Goal: Task Accomplishment & Management: Use online tool/utility

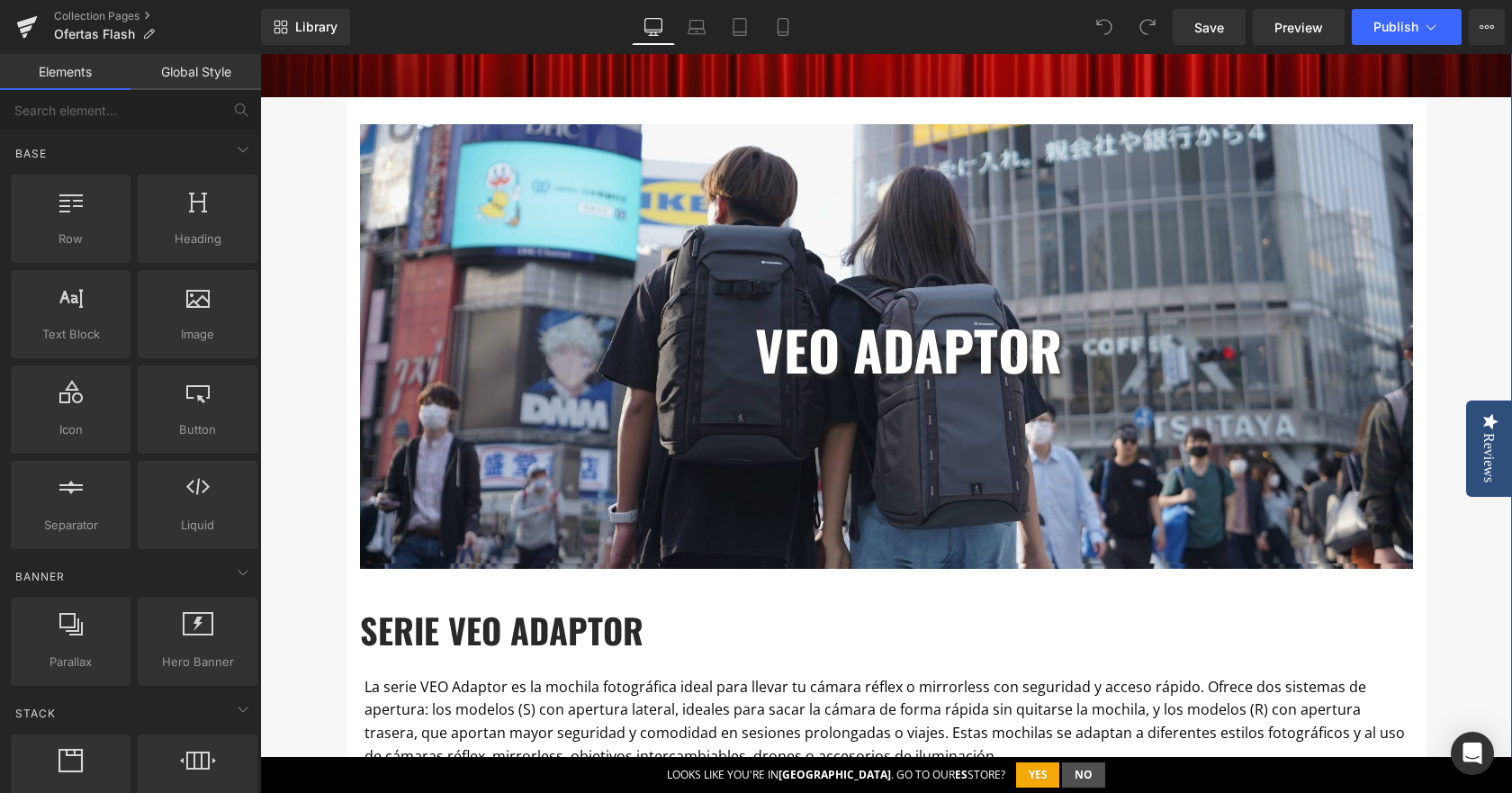
scroll to position [630, 0]
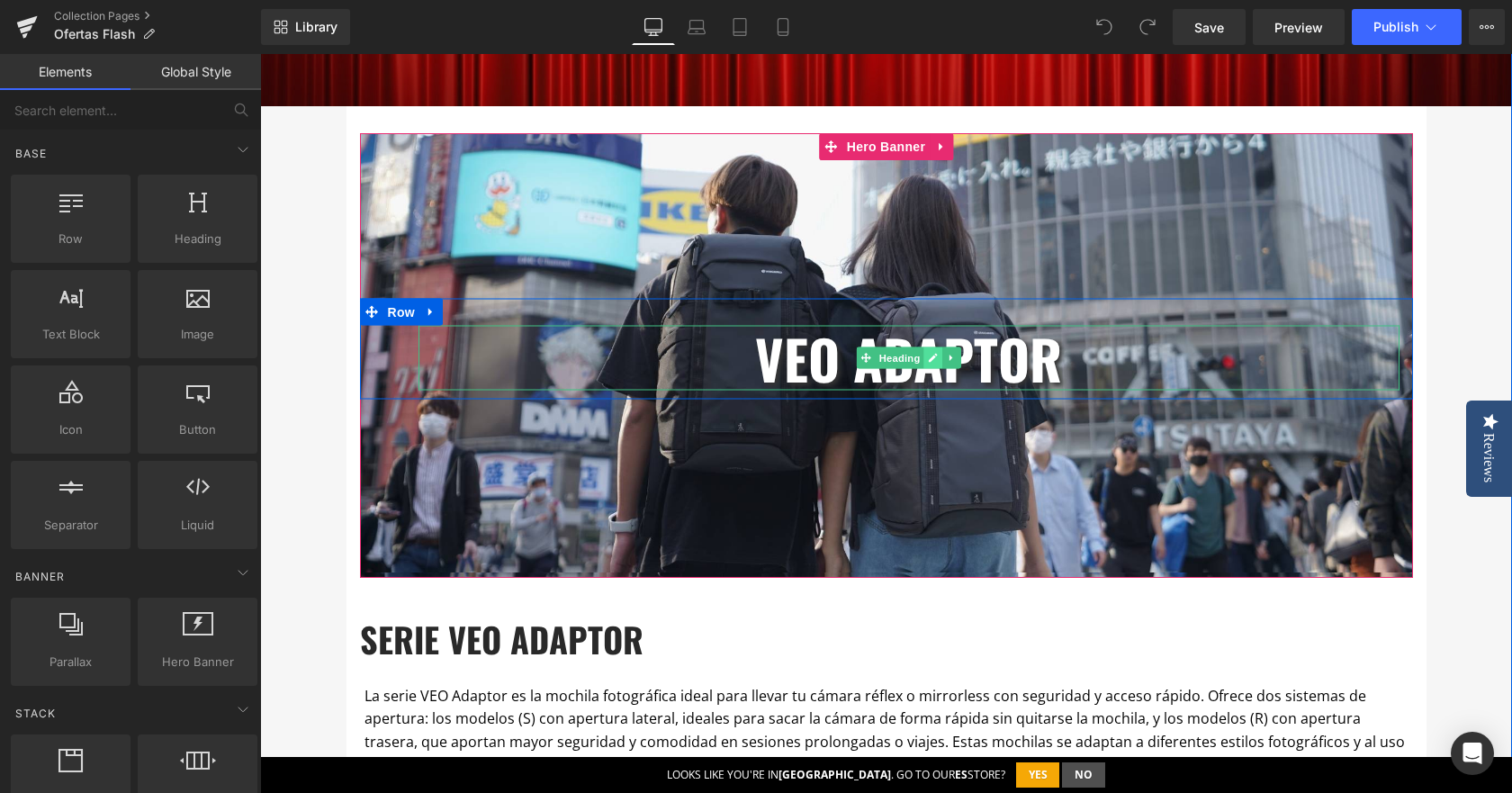
click at [928, 358] on icon at bounding box center [933, 359] width 10 height 11
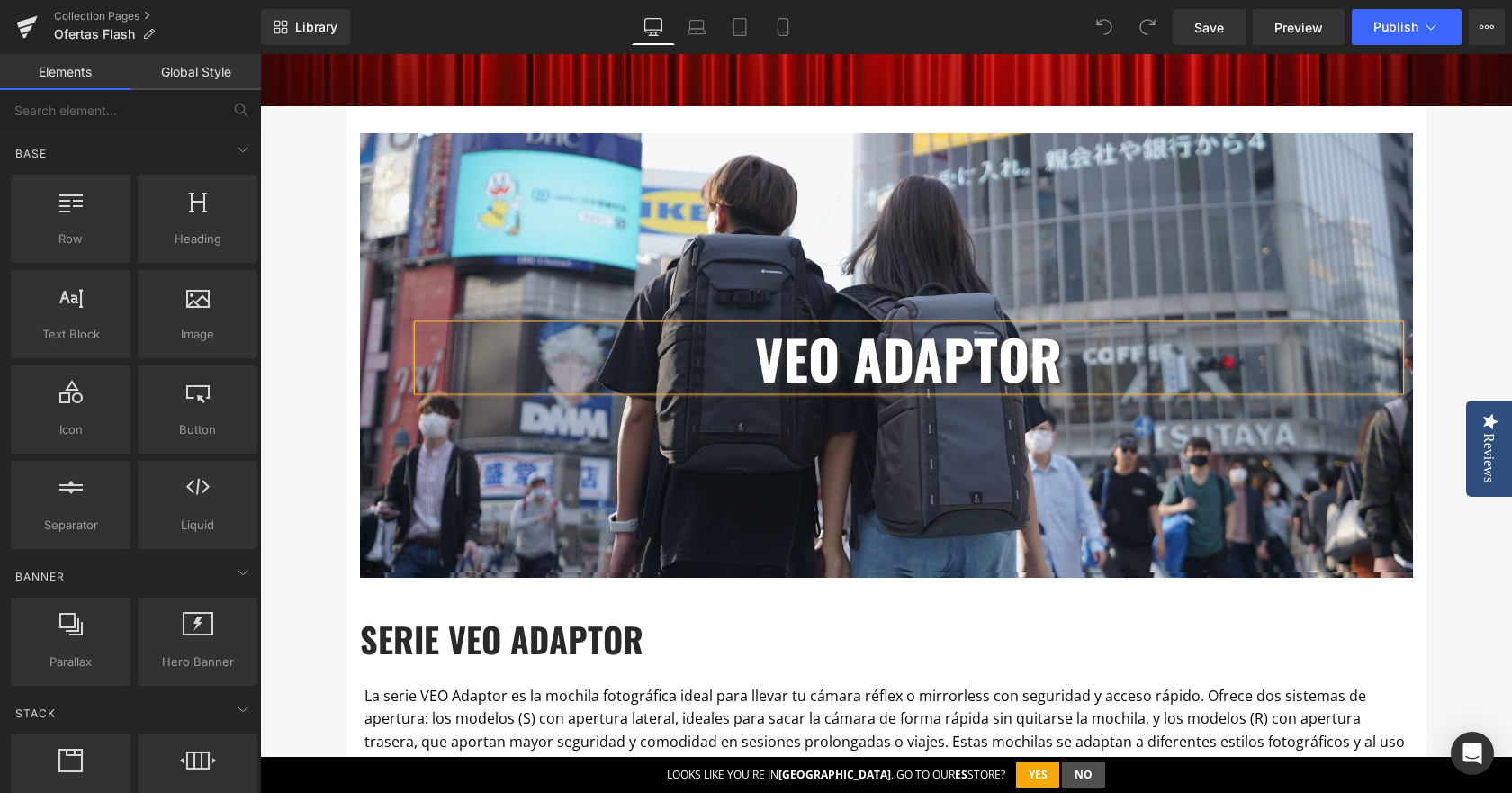
click at [921, 358] on b "veo adaptor" at bounding box center [908, 357] width 307 height 80
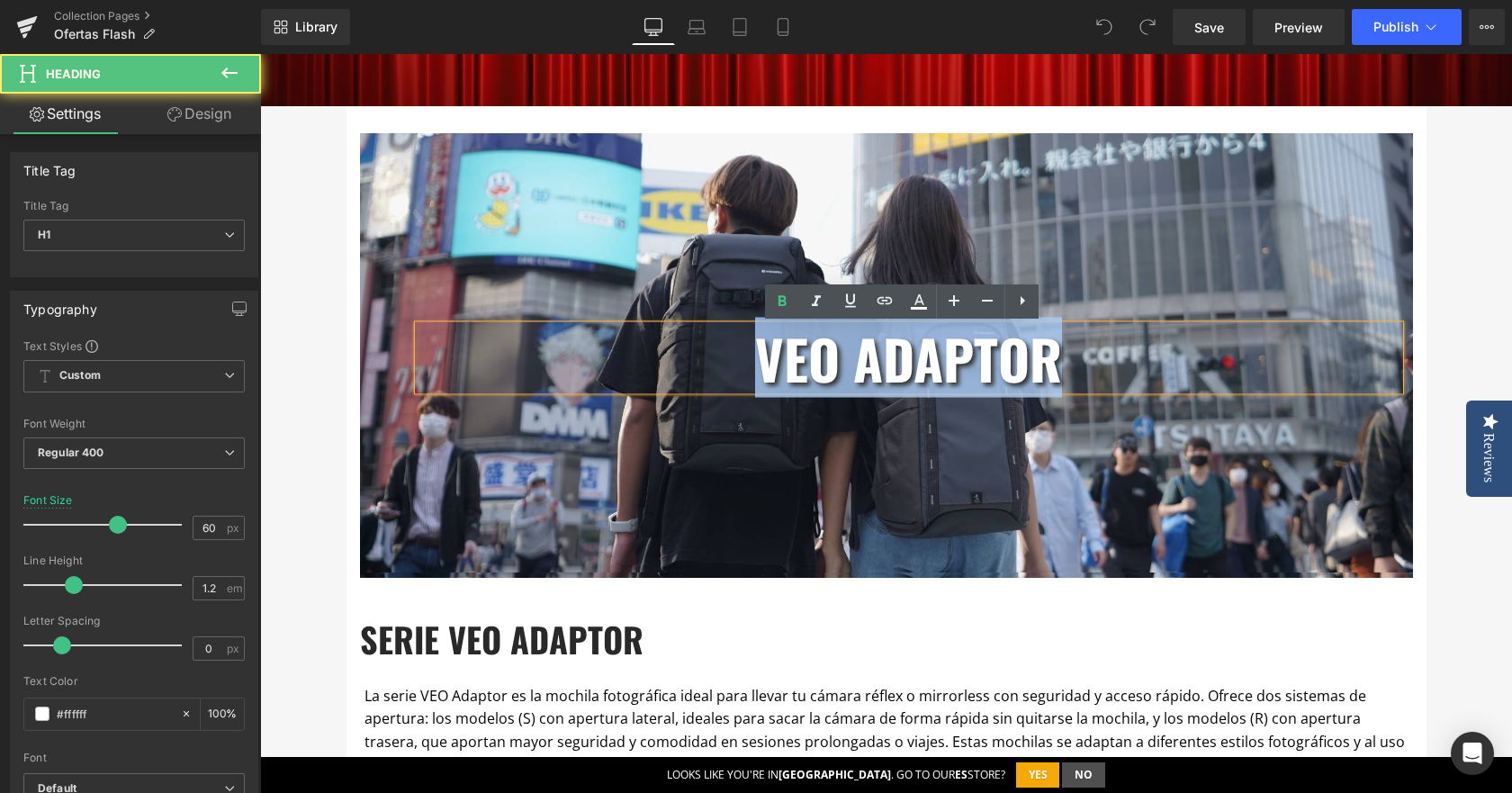
click at [921, 358] on b "veo adaptor" at bounding box center [908, 357] width 307 height 80
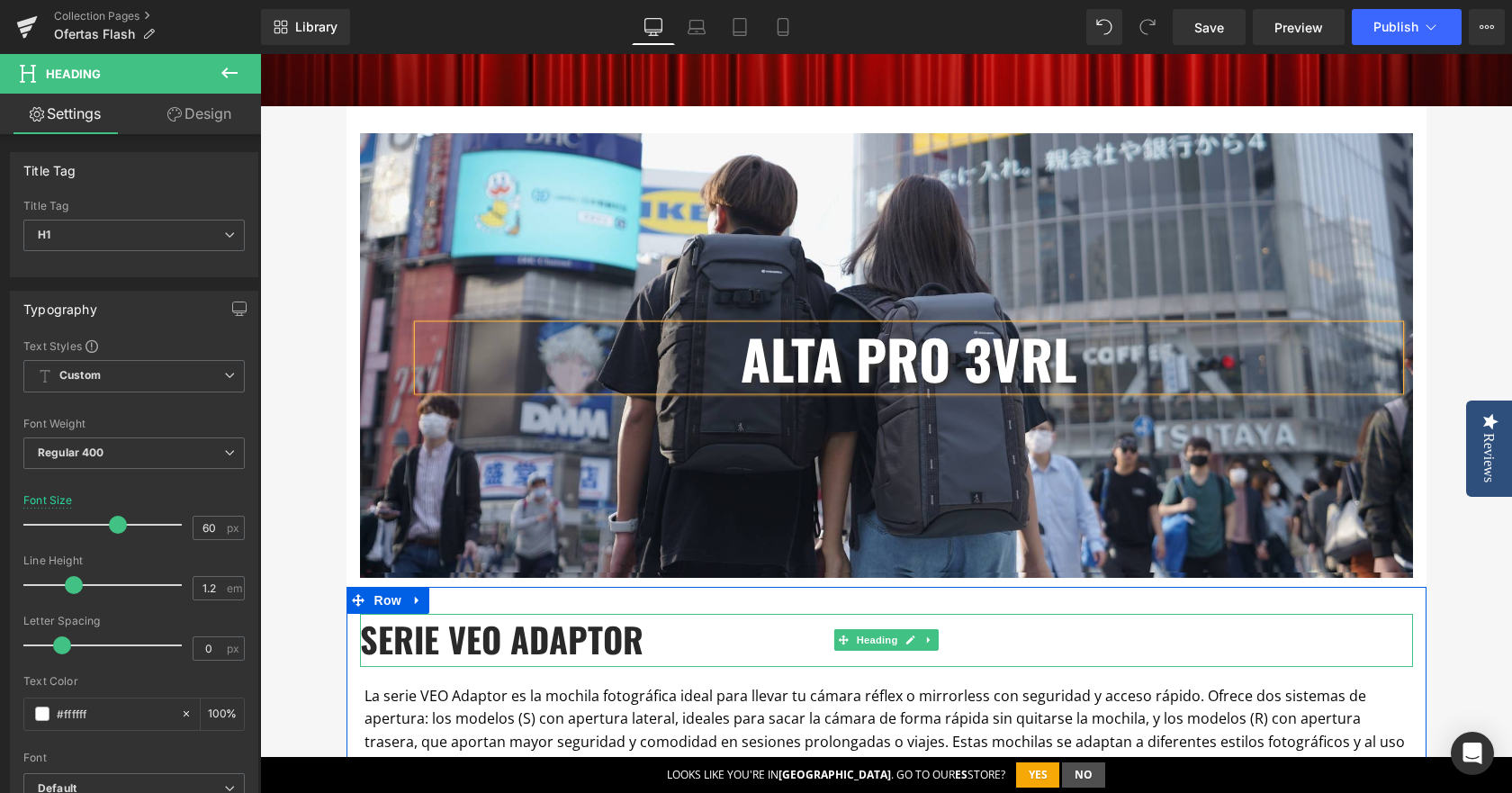
click at [585, 655] on b "serie veo adaptor" at bounding box center [501, 640] width 284 height 51
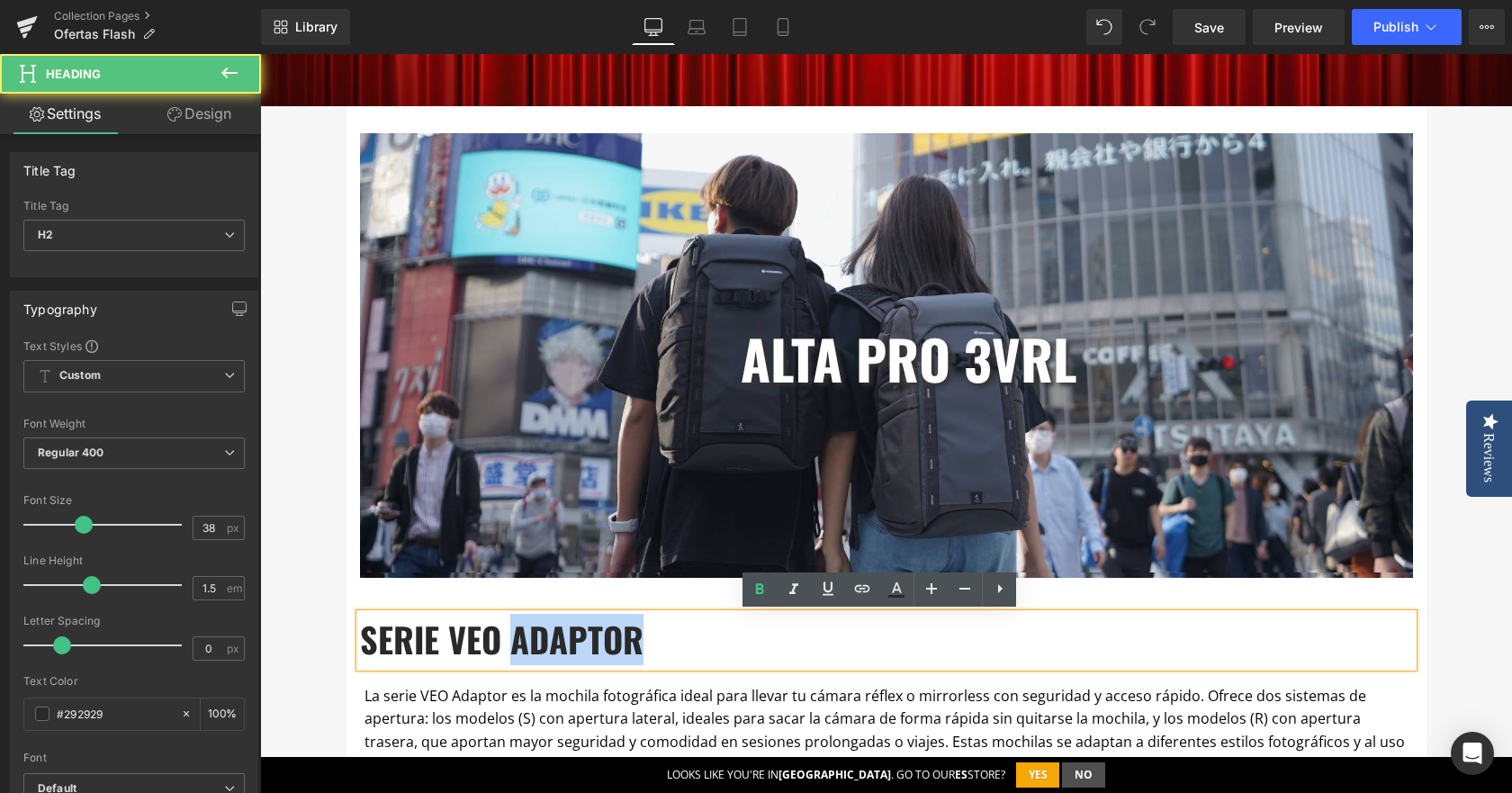
click at [585, 655] on b "serie veo adaptor" at bounding box center [501, 640] width 284 height 51
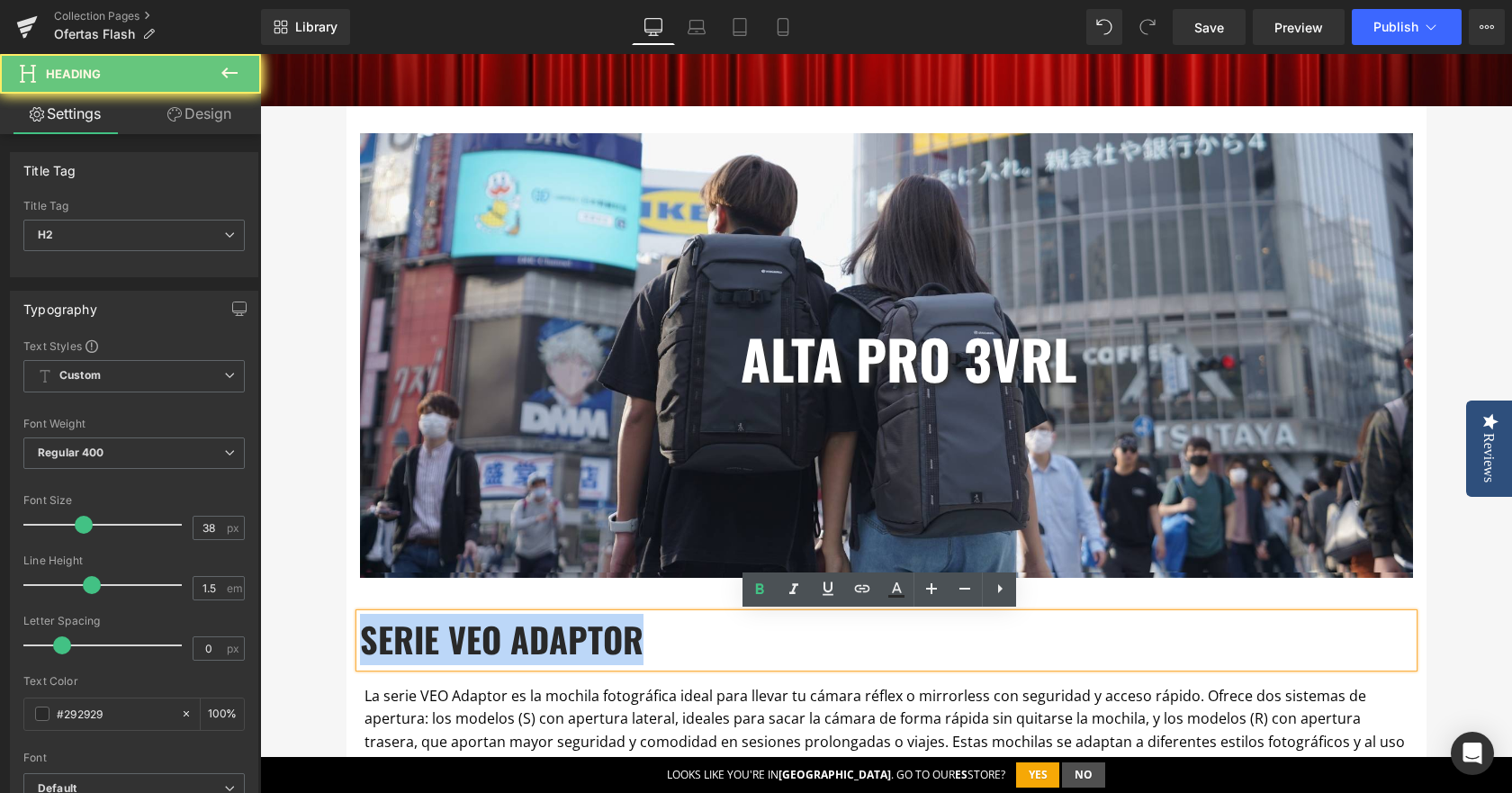
click at [585, 655] on b "serie veo adaptor" at bounding box center [501, 640] width 284 height 51
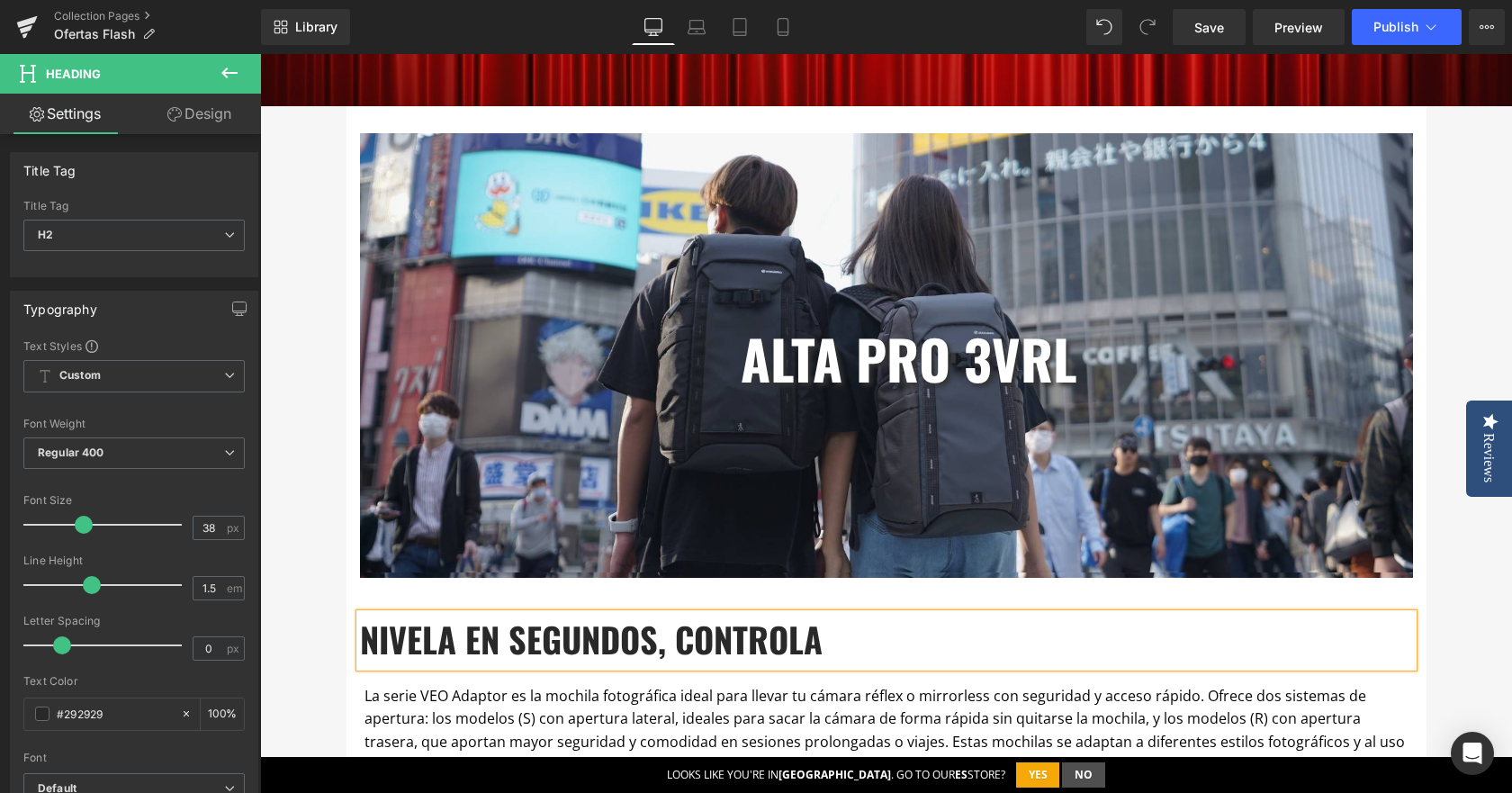
click at [753, 646] on b "NIVELA EN SEGUNDOS, CONTROLA" at bounding box center [591, 640] width 463 height 51
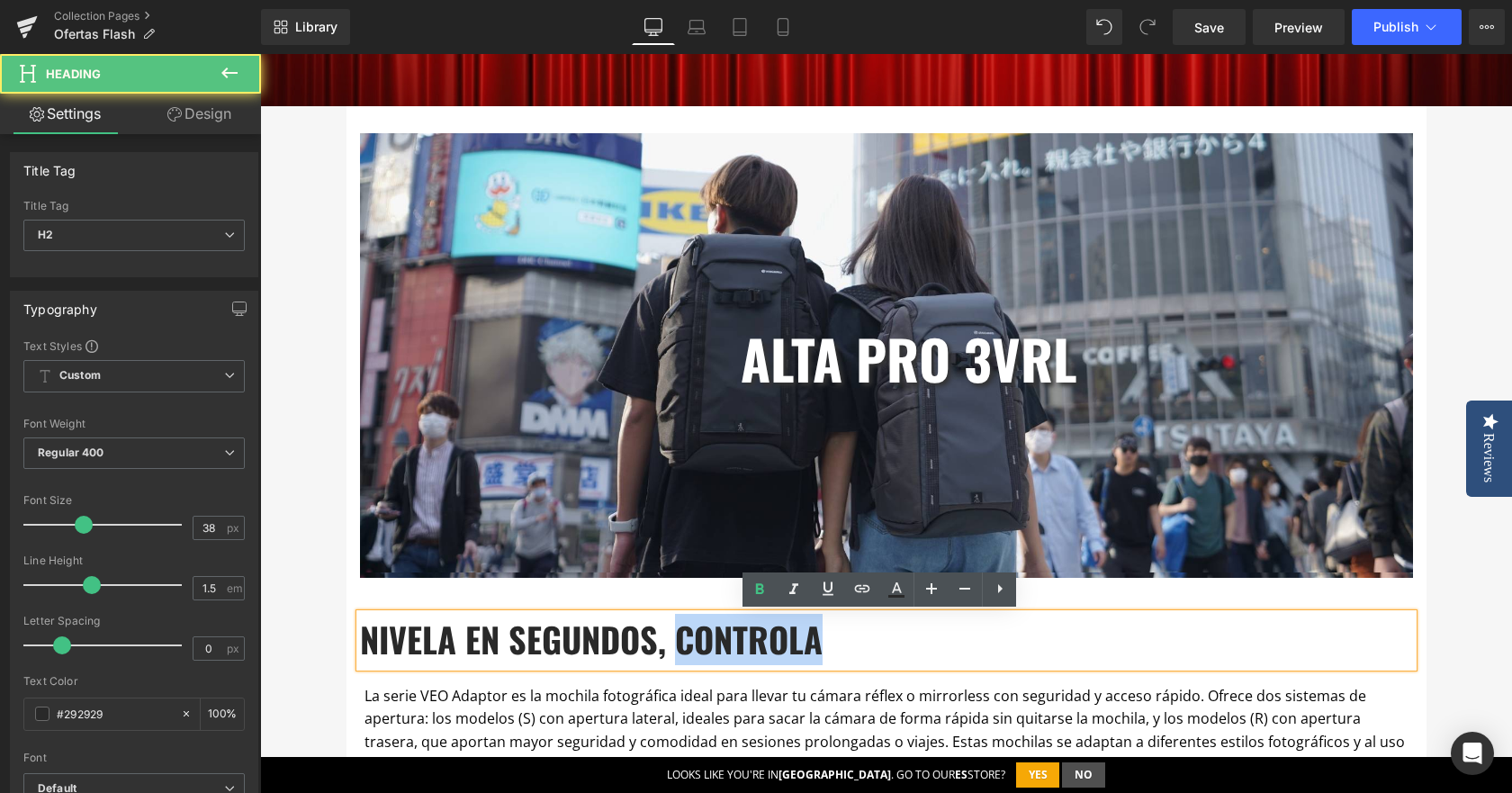
click at [753, 646] on b "NIVELA EN SEGUNDOS, CONTROLA" at bounding box center [591, 640] width 463 height 51
click at [801, 640] on b "NIVELA EN SEGUNDOS, CONTROLA" at bounding box center [591, 640] width 463 height 51
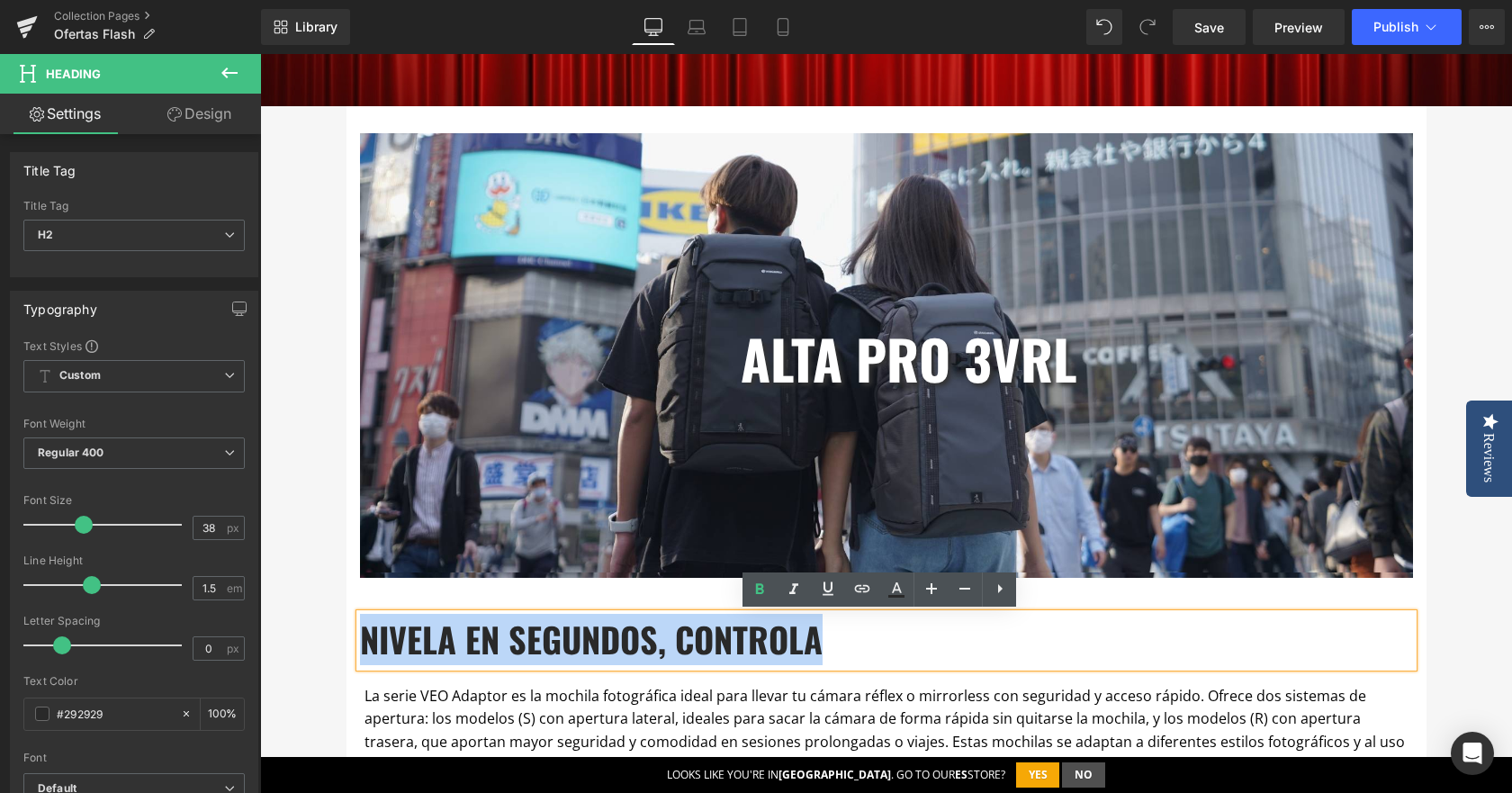
drag, startPoint x: 857, startPoint y: 640, endPoint x: 344, endPoint y: 647, distance: 513.0
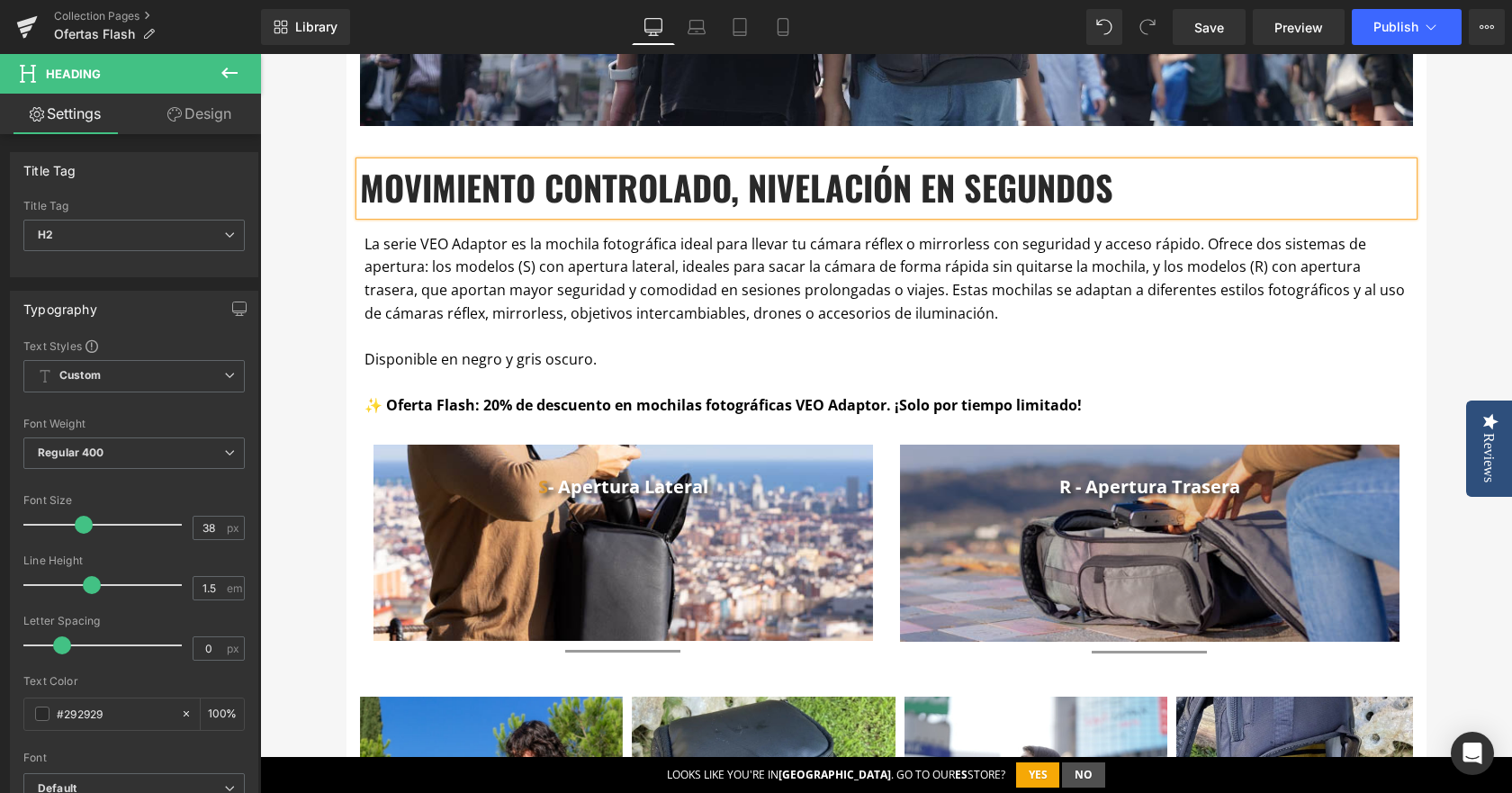
scroll to position [1081, 0]
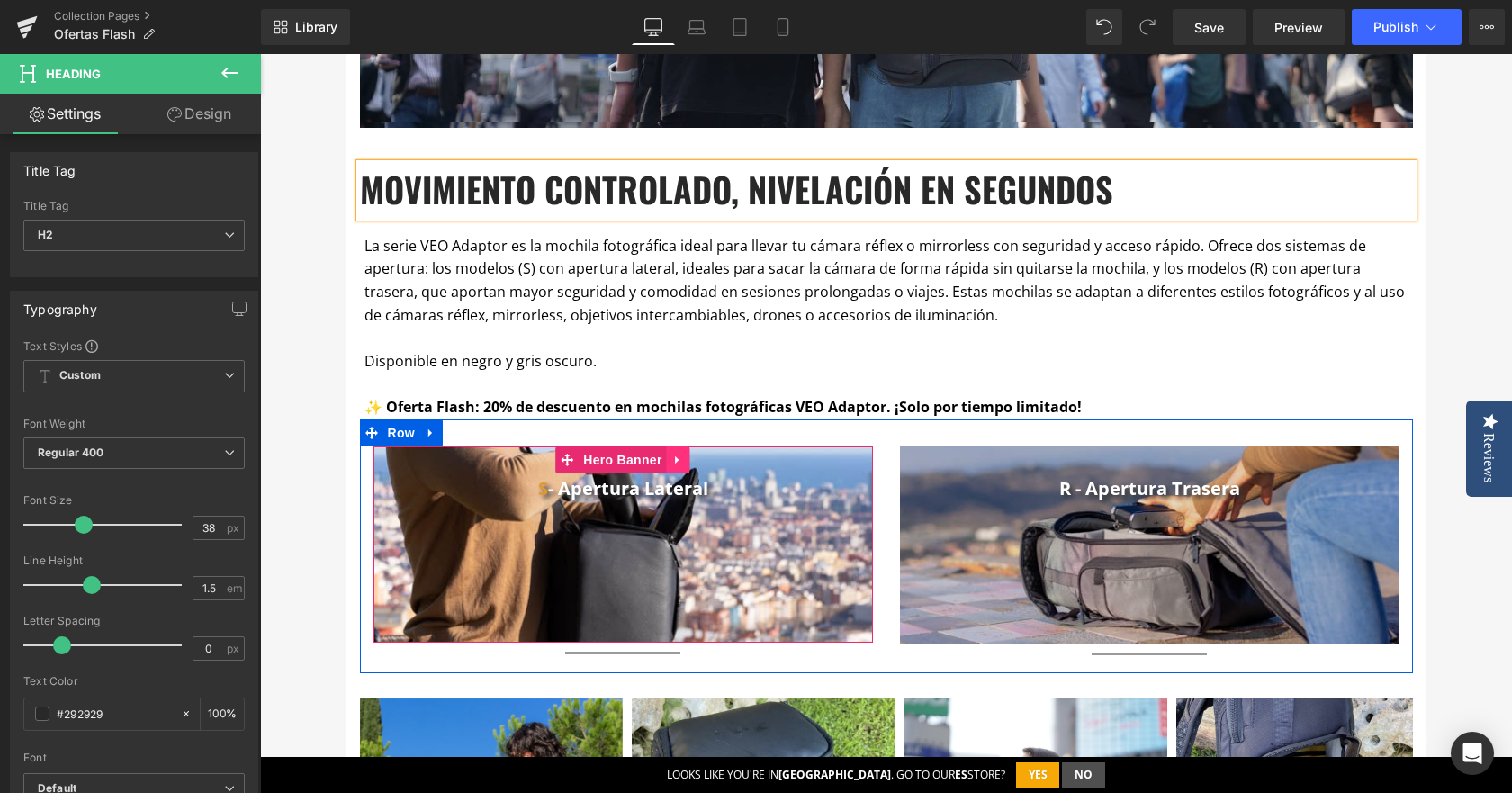
click at [677, 453] on icon at bounding box center [678, 459] width 12 height 13
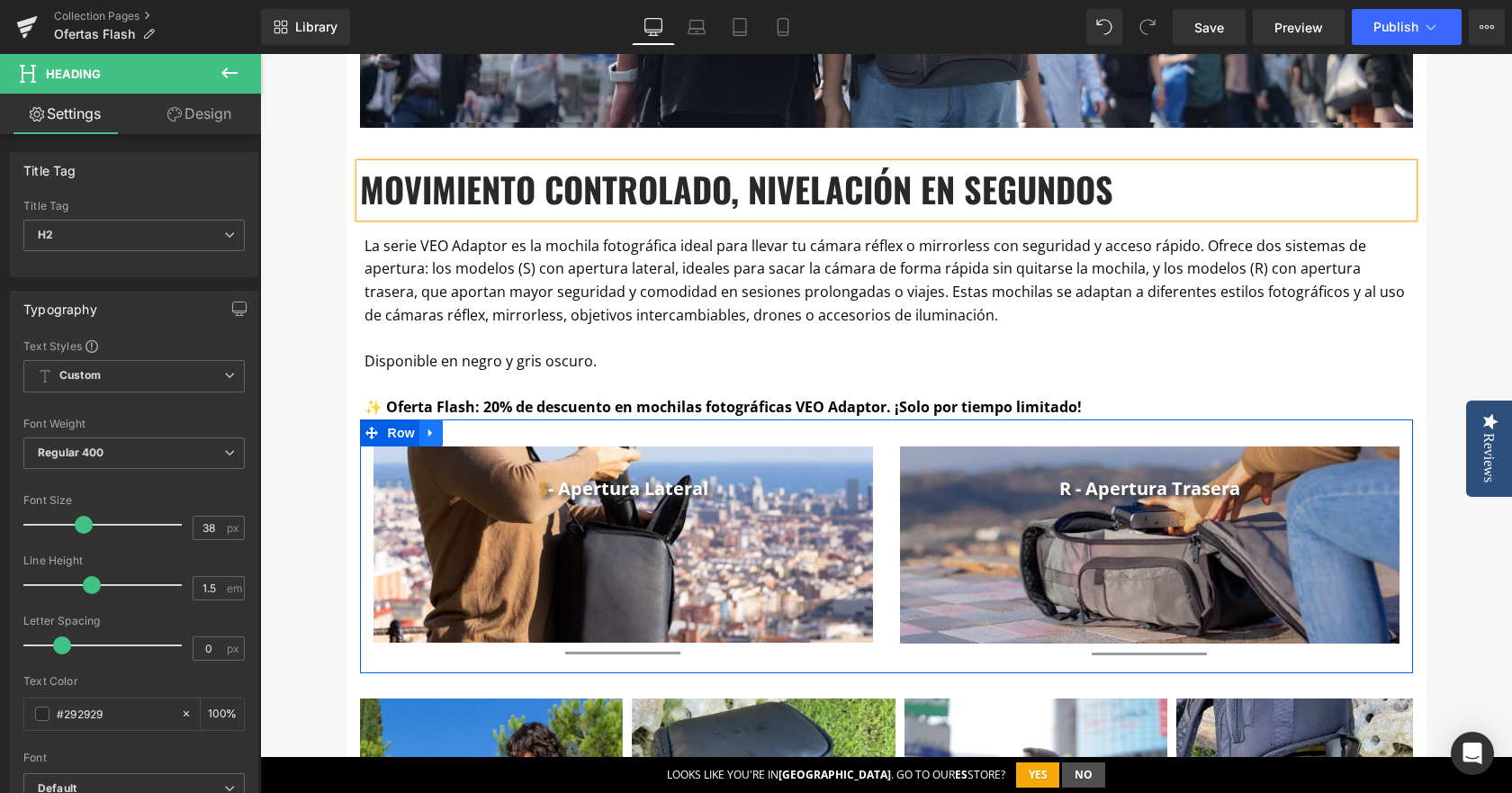
click at [430, 432] on icon at bounding box center [430, 432] width 12 height 13
click at [477, 434] on icon at bounding box center [477, 432] width 12 height 12
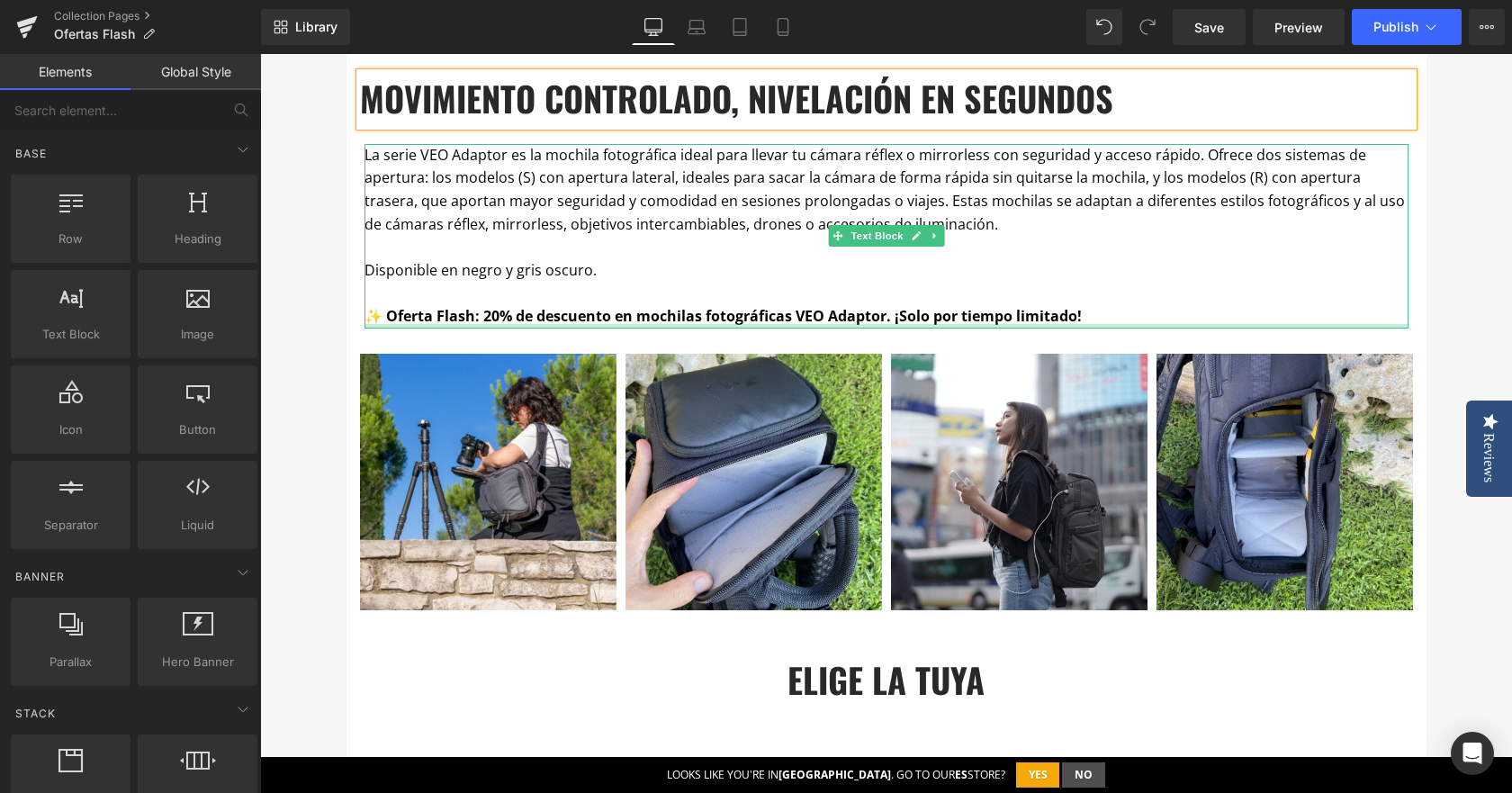
scroll to position [1441, 0]
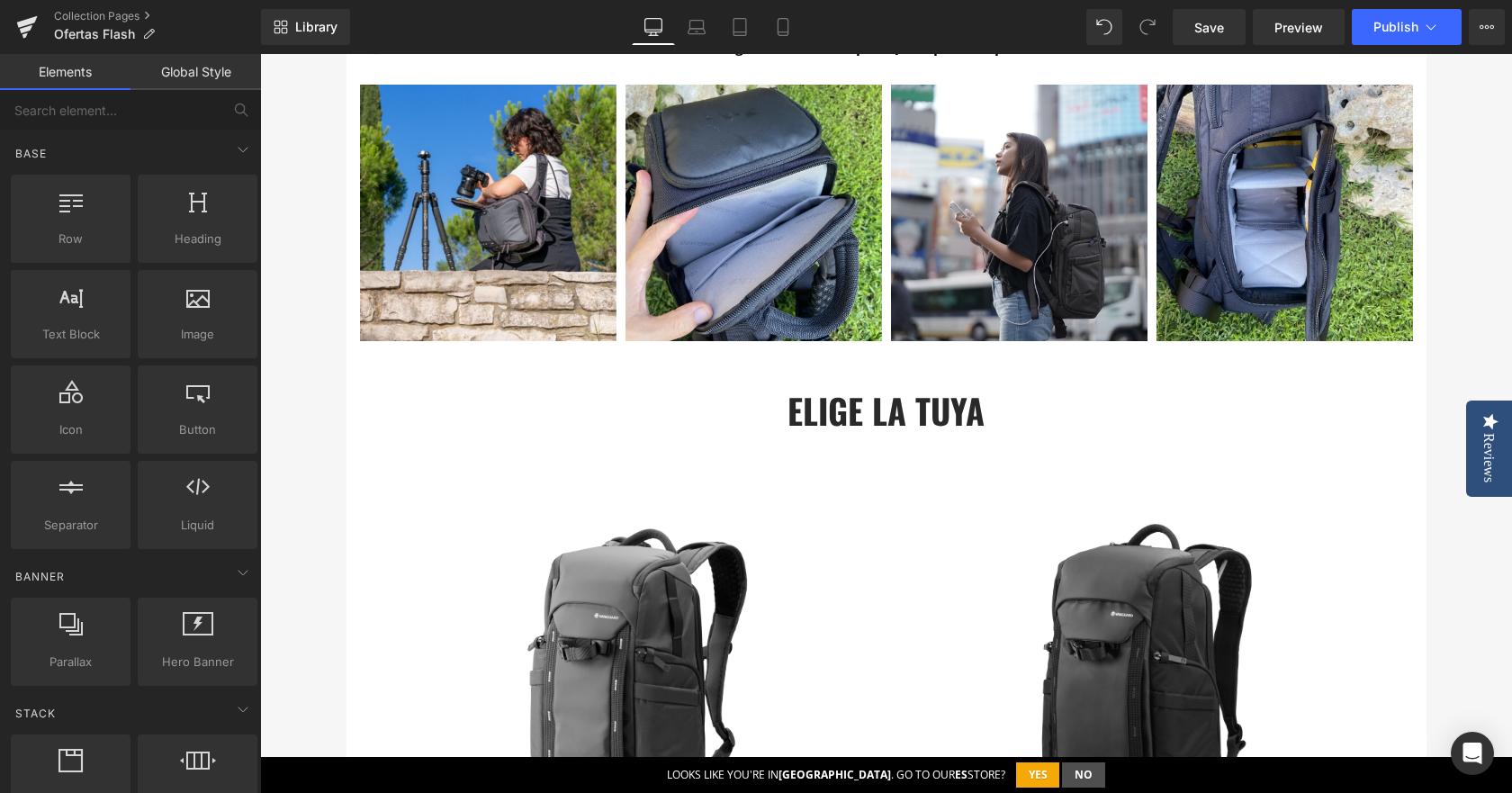
click at [841, 422] on h3 "elige la tuya" at bounding box center [887, 411] width 1044 height 52
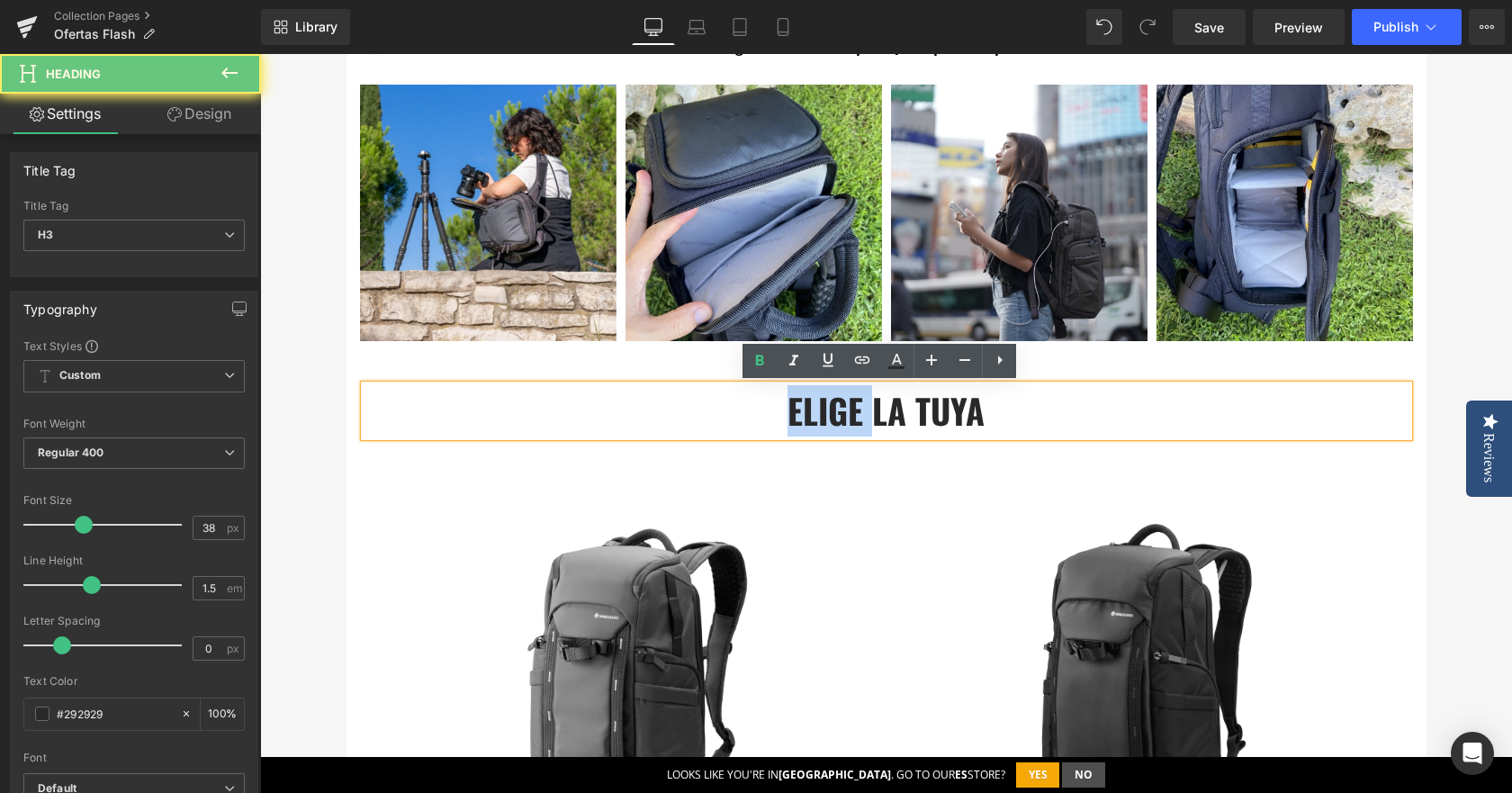
click at [841, 422] on h3 "elige la tuya" at bounding box center [887, 411] width 1044 height 52
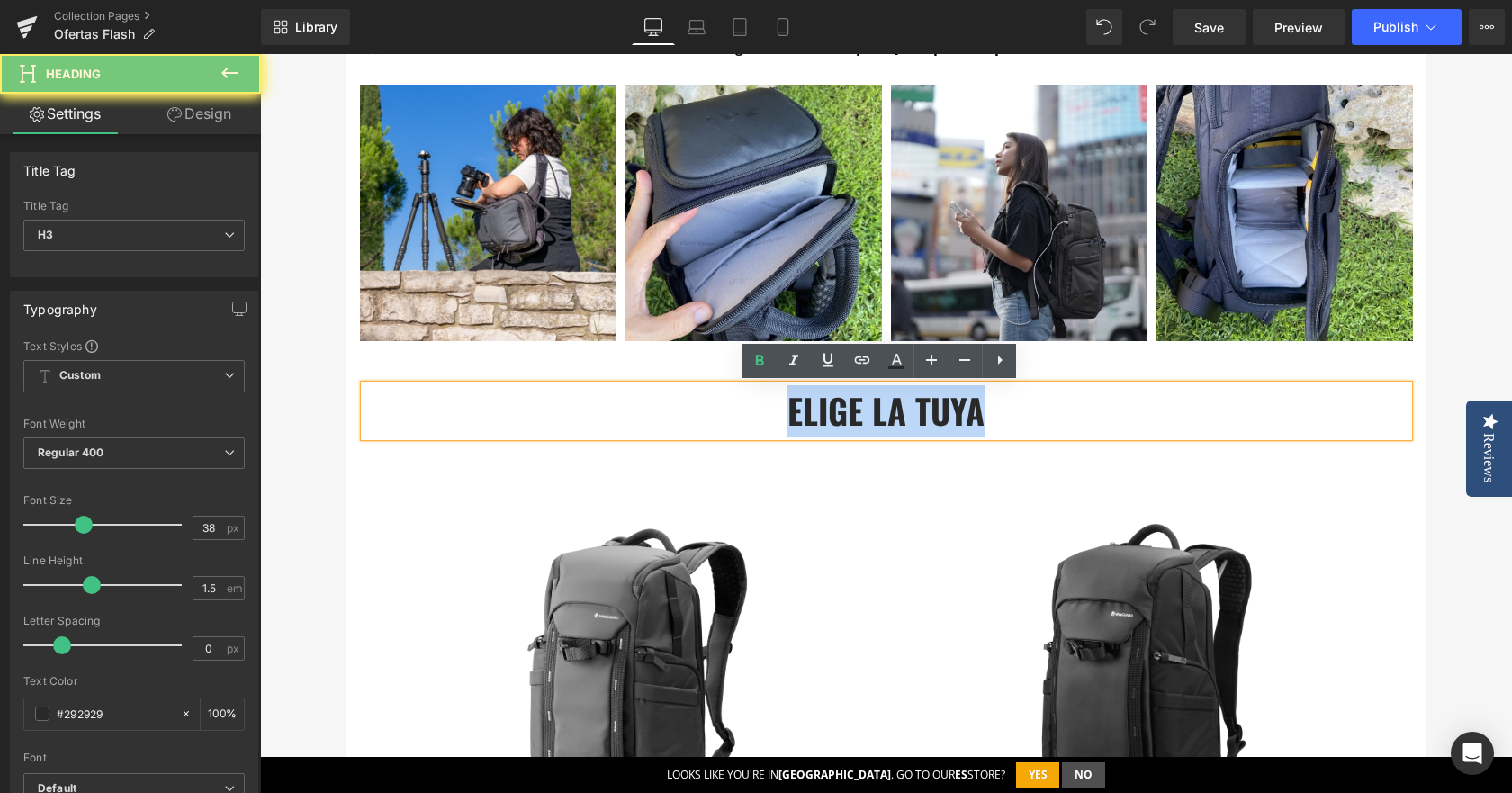
click at [841, 422] on h3 "elige la tuya" at bounding box center [887, 411] width 1044 height 52
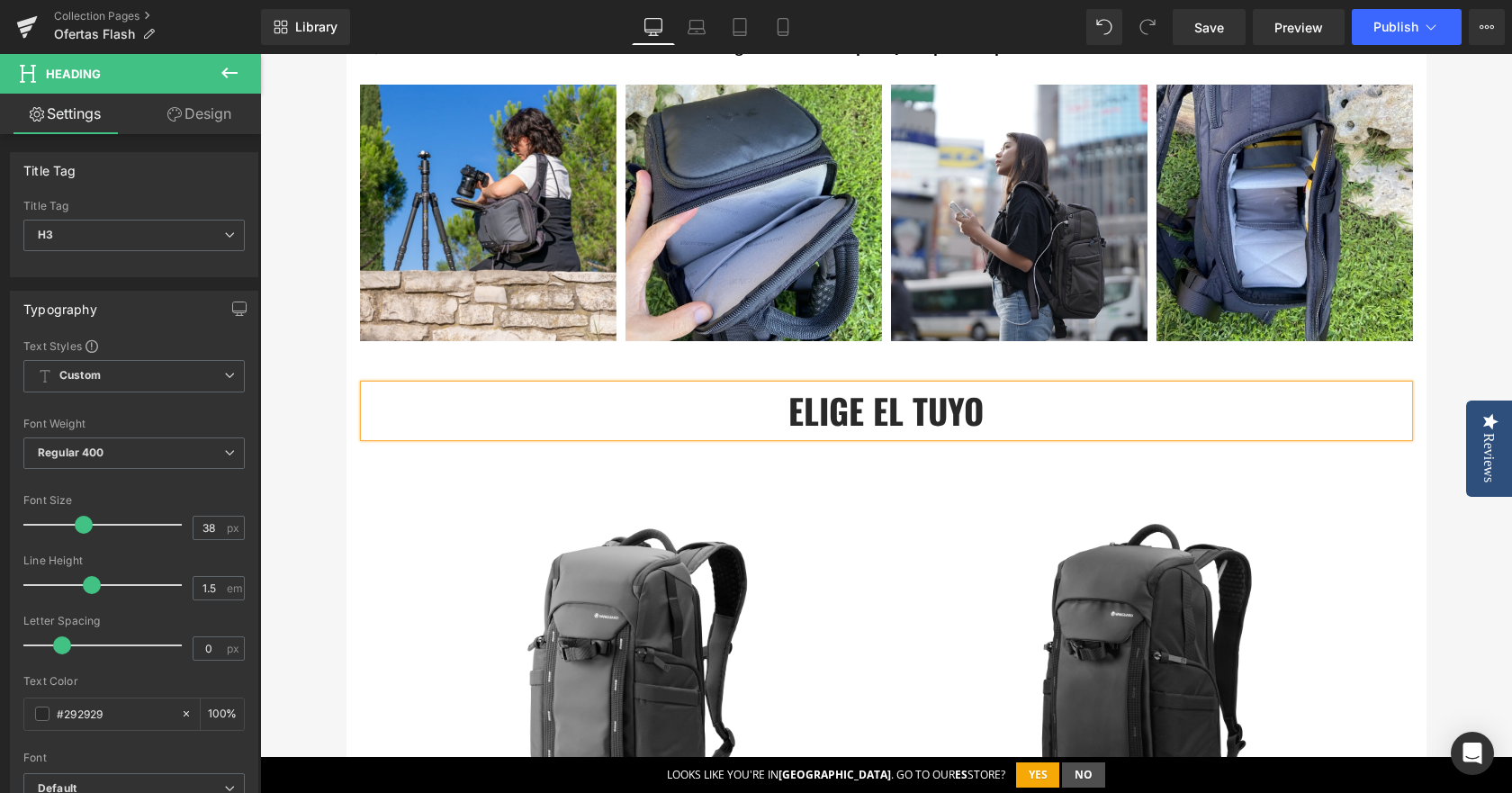
click at [843, 422] on h3 "ELIGE EL TUYO" at bounding box center [887, 411] width 1044 height 52
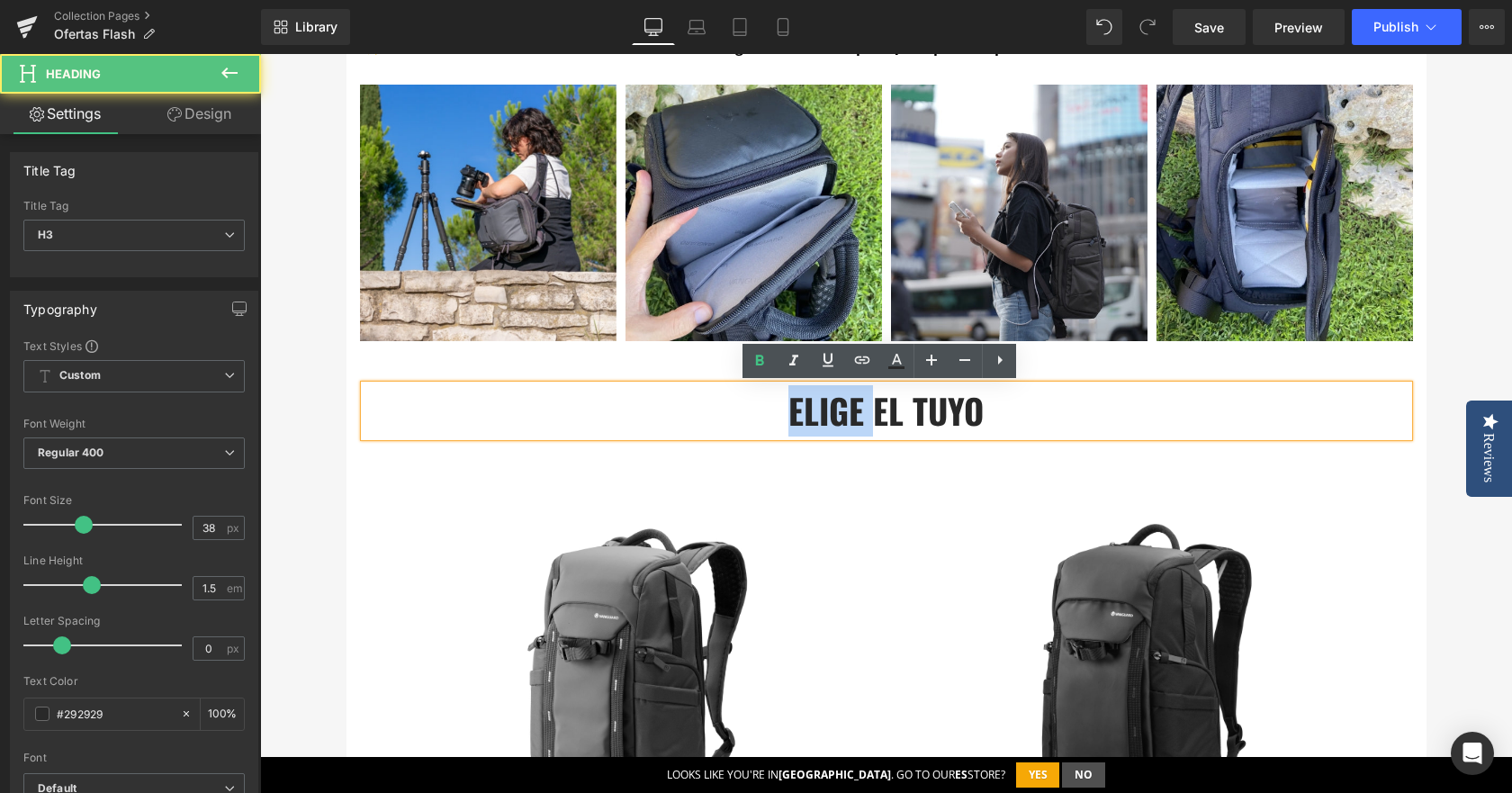
click at [843, 422] on h3 "ELIGE EL TUYO" at bounding box center [887, 411] width 1044 height 52
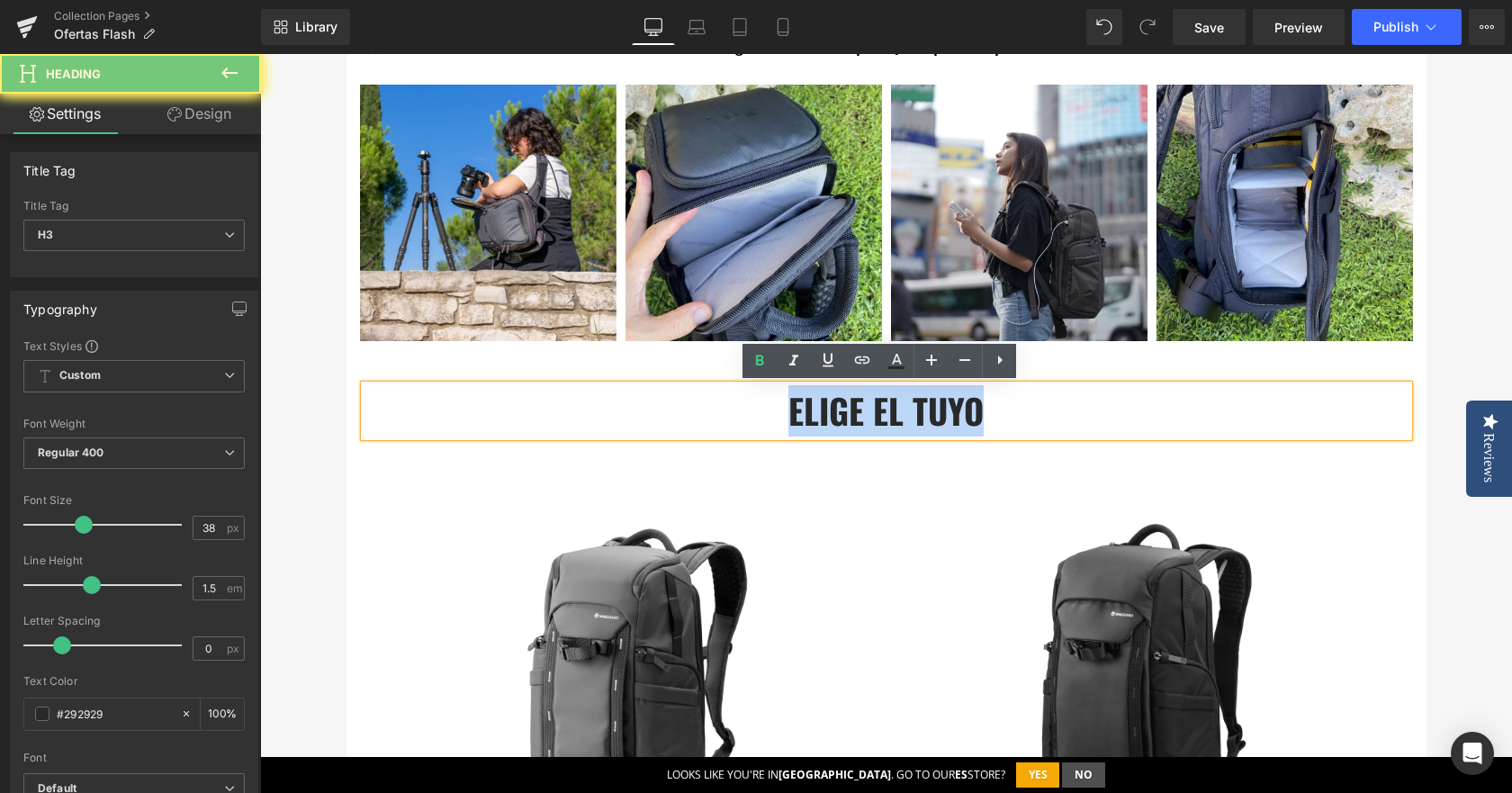
click at [843, 422] on h3 "ELIGE EL TUYO" at bounding box center [887, 411] width 1044 height 52
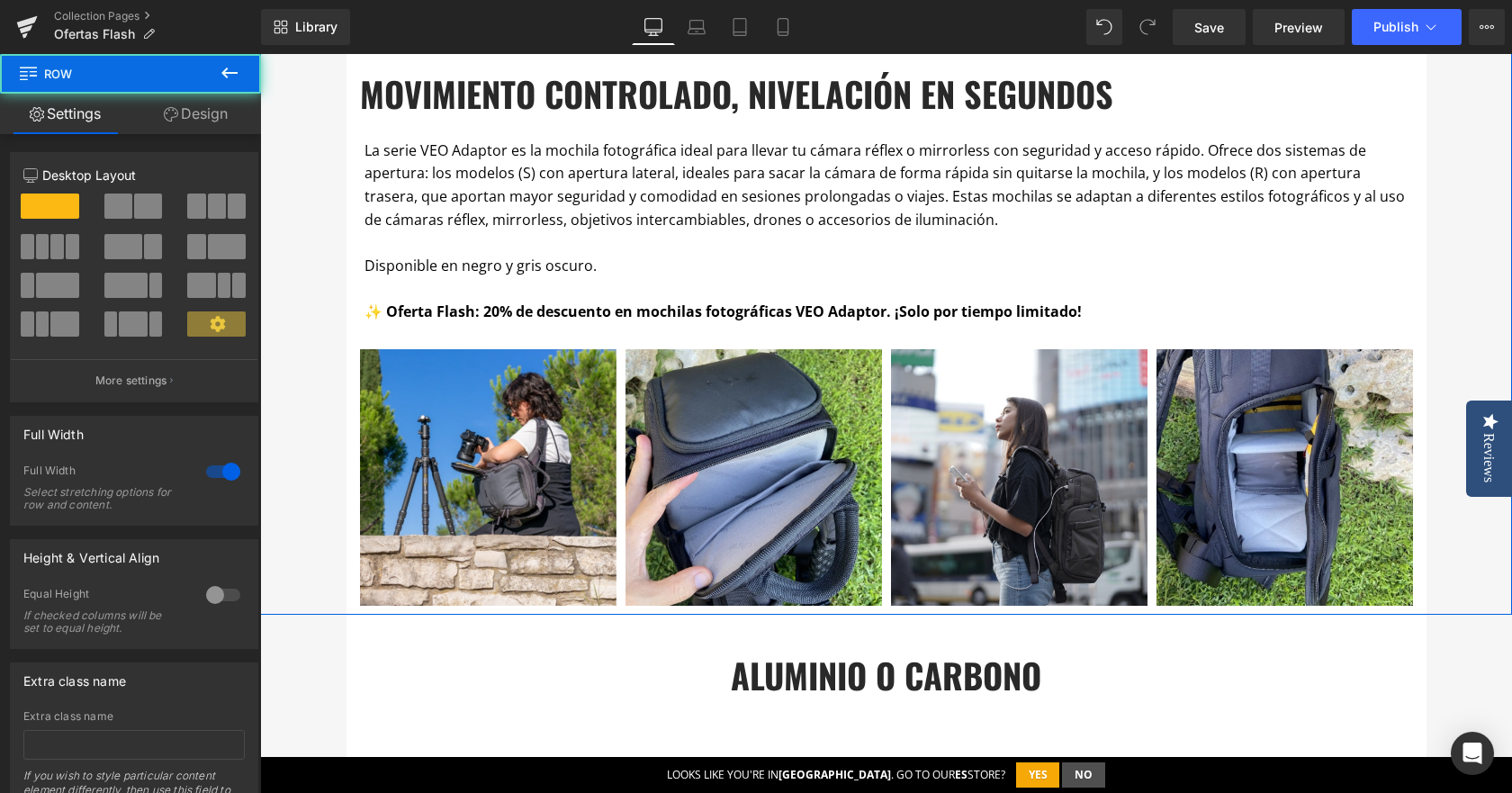
scroll to position [1081, 0]
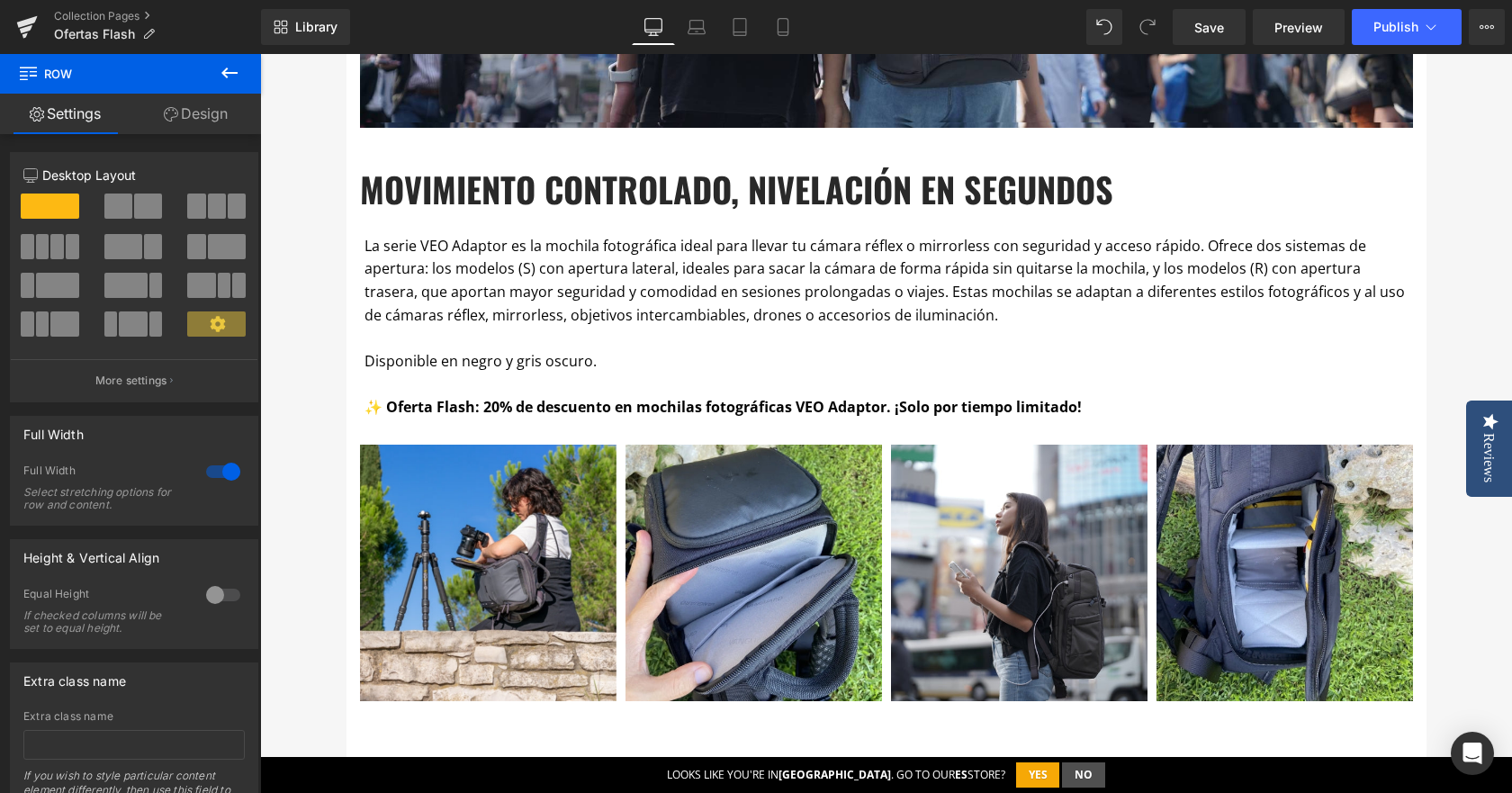
click at [231, 73] on icon at bounding box center [229, 73] width 16 height 11
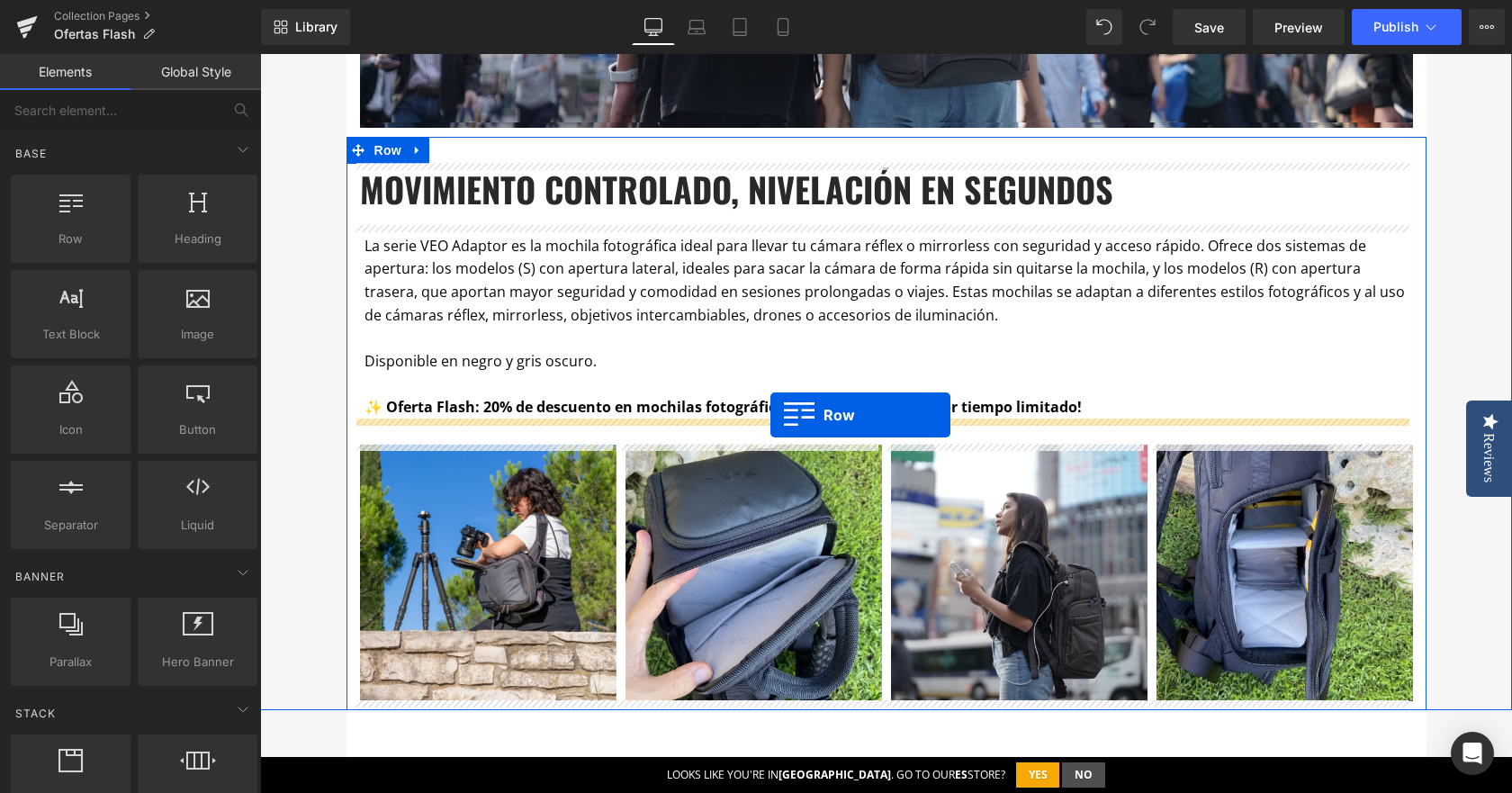
drag, startPoint x: 403, startPoint y: 316, endPoint x: 770, endPoint y: 415, distance: 380.1
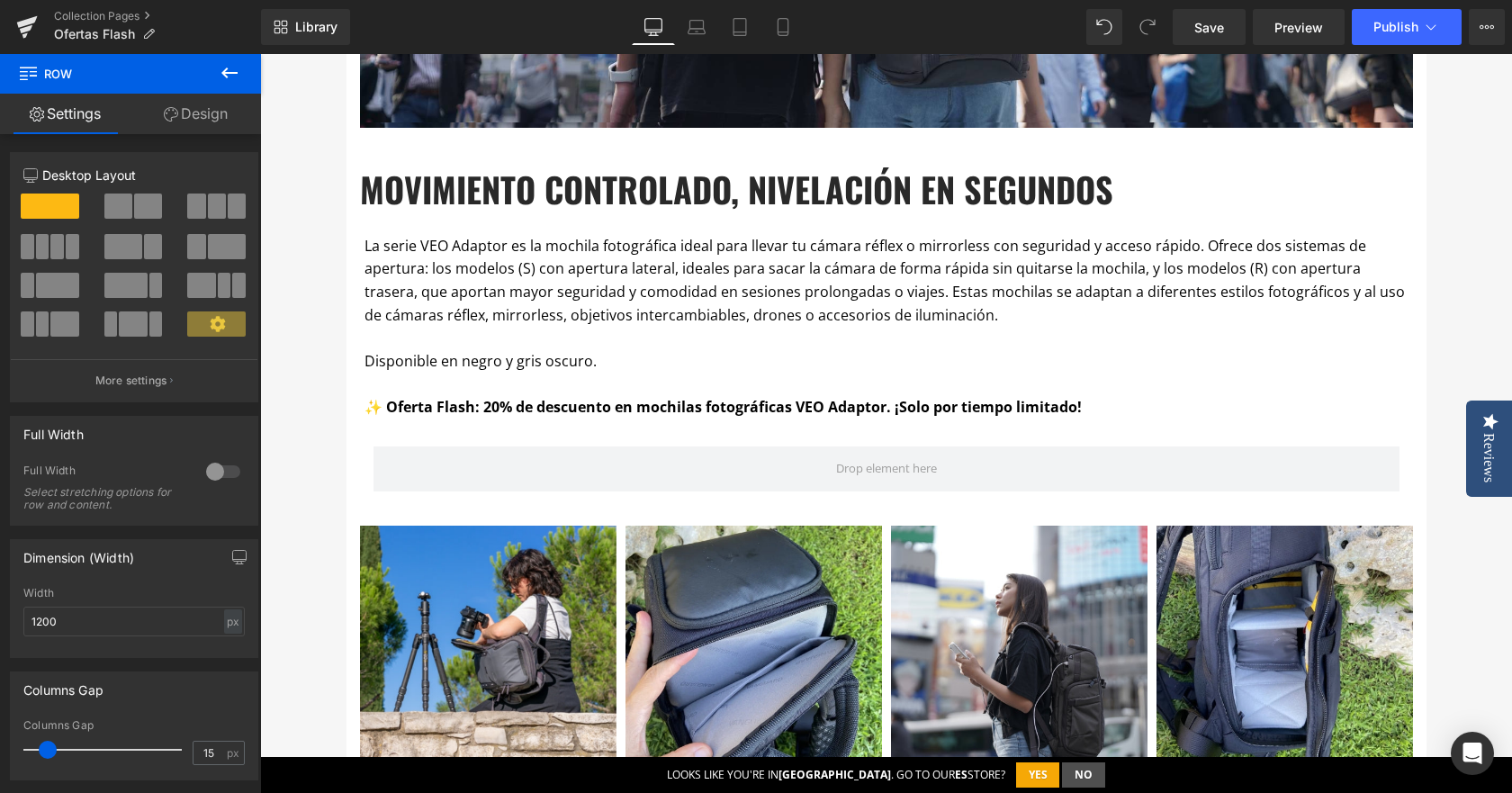
click at [224, 76] on icon at bounding box center [229, 73] width 16 height 11
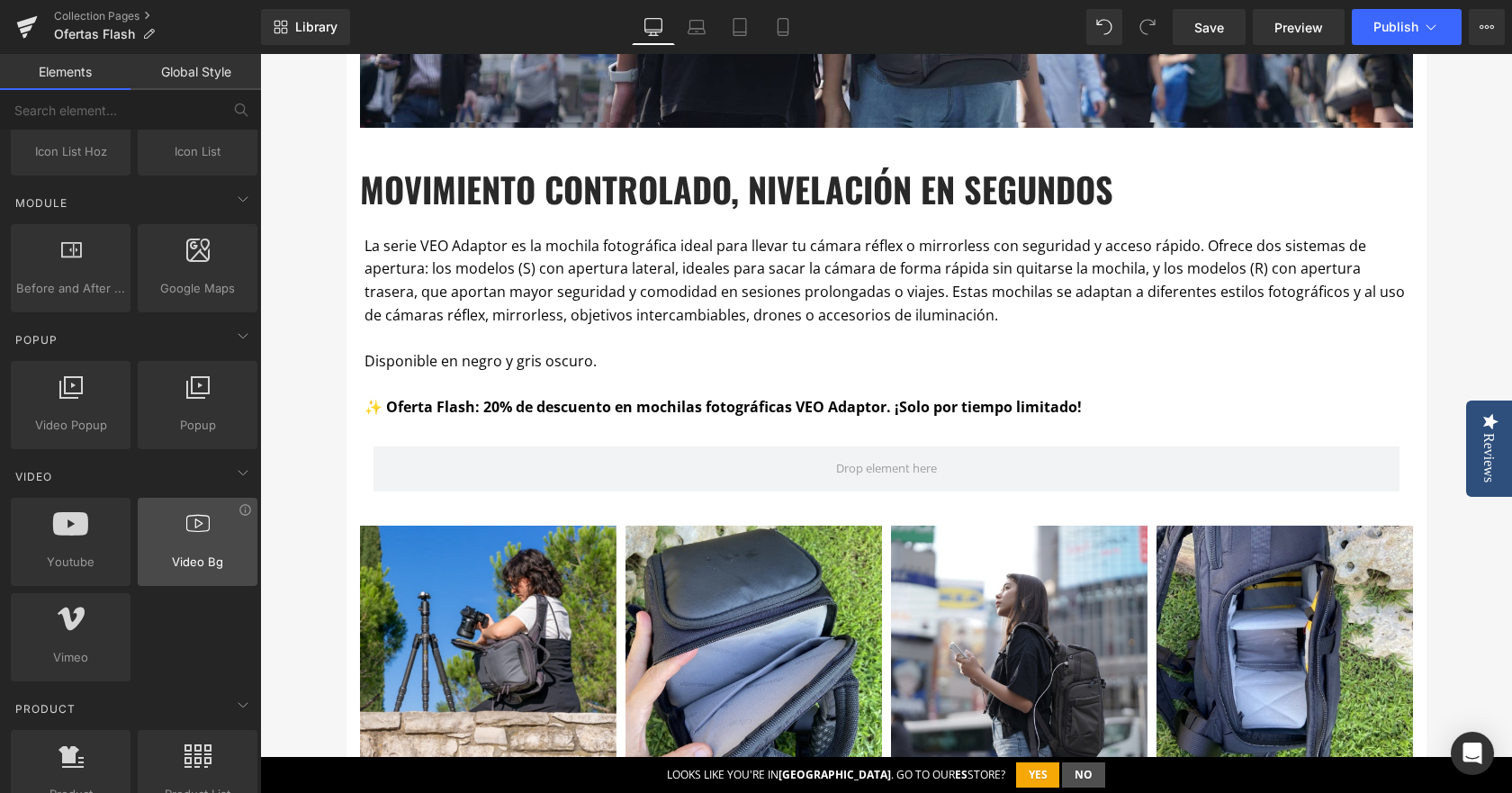
scroll to position [900, 0]
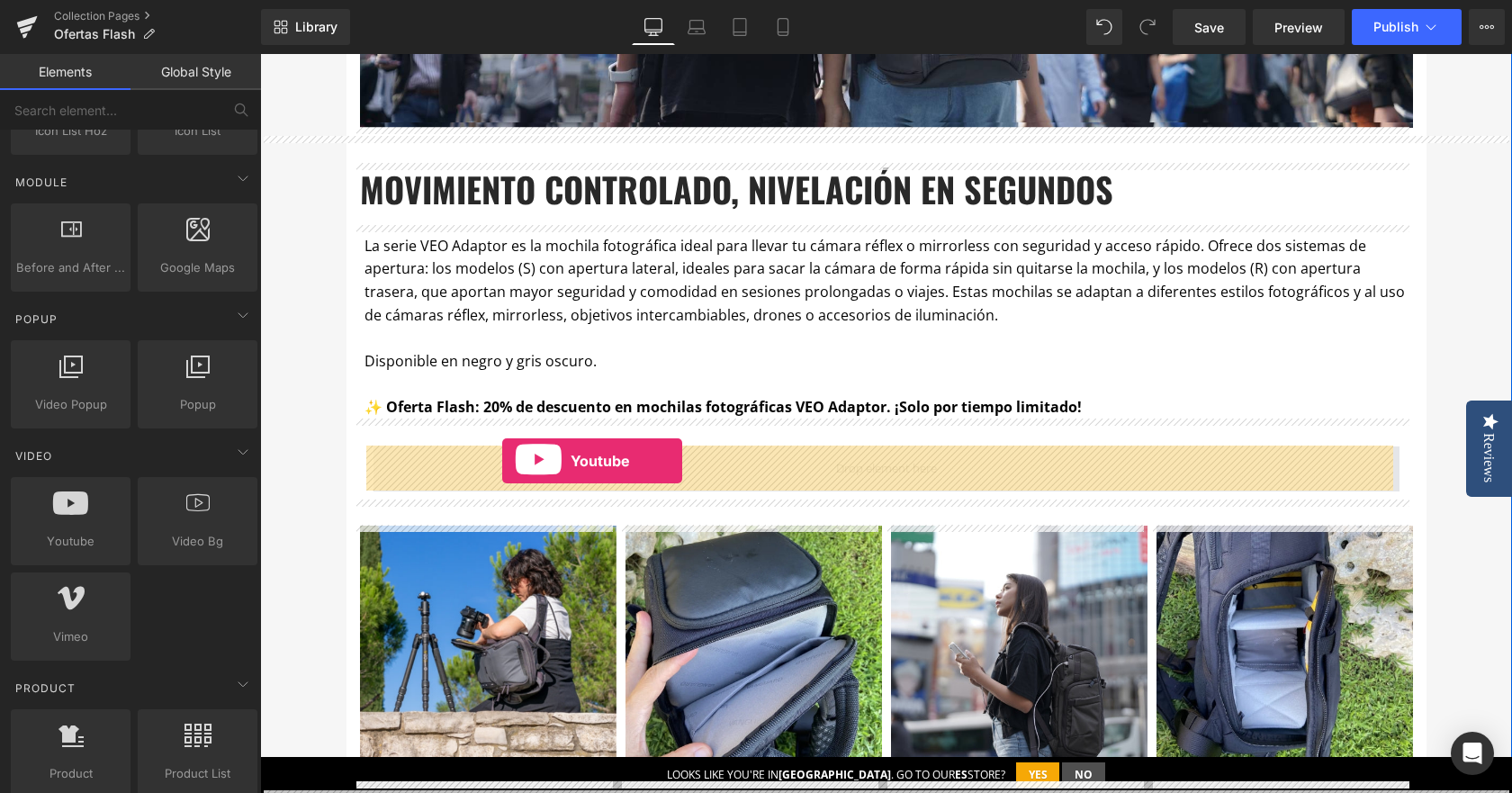
drag, startPoint x: 355, startPoint y: 576, endPoint x: 502, endPoint y: 461, distance: 186.6
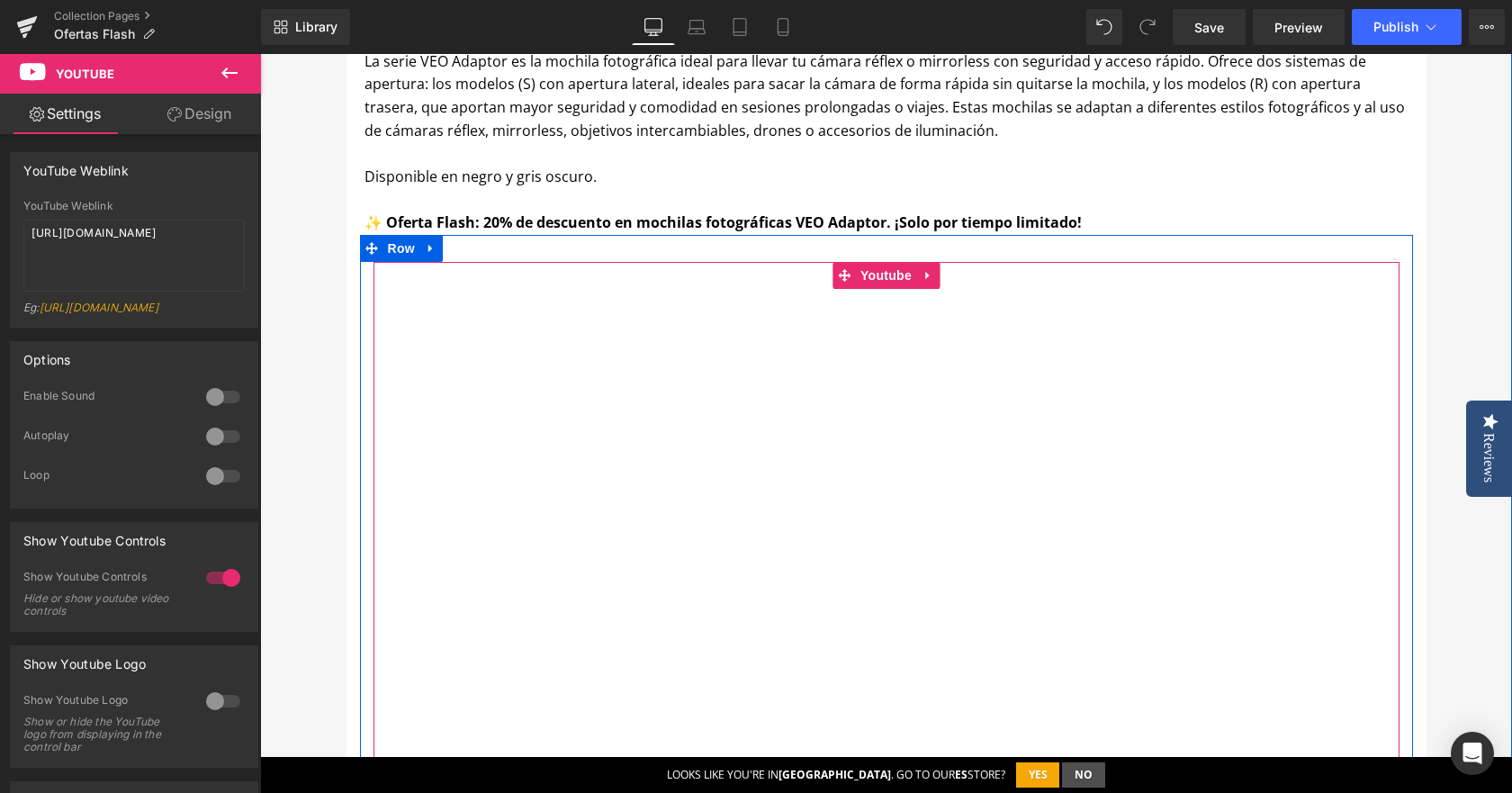
scroll to position [1261, 0]
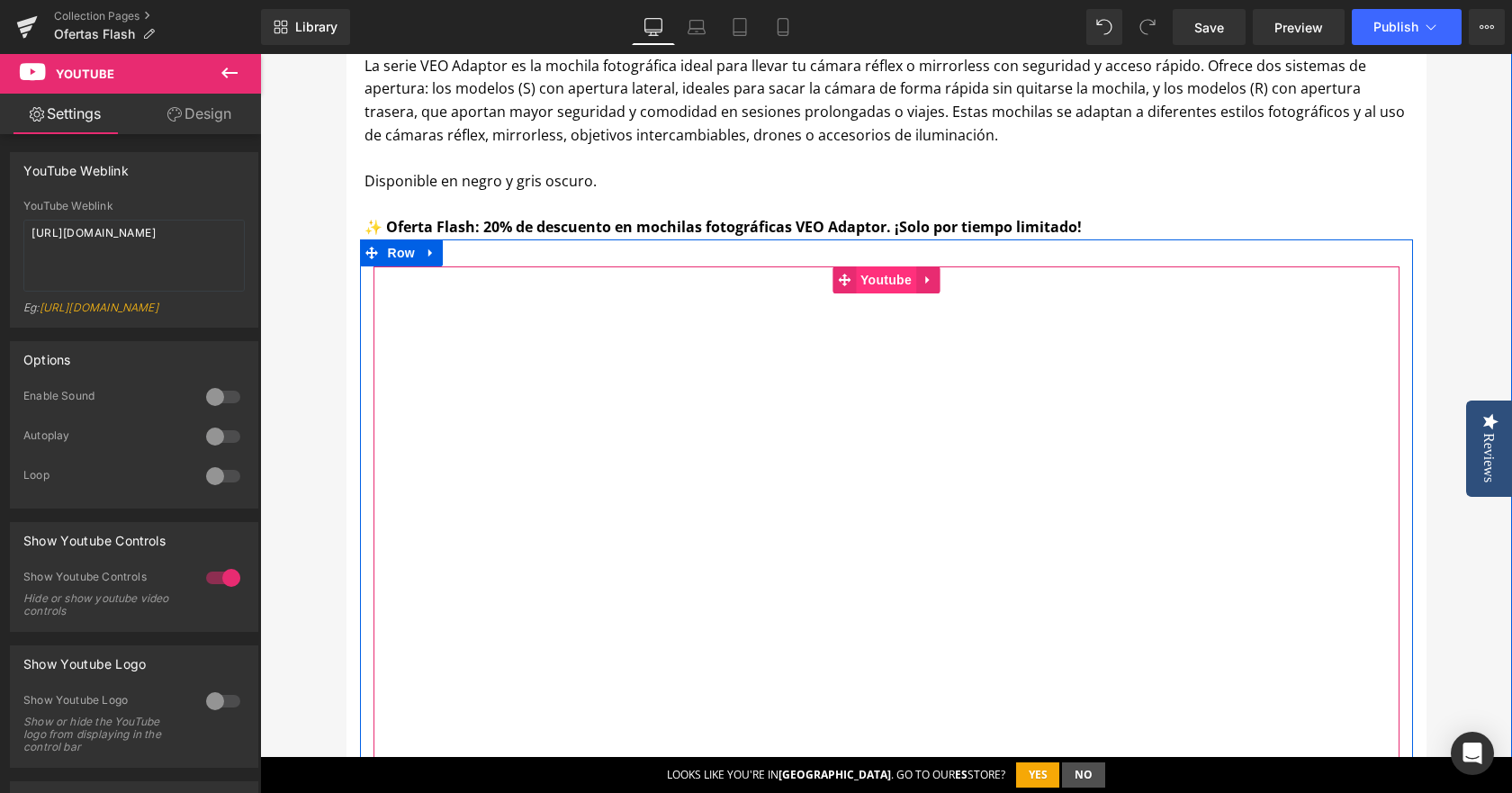
click at [891, 281] on span "Youtube" at bounding box center [886, 280] width 60 height 27
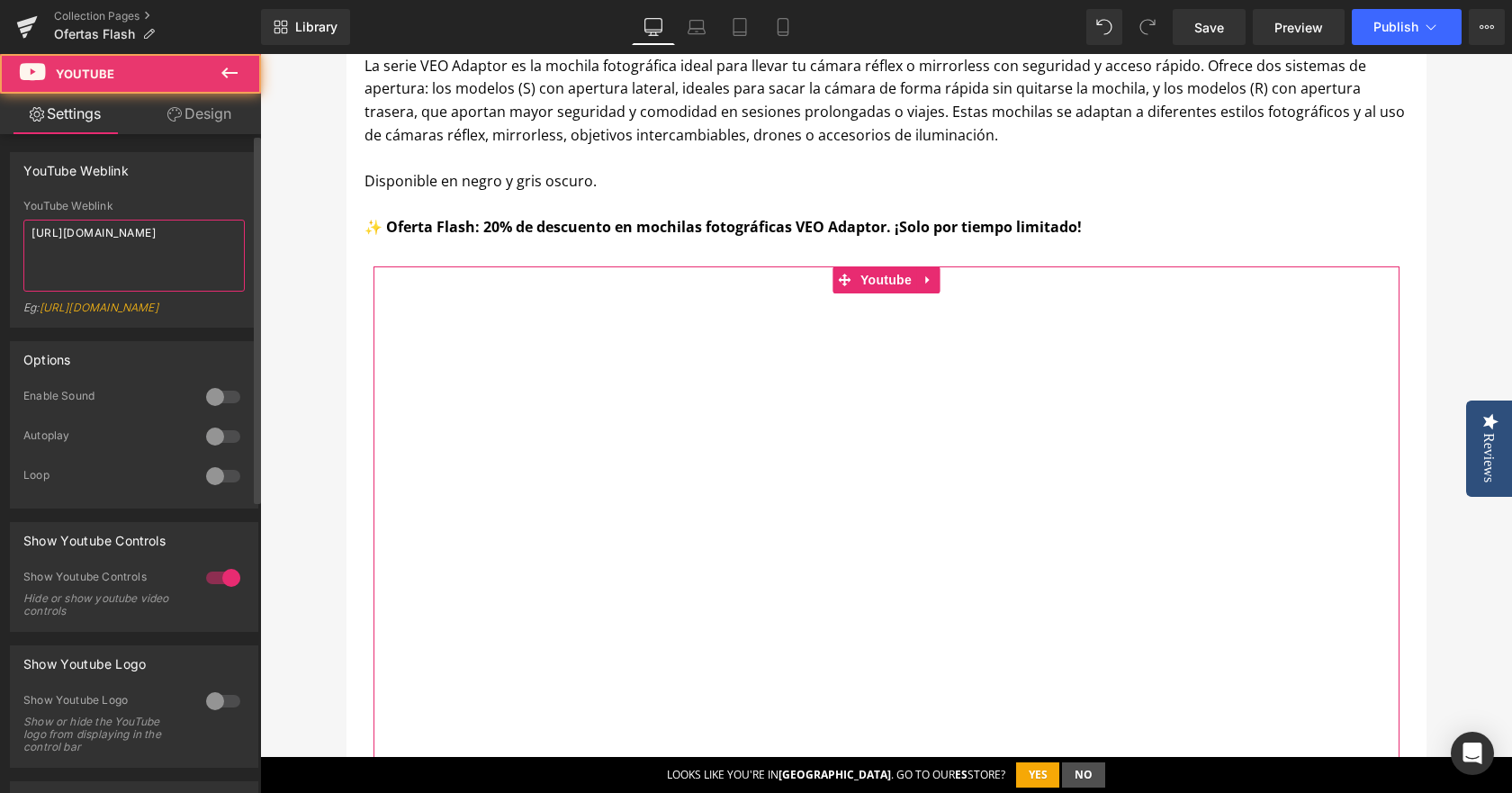
click at [81, 257] on textarea "[URL][DOMAIN_NAME]" at bounding box center [134, 256] width 222 height 72
paste textarea "[DOMAIN_NAME][URL]"
type textarea "[URL][DOMAIN_NAME]"
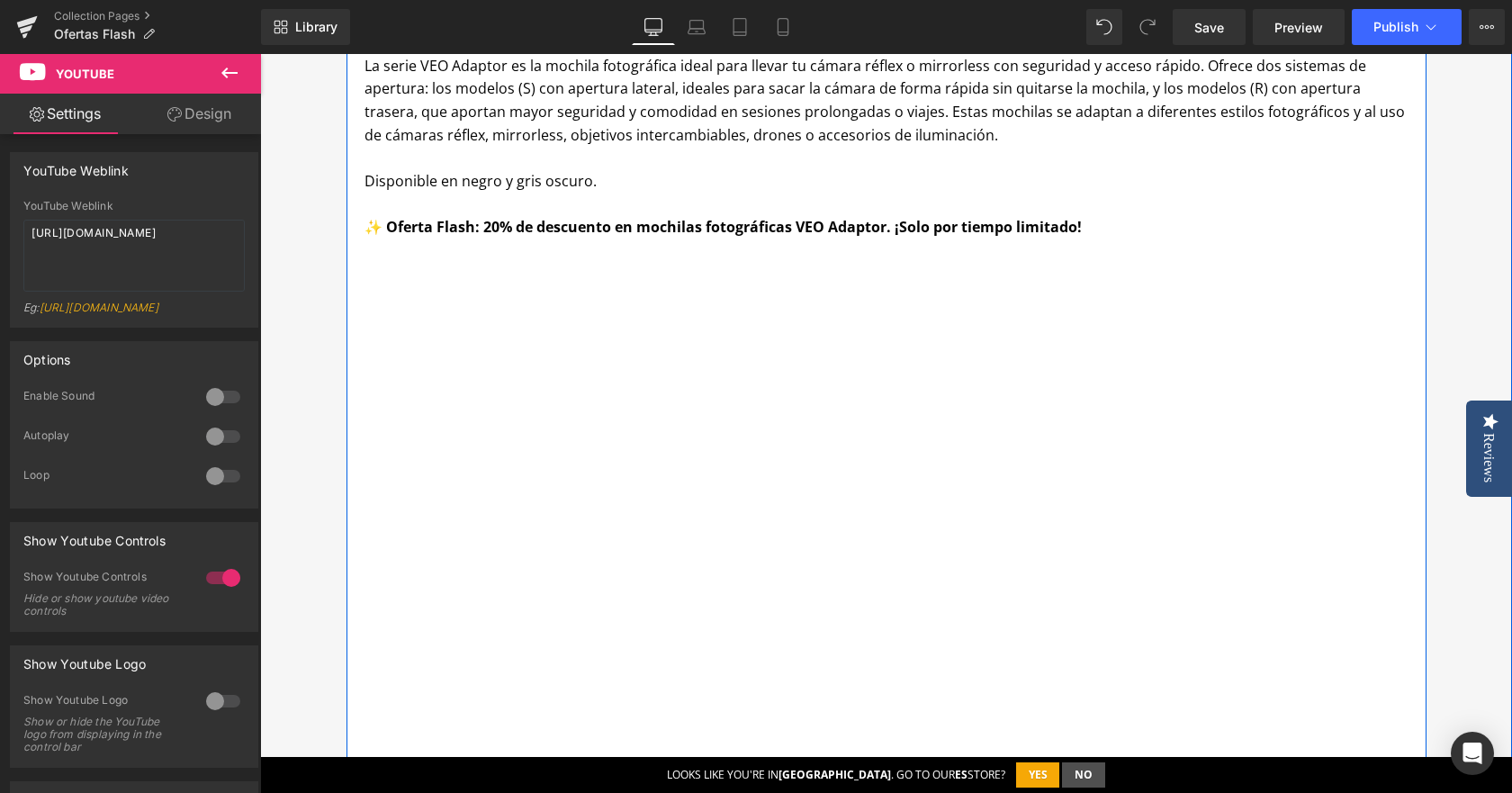
click at [577, 220] on strong "✨ Oferta Flash: 20% de descuento en mochilas fotográficas VEO Adaptor. ¡Solo po…" at bounding box center [723, 226] width 717 height 20
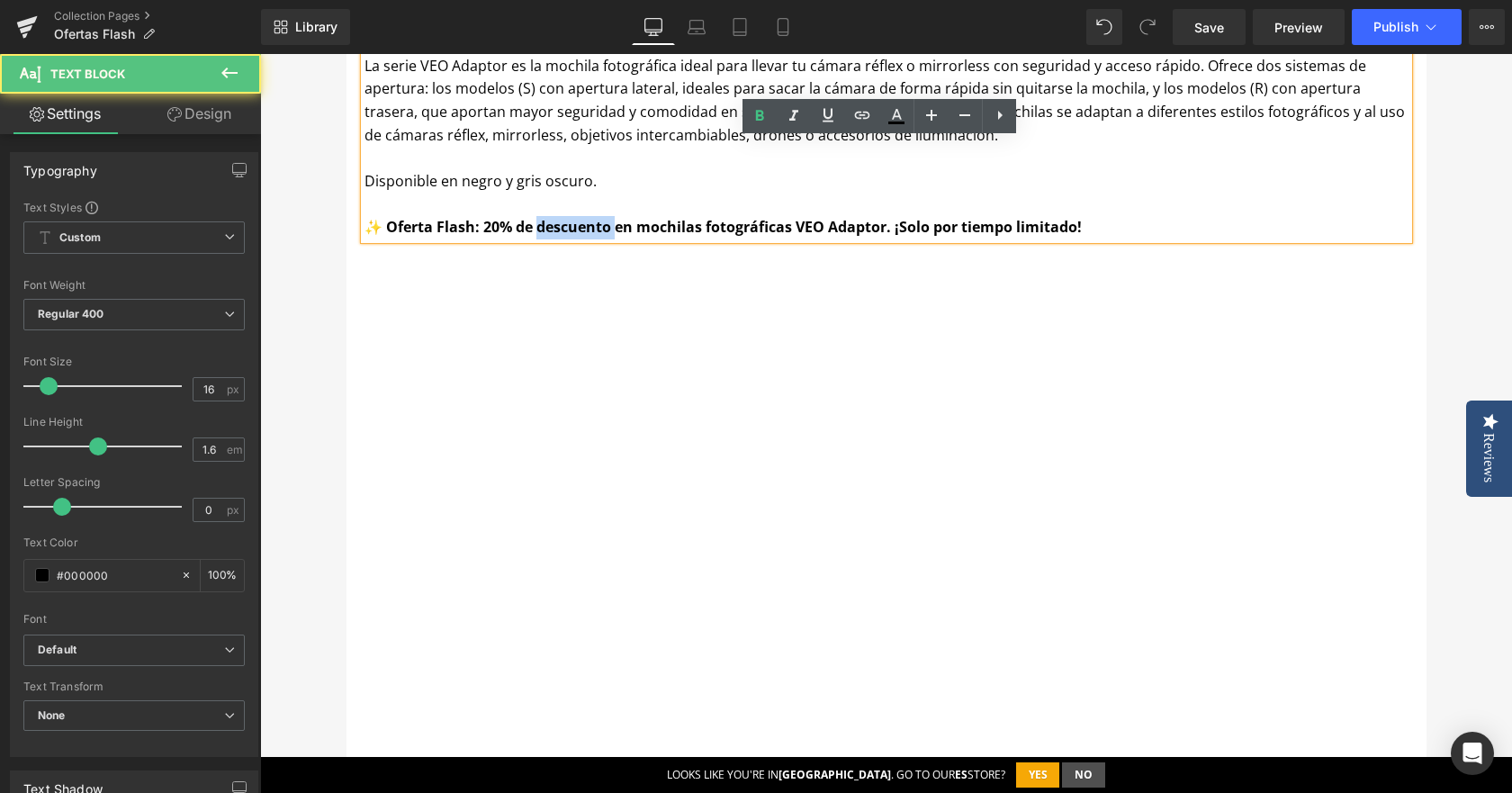
click at [576, 220] on strong "✨ Oferta Flash: 20% de descuento en mochilas fotográficas VEO Adaptor. ¡Solo po…" at bounding box center [723, 226] width 717 height 20
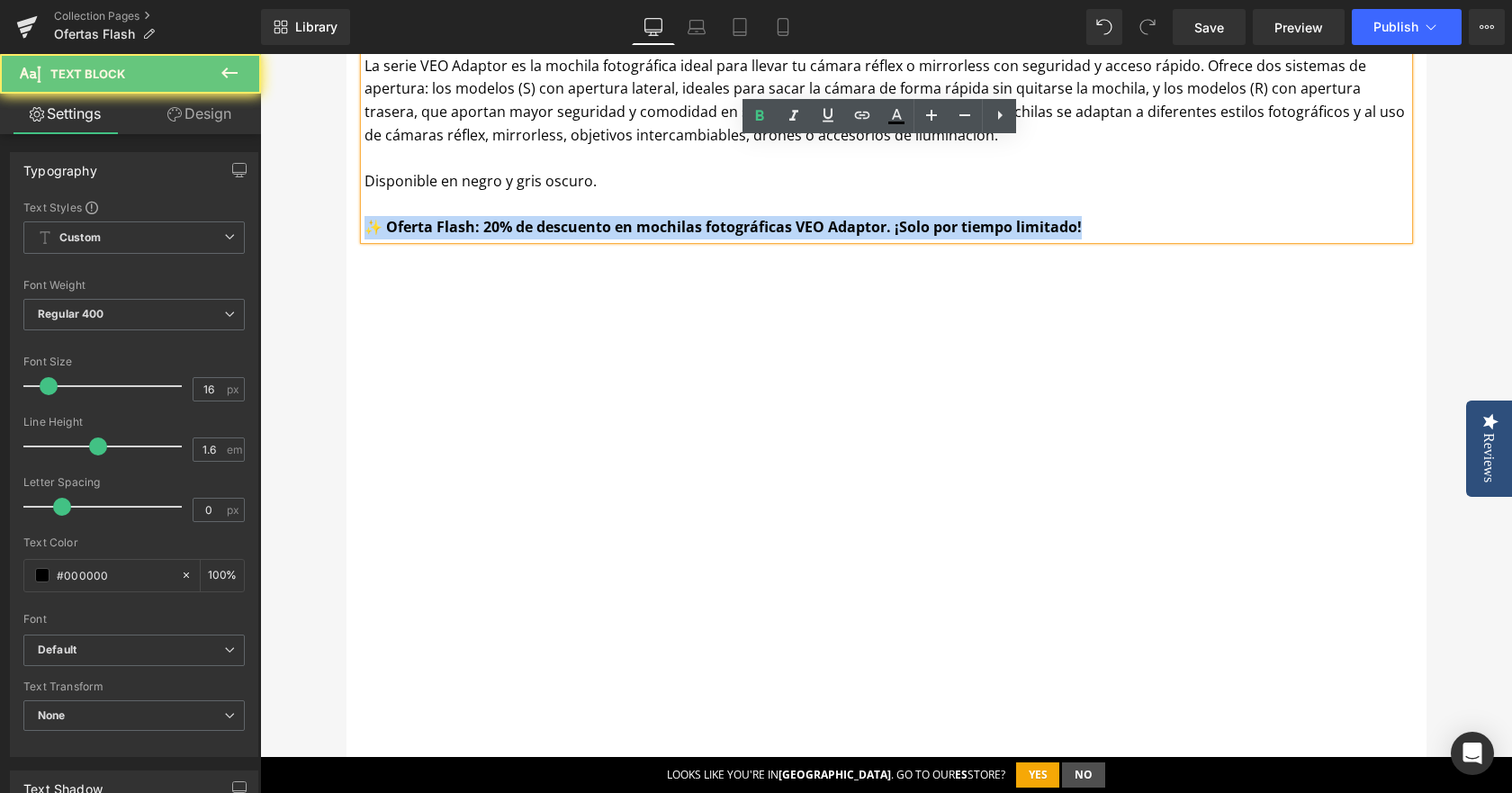
click at [576, 220] on strong "✨ Oferta Flash: 20% de descuento en mochilas fotográficas VEO Adaptor. ¡Solo po…" at bounding box center [723, 226] width 717 height 20
click at [405, 222] on strong "✨ Oferta Flash: 20% de descuento en mochilas fotográficas VEO Adaptor. ¡Solo po…" at bounding box center [723, 226] width 717 height 20
drag, startPoint x: 382, startPoint y: 229, endPoint x: 1205, endPoint y: 229, distance: 823.0
click at [1205, 229] on p "✨ Oferta Flash: 20% de descuento en mochilas fotográficas VEO Adaptor. ¡Solo po…" at bounding box center [887, 227] width 1044 height 23
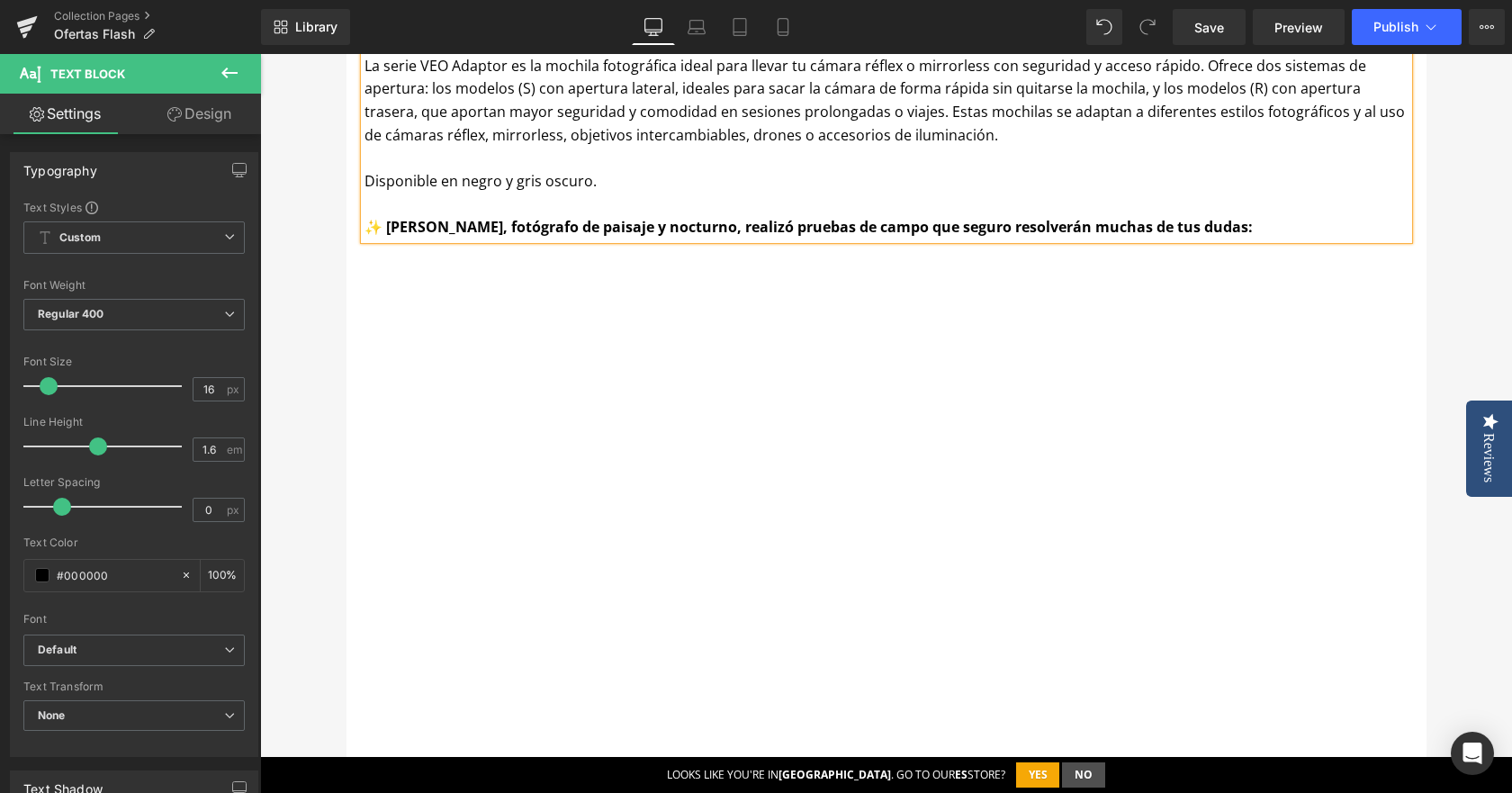
click at [1455, 222] on div "OFERTAS FLASH Heading Por esta sección desfilan cada semana trípodes, mochilas,…" at bounding box center [886, 40] width 1252 height 2205
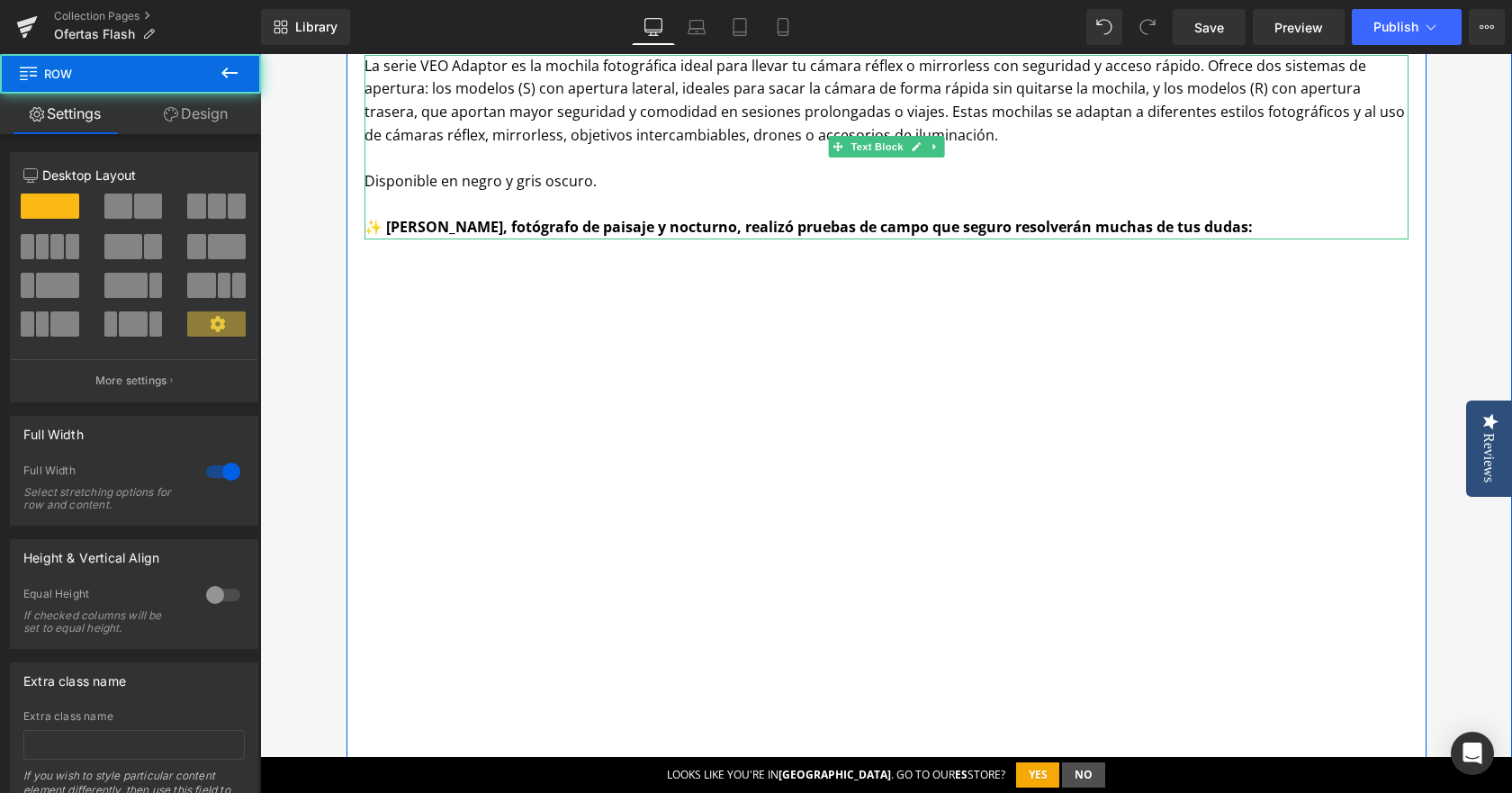
click at [380, 227] on strong "✨ [PERSON_NAME], fotógrafo de paisaje y nocturno, realizó pruebas de campo que …" at bounding box center [809, 226] width 888 height 20
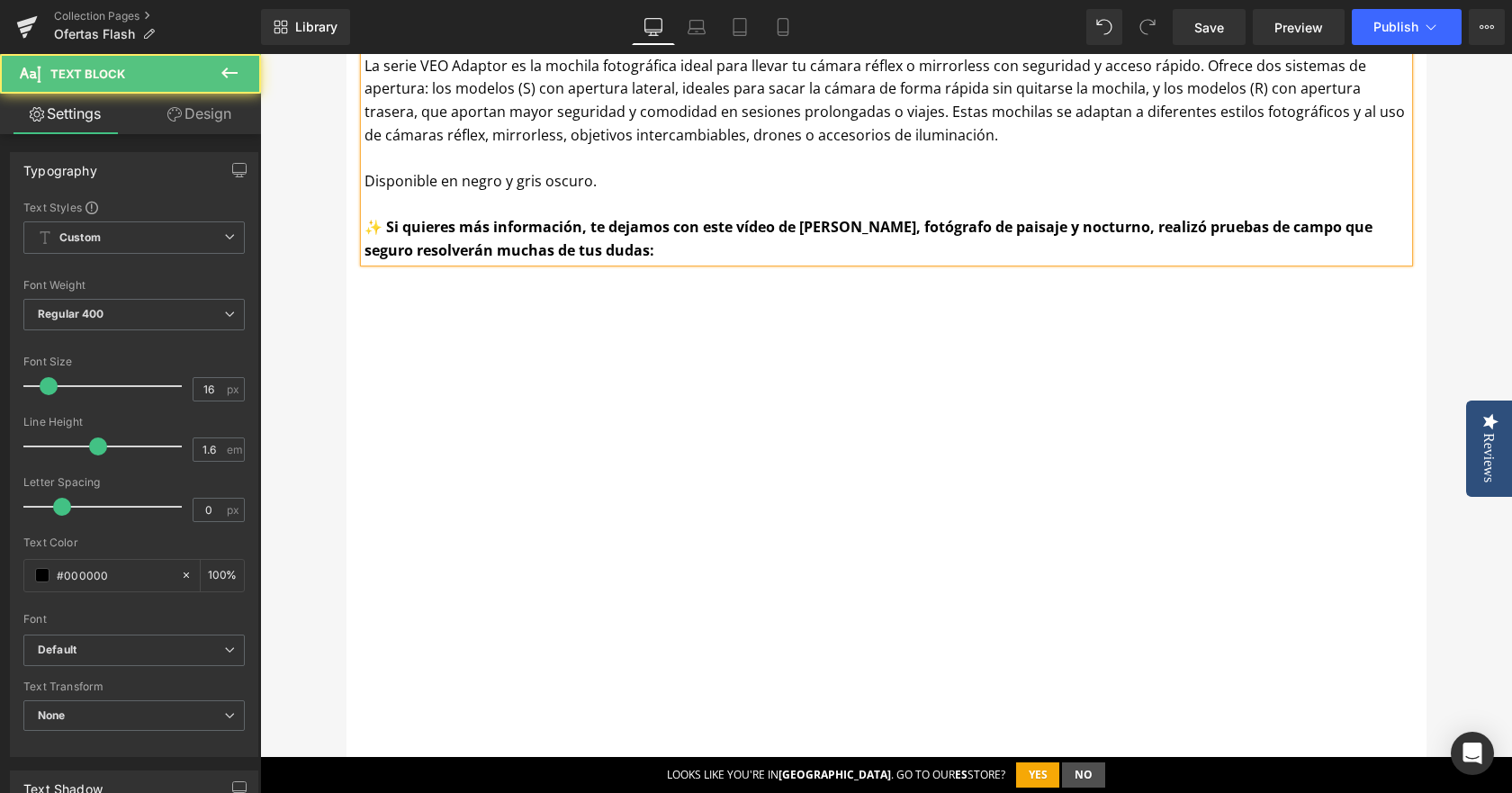
click at [1124, 226] on strong "✨ Si quieres más información, te dejamos con este vídeo de [PERSON_NAME], fotóg…" at bounding box center [868, 239] width 1008 height 43
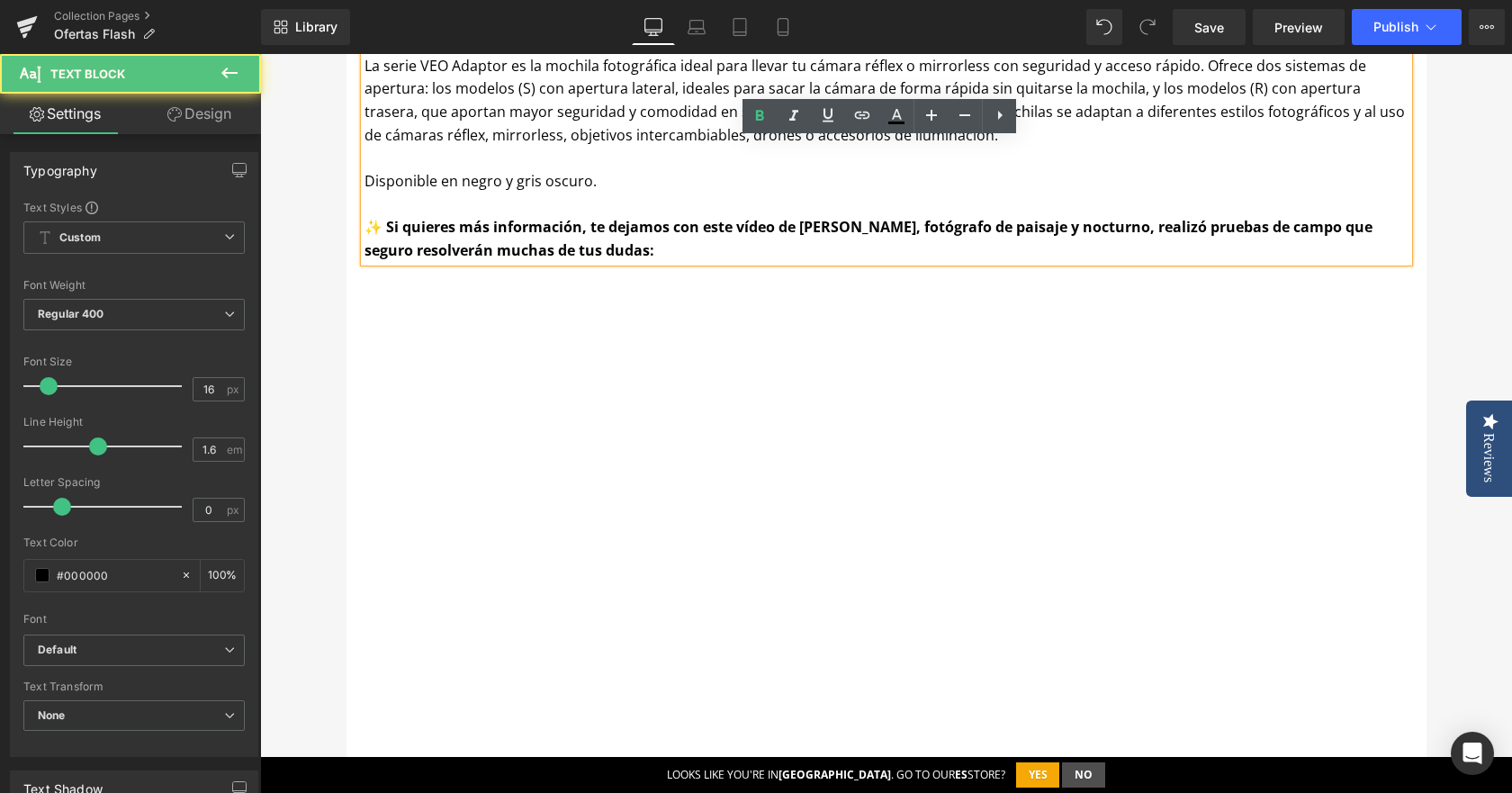
click at [1123, 231] on strong "✨ Si quieres más información, te dejamos con este vídeo de [PERSON_NAME], fotóg…" at bounding box center [868, 239] width 1008 height 43
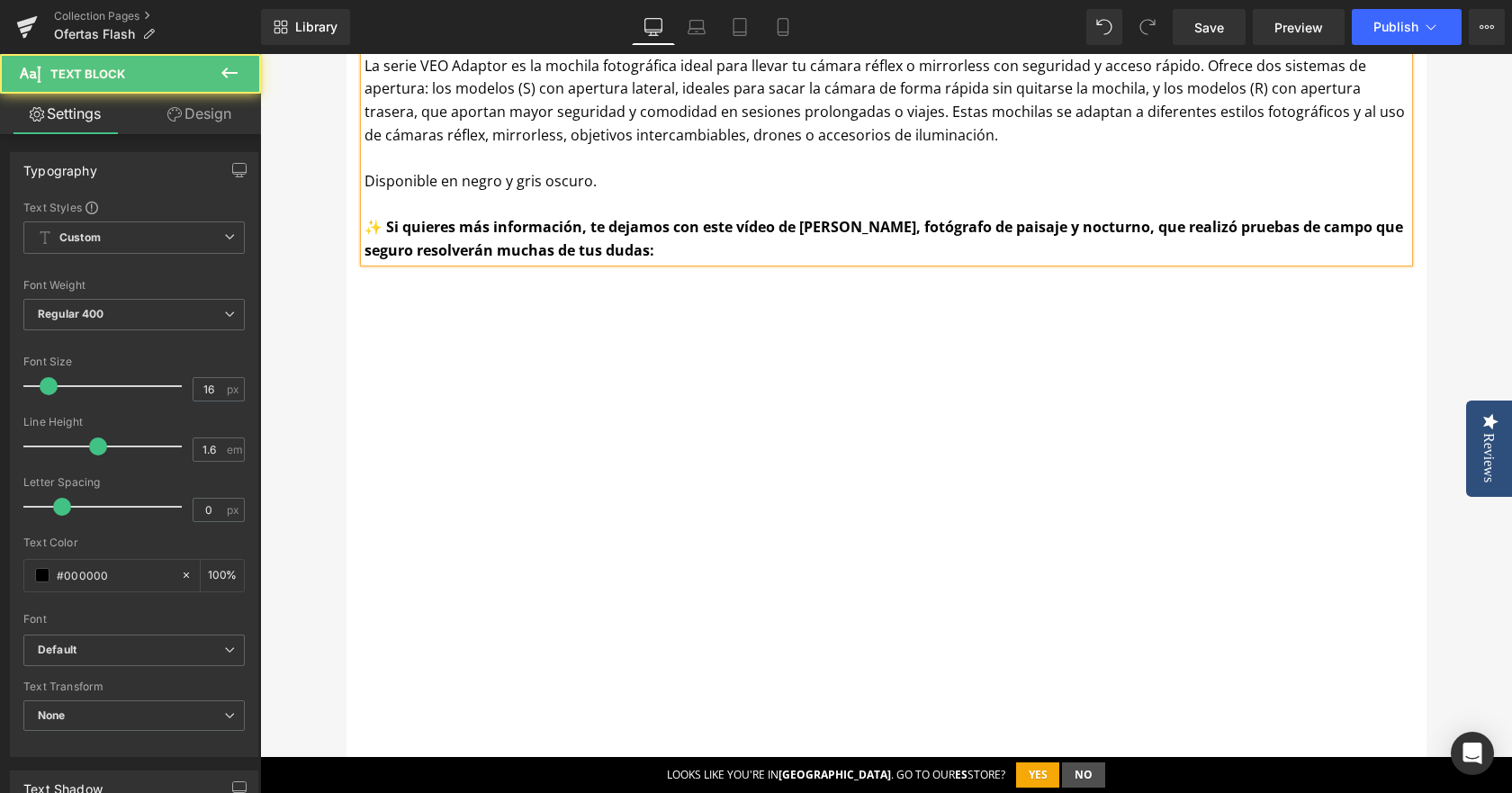
click at [1335, 228] on strong "✨ Si quieres más información, te dejamos con este vídeo de [PERSON_NAME], fotóg…" at bounding box center [884, 239] width 1039 height 43
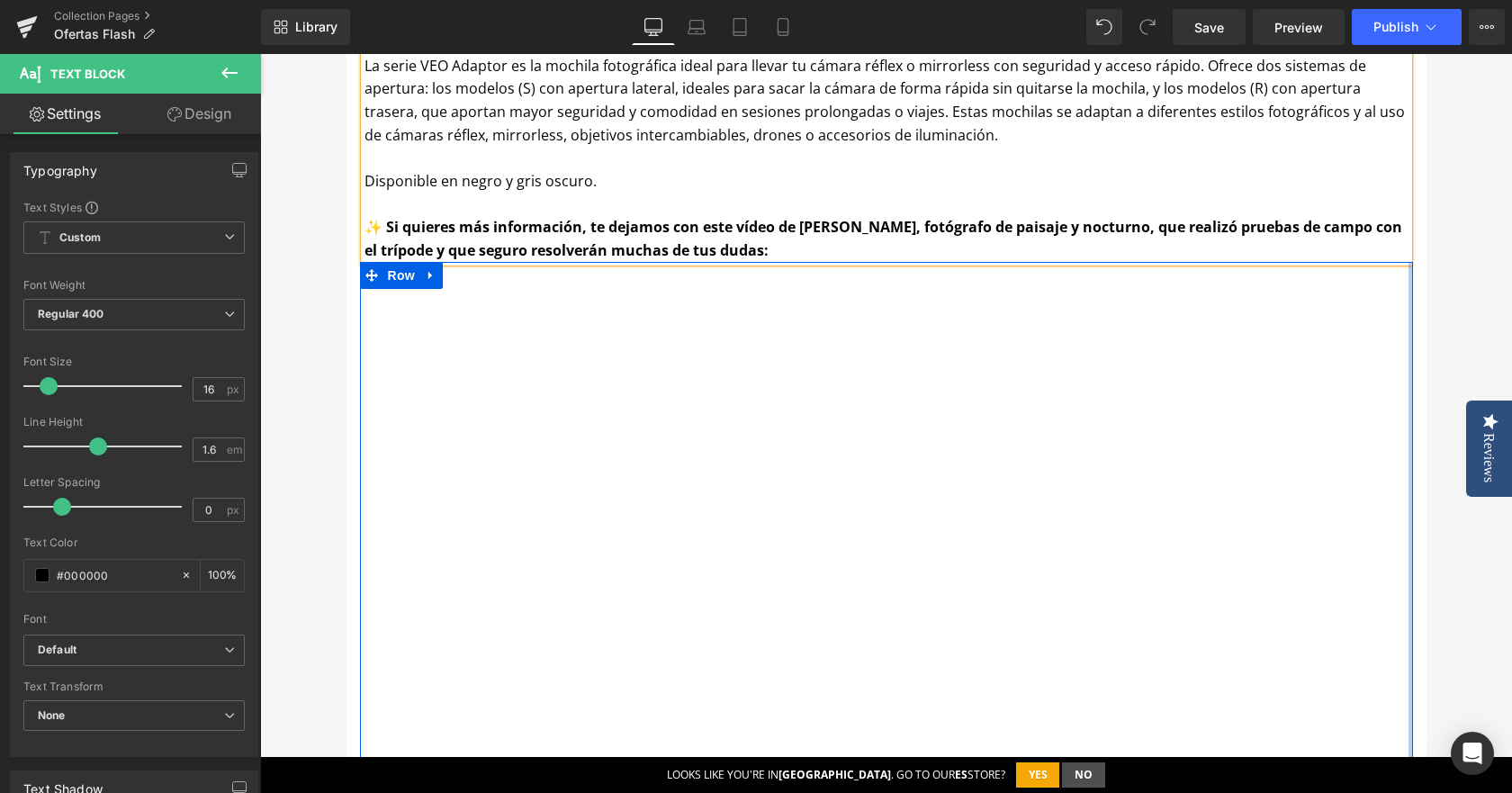
click at [1447, 300] on div "OFERTAS FLASH Heading Por esta sección desfilan cada semana trípodes, mochilas,…" at bounding box center [886, 53] width 1252 height 2229
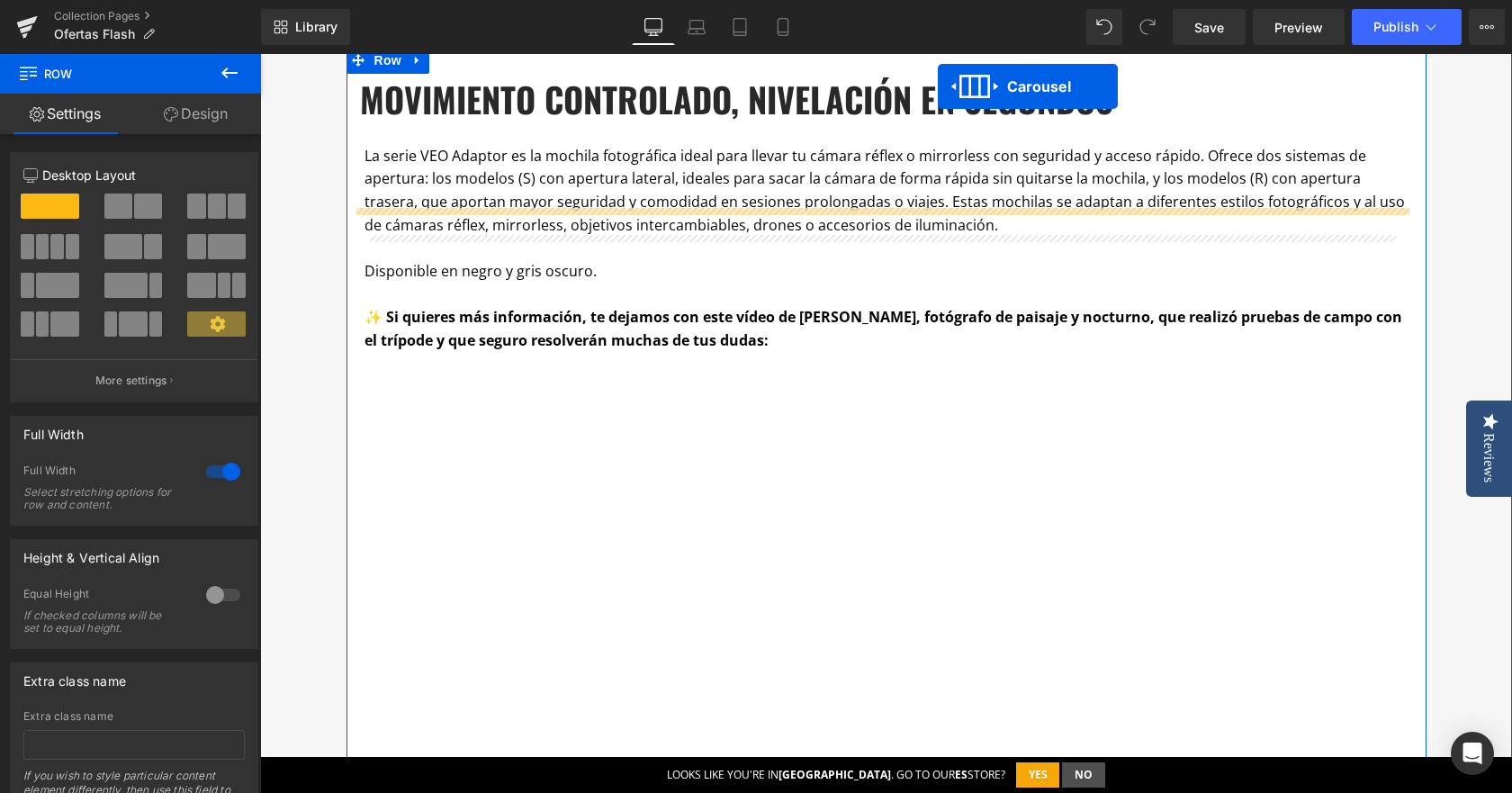
scroll to position [1153, 0]
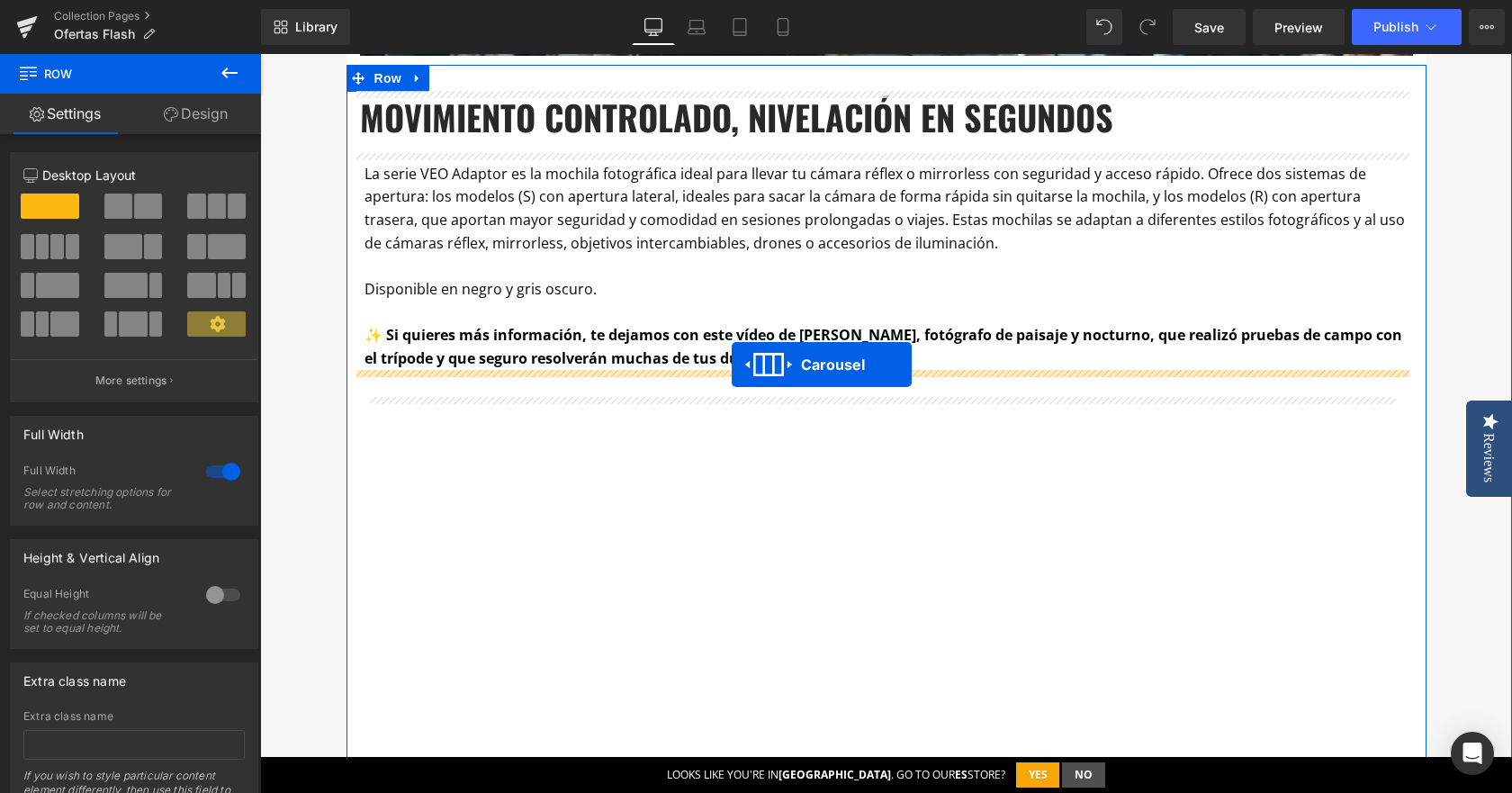
drag, startPoint x: 832, startPoint y: 439, endPoint x: 732, endPoint y: 365, distance: 124.4
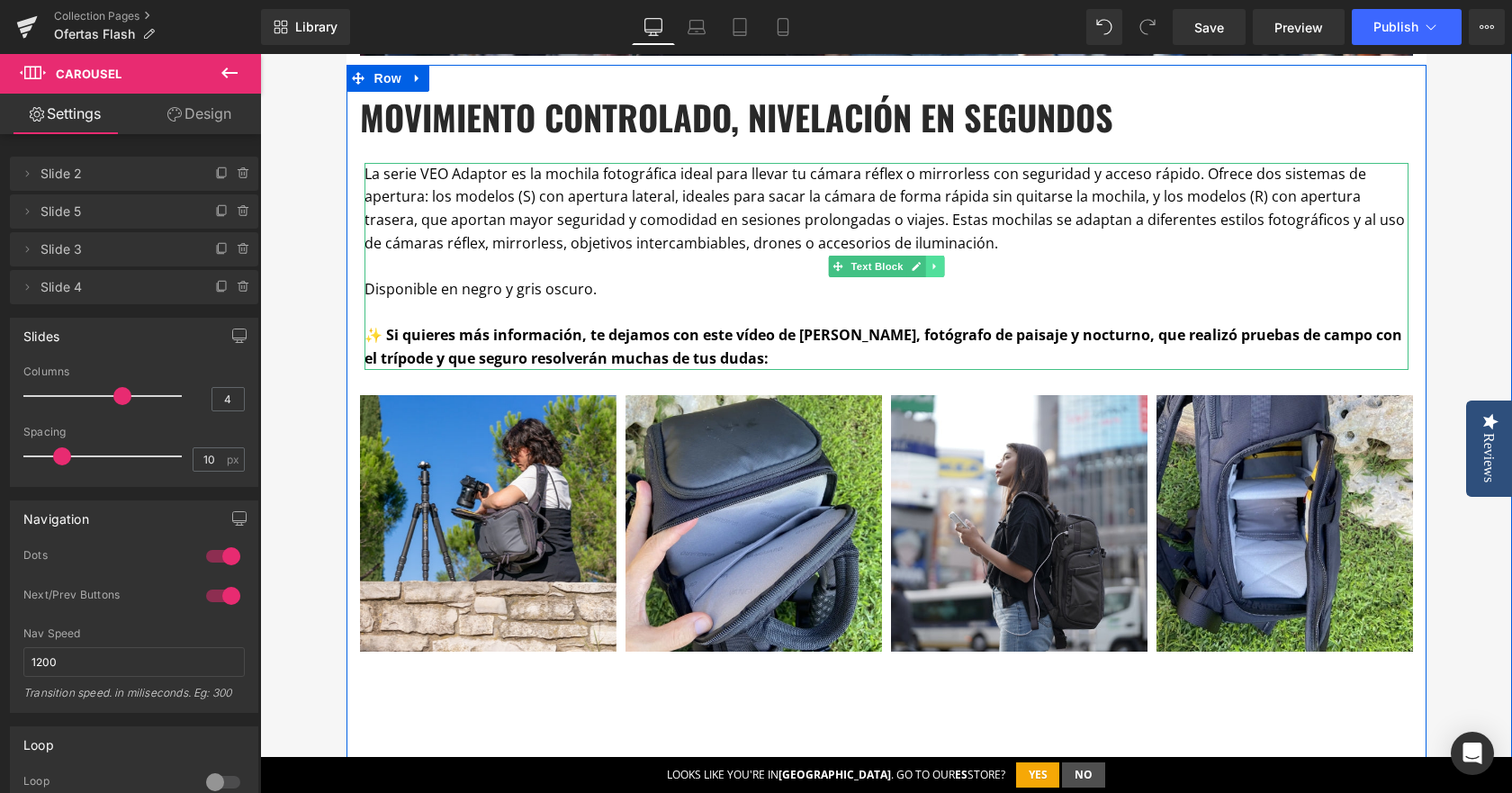
click at [930, 267] on icon at bounding box center [934, 267] width 10 height 11
click at [920, 268] on icon at bounding box center [925, 266] width 10 height 10
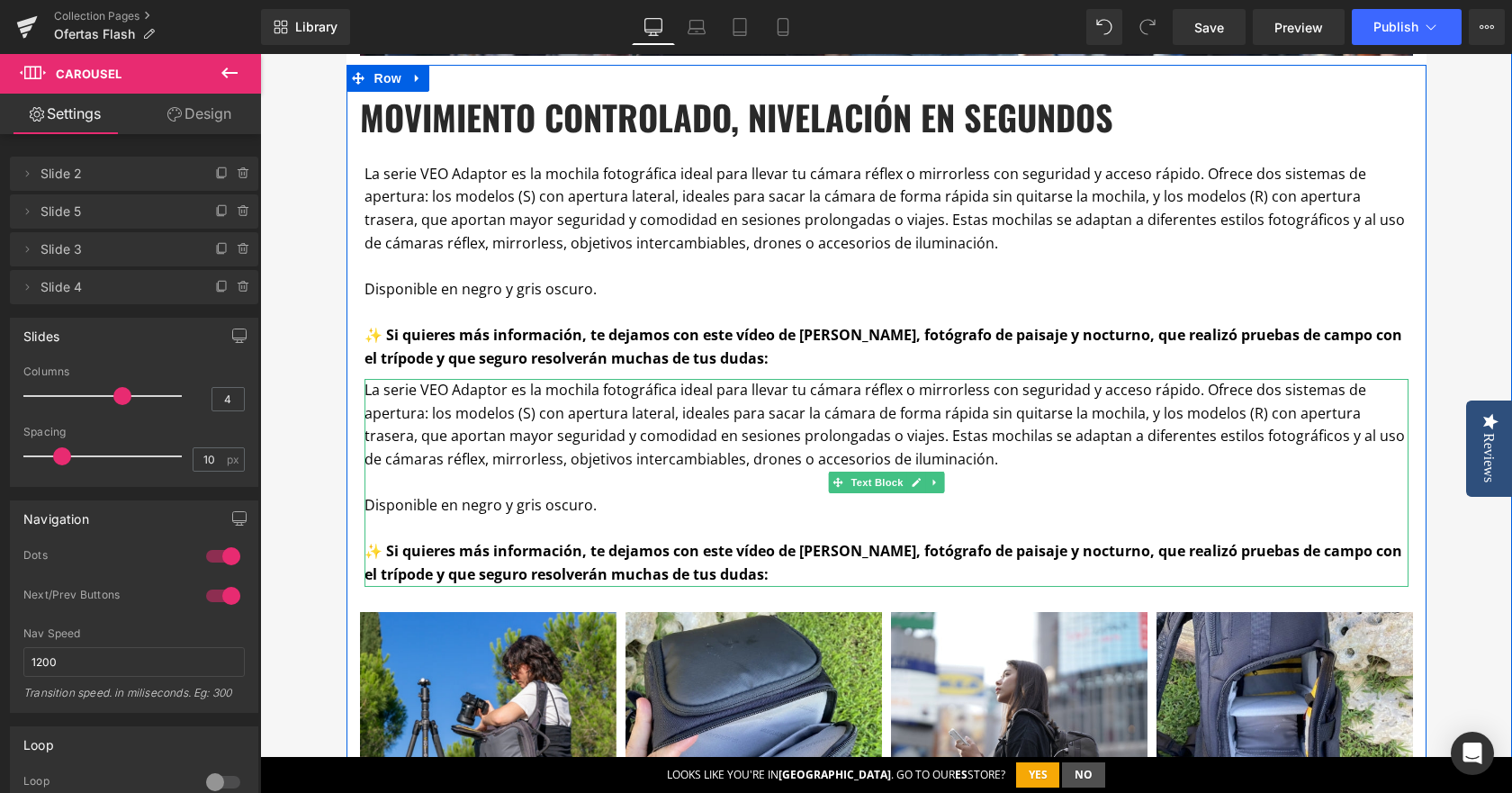
click at [576, 480] on p at bounding box center [887, 483] width 1044 height 23
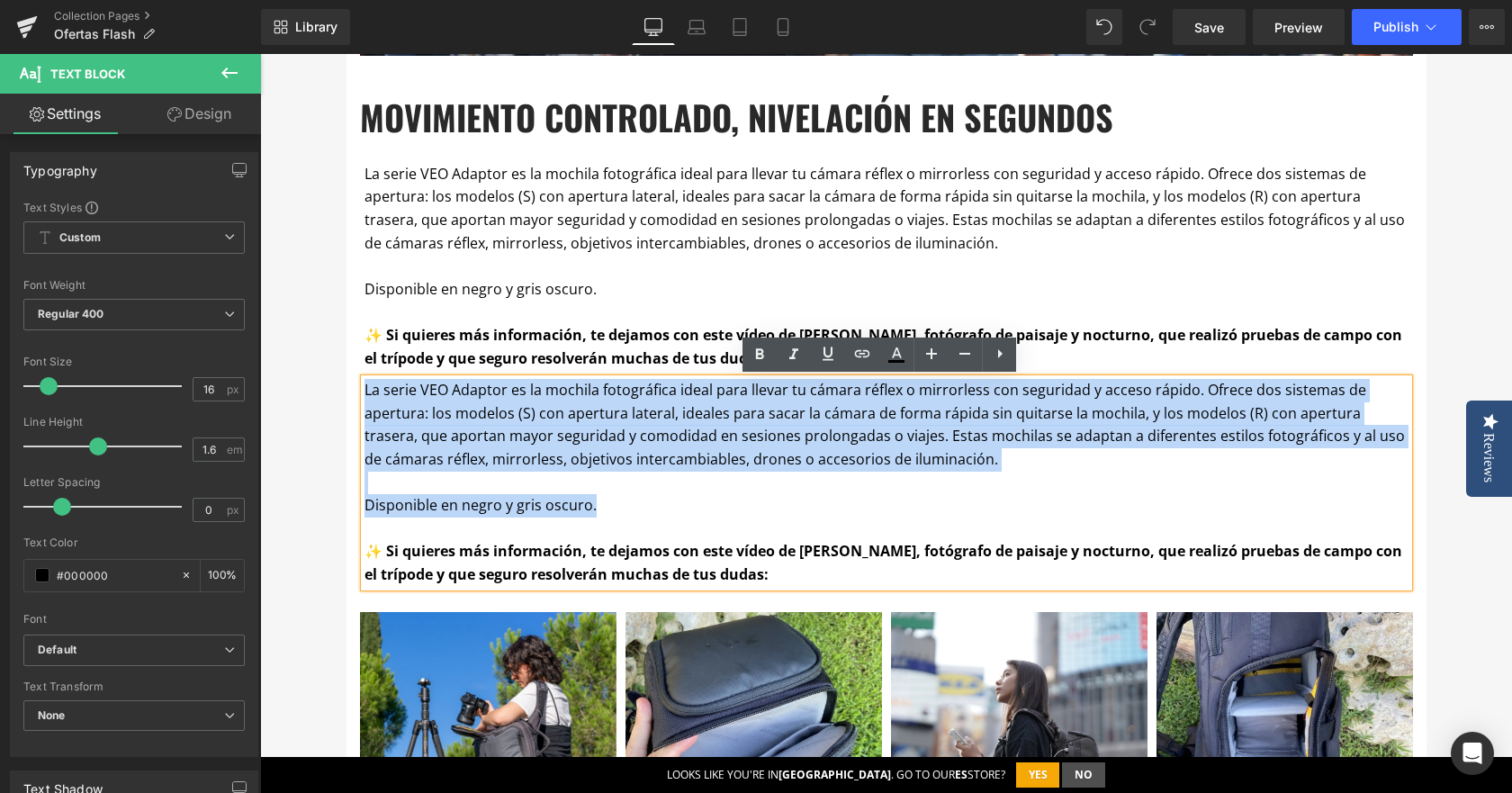
drag, startPoint x: 606, startPoint y: 508, endPoint x: 327, endPoint y: 380, distance: 307.0
click at [327, 380] on div "OFERTAS FLASH Heading Por esta sección desfilan cada semana trípodes, mochilas,…" at bounding box center [886, 269] width 1252 height 2445
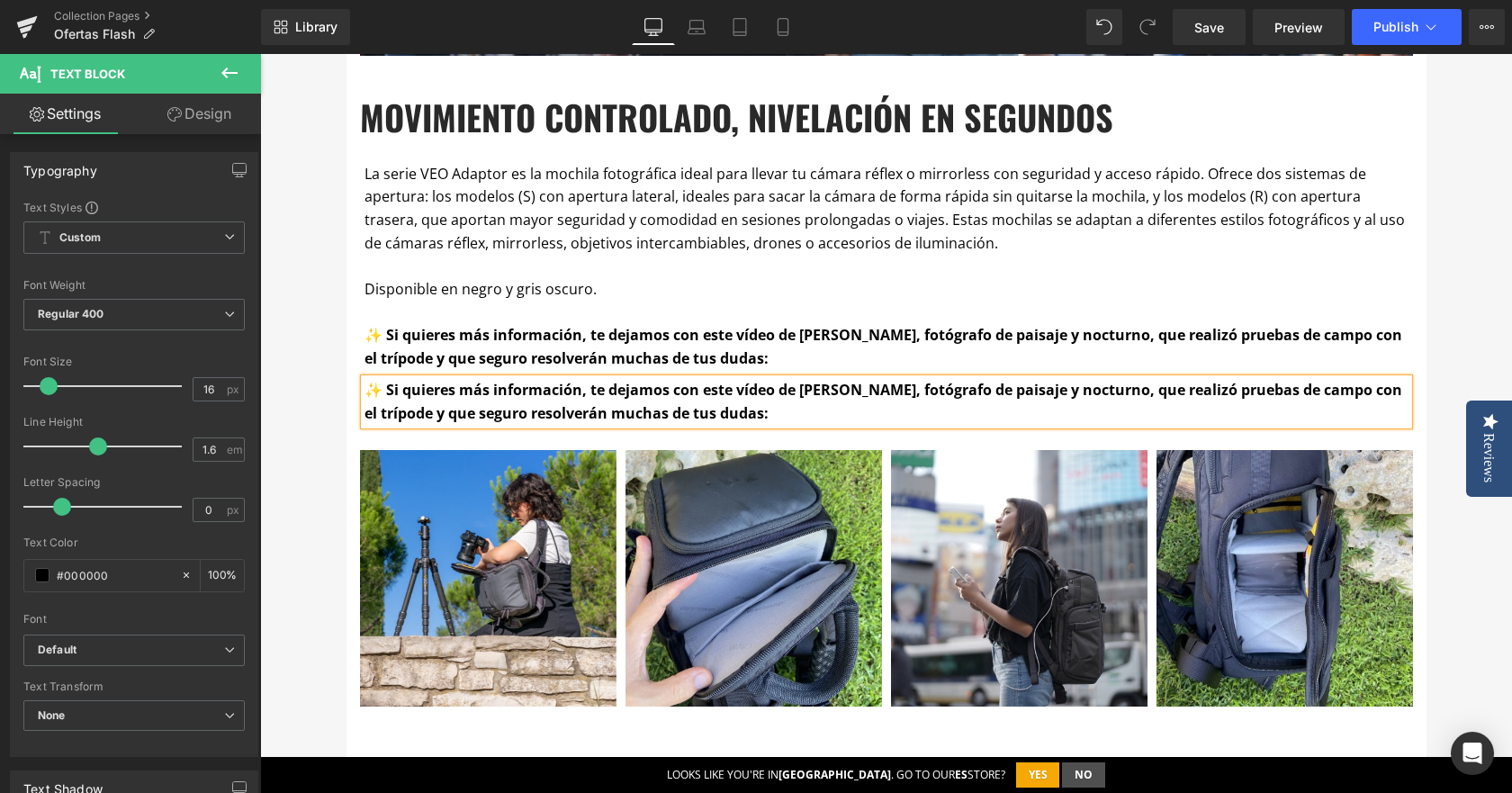
click at [585, 373] on div "MOVIMIENTO CONTROLADO, NIVELACIÓN EN SEGUNDOS Heading La serie VEO Adaptor es l…" at bounding box center [887, 707] width 1080 height 1229
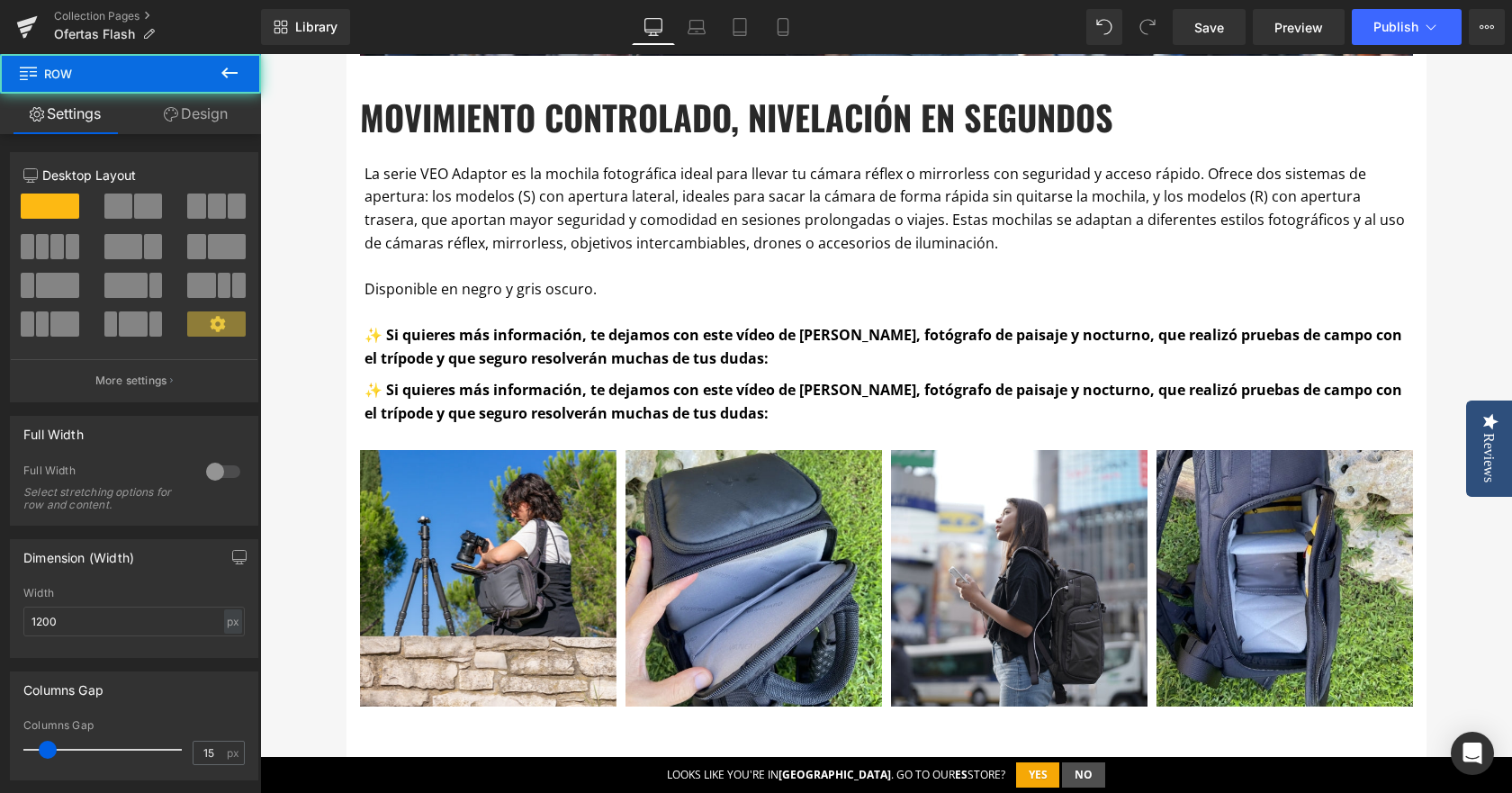
click at [574, 347] on p "✨ Si quieres más información, te dejamos con este vídeo de [PERSON_NAME], fotóg…" at bounding box center [887, 347] width 1044 height 46
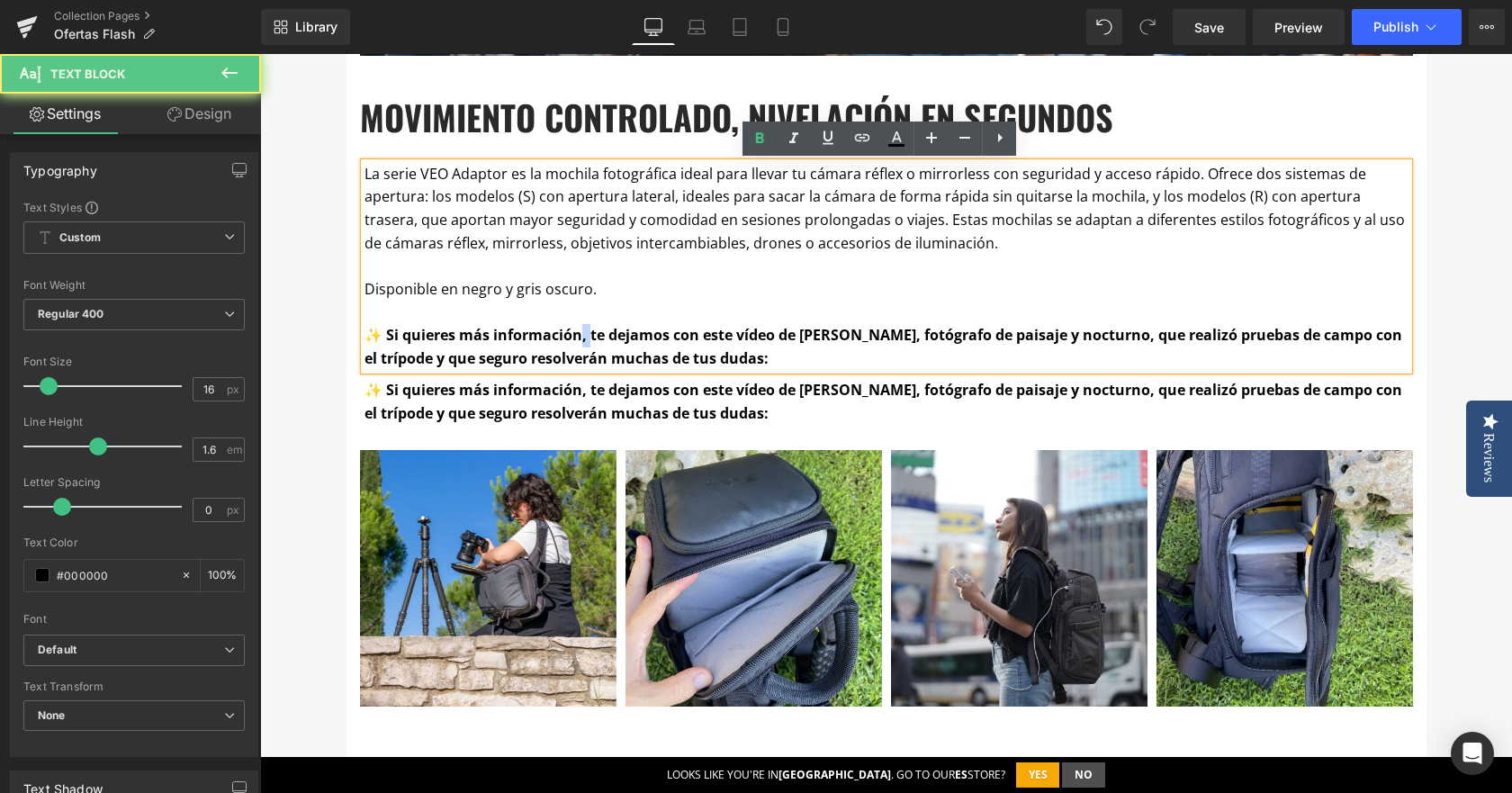
click at [574, 347] on p "✨ Si quieres más información, te dejamos con este vídeo de [PERSON_NAME], fotóg…" at bounding box center [887, 347] width 1044 height 46
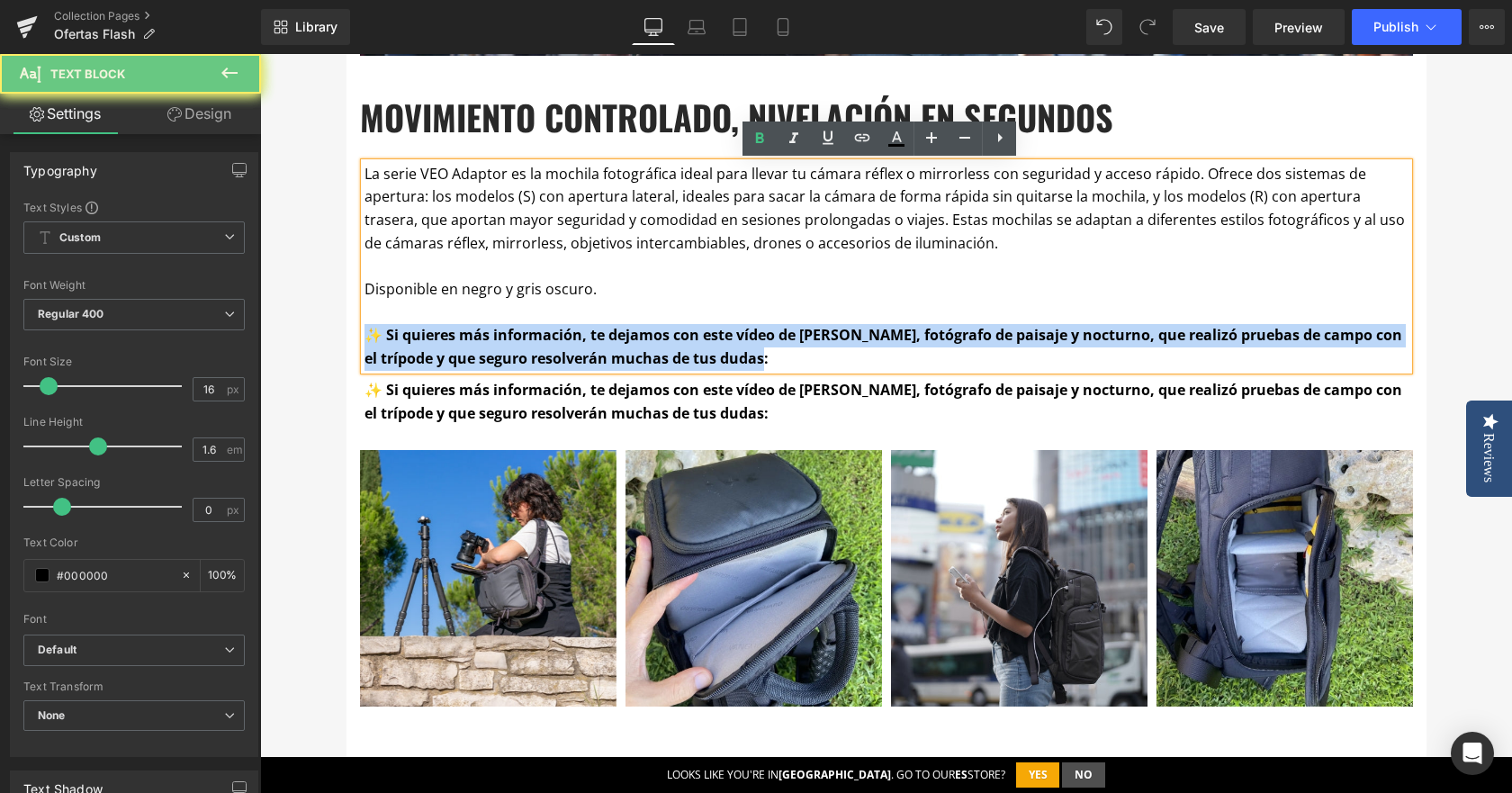
click at [574, 347] on p "✨ Si quieres más información, te dejamos con este vídeo de [PERSON_NAME], fotóg…" at bounding box center [887, 347] width 1044 height 46
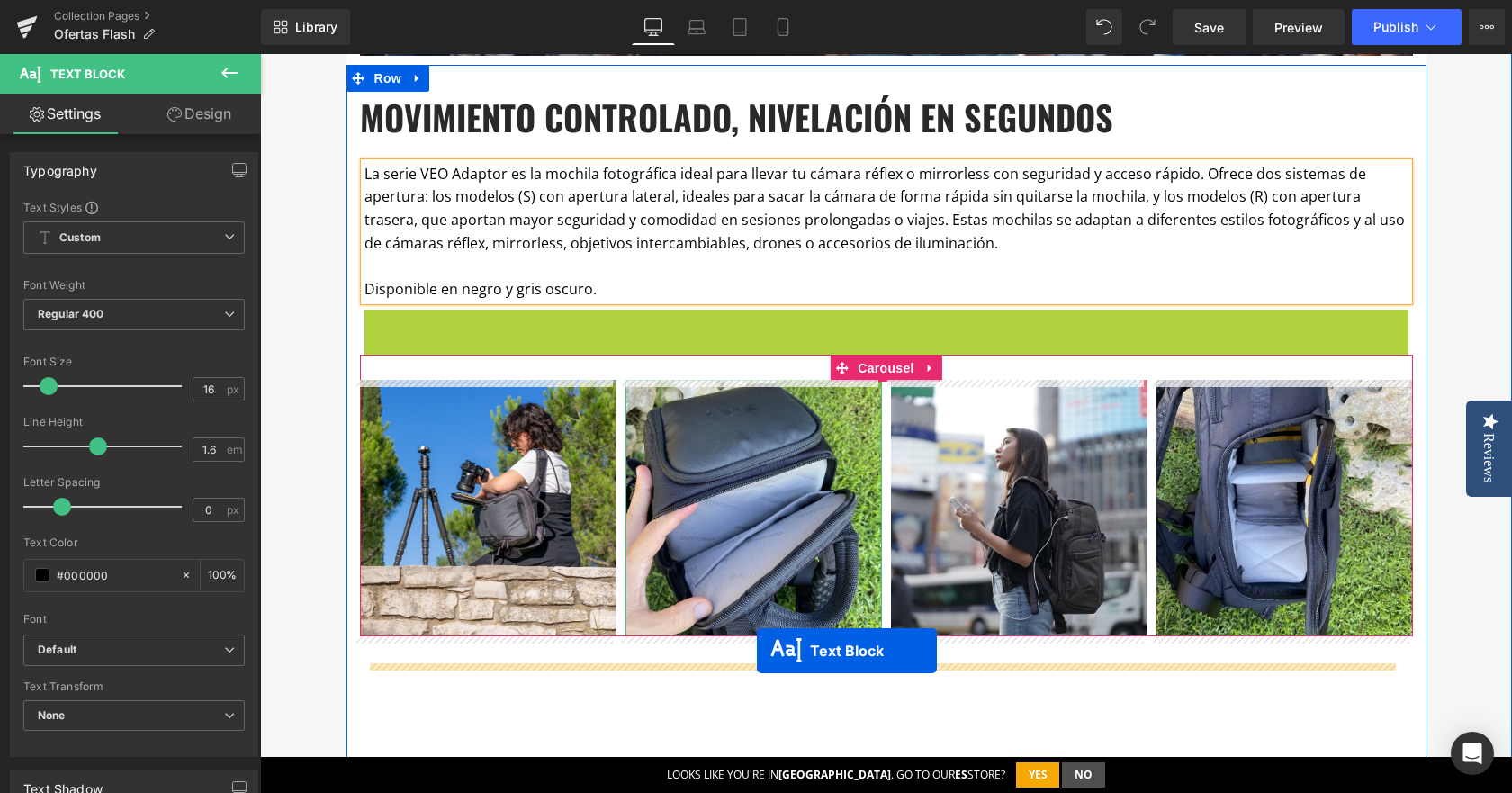
drag, startPoint x: 830, startPoint y: 336, endPoint x: 757, endPoint y: 651, distance: 323.3
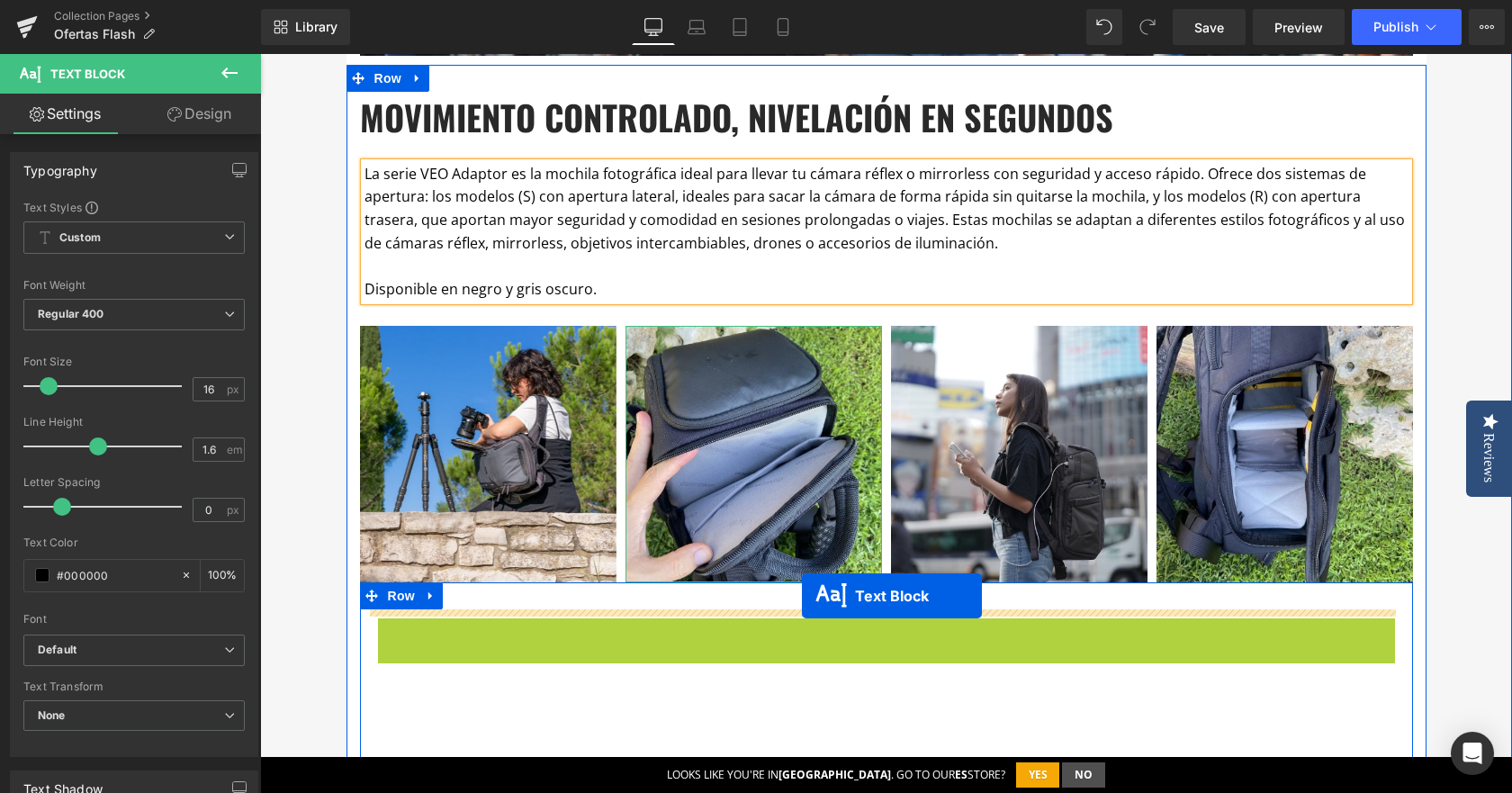
drag, startPoint x: 831, startPoint y: 644, endPoint x: 802, endPoint y: 596, distance: 56.1
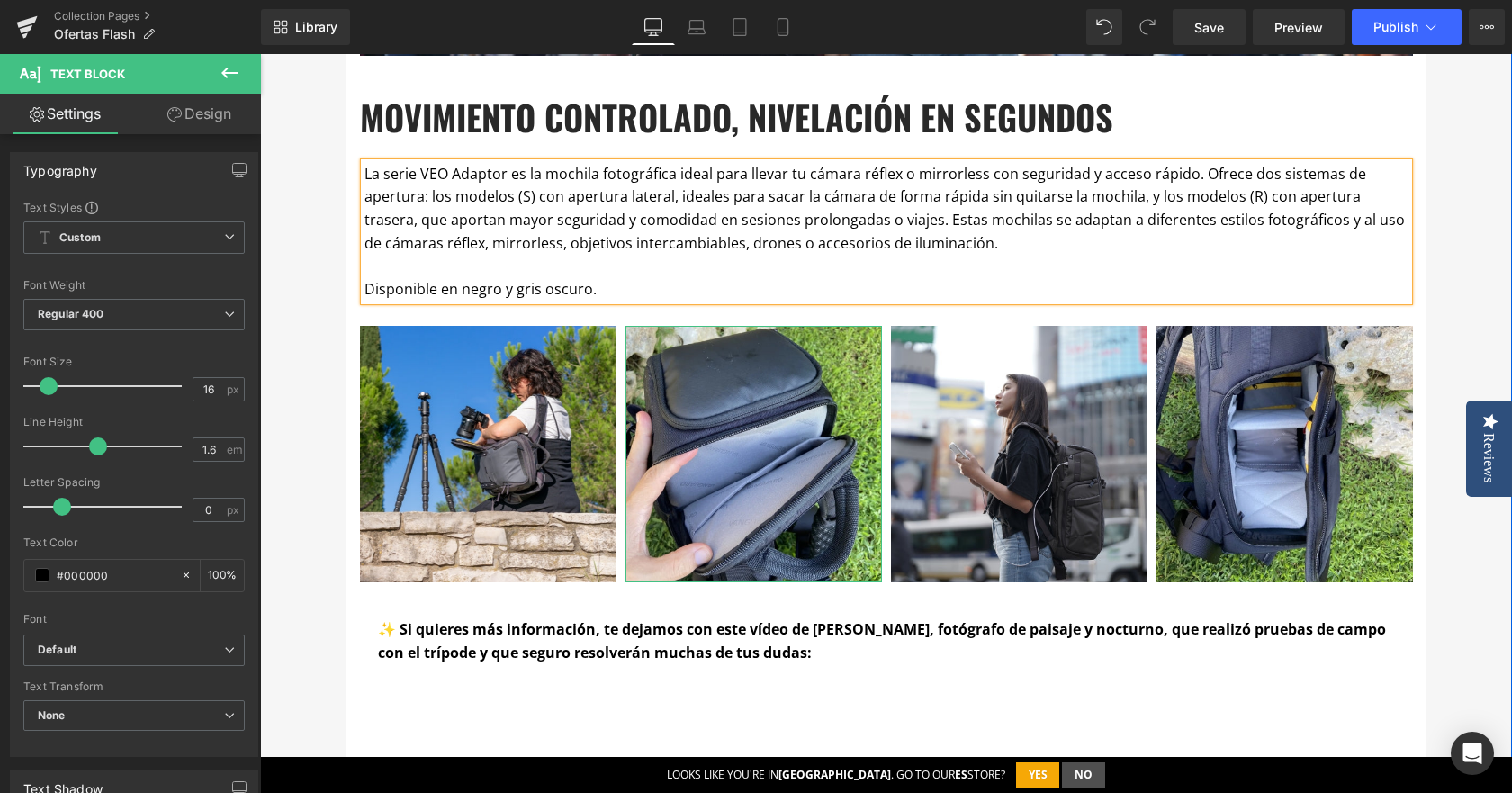
click at [1428, 589] on div "OFERTAS FLASH Heading Por esta sección desfilan cada semana trípodes, mochilas,…" at bounding box center [886, 153] width 1252 height 2215
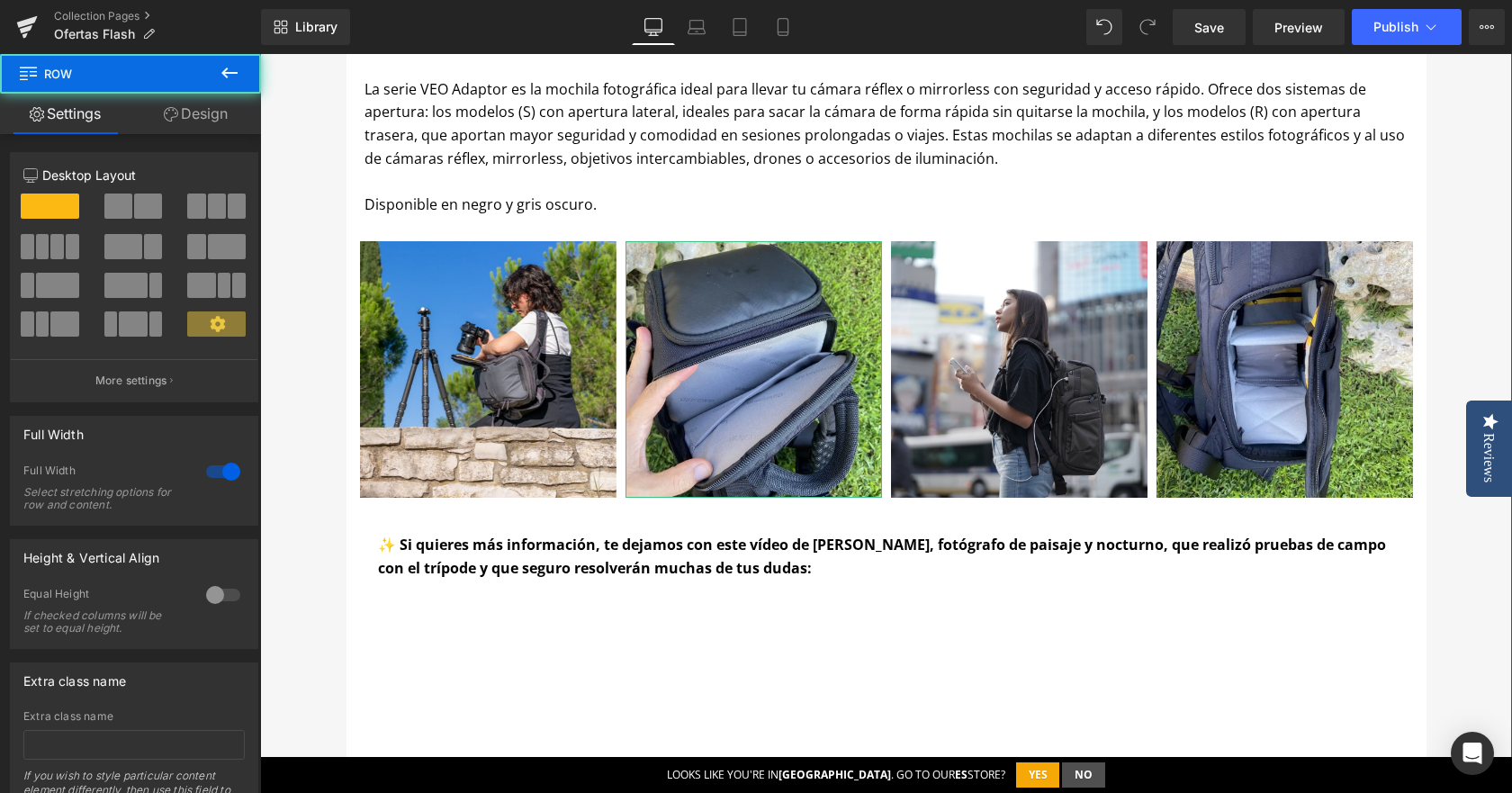
scroll to position [1333, 0]
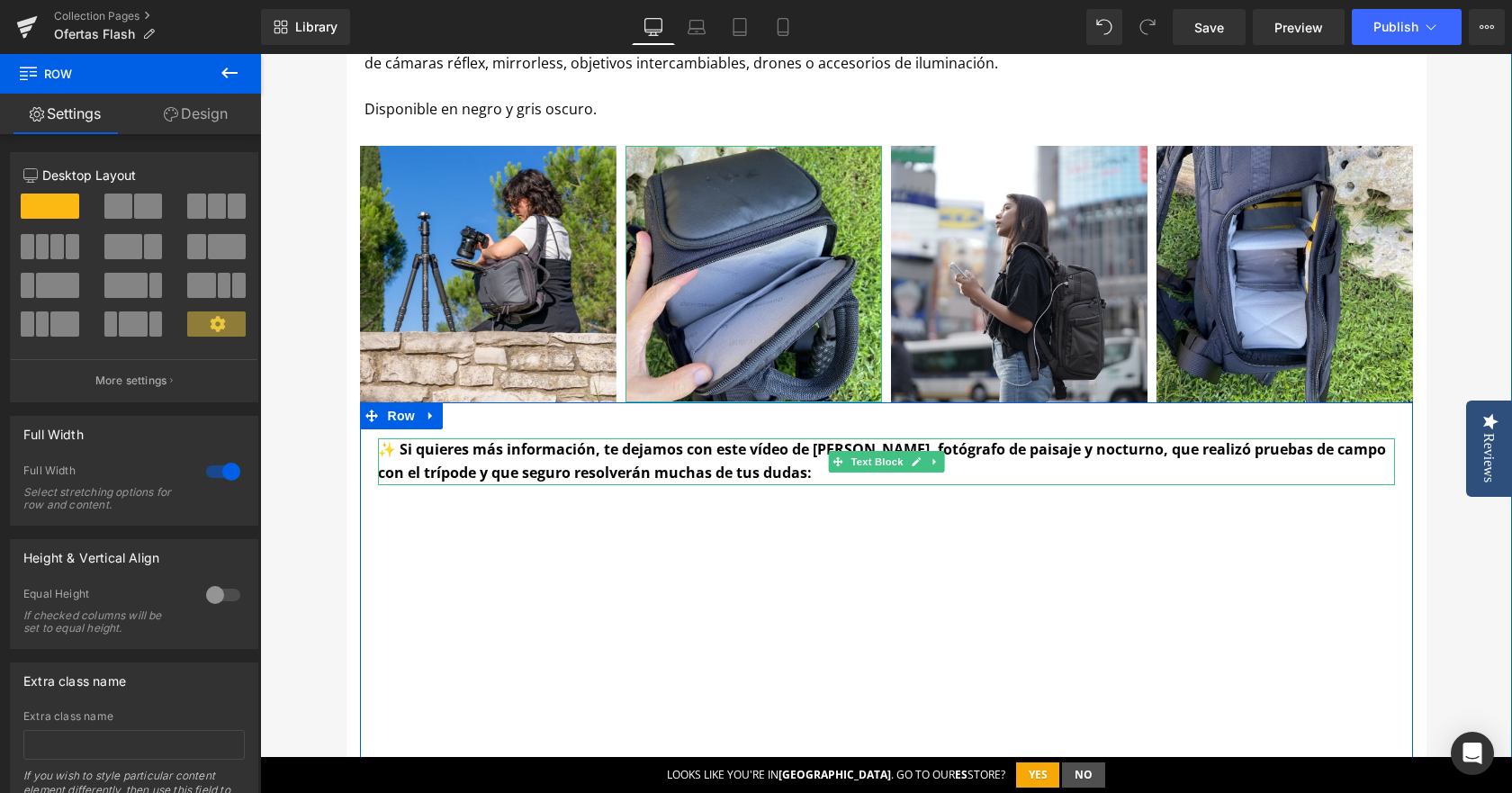
drag, startPoint x: 709, startPoint y: 474, endPoint x: 735, endPoint y: 474, distance: 26.0
click at [709, 474] on strong "✨ Si quieres más información, te dejamos con este vídeo de [PERSON_NAME], fotóg…" at bounding box center [882, 461] width 1008 height 43
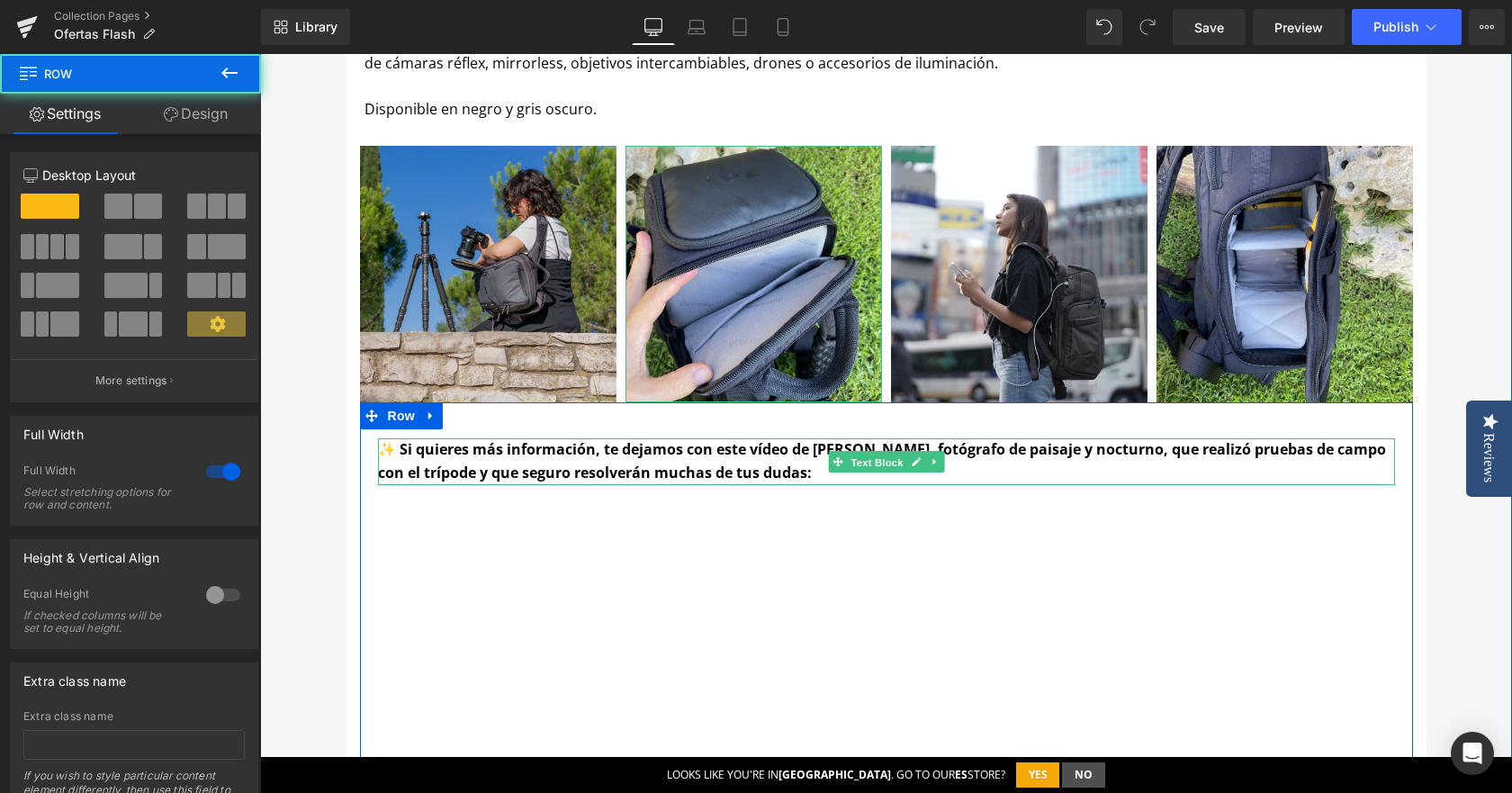
drag, startPoint x: 886, startPoint y: 465, endPoint x: 381, endPoint y: 287, distance: 535.5
click at [885, 465] on span "Text Block" at bounding box center [876, 462] width 59 height 22
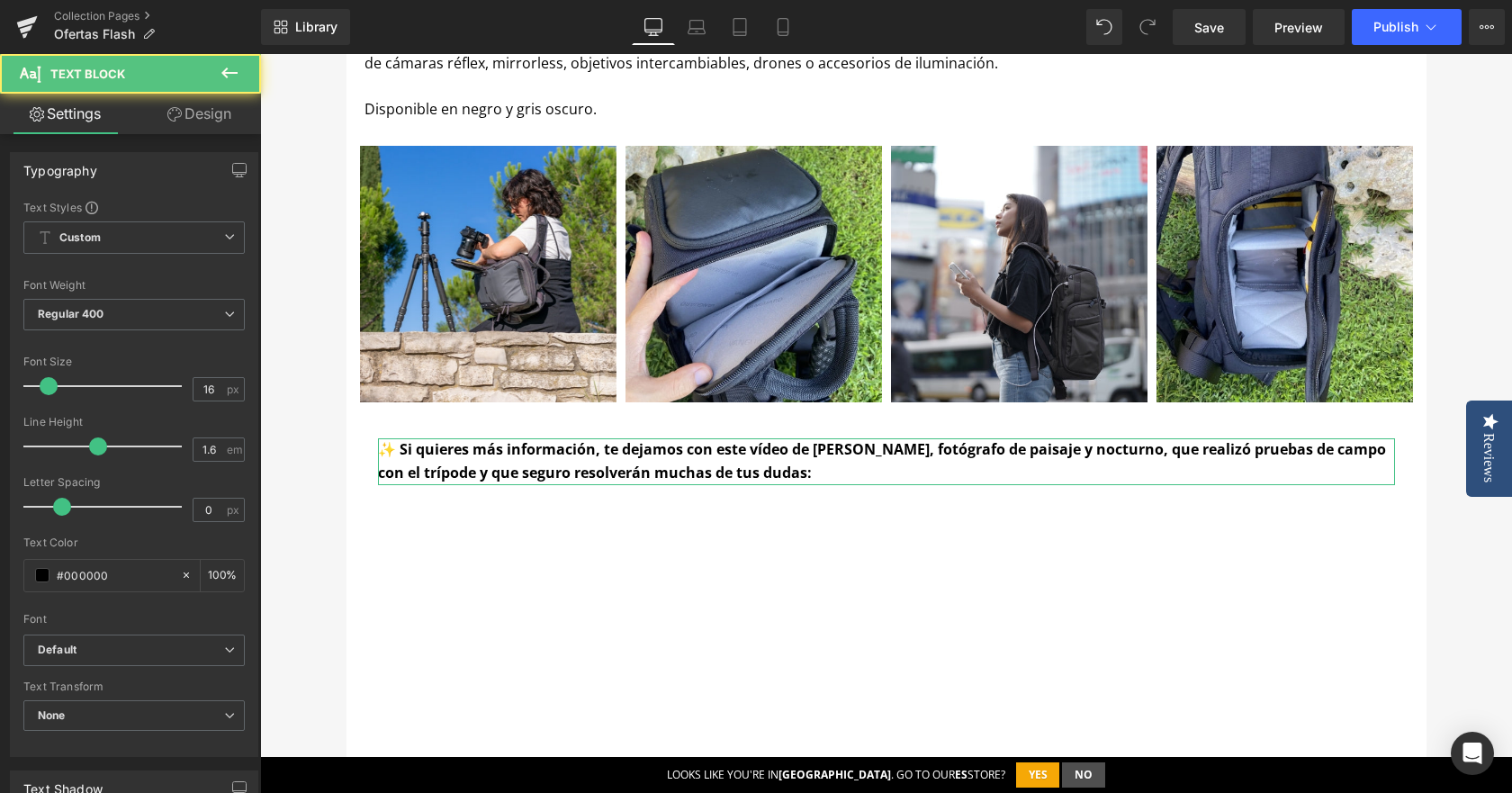
click at [202, 117] on link "Design" at bounding box center [199, 114] width 131 height 40
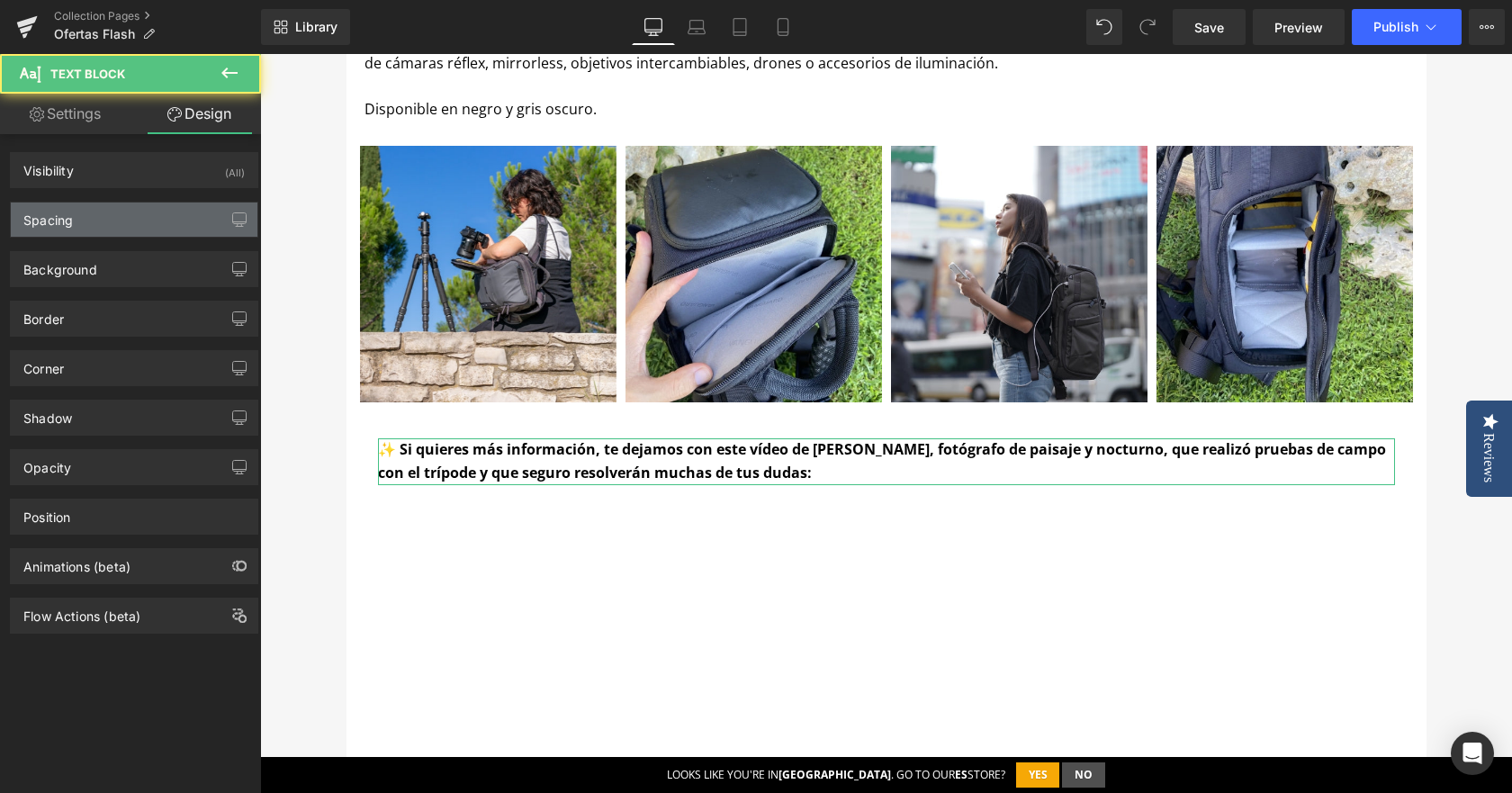
type input "10"
type input "5"
type input "0"
type input "5"
type input "0"
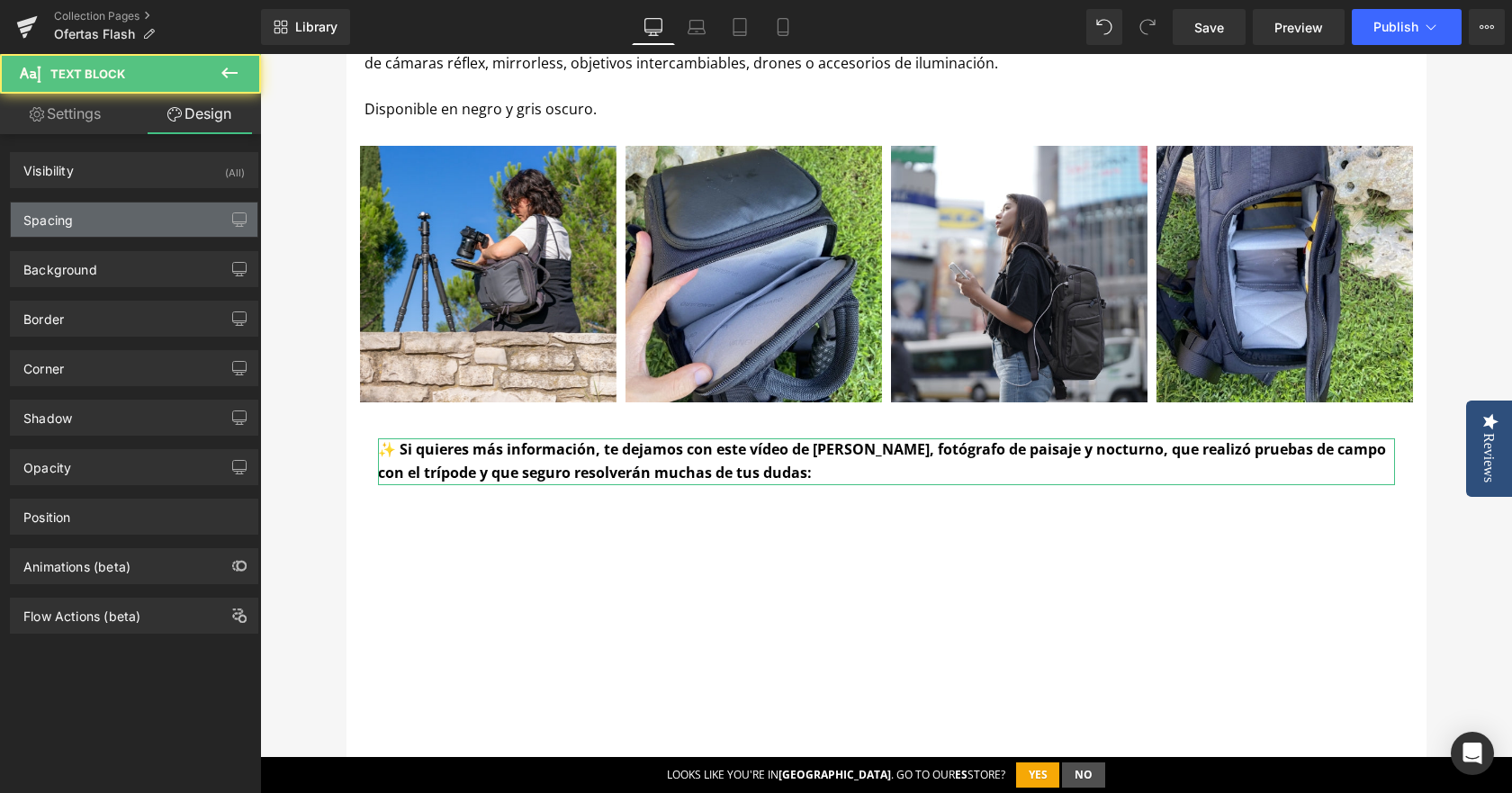
type input "0"
click at [162, 214] on div "Spacing" at bounding box center [134, 220] width 247 height 34
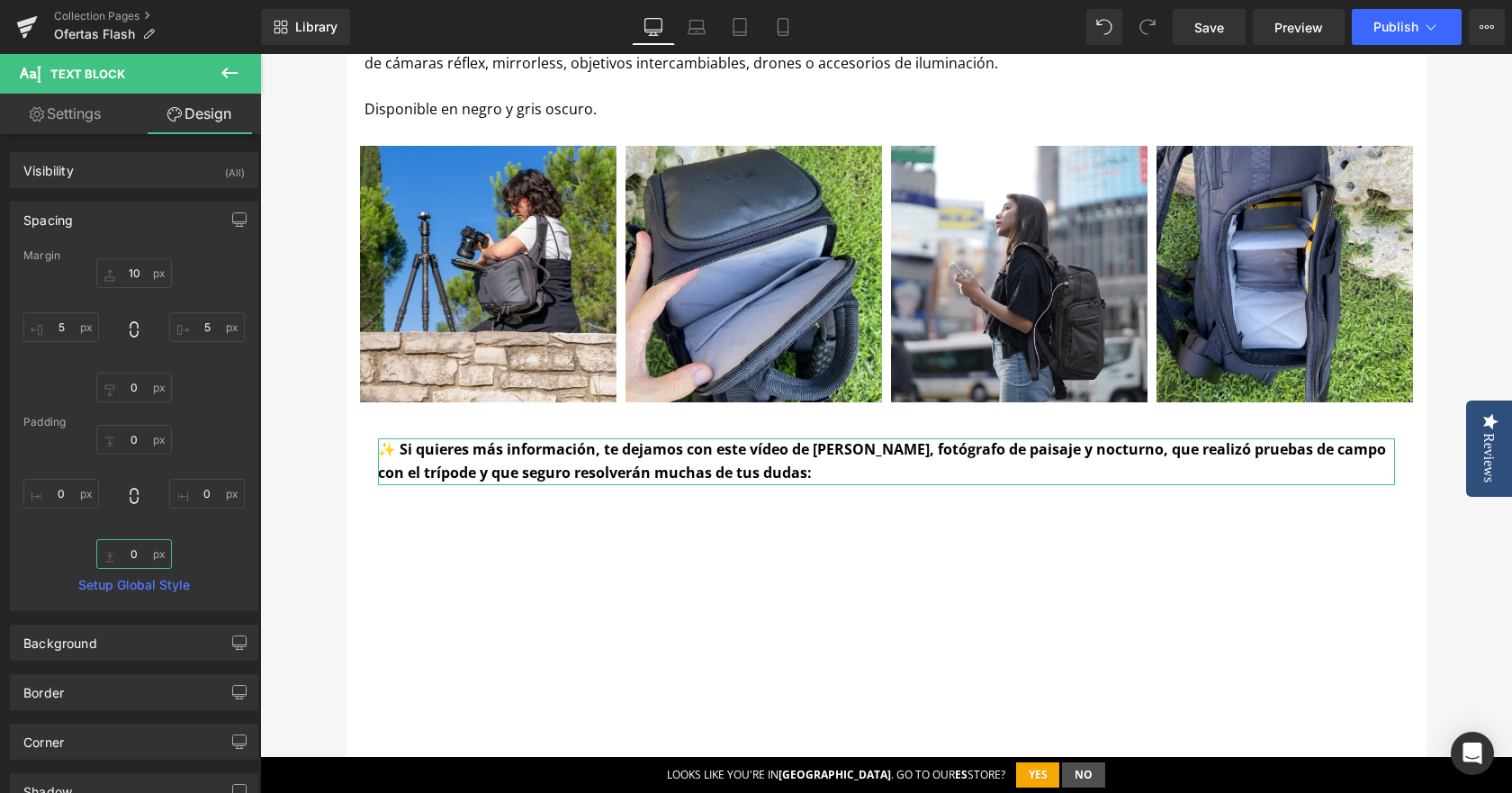
click at [132, 544] on input "0" at bounding box center [134, 554] width 76 height 30
type input "20"
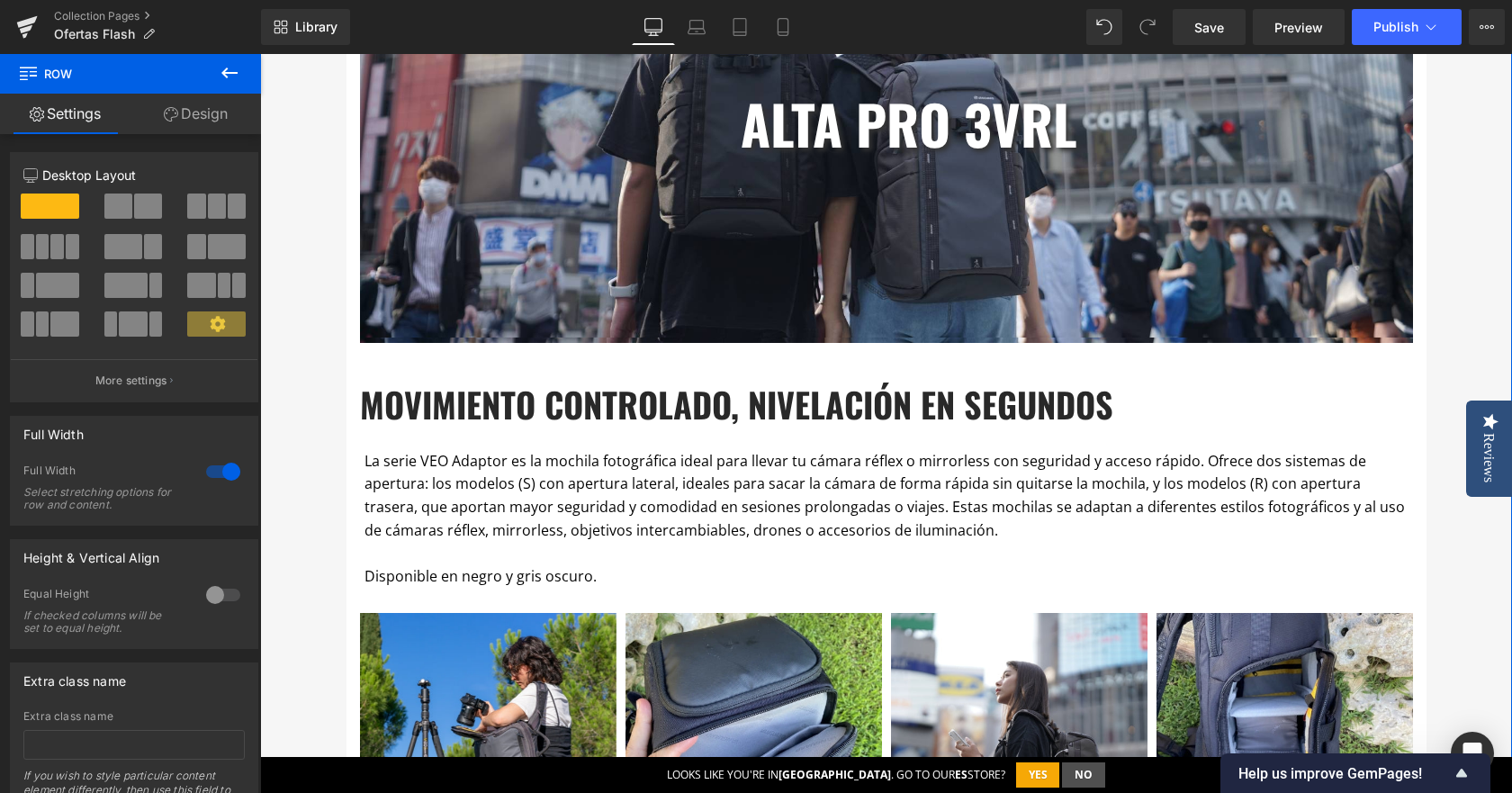
scroll to position [972, 0]
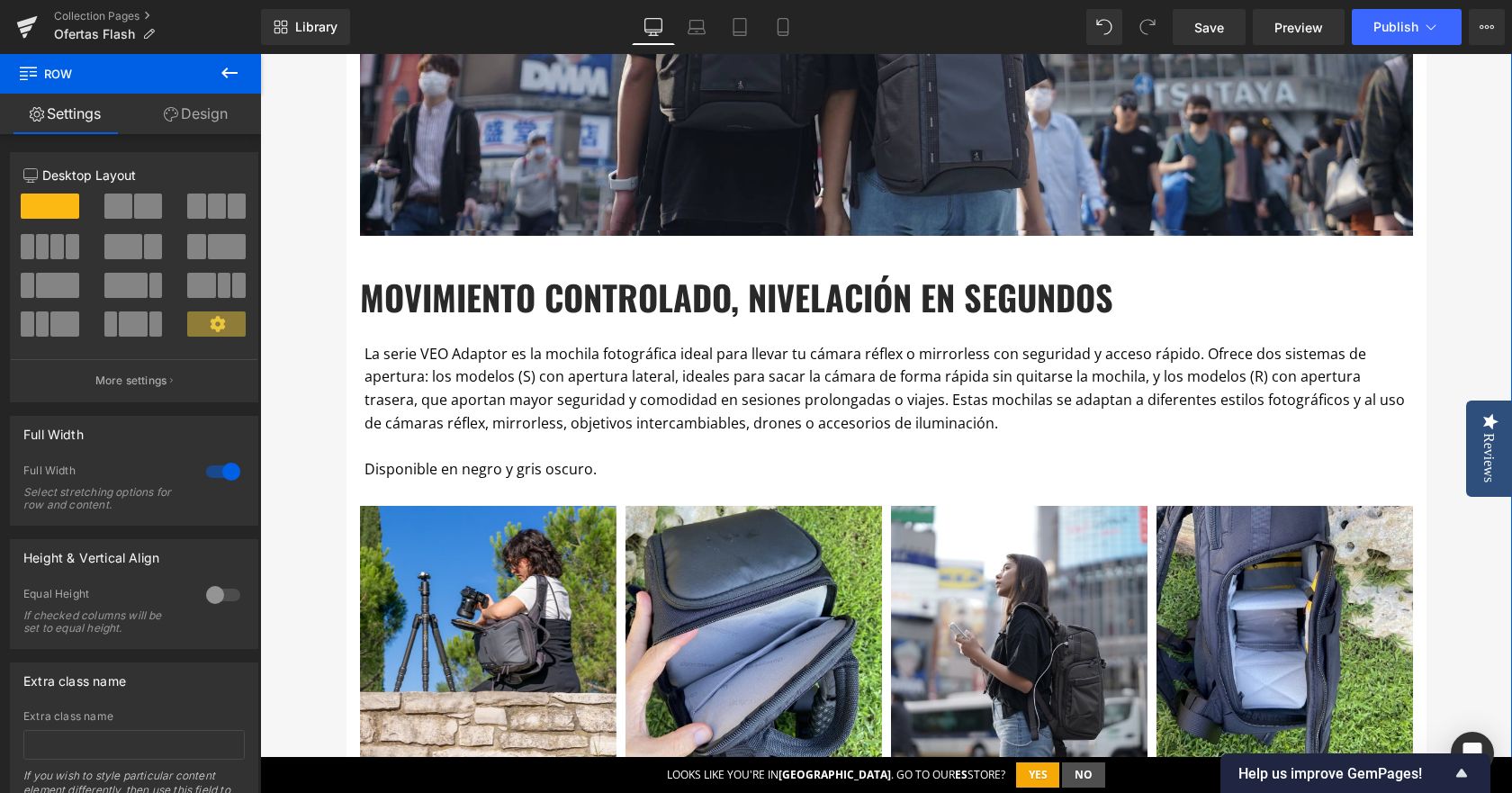
click at [590, 405] on p "La serie VEO Adaptor es la mochila fotográfica ideal para llevar tu cámara réfl…" at bounding box center [887, 389] width 1044 height 92
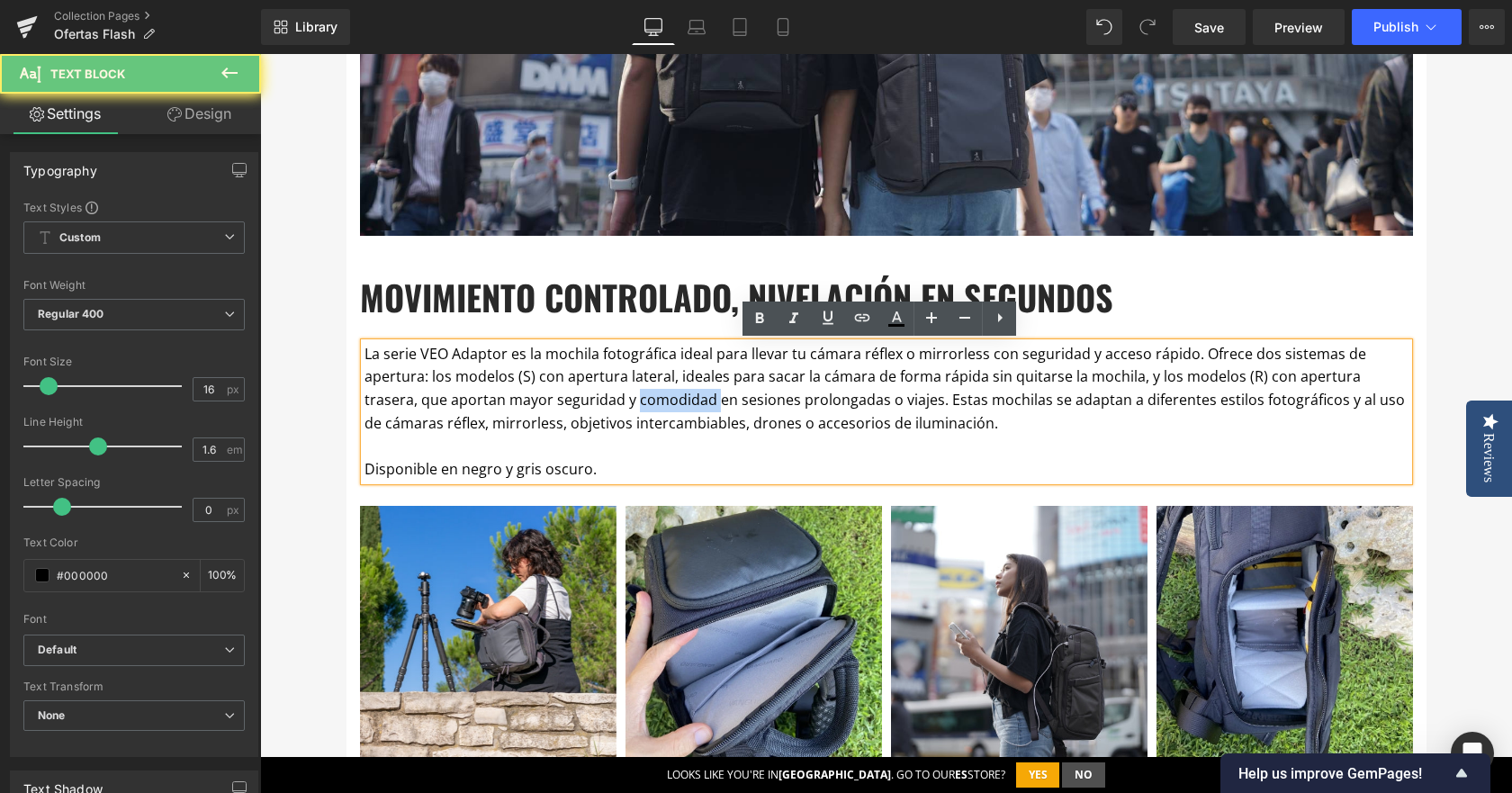
click at [590, 405] on p "La serie VEO Adaptor es la mochila fotográfica ideal para llevar tu cámara réfl…" at bounding box center [887, 389] width 1044 height 92
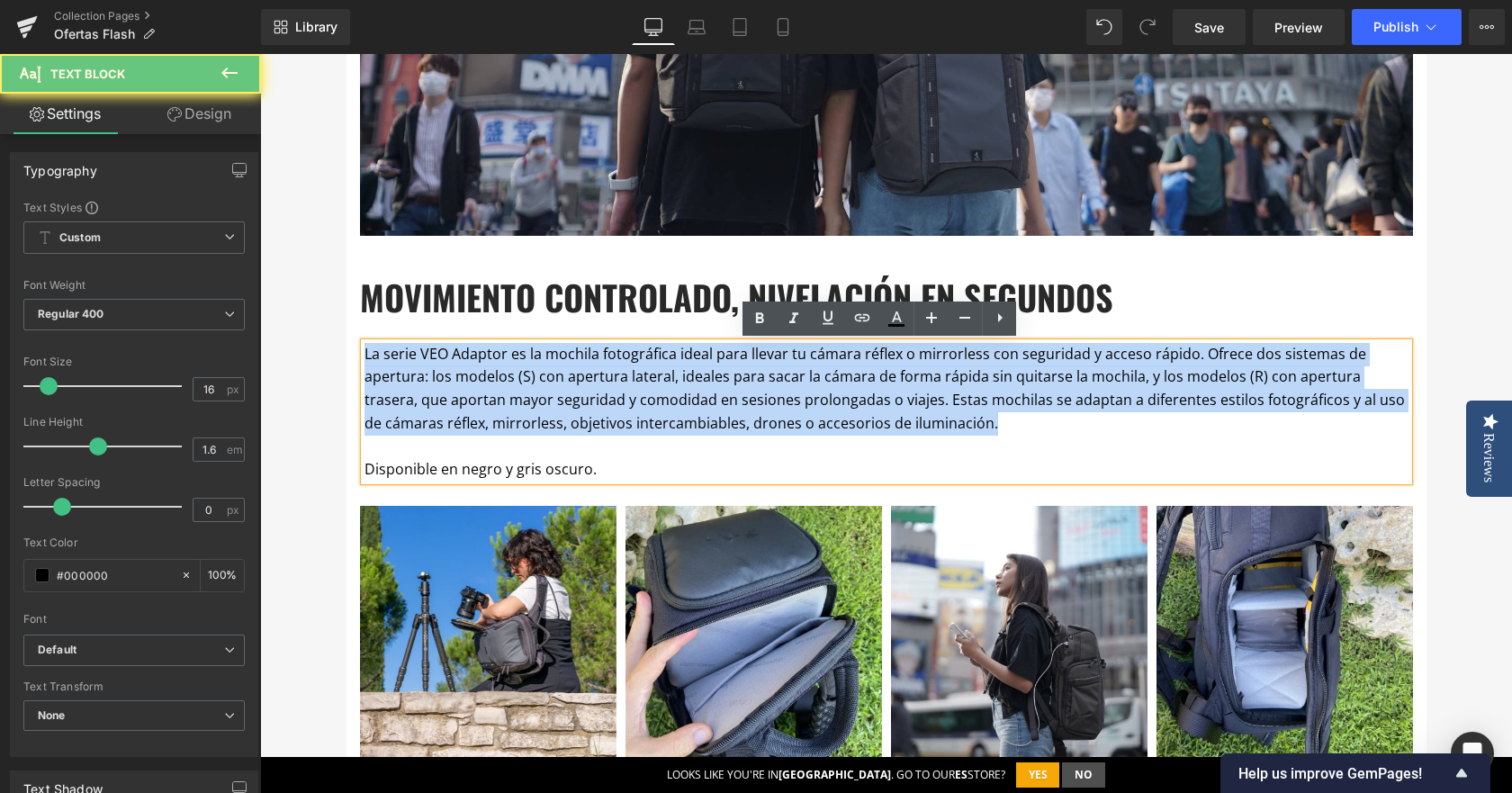
click at [590, 405] on p "La serie VEO Adaptor es la mochila fotográfica ideal para llevar tu cámara réfl…" at bounding box center [887, 389] width 1044 height 92
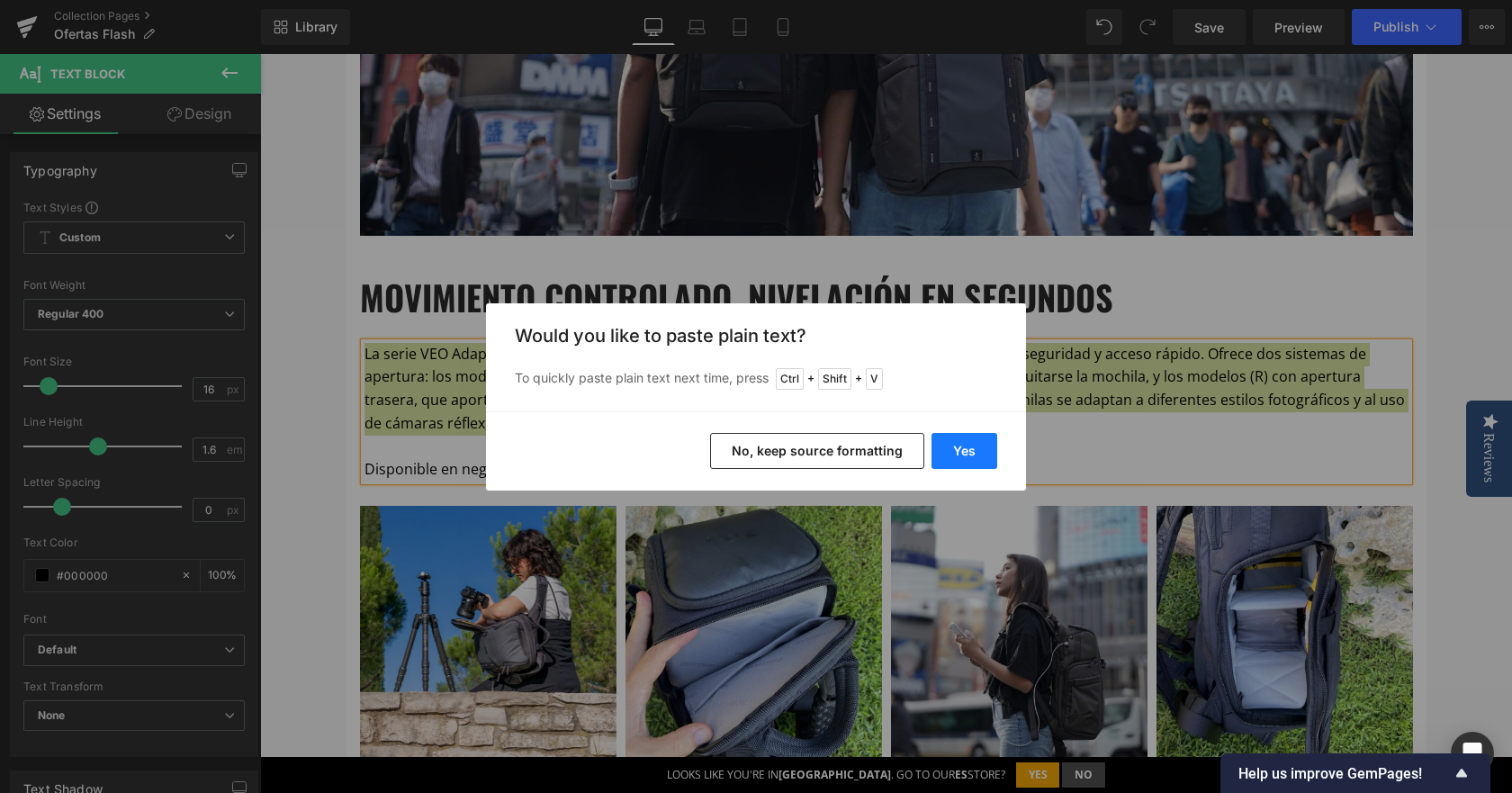
click at [964, 446] on button "Yes" at bounding box center [964, 451] width 66 height 36
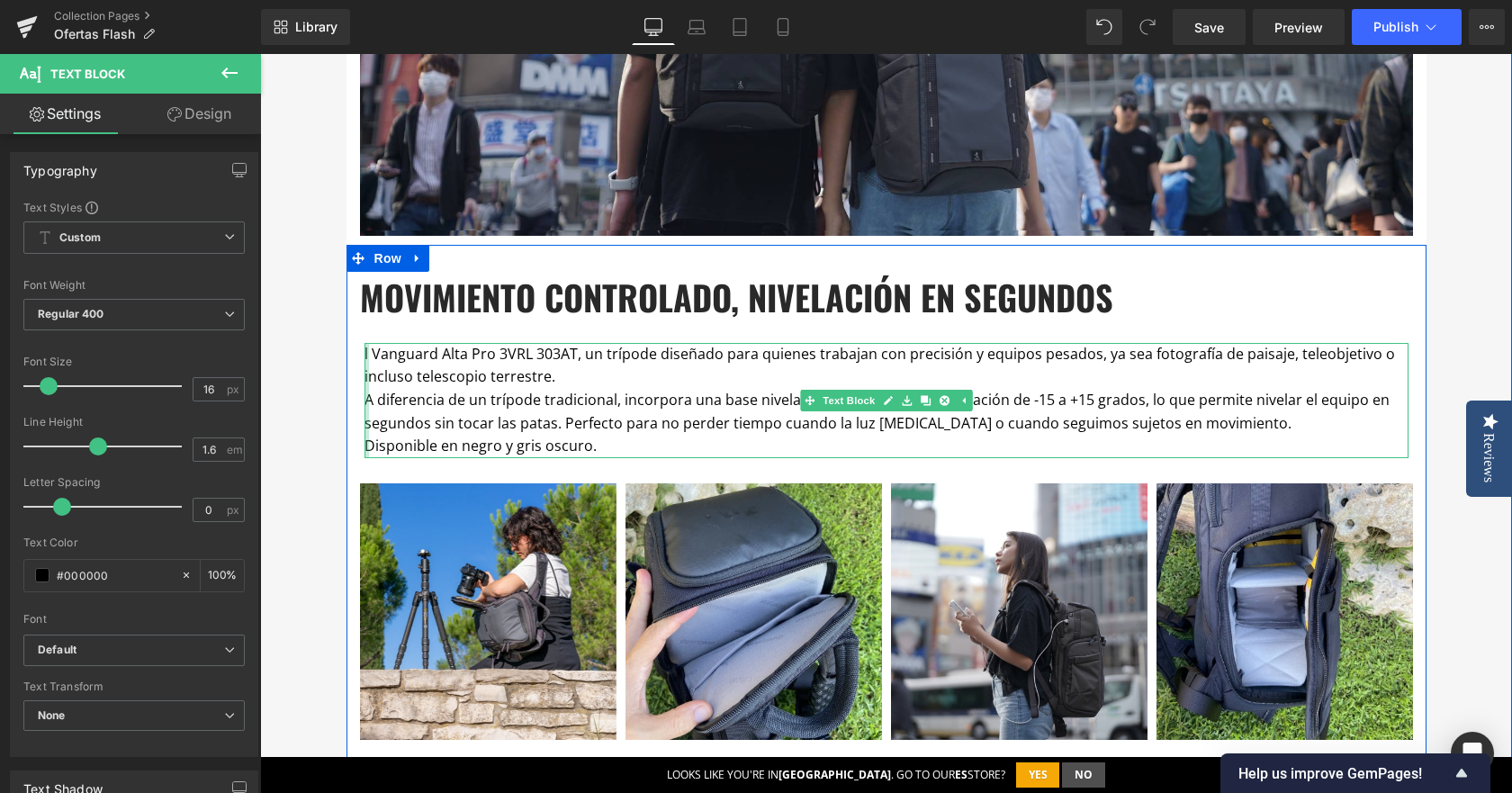
click at [364, 356] on div at bounding box center [366, 400] width 5 height 116
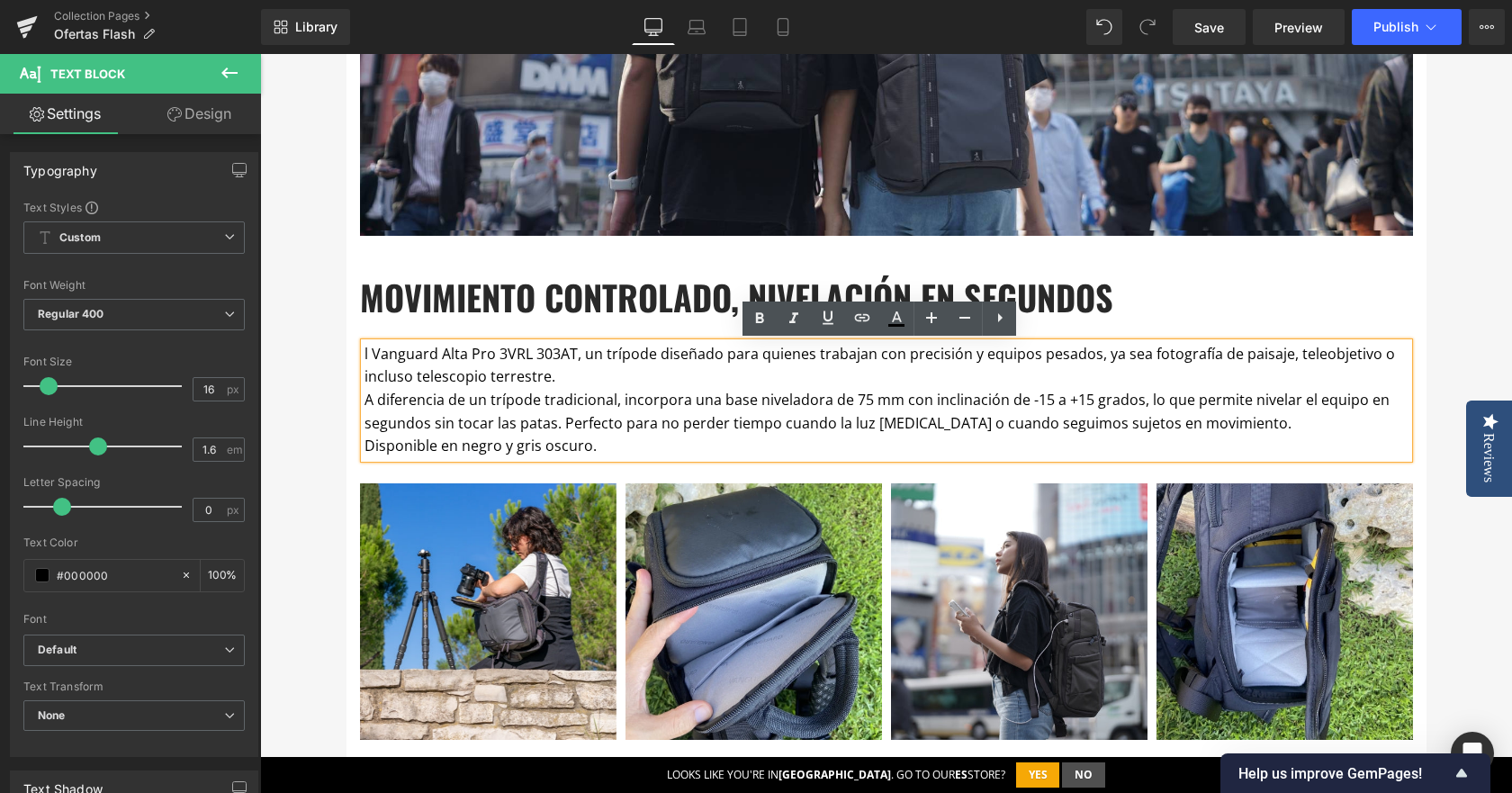
click at [364, 355] on p "l Vanguard Alta Pro 3VRL 303AT, un trípode diseñado para quienes trabajan con p…" at bounding box center [887, 365] width 1044 height 46
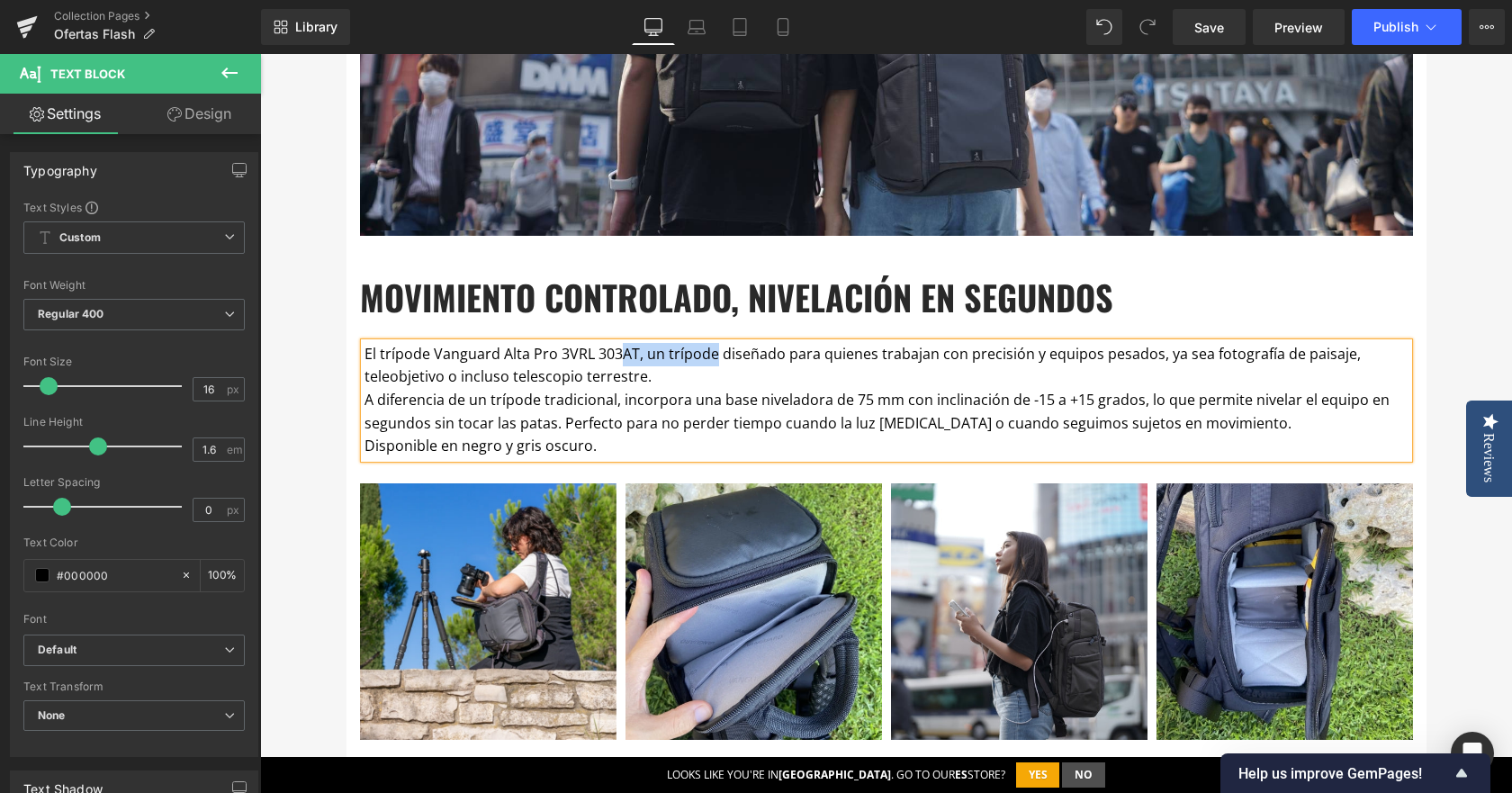
drag, startPoint x: 611, startPoint y: 351, endPoint x: 706, endPoint y: 352, distance: 95.0
click at [706, 352] on p "El trípode Vanguard Alta Pro 3VRL 303AT, un trípode diseñado para quienes traba…" at bounding box center [887, 365] width 1044 height 46
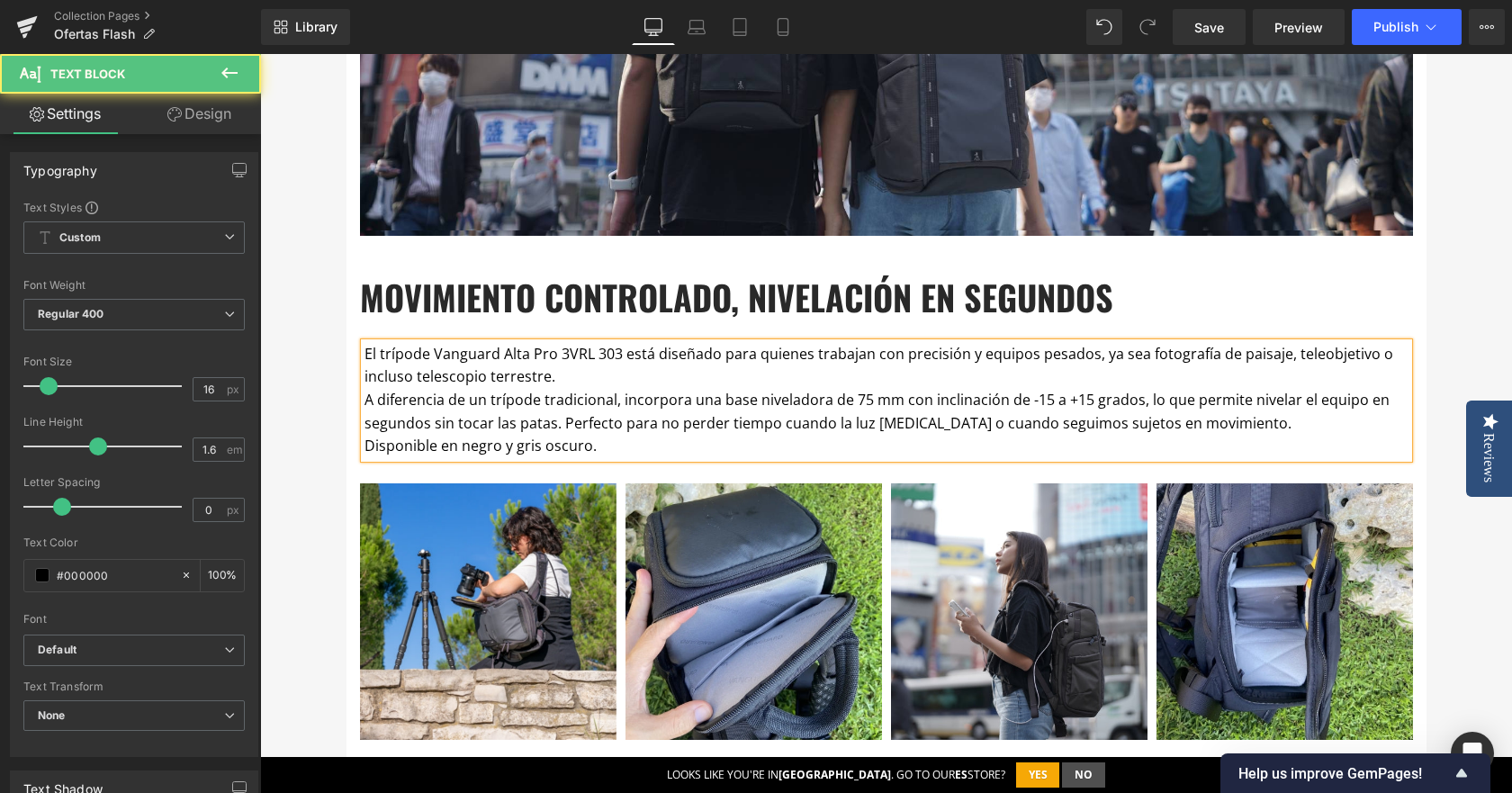
click at [752, 370] on p "El trípode Vanguard Alta Pro 3VRL 303 está diseñado para quienes trabajan con p…" at bounding box center [887, 365] width 1044 height 46
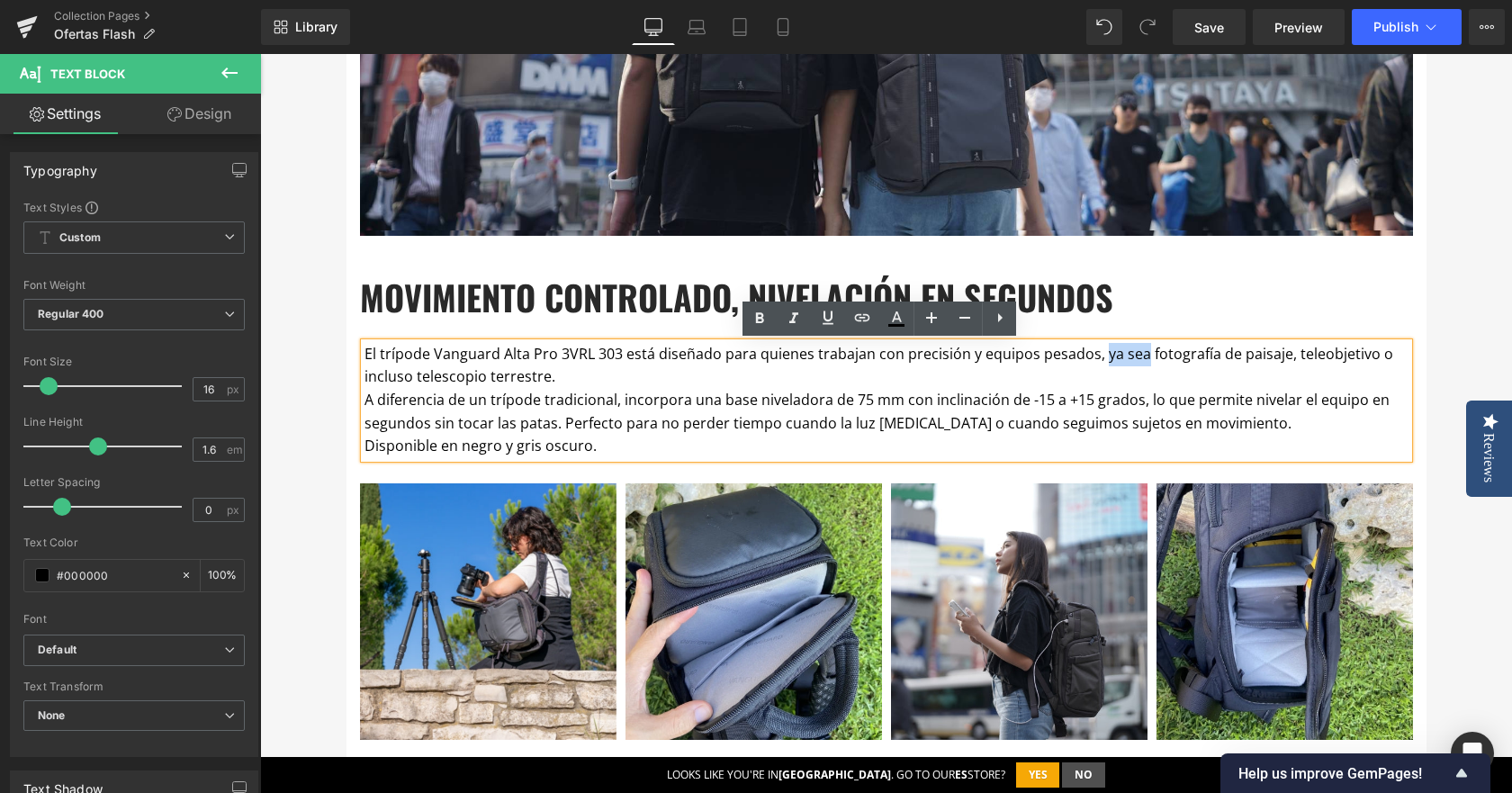
drag, startPoint x: 1133, startPoint y: 357, endPoint x: 1093, endPoint y: 359, distance: 40.0
click at [1093, 359] on p "El trípode Vanguard Alta Pro 3VRL 303 está diseñado para quienes trabajan con p…" at bounding box center [887, 365] width 1044 height 46
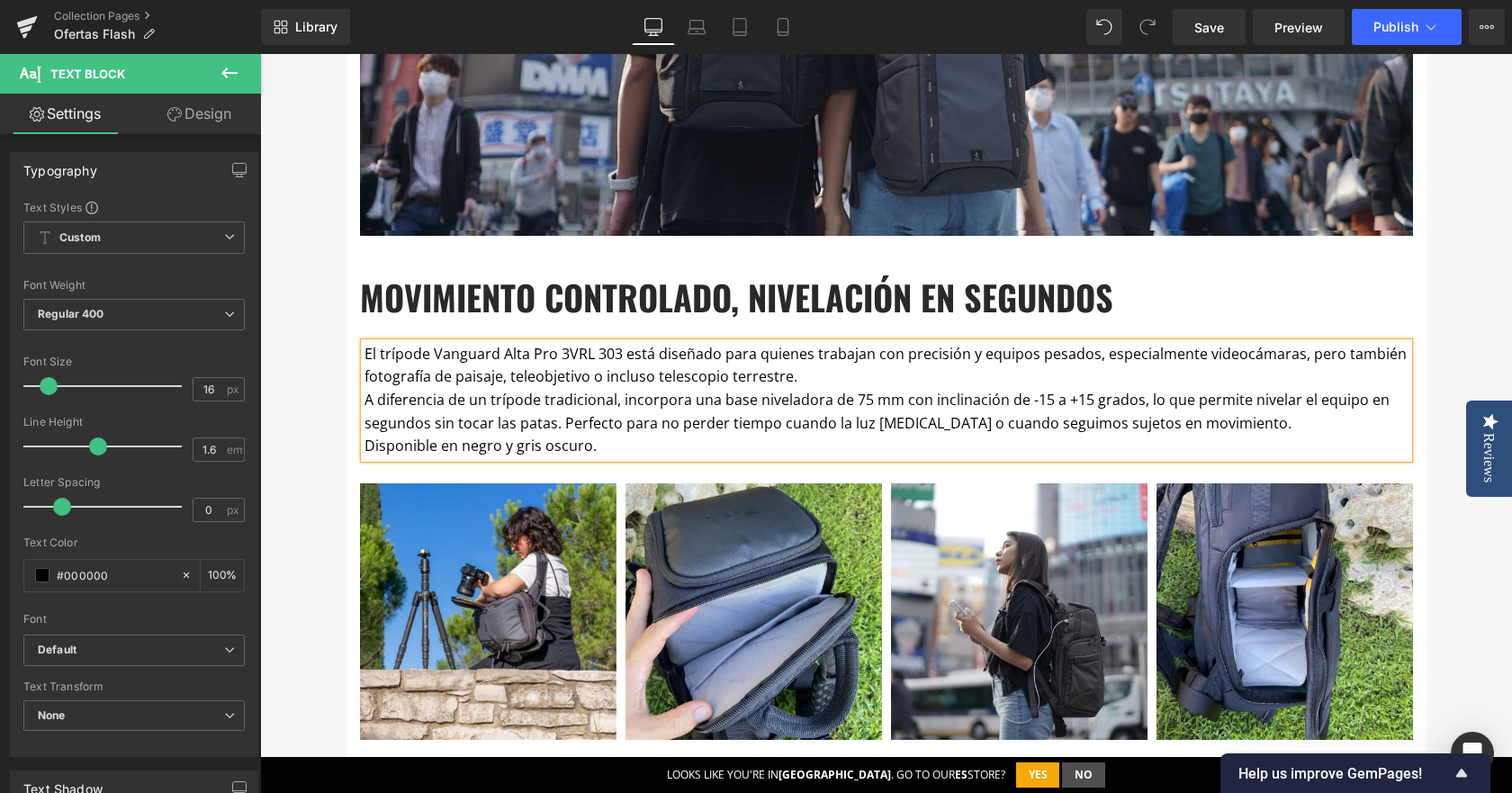
click at [861, 373] on p "El trípode Vanguard Alta Pro 3VRL 303 está diseñado para quienes trabajan con p…" at bounding box center [887, 365] width 1044 height 46
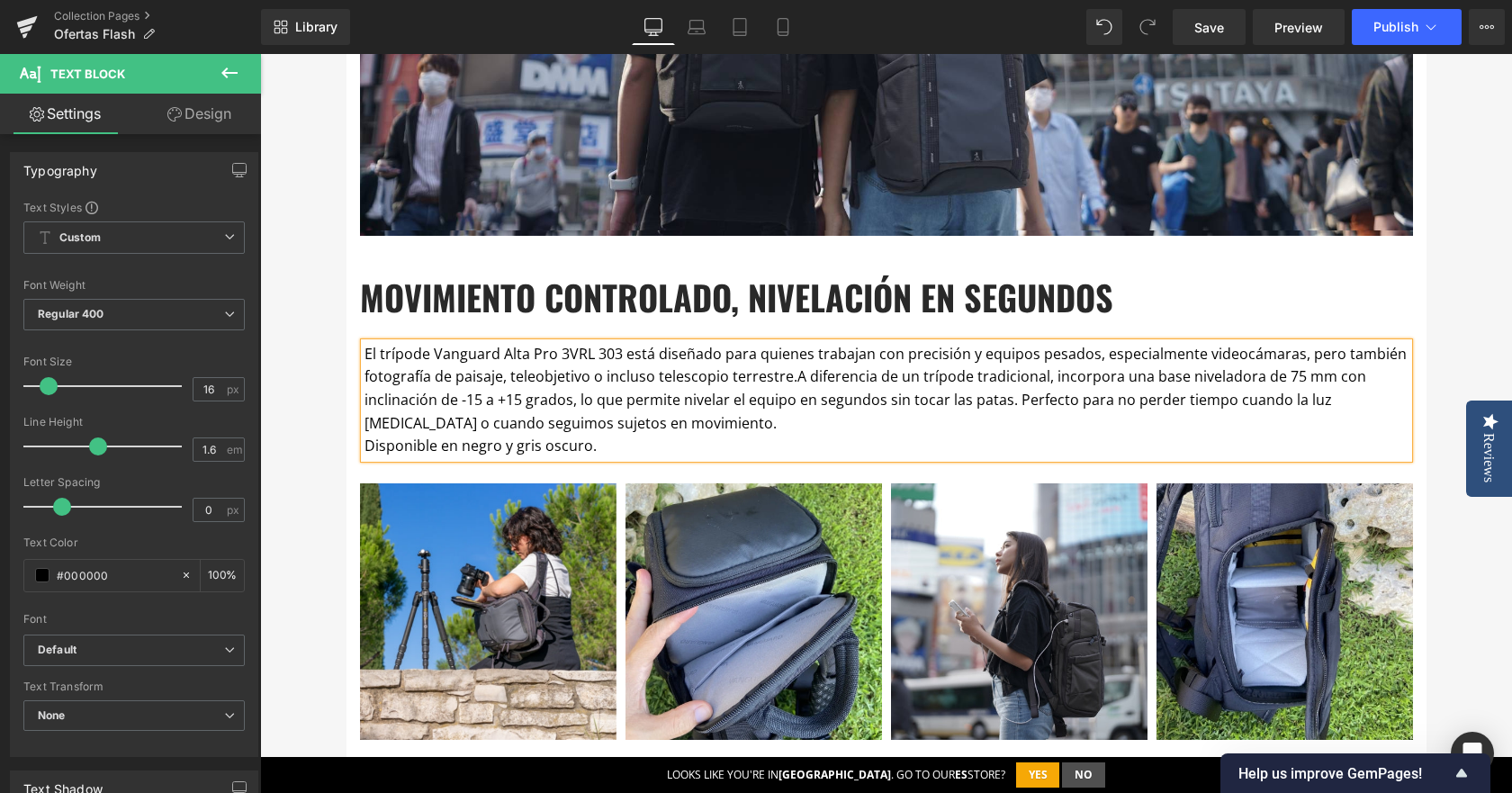
click at [812, 422] on p "El trípode Vanguard Alta Pro 3VRL 303 está diseñado para quienes trabajan con p…" at bounding box center [887, 389] width 1044 height 92
click at [812, 421] on p "El trípode Vanguard Alta Pro 3VRL 303 está diseñado para quienes trabajan con p…" at bounding box center [887, 389] width 1044 height 92
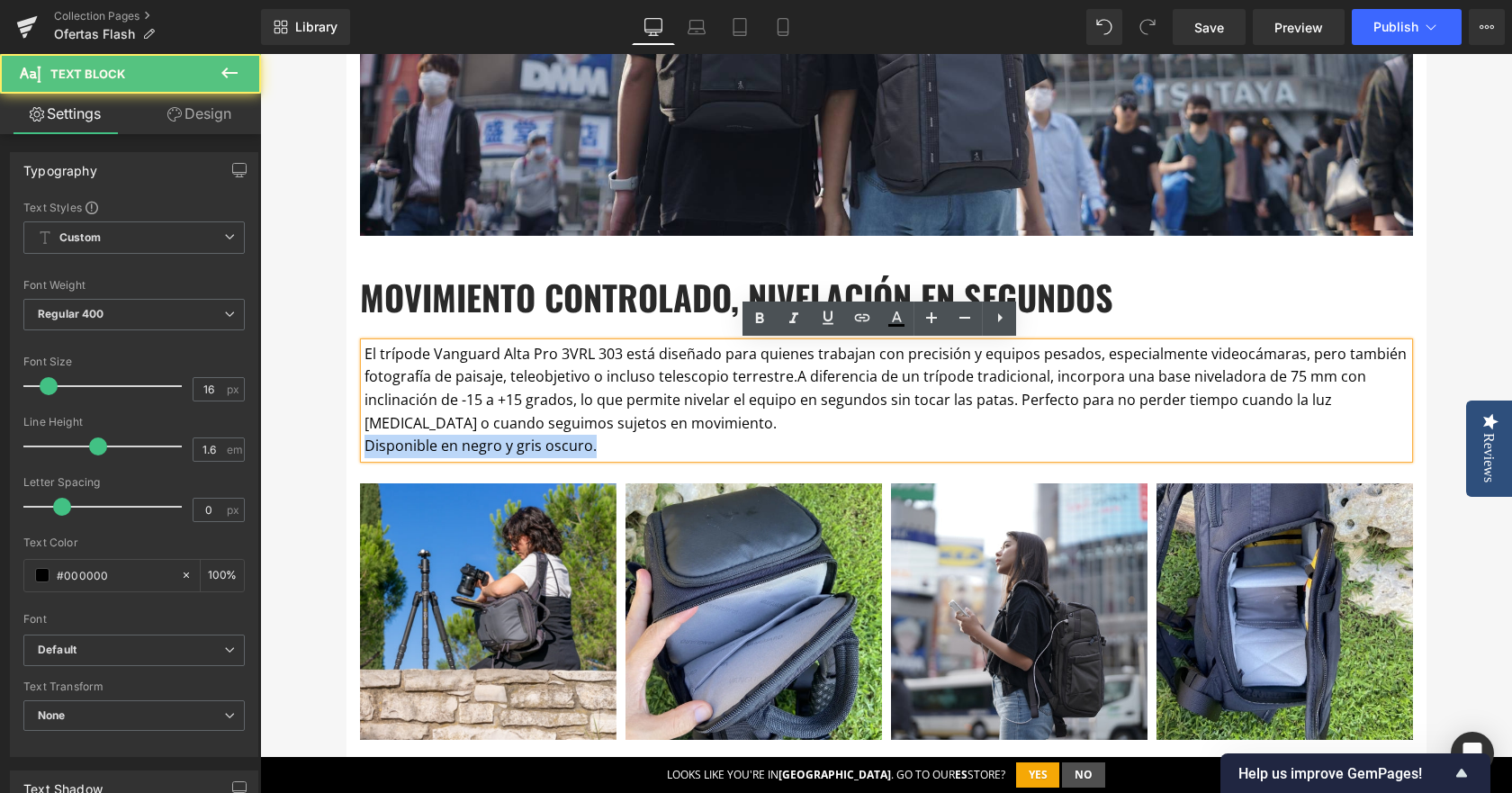
drag, startPoint x: 583, startPoint y: 446, endPoint x: 362, endPoint y: 444, distance: 221.0
click at [364, 444] on p "Disponible en negro y gris oscuro." at bounding box center [887, 446] width 1044 height 23
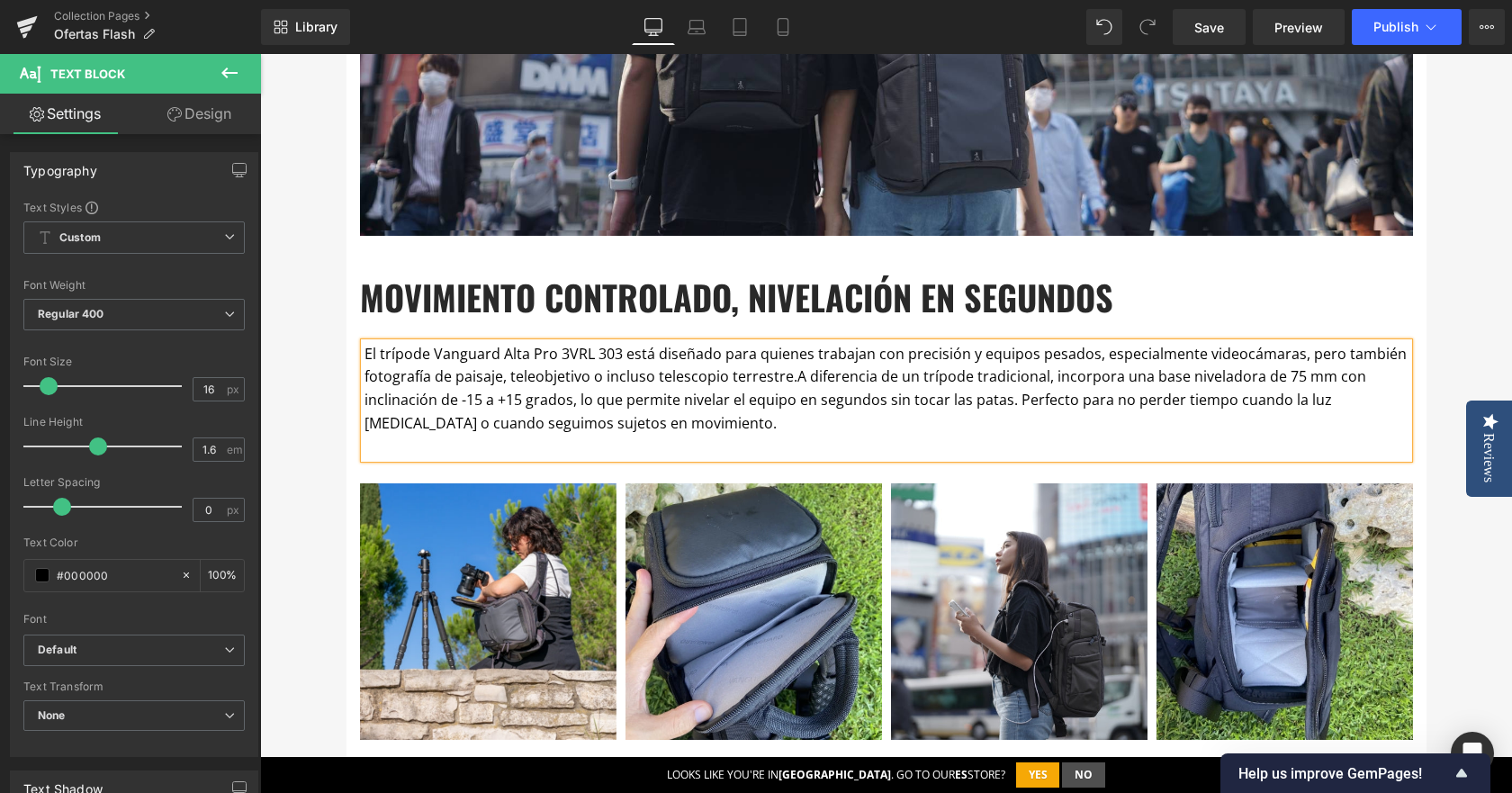
click at [668, 432] on p "El trípode Vanguard Alta Pro 3VRL 303 está diseñado para quienes trabajan con p…" at bounding box center [887, 389] width 1044 height 92
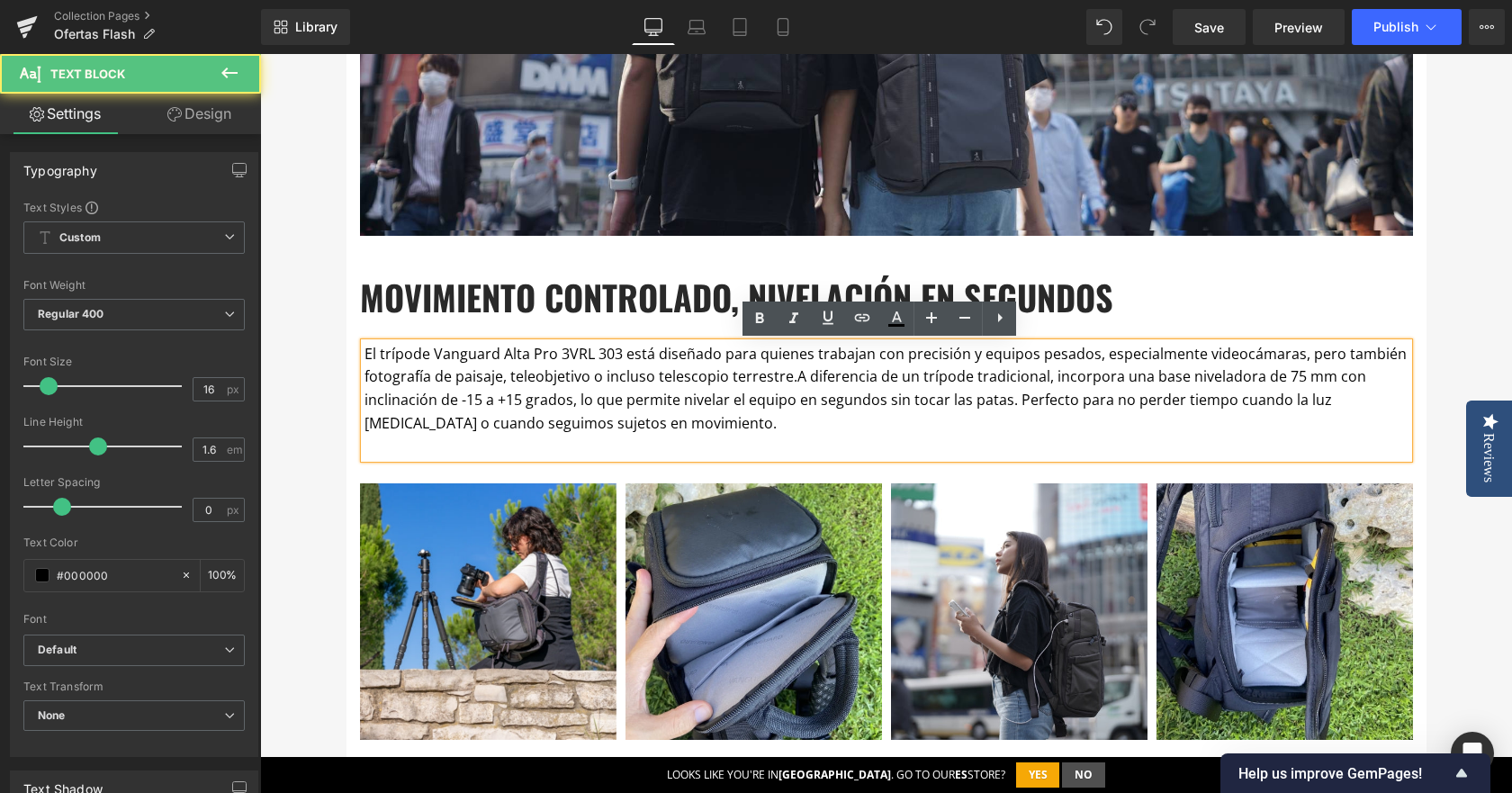
click at [692, 418] on p "El trípode Vanguard Alta Pro 3VRL 303 está diseñado para quienes trabajan con p…" at bounding box center [887, 389] width 1044 height 92
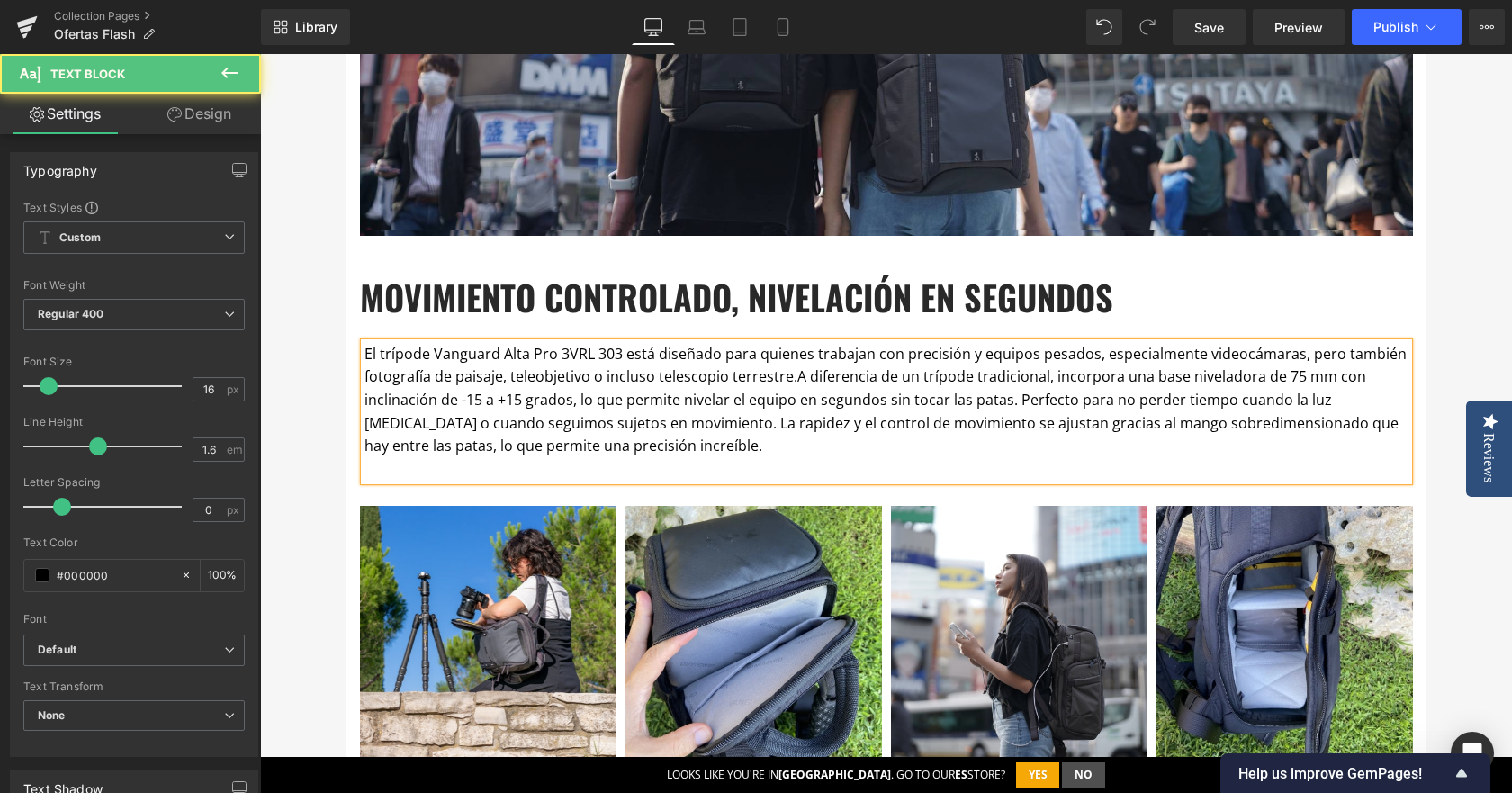
click at [638, 452] on p "El trípode Vanguard Alta Pro 3VRL 303 está diseñado para quienes trabajan con p…" at bounding box center [887, 400] width 1044 height 116
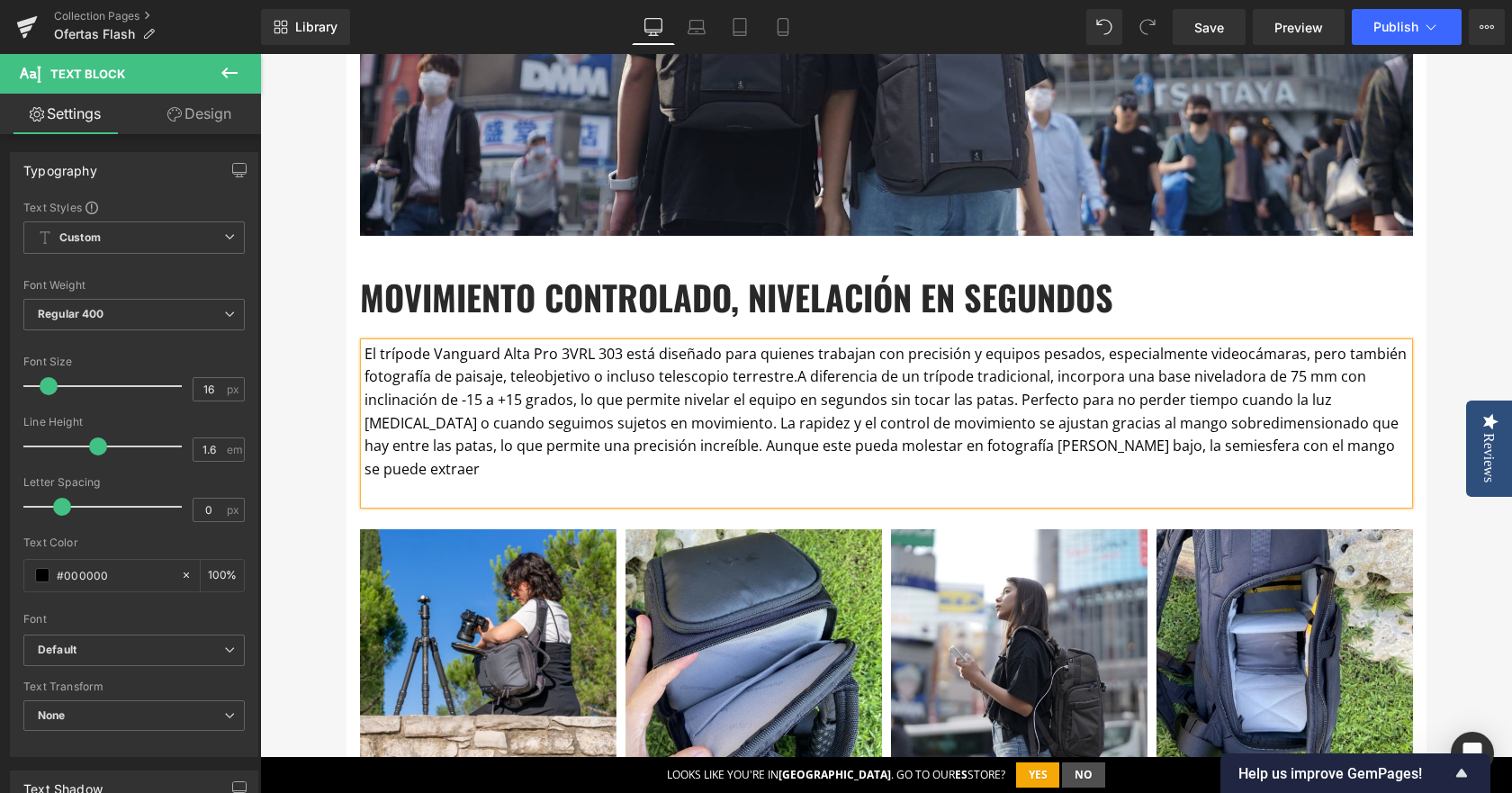
click at [690, 446] on span "A diferencia de un trípode tradicional, incorpora una base niveladora de 75 mm …" at bounding box center [881, 422] width 1034 height 112
click at [1375, 442] on p "El trípode Vanguard Alta Pro 3VRL 303 está diseñado para quienes trabajan con p…" at bounding box center [887, 412] width 1044 height 139
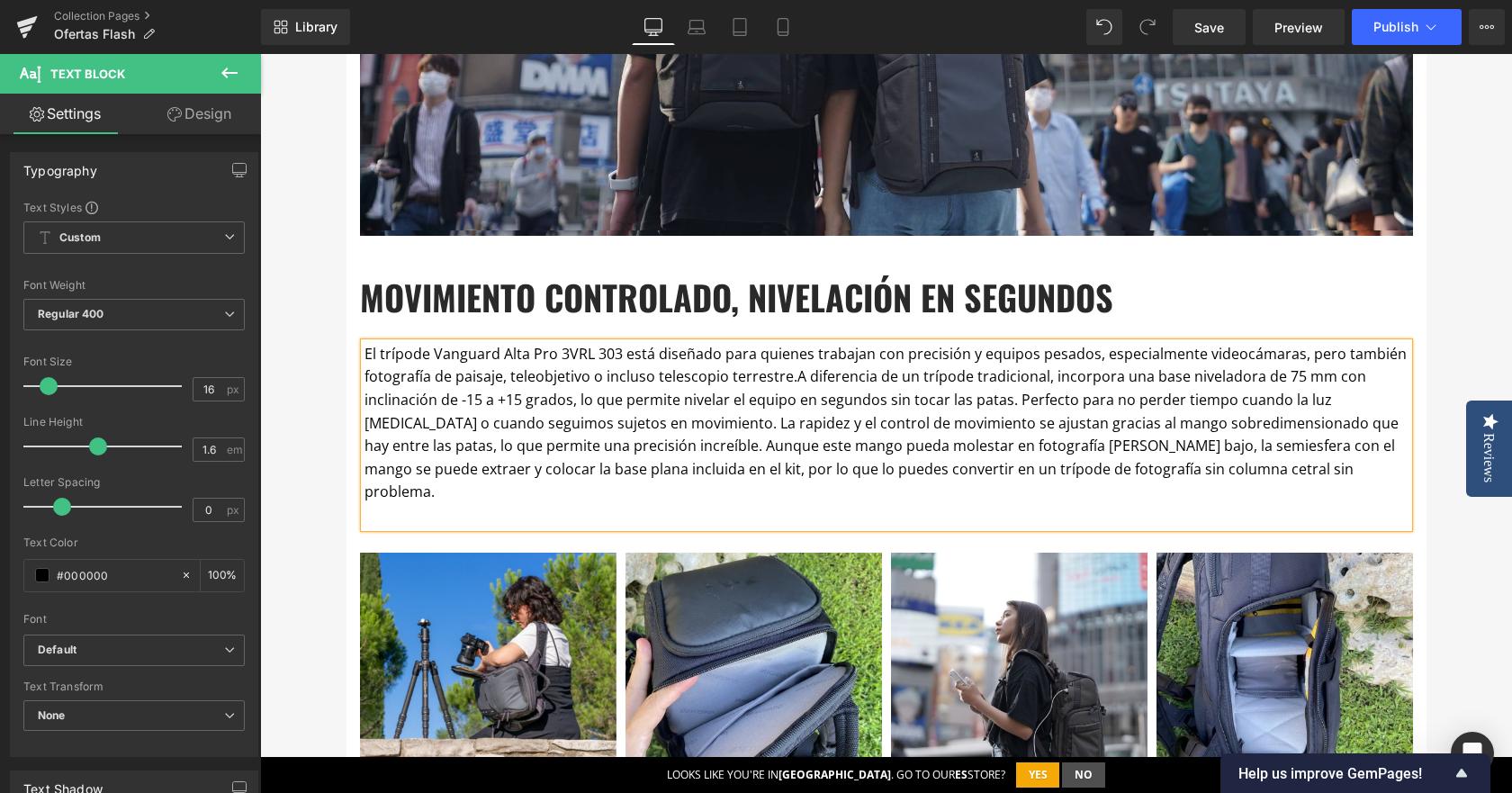
click at [1241, 479] on p "El trípode Vanguard Alta Pro 3VRL 303 está diseñado para quienes trabajan con p…" at bounding box center [887, 424] width 1044 height 162
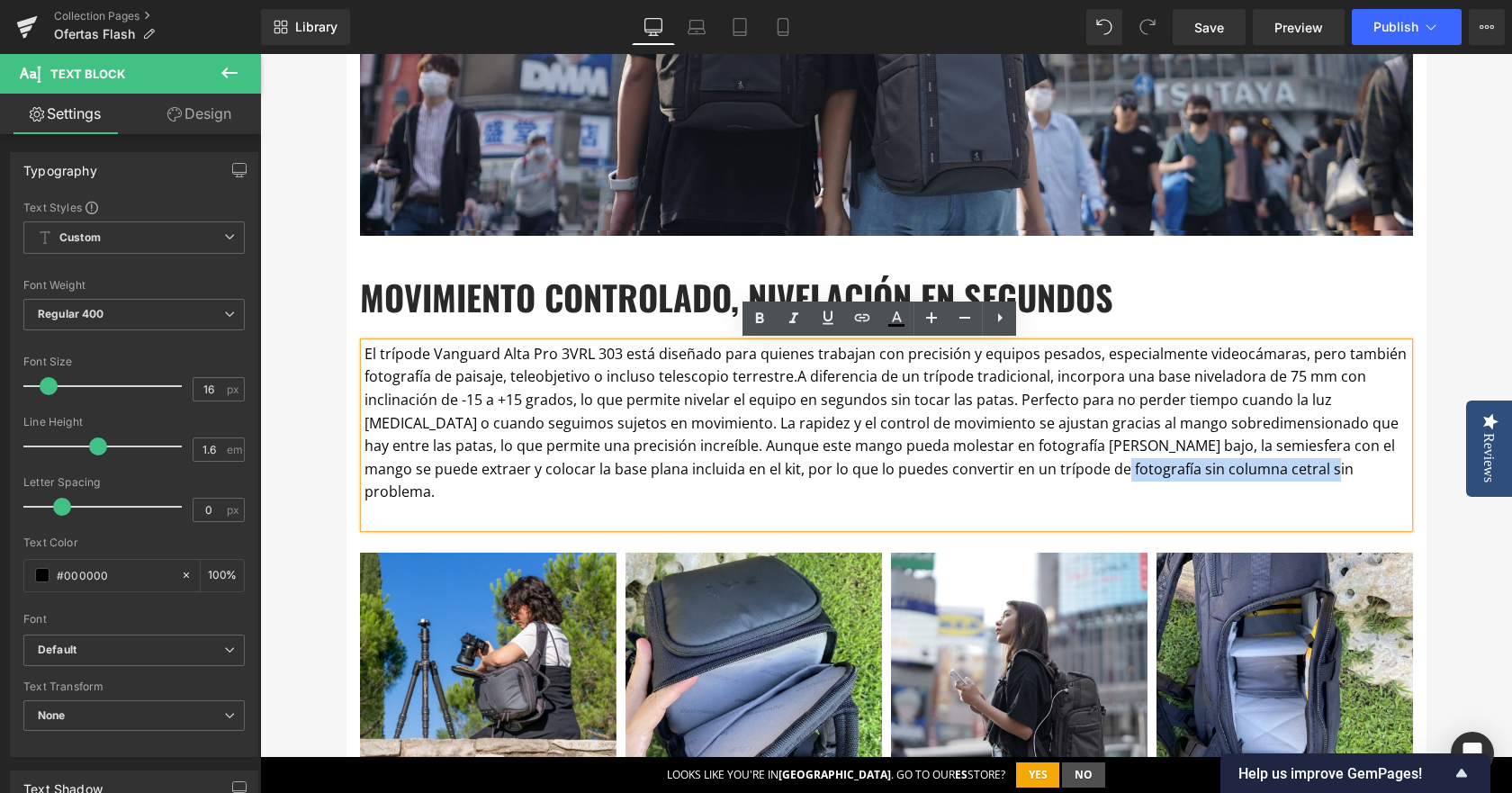
drag, startPoint x: 1249, startPoint y: 472, endPoint x: 1008, endPoint y: 472, distance: 241.0
click at [1008, 472] on p "El trípode Vanguard Alta Pro 3VRL 303 está diseñado para quienes trabajan con p…" at bounding box center [887, 424] width 1044 height 162
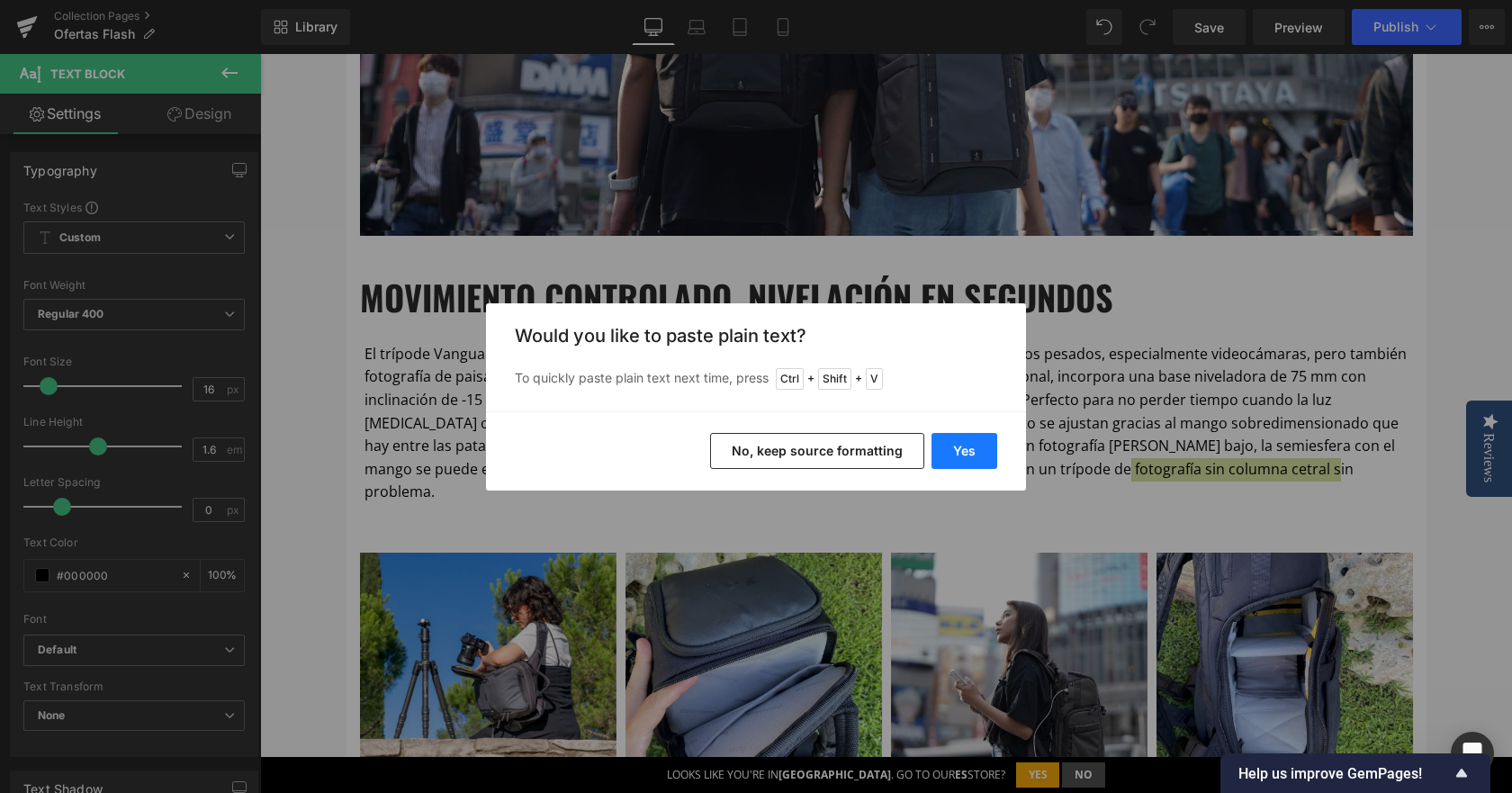
click at [973, 444] on button "Yes" at bounding box center [964, 451] width 66 height 36
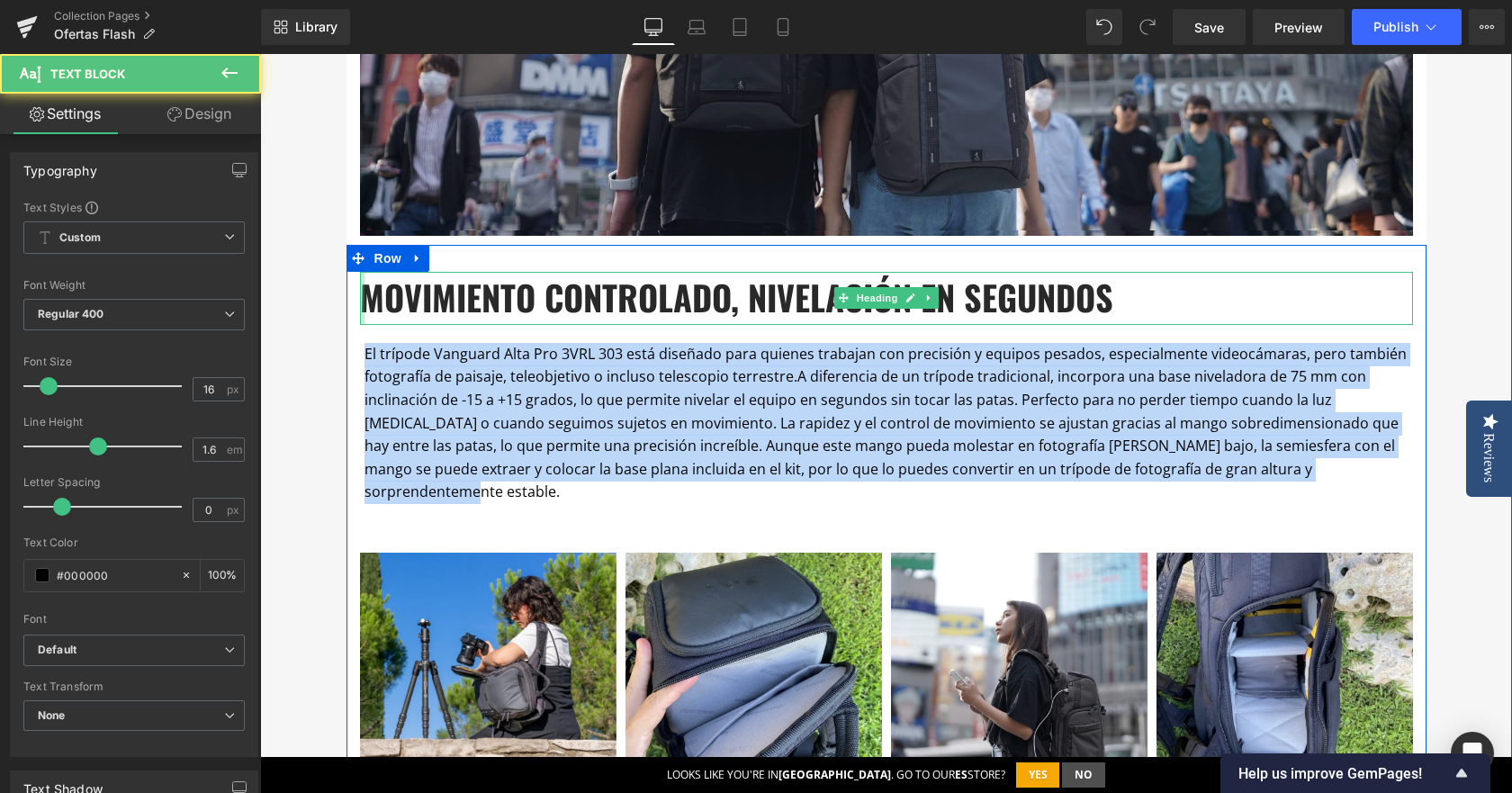
drag, startPoint x: 1321, startPoint y: 470, endPoint x: 357, endPoint y: 274, distance: 983.7
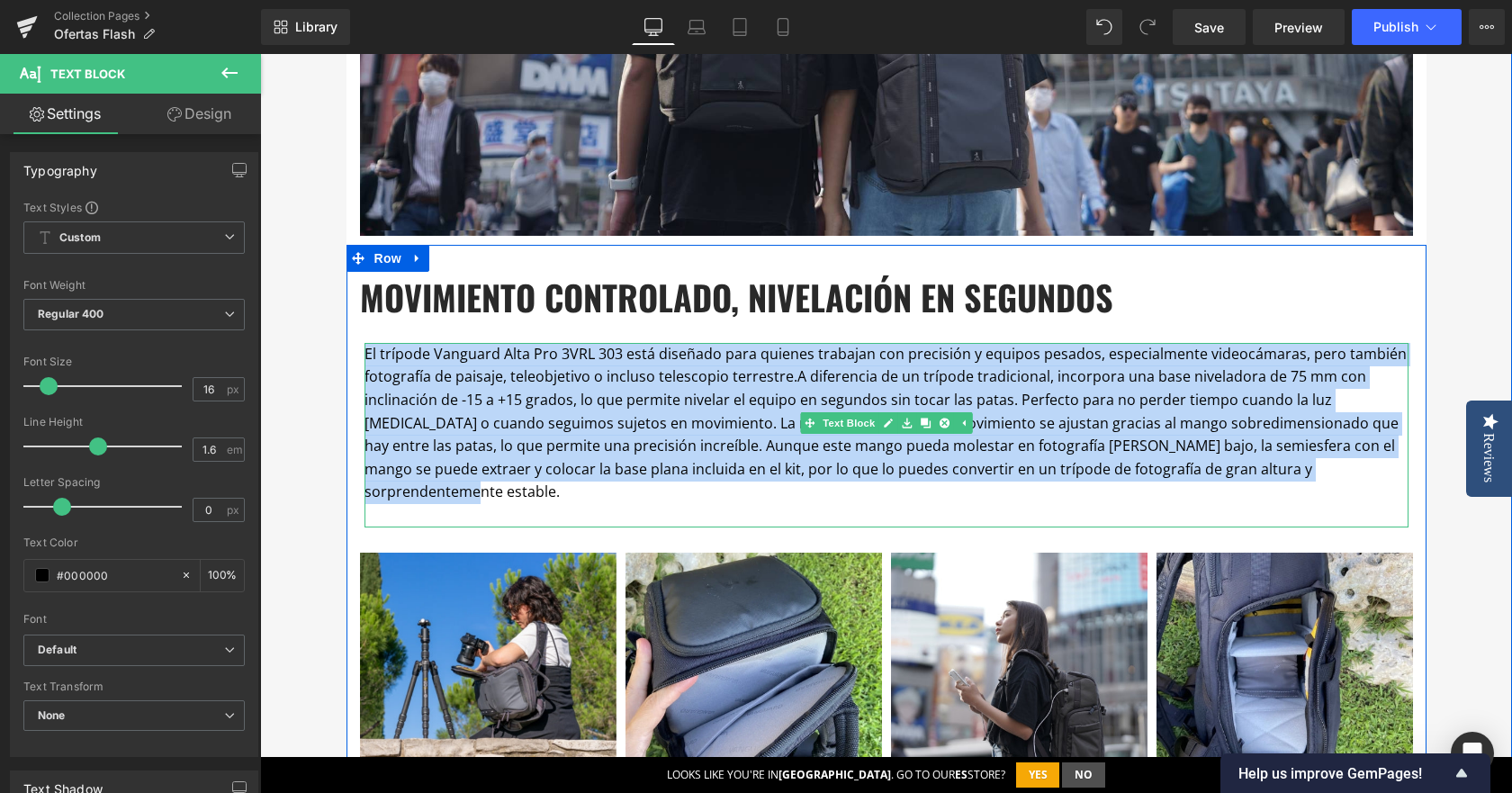
drag, startPoint x: 976, startPoint y: 445, endPoint x: 1180, endPoint y: 449, distance: 204.0
click at [977, 445] on span "A diferencia de un trípode tradicional, incorpora una base niveladora de 75 mm …" at bounding box center [881, 434] width 1034 height 135
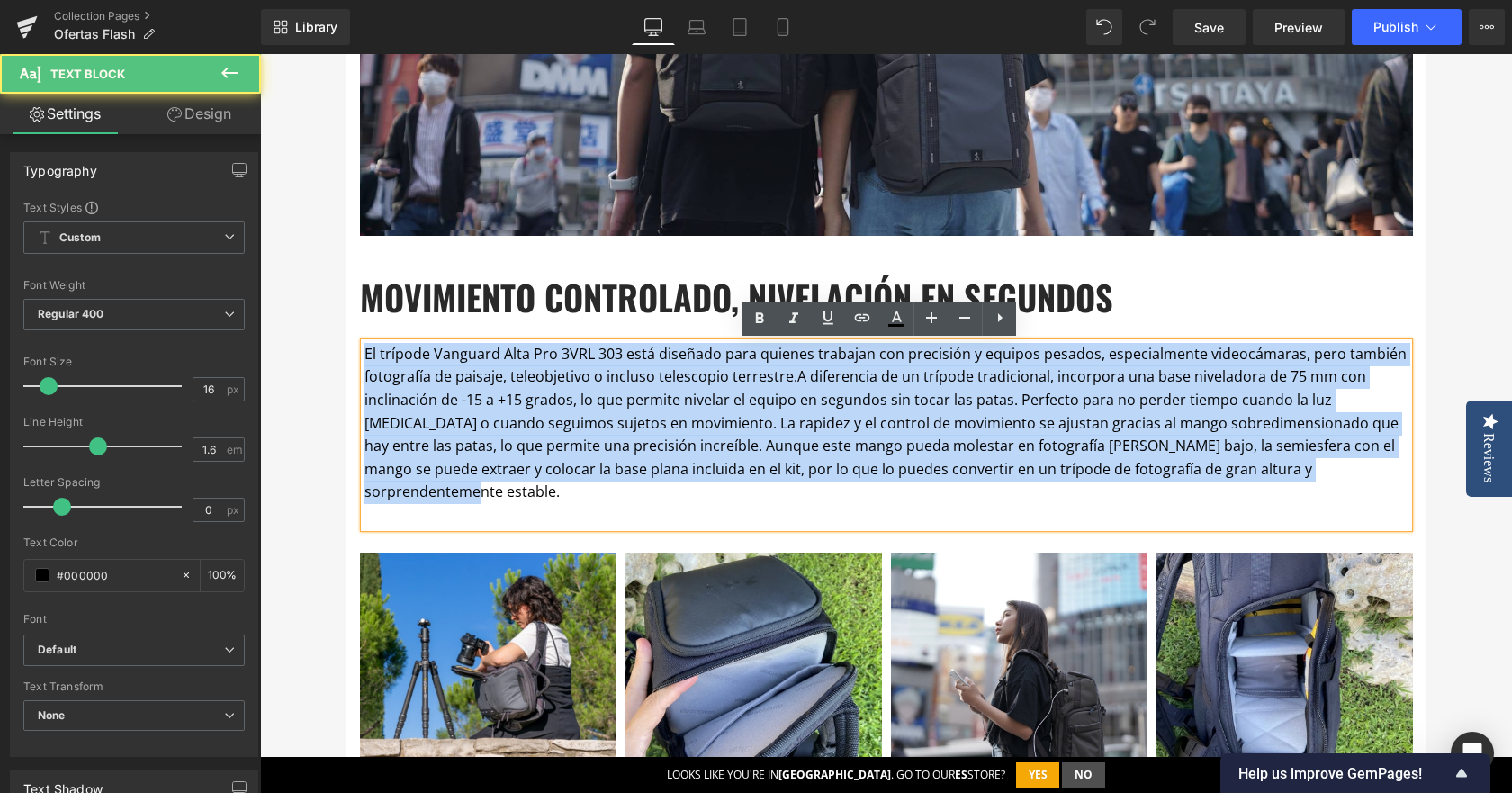
click at [1334, 479] on p "El trípode Vanguard Alta Pro 3VRL 303 está diseñado para quienes trabajan con p…" at bounding box center [887, 424] width 1044 height 162
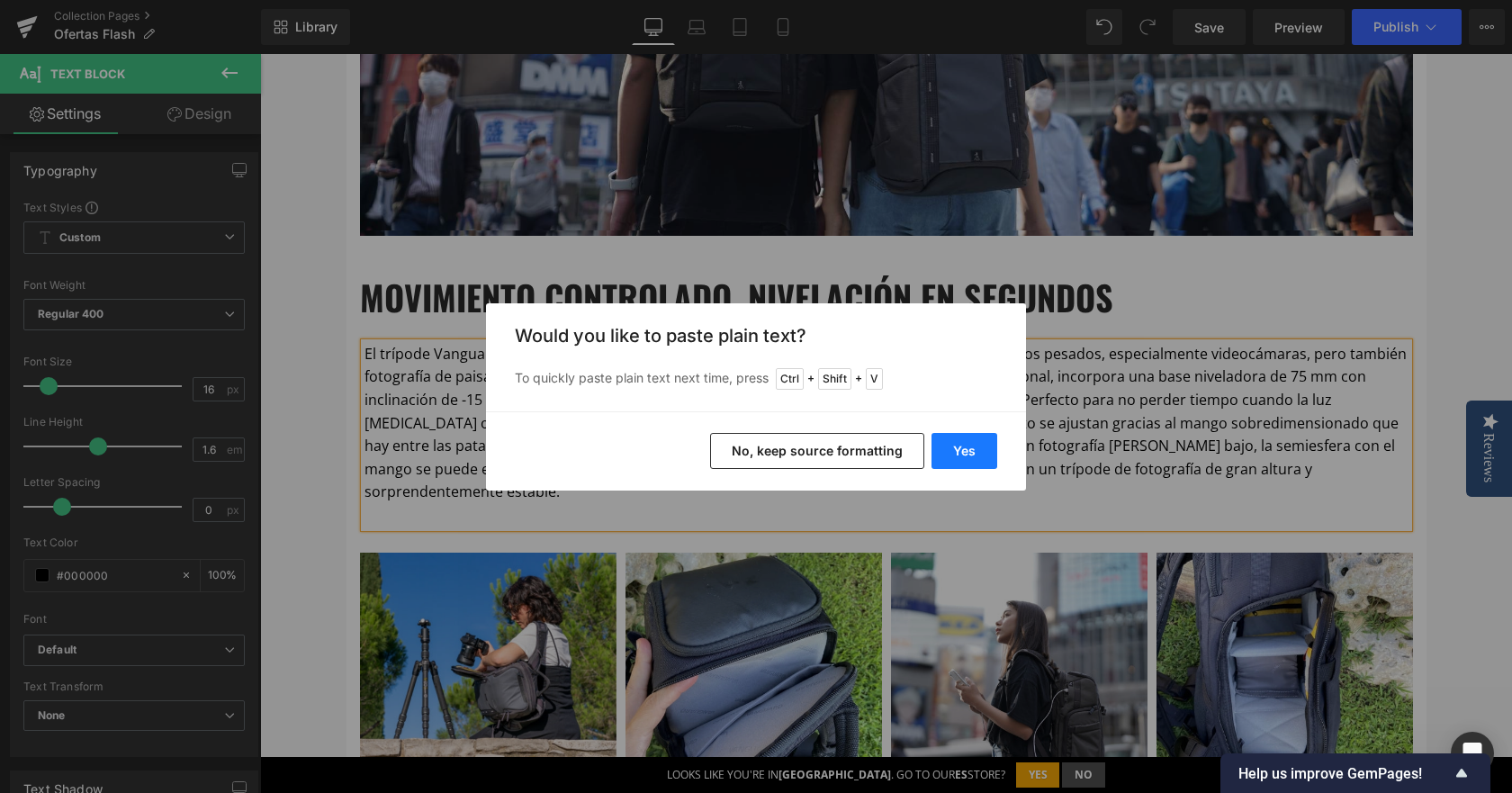
drag, startPoint x: 691, startPoint y: 398, endPoint x: 951, endPoint y: 452, distance: 265.5
click at [951, 452] on button "Yes" at bounding box center [964, 451] width 66 height 36
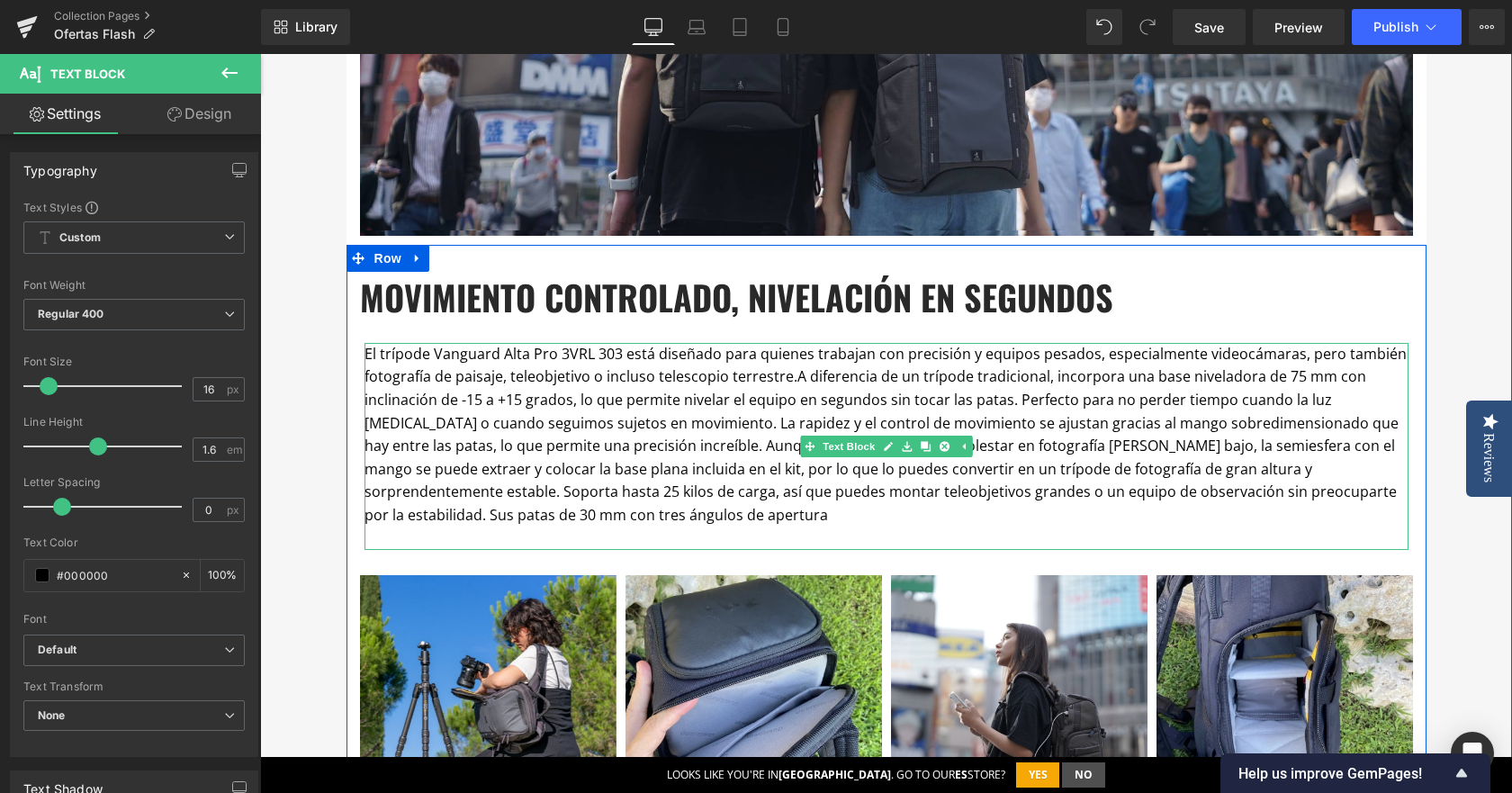
click at [799, 504] on p "El trípode Vanguard Alta Pro 3VRL 303 está diseñado para quienes trabajan con p…" at bounding box center [887, 435] width 1044 height 184
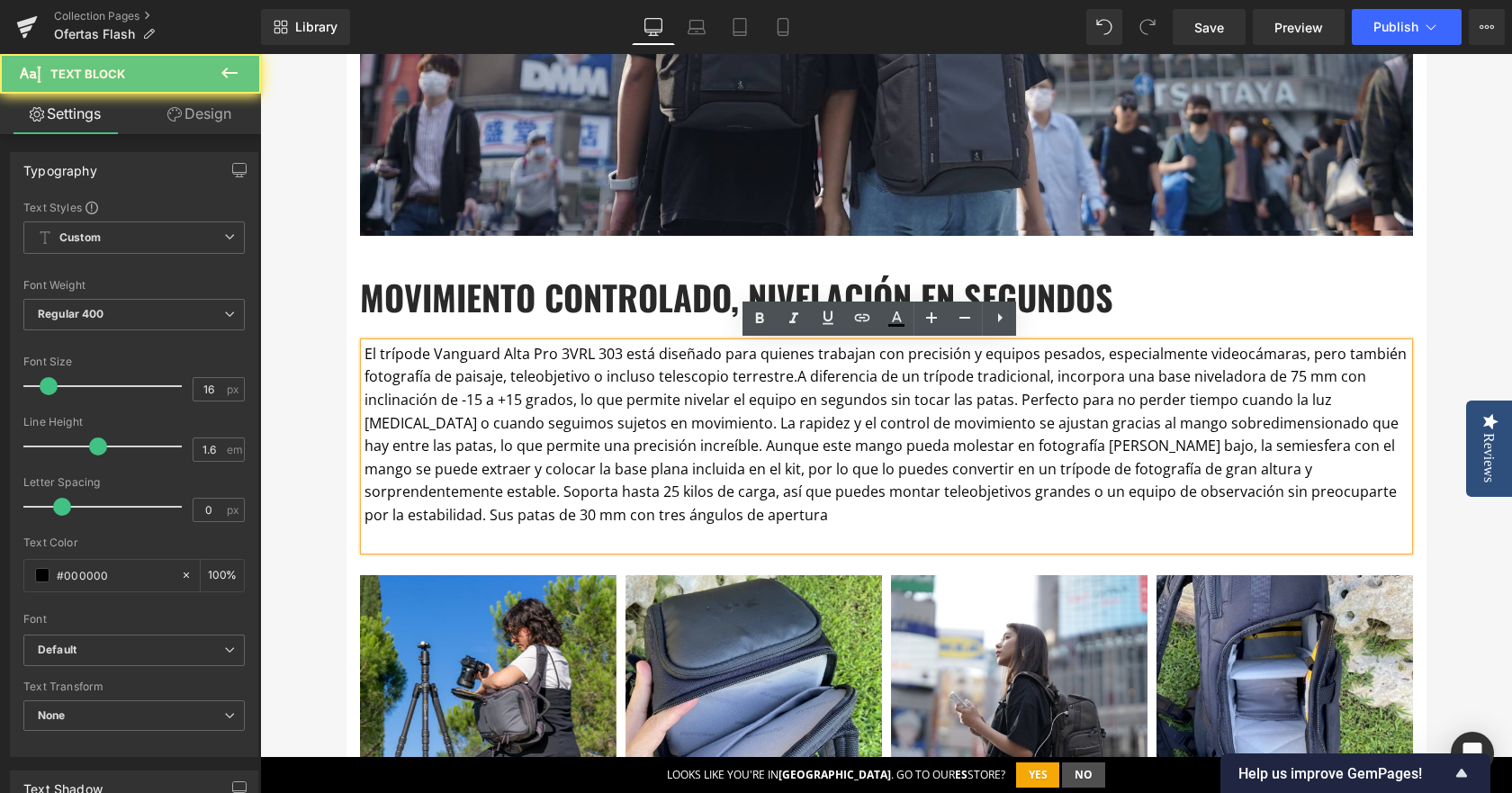
click at [772, 516] on p "El trípode Vanguard Alta Pro 3VRL 303 está diseñado para quienes trabajan con p…" at bounding box center [887, 435] width 1044 height 184
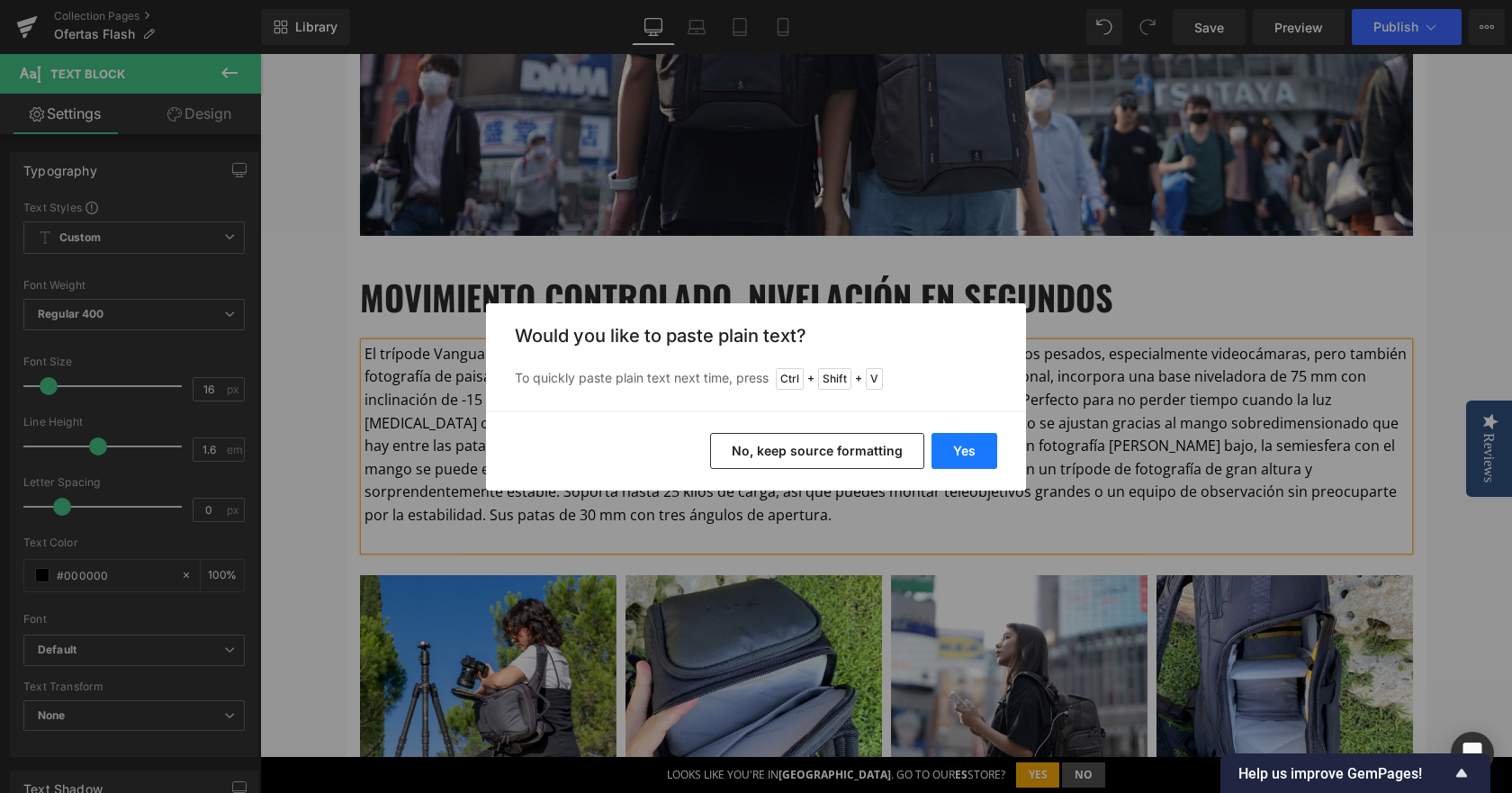
drag, startPoint x: 710, startPoint y: 394, endPoint x: 969, endPoint y: 447, distance: 264.4
click at [969, 447] on button "Yes" at bounding box center [964, 451] width 66 height 36
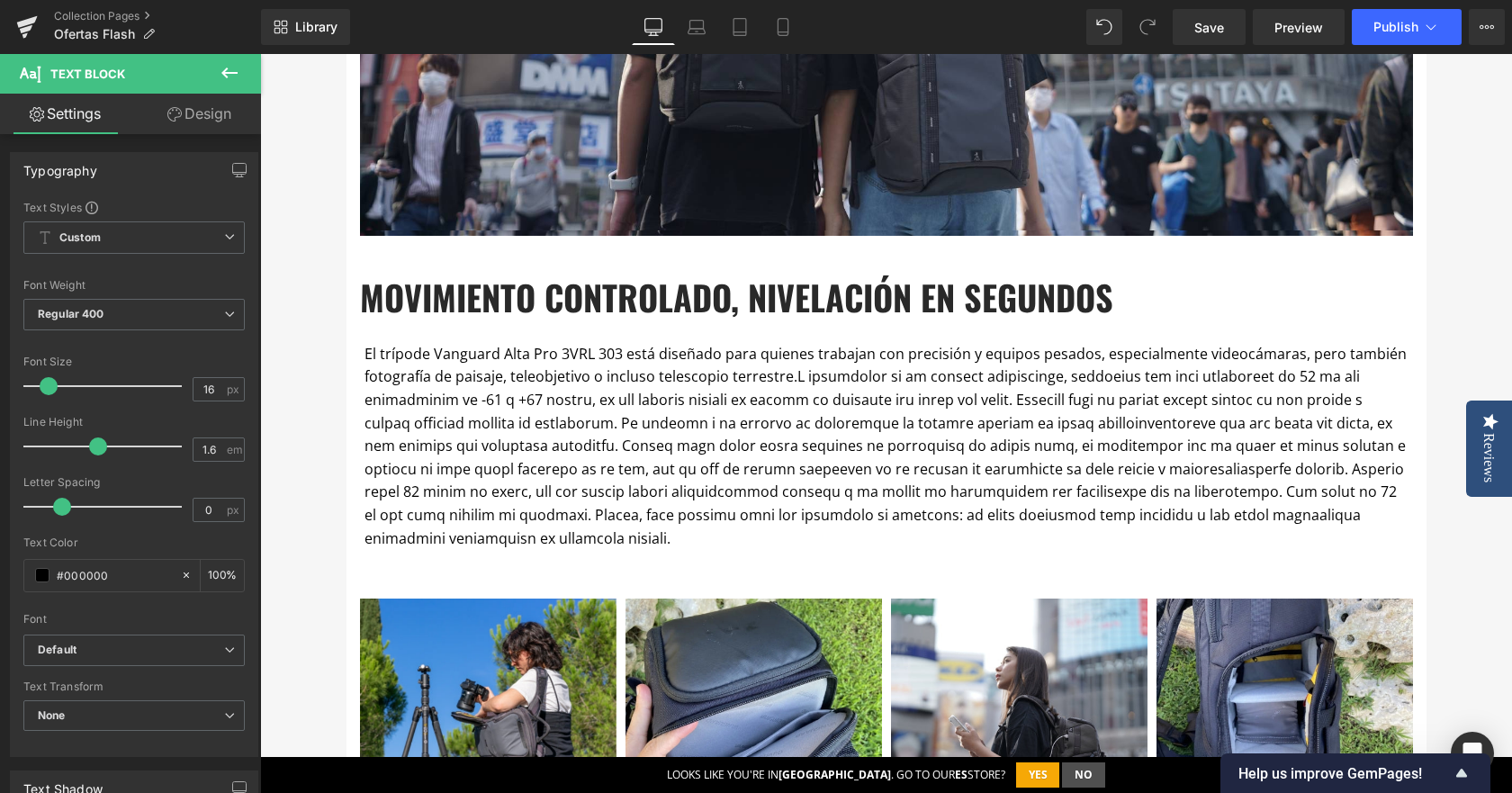
drag, startPoint x: 824, startPoint y: 534, endPoint x: 799, endPoint y: 541, distance: 26.0
click at [824, 534] on p "El trípode Vanguard Alta Pro 3VRL 303 está diseñado para quienes trabajan con p…" at bounding box center [887, 446] width 1044 height 207
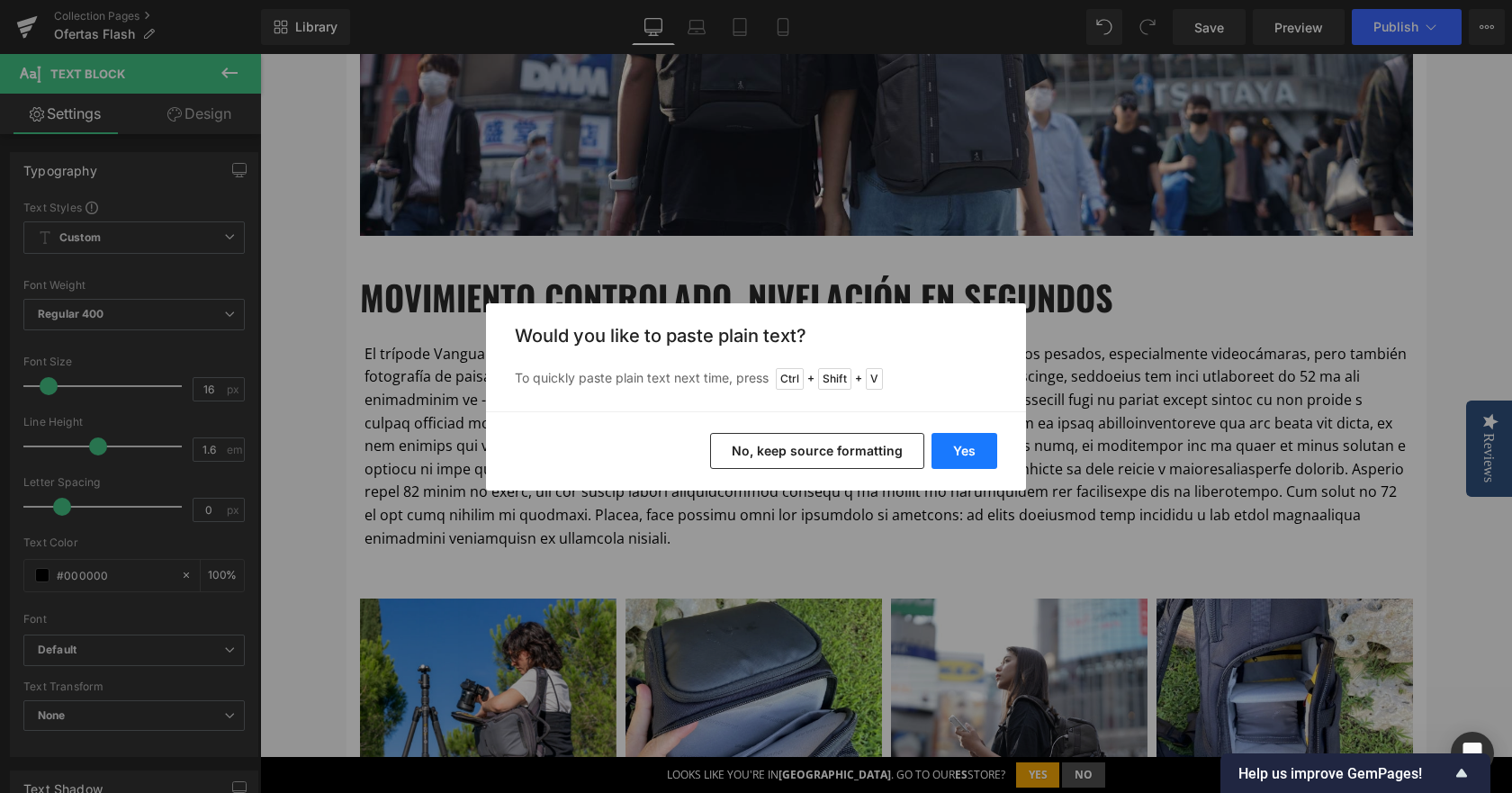
click at [981, 449] on button "Yes" at bounding box center [964, 451] width 66 height 36
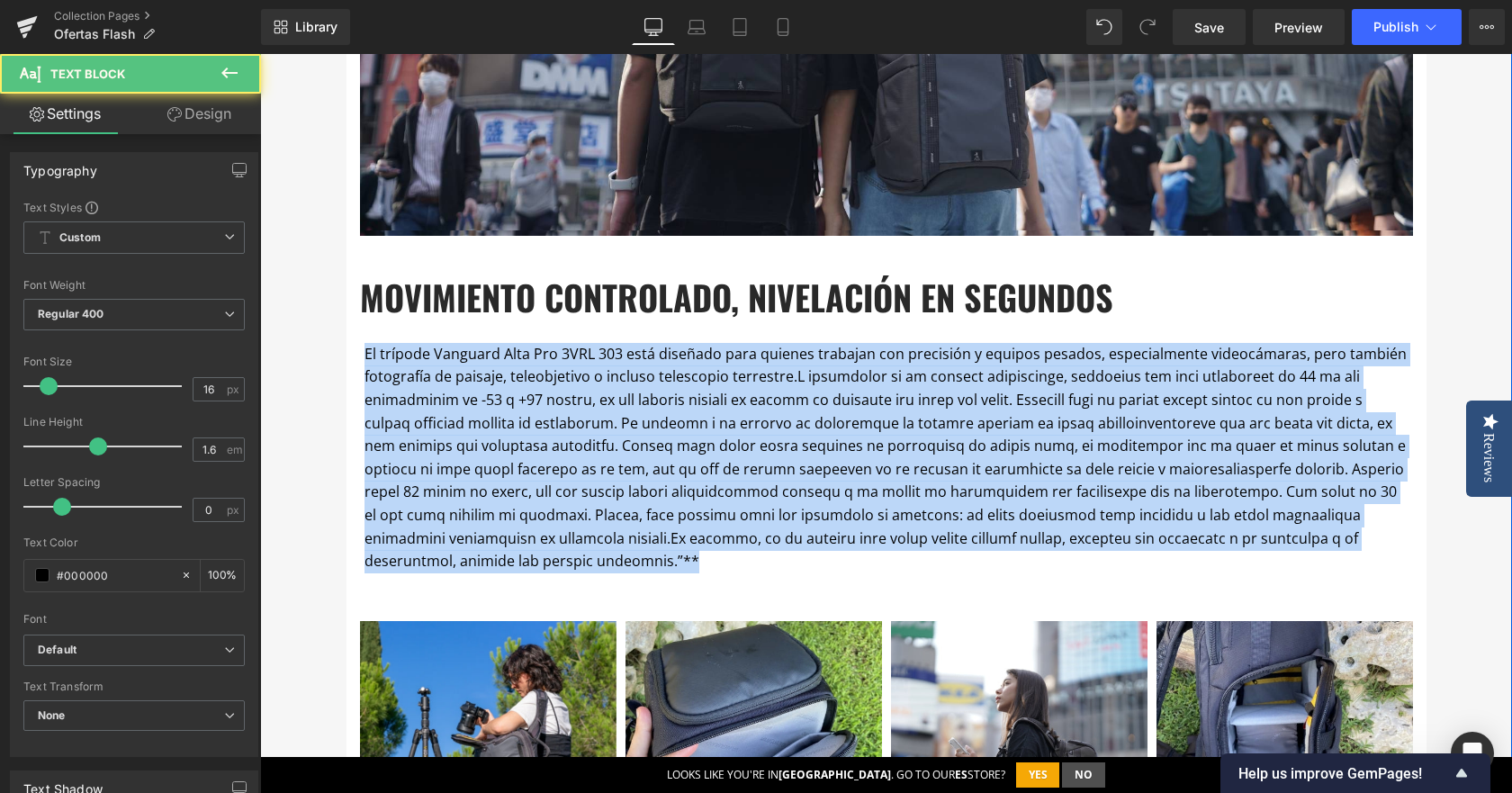
drag, startPoint x: 594, startPoint y: 559, endPoint x: 280, endPoint y: 328, distance: 389.8
click at [280, 328] on div "OFERTAS FLASH Heading Por esta sección desfilan cada semana trípodes, mochilas,…" at bounding box center [886, 400] width 1252 height 2348
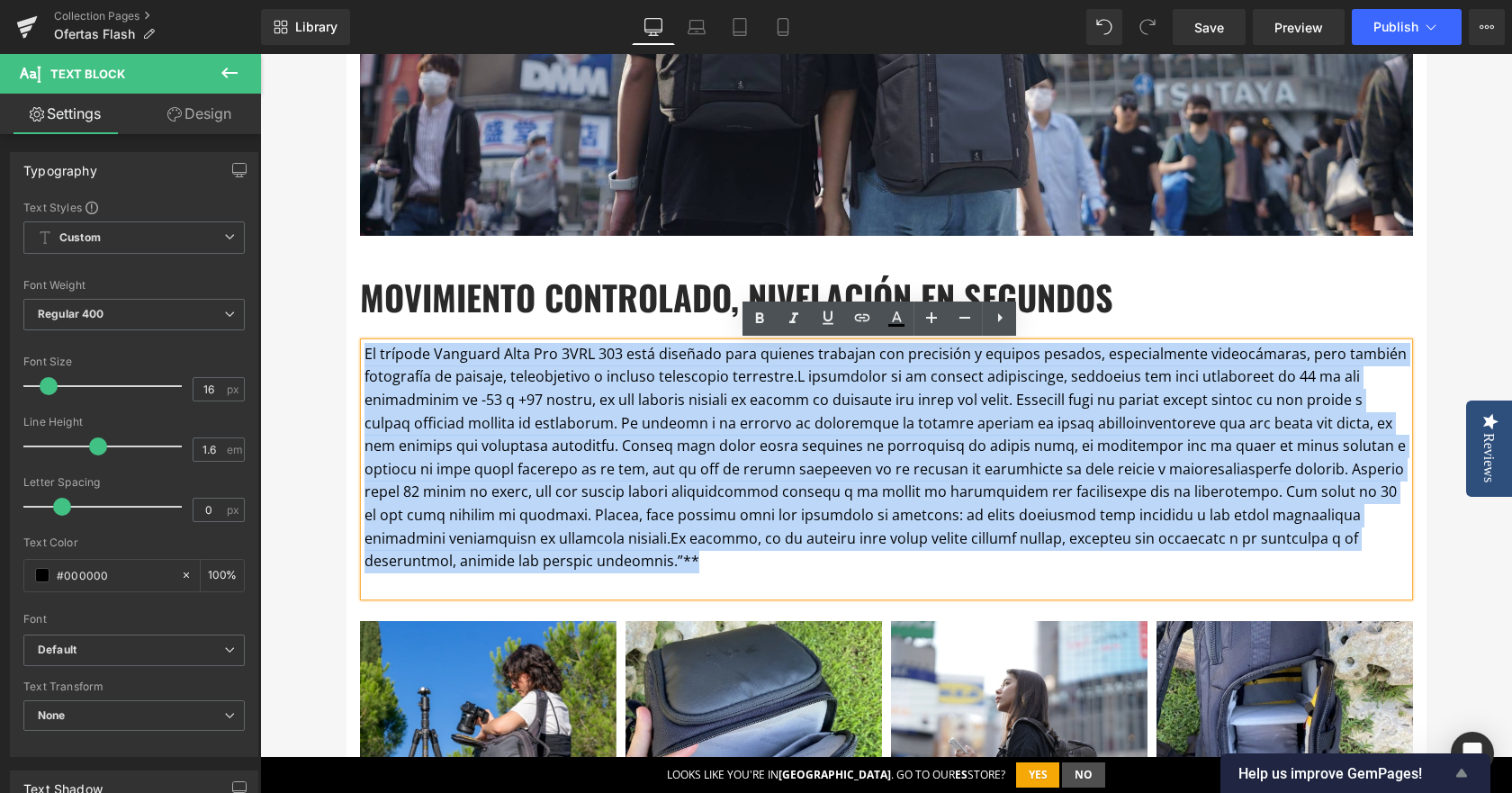
copy p "Lo ipsumdo Sitametc Adip Eli 2SED 174 doei temporin utla etdolor magnaali eni a…"
click at [841, 531] on span at bounding box center [885, 469] width 1041 height 205
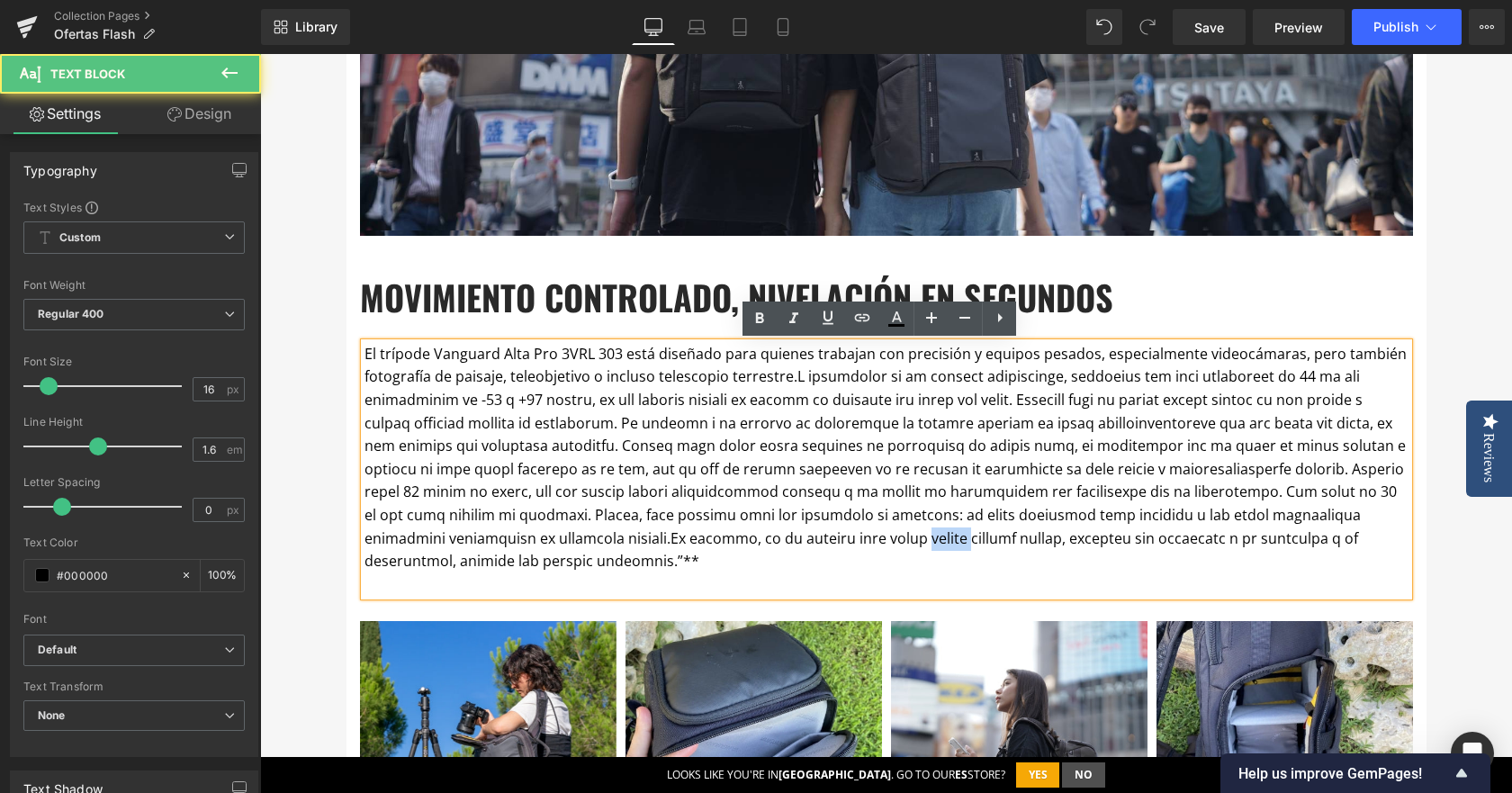
click at [841, 531] on span at bounding box center [885, 469] width 1041 height 205
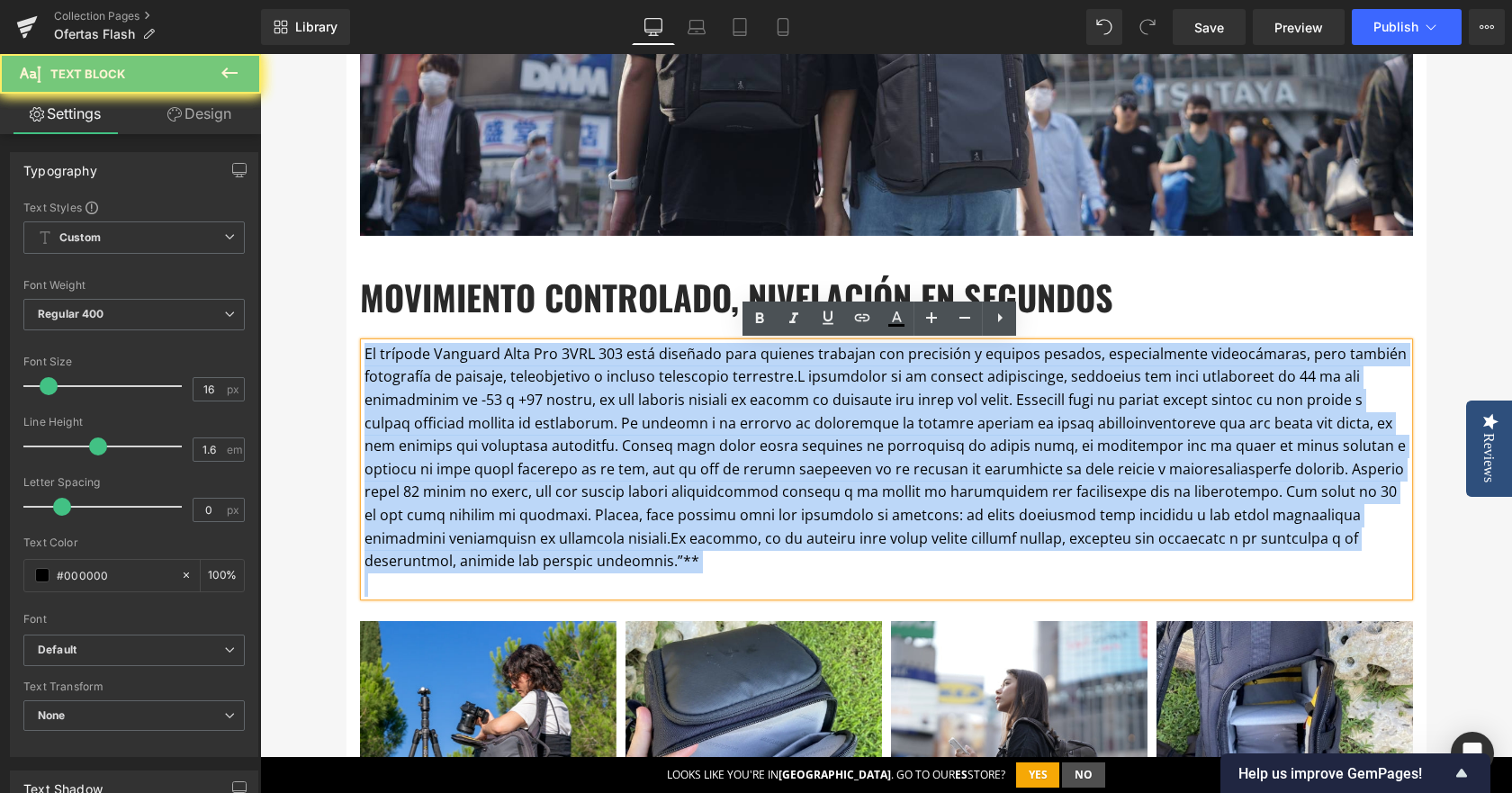
click at [841, 531] on span at bounding box center [885, 469] width 1041 height 205
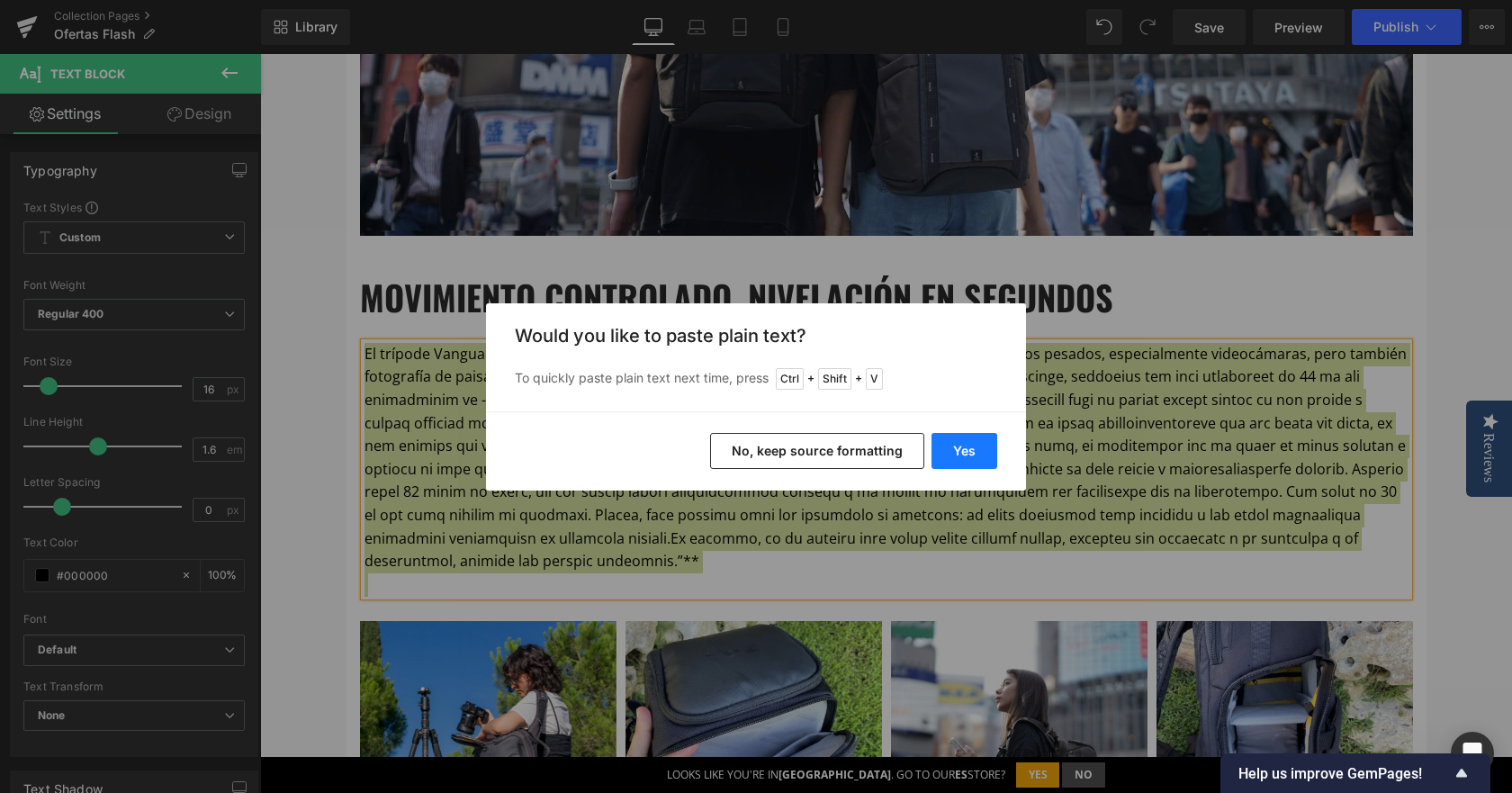
click at [953, 444] on button "Yes" at bounding box center [964, 451] width 66 height 36
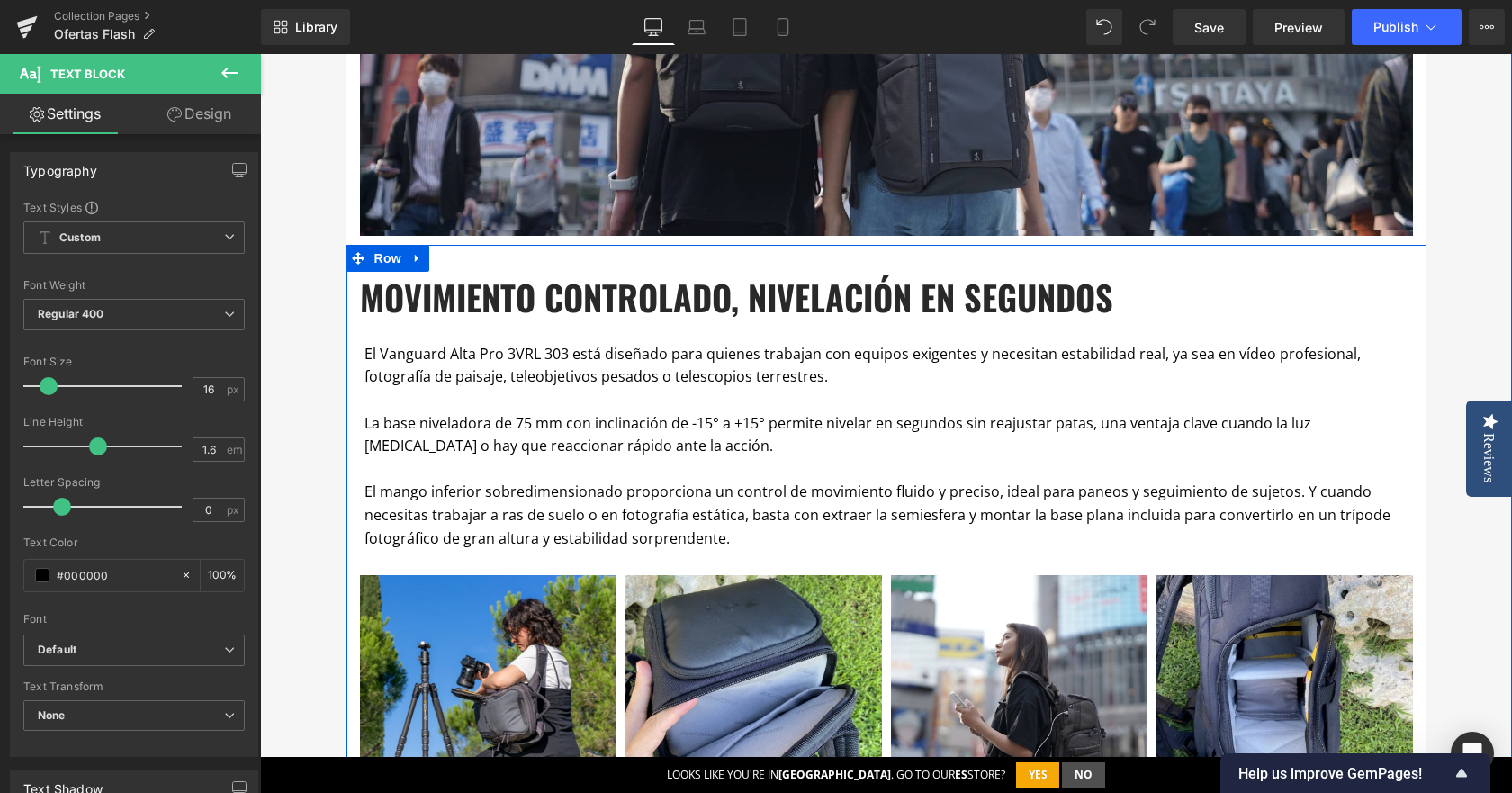
click at [1011, 307] on b "MOVIMIENTO CONTROLADO, NIVELACIÓN EN SEGUNDOS" at bounding box center [736, 297] width 753 height 51
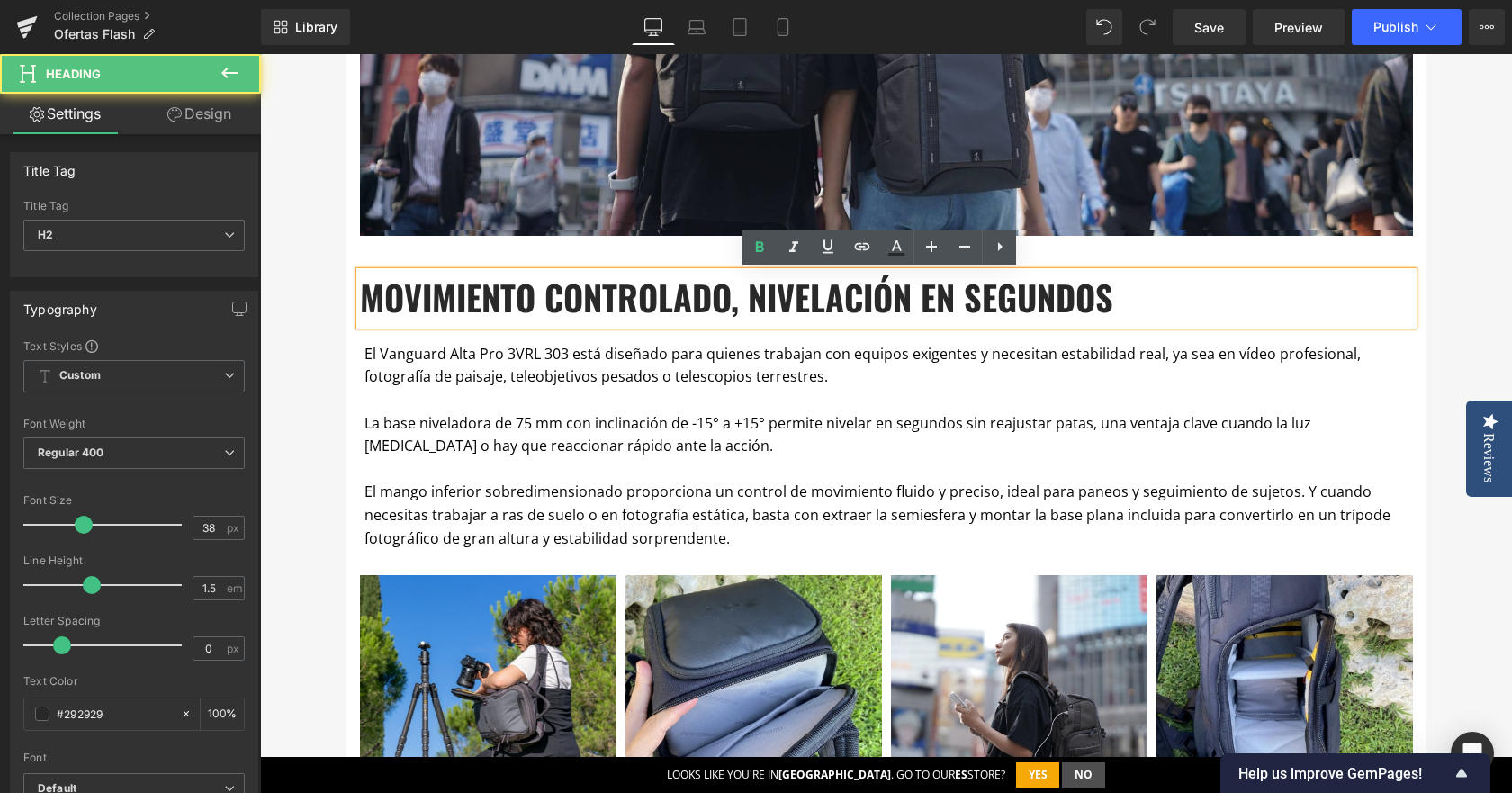
click at [1105, 292] on b "MOVIMIENTO CONTROLADO, NIVELACIÓN EN SEGUNDOS" at bounding box center [736, 297] width 753 height 51
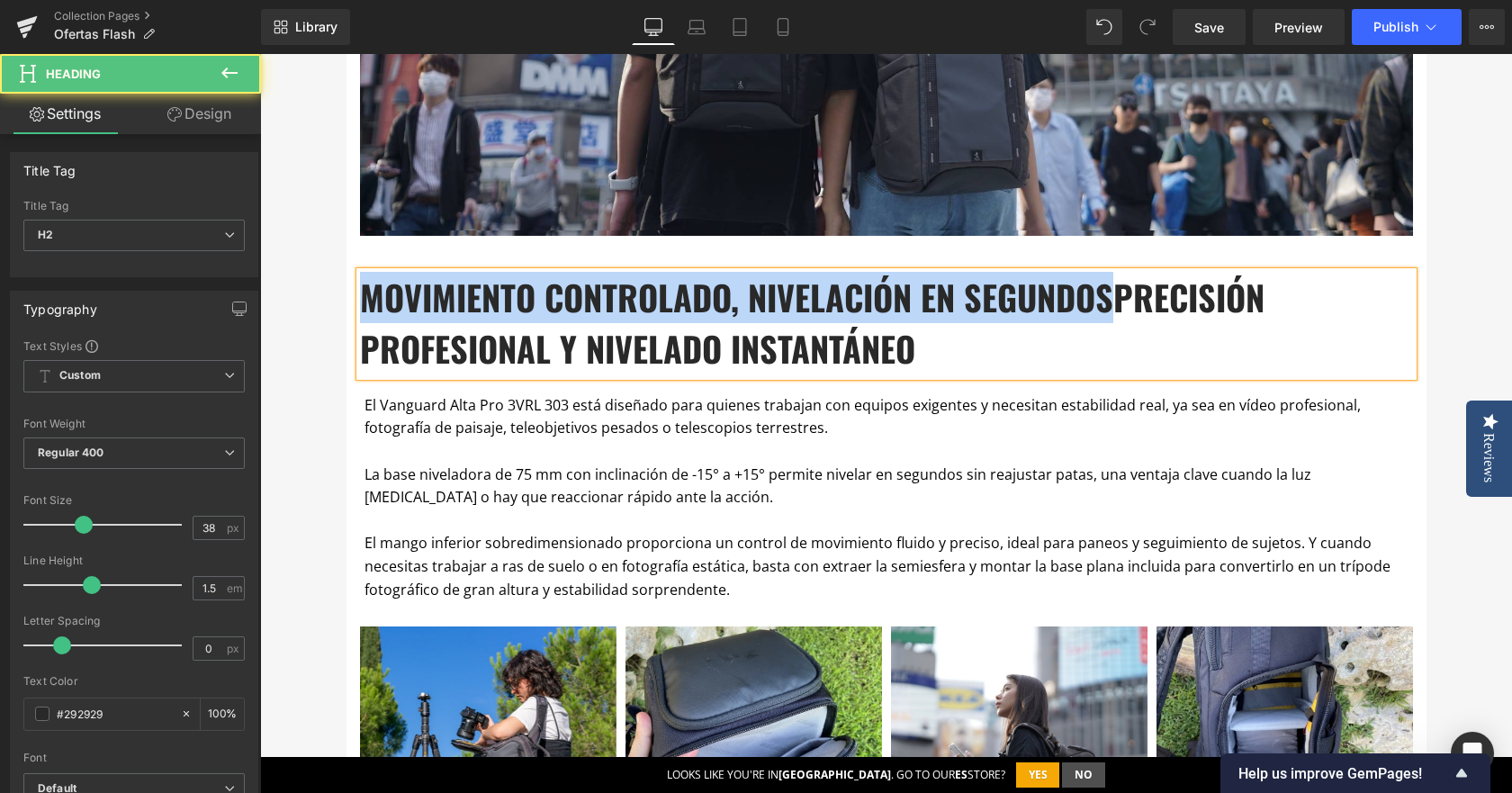
drag, startPoint x: 1113, startPoint y: 297, endPoint x: 336, endPoint y: 265, distance: 777.7
click at [336, 265] on div "OFERTAS FLASH Heading Por esta sección desfilan cada semana trípodes, mochilas,…" at bounding box center [886, 403] width 1252 height 2353
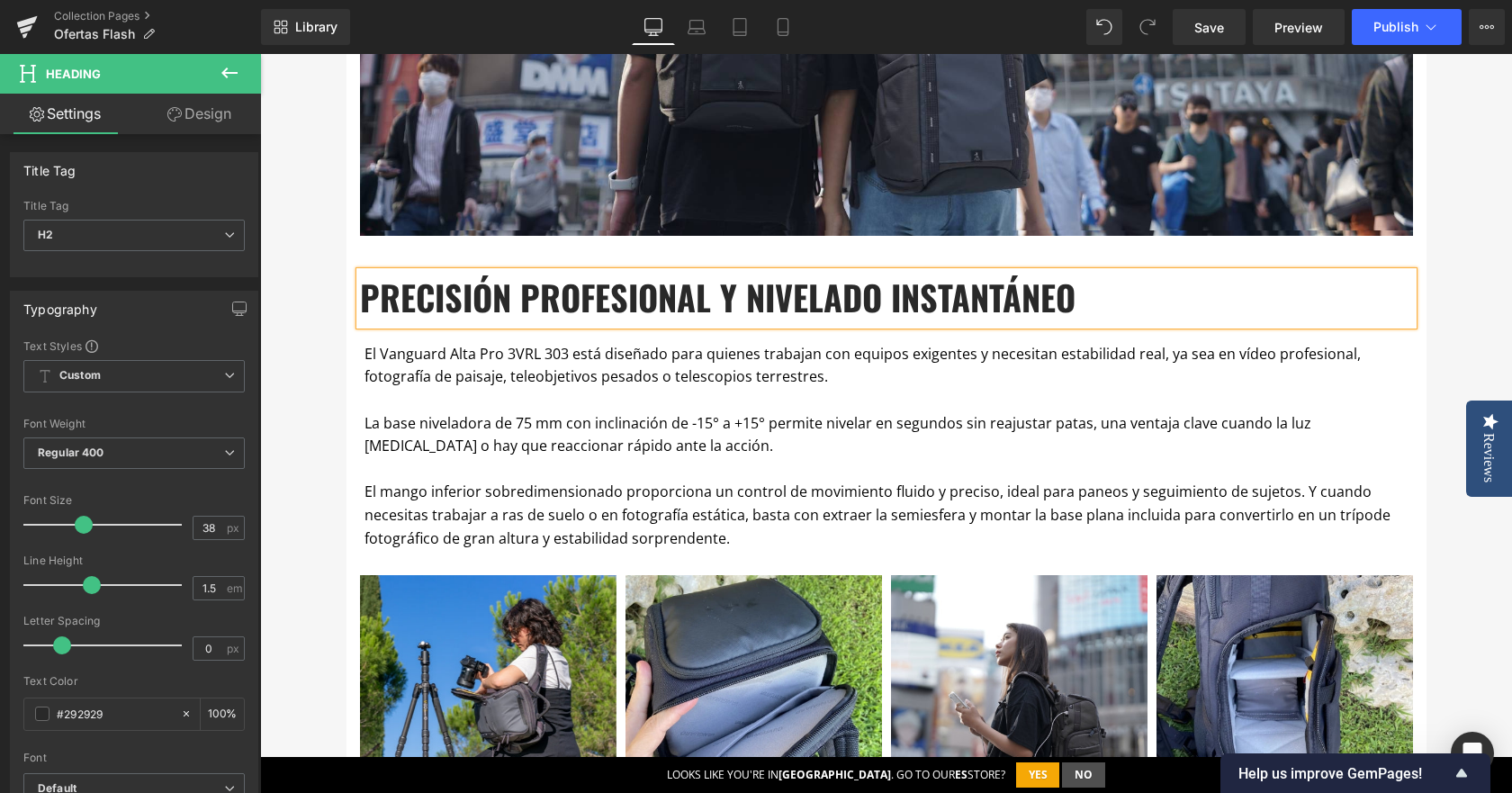
click at [300, 417] on div "OFERTAS FLASH Heading Por esta sección desfilan cada semana trípodes, mochilas,…" at bounding box center [886, 378] width 1252 height 2302
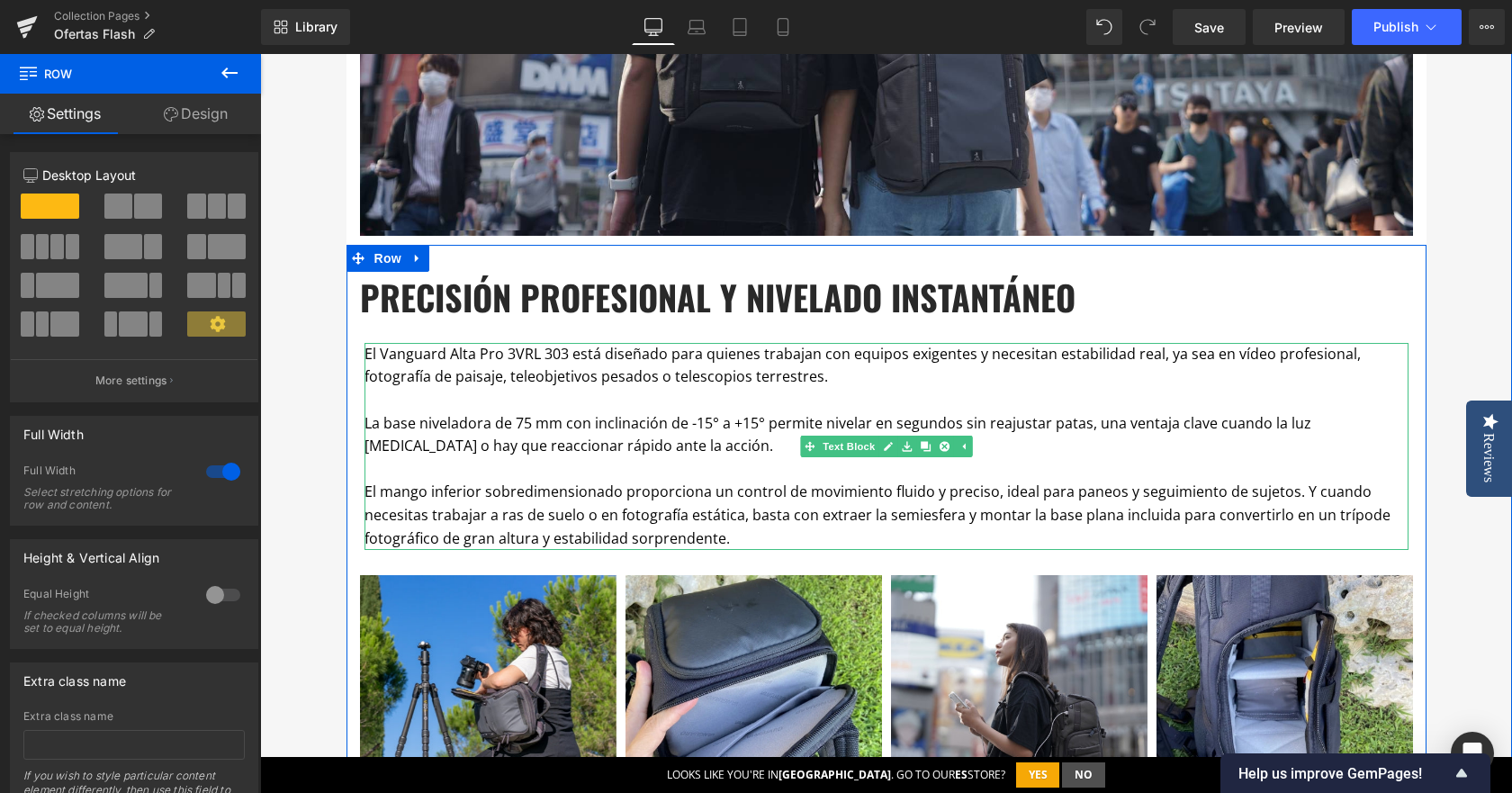
click at [749, 533] on p "El mango inferior sobredimensionado proporciona un control de movimiento fluido…" at bounding box center [887, 516] width 1044 height 70
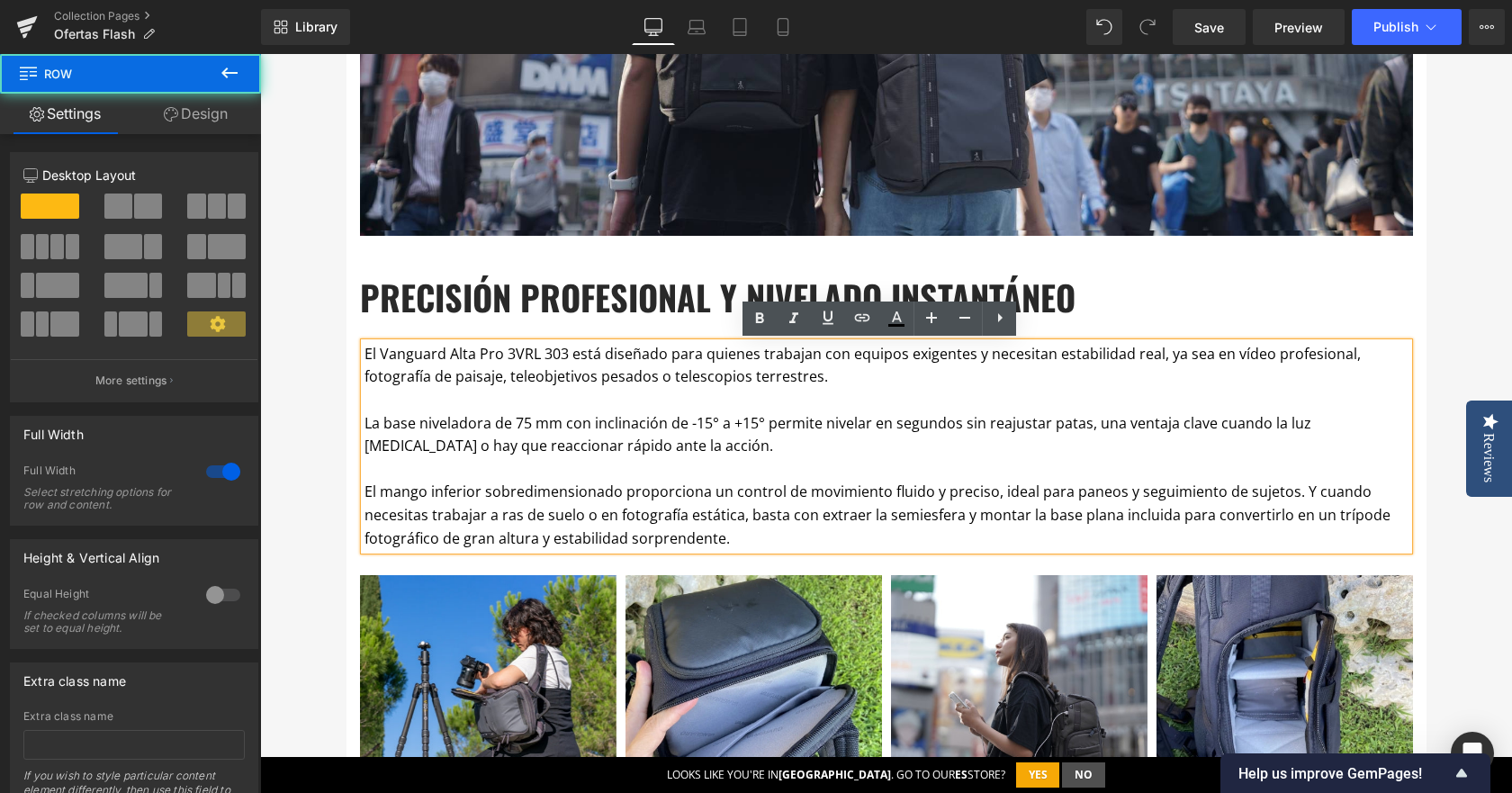
click at [1429, 539] on div "OFERTAS FLASH Heading Por esta sección desfilan cada semana trípodes, mochilas,…" at bounding box center [886, 378] width 1252 height 2302
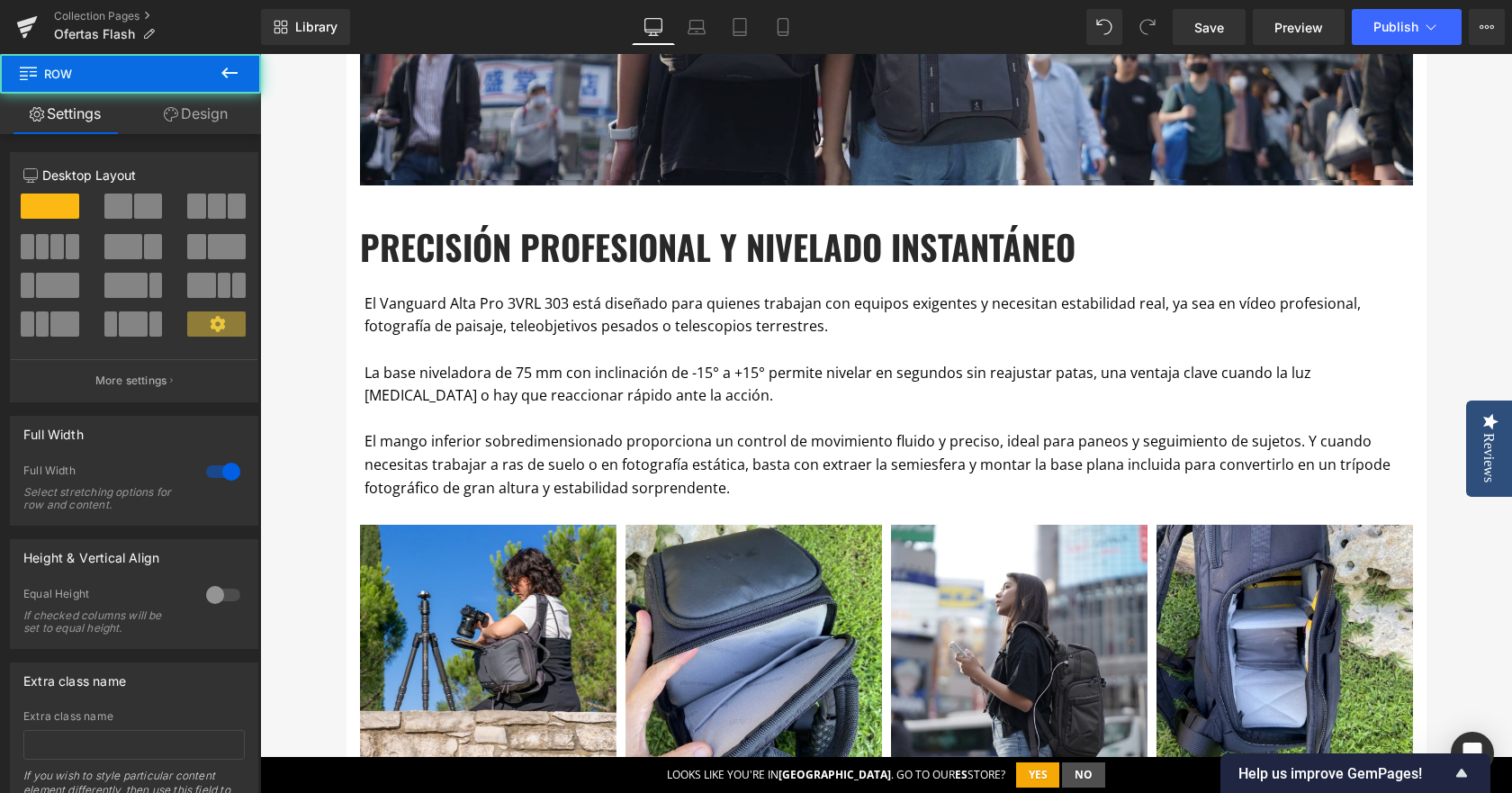
scroll to position [1063, 0]
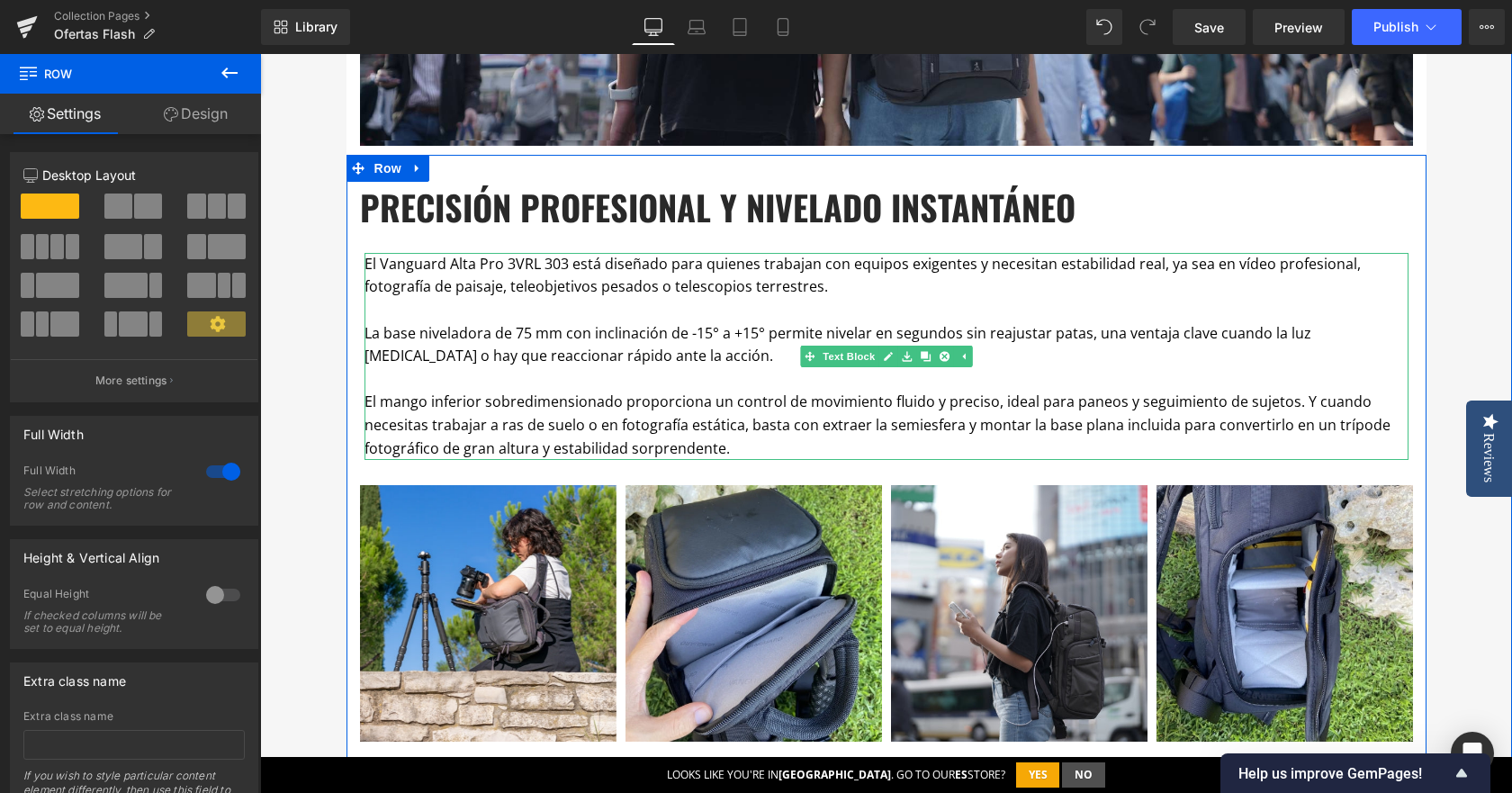
click at [731, 446] on p "El mango inferior sobredimensionado proporciona un control de movimiento fluido…" at bounding box center [887, 426] width 1044 height 70
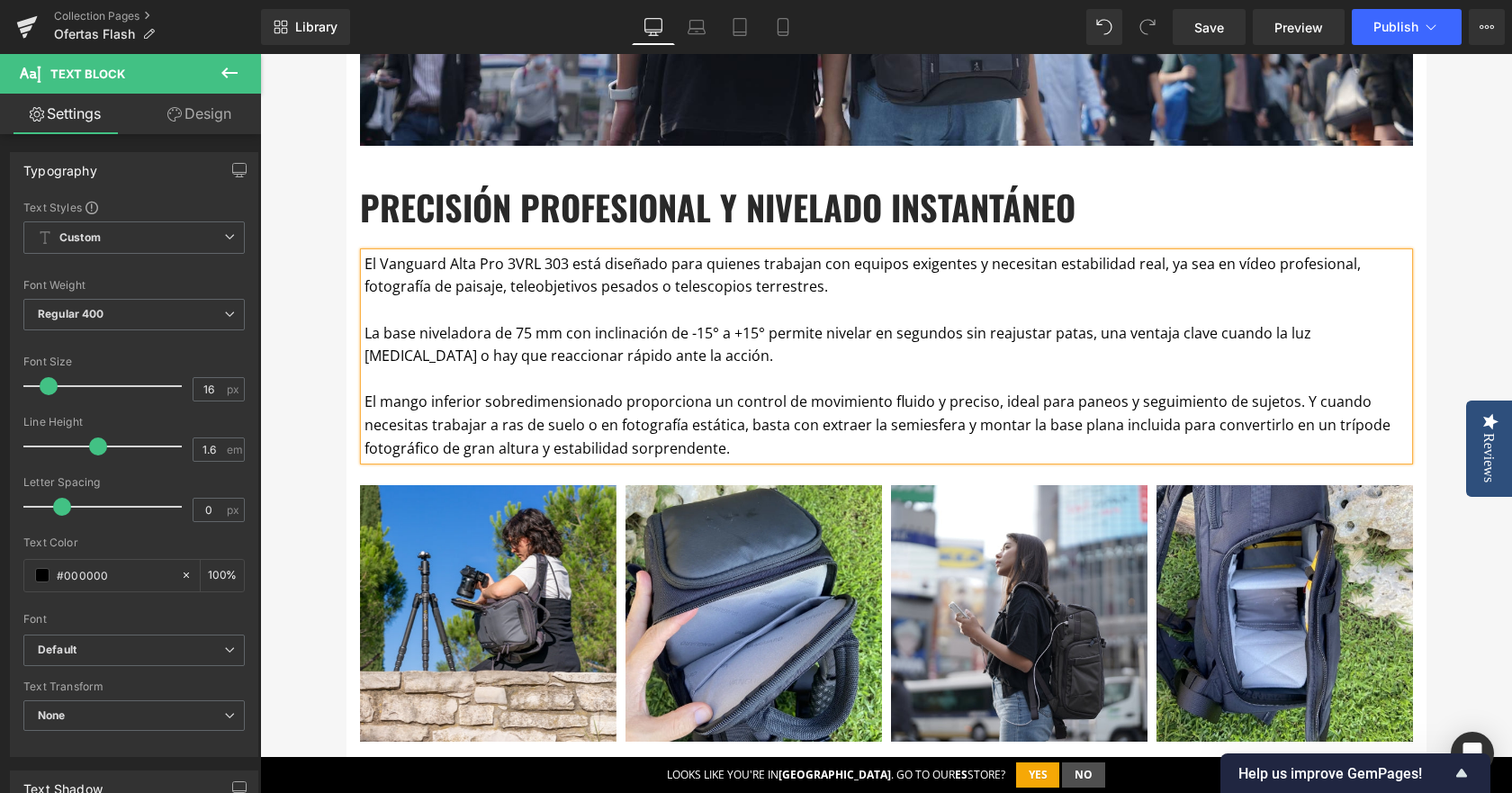
click at [1090, 238] on div "Precisión profesional y nivelado instantáneo Heading El Vanguard Alta Pro 3VRL …" at bounding box center [887, 805] width 1080 height 1247
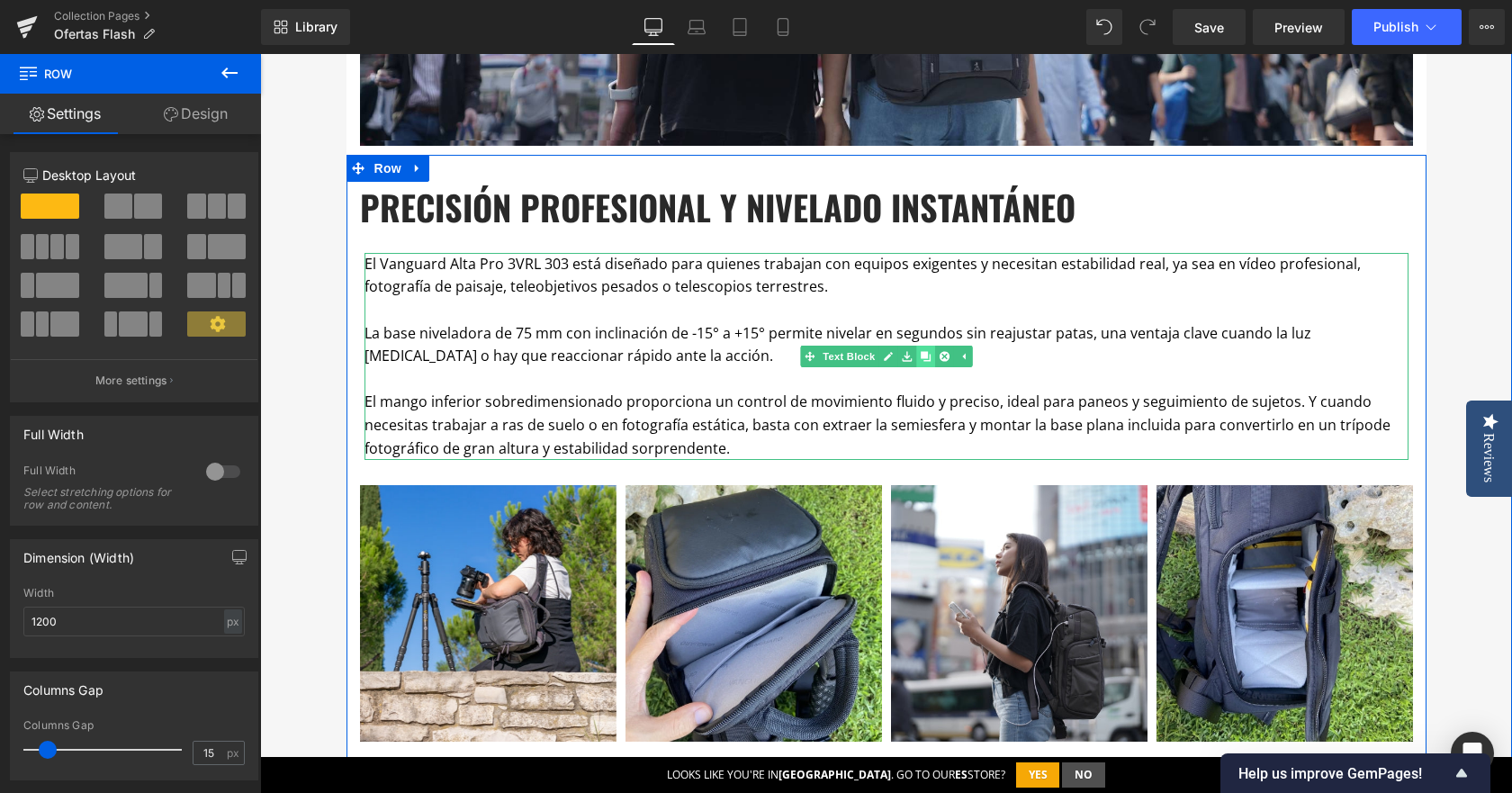
click at [921, 355] on icon at bounding box center [925, 356] width 10 height 10
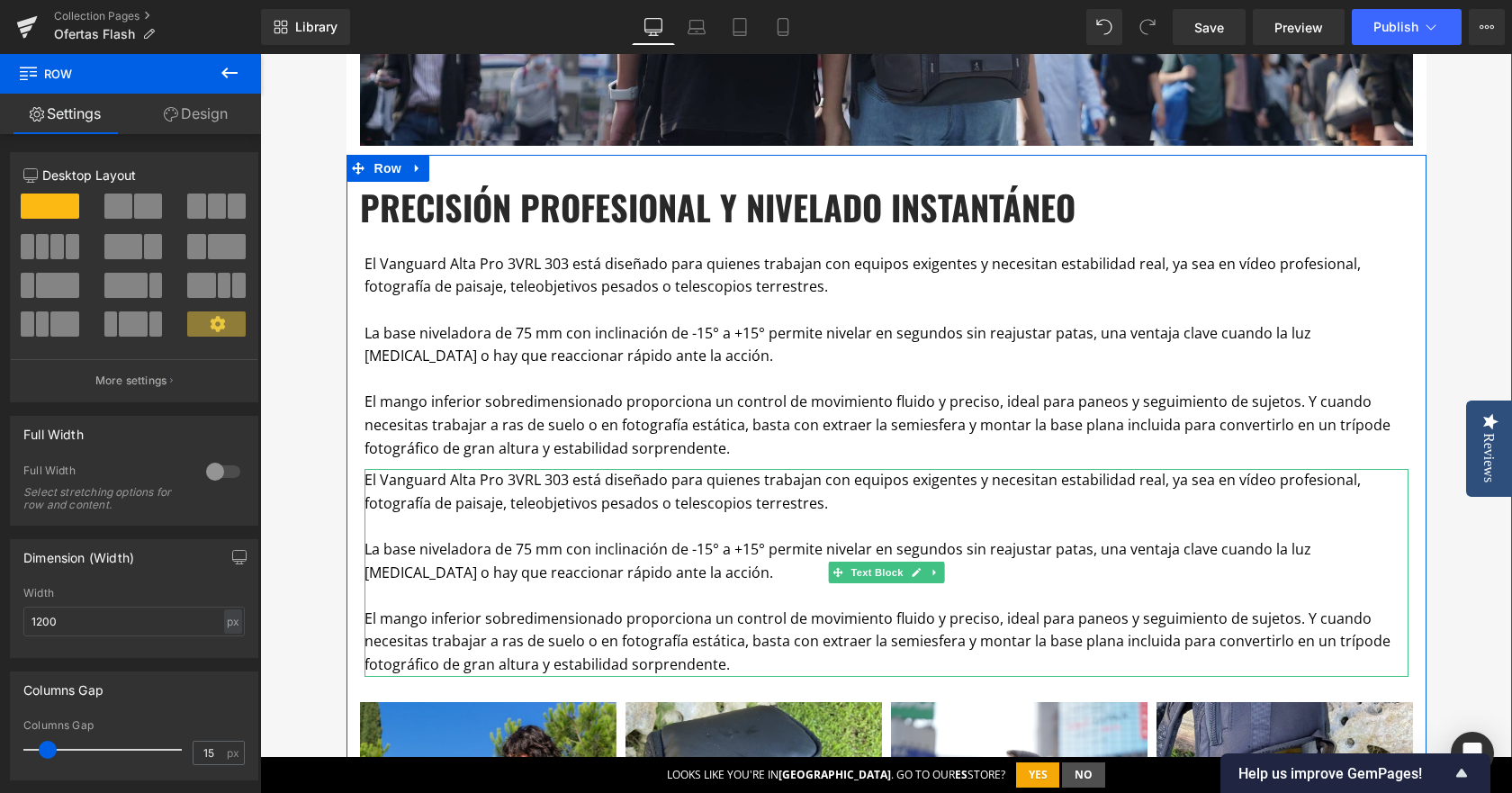
click at [734, 618] on p "El mango inferior sobredimensionado proporciona un control de movimiento fluido…" at bounding box center [887, 643] width 1044 height 70
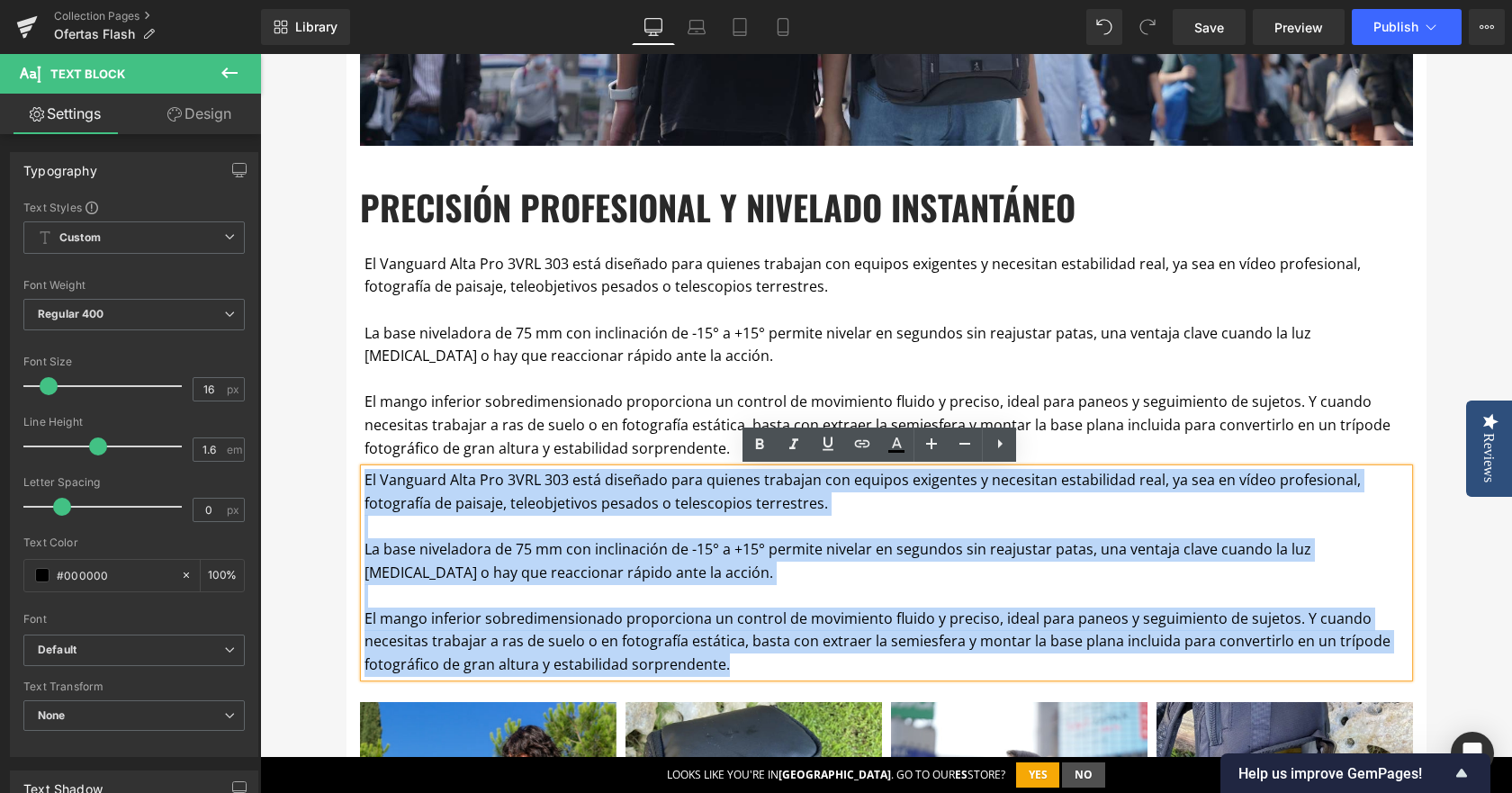
drag, startPoint x: 607, startPoint y: 617, endPoint x: 297, endPoint y: 470, distance: 343.1
click at [280, 477] on div "OFERTAS FLASH Heading Por esta sección desfilan cada semana trípodes, mochilas,…" at bounding box center [886, 396] width 1252 height 2518
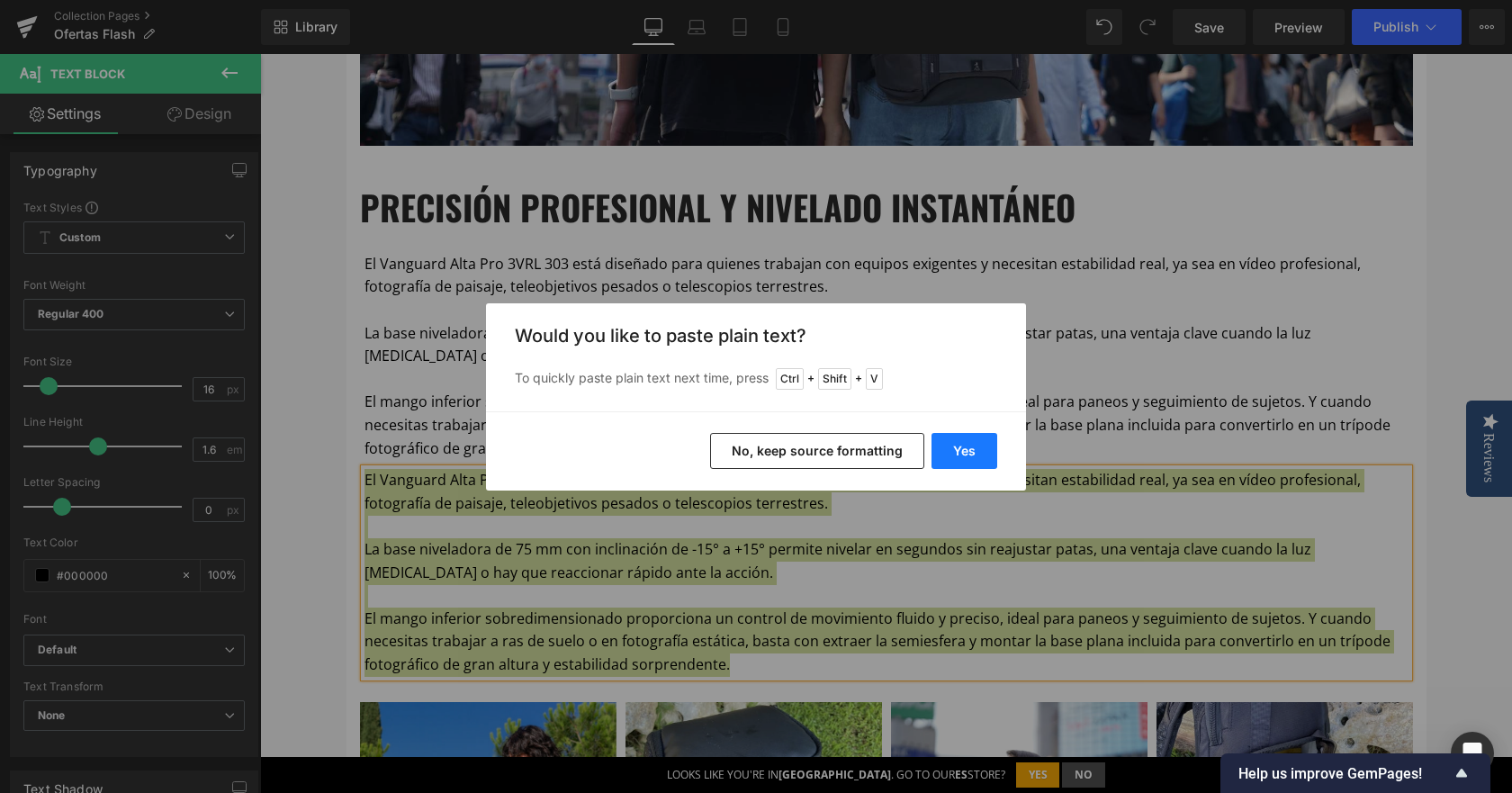
click at [975, 457] on button "Yes" at bounding box center [964, 451] width 66 height 36
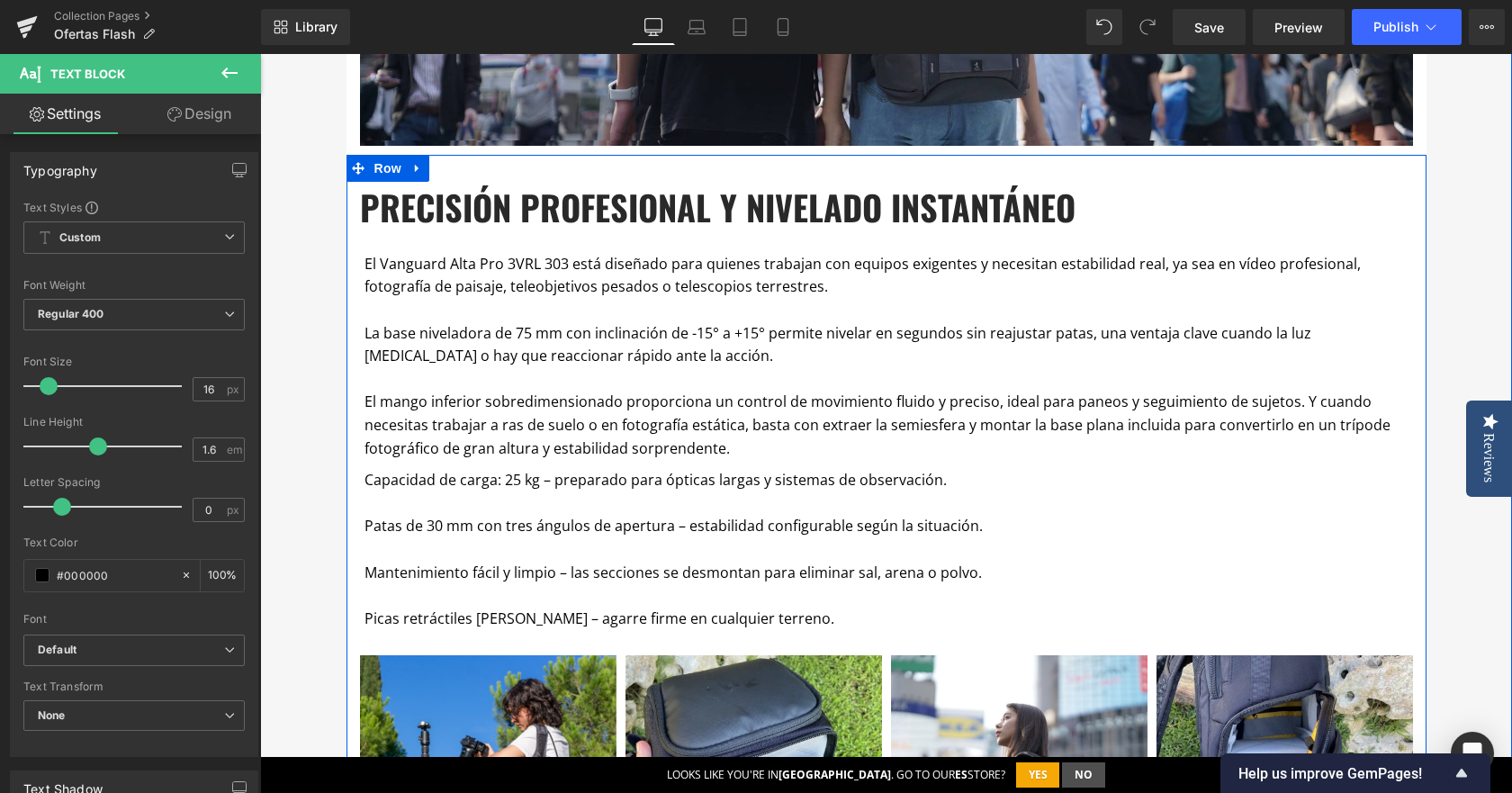
click at [615, 522] on p "Patas de 30 mm con tres ángulos de apertura – estabilidad configurable según la…" at bounding box center [887, 526] width 1044 height 23
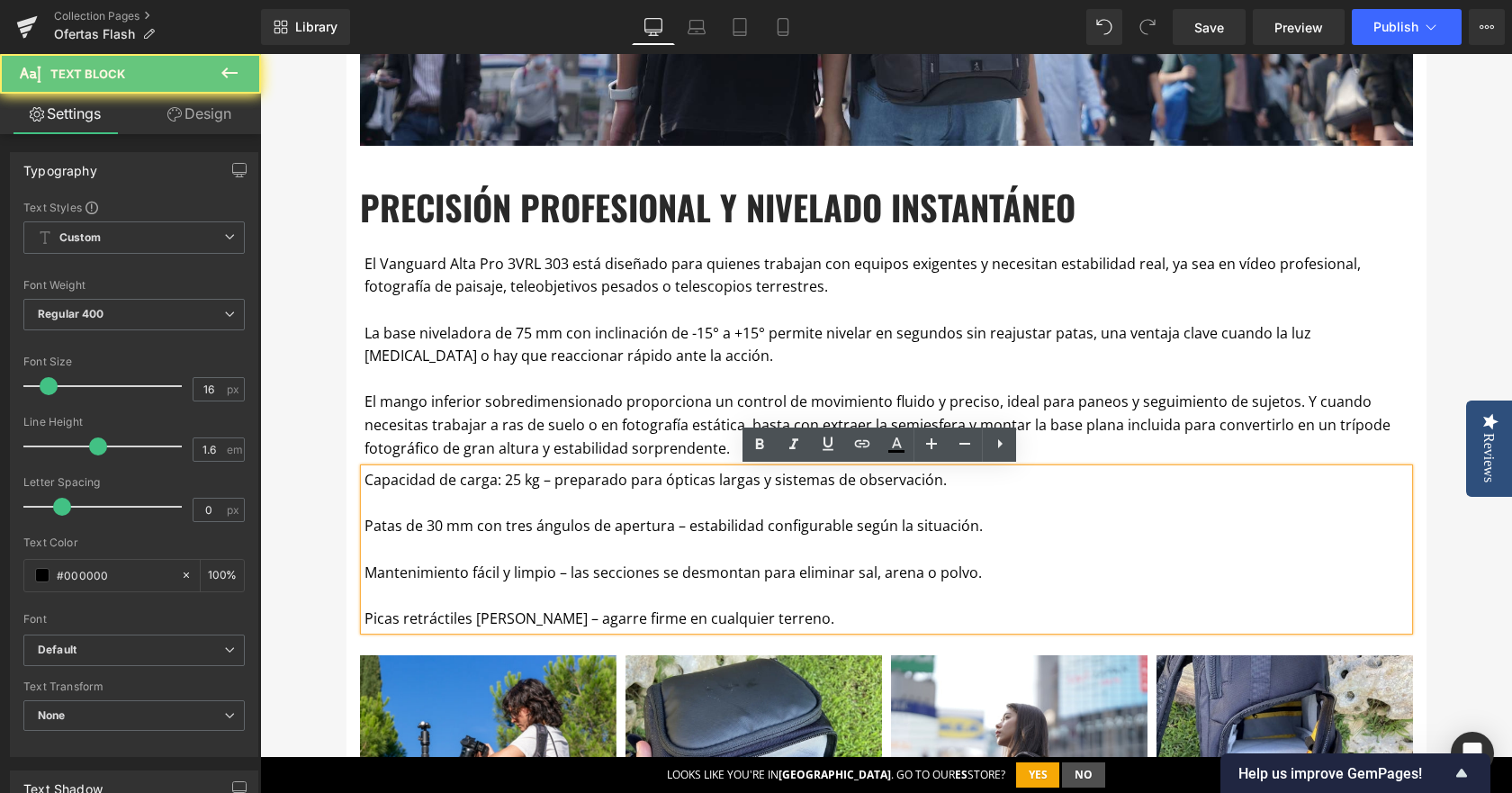
click at [600, 504] on p at bounding box center [887, 504] width 1044 height 23
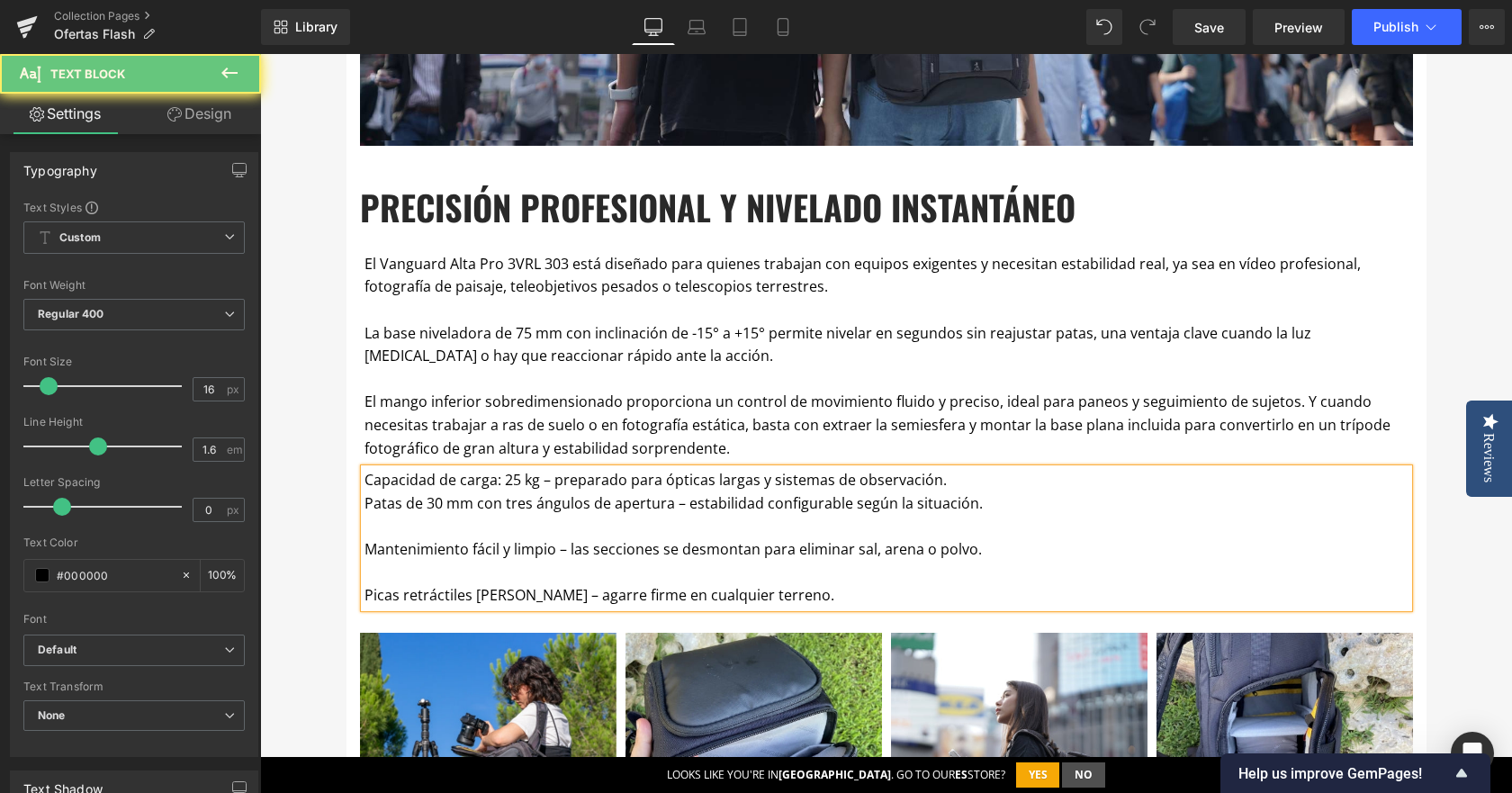
click at [536, 521] on p at bounding box center [887, 526] width 1044 height 23
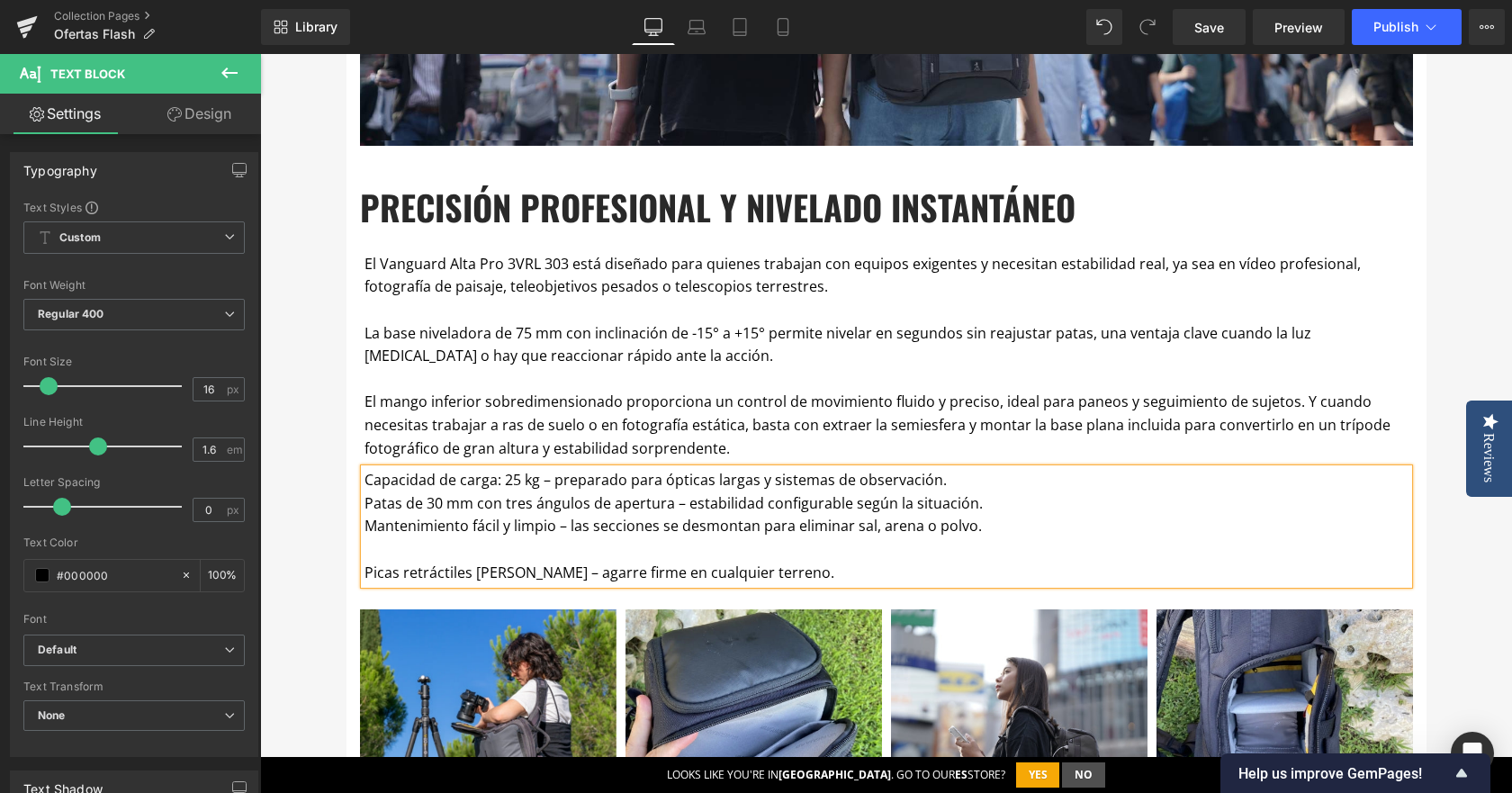
click at [515, 539] on p at bounding box center [887, 550] width 1044 height 23
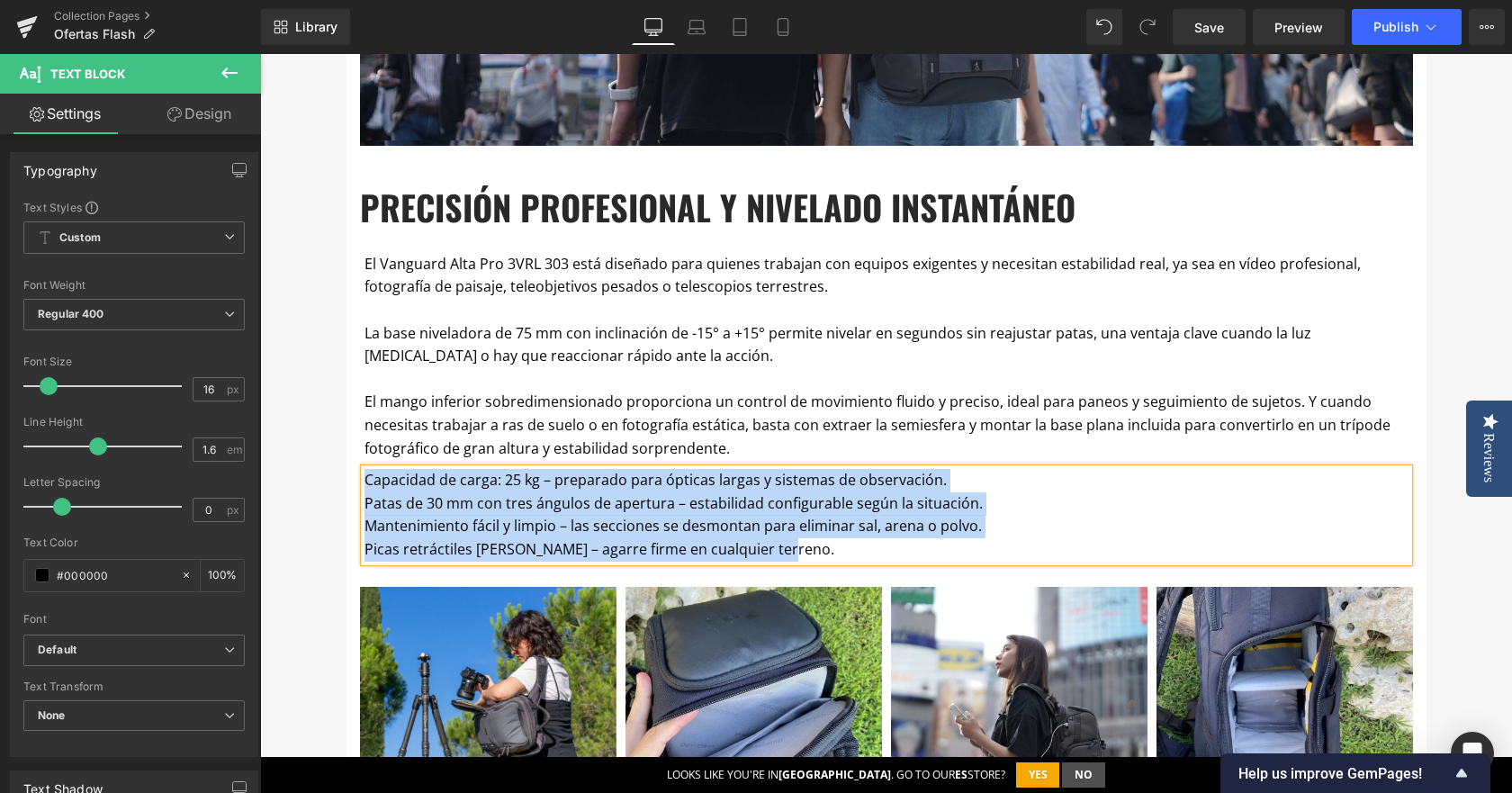
drag, startPoint x: 795, startPoint y: 550, endPoint x: 303, endPoint y: 479, distance: 497.1
click at [303, 479] on div "OFERTAS FLASH Heading Por esta sección desfilan cada semana trípodes, mochilas,…" at bounding box center [886, 337] width 1252 height 2402
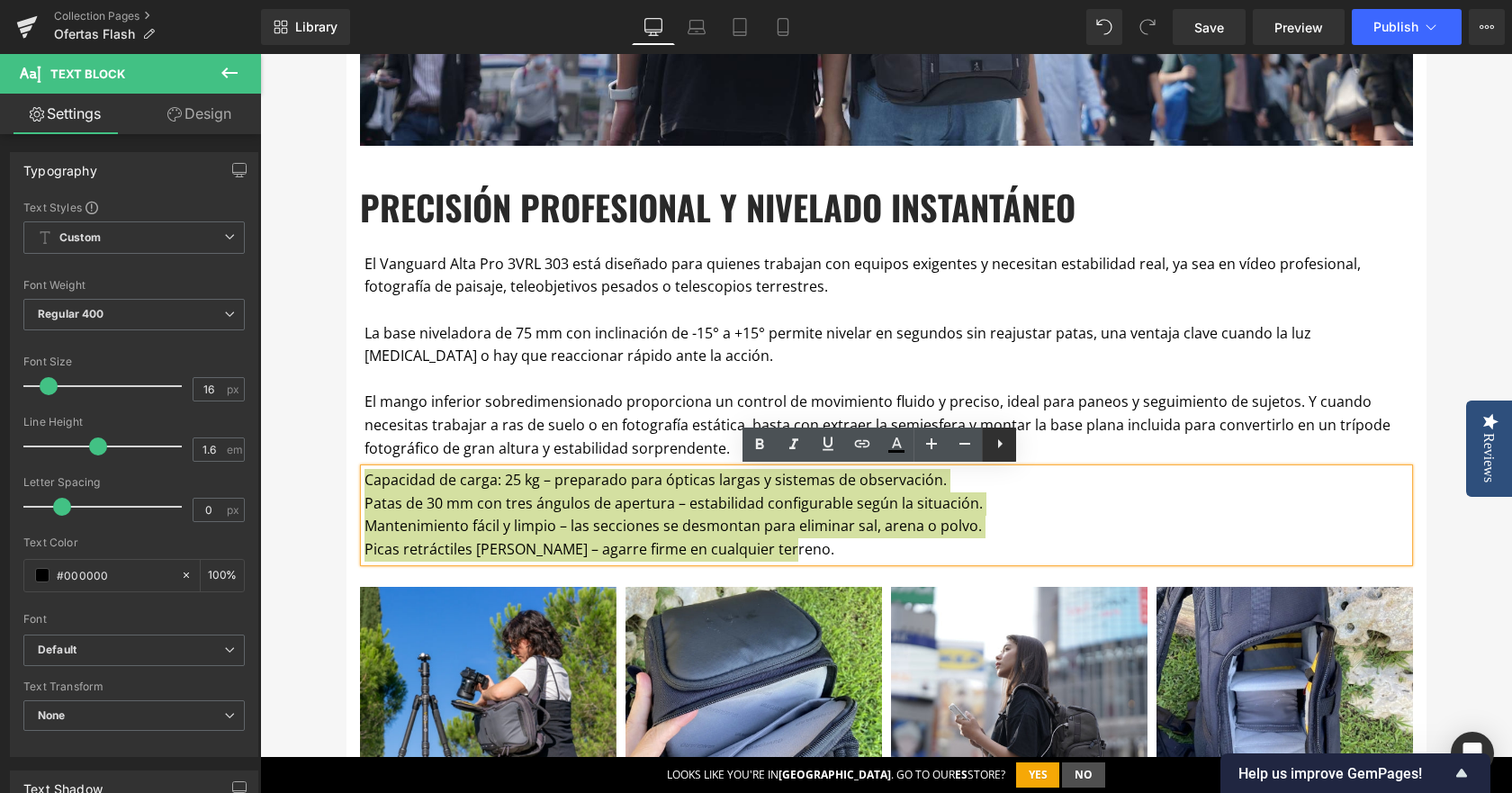
click at [995, 443] on icon at bounding box center [999, 443] width 22 height 22
click at [998, 441] on icon at bounding box center [999, 444] width 4 height 11
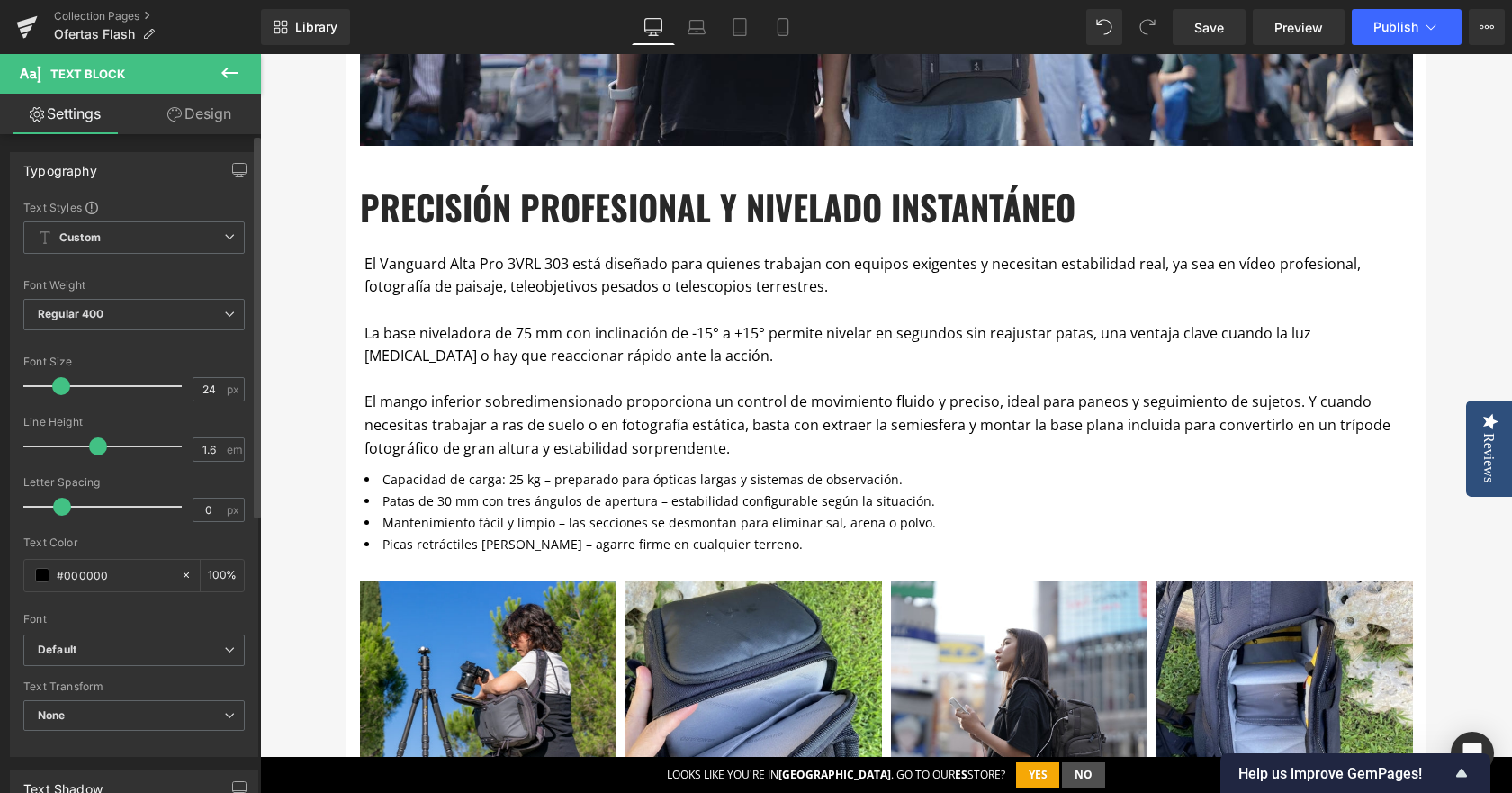
type input "23"
drag, startPoint x: 49, startPoint y: 383, endPoint x: 73, endPoint y: 388, distance: 24.5
click at [54, 385] on span at bounding box center [61, 386] width 18 height 18
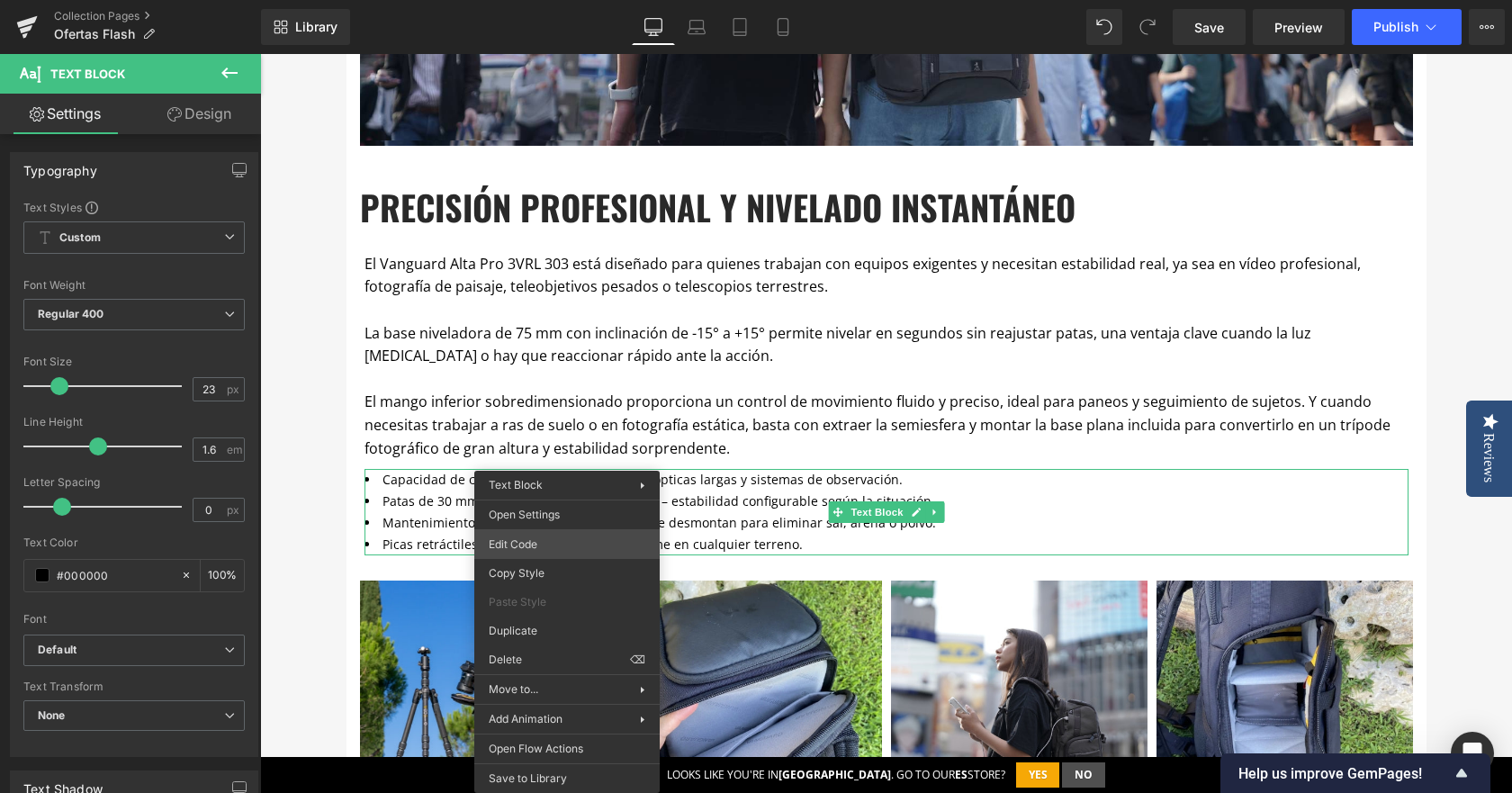
click at [507, 0] on div "Text Block You are previewing how the will restyle your page. You can not edit …" at bounding box center [756, 0] width 1512 height 0
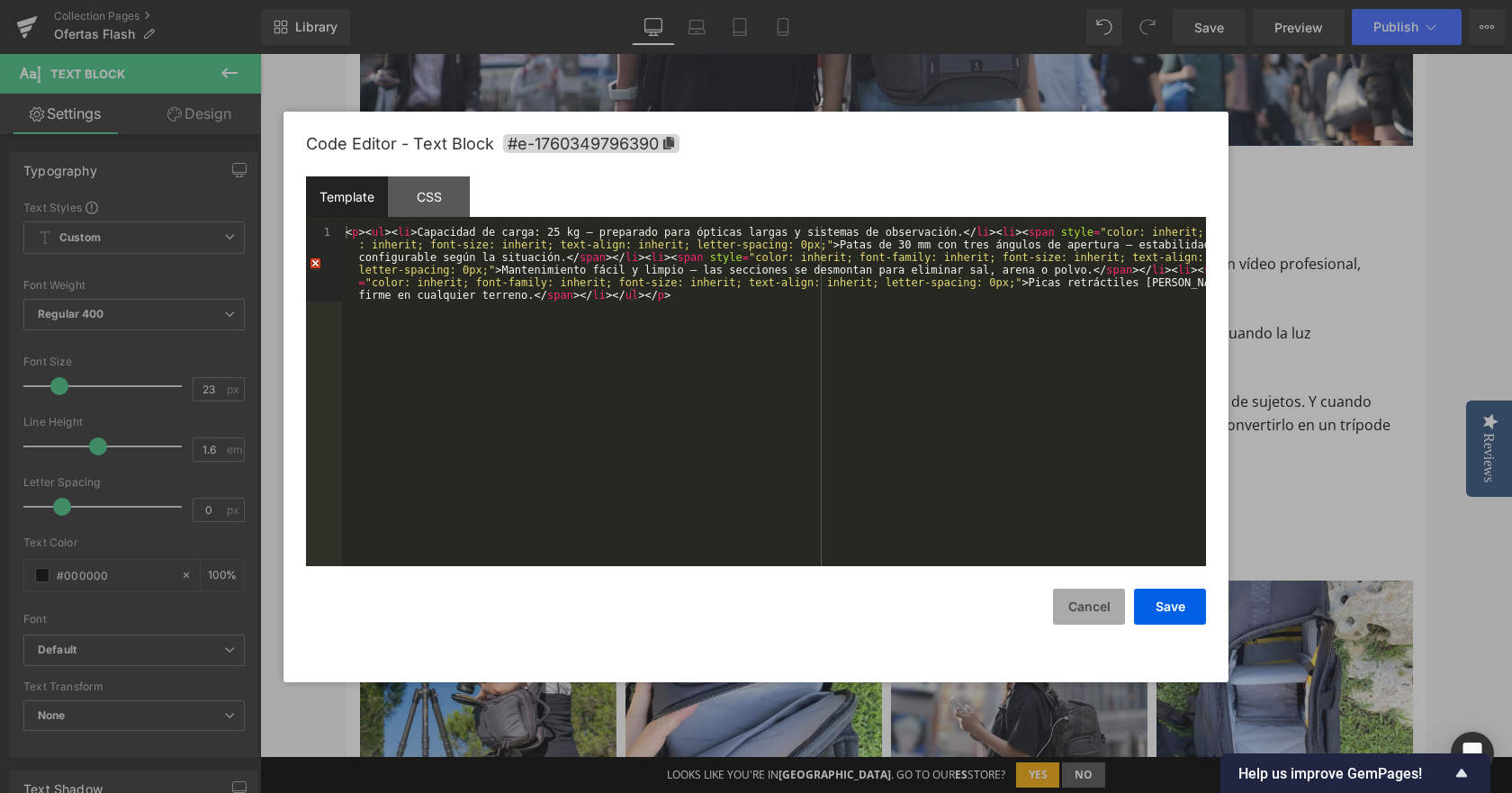
click at [1081, 605] on button "Cancel" at bounding box center [1088, 607] width 72 height 36
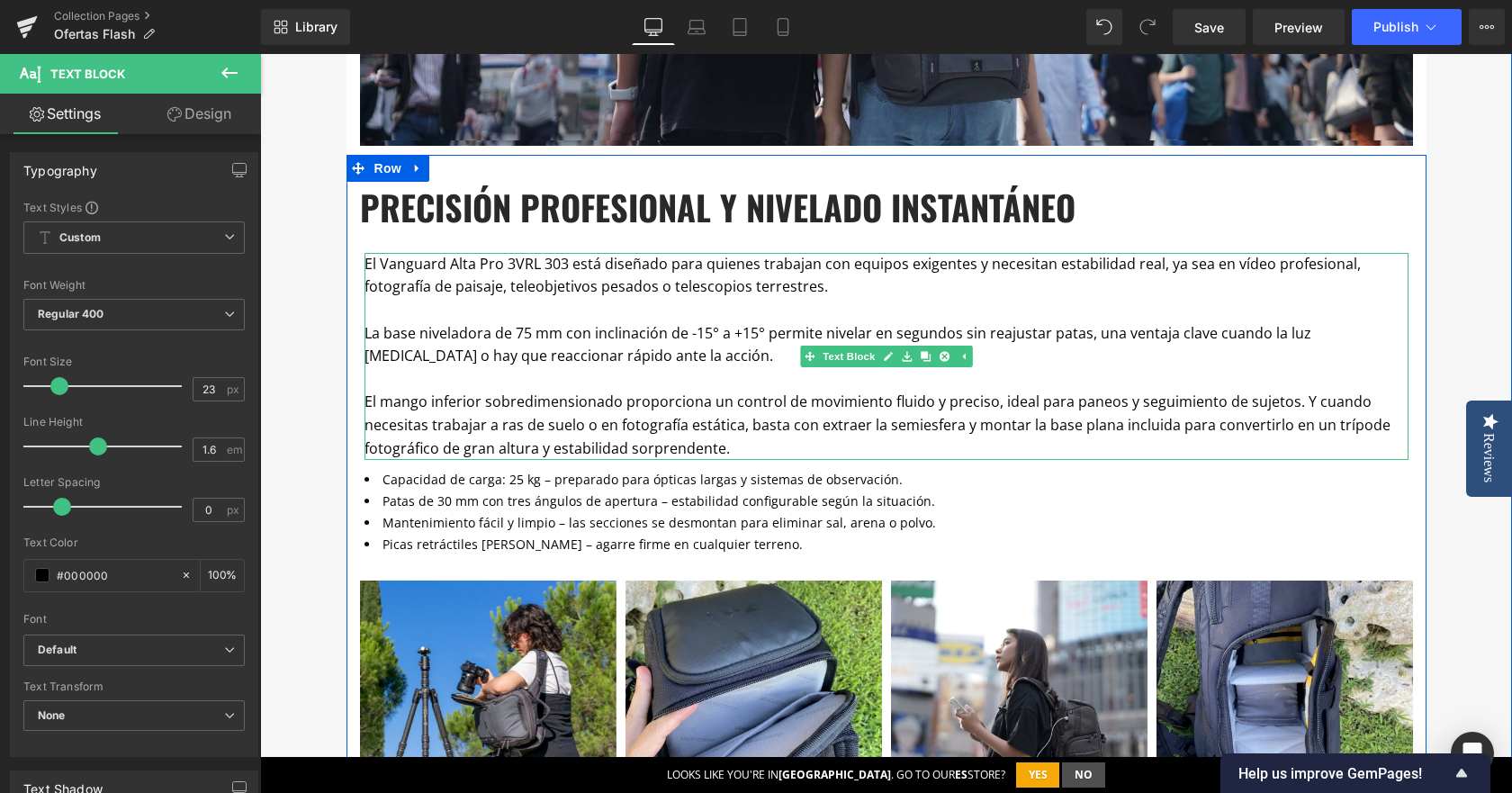
click at [918, 436] on p "El mango inferior sobredimensionado proporciona un control de movimiento fluido…" at bounding box center [887, 426] width 1044 height 70
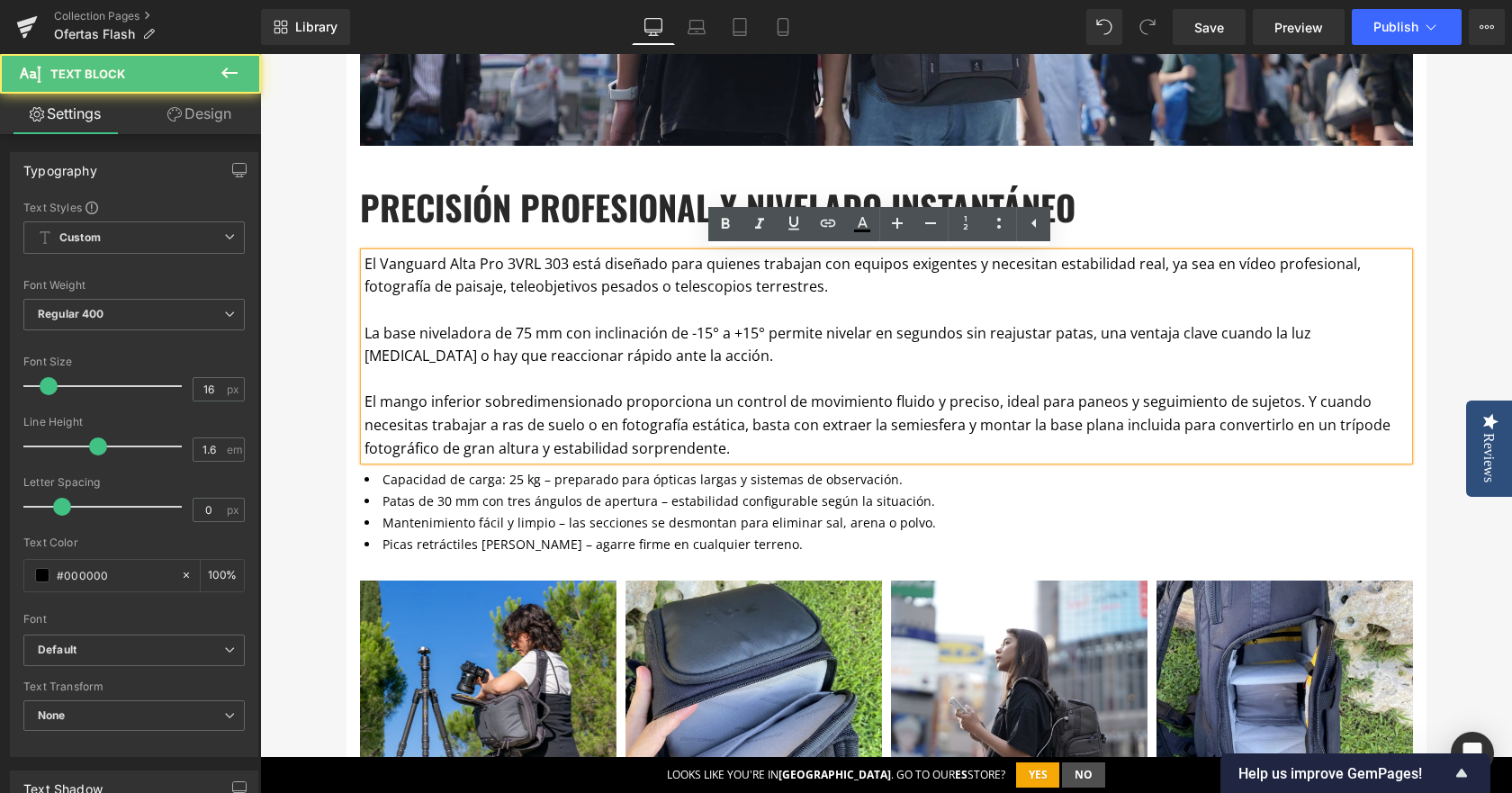
click at [775, 460] on div "El Vanguard Alta Pro 3VRL 303 está diseñado para quienes trabajan con equipos e…" at bounding box center [887, 356] width 1044 height 207
click at [1433, 513] on div "OFERTAS FLASH Heading Por esta sección desfilan cada semana trípodes, mochilas,…" at bounding box center [886, 334] width 1252 height 2397
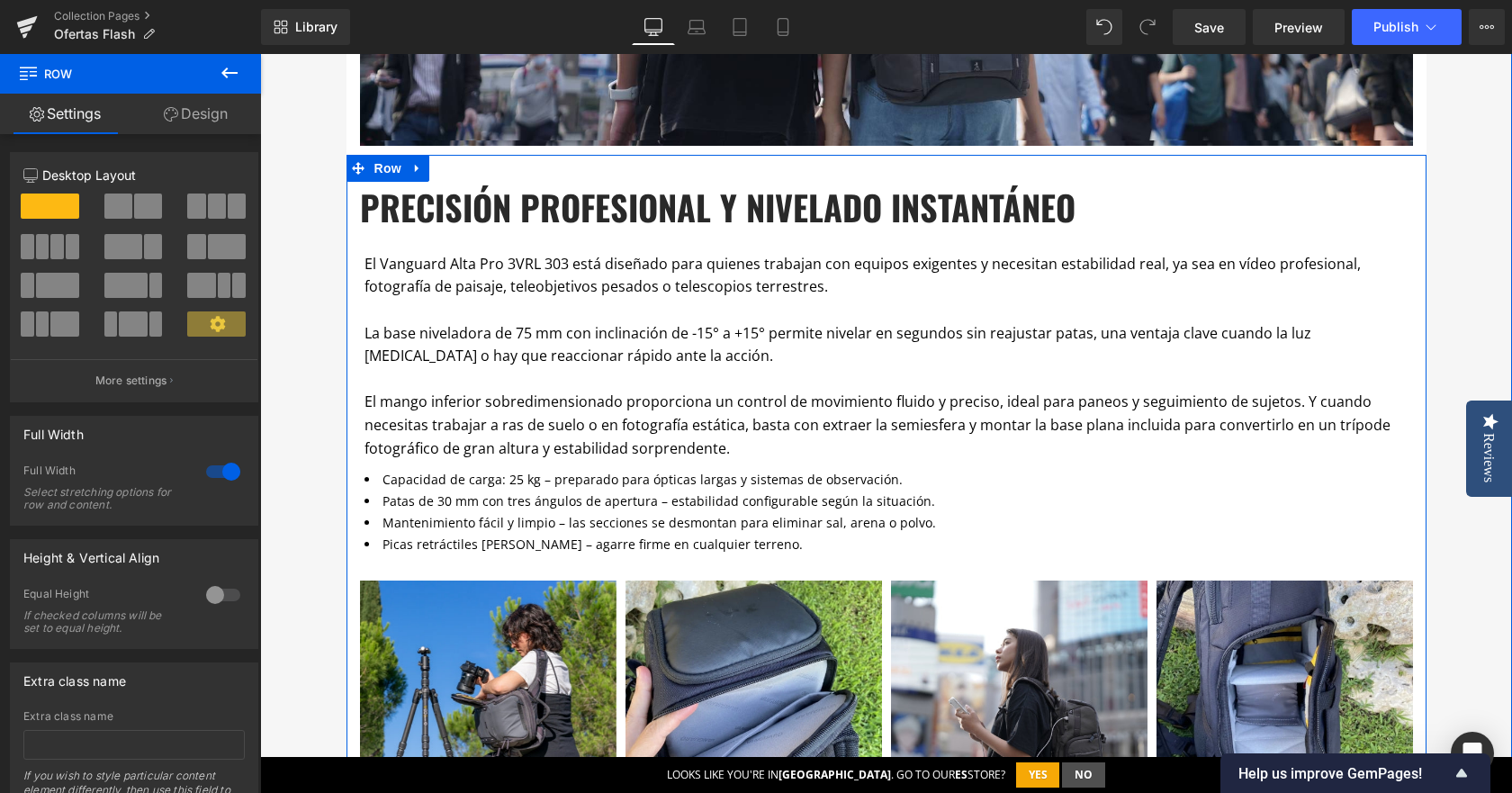
click at [885, 476] on li "Capacidad de carga: 25 kg – preparado para ópticas largas y sistemas de observa…" at bounding box center [887, 479] width 1044 height 22
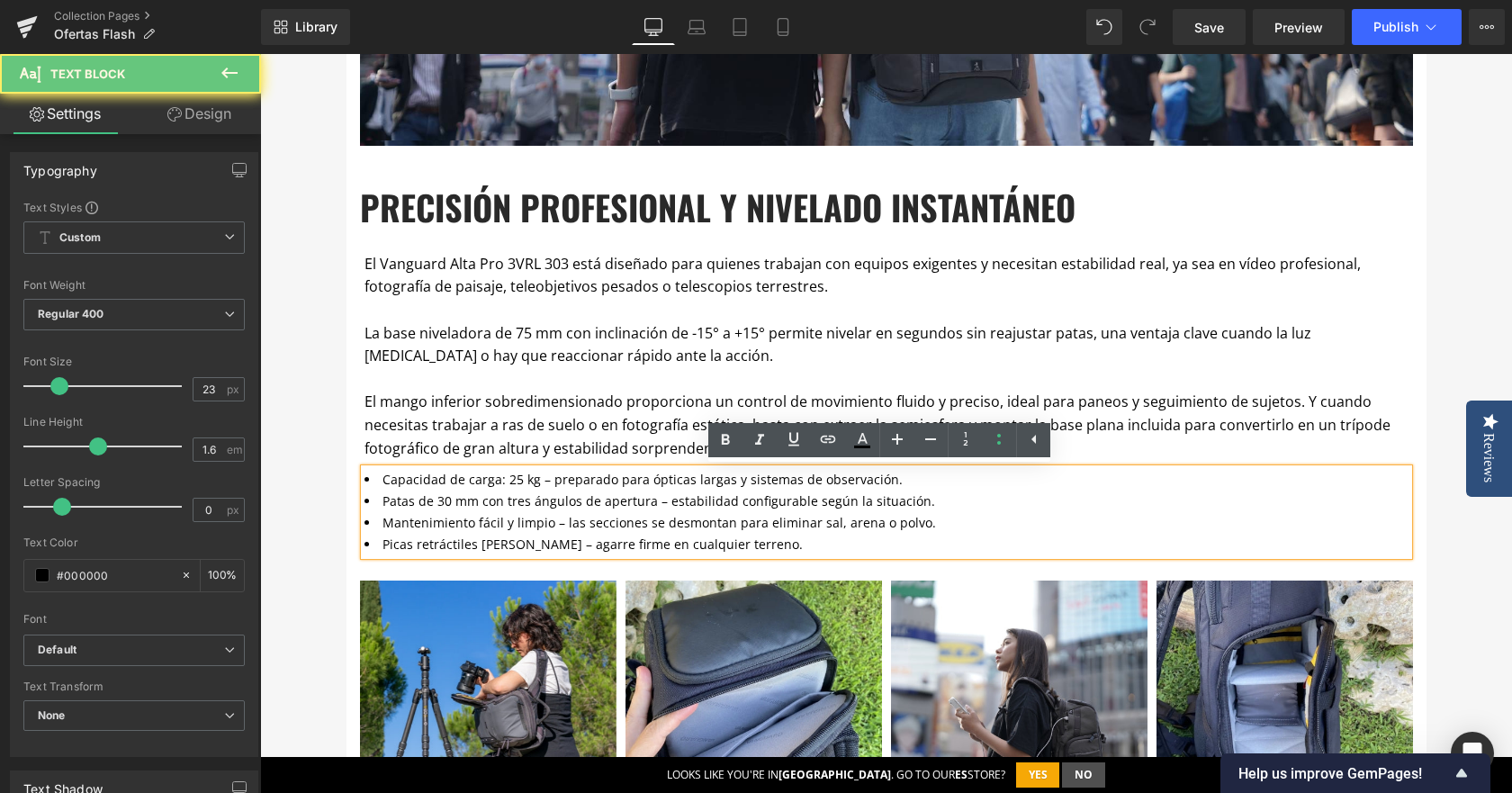
click at [377, 487] on li "Capacidad de carga: 25 kg – preparado para ópticas largas y sistemas de observa…" at bounding box center [887, 479] width 1044 height 22
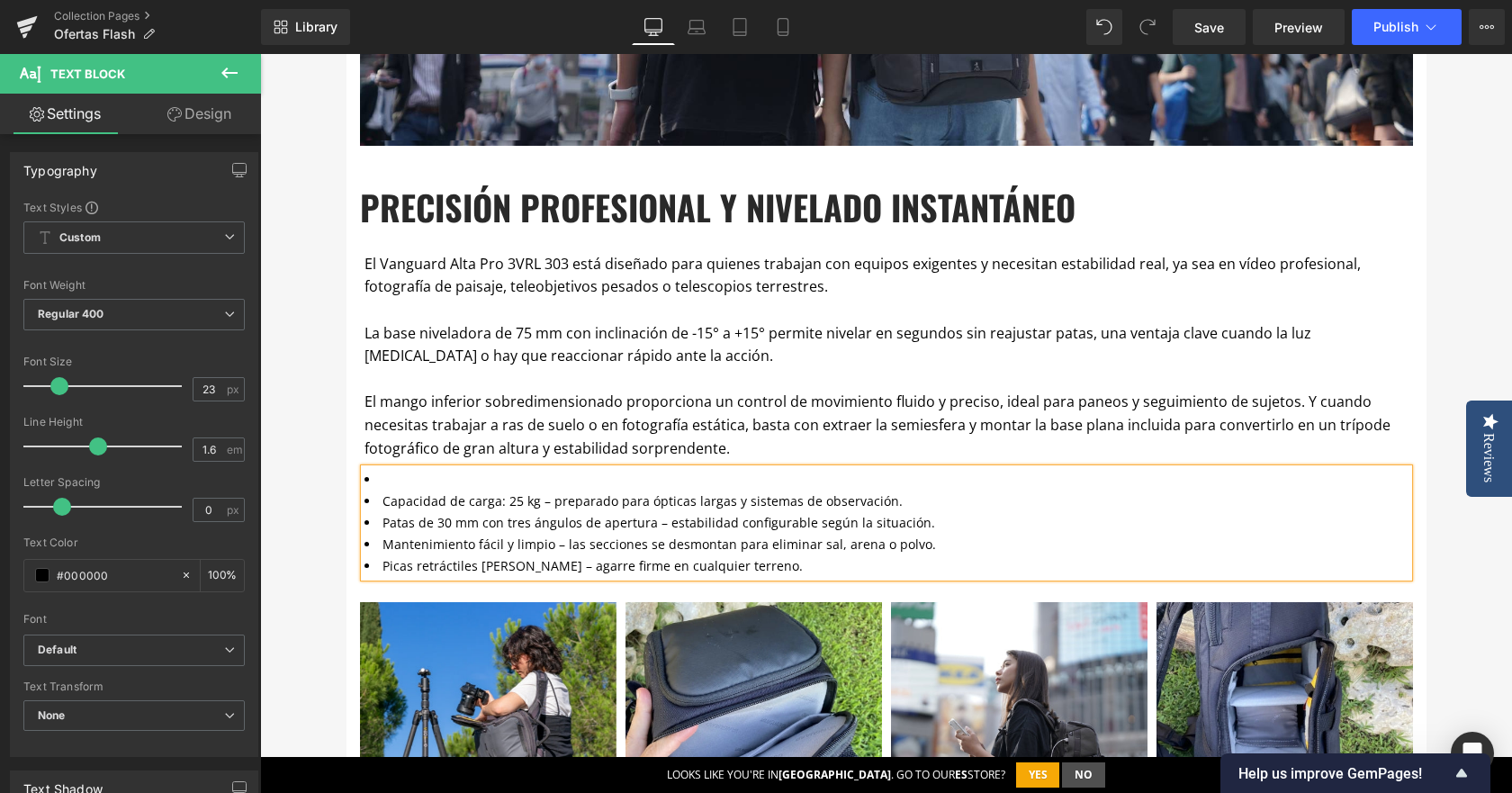
click at [385, 478] on li at bounding box center [887, 479] width 1044 height 22
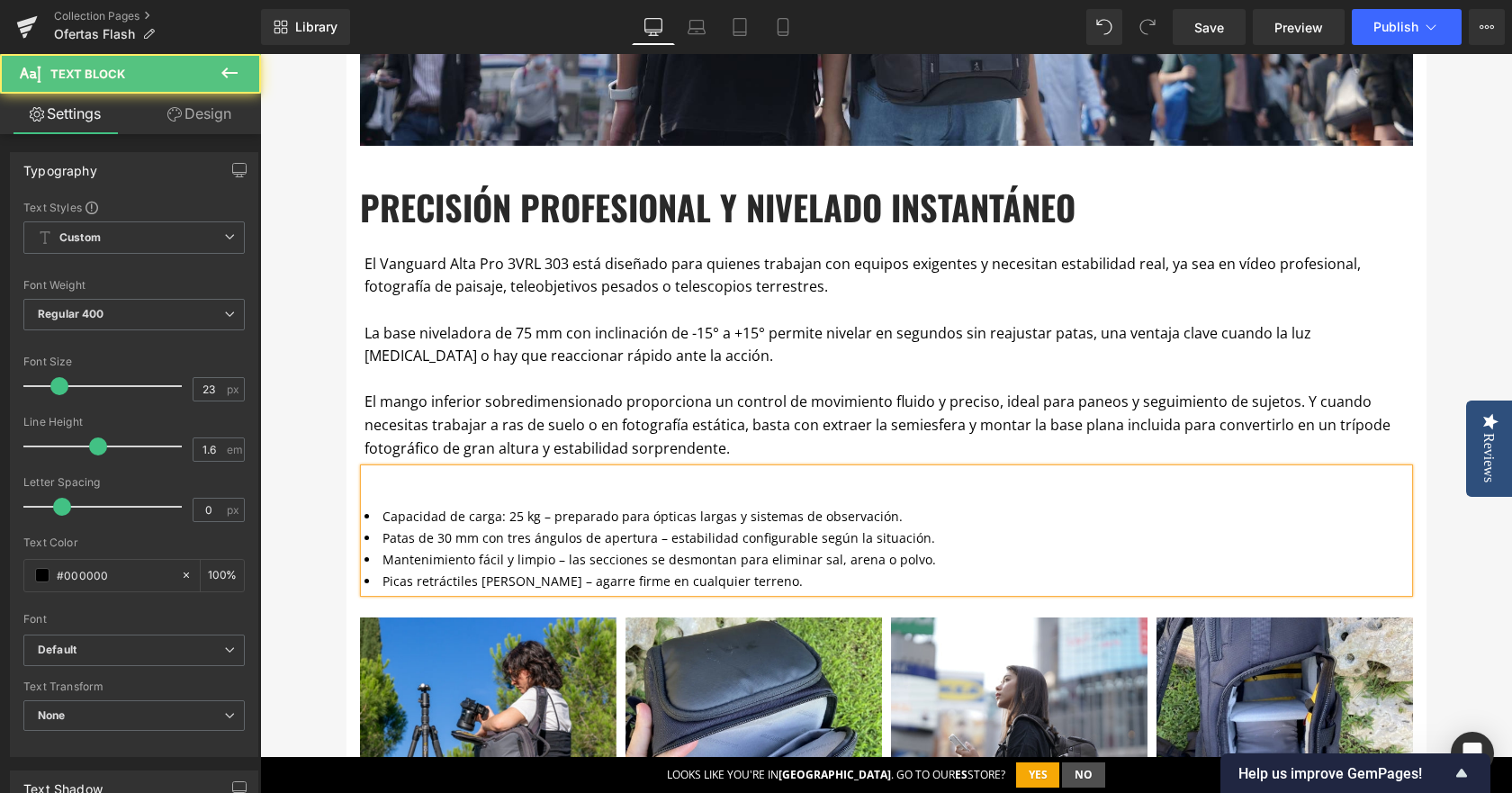
click at [550, 488] on div at bounding box center [887, 487] width 1044 height 37
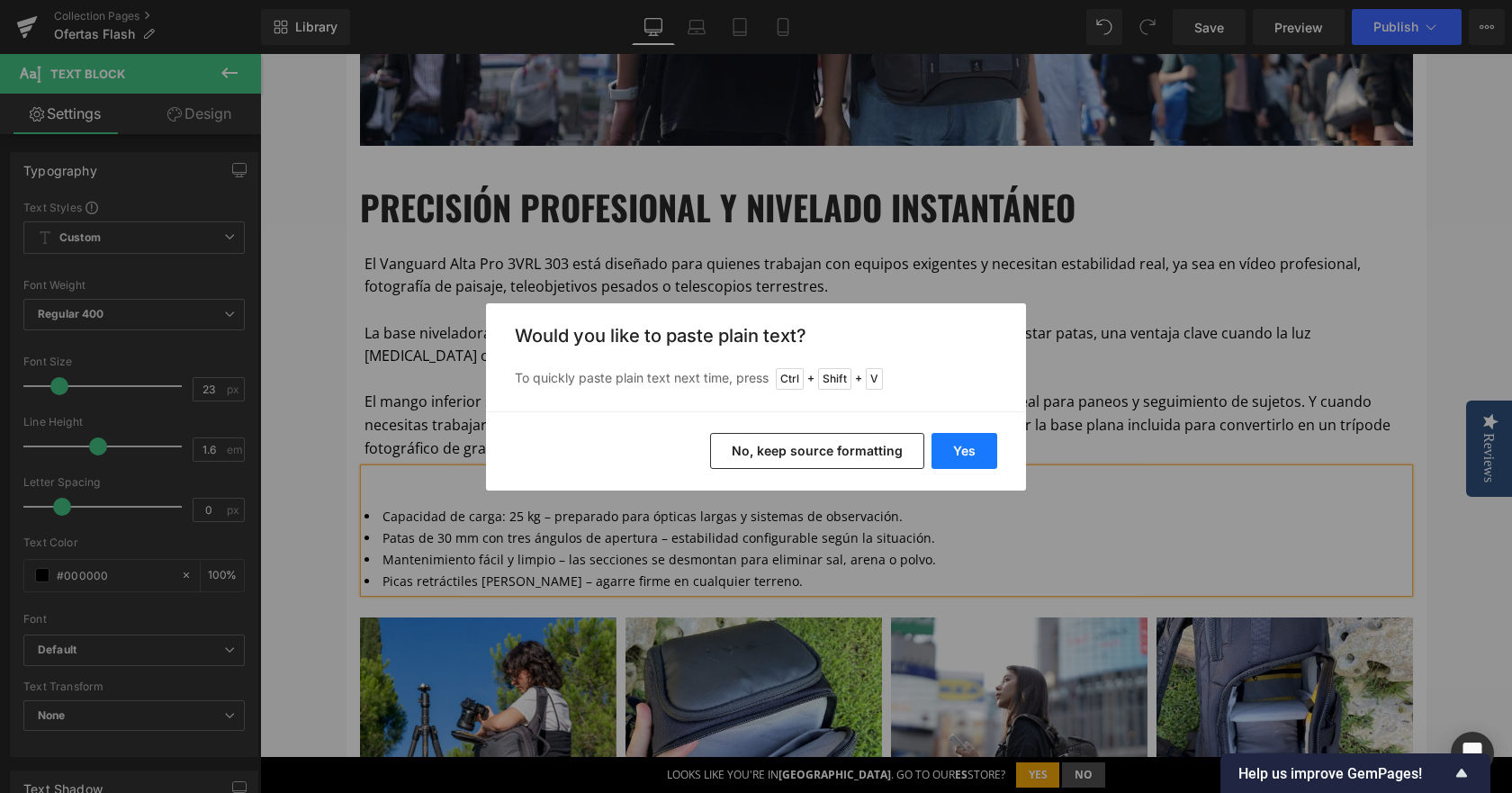
click at [962, 442] on button "Yes" at bounding box center [964, 451] width 66 height 36
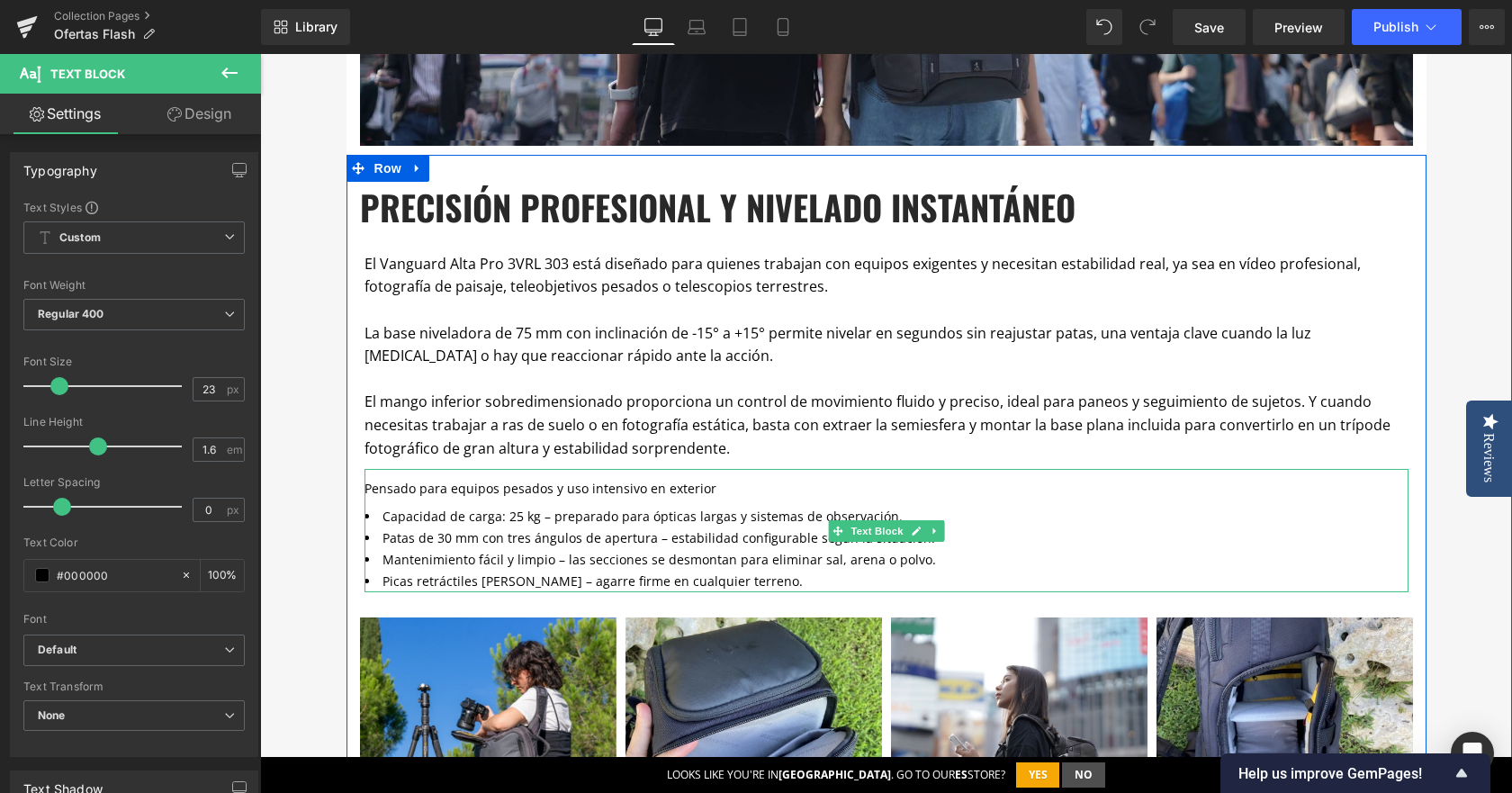
click at [555, 493] on span "Pensado para equipos pesados y uso intensivo en exterior" at bounding box center [540, 489] width 352 height 17
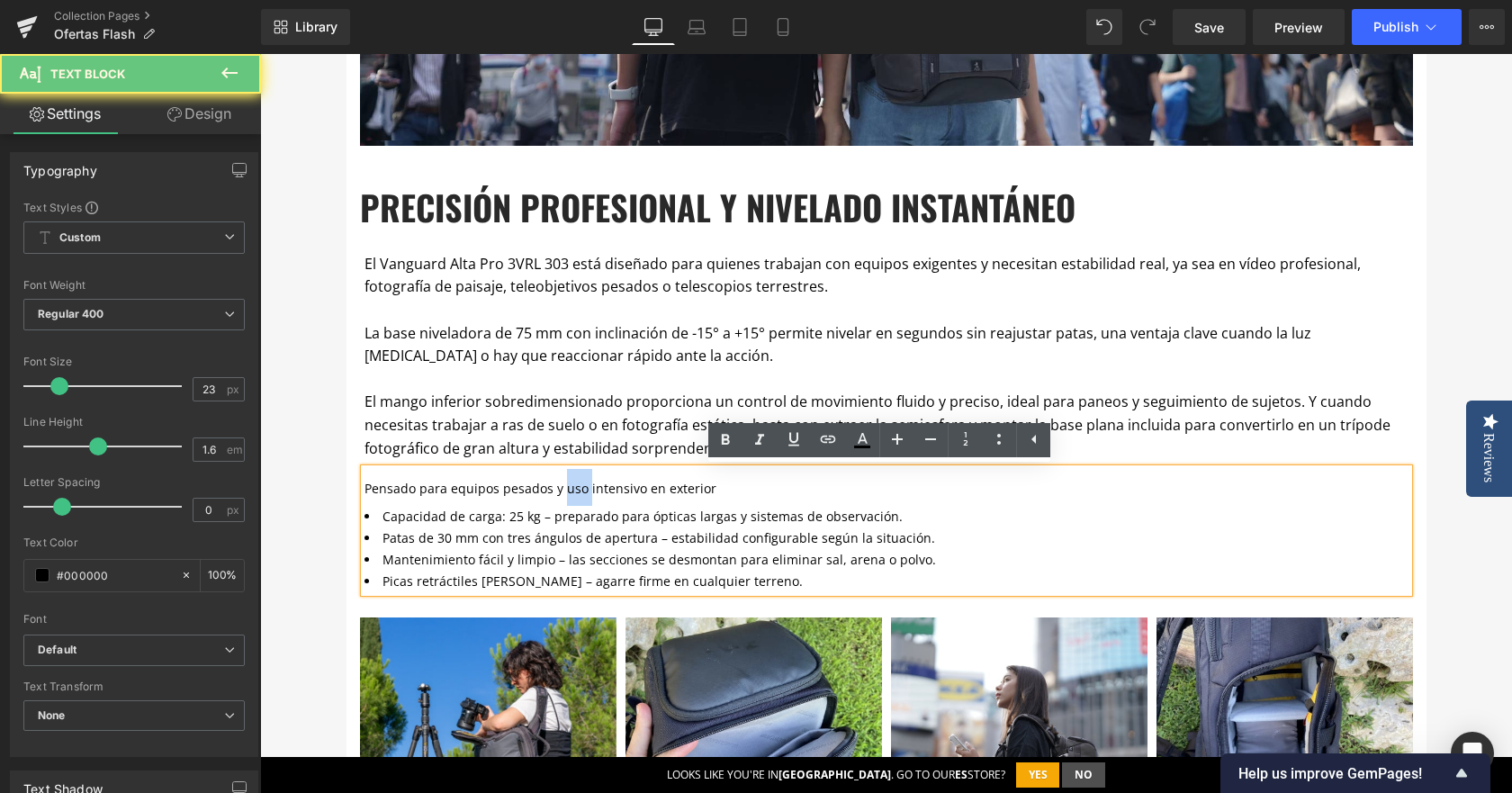
click at [554, 493] on span "Pensado para equipos pesados y uso intensivo en exterior" at bounding box center [540, 489] width 352 height 17
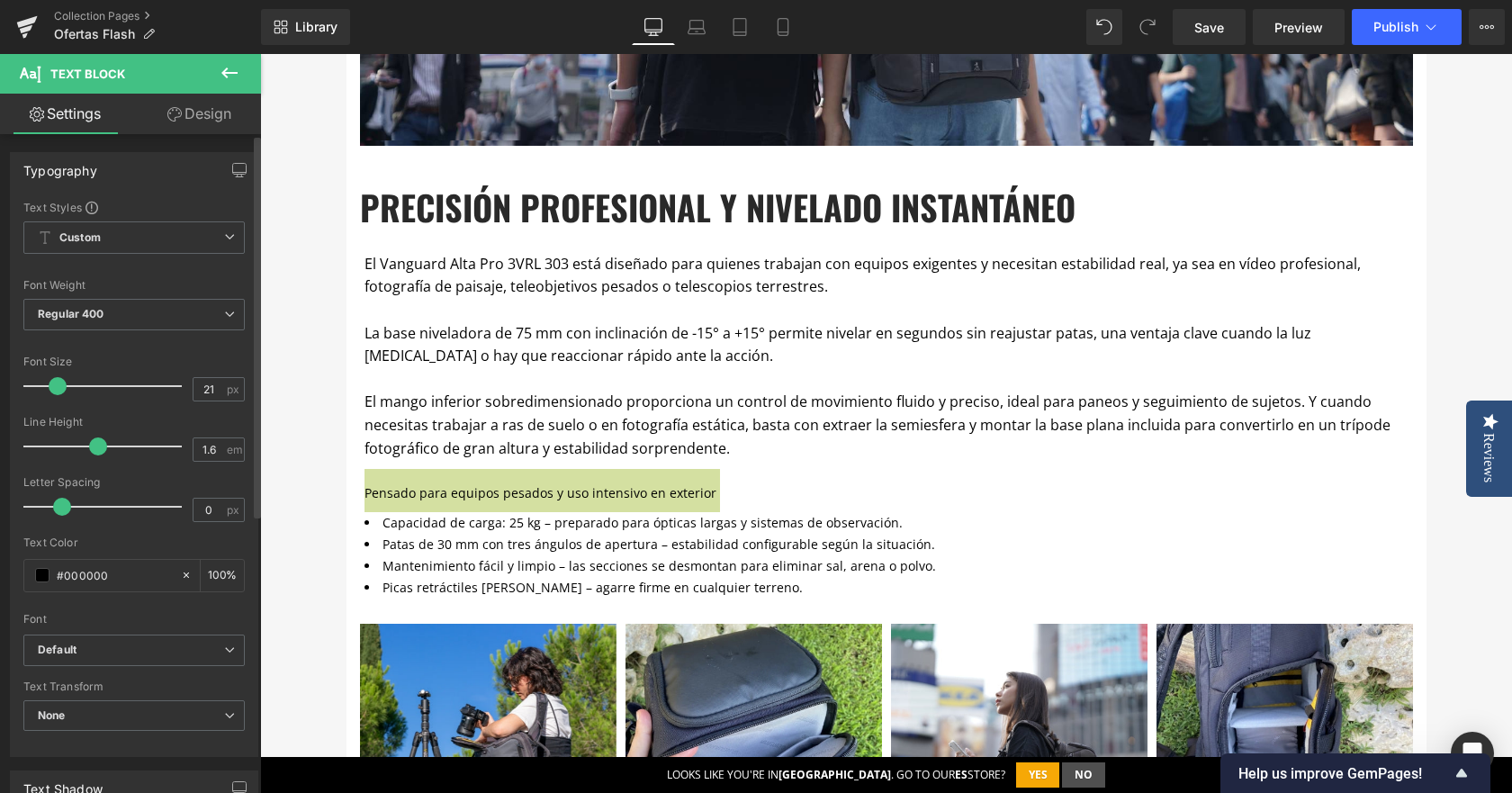
type input "20"
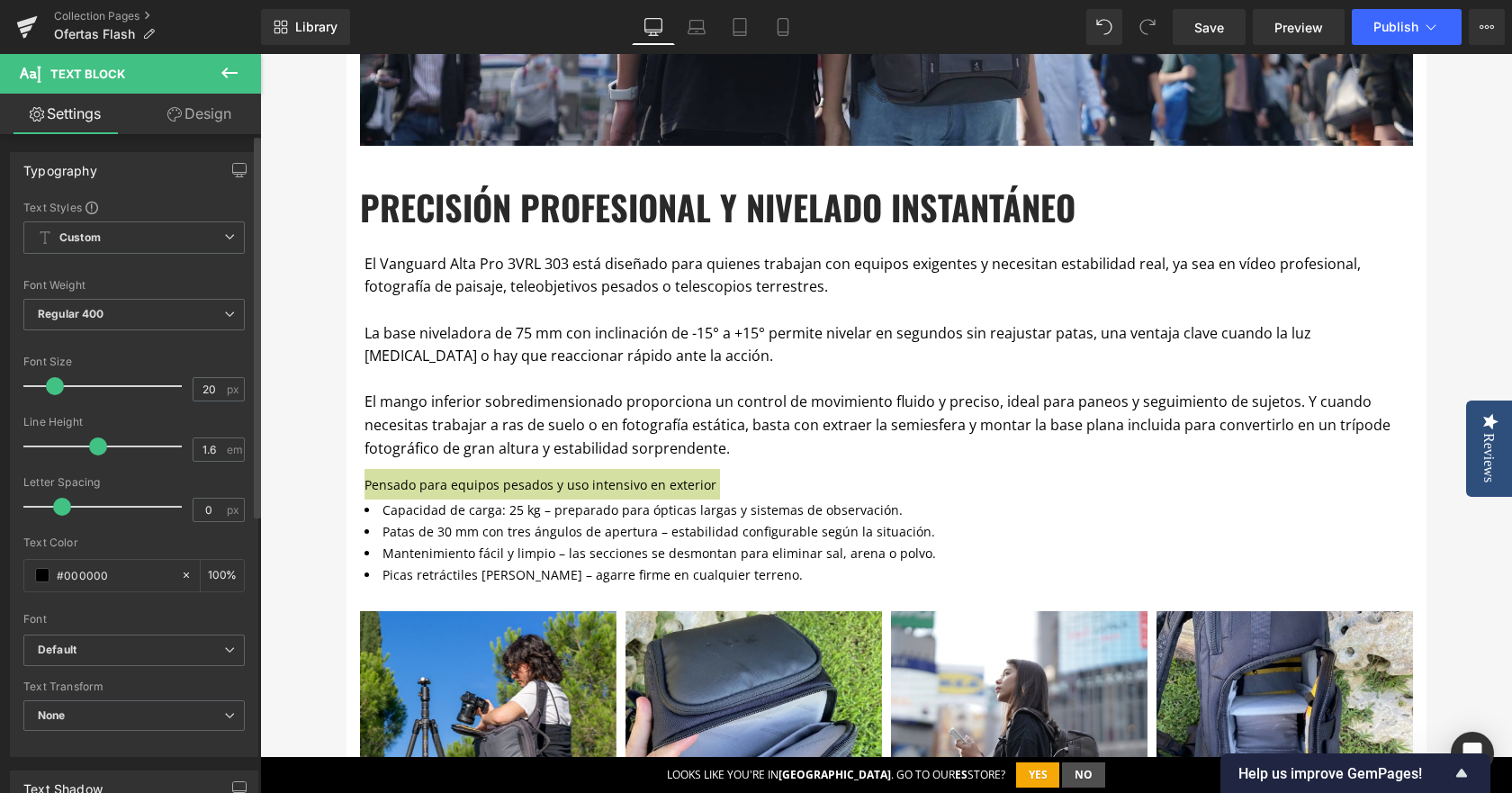
drag, startPoint x: 54, startPoint y: 386, endPoint x: 146, endPoint y: 312, distance: 118.1
click at [51, 392] on span at bounding box center [54, 386] width 18 height 18
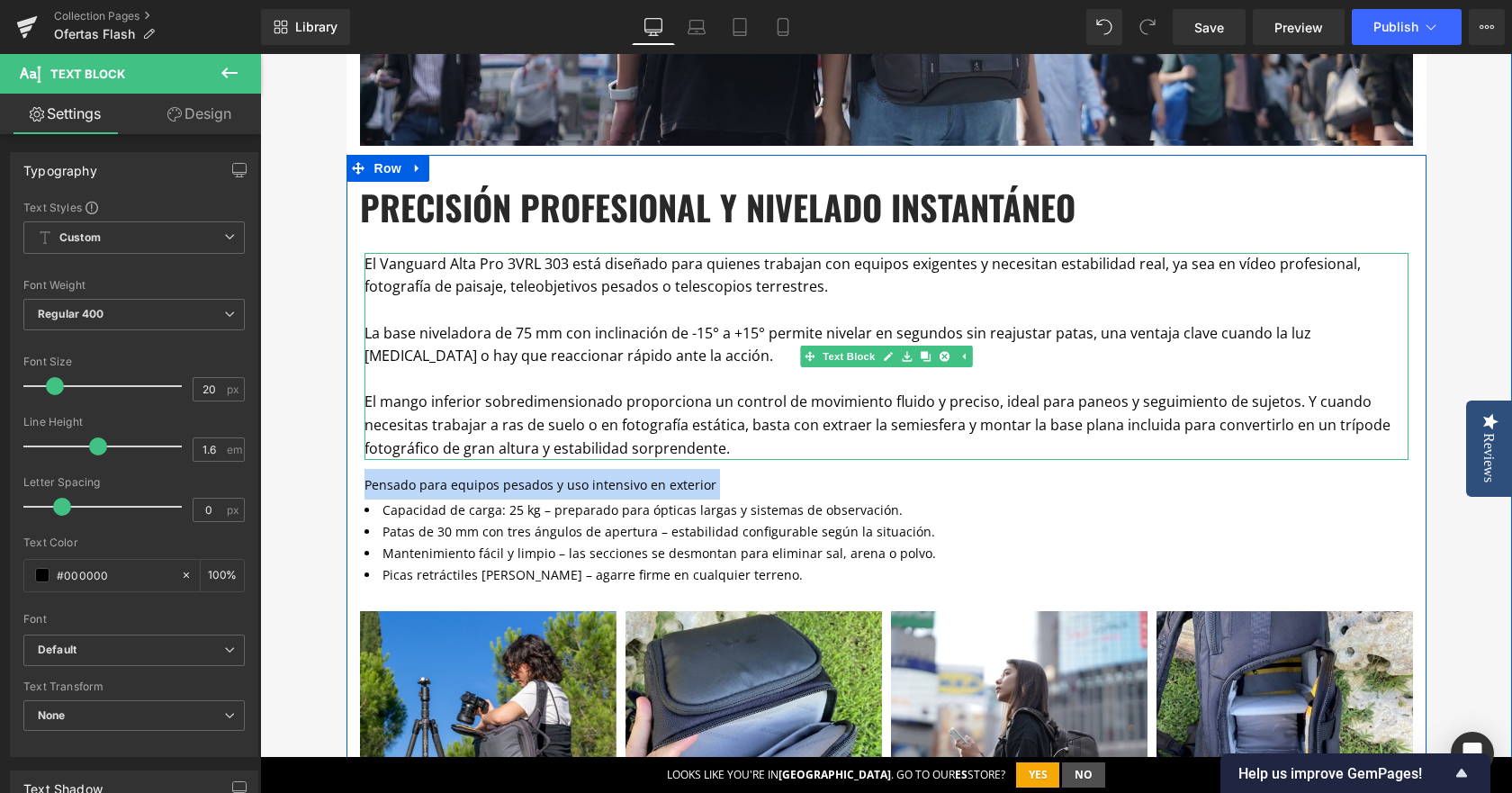
click at [451, 392] on p "El mango inferior sobredimensionado proporciona un control de movimiento fluido…" at bounding box center [887, 426] width 1044 height 70
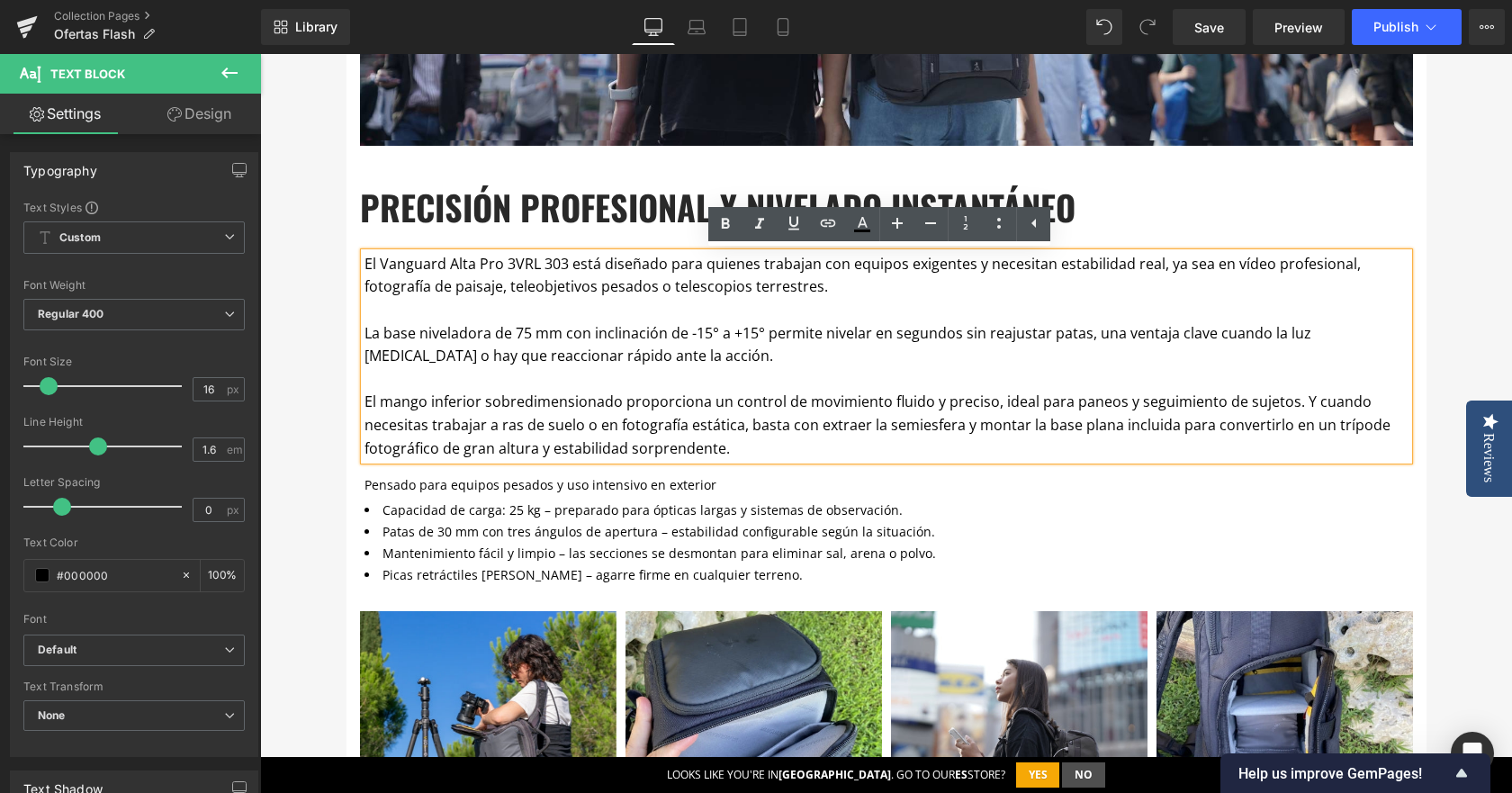
click at [429, 486] on span "Pensado para equipos pesados y uso intensivo en exterior" at bounding box center [540, 485] width 352 height 17
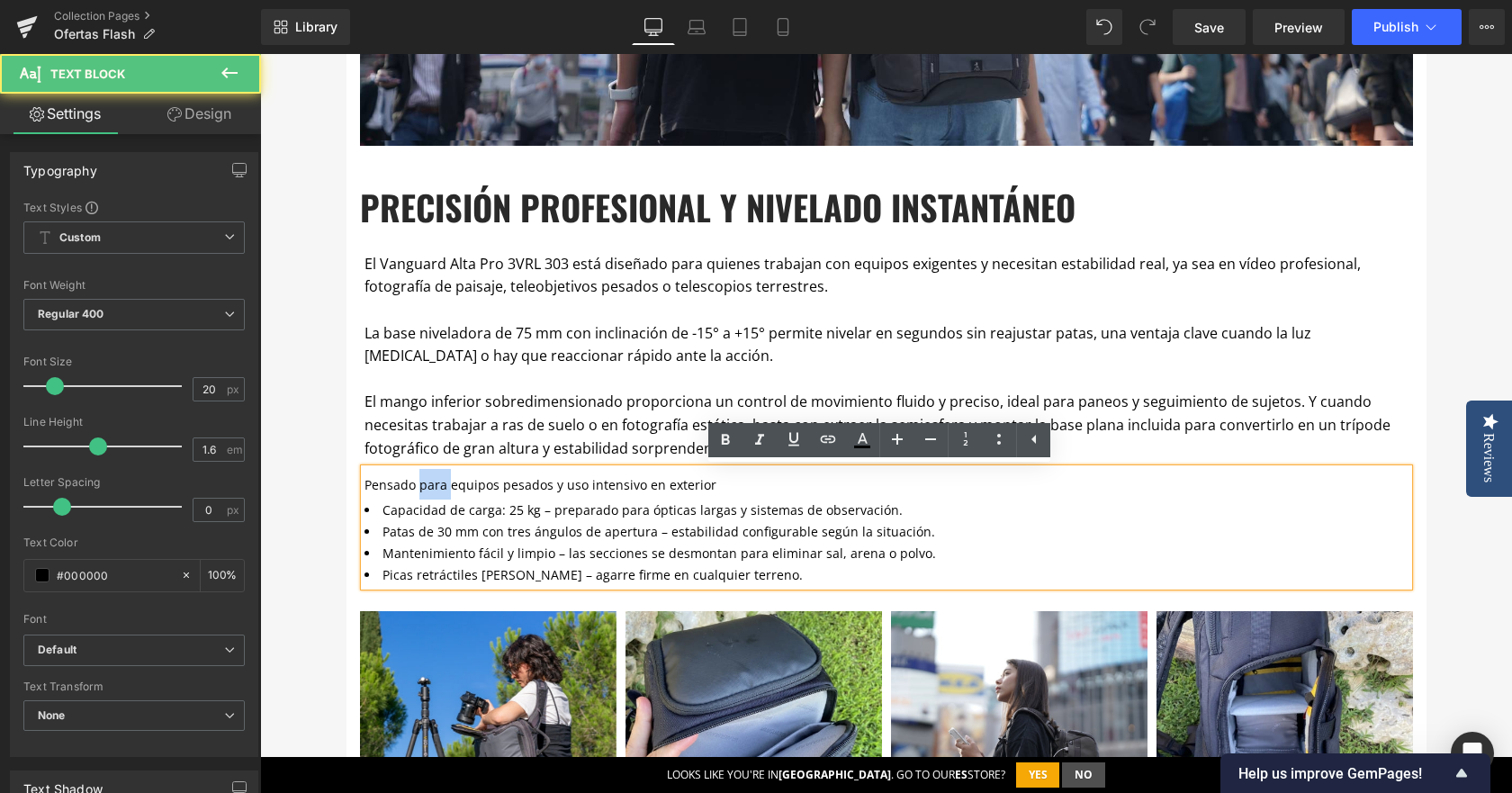
click at [429, 486] on span "Pensado para equipos pesados y uso intensivo en exterior" at bounding box center [540, 485] width 352 height 17
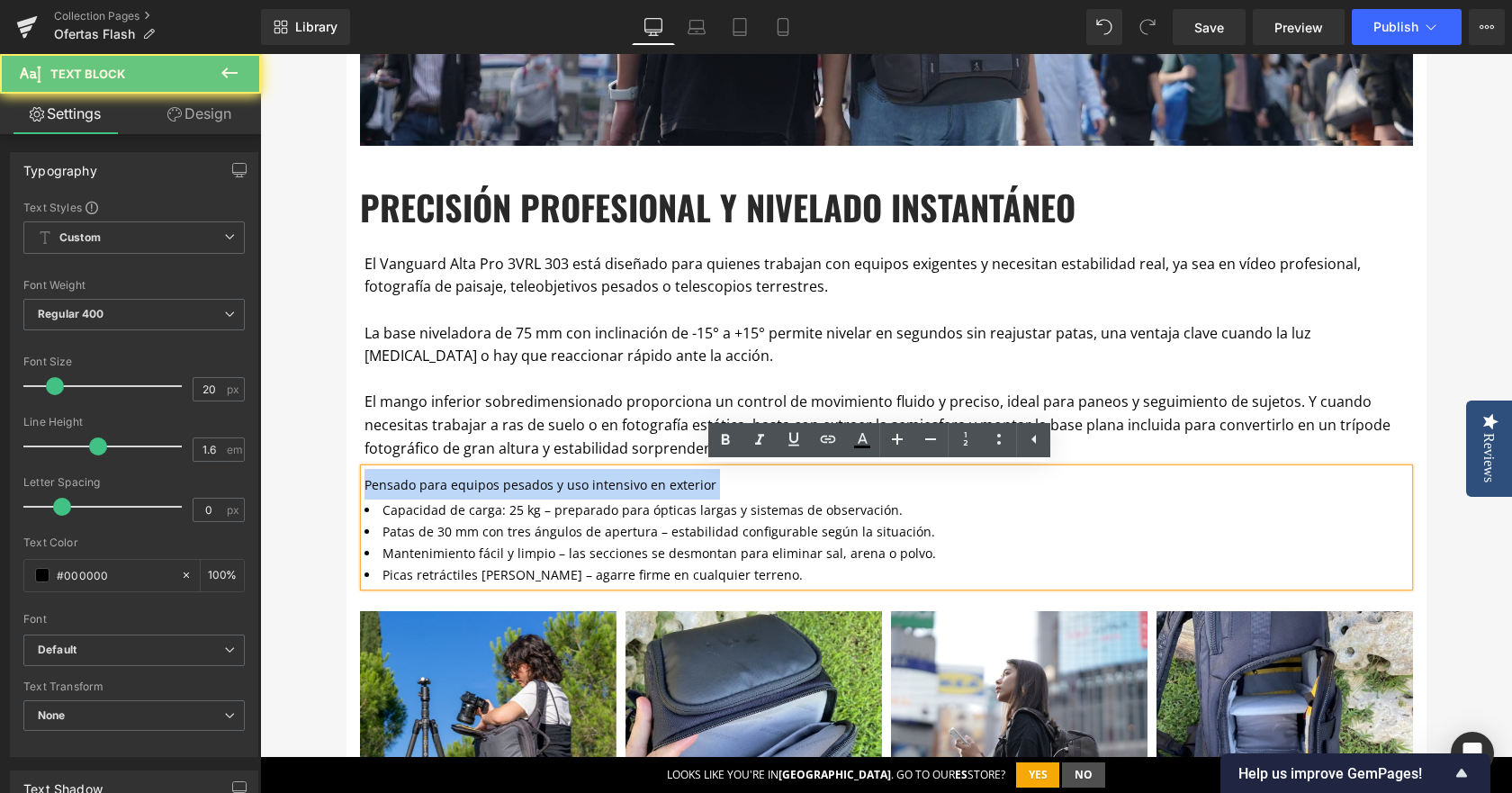
click at [429, 486] on span "Pensado para equipos pesados y uso intensivo en exterior" at bounding box center [540, 485] width 352 height 17
click at [481, 493] on span "Pensado para equipos pesados y uso intensivo en exterior" at bounding box center [540, 485] width 352 height 17
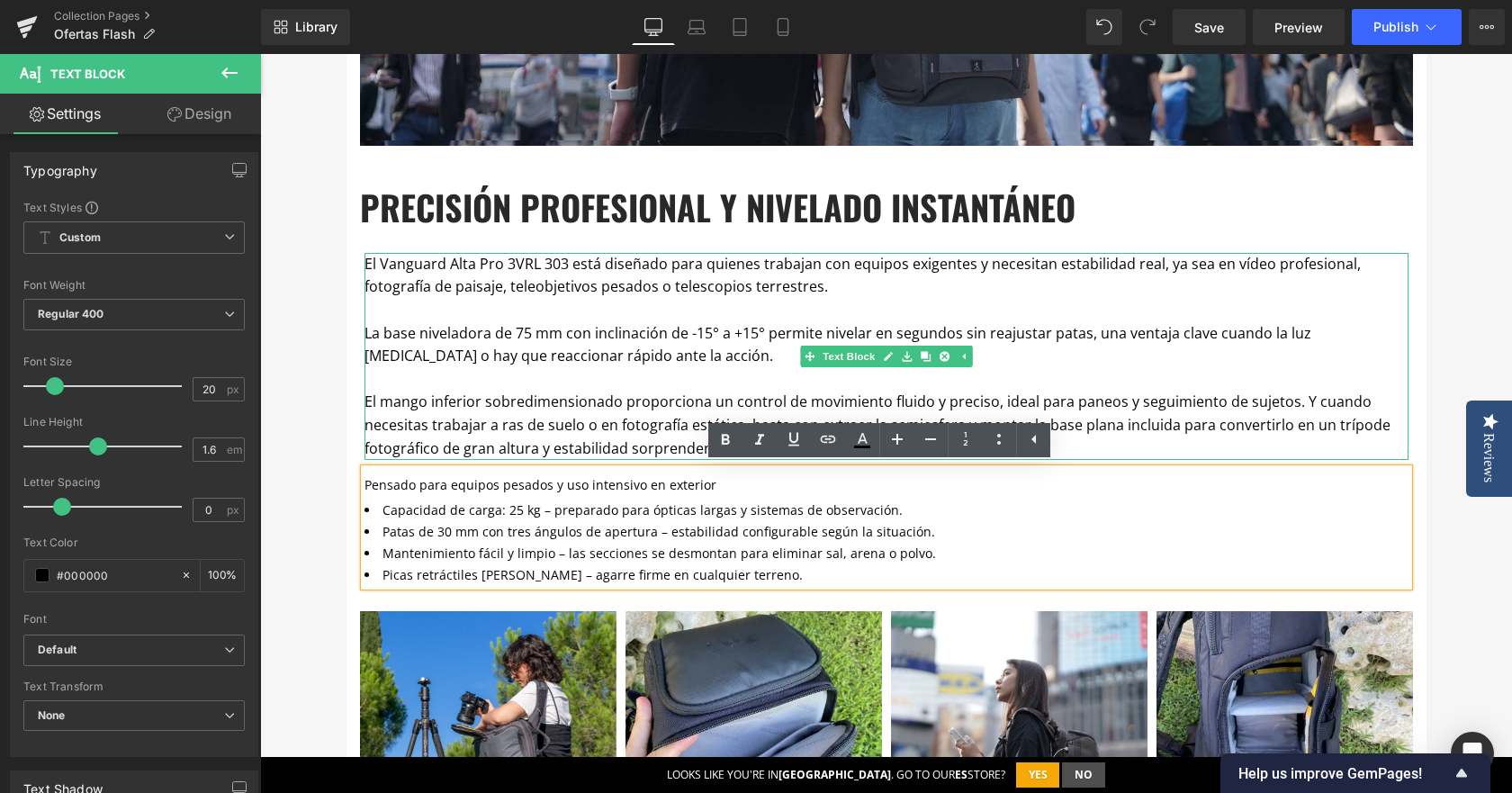
click at [585, 375] on p at bounding box center [887, 380] width 1044 height 23
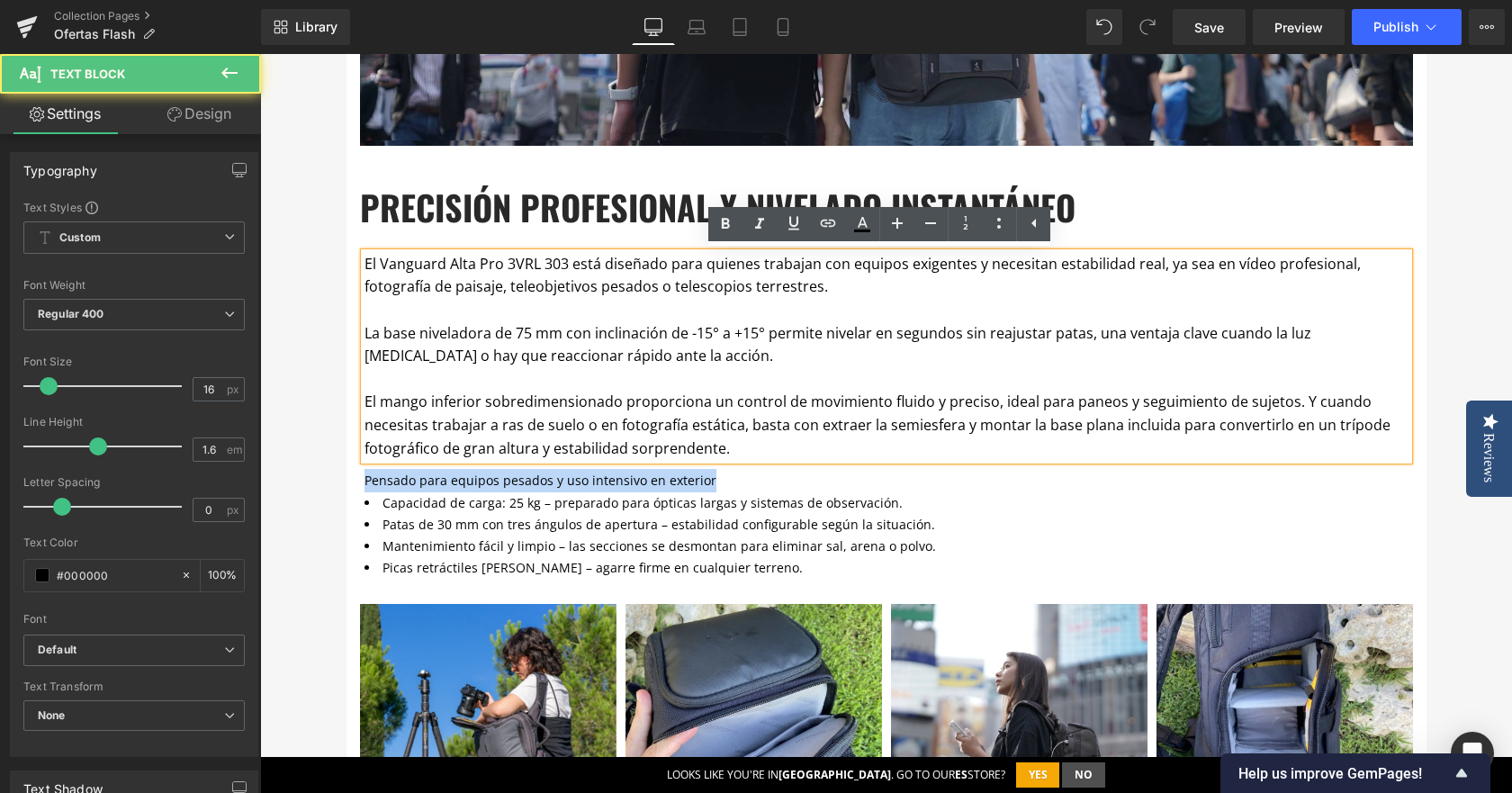
drag, startPoint x: 739, startPoint y: 474, endPoint x: 337, endPoint y: 473, distance: 402.0
click at [337, 473] on div "OFERTAS FLASH Heading Por esta sección desfilan cada semana trípodes, mochilas,…" at bounding box center [886, 346] width 1252 height 2419
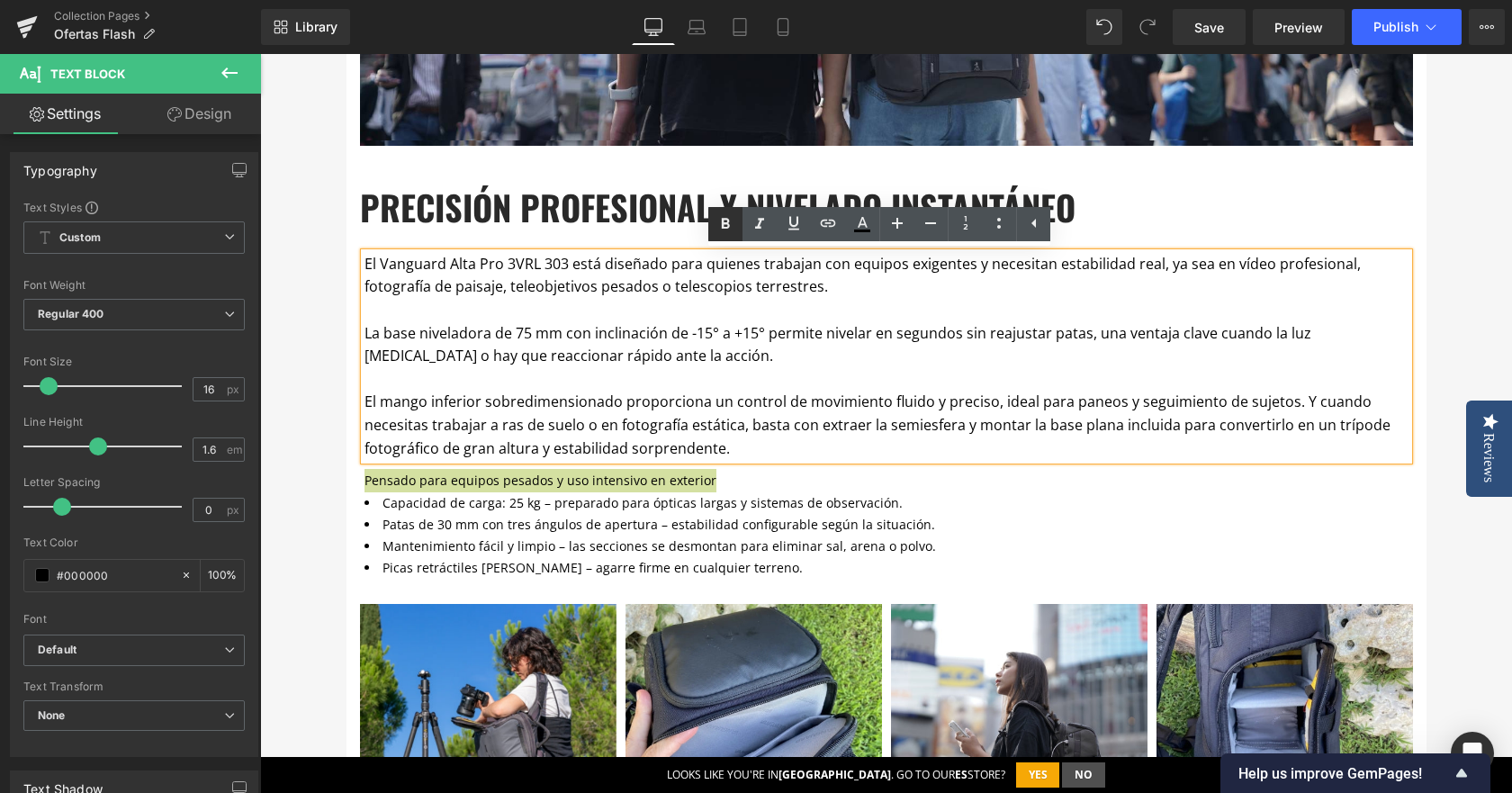
click at [726, 222] on icon at bounding box center [725, 224] width 22 height 22
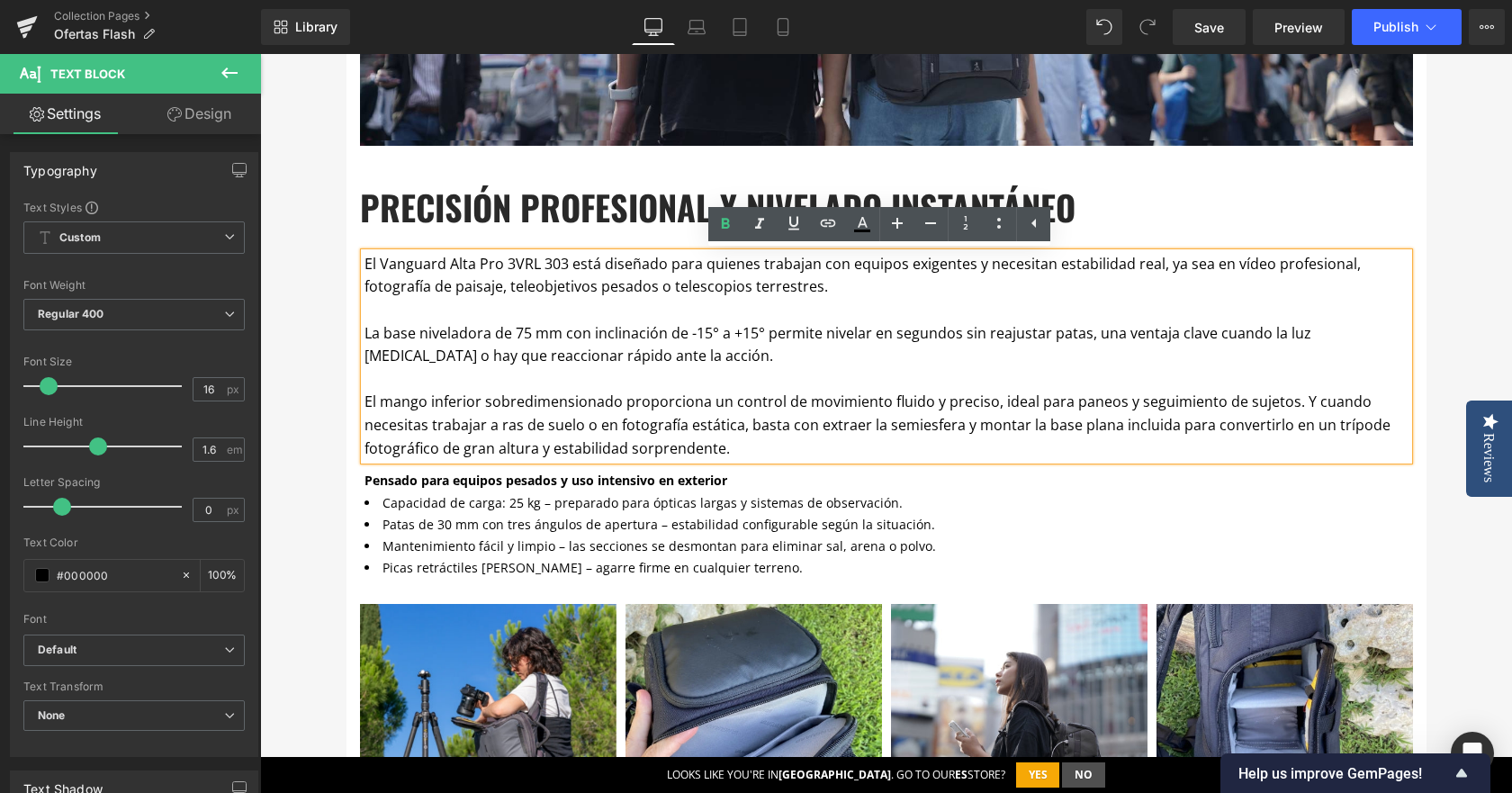
click at [1455, 533] on div "OFERTAS FLASH Heading Por esta sección desfilan cada semana trípodes, mochilas,…" at bounding box center [886, 346] width 1252 height 2419
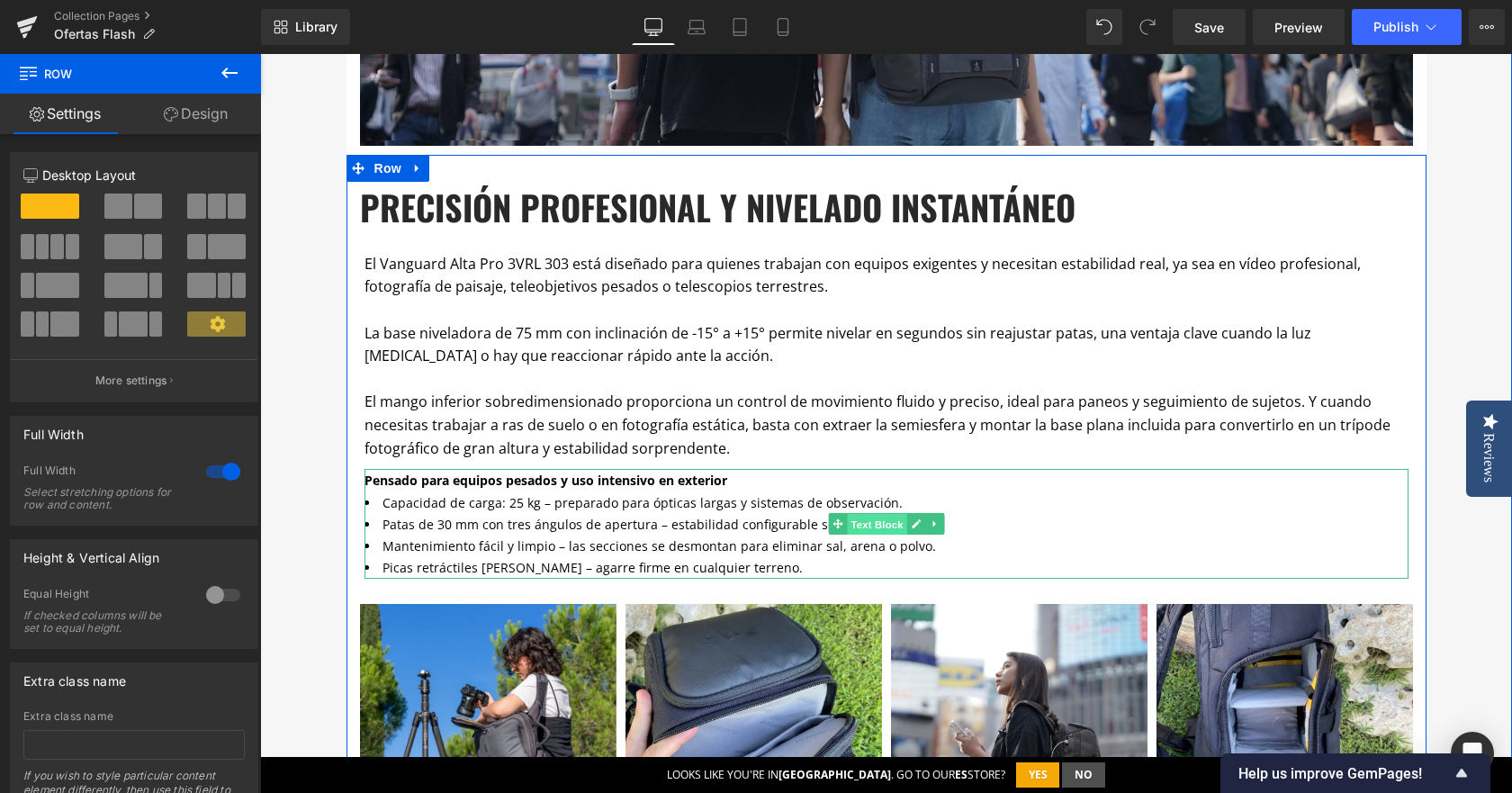
click at [849, 521] on span "Text Block" at bounding box center [876, 524] width 59 height 22
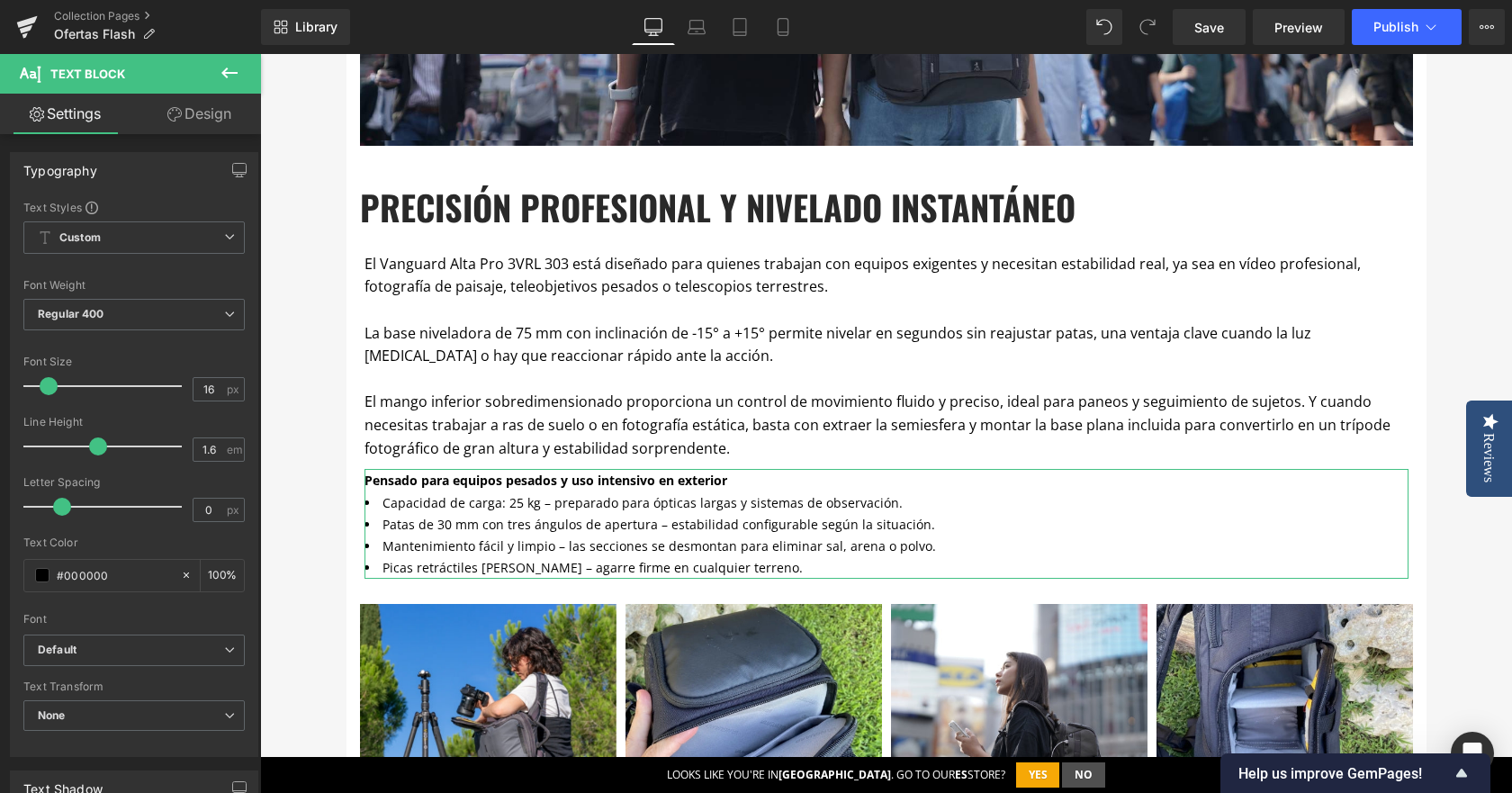
click at [196, 120] on link "Design" at bounding box center [199, 114] width 131 height 40
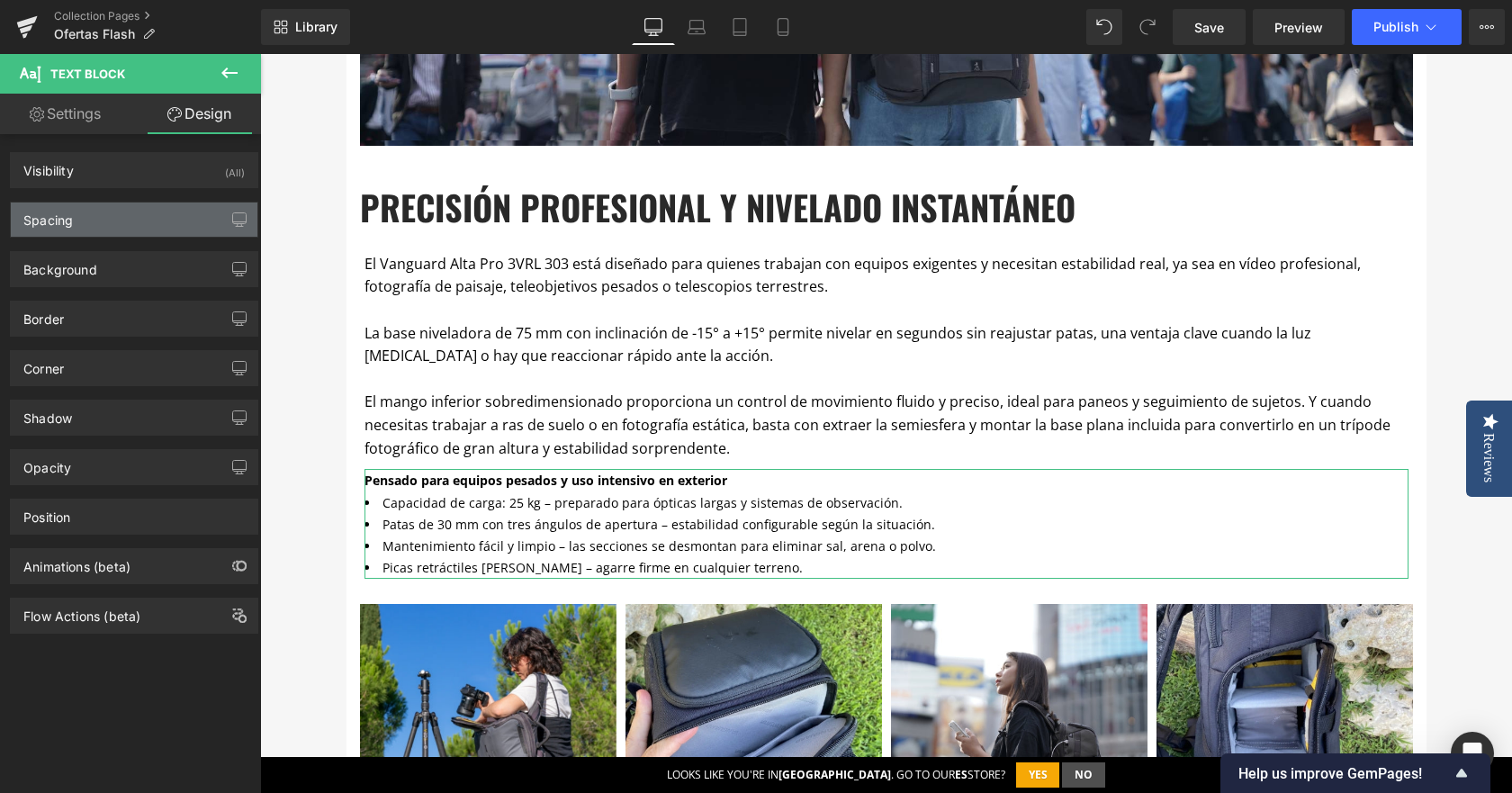
click at [111, 225] on div "Spacing" at bounding box center [134, 220] width 247 height 34
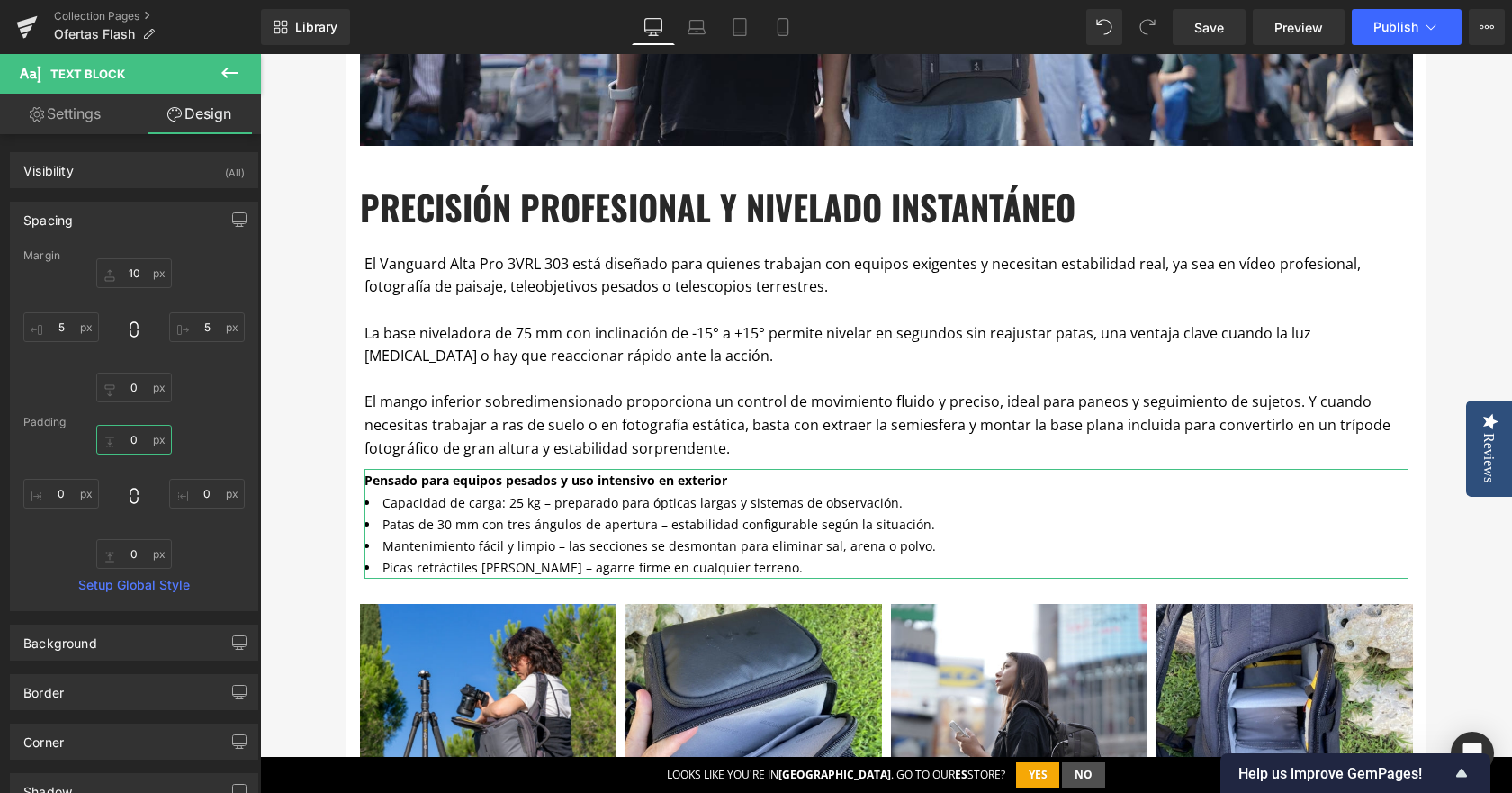
click at [127, 444] on input "0" at bounding box center [134, 440] width 76 height 30
type input "10"
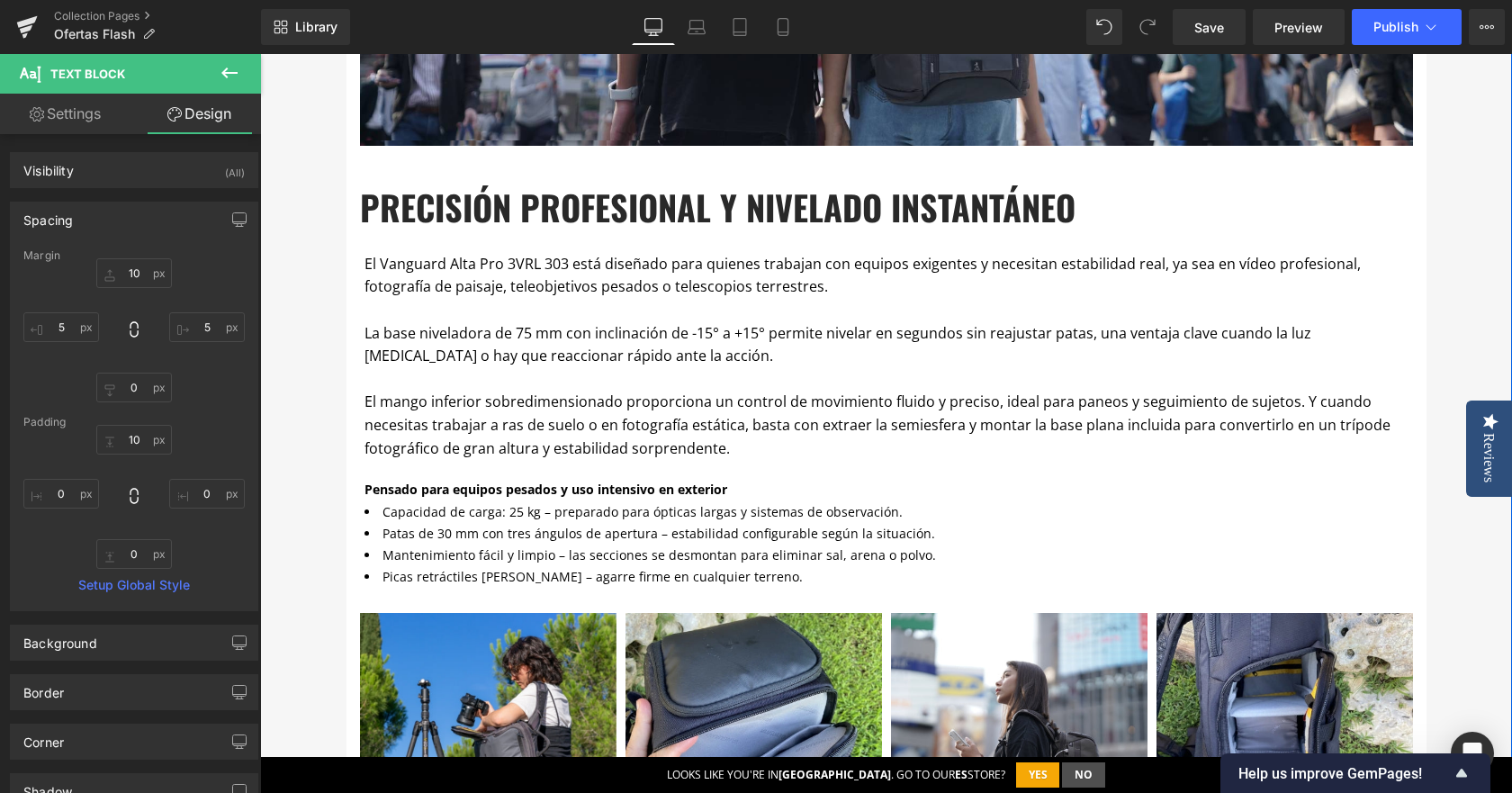
click at [1459, 561] on div "OFERTAS FLASH Heading Por esta sección desfilan cada semana trípodes, mochilas,…" at bounding box center [886, 350] width 1252 height 2429
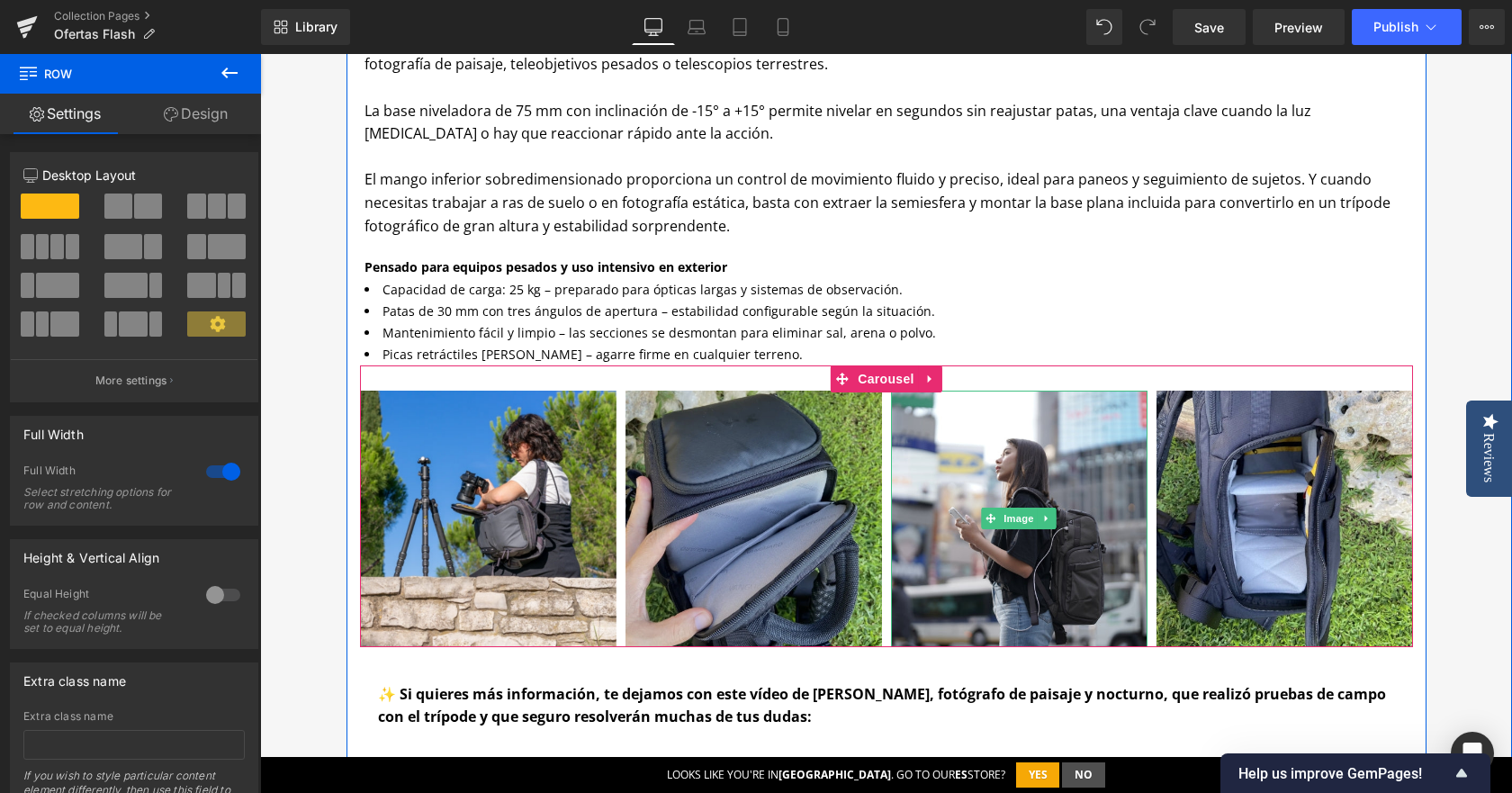
scroll to position [1243, 0]
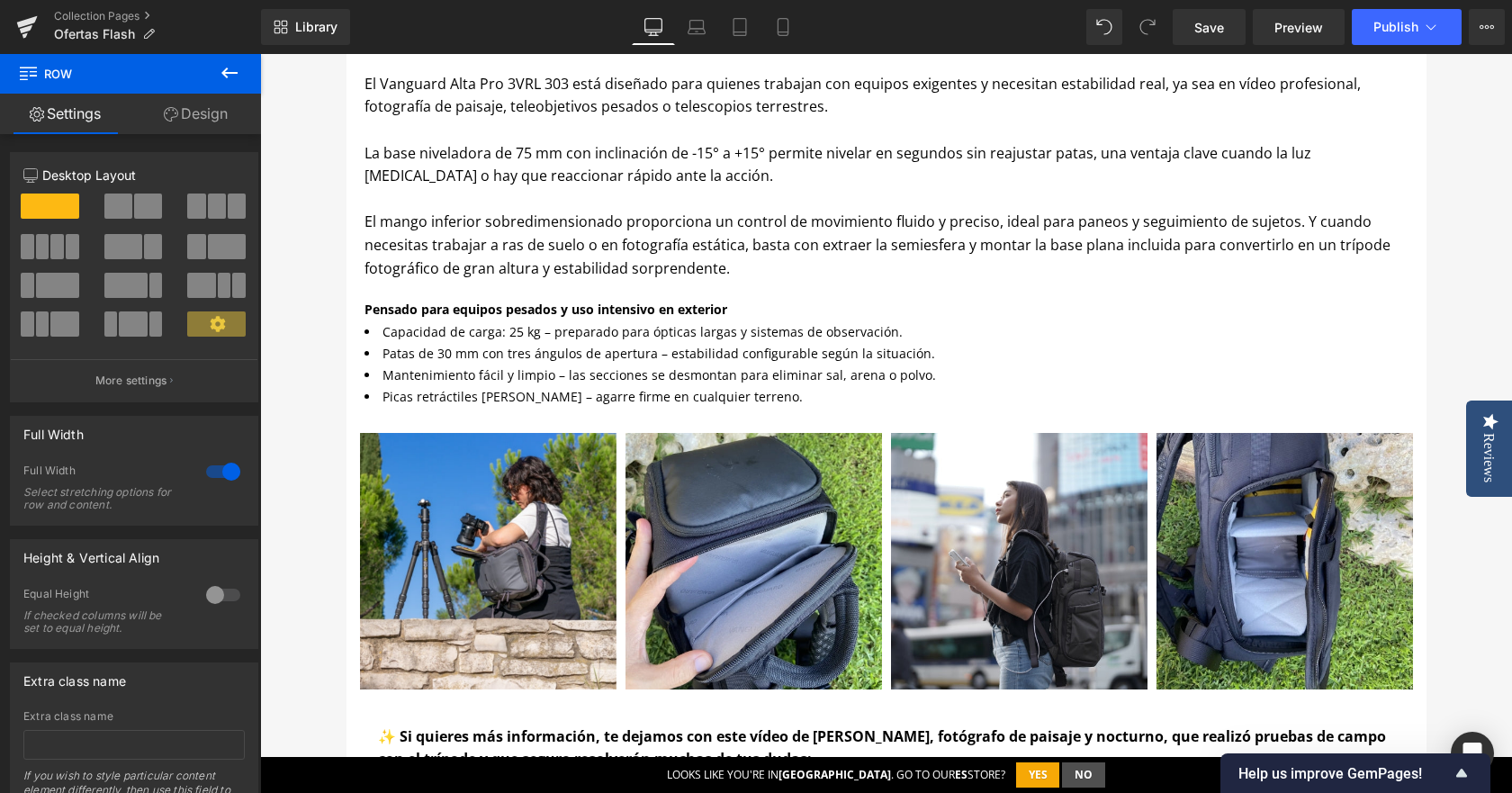
click at [772, 742] on strong "✨ Si quieres más información, te dejamos con este vídeo de [PERSON_NAME], fotóg…" at bounding box center [882, 748] width 1008 height 43
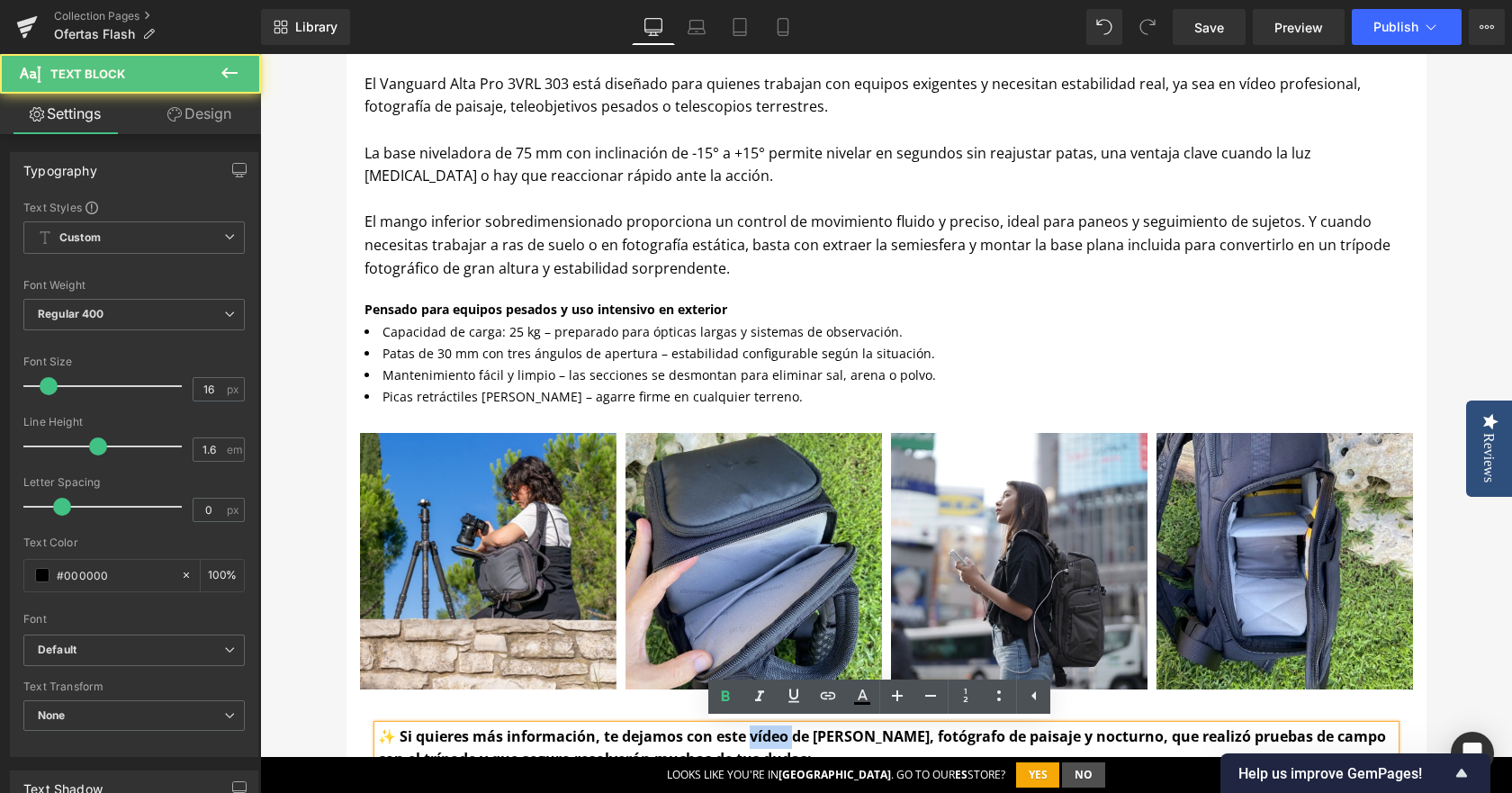
click at [772, 742] on strong "✨ Si quieres más información, te dejamos con este vídeo de [PERSON_NAME], fotóg…" at bounding box center [882, 748] width 1008 height 43
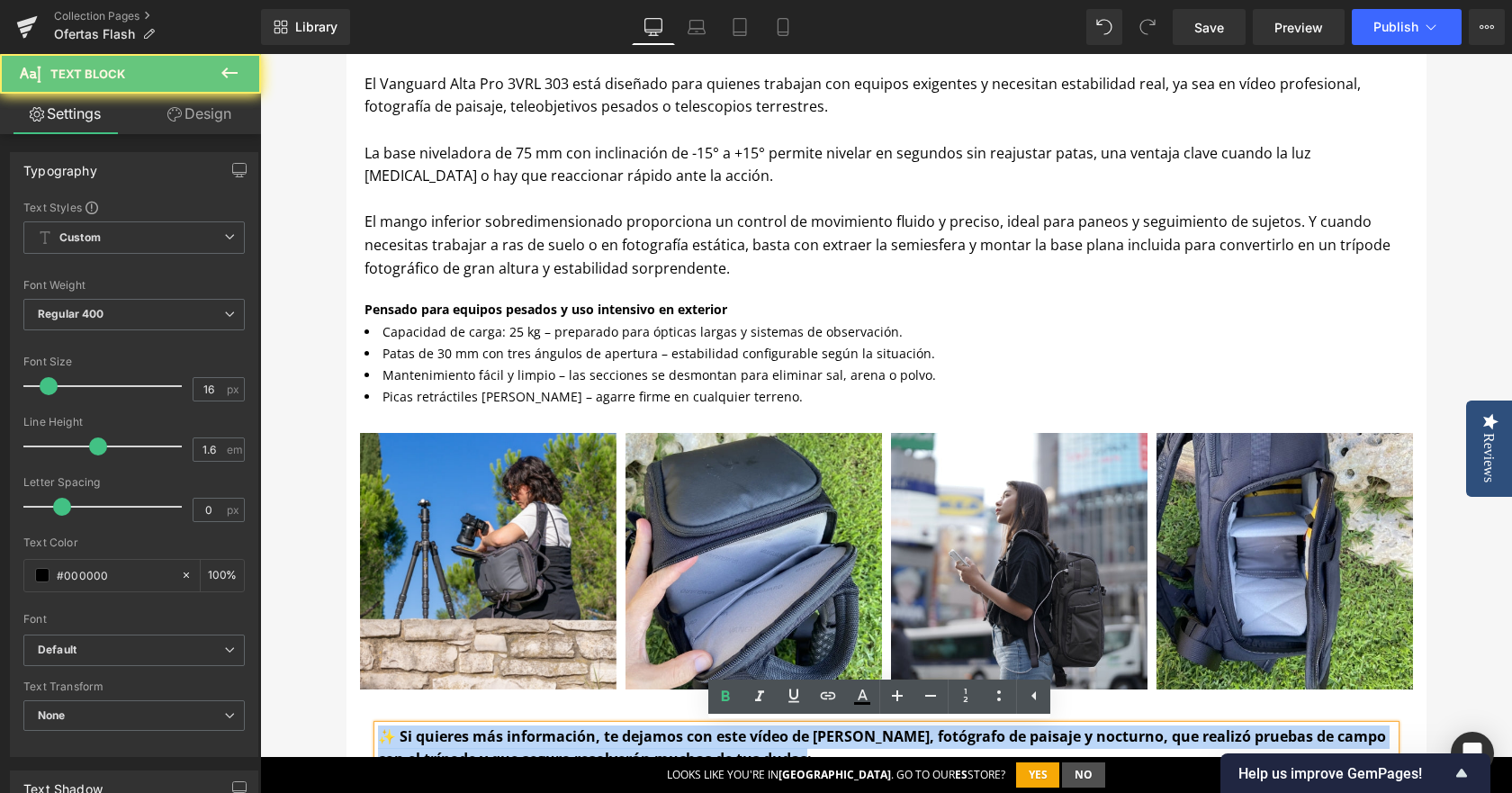
click at [772, 742] on strong "✨ Si quieres más información, te dejamos con este vídeo de [PERSON_NAME], fotóg…" at bounding box center [882, 748] width 1008 height 43
copy strong "✨ Si quieres más información, te dejamos con este vídeo de [PERSON_NAME], fotóg…"
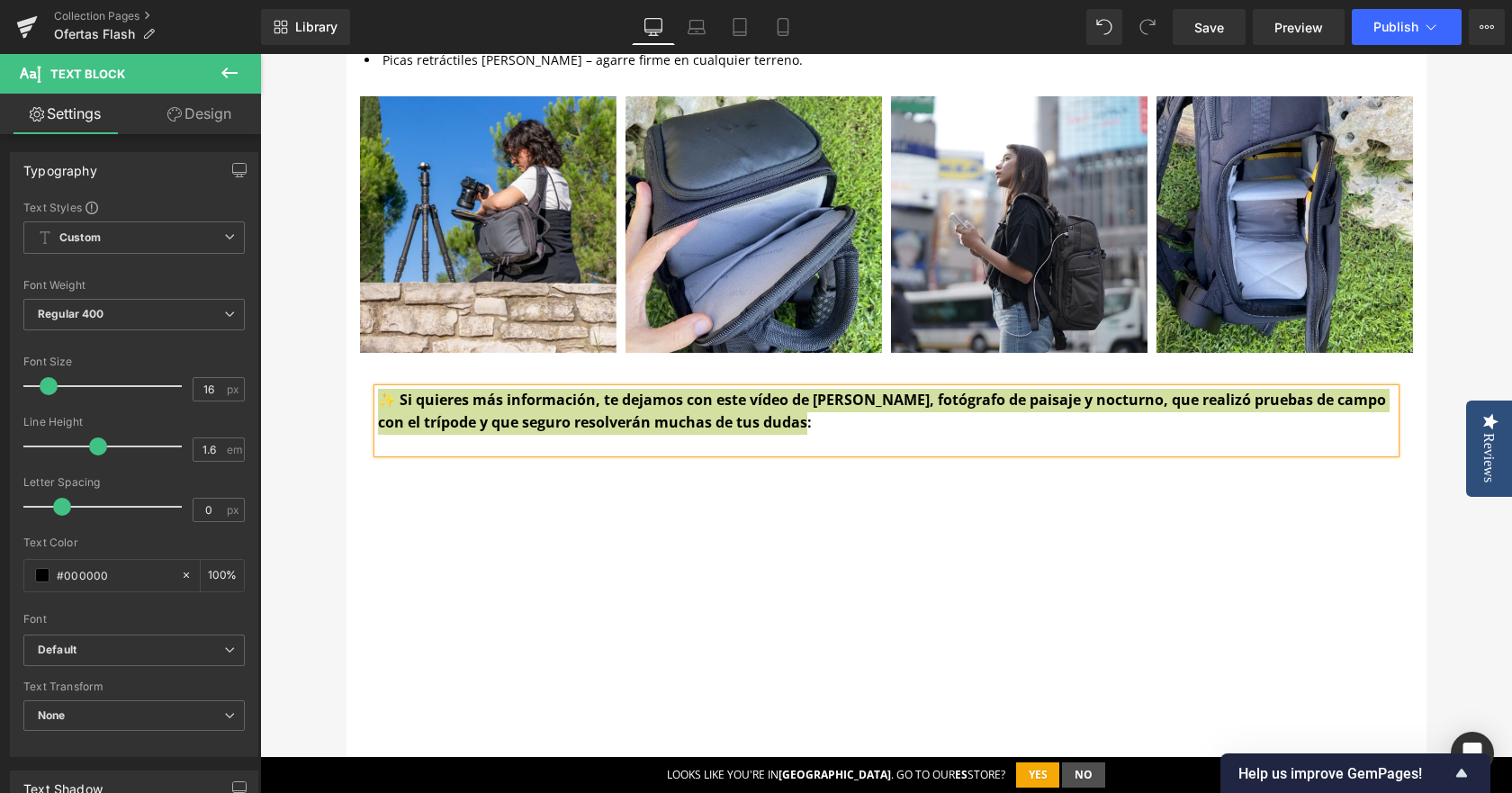
scroll to position [1603, 0]
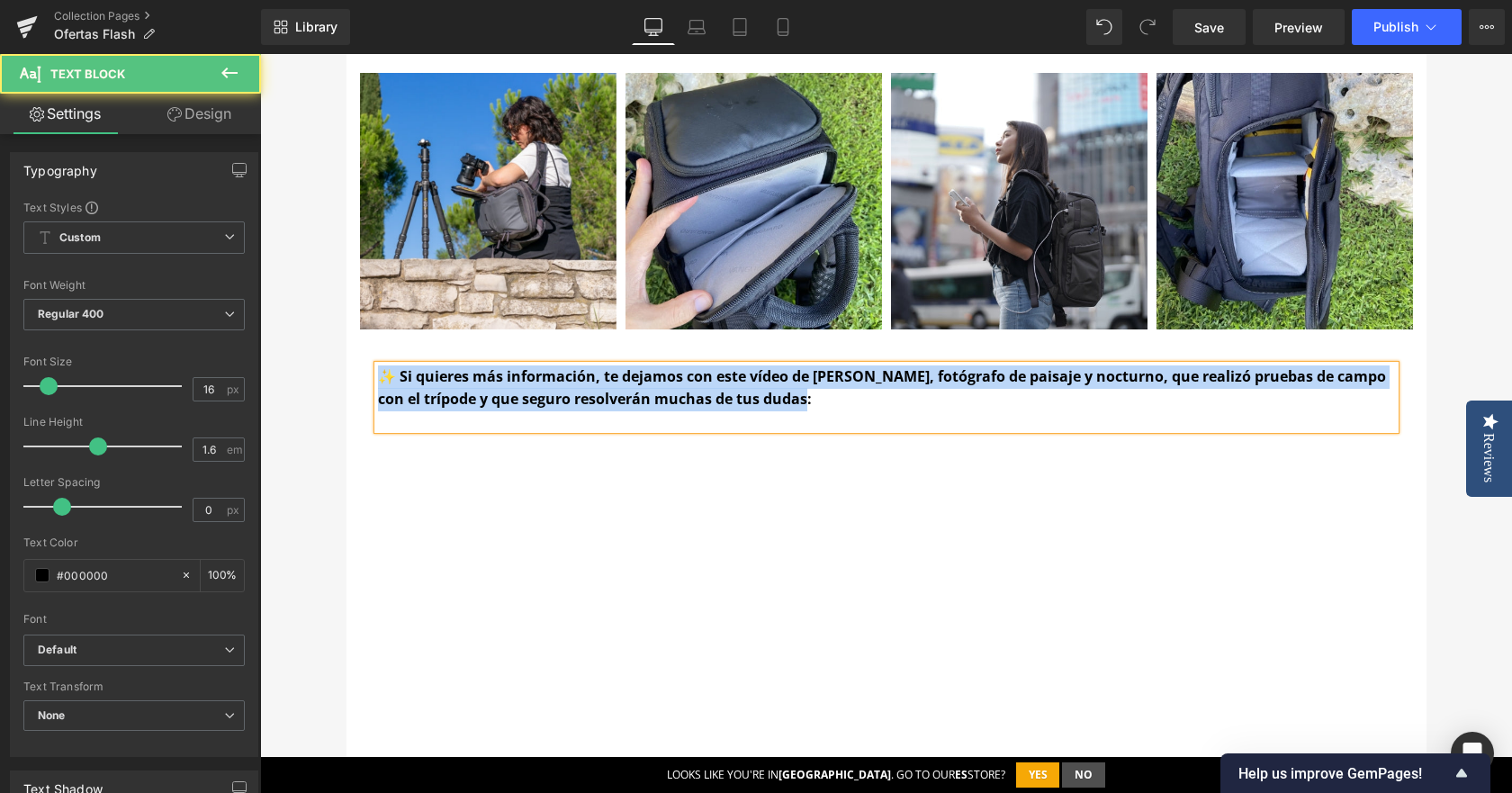
click at [791, 401] on p "✨ Si quieres más información, te dejamos con este vídeo de [PERSON_NAME], fotóg…" at bounding box center [887, 388] width 1017 height 46
click at [810, 401] on p "✨ Si quieres más información, te dejamos con este vídeo de [PERSON_NAME], fotóg…" at bounding box center [887, 388] width 1017 height 46
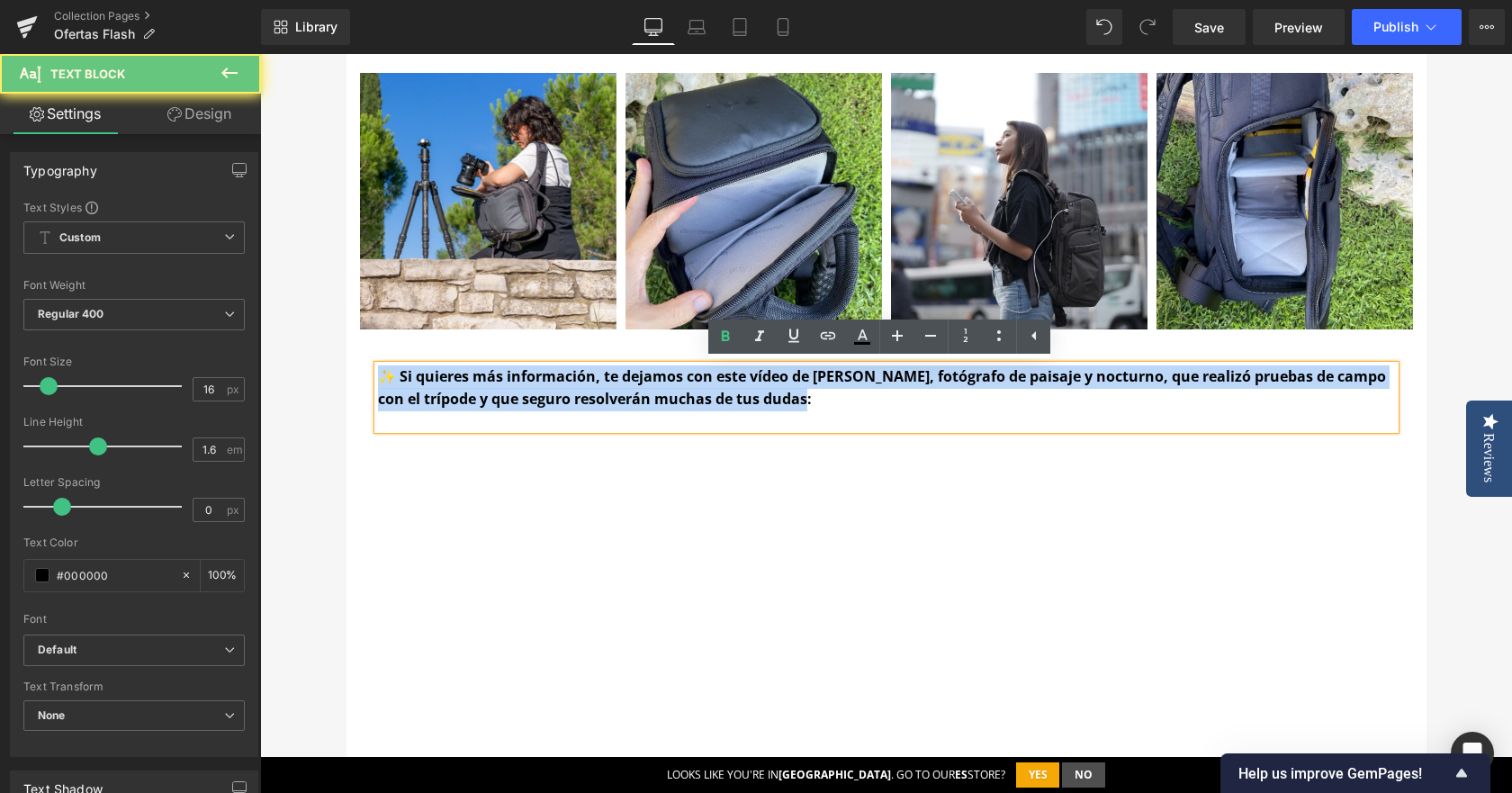
click at [791, 407] on p "✨ Si quieres más información, te dejamos con este vídeo de [PERSON_NAME], fotóg…" at bounding box center [887, 388] width 1017 height 46
click at [764, 398] on strong "✨ Si quieres más información, te dejamos con este vídeo de [PERSON_NAME], fotóg…" at bounding box center [882, 388] width 1008 height 43
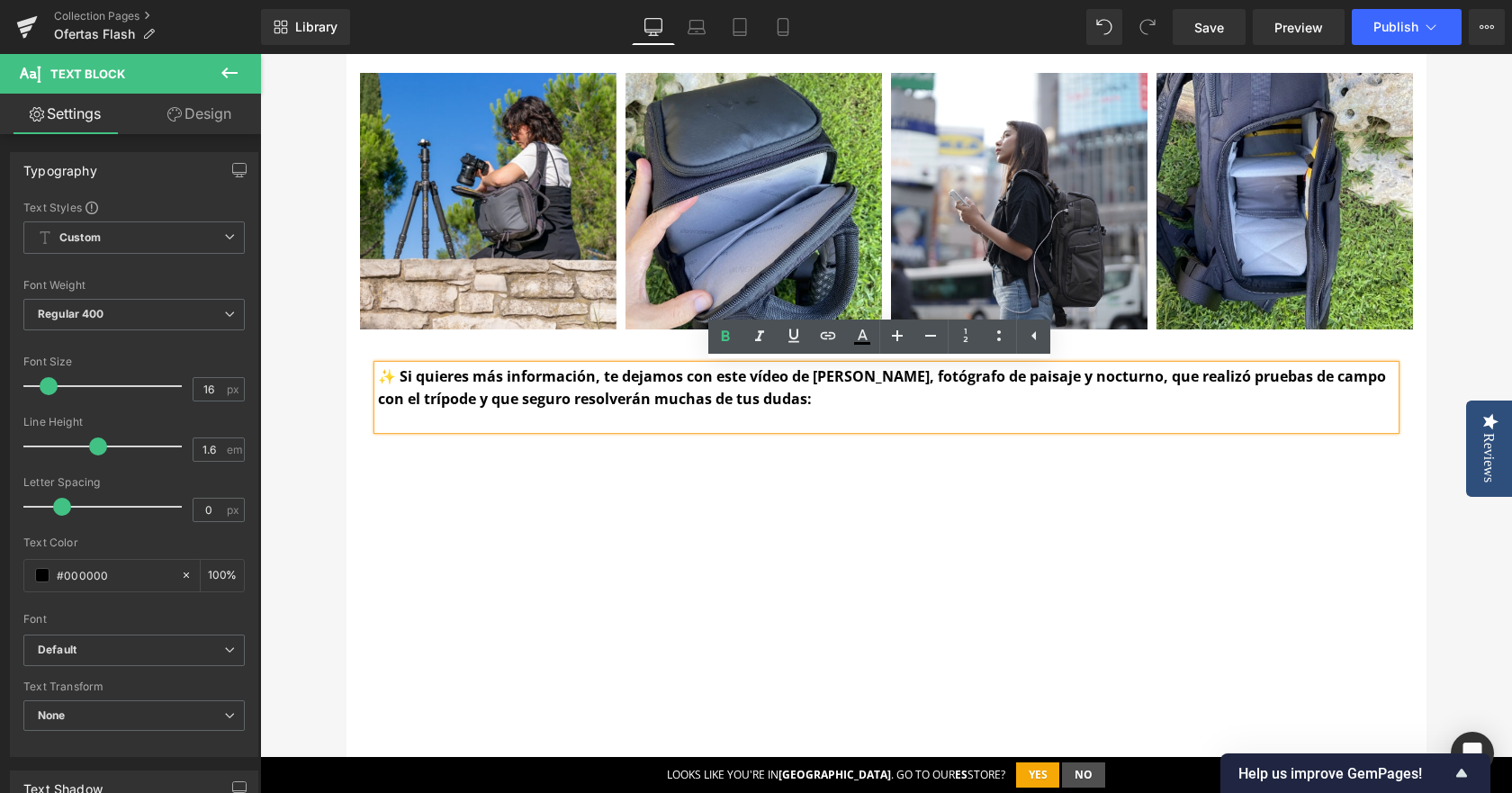
click at [808, 396] on p "✨ Si quieres más información, te dejamos con este vídeo de [PERSON_NAME], fotóg…" at bounding box center [887, 388] width 1017 height 46
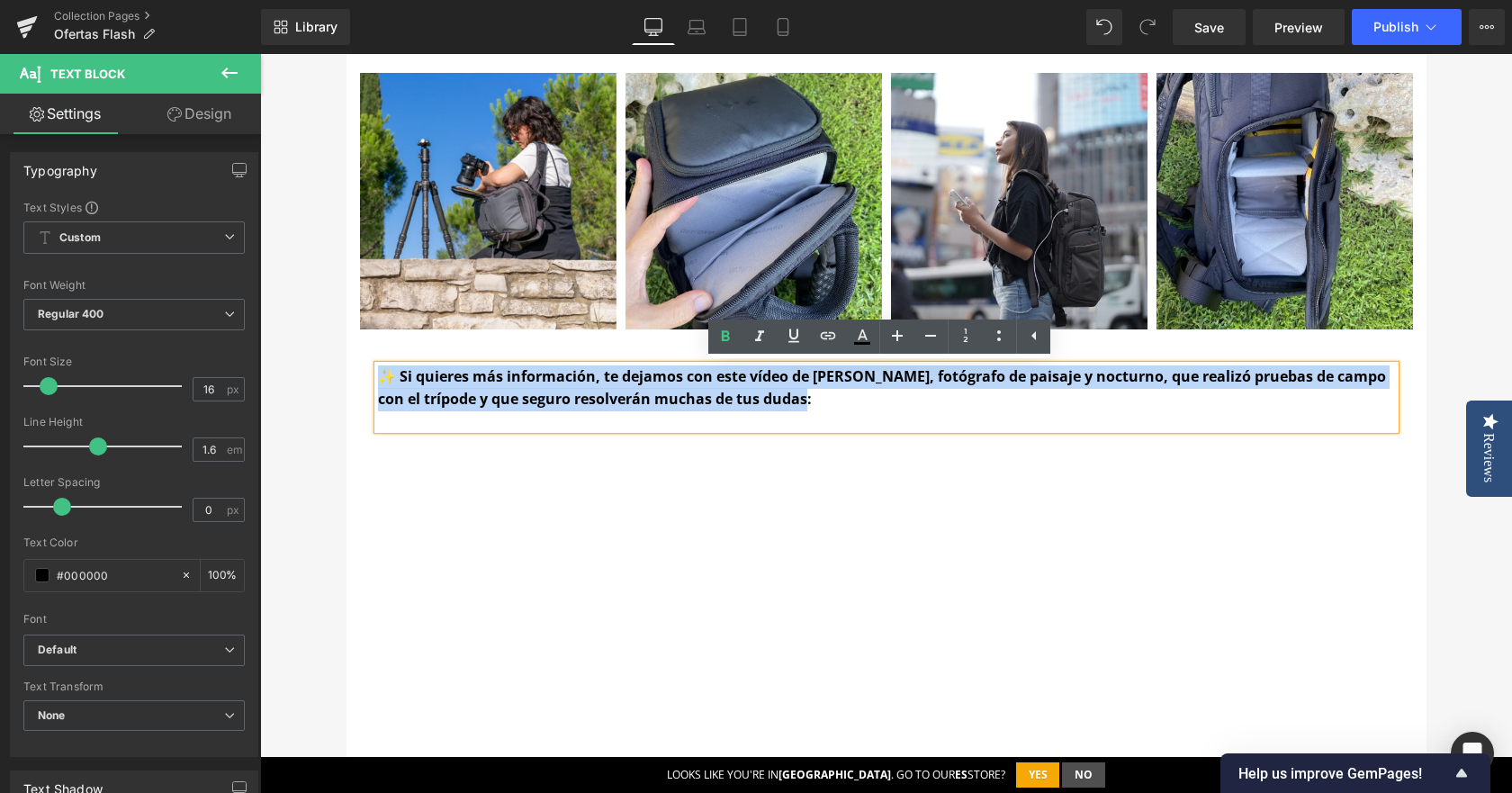
drag, startPoint x: 698, startPoint y: 400, endPoint x: 325, endPoint y: 380, distance: 373.5
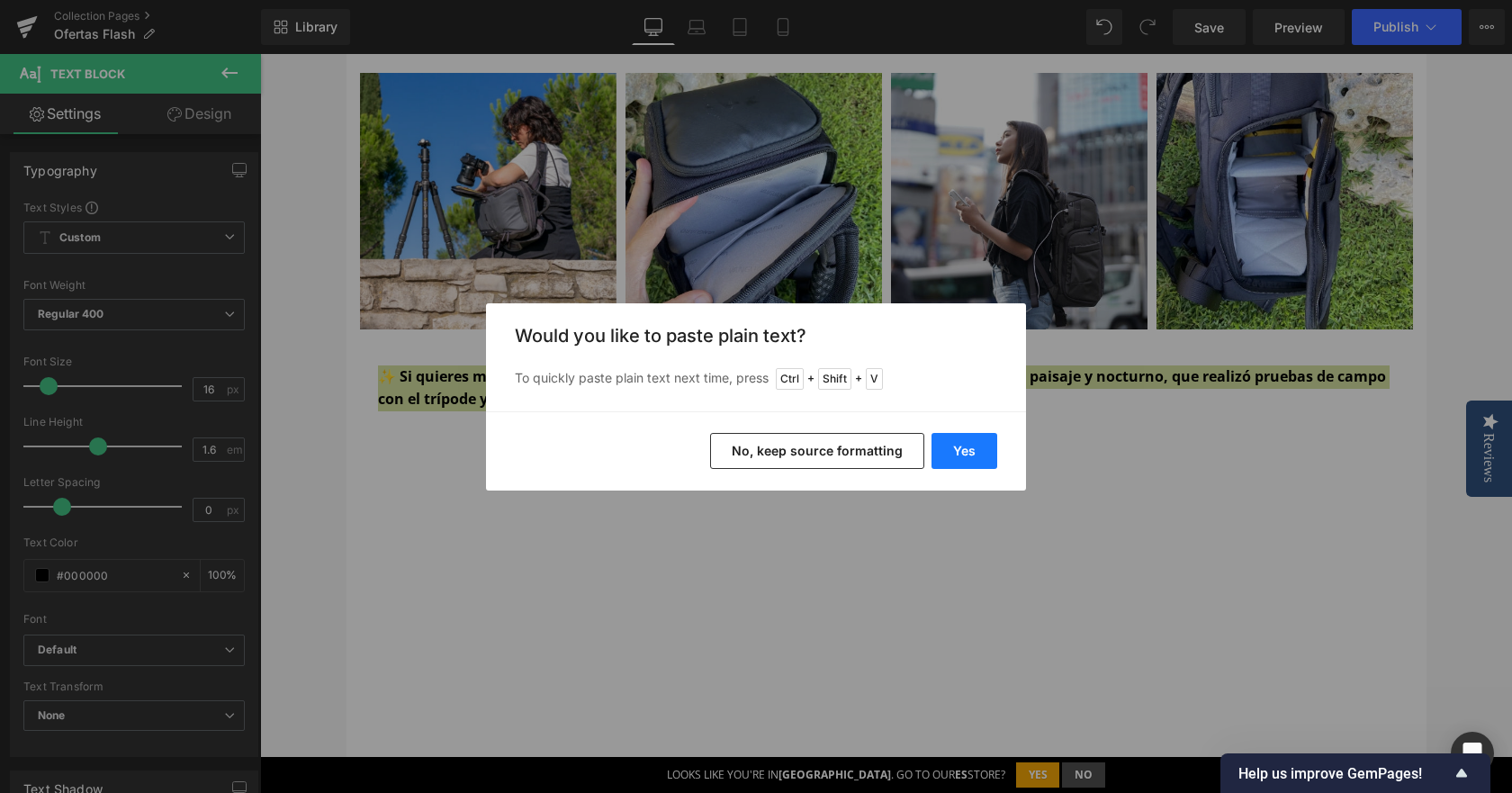
click at [970, 443] on button "Yes" at bounding box center [964, 451] width 66 height 36
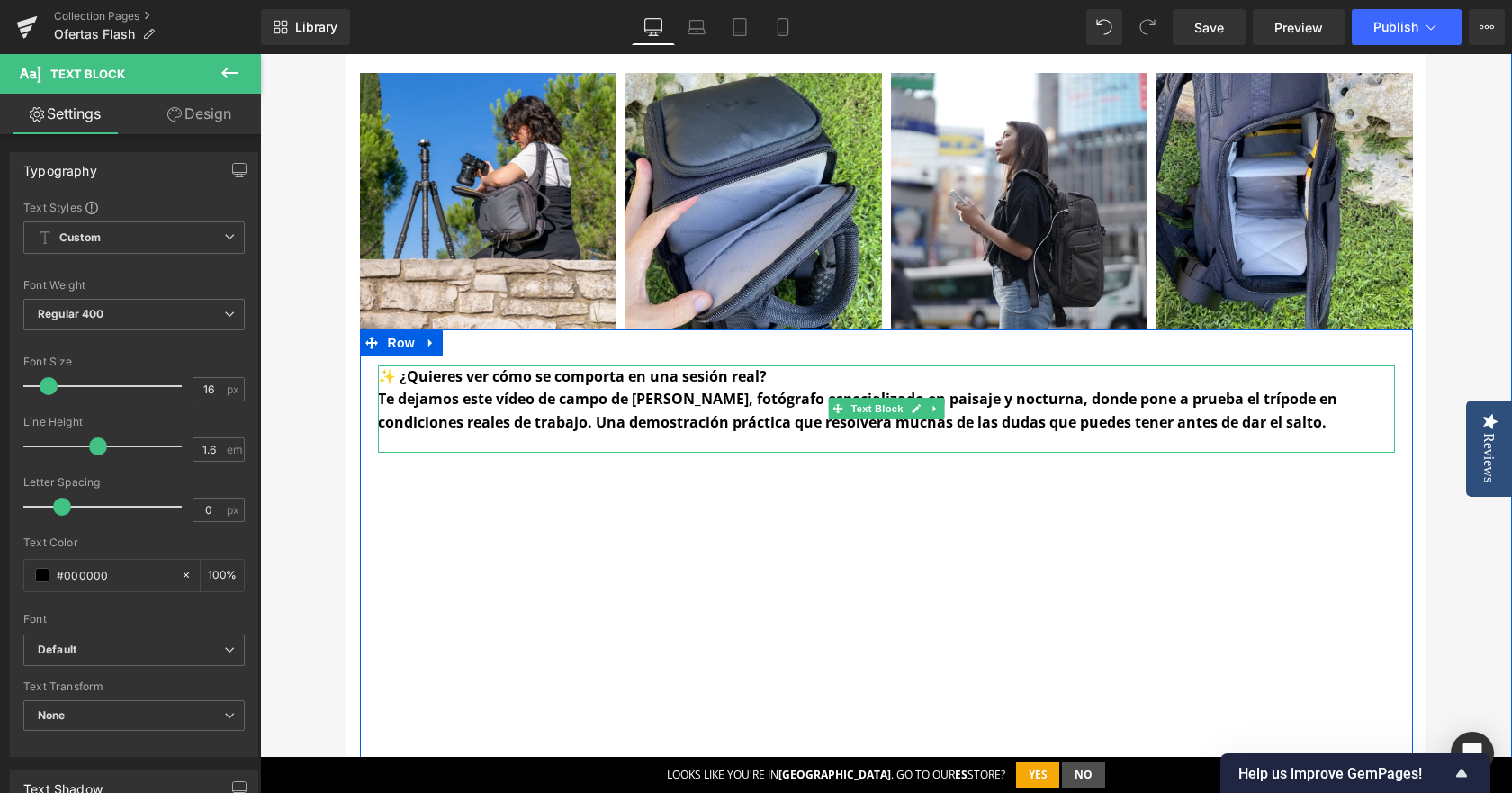
click at [399, 400] on b "Te dejamos este vídeo de campo de [PERSON_NAME], fotógrafo especializado en pai…" at bounding box center [858, 411] width 960 height 43
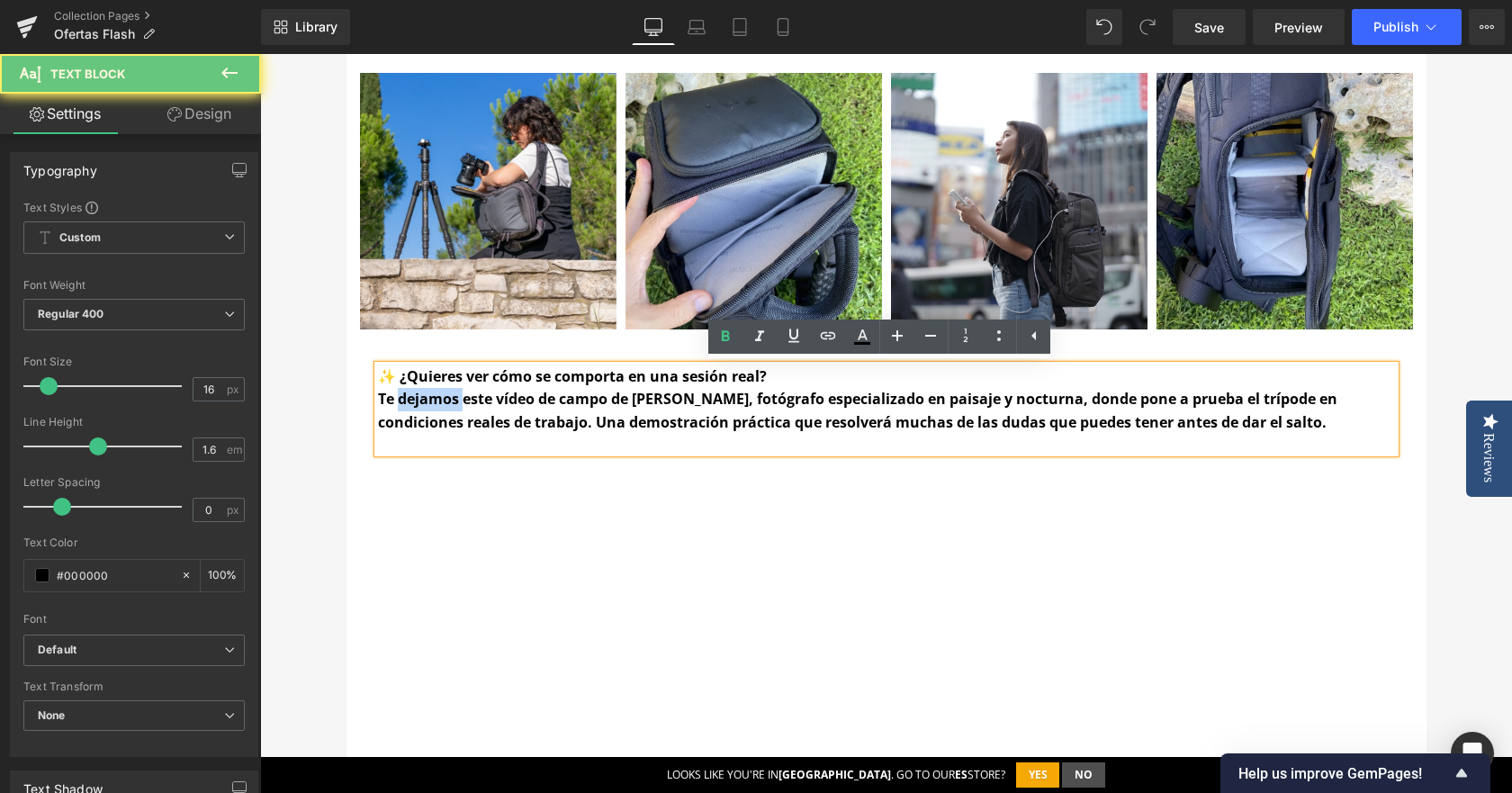
click at [399, 400] on b "Te dejamos este vídeo de campo de [PERSON_NAME], fotógrafo especializado en pai…" at bounding box center [858, 411] width 960 height 43
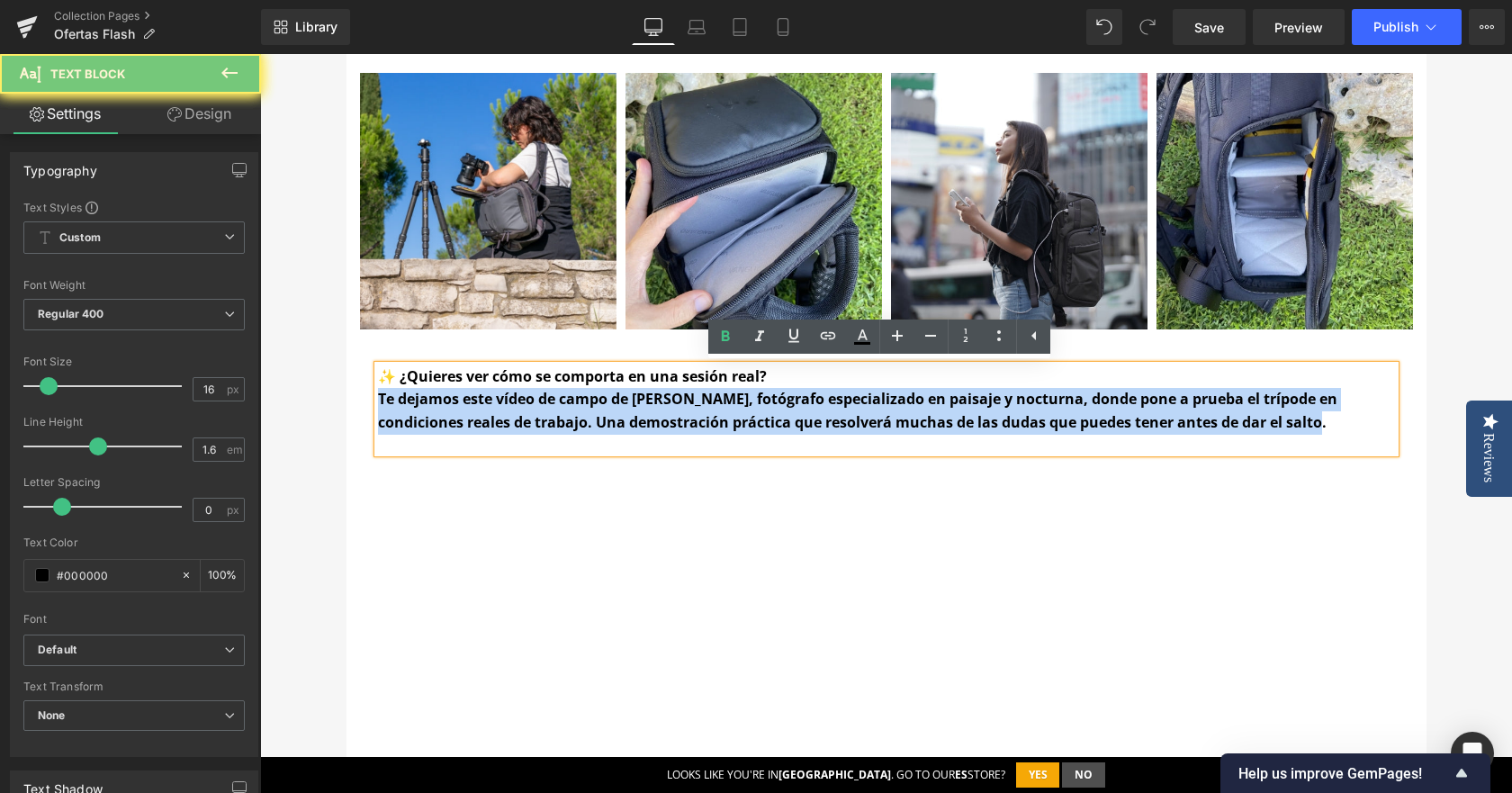
click at [399, 400] on b "Te dejamos este vídeo de campo de [PERSON_NAME], fotógrafo especializado en pai…" at bounding box center [858, 411] width 960 height 43
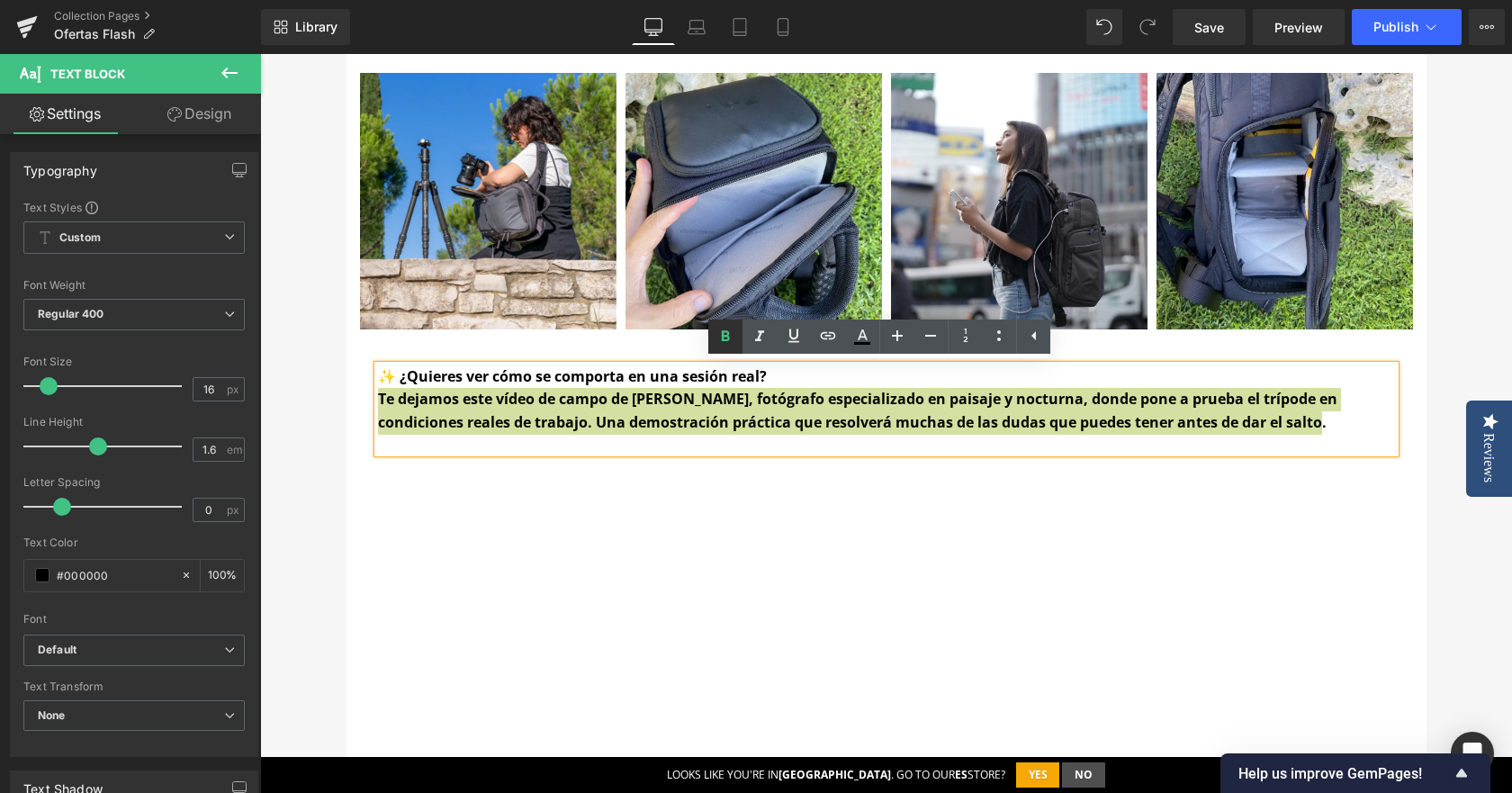
click at [719, 330] on icon at bounding box center [725, 336] width 22 height 22
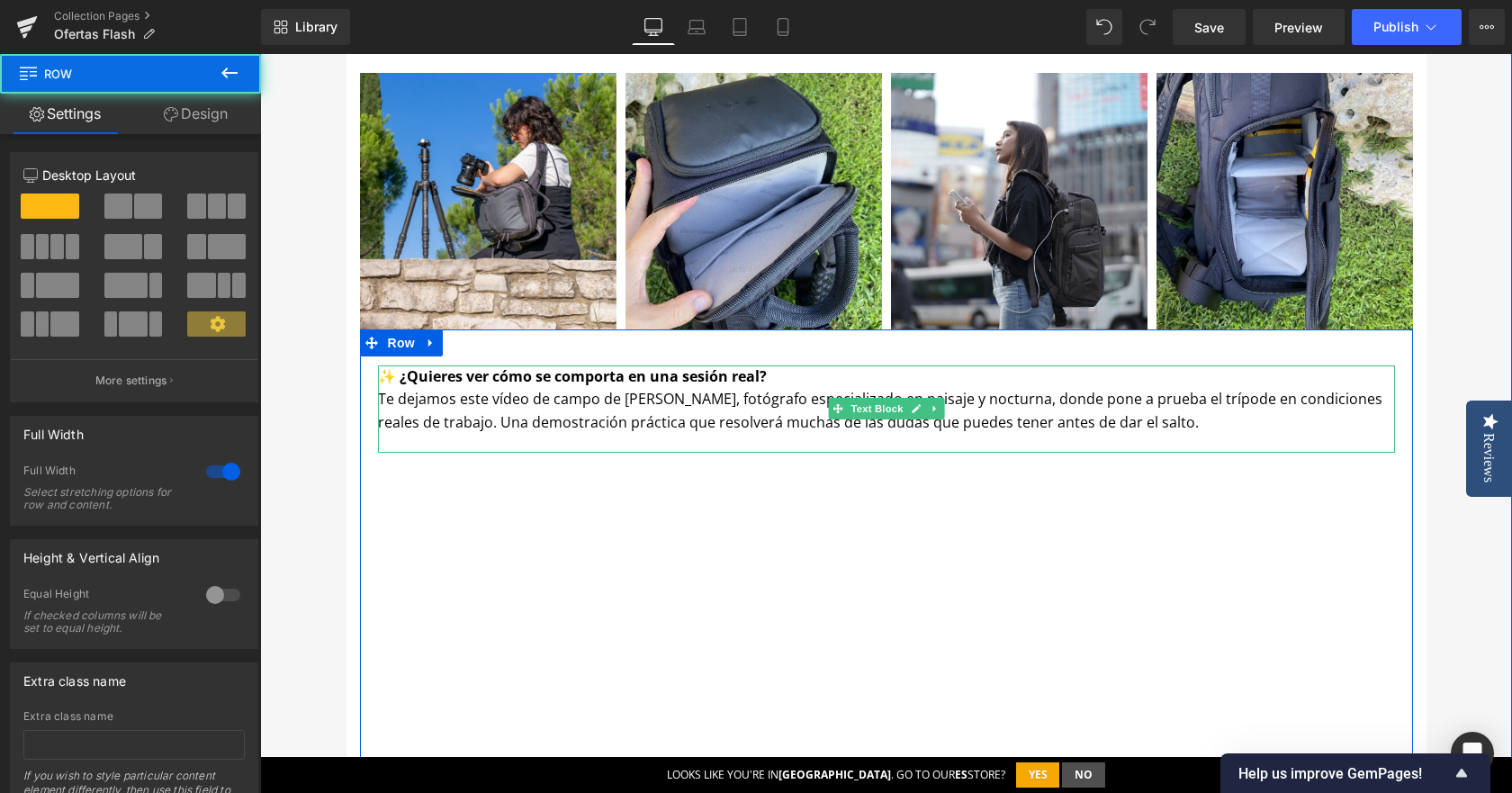
click at [836, 380] on p "✨ ¿Quieres ver cómo se comporta en una sesión real?" at bounding box center [887, 377] width 1017 height 23
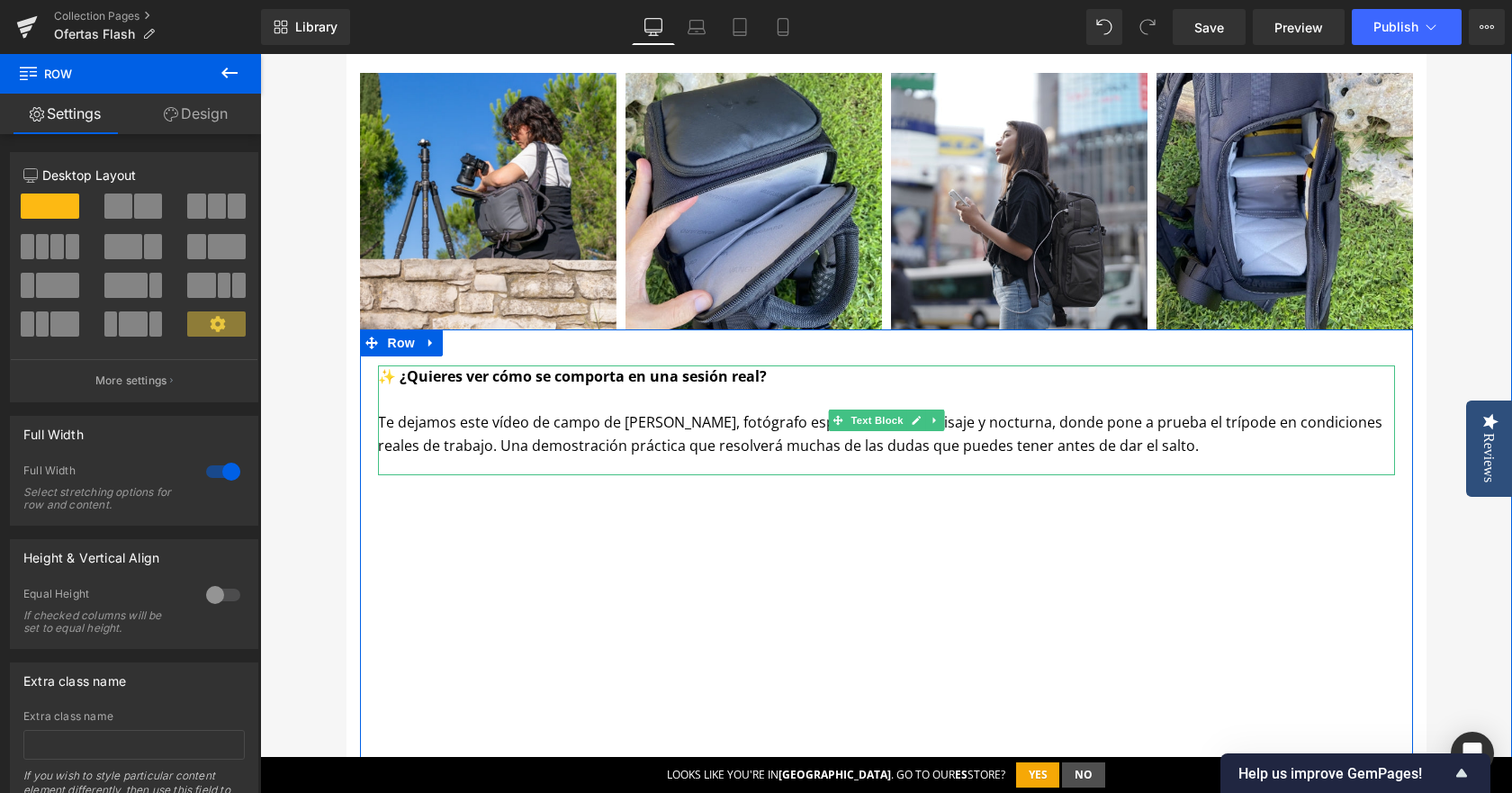
click at [1029, 449] on p "Te dejamos este vídeo de campo de [PERSON_NAME], fotógrafo especializado en pai…" at bounding box center [887, 434] width 1017 height 46
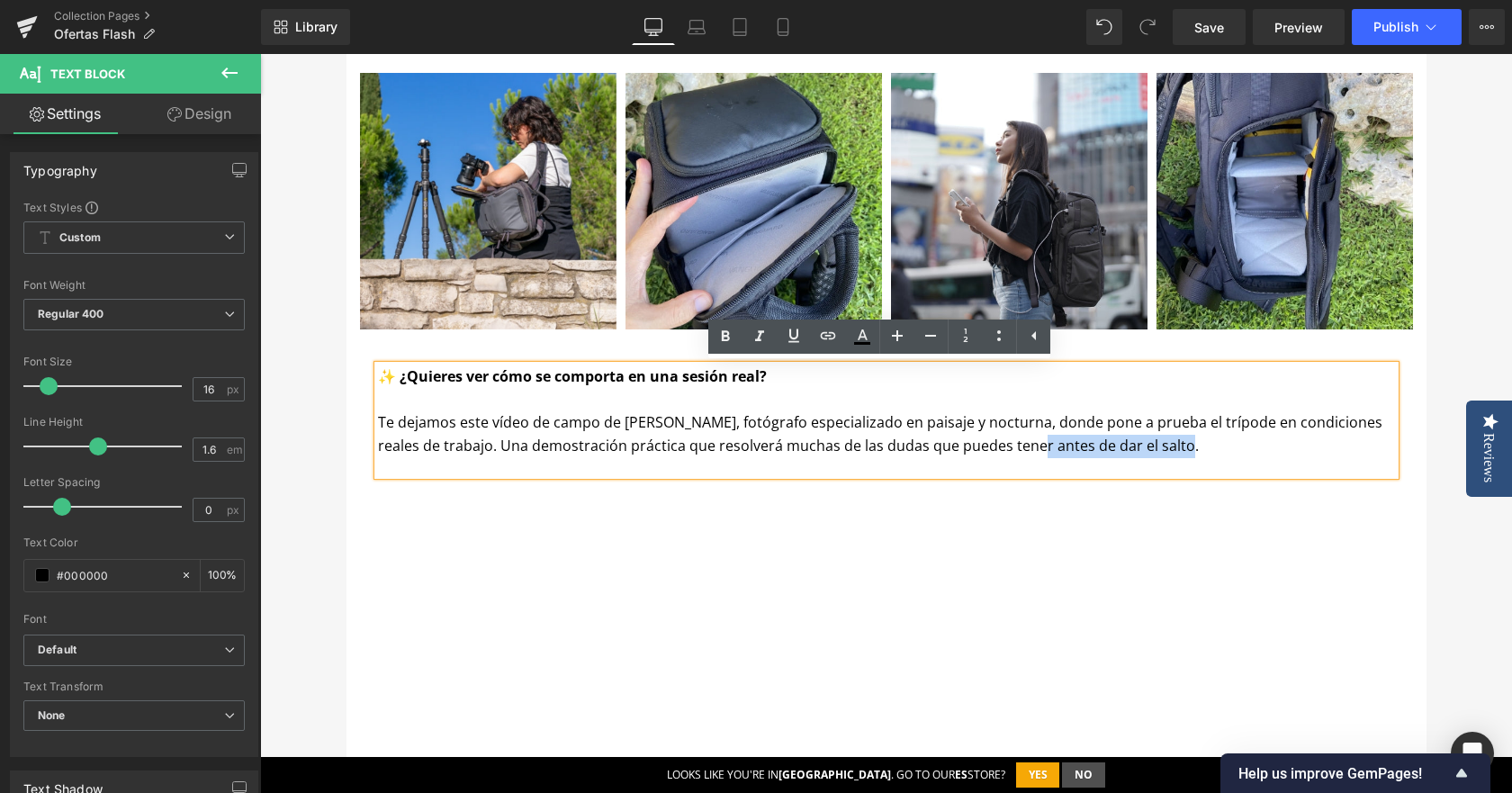
drag, startPoint x: 991, startPoint y: 448, endPoint x: 1138, endPoint y: 444, distance: 147.1
click at [1138, 444] on p "Te dejamos este vídeo de campo de [PERSON_NAME], fotógrafo especializado en pai…" at bounding box center [887, 434] width 1017 height 46
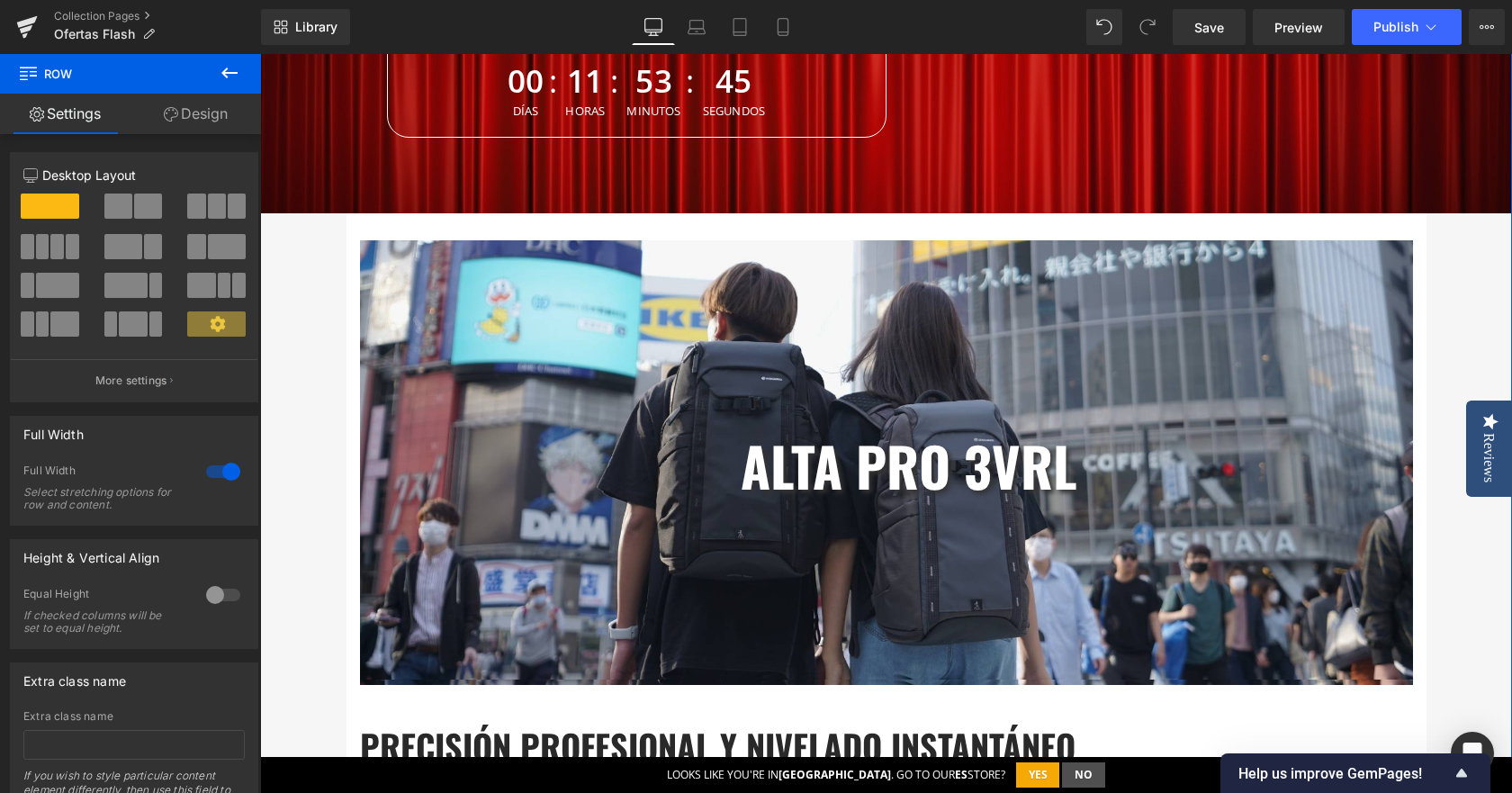
scroll to position [522, 0]
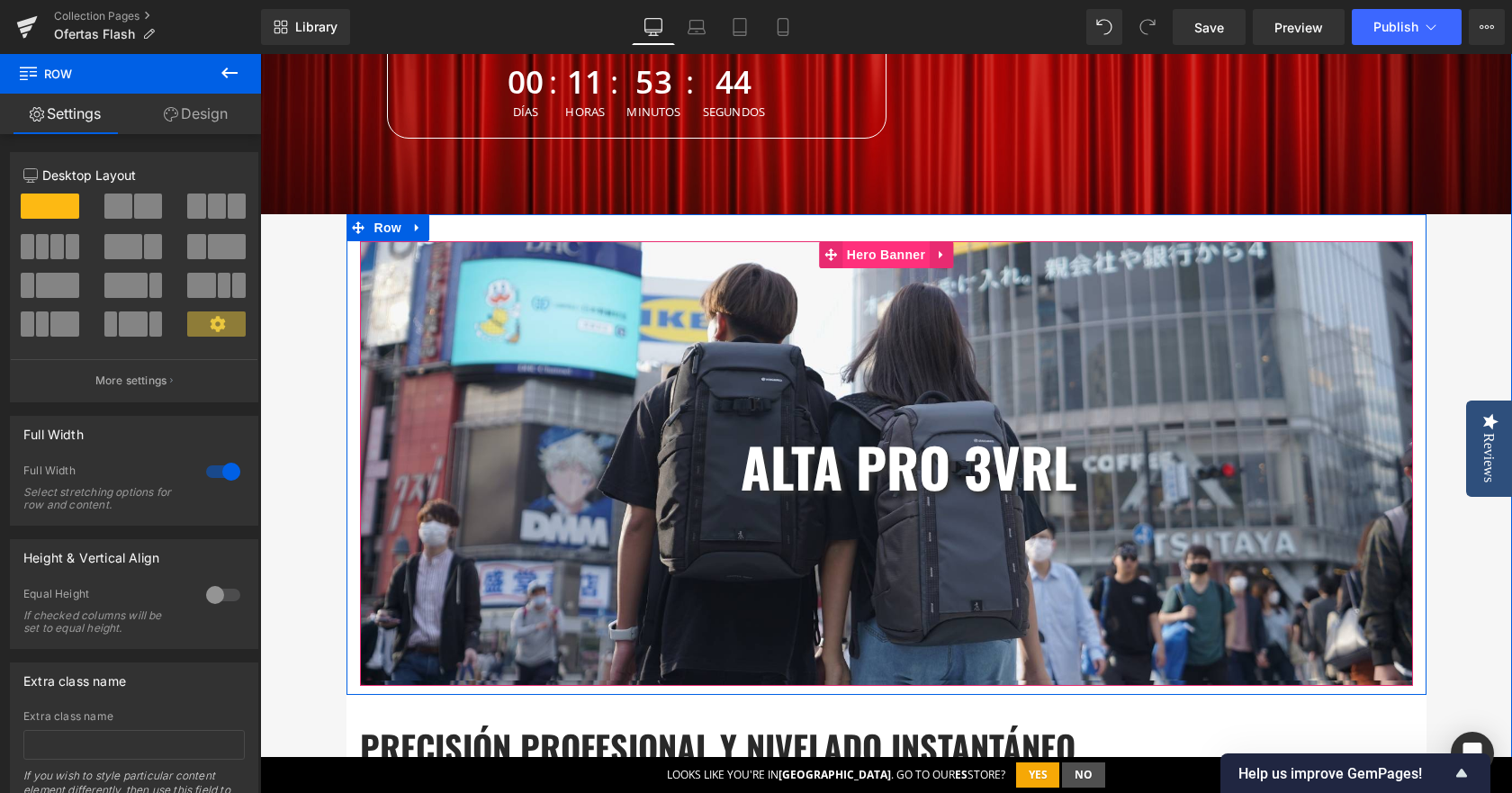
click at [877, 257] on span "Hero Banner" at bounding box center [886, 255] width 87 height 27
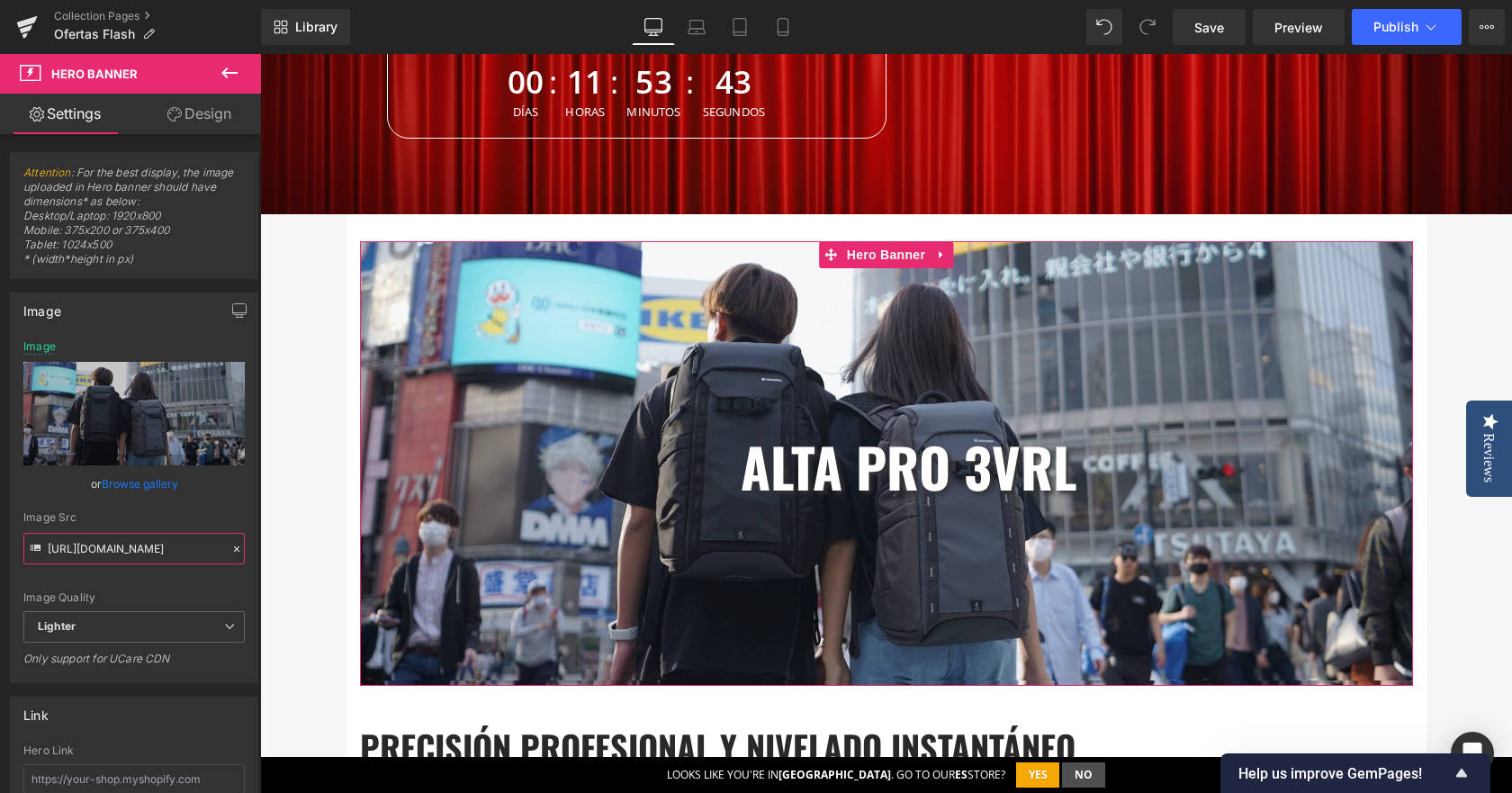
click at [107, 557] on input "[URL][DOMAIN_NAME]" at bounding box center [134, 549] width 222 height 32
paste input "[DOMAIN_NAME][URL]"
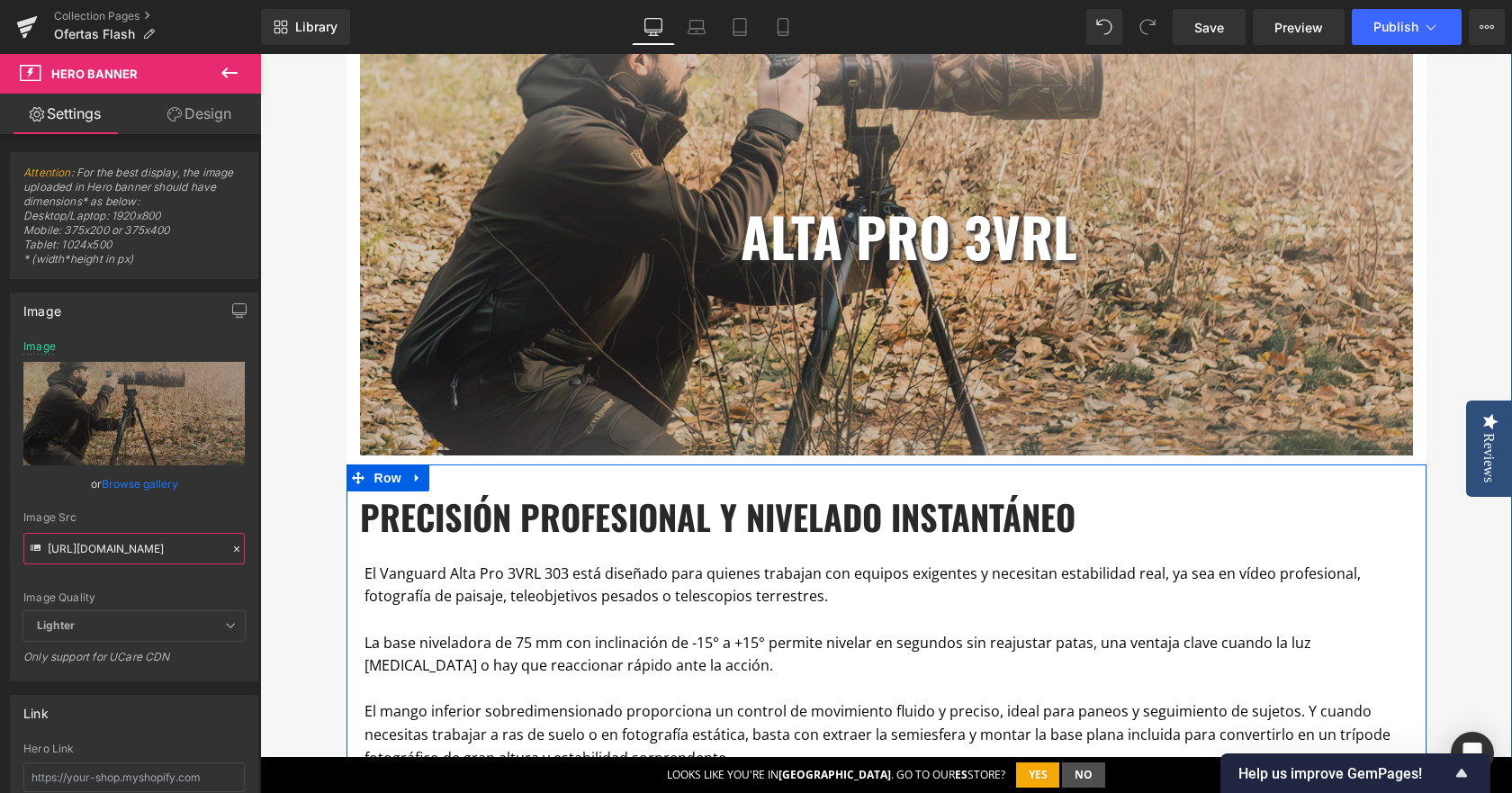
scroll to position [792, 0]
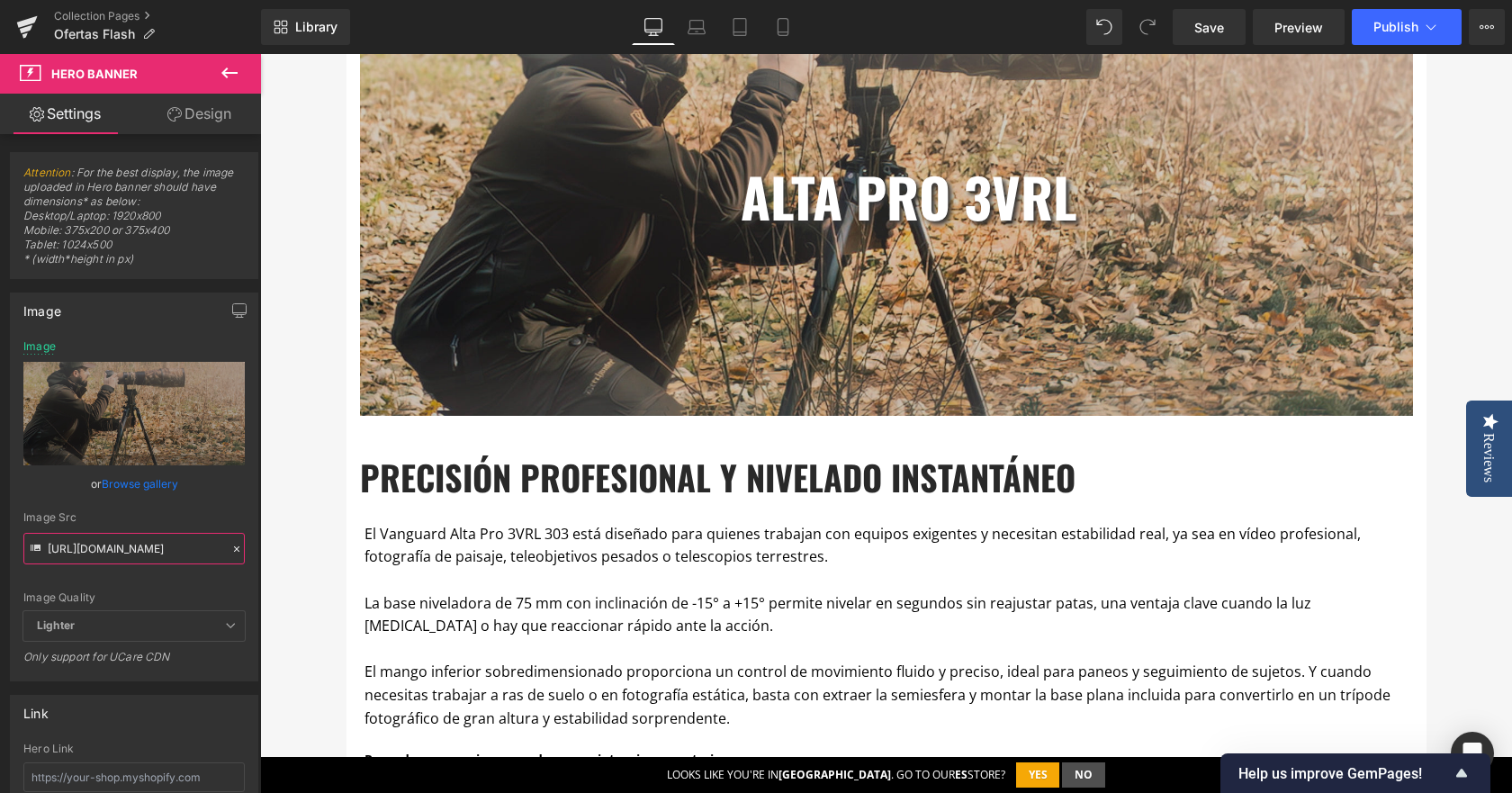
type input "[URL][DOMAIN_NAME]"
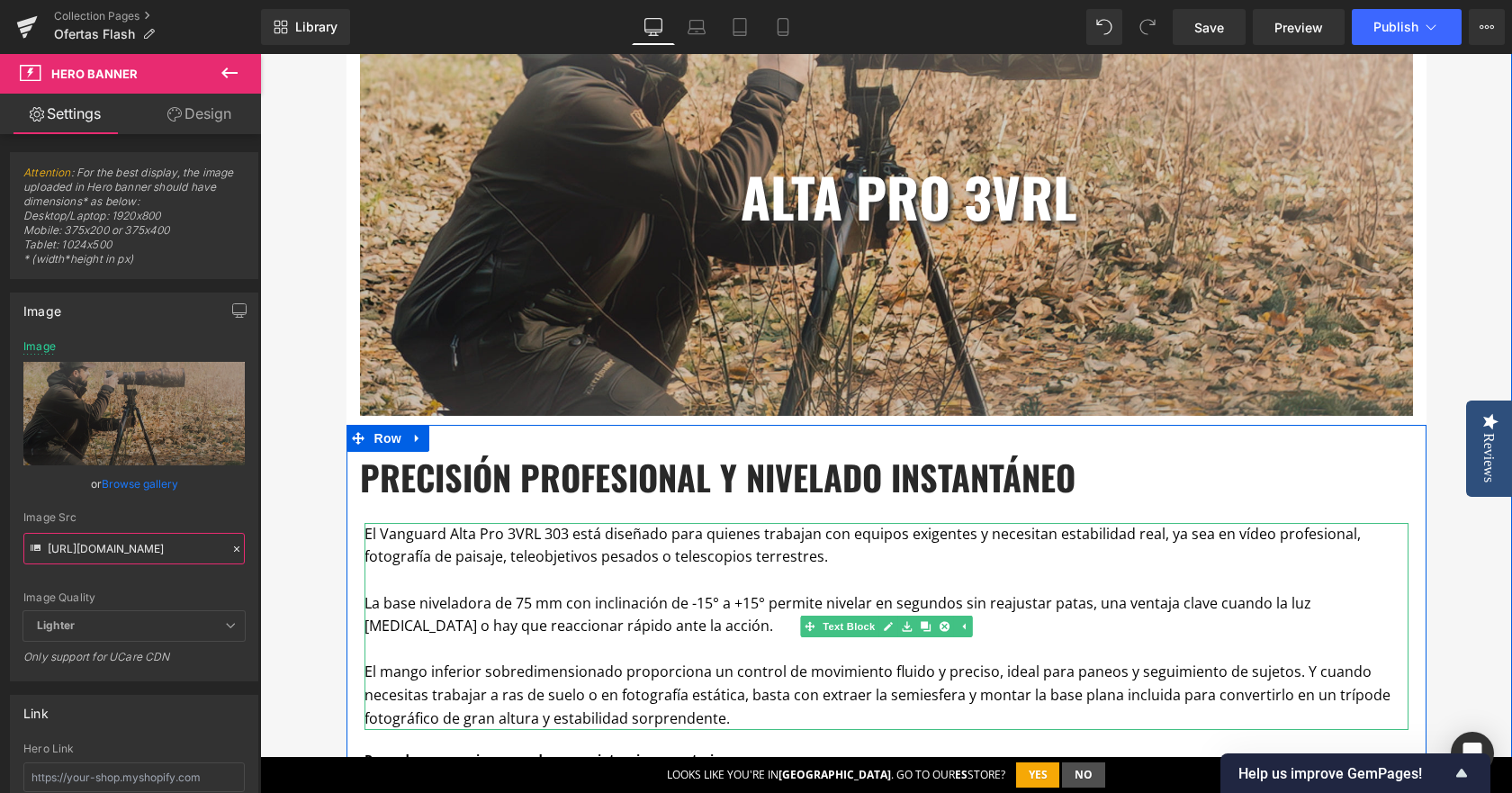
scroll to position [1423, 0]
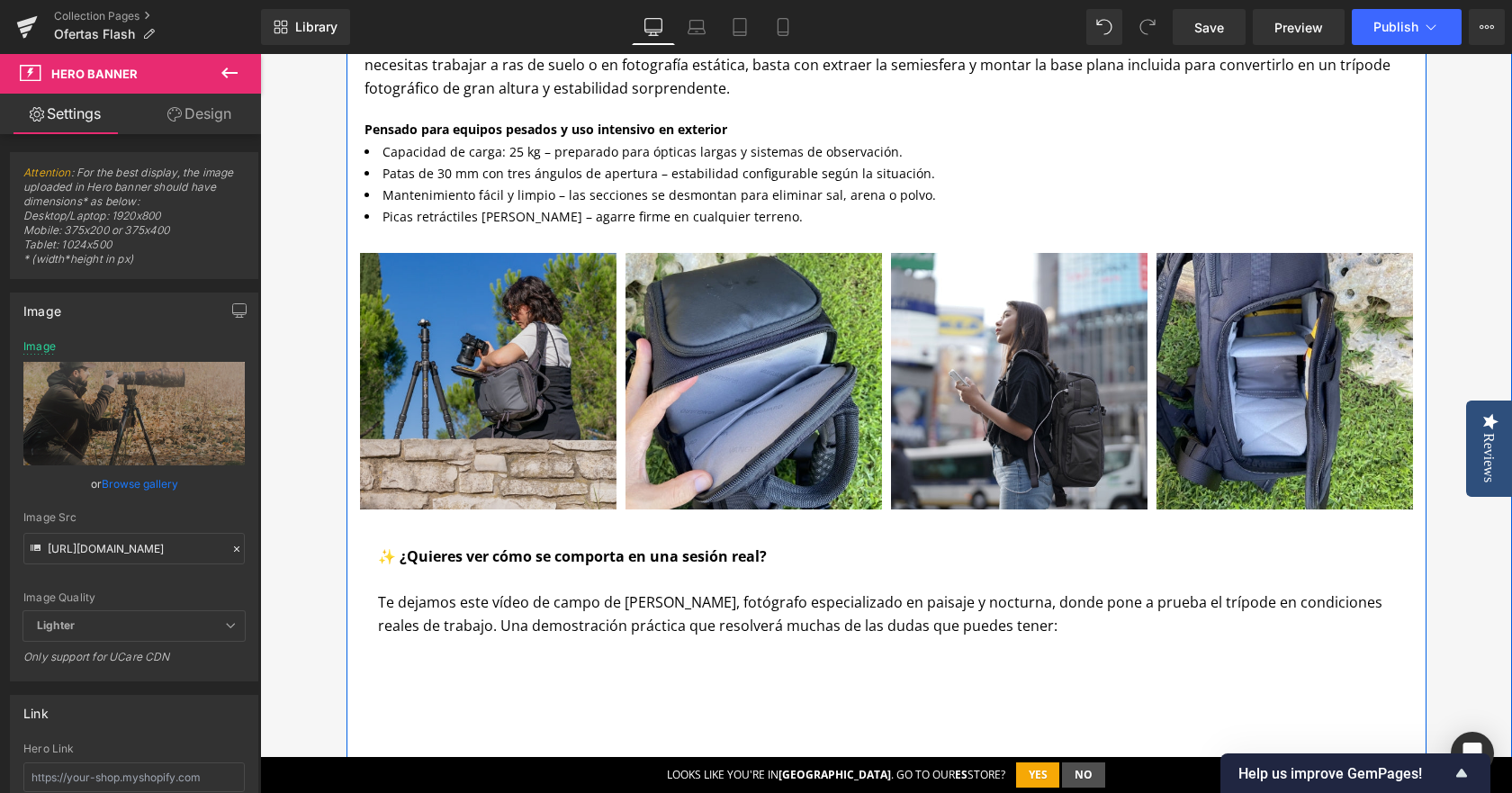
click at [448, 332] on img at bounding box center [487, 381] width 256 height 257
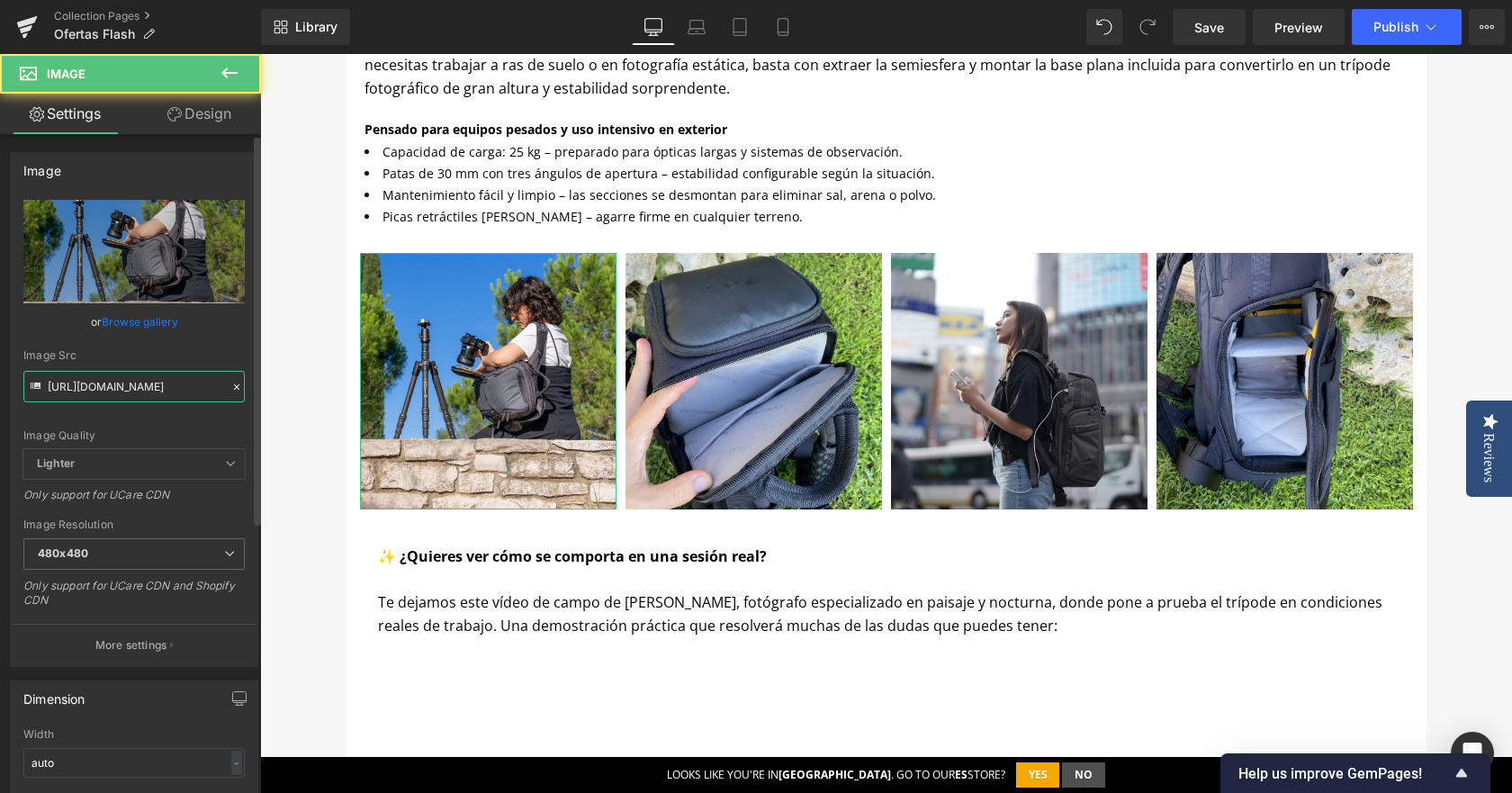
click at [120, 382] on input "[URL][DOMAIN_NAME]" at bounding box center [134, 387] width 222 height 32
click at [120, 383] on input "[URL][DOMAIN_NAME]" at bounding box center [134, 387] width 222 height 32
click at [119, 383] on input "[URL][DOMAIN_NAME]" at bounding box center [134, 387] width 222 height 32
paste input "Carrousel_Flash_1_2e34c26e-a6bd-43ad-95ff-6dba7d6c70a5.jpg?v=1760348914"
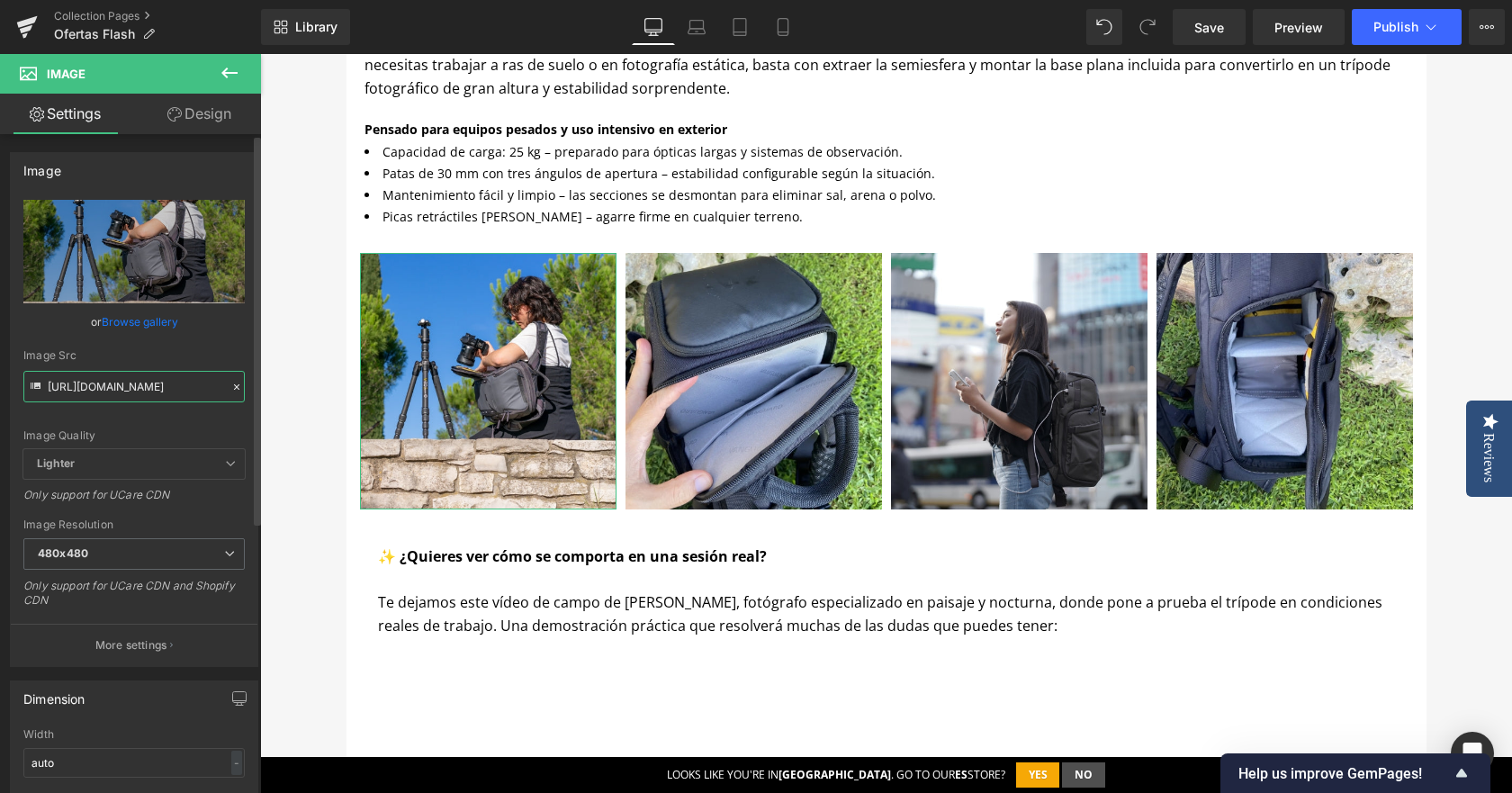
scroll to position [0, 537]
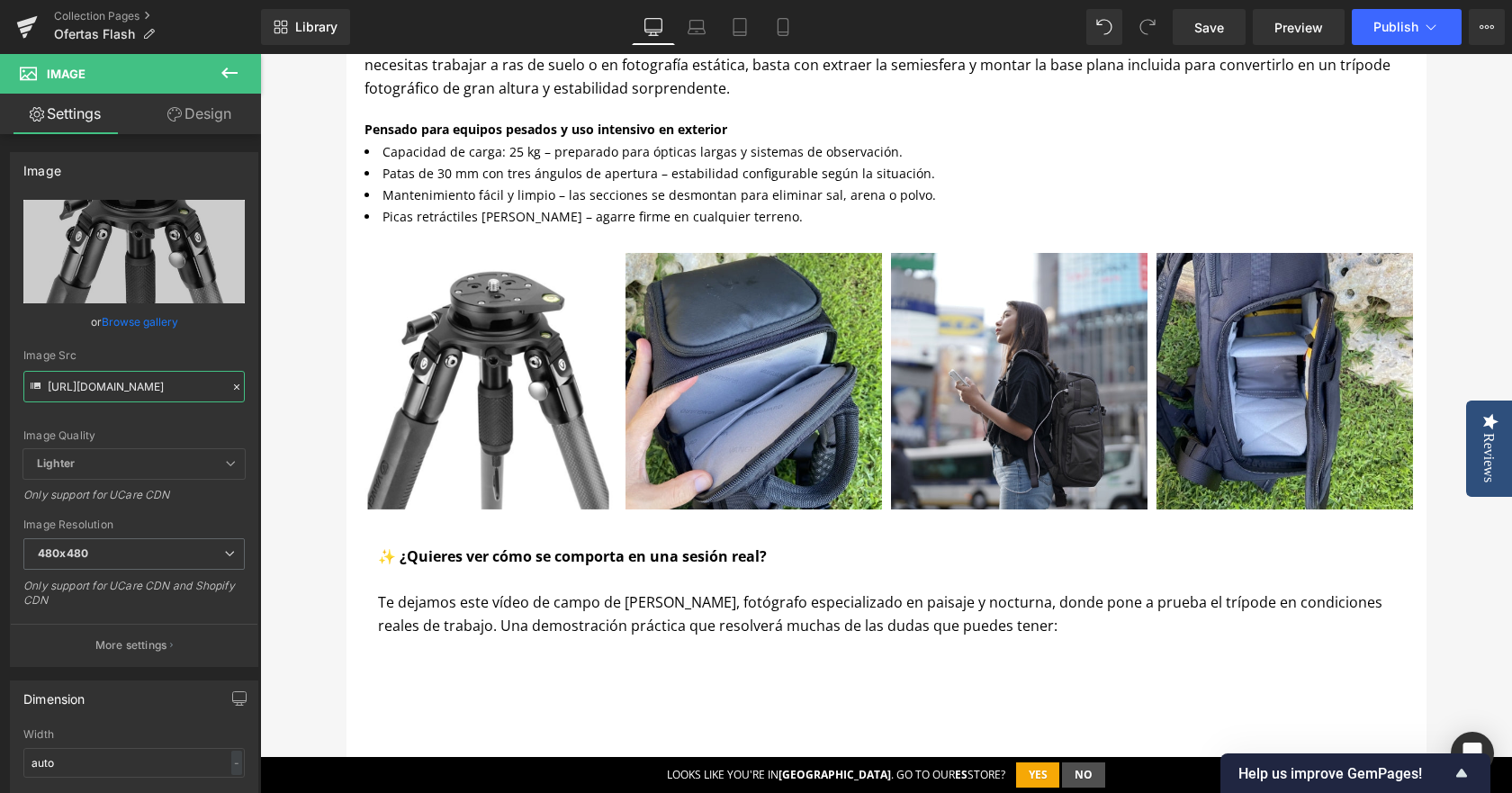
type input "[URL][DOMAIN_NAME]"
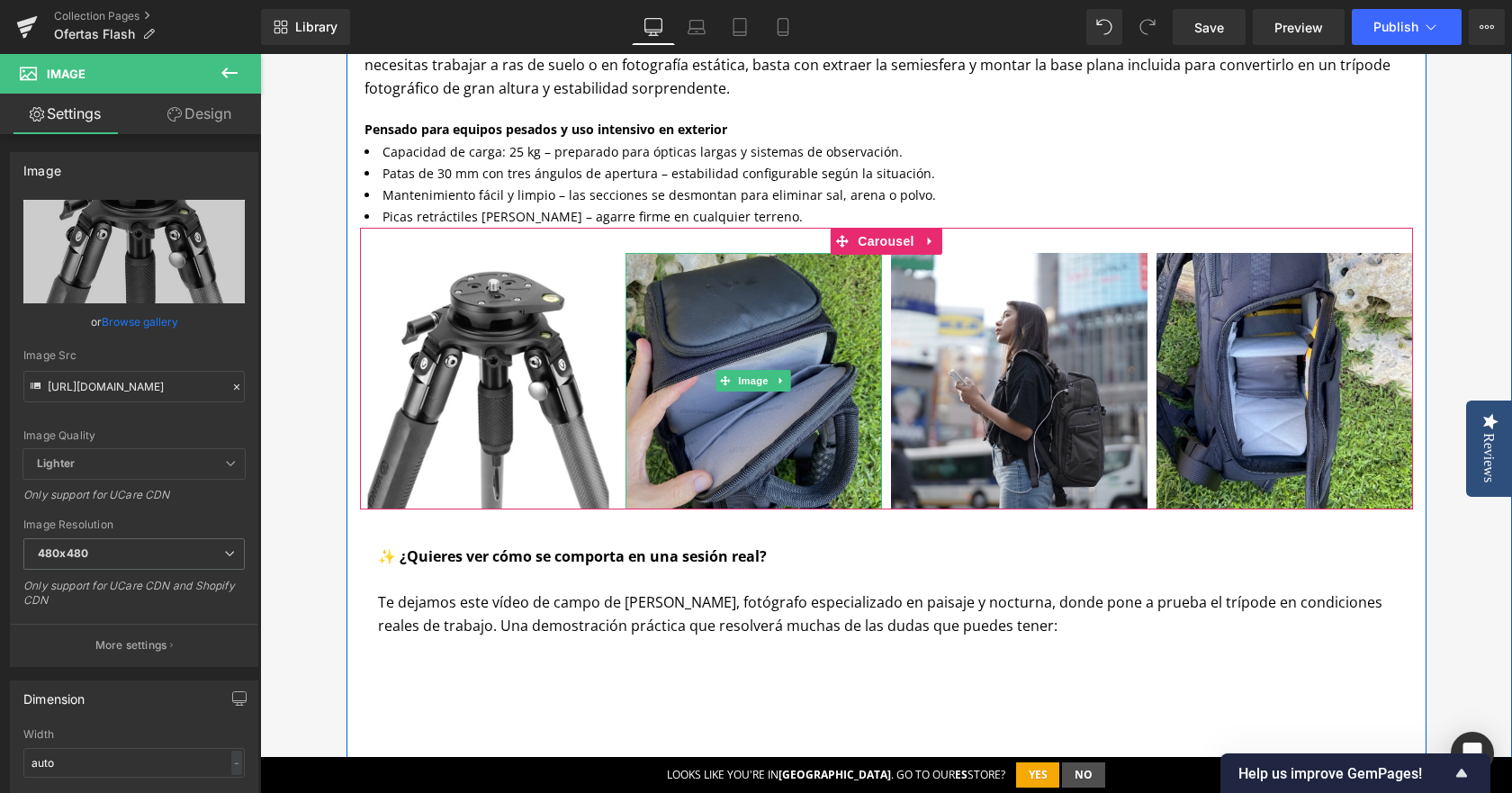
click at [764, 276] on img at bounding box center [753, 381] width 256 height 257
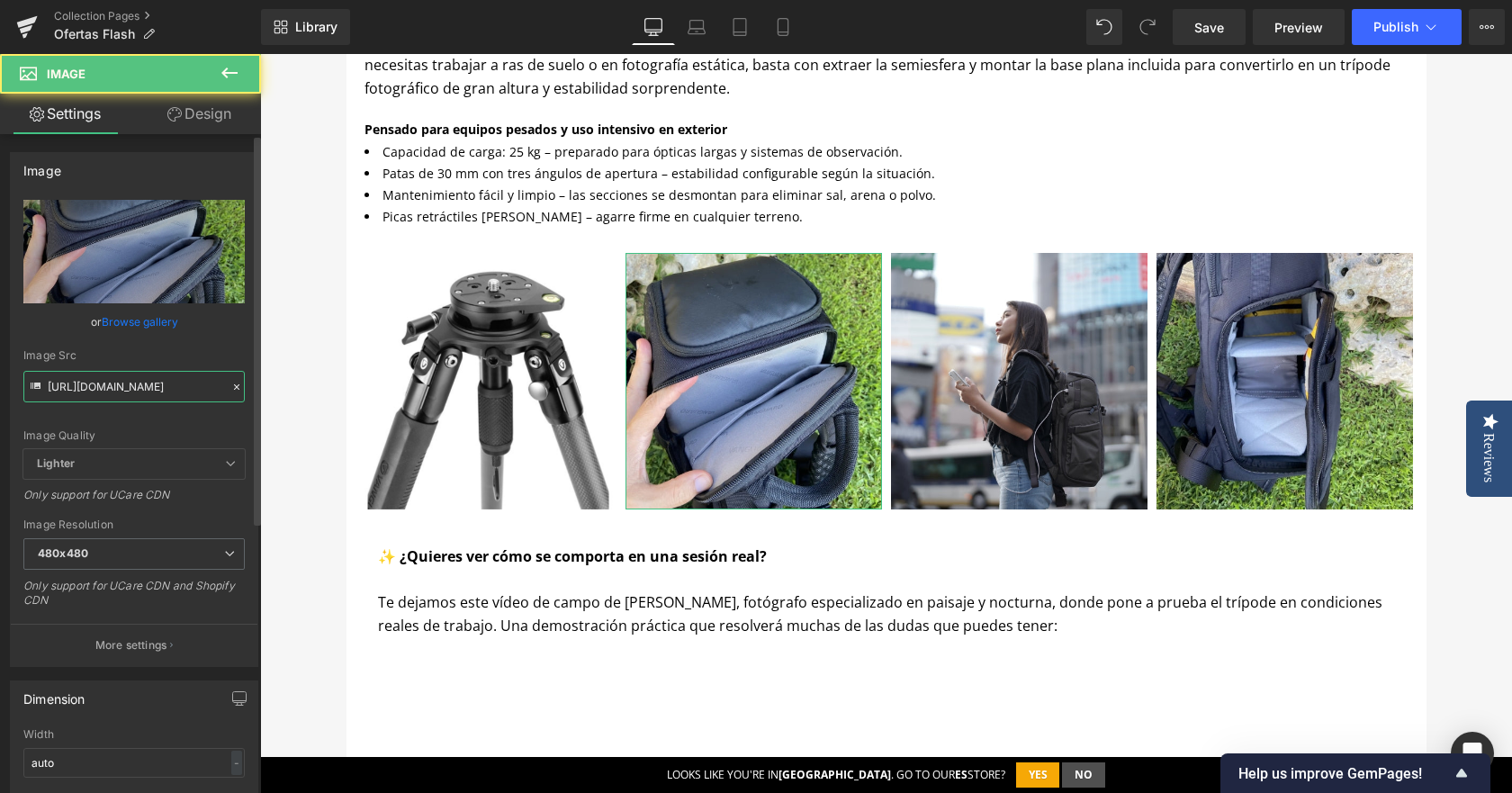
click at [116, 386] on input "[URL][DOMAIN_NAME]" at bounding box center [134, 387] width 222 height 32
paste input "Carrousel_Flash_ALTA_PRO_3V_2_e97ba501-5ead-48a1-93d0-cc56c1b3be77.jpg?v=176034…"
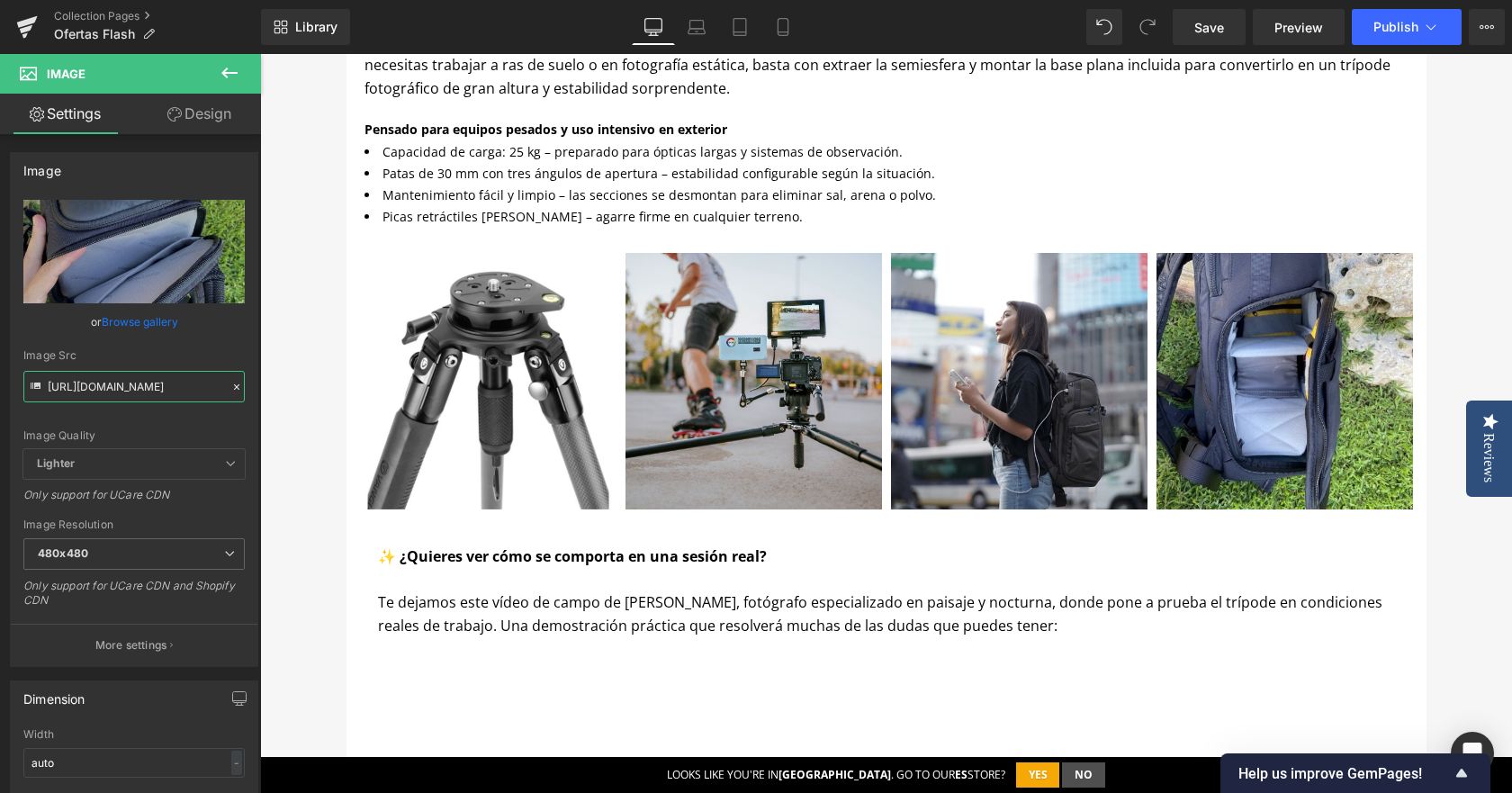
type input "[URL][DOMAIN_NAME]"
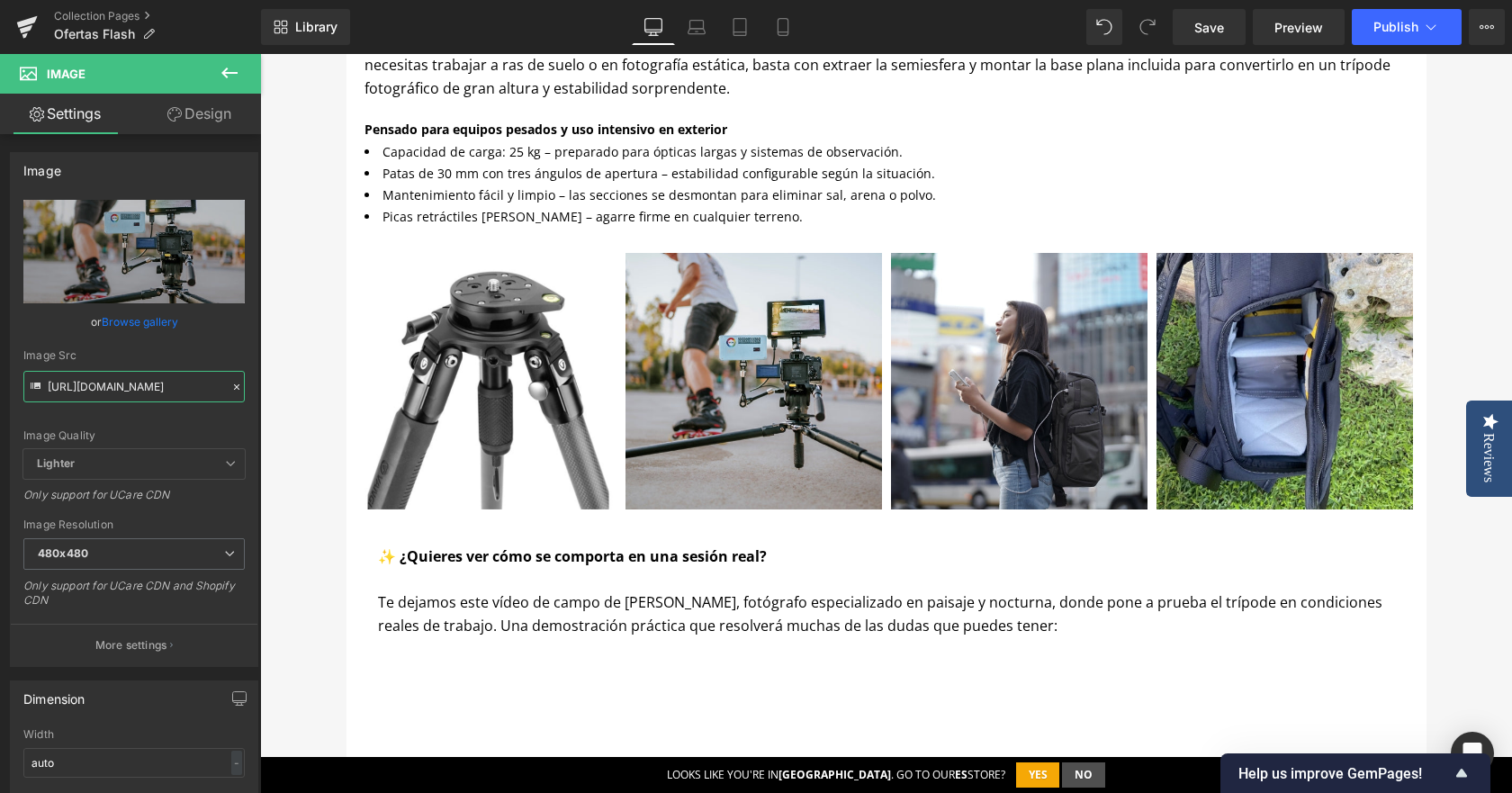
scroll to position [0, 0]
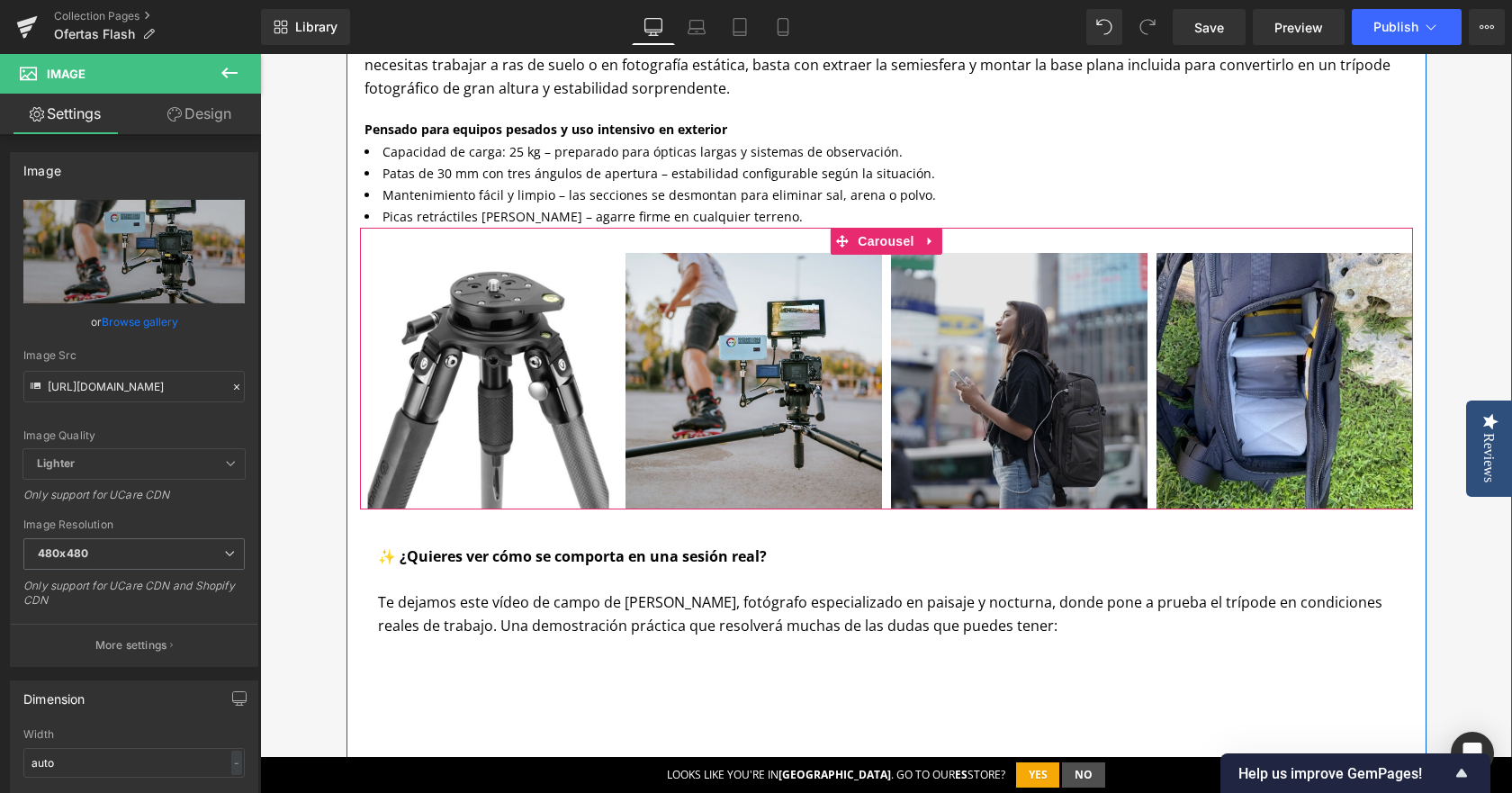
click at [1002, 412] on img at bounding box center [1019, 381] width 256 height 257
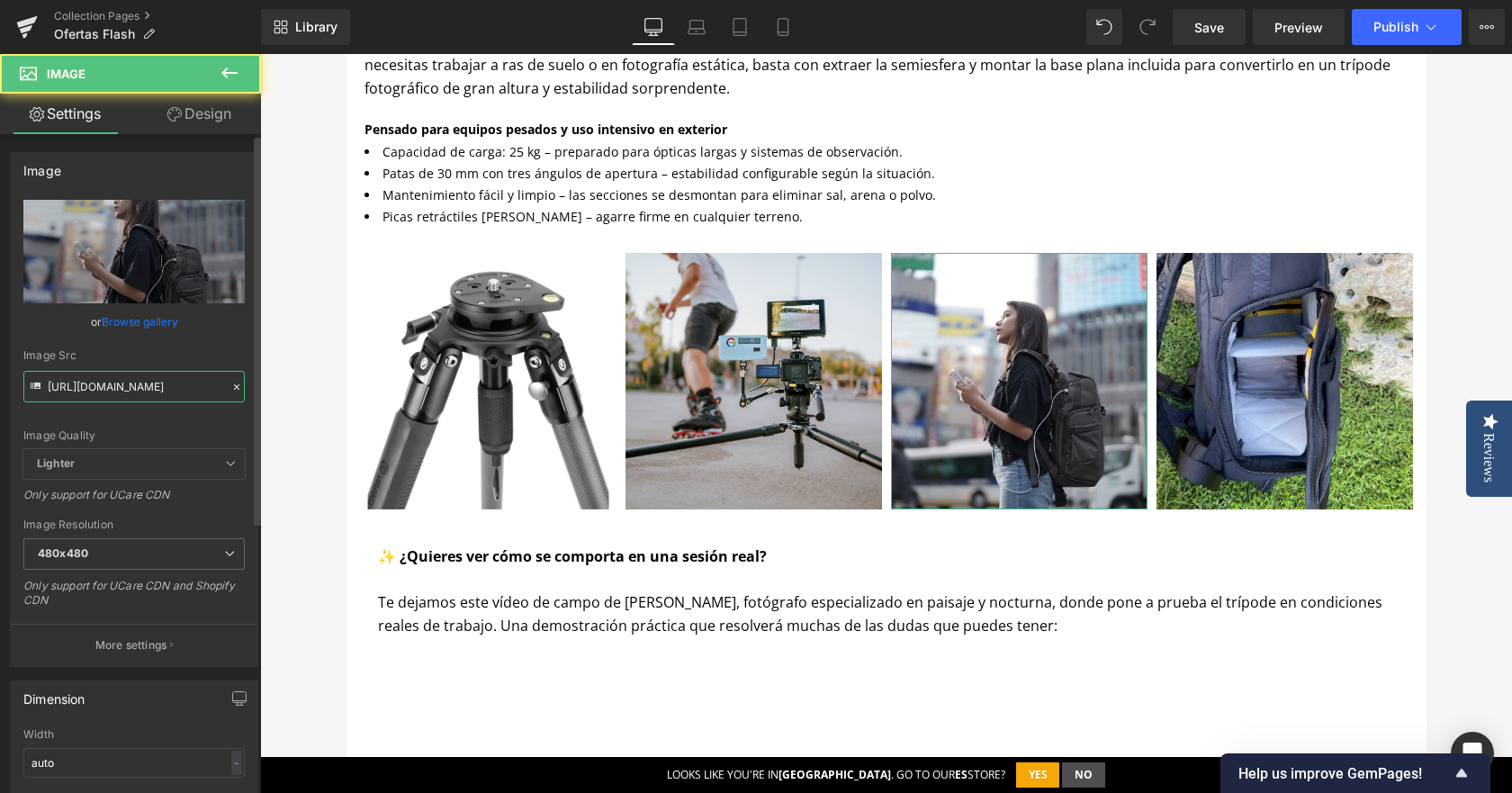
click at [136, 391] on input "[URL][DOMAIN_NAME]" at bounding box center [134, 387] width 222 height 32
paste input "Carrousel_Flash_2_dc6d31d4-da7e-432b-8f0c-13111ce17ceb.jpg?v=1760348914"
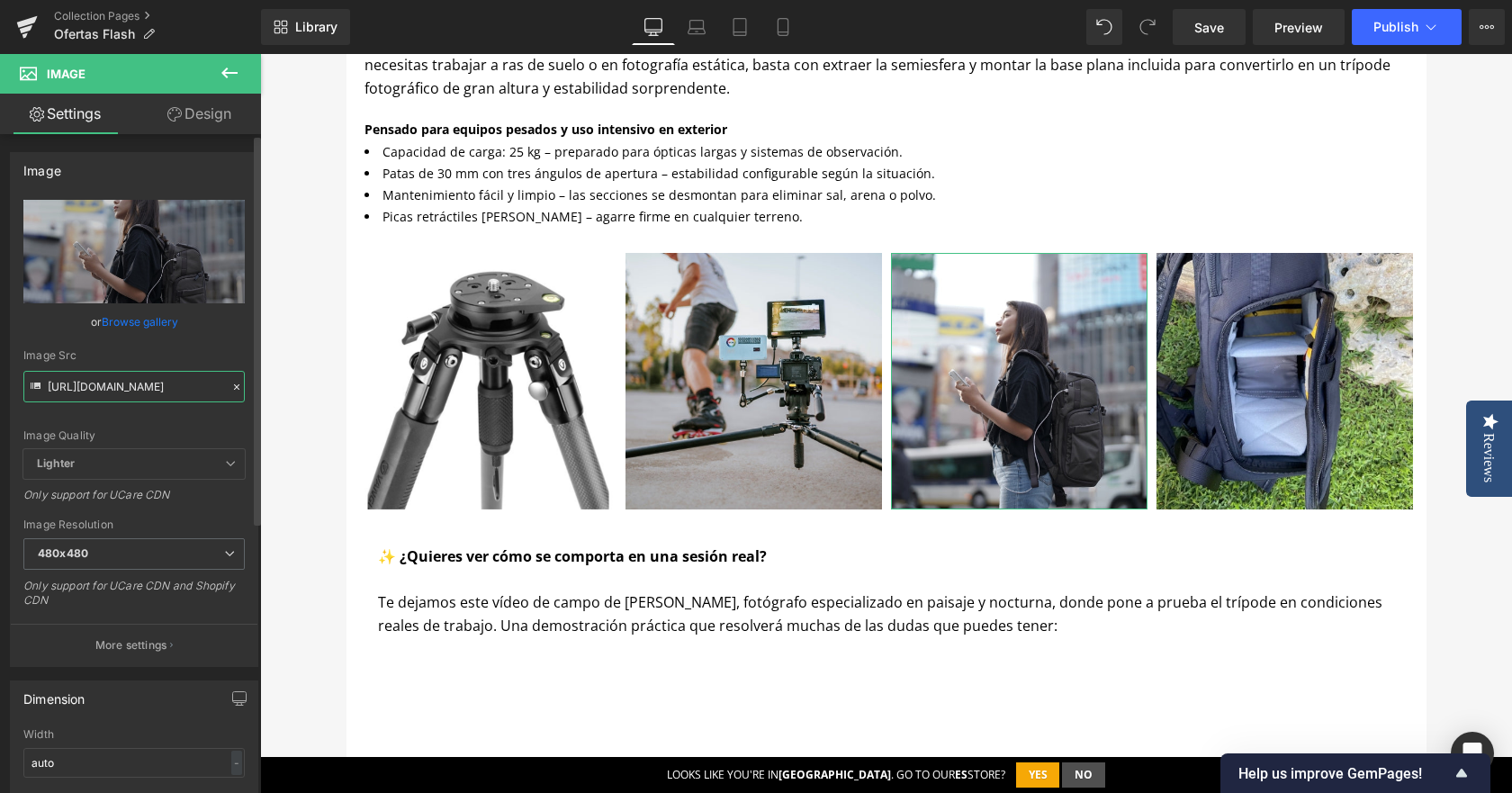
scroll to position [0, 531]
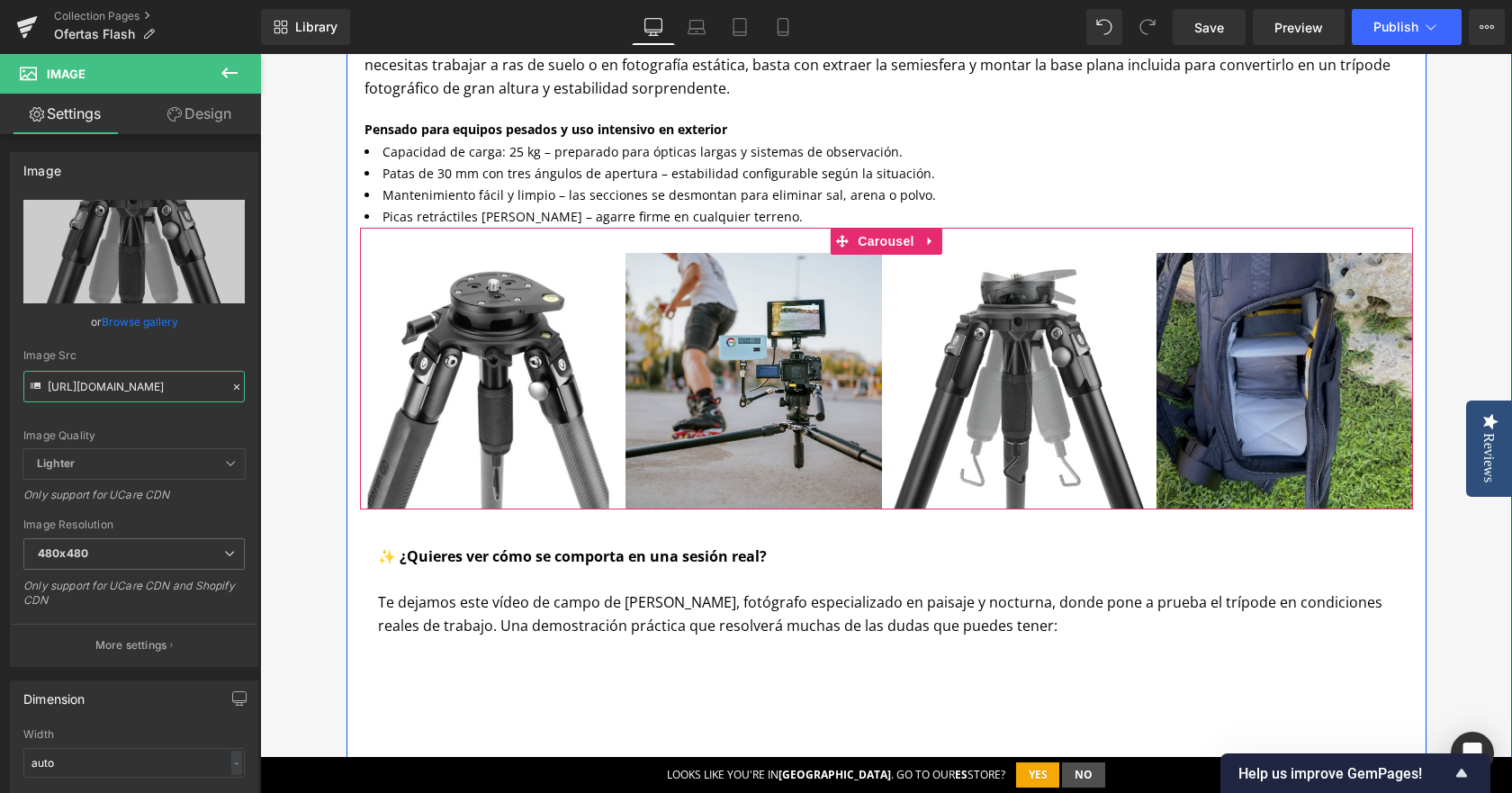
type input "[URL][DOMAIN_NAME]"
click at [1257, 307] on img at bounding box center [1285, 381] width 256 height 257
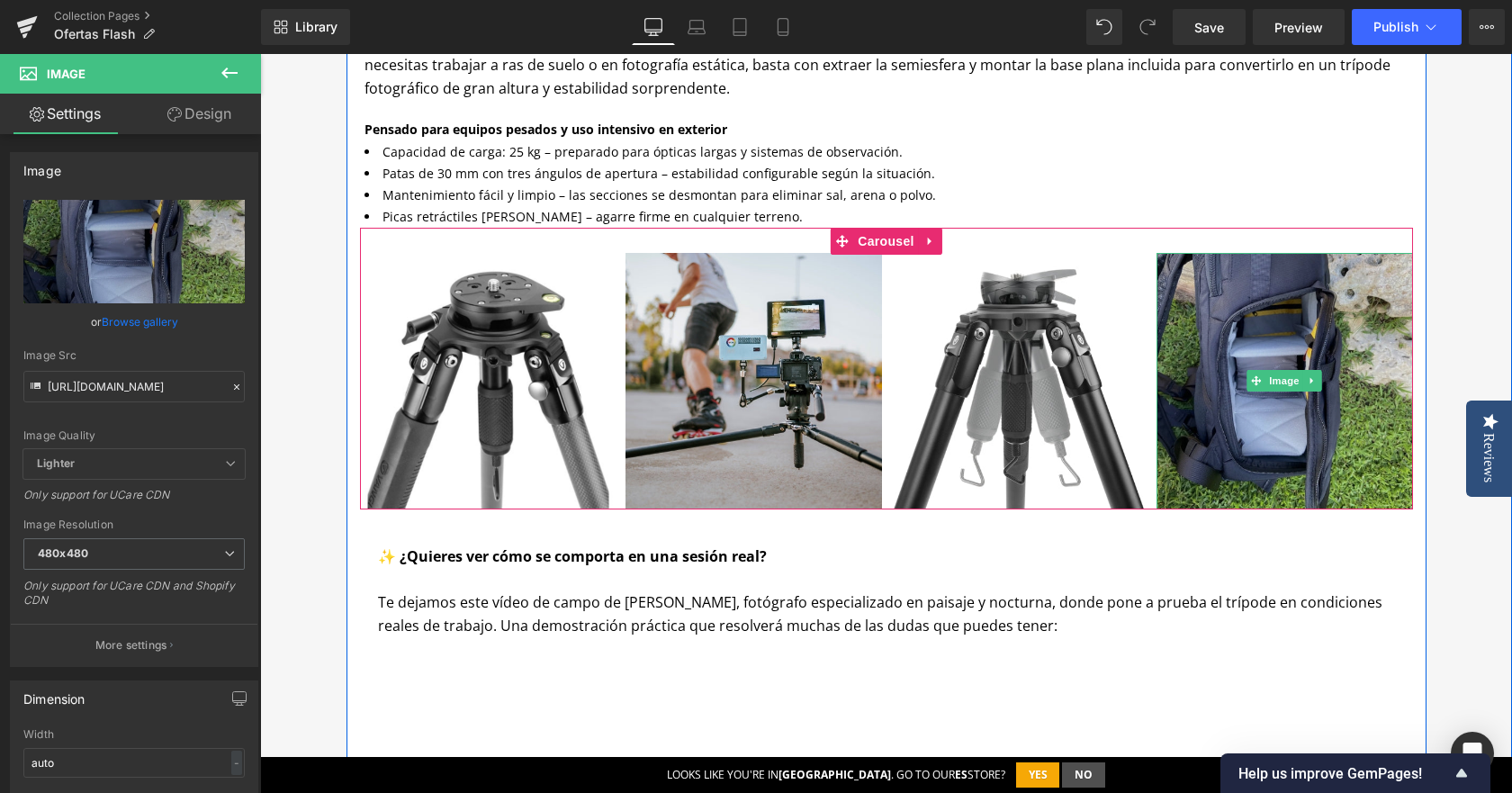
click at [1208, 317] on img at bounding box center [1285, 381] width 256 height 257
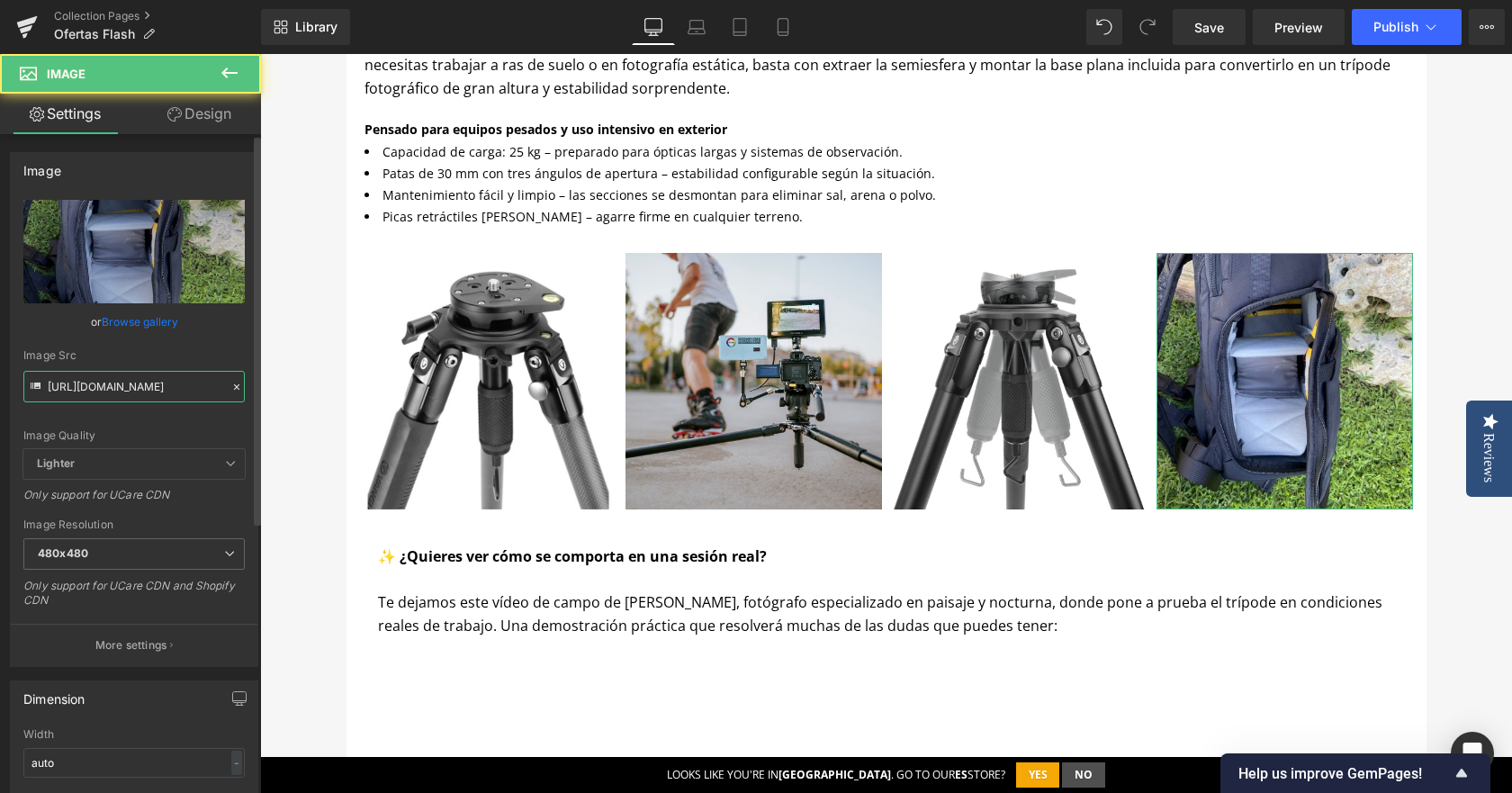
click at [158, 392] on input "[URL][DOMAIN_NAME]" at bounding box center [134, 387] width 222 height 32
paste input "Carrousel_Flash_ALTA_PRO_3V_1_3f642b65-1d26-4e50-aa11-528f9650e310.jpg?v=176034…"
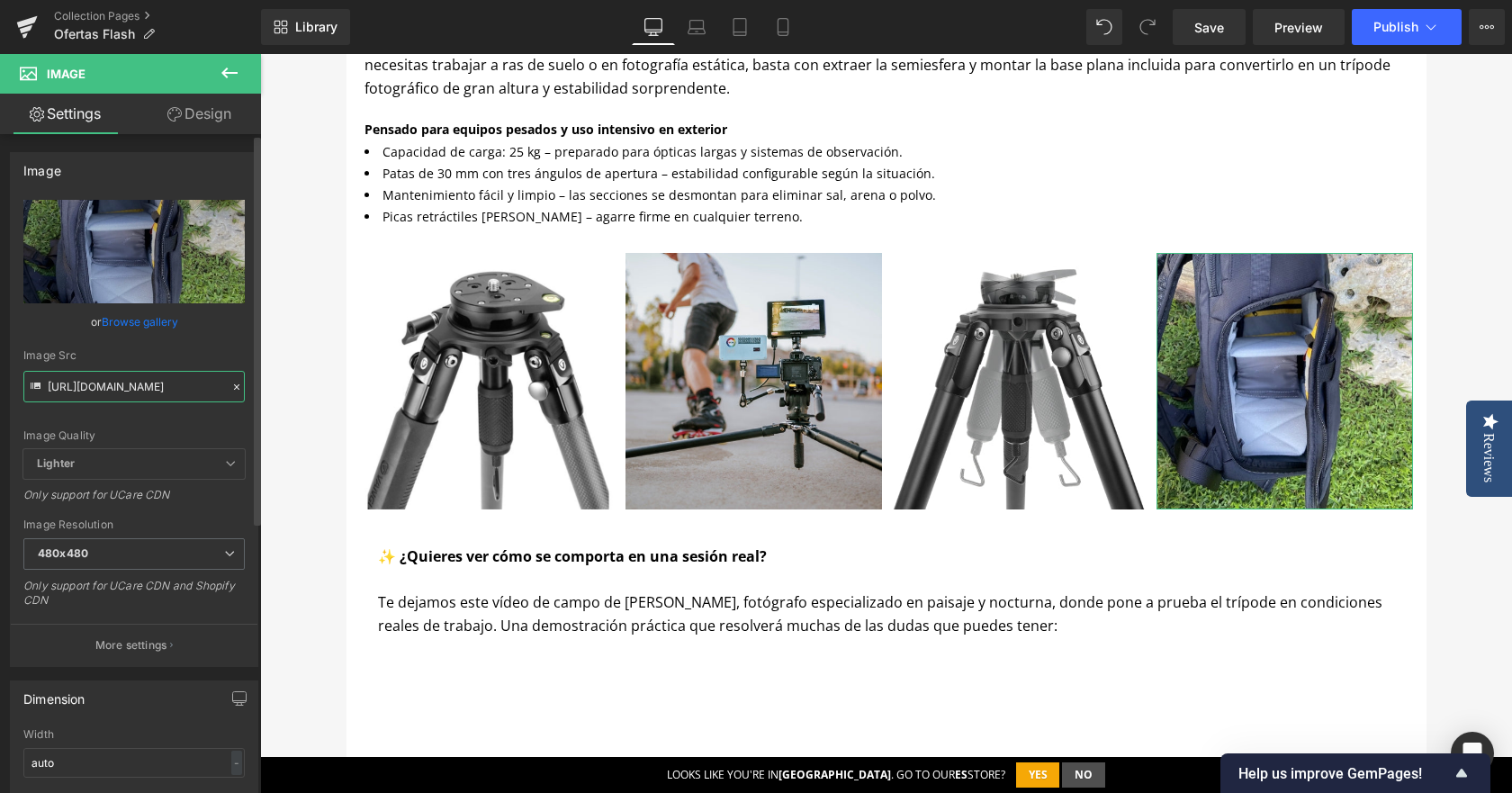
scroll to position [0, 609]
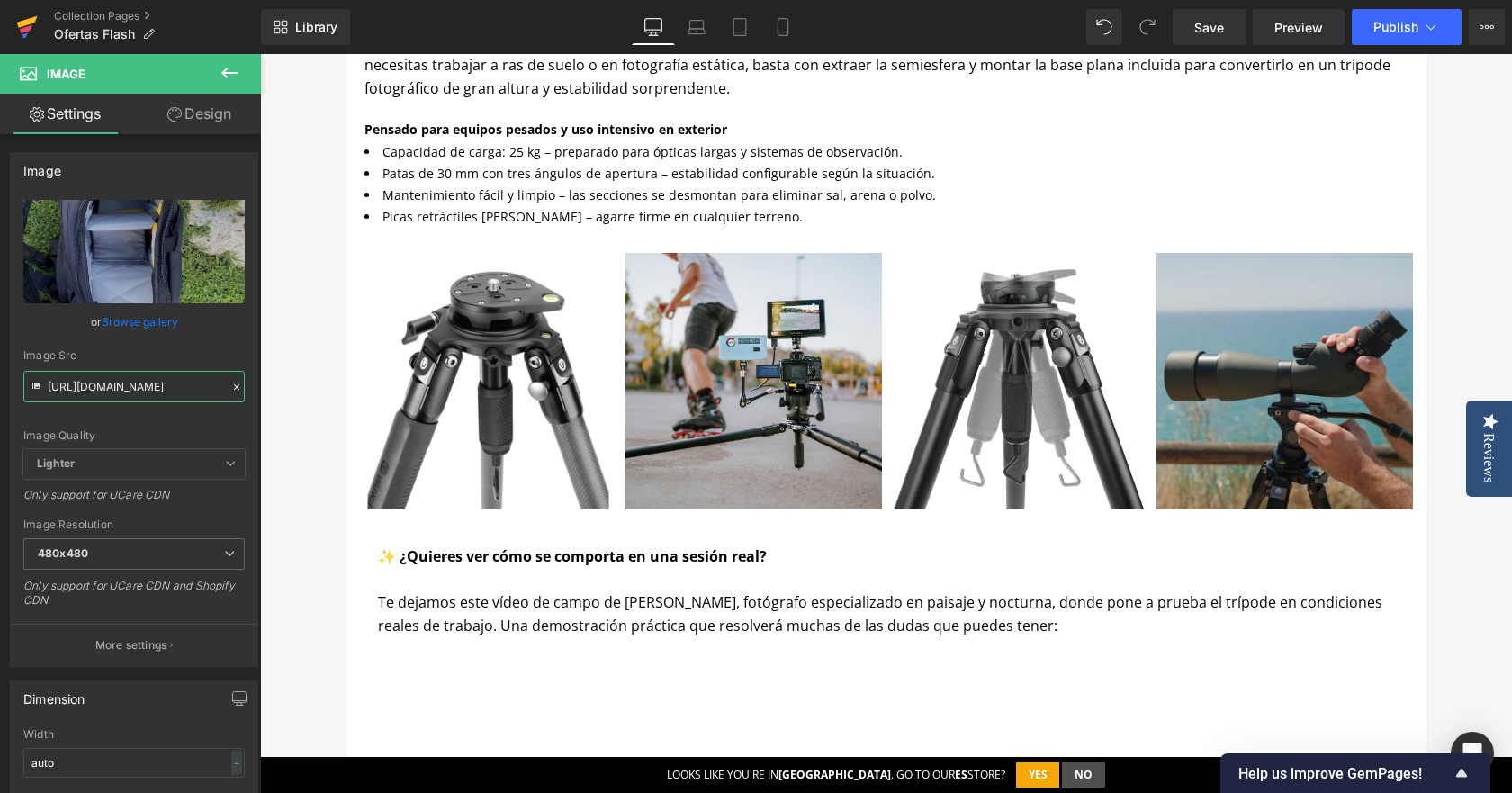
type input "[URL][DOMAIN_NAME]"
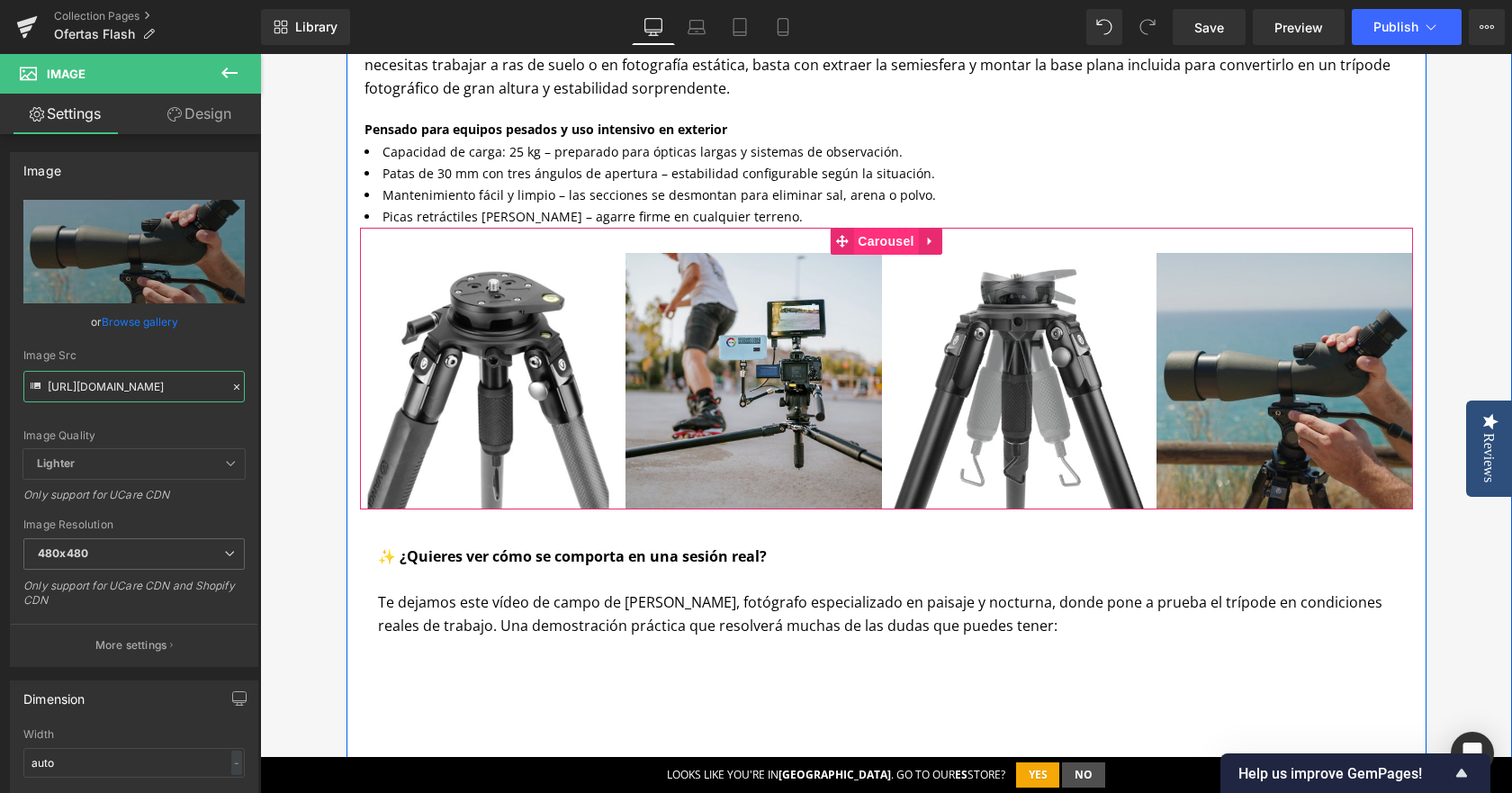
drag, startPoint x: 875, startPoint y: 246, endPoint x: 853, endPoint y: 246, distance: 22.0
click at [875, 246] on span "Carousel" at bounding box center [886, 241] width 65 height 27
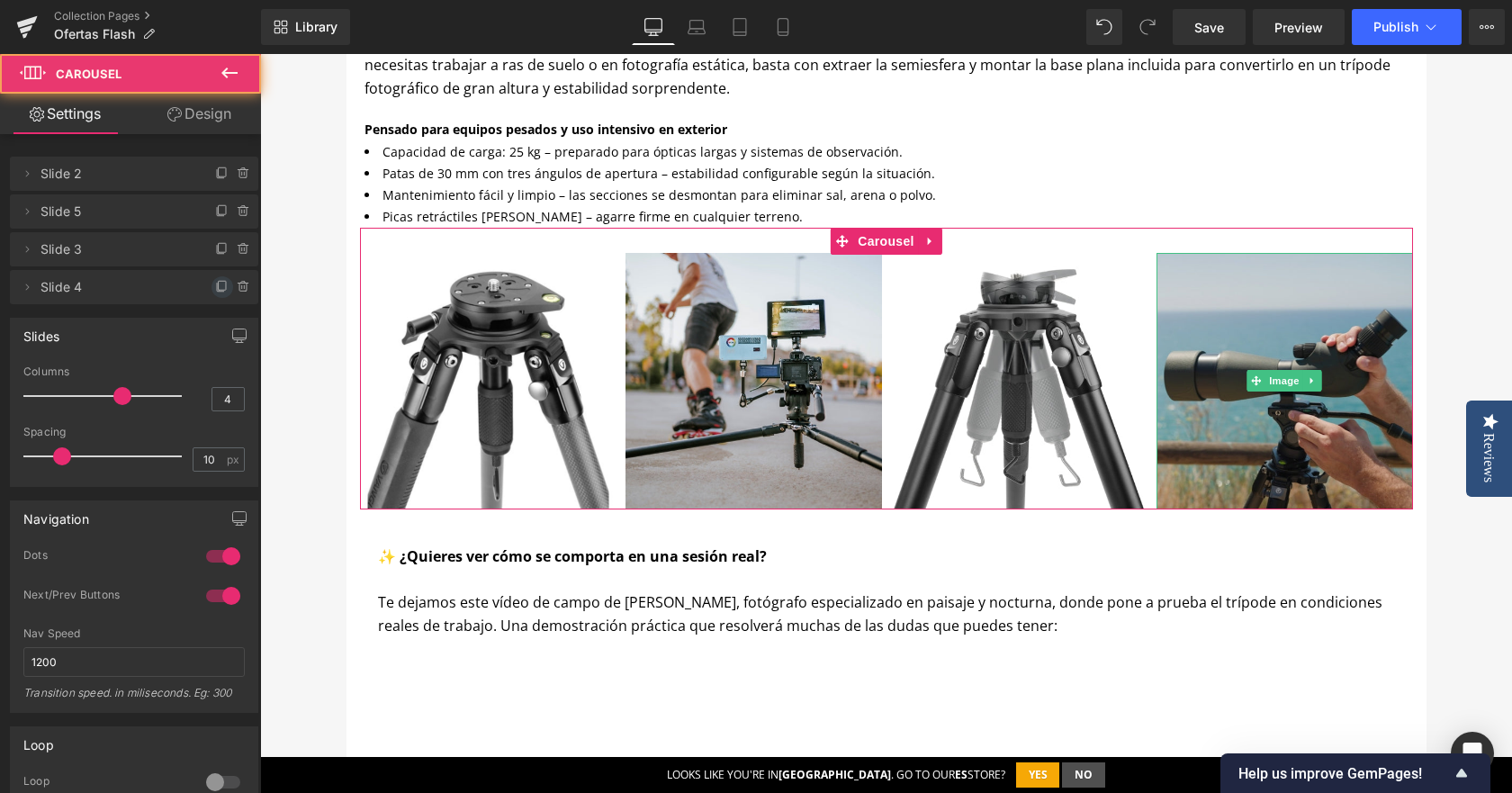
click at [215, 288] on icon at bounding box center [222, 287] width 14 height 14
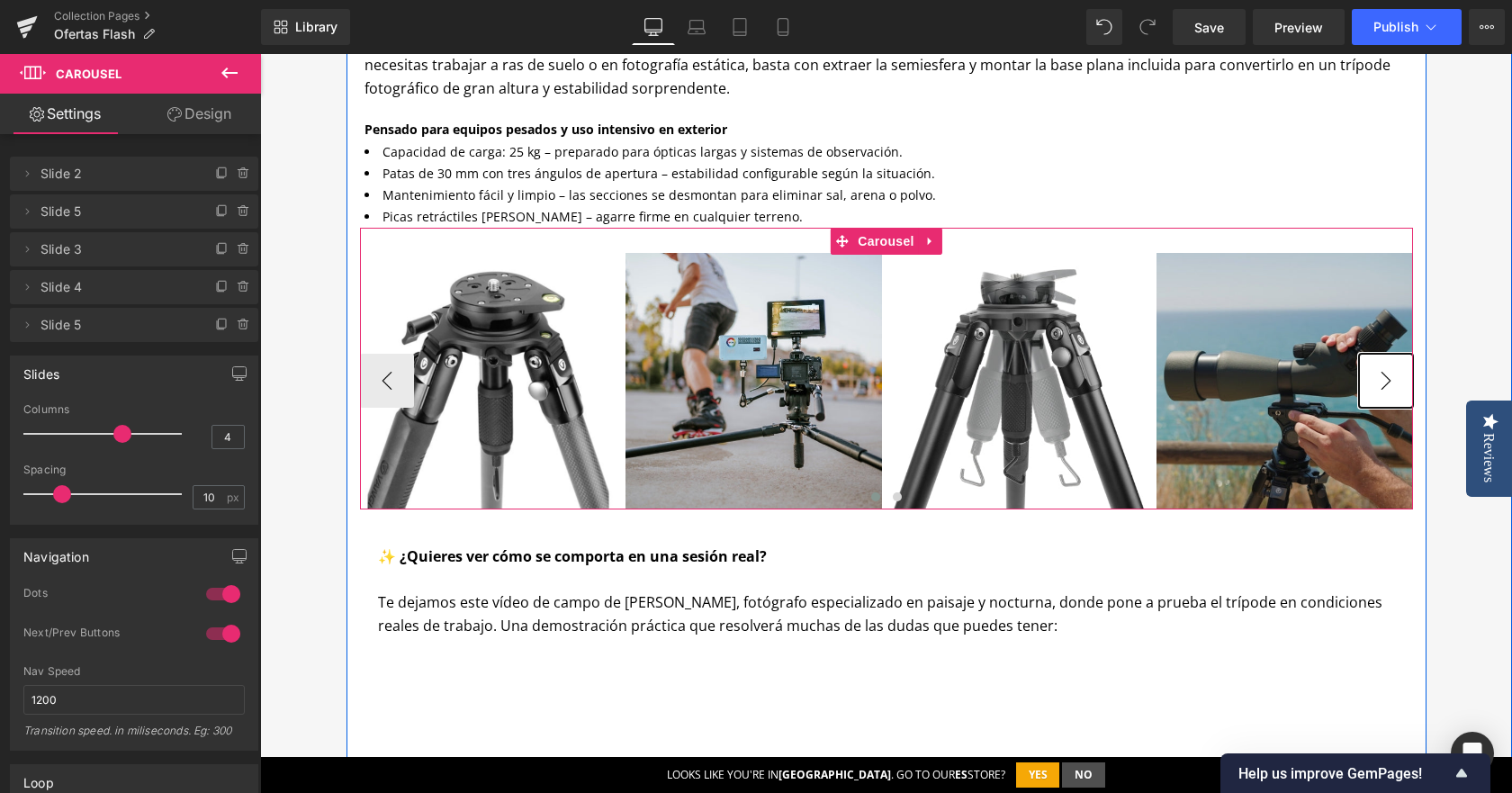
click at [1372, 376] on button "›" at bounding box center [1386, 381] width 54 height 54
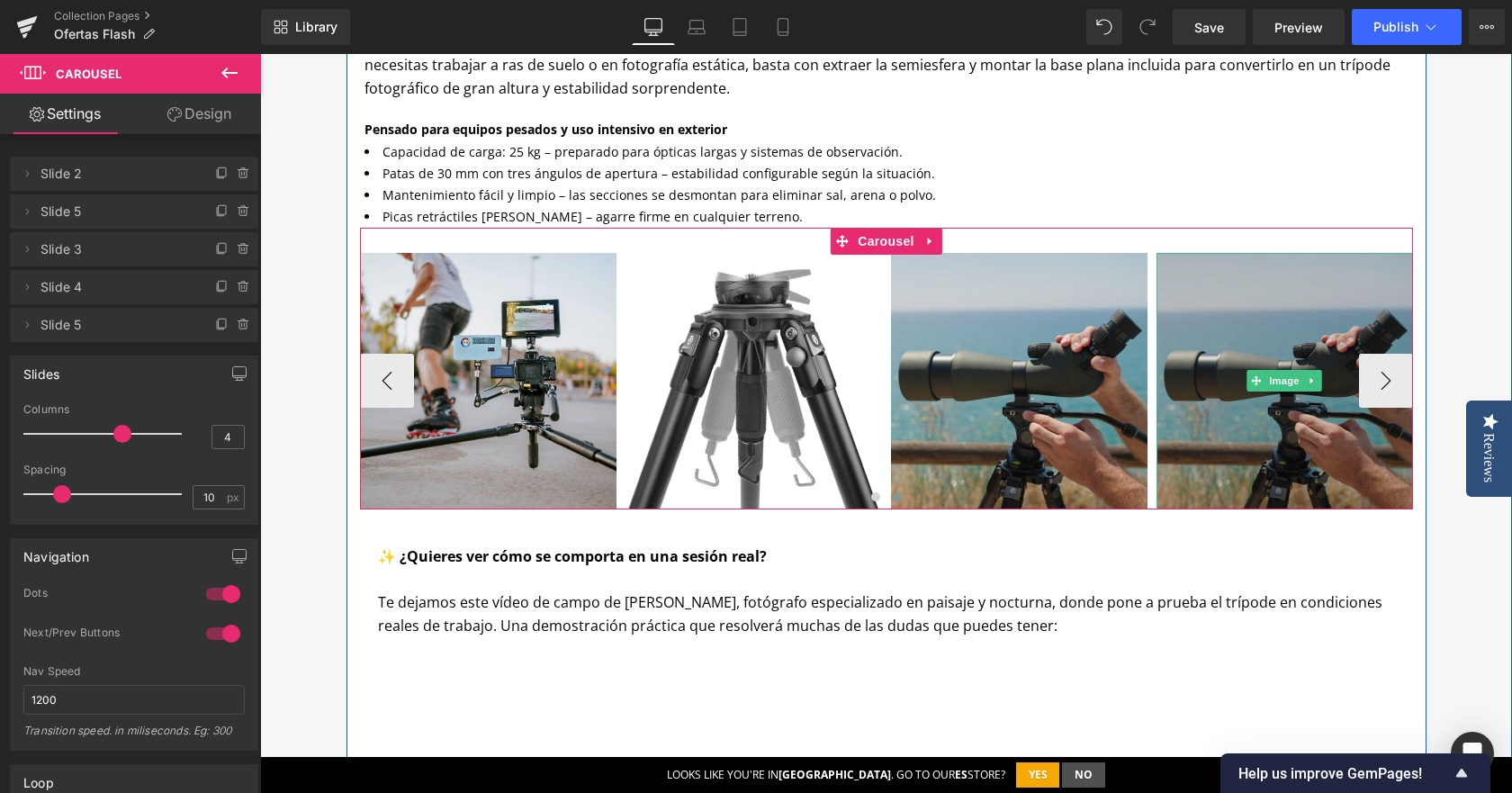
click at [1209, 410] on img at bounding box center [1285, 381] width 256 height 257
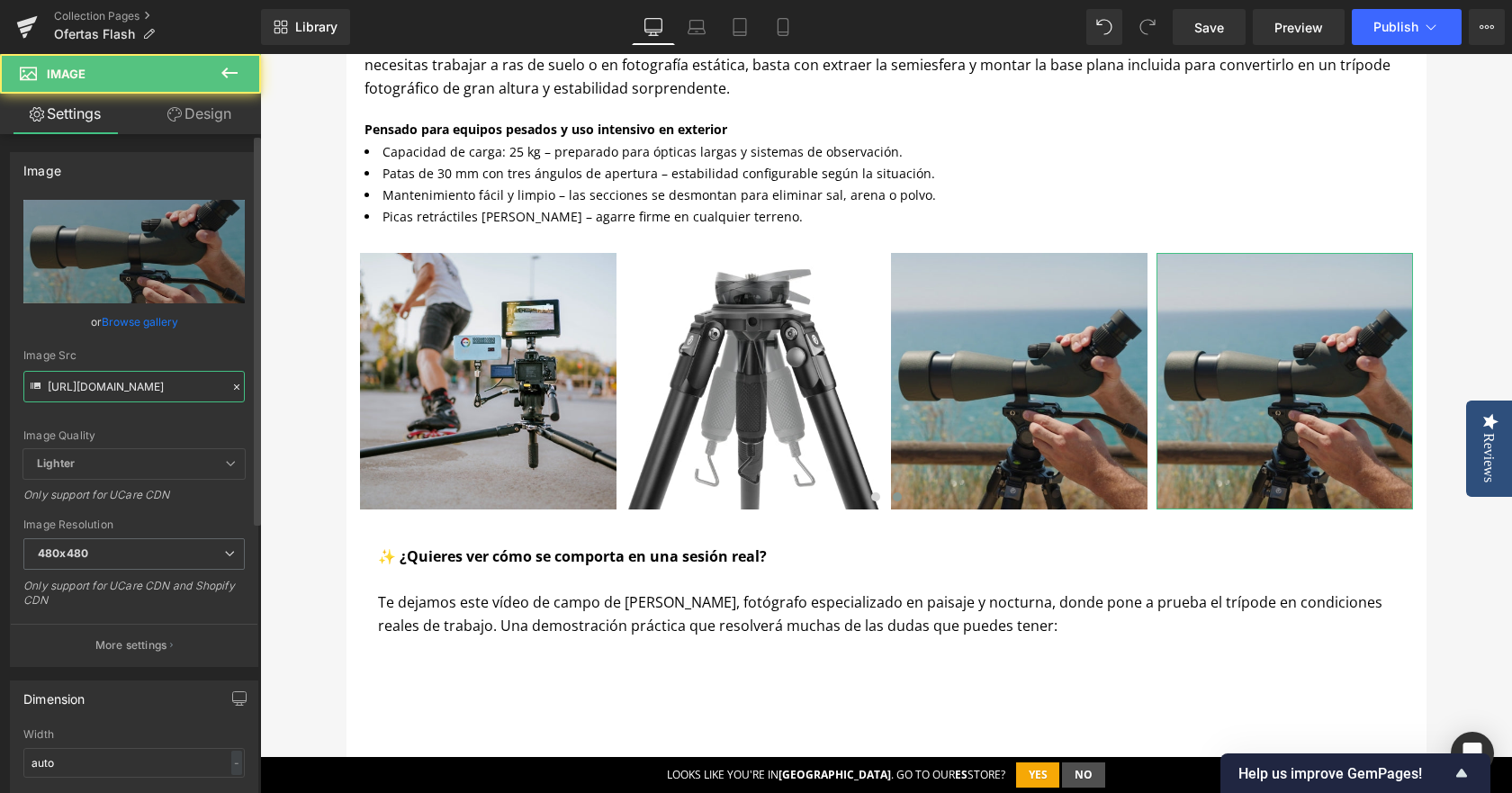
click at [106, 384] on input "[URL][DOMAIN_NAME]" at bounding box center [134, 387] width 222 height 32
click at [104, 384] on input "[URL][DOMAIN_NAME]" at bounding box center [134, 387] width 222 height 32
paste input "3_cbef7a5a-b23a-44a8-b99b-589921fe323d"
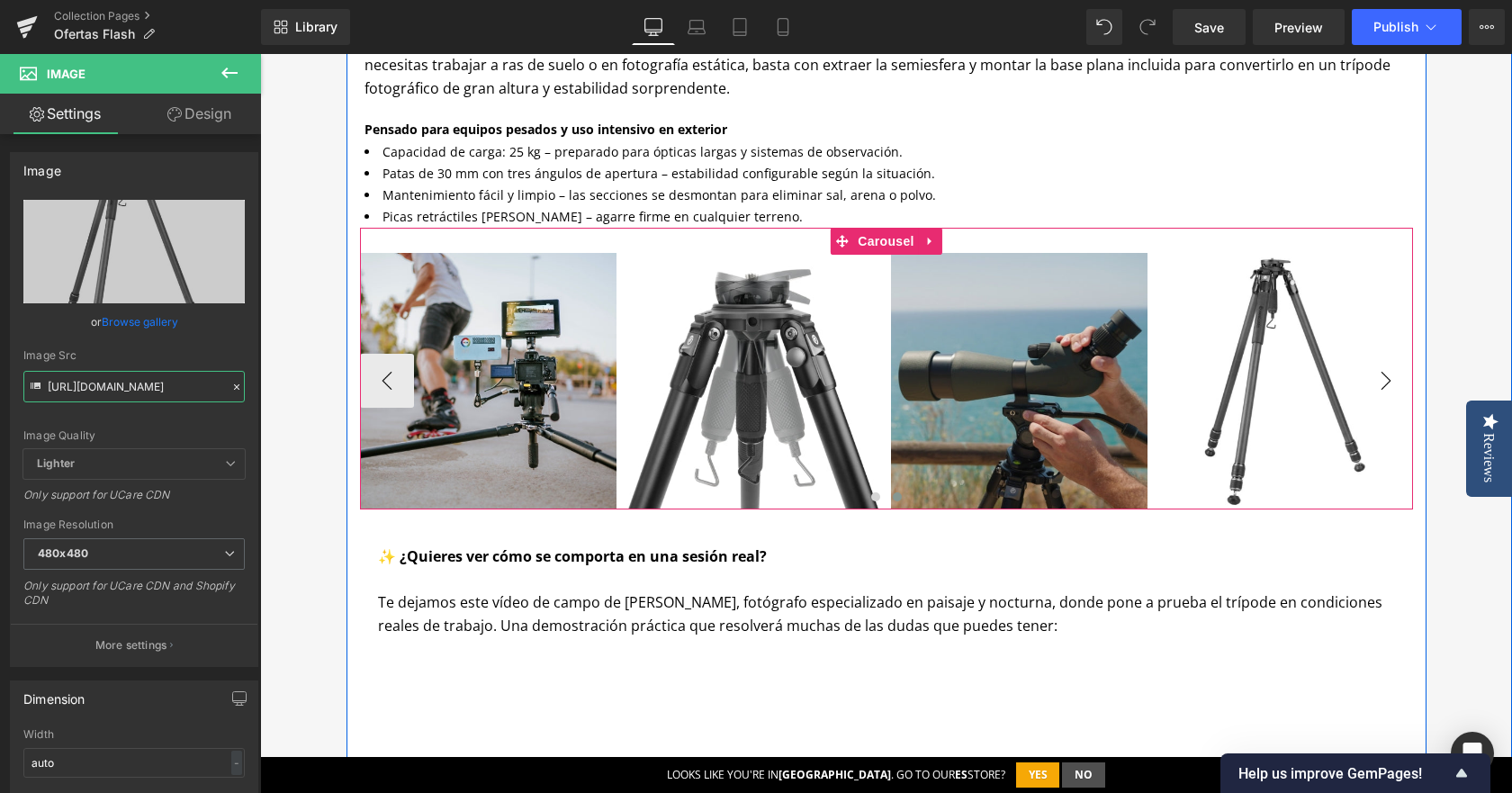
type input "[URL][DOMAIN_NAME]"
click at [1372, 386] on button "›" at bounding box center [1386, 381] width 54 height 54
click at [882, 248] on span "Carousel" at bounding box center [886, 241] width 65 height 27
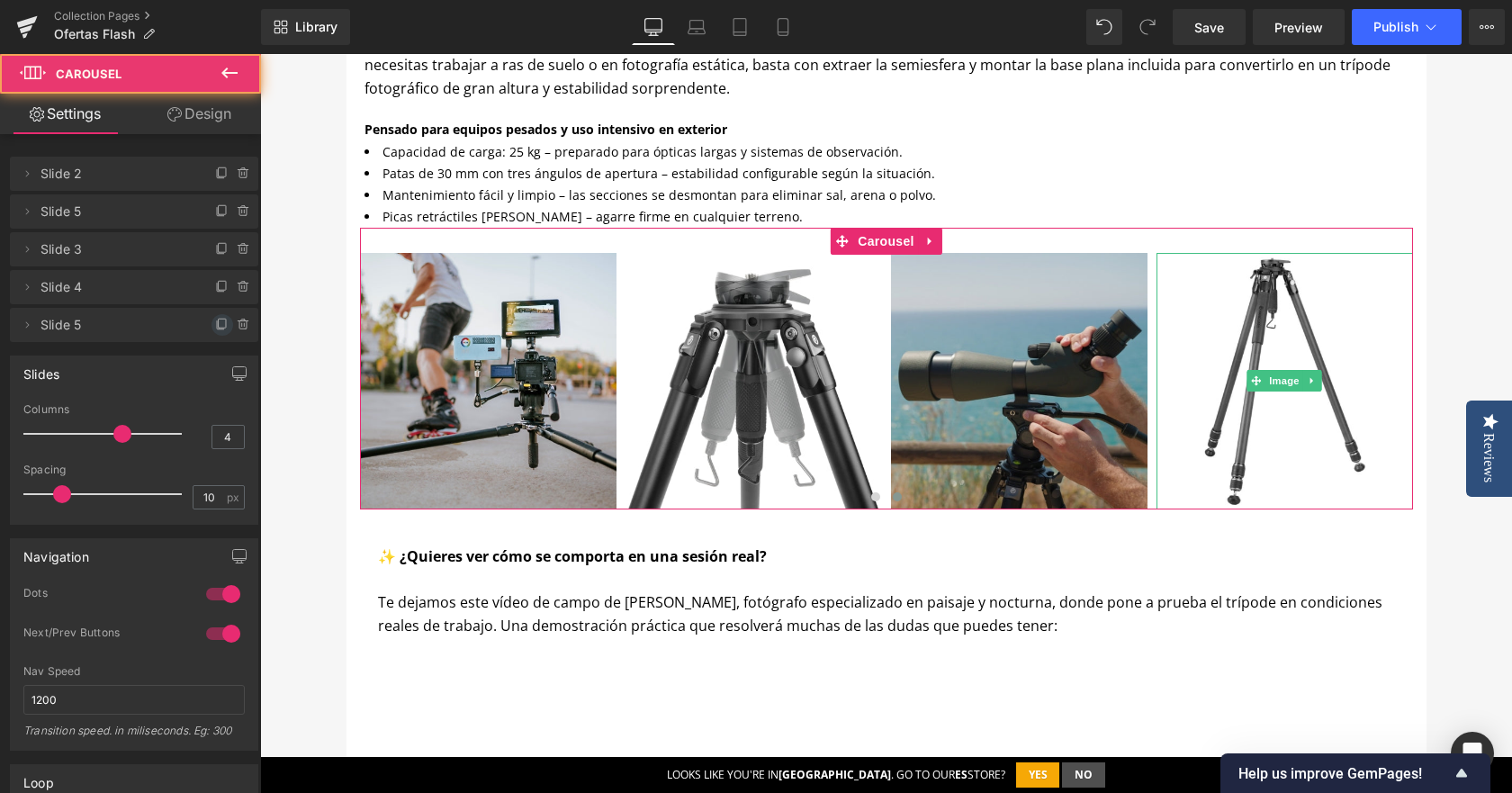
click at [219, 328] on icon at bounding box center [223, 323] width 8 height 9
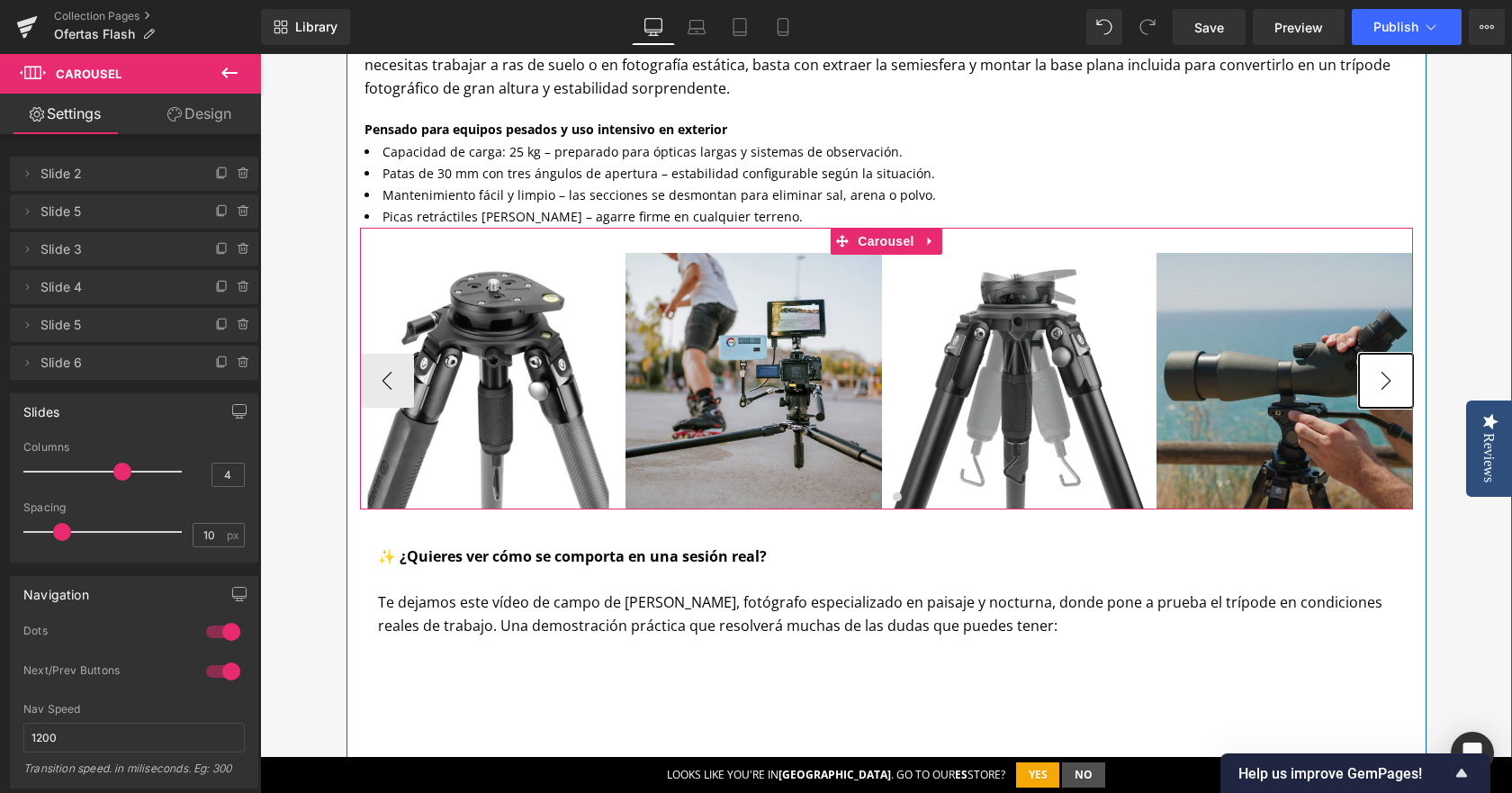
click at [1374, 380] on button "›" at bounding box center [1386, 381] width 54 height 54
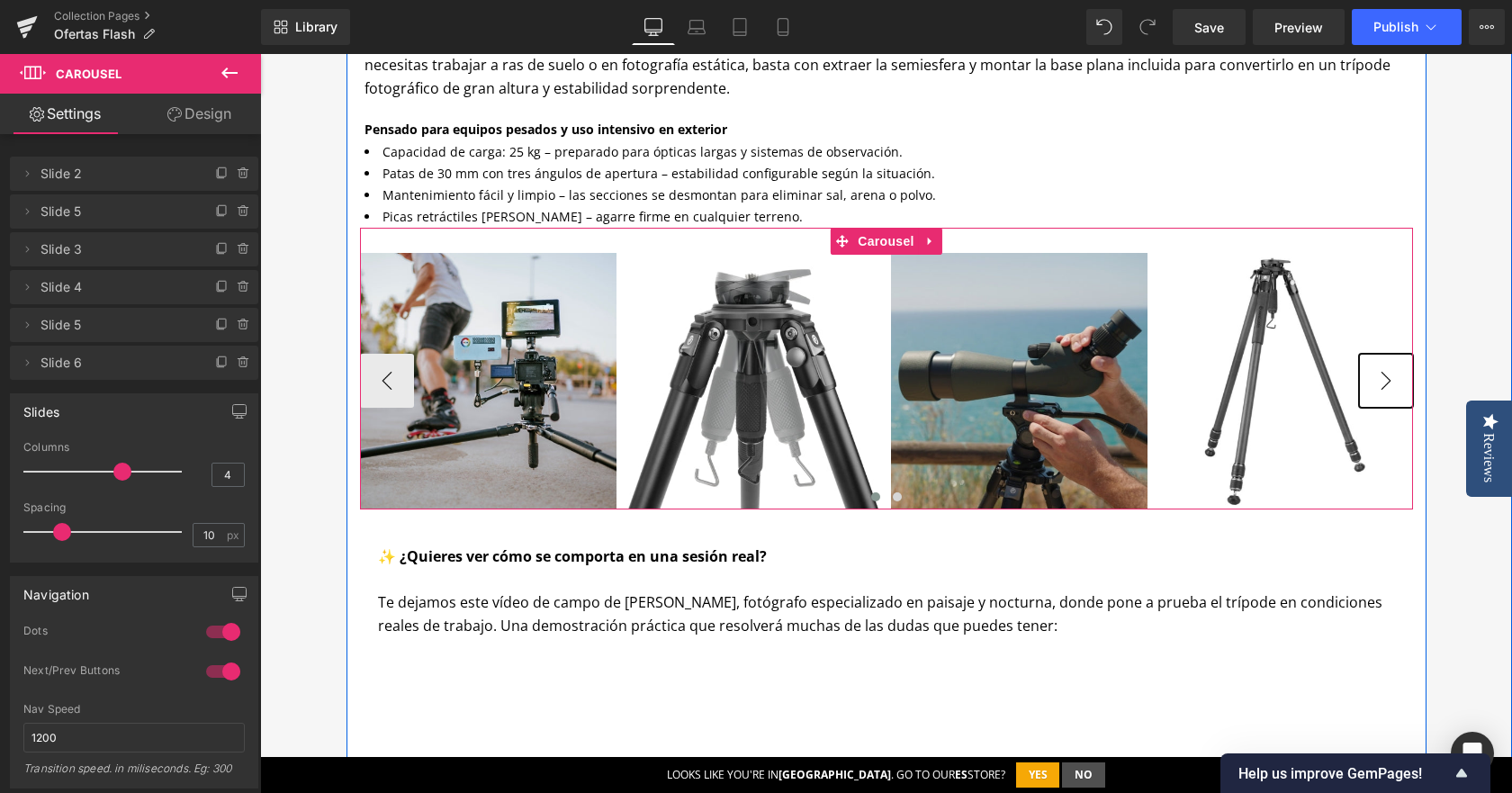
click at [1374, 380] on button "›" at bounding box center [1386, 381] width 54 height 54
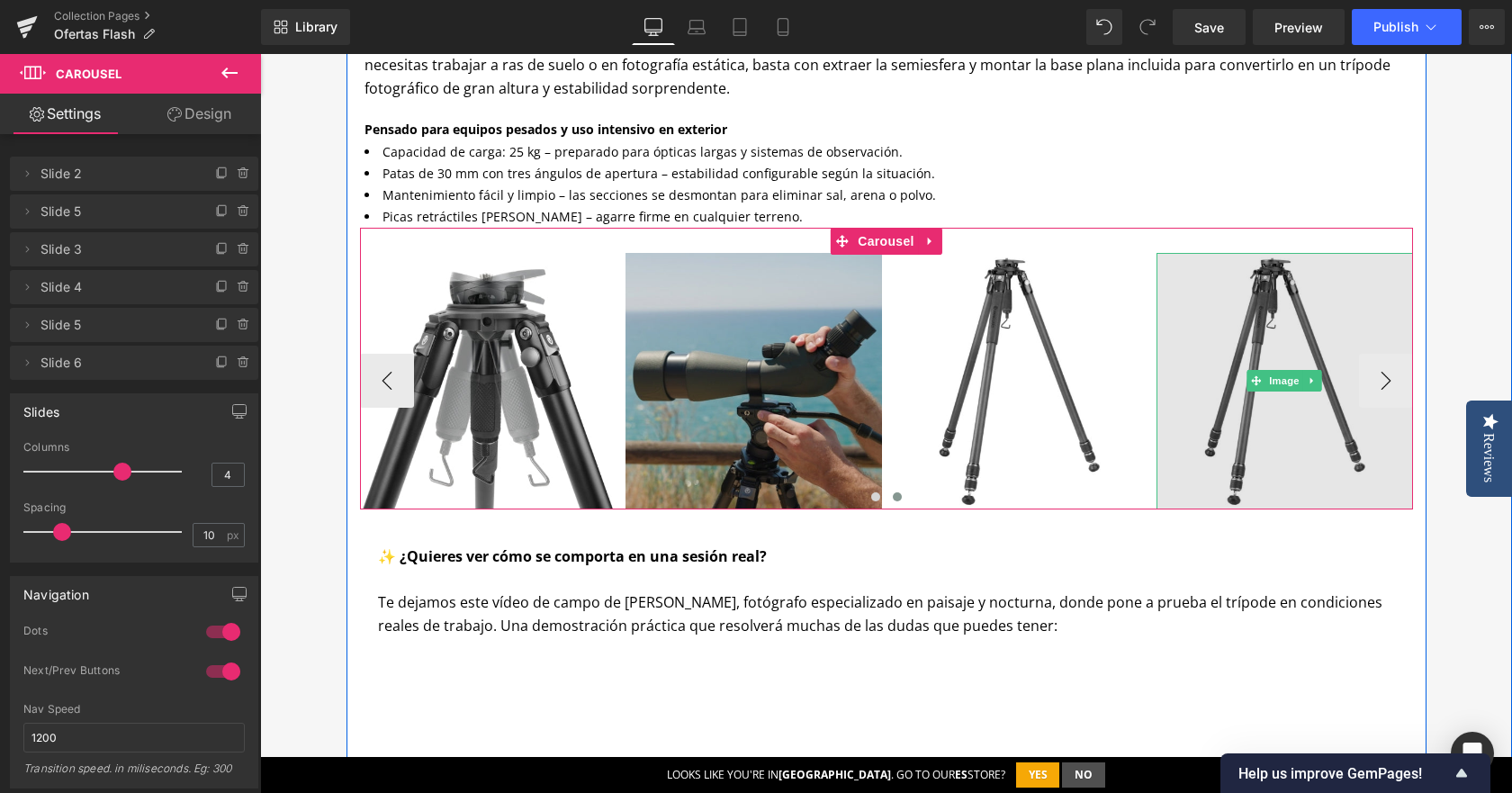
click at [1202, 386] on img at bounding box center [1285, 381] width 256 height 257
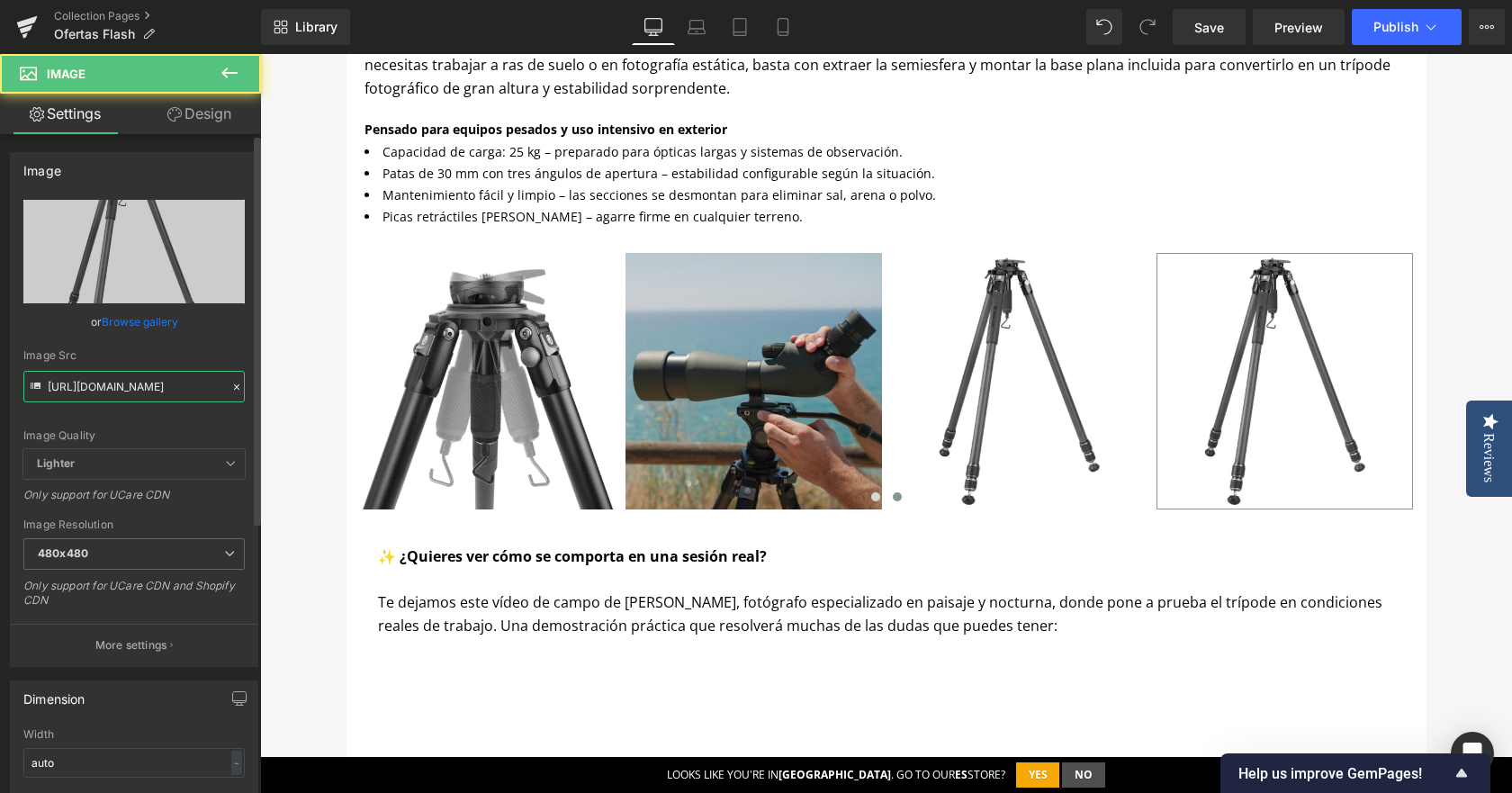
click at [127, 393] on input "[URL][DOMAIN_NAME]" at bounding box center [134, 387] width 222 height 32
paste input "ALTA_PRO_3V_1_3f642b65-1d26-4e50-aa11-528f9650e31"
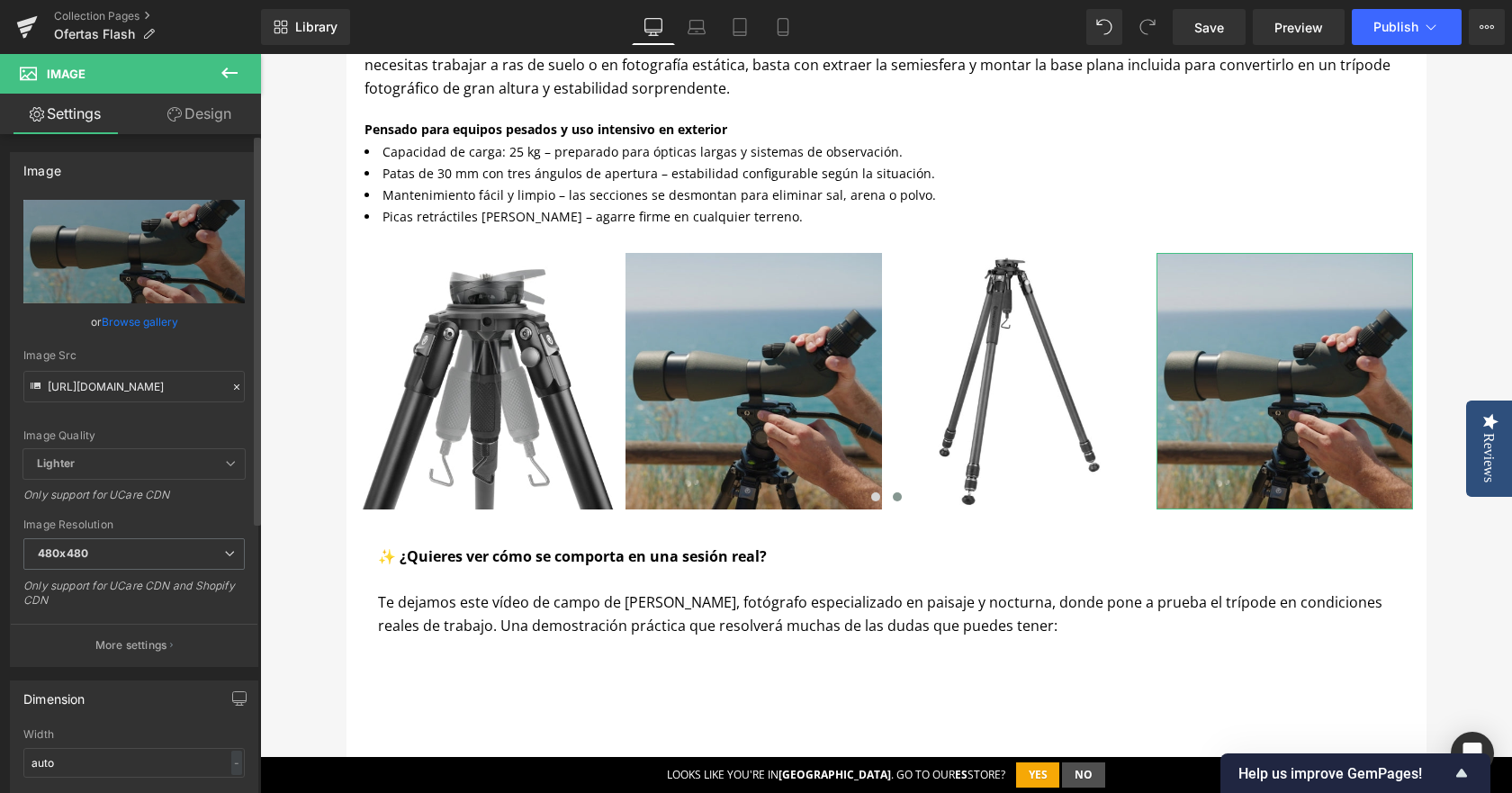
click at [216, 423] on div "Image Quality Lighter Lightest Lighter Lighter Lightest Only support for UCare …" at bounding box center [134, 324] width 222 height 249
click at [161, 381] on input "[URL][DOMAIN_NAME]" at bounding box center [134, 387] width 222 height 32
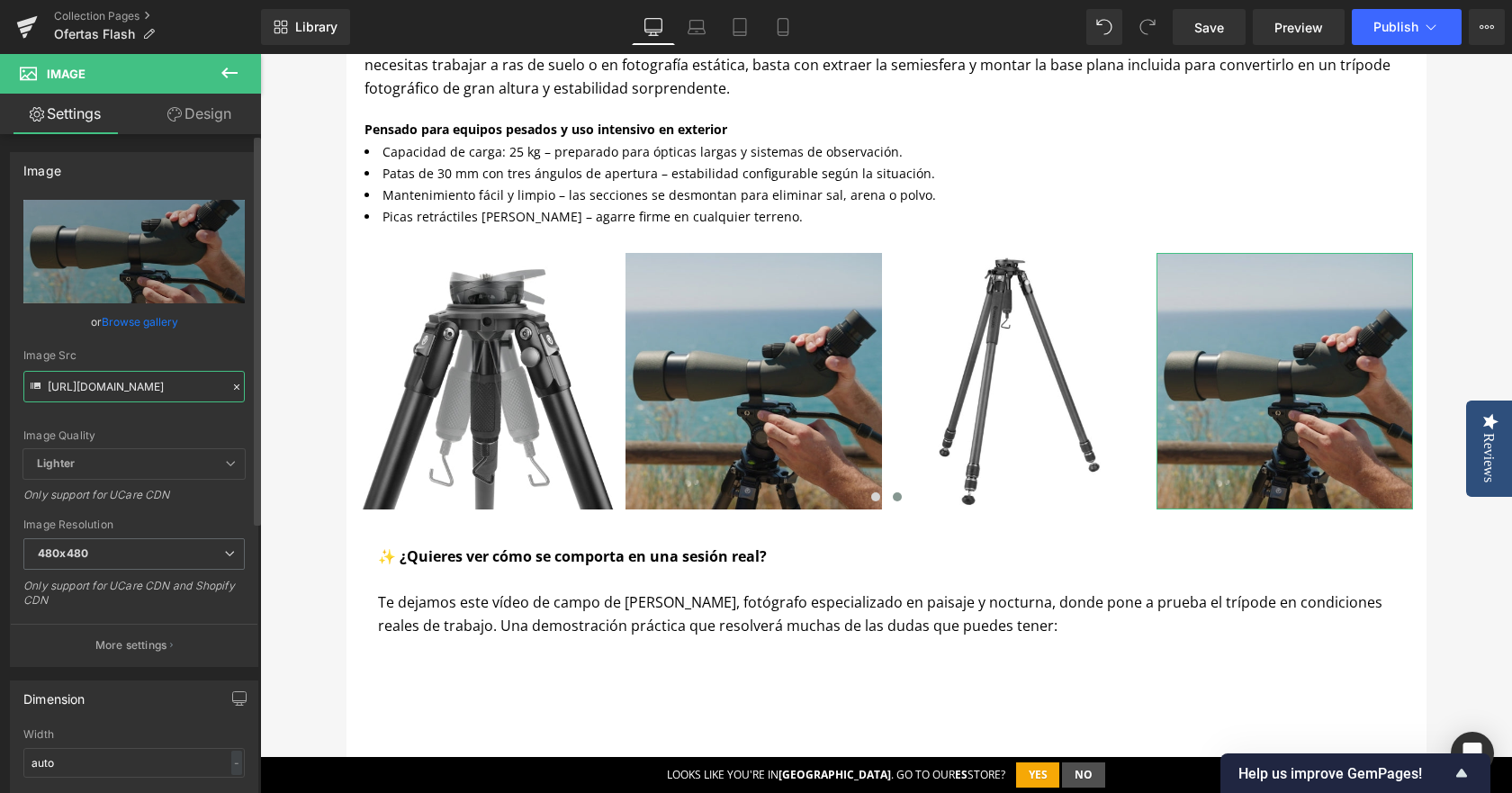
click at [161, 381] on input "[URL][DOMAIN_NAME]" at bounding box center [134, 387] width 222 height 32
paste input "text"
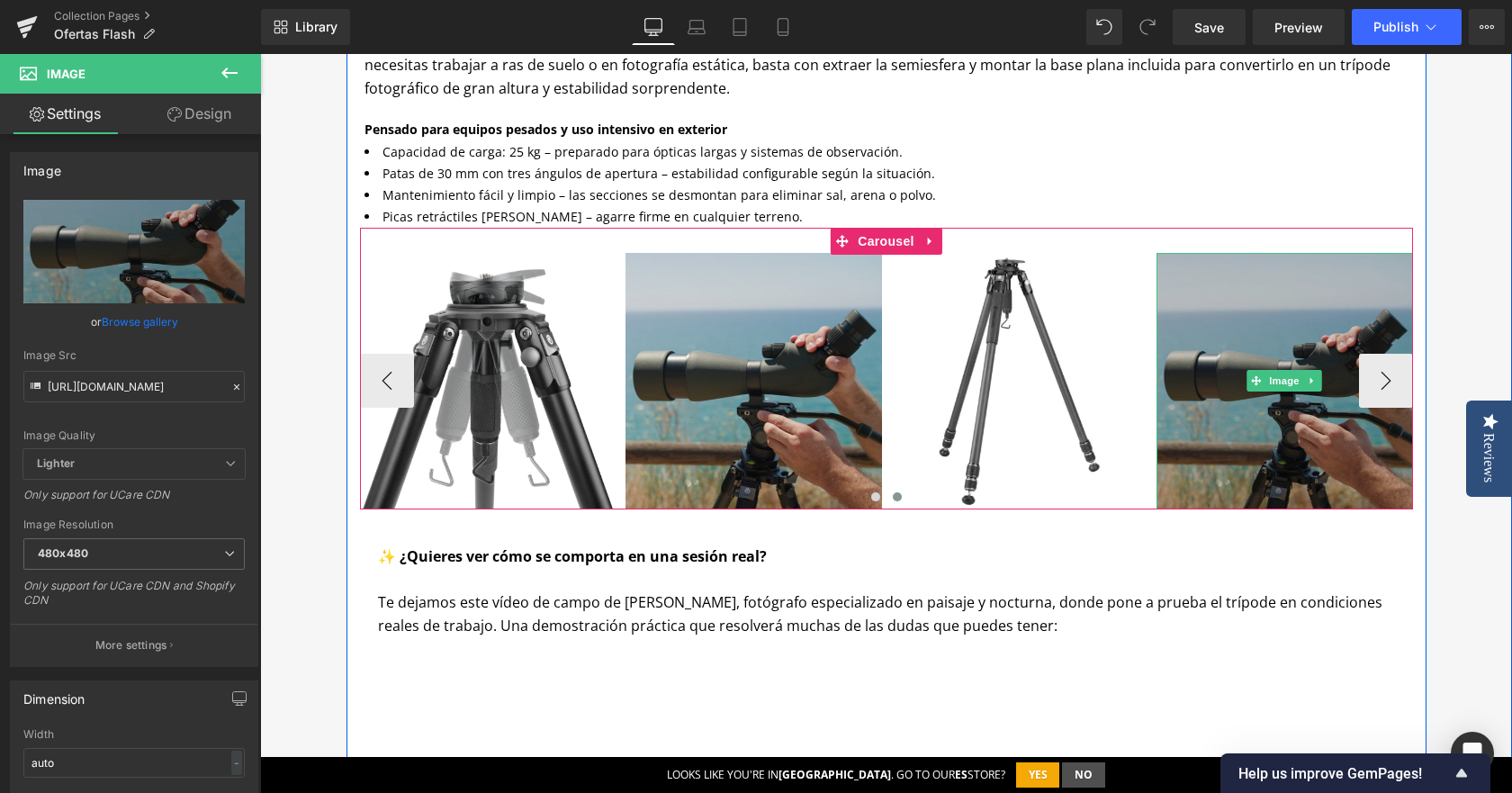
click at [1279, 317] on img at bounding box center [1285, 381] width 256 height 257
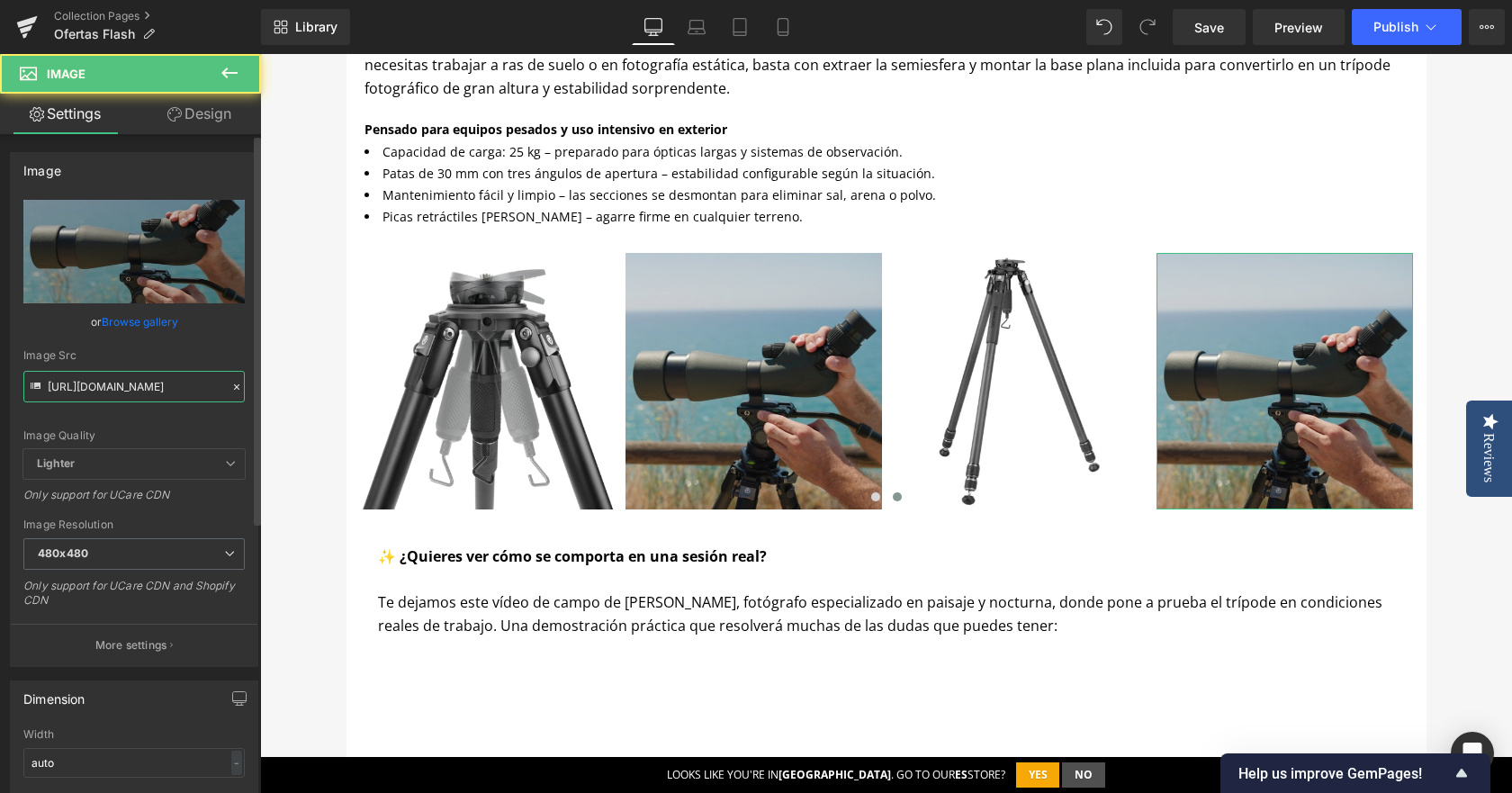
click at [139, 387] on input "[URL][DOMAIN_NAME]" at bounding box center [134, 387] width 222 height 32
paste input "3_9893018e-bda7-48ef-8562-1745b4fa7c5e"
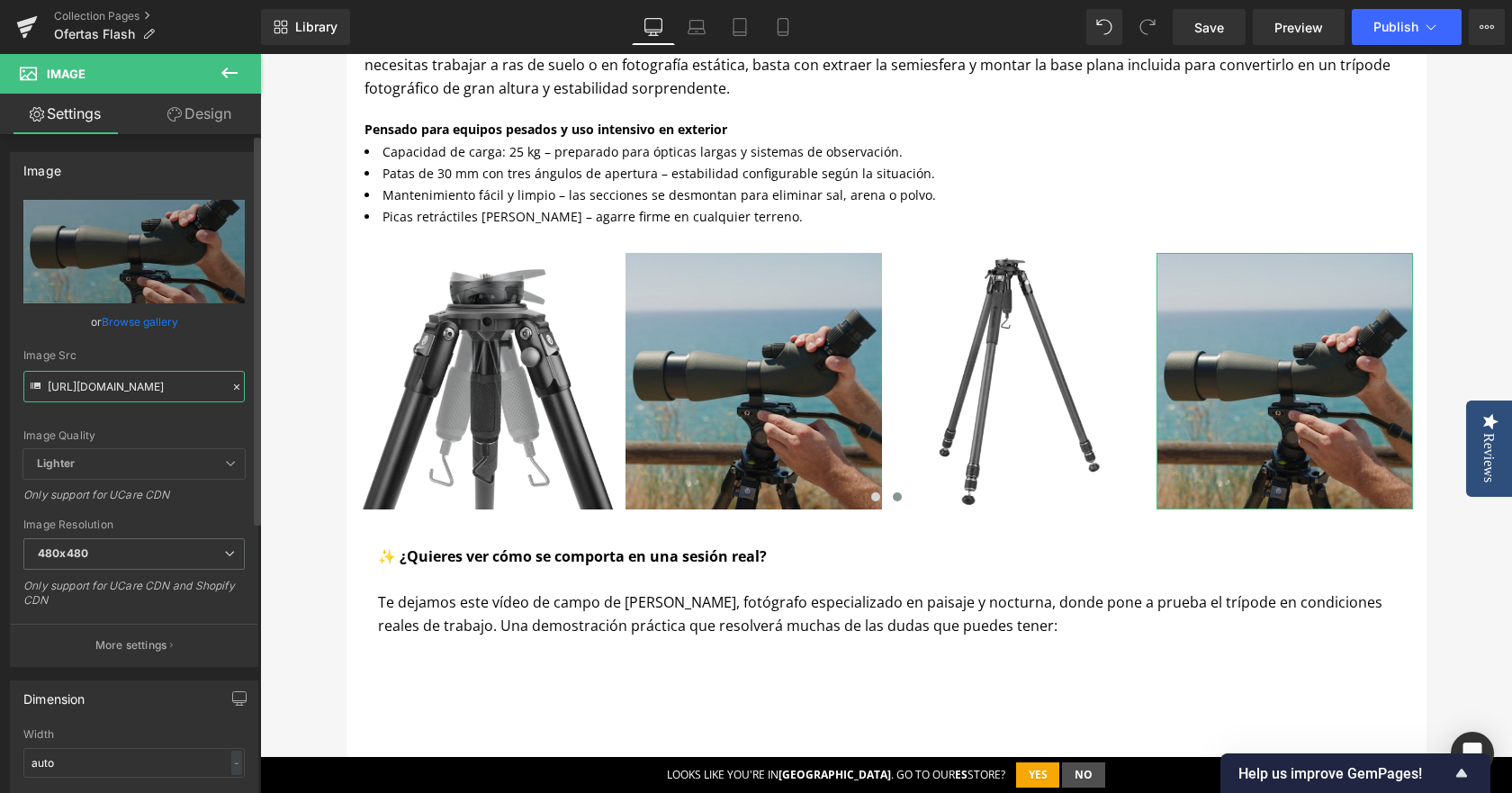
scroll to position [0, 614]
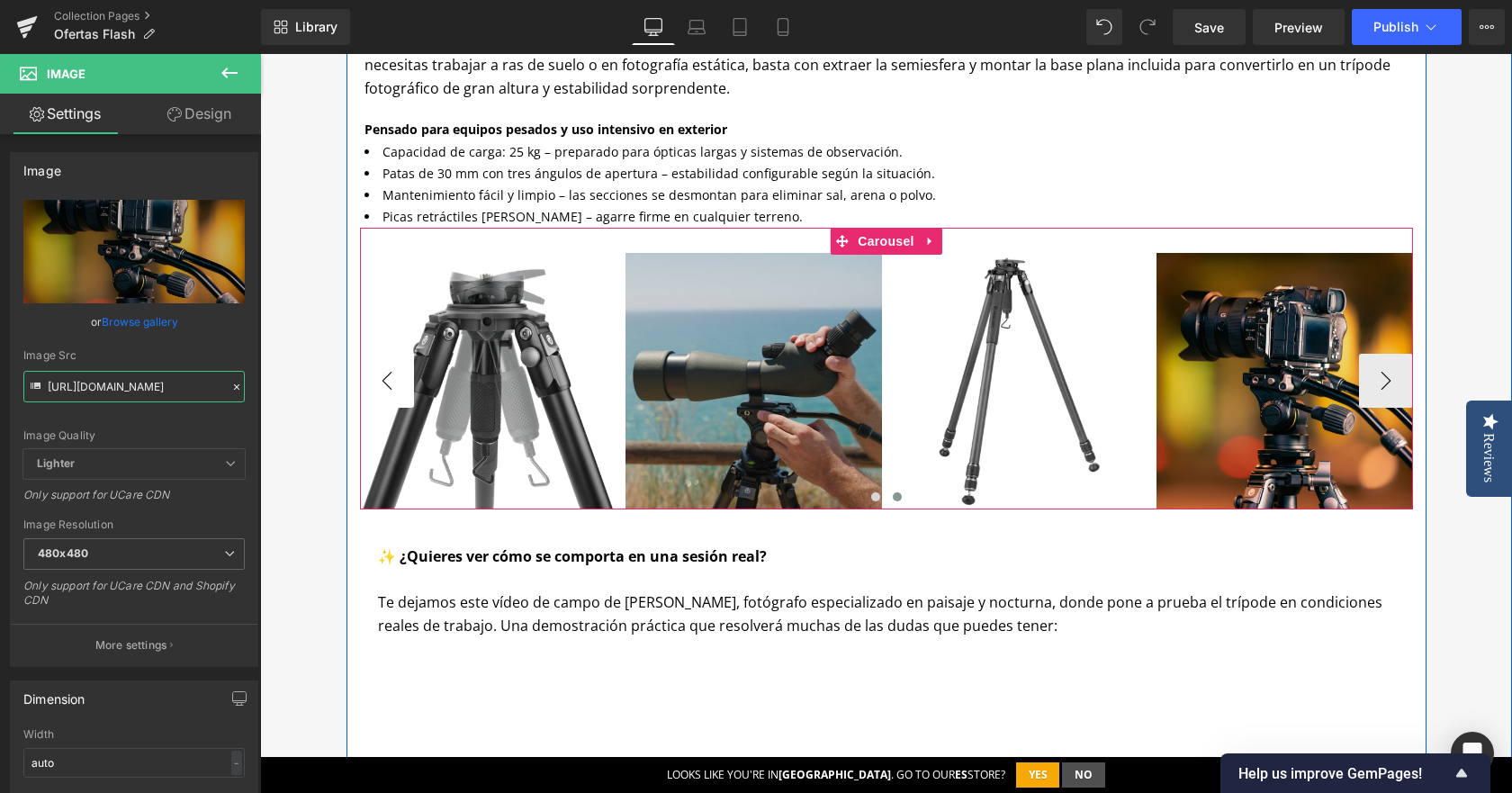
type input "[URL][DOMAIN_NAME]"
click at [377, 372] on button "‹" at bounding box center [387, 381] width 54 height 54
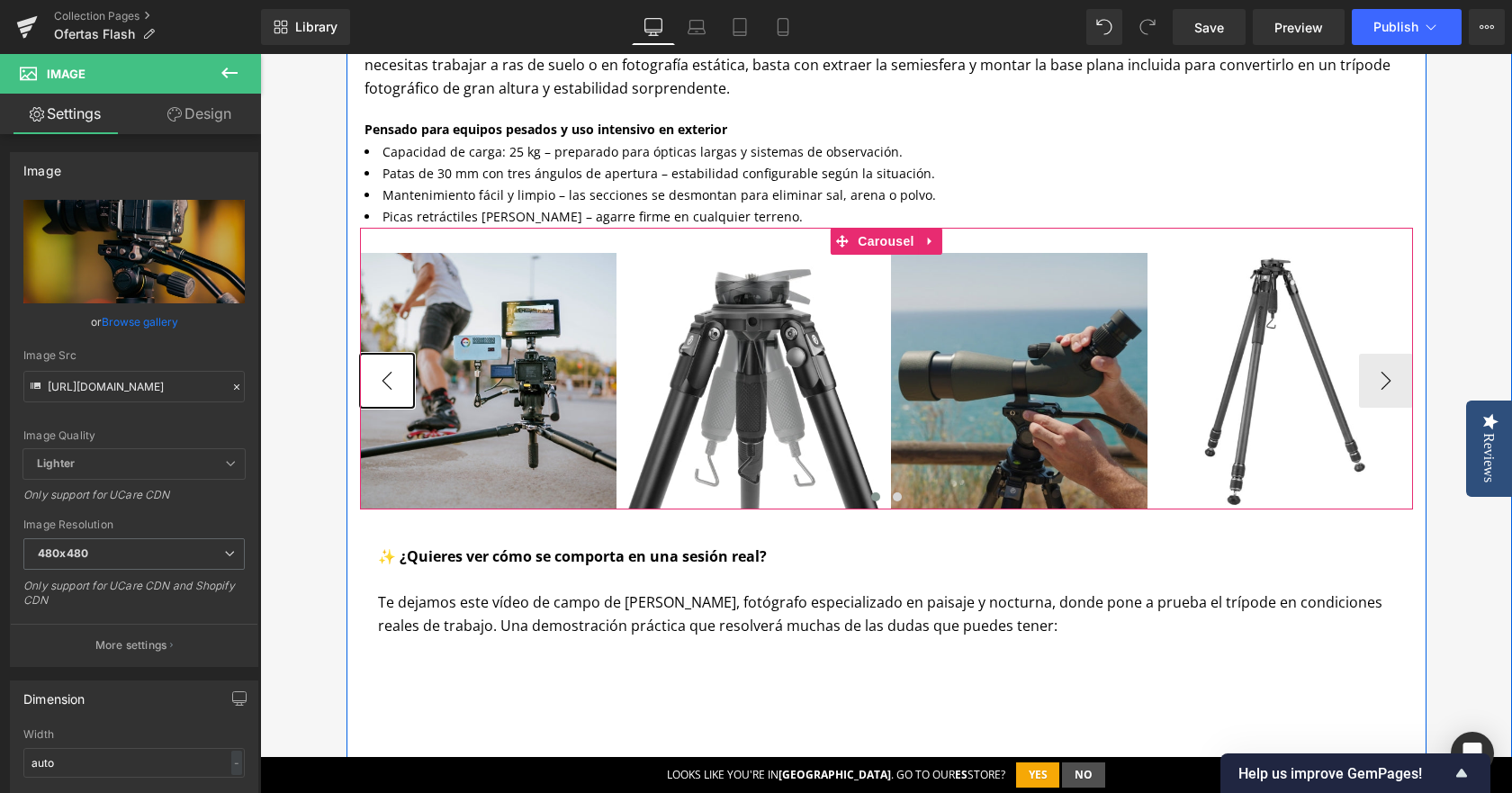
click at [377, 372] on button "‹" at bounding box center [387, 381] width 54 height 54
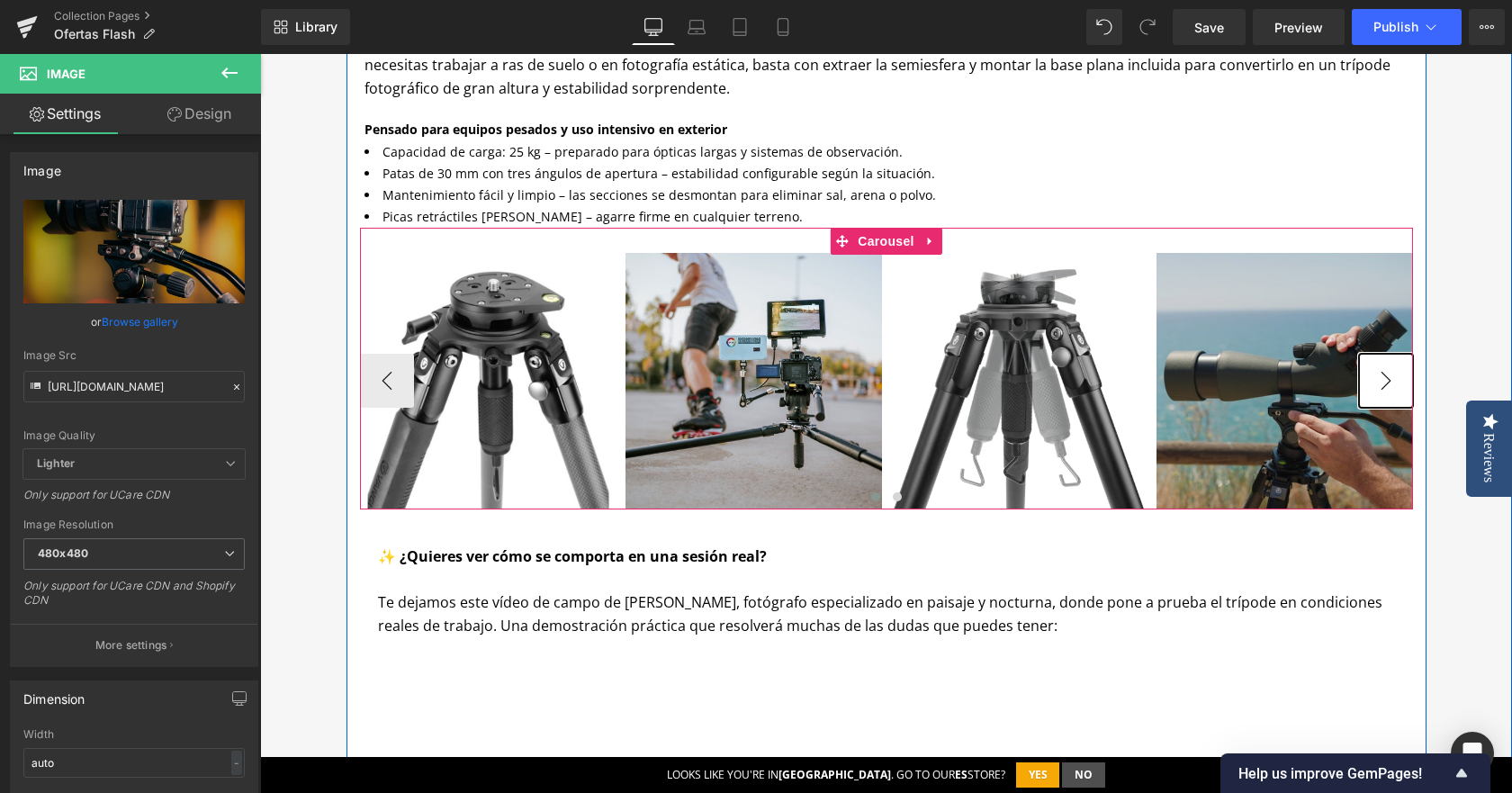
click at [1380, 373] on button "›" at bounding box center [1386, 381] width 54 height 54
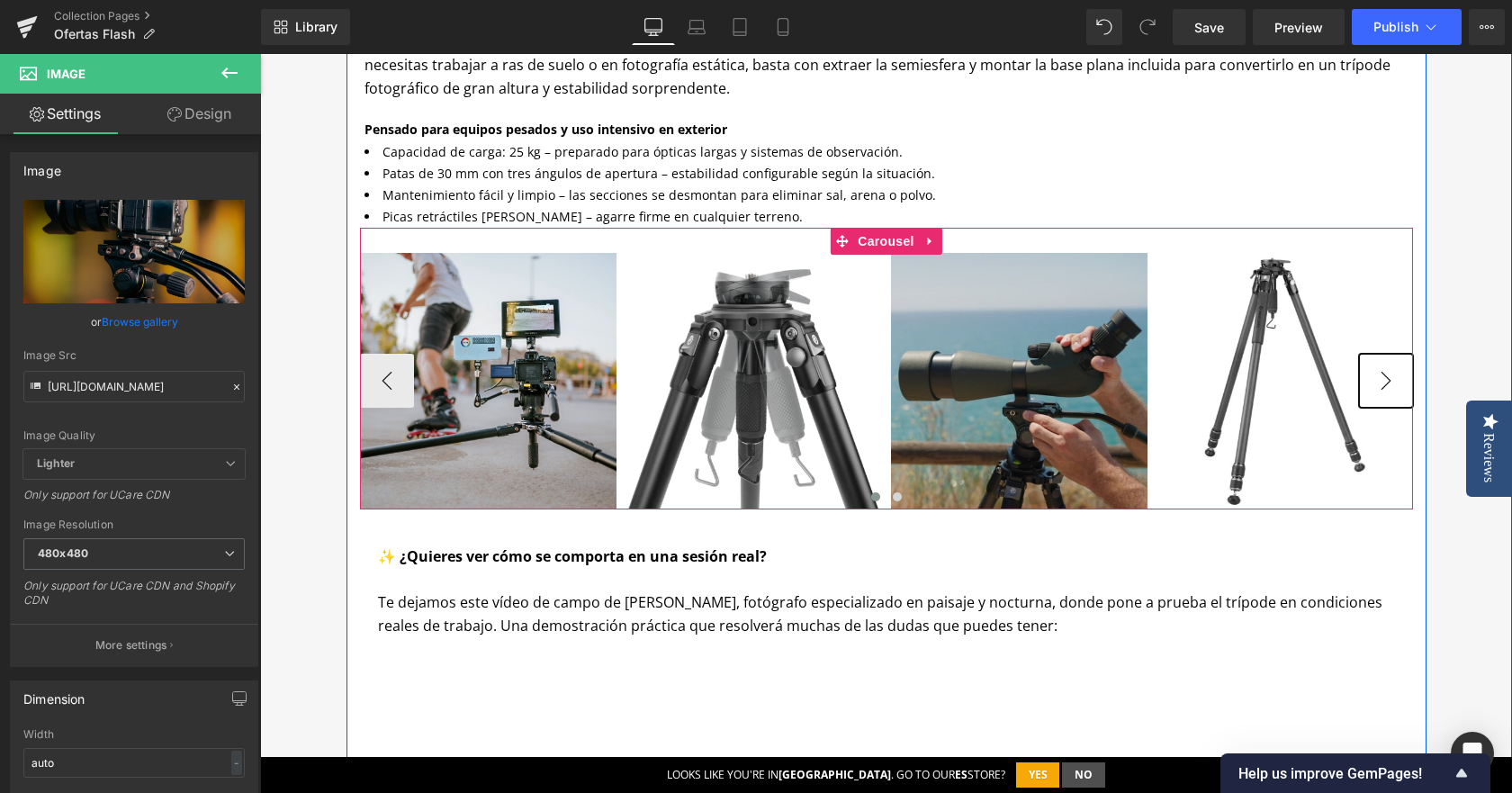
click at [1380, 373] on button "›" at bounding box center [1386, 381] width 54 height 54
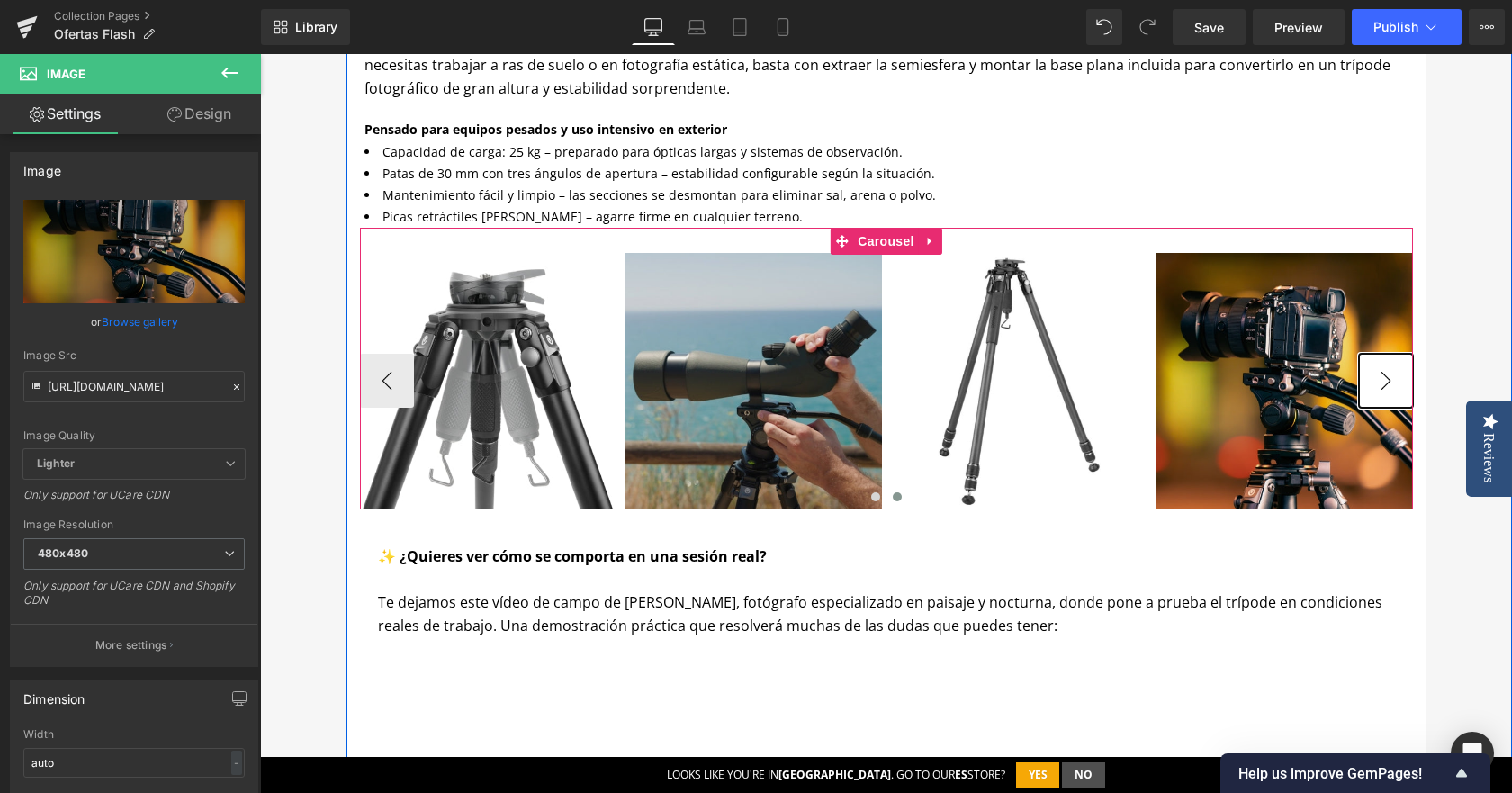
click at [1380, 373] on button "›" at bounding box center [1386, 381] width 54 height 54
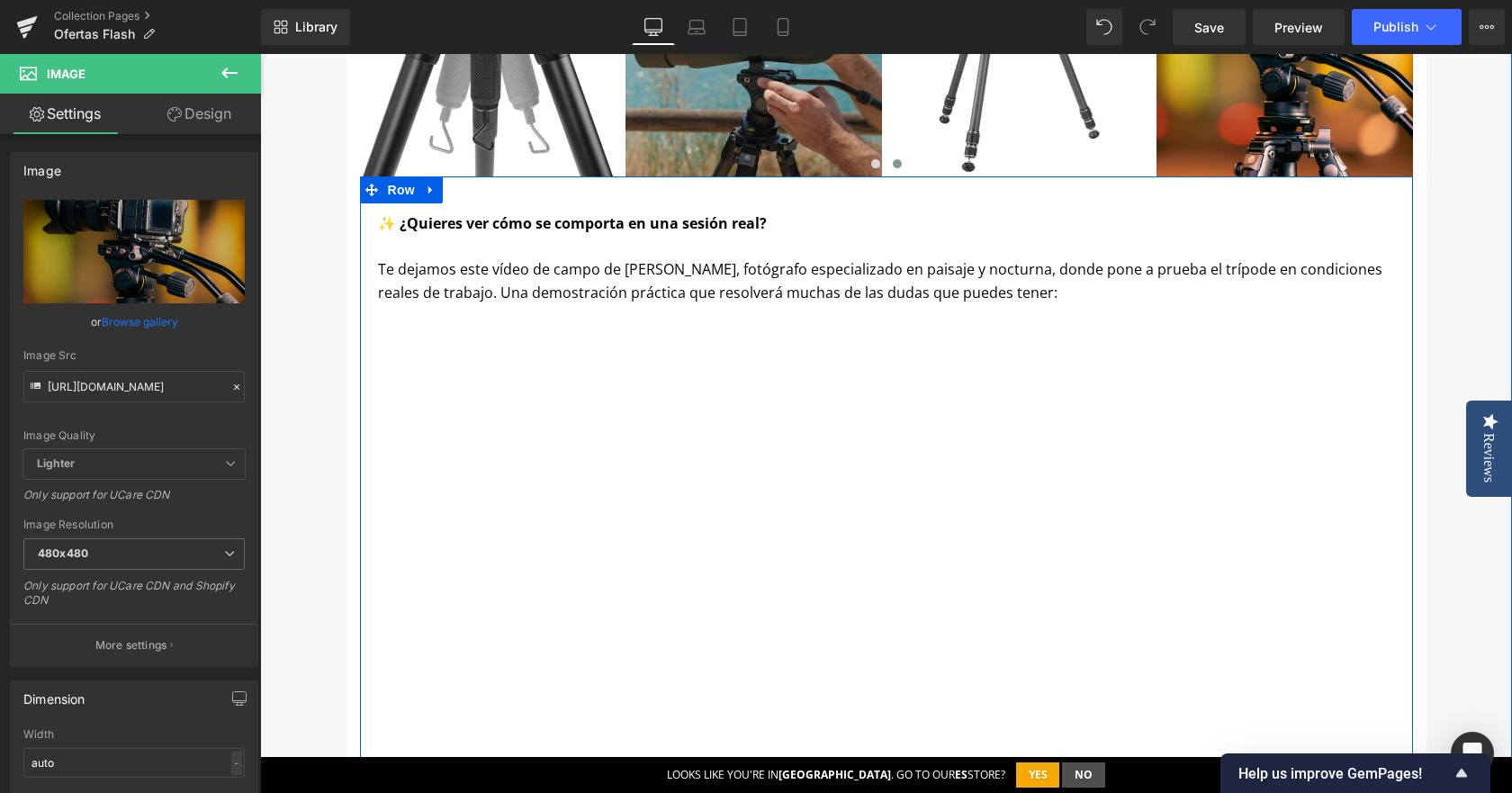
scroll to position [2053, 0]
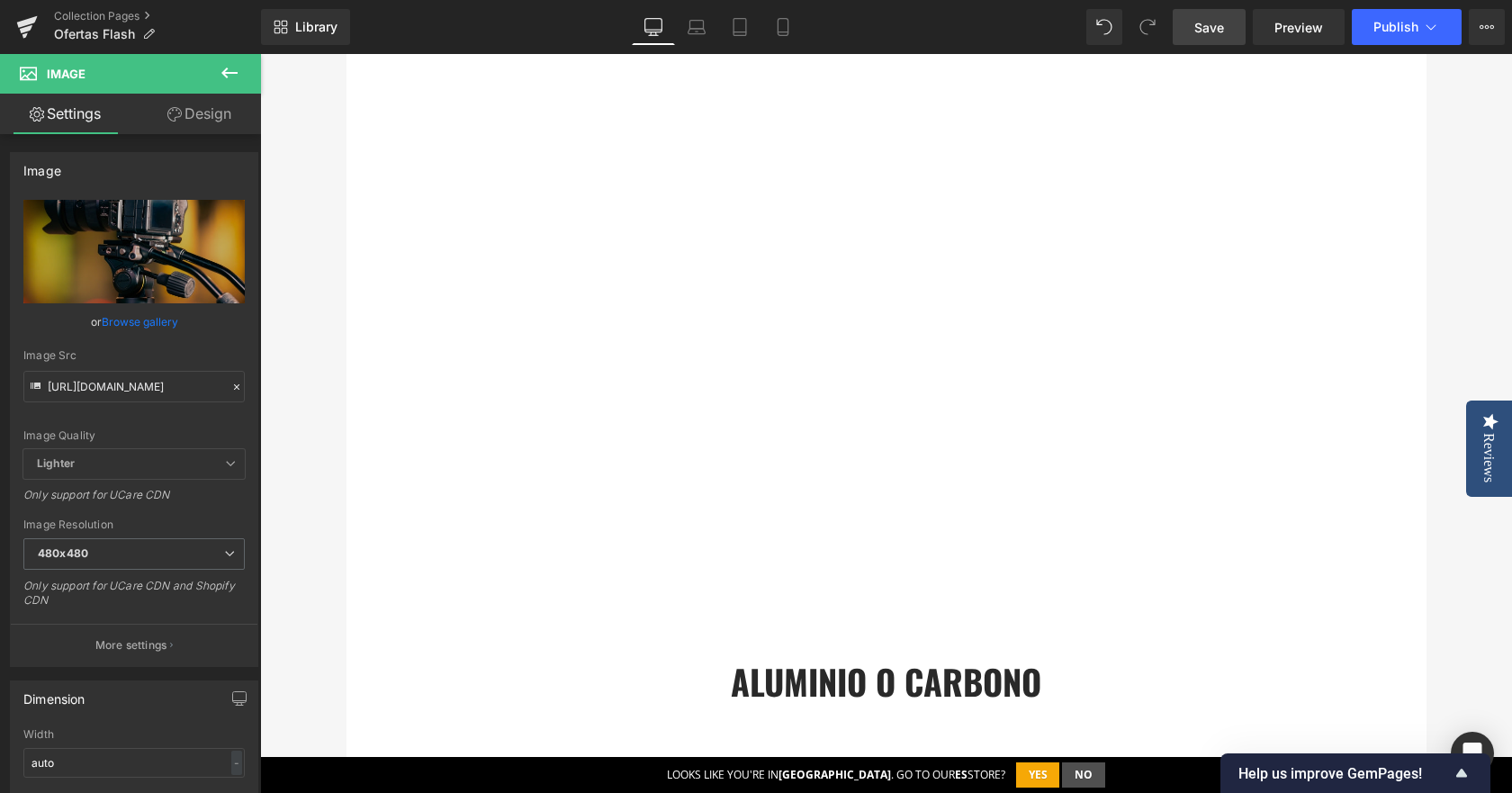
click at [1201, 27] on span "Save" at bounding box center [1210, 27] width 30 height 19
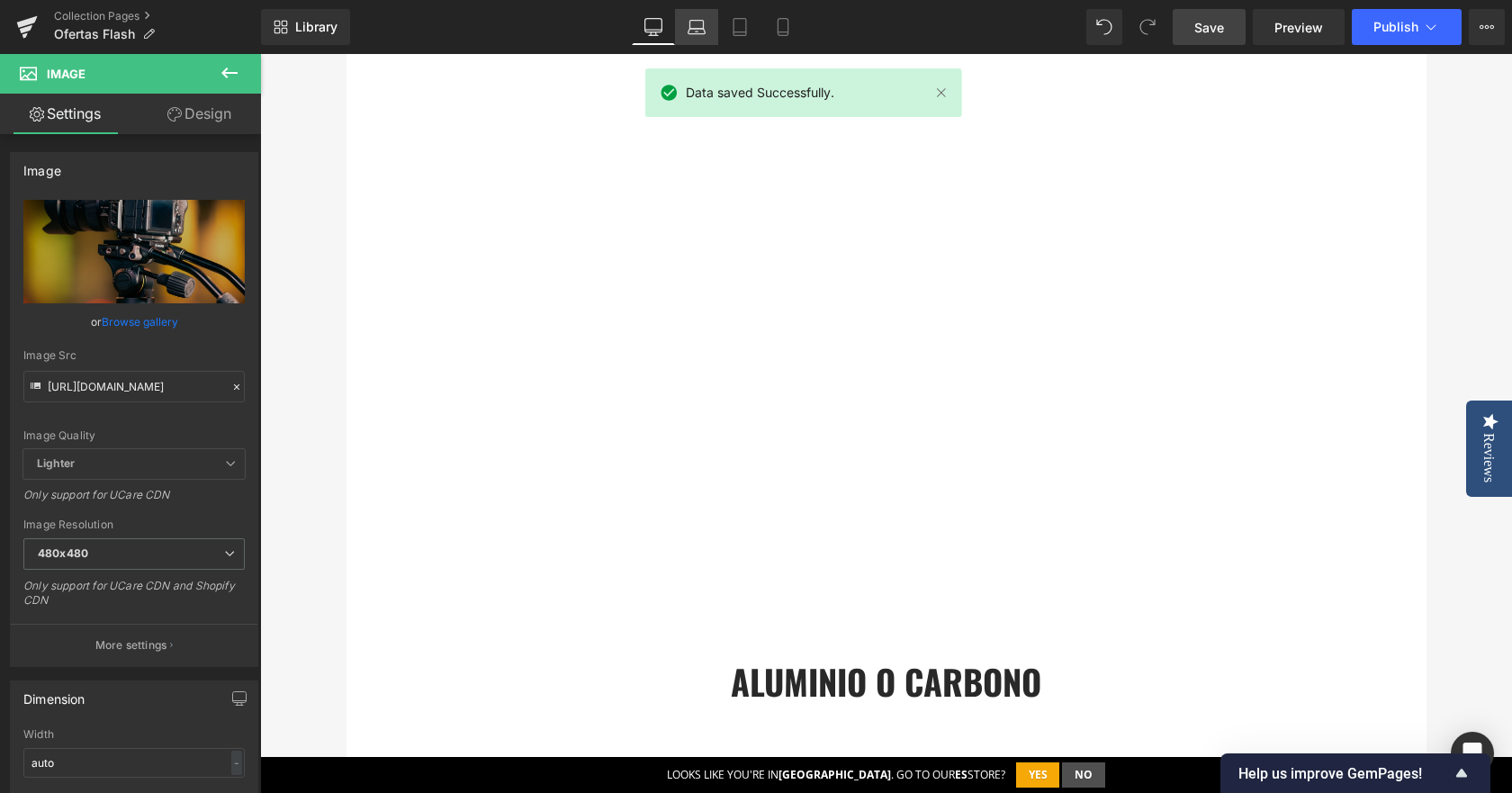
click at [710, 35] on link "Laptop" at bounding box center [697, 27] width 43 height 36
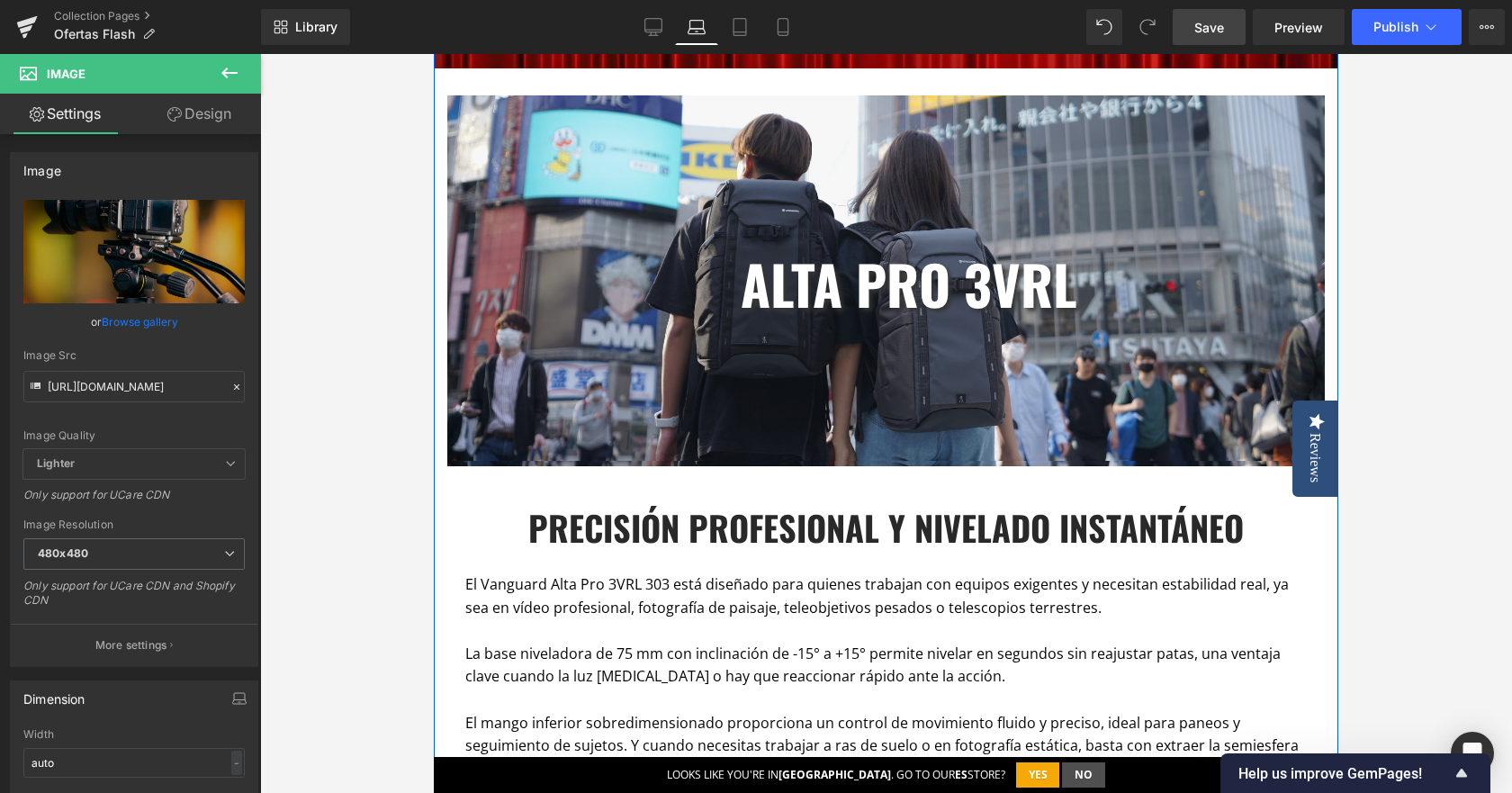
scroll to position [241, 0]
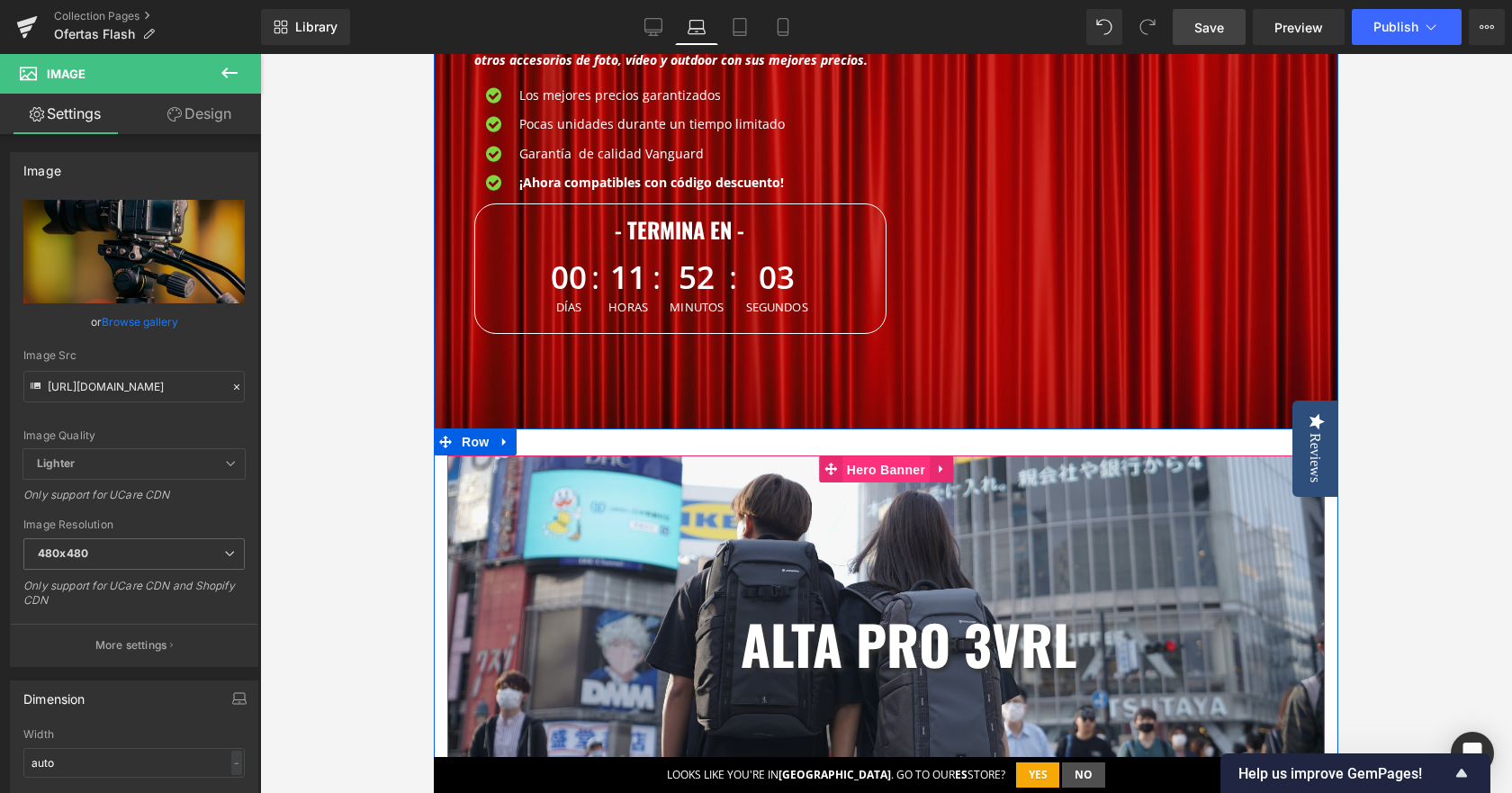
click at [885, 474] on span "Hero Banner" at bounding box center [886, 470] width 87 height 27
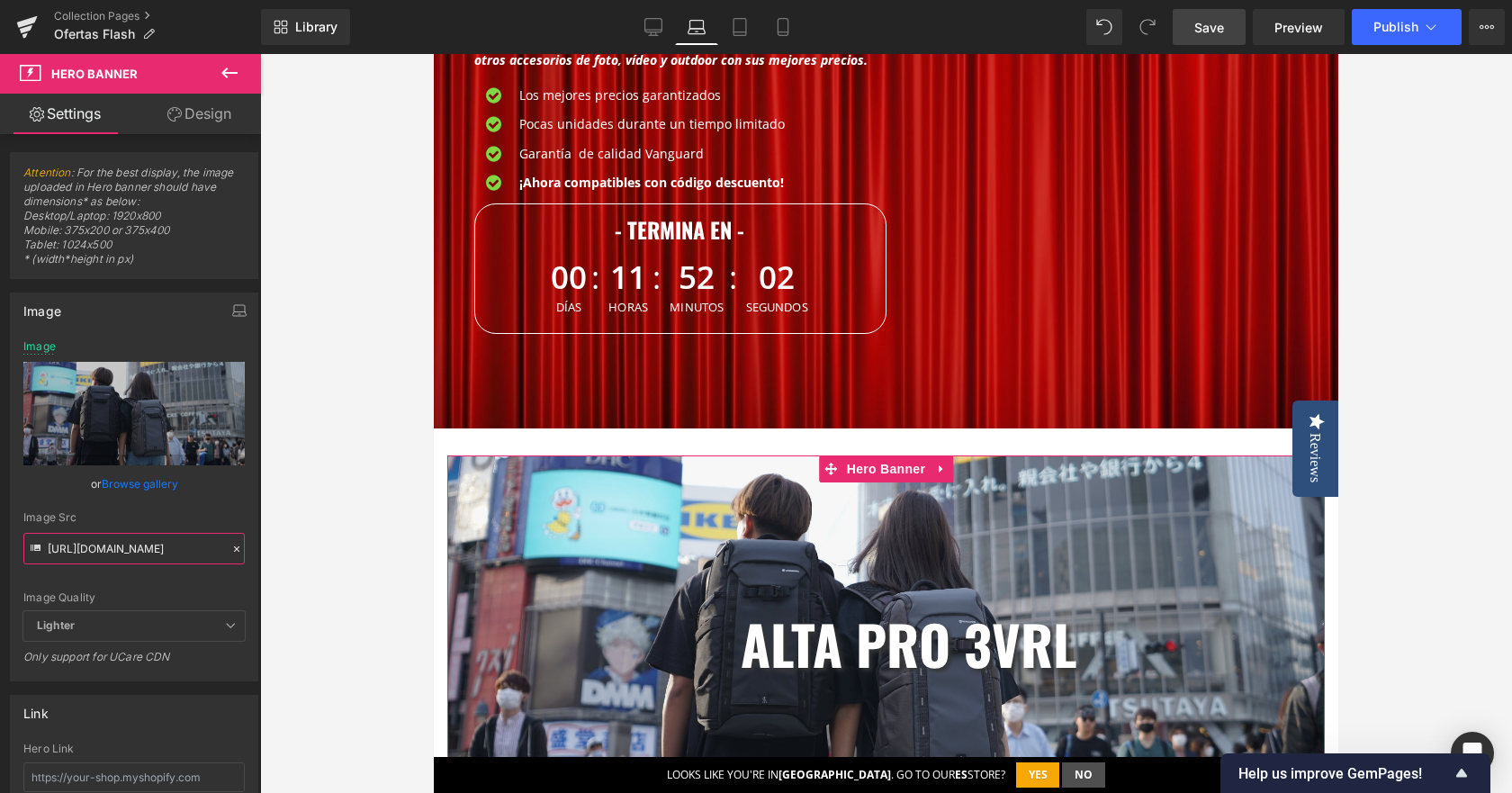
click at [123, 544] on input "[URL][DOMAIN_NAME]" at bounding box center [134, 549] width 222 height 32
click at [122, 544] on input "[URL][DOMAIN_NAME]" at bounding box center [134, 549] width 222 height 32
paste input "2_9f906abe-c512-4906-be49-0261c7b1891d.jpg?v=1760348915"
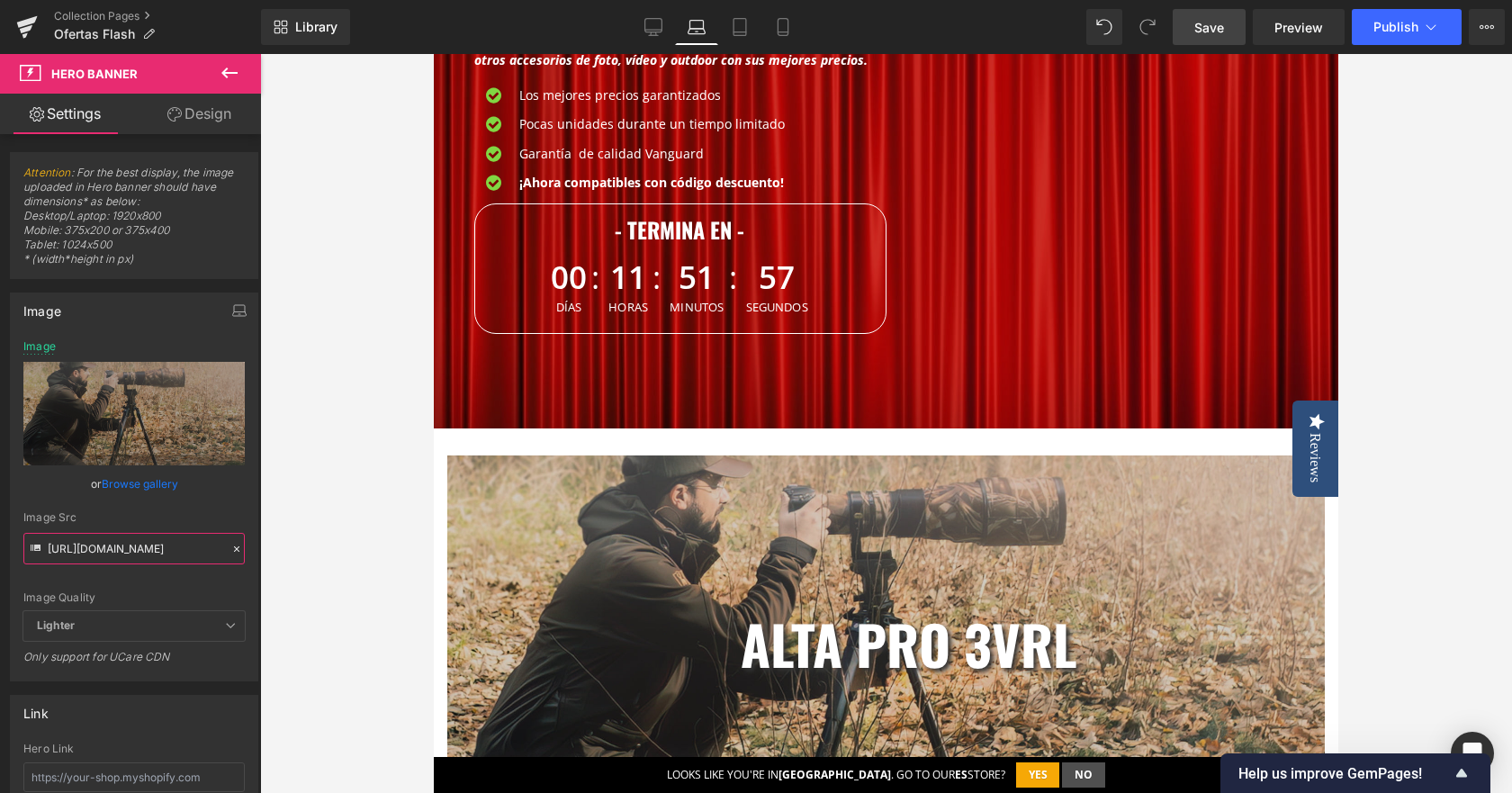
scroll to position [0, 0]
click at [742, 14] on link "Tablet" at bounding box center [740, 27] width 43 height 36
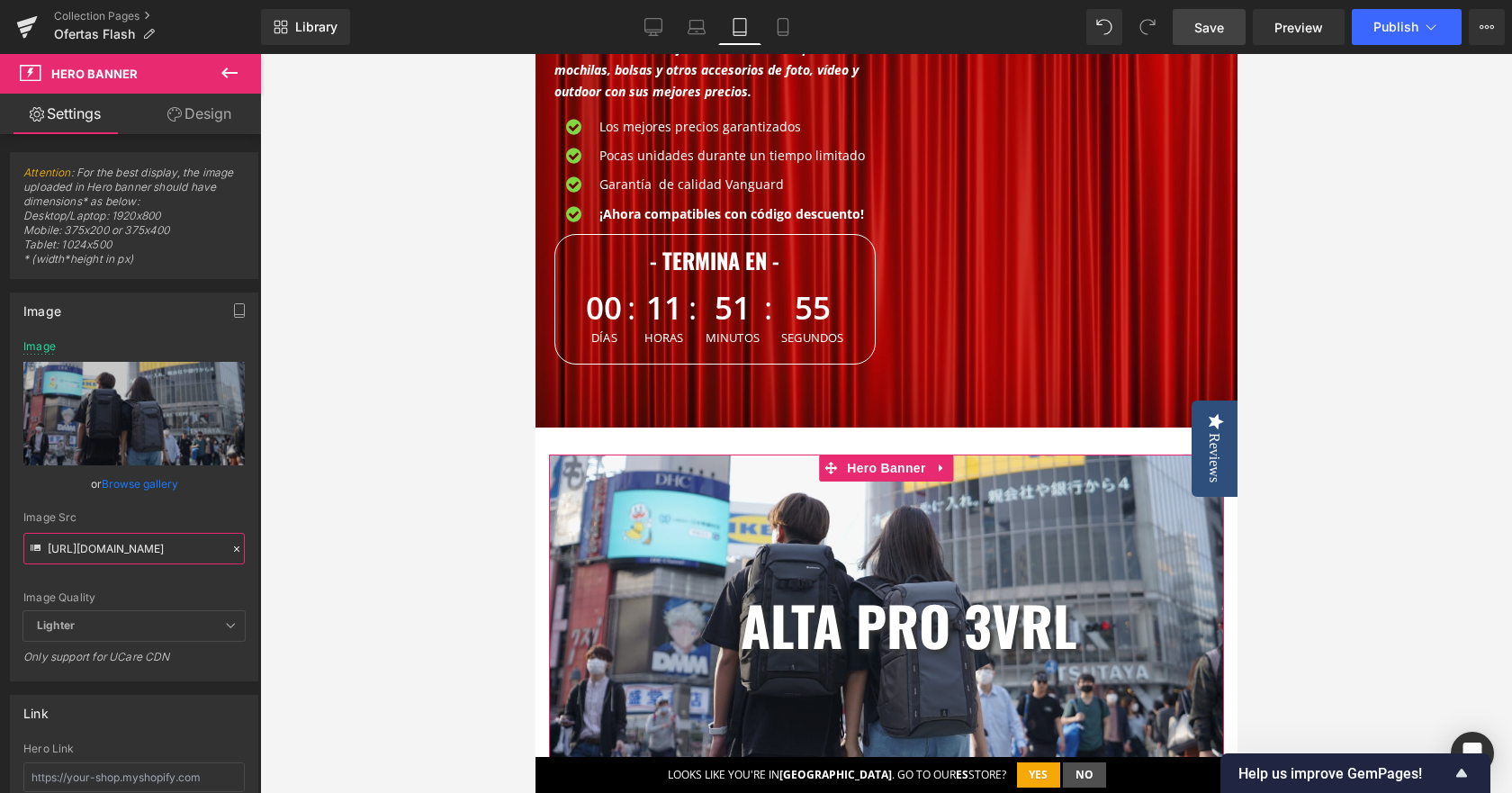
click at [153, 542] on input "[URL][DOMAIN_NAME]" at bounding box center [134, 549] width 222 height 32
click at [152, 543] on input "[URL][DOMAIN_NAME]" at bounding box center [134, 549] width 222 height 32
click at [151, 543] on input "[URL][DOMAIN_NAME]" at bounding box center [134, 549] width 222 height 32
paste input "2_b2b84d07-518c-4553-9219-d1426a7b5fe3.jpg?v=1760348915"
type input "[URL][DOMAIN_NAME]"
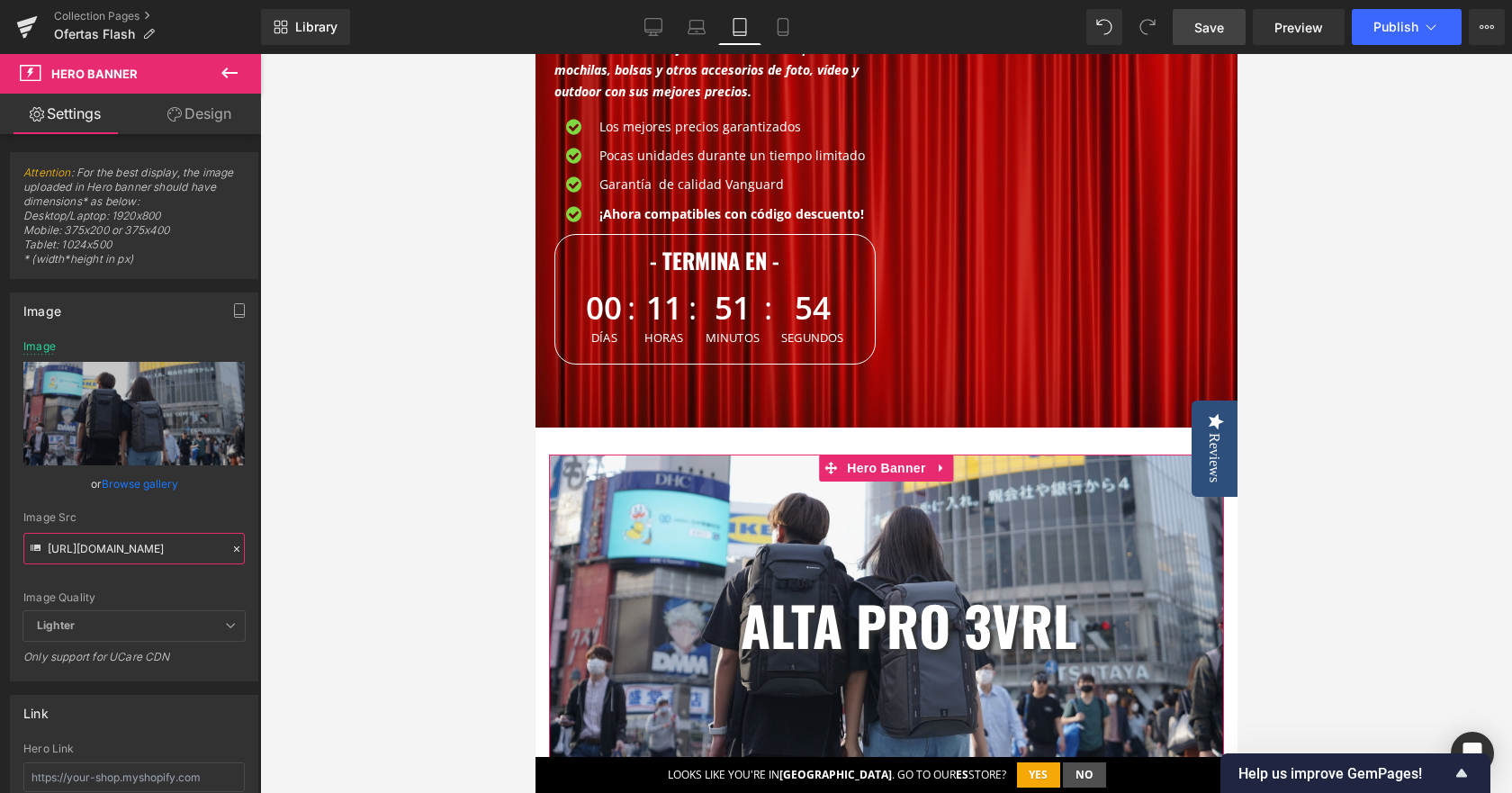
scroll to position [0, 639]
click at [452, 562] on div at bounding box center [886, 424] width 1252 height 739
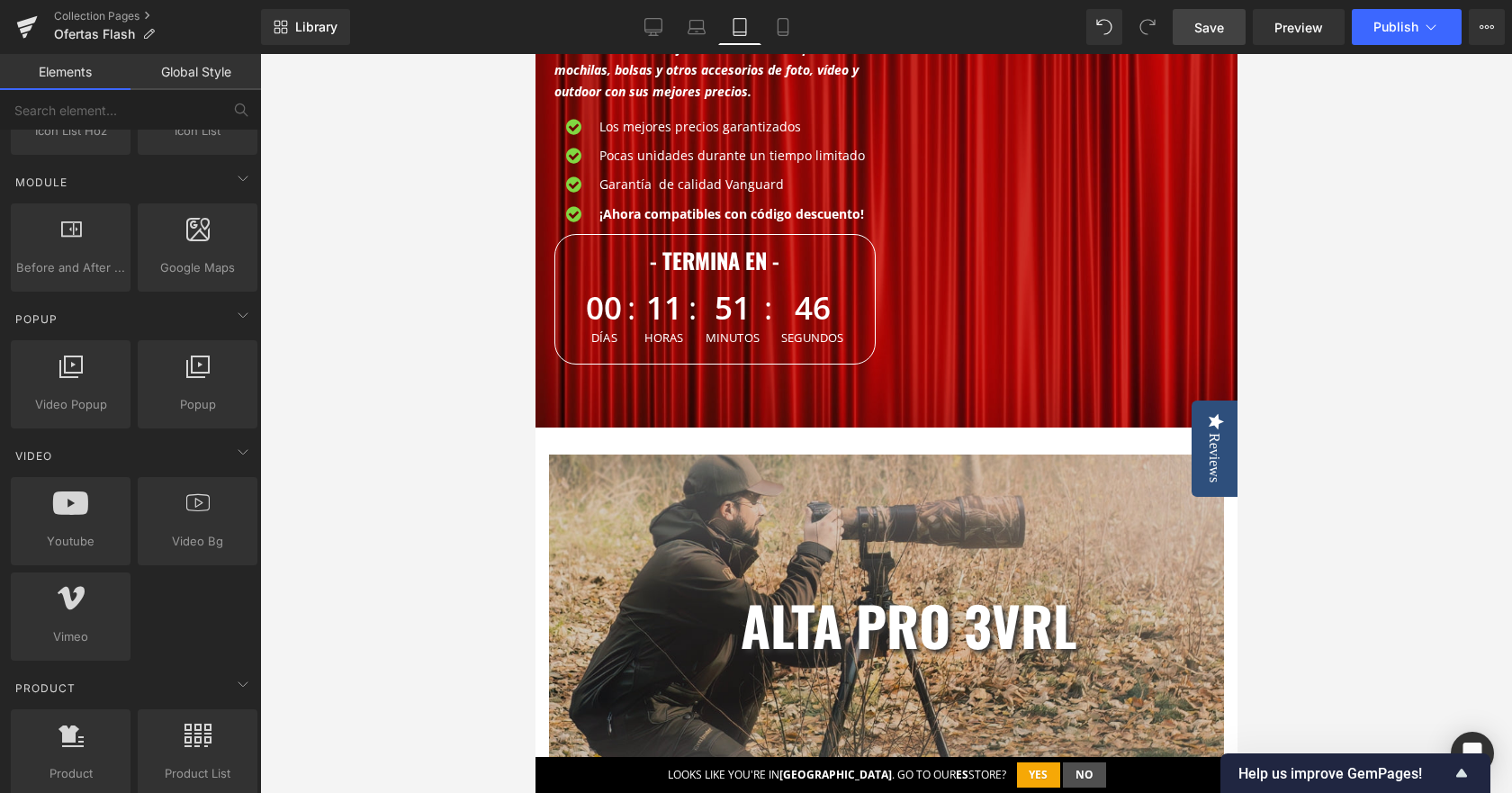
click at [774, 7] on div "Library Tablet Desktop Laptop Tablet Mobile Save Preview Publish Scheduled View…" at bounding box center [887, 27] width 1251 height 54
click at [776, 21] on icon at bounding box center [782, 26] width 18 height 18
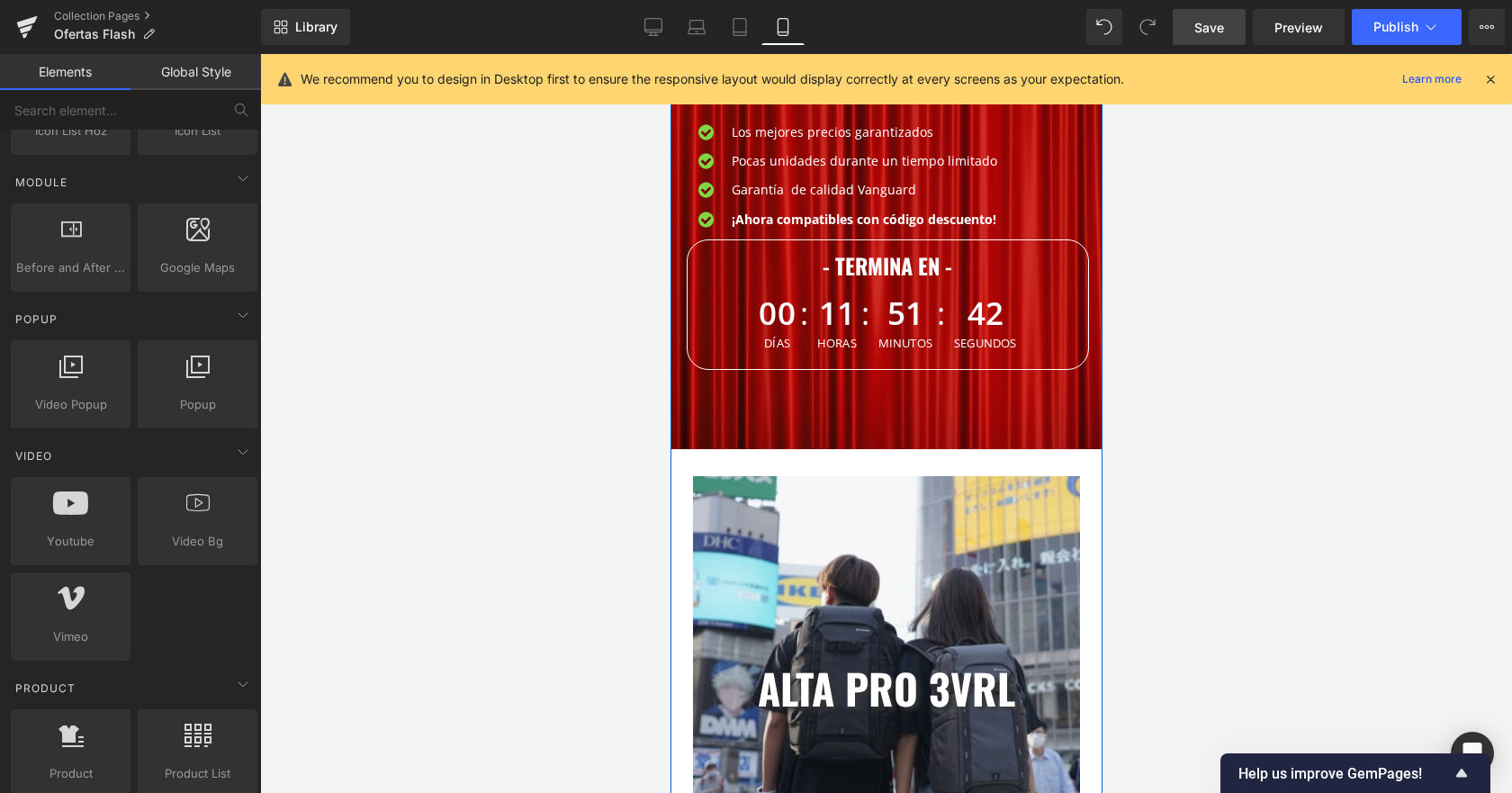
scroll to position [450, 0]
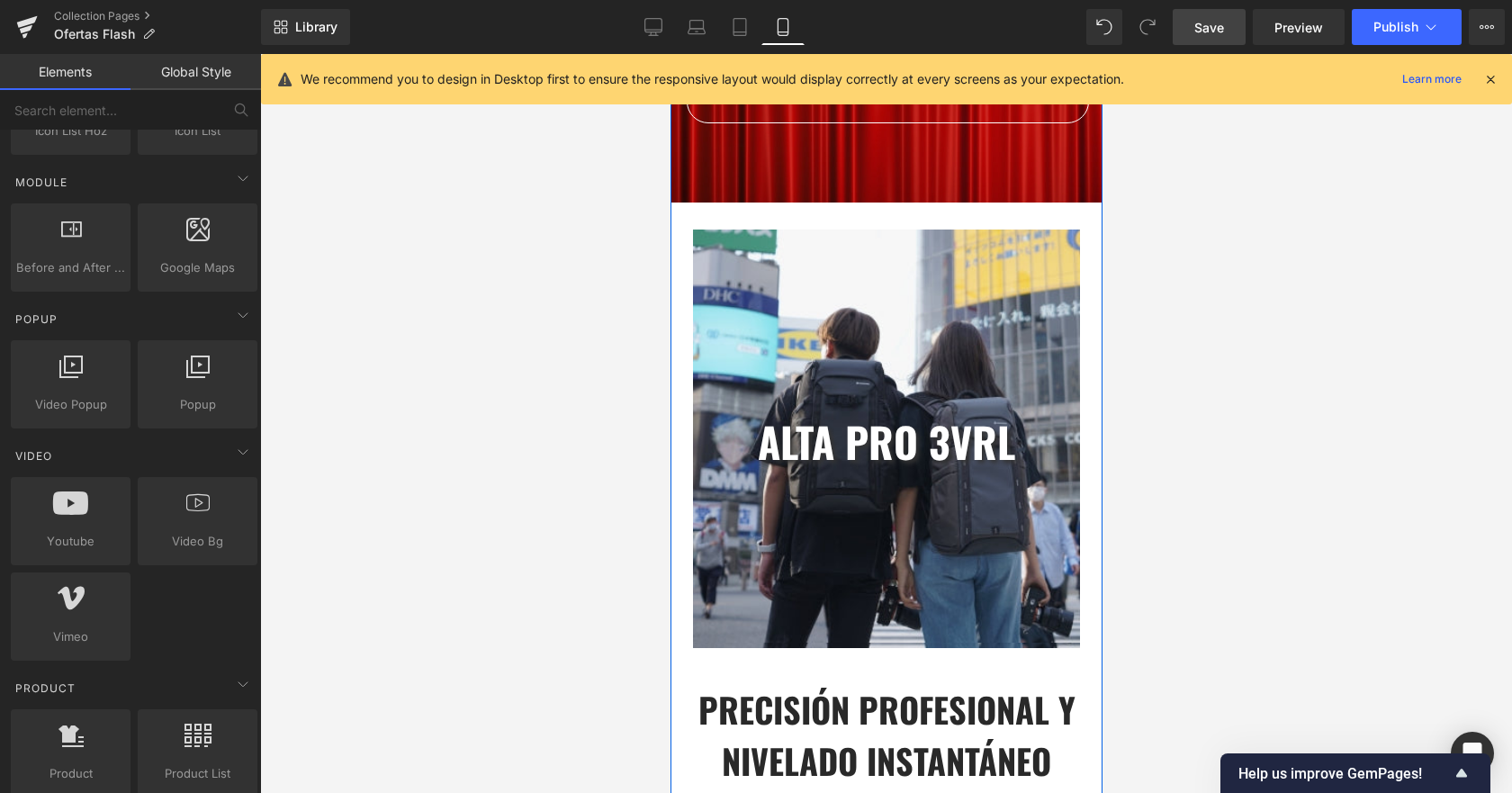
click at [876, 257] on div "ALTA PRO 3VRL Heading Row Heading" at bounding box center [886, 439] width 387 height 419
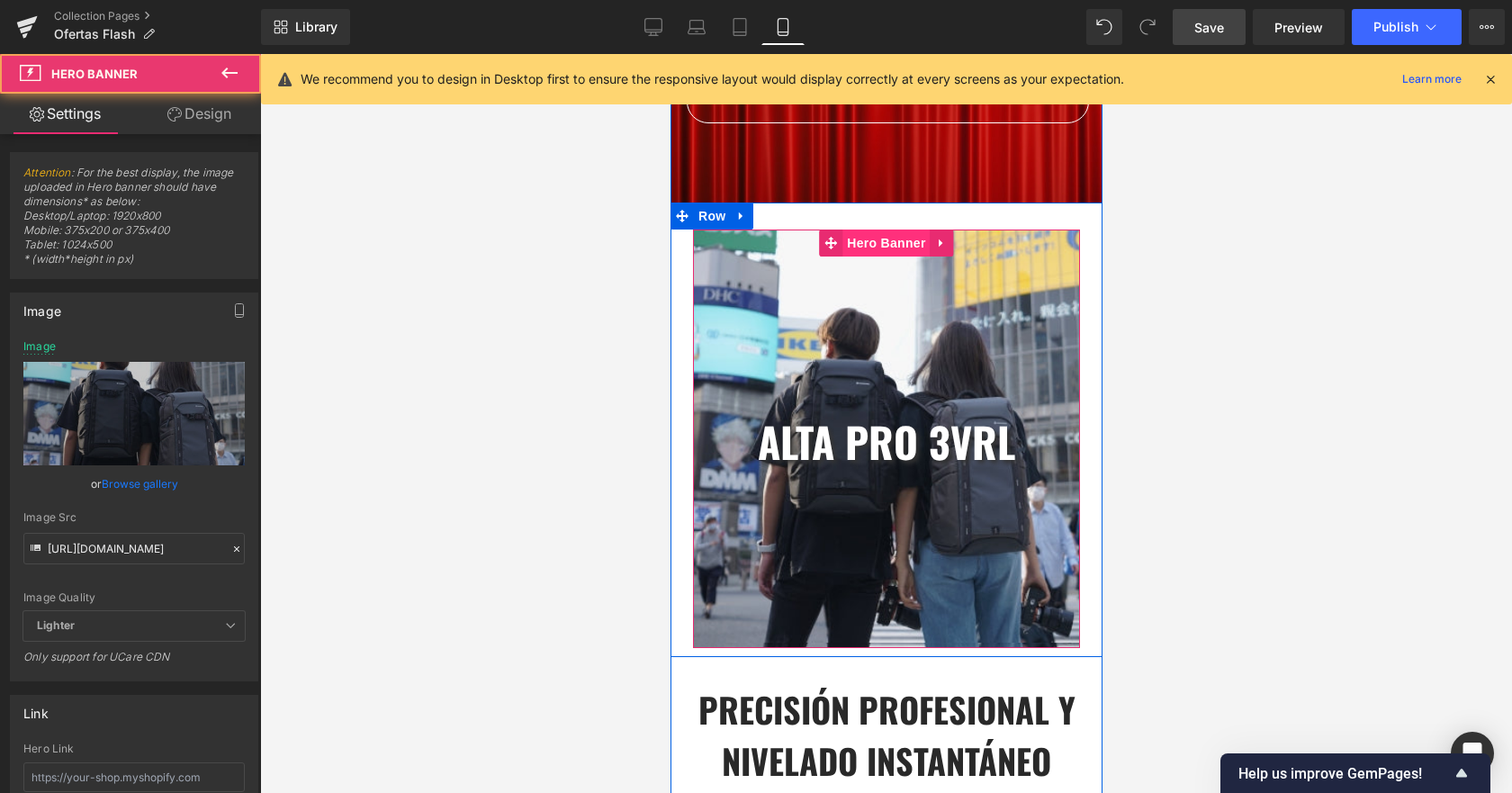
click at [884, 244] on span "Hero Banner" at bounding box center [885, 242] width 87 height 27
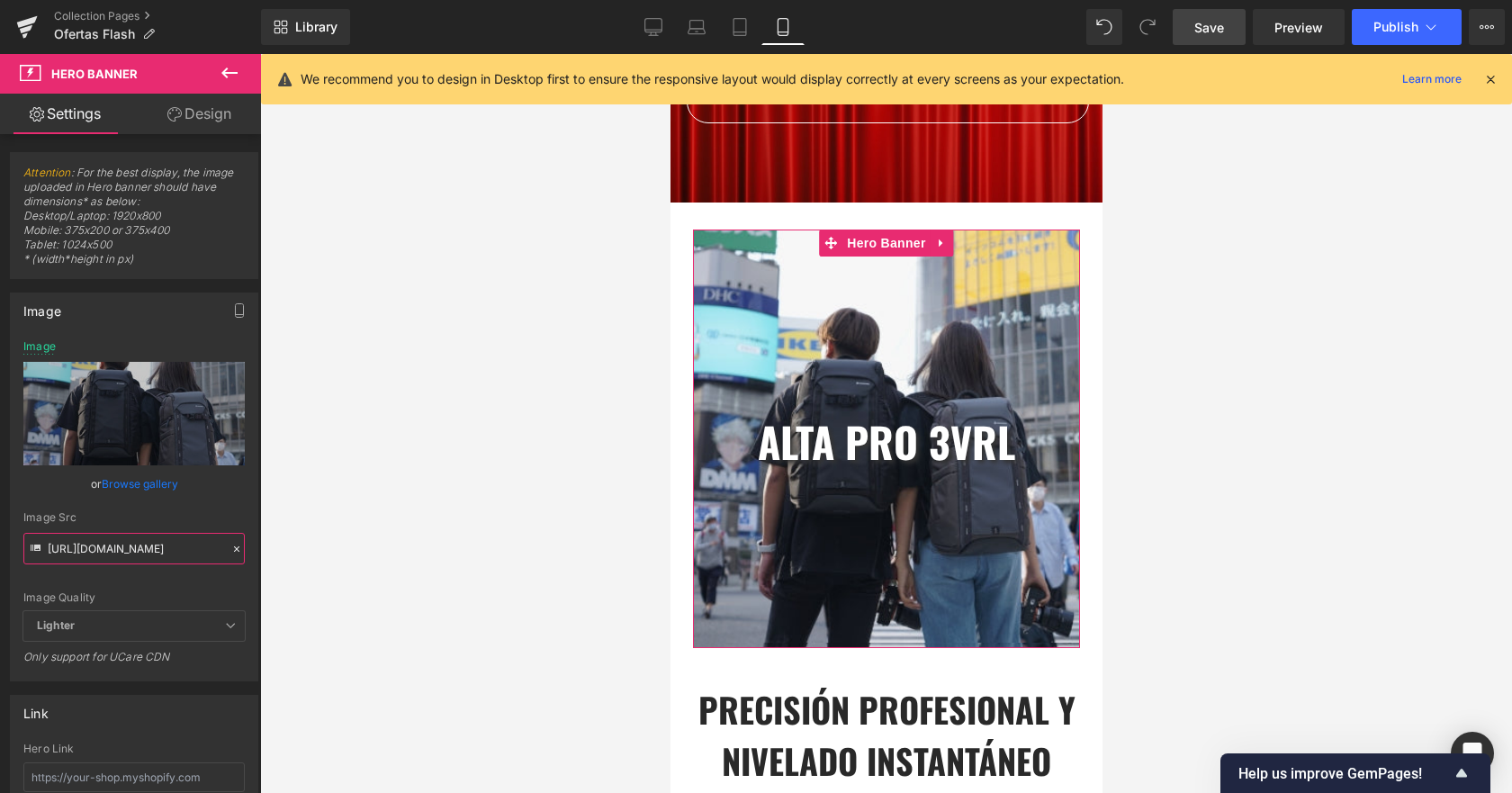
click at [121, 560] on input "[URL][DOMAIN_NAME]" at bounding box center [134, 549] width 222 height 32
paste input "1_5eee7274-acd9-4e53-b1a3-26a87b3af94c.jpg?v=1760348914"
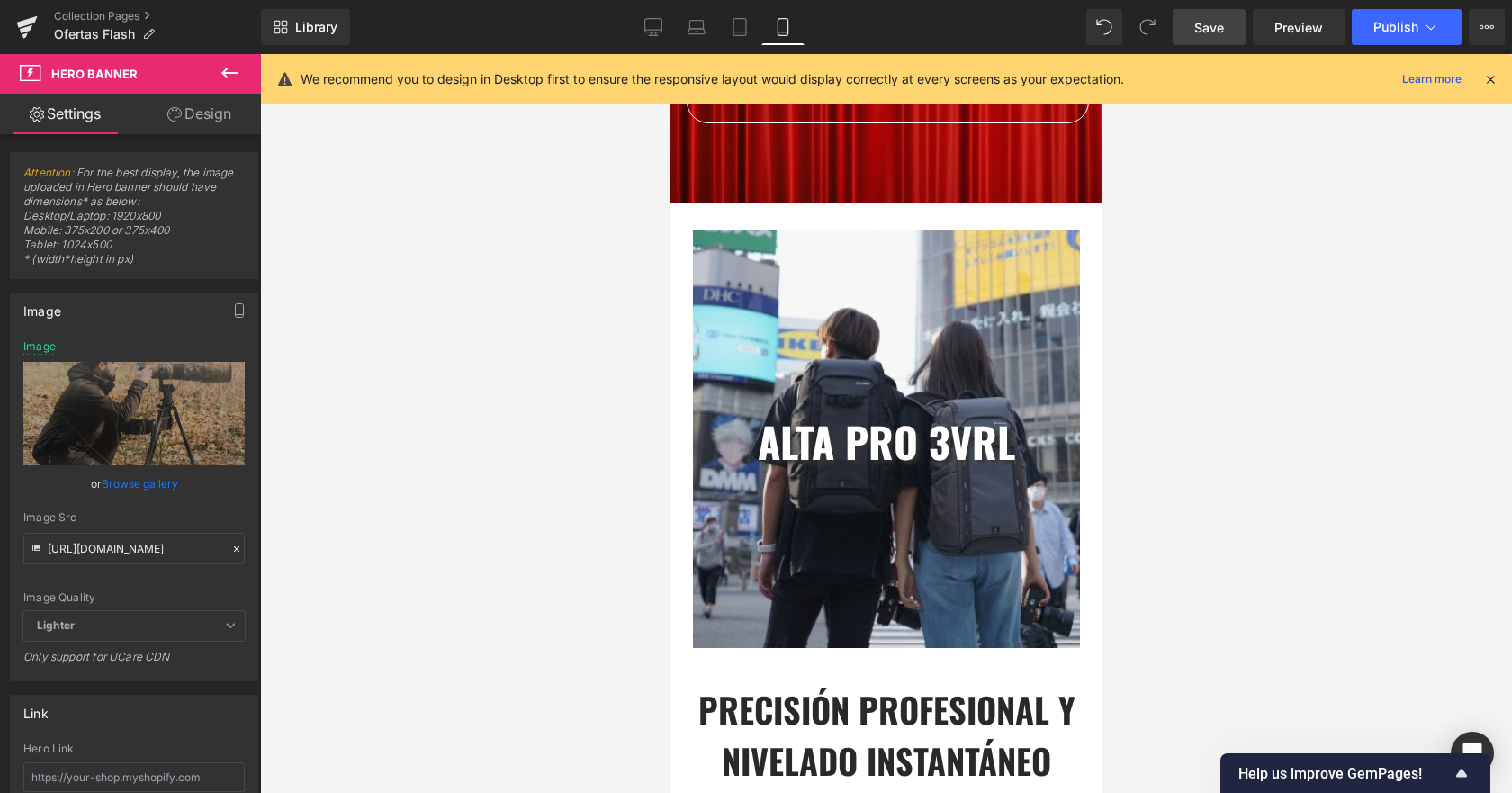
scroll to position [0, 0]
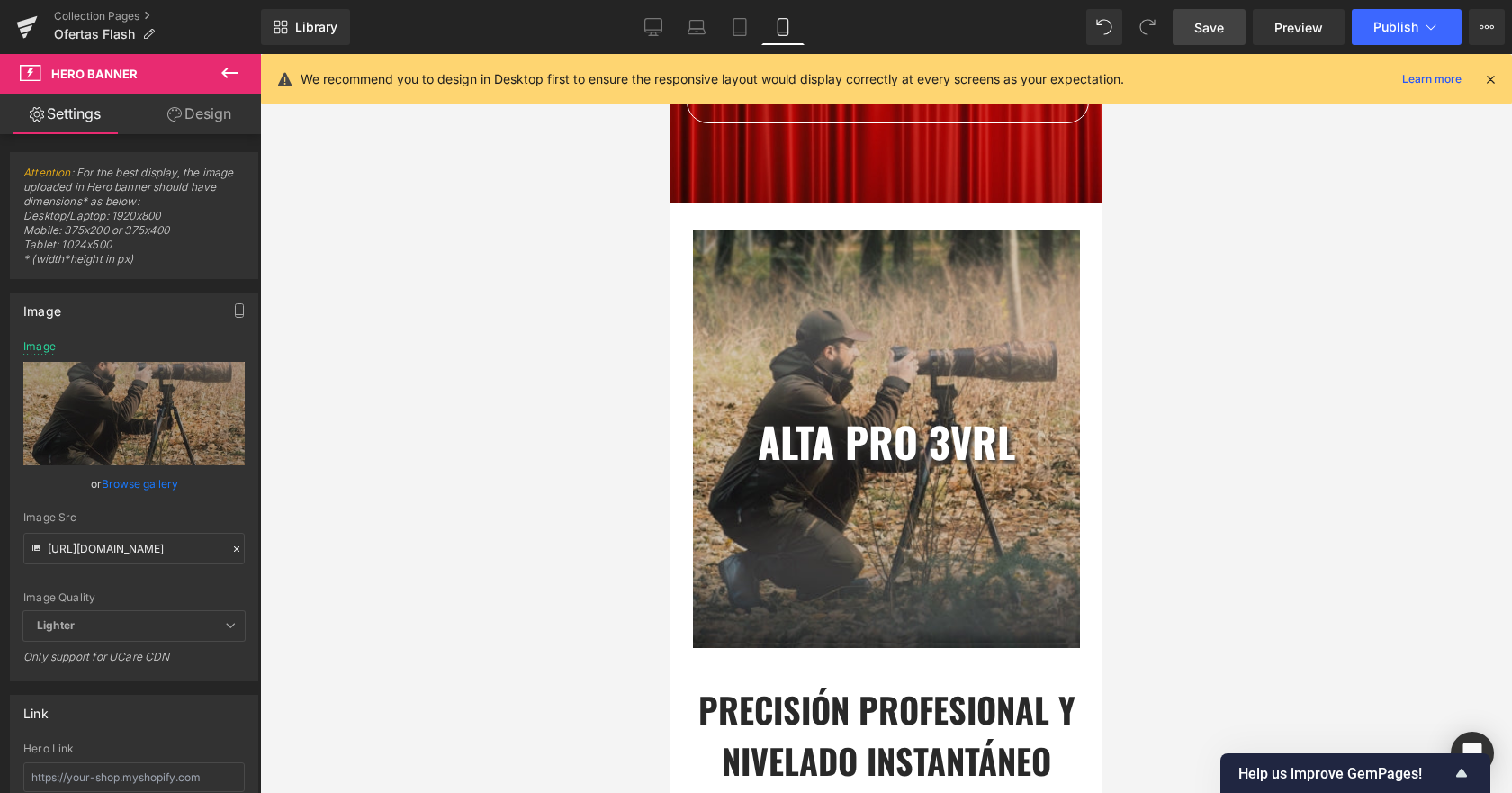
click at [1231, 35] on link "Save" at bounding box center [1210, 27] width 73 height 36
click at [659, 27] on icon at bounding box center [653, 26] width 18 height 18
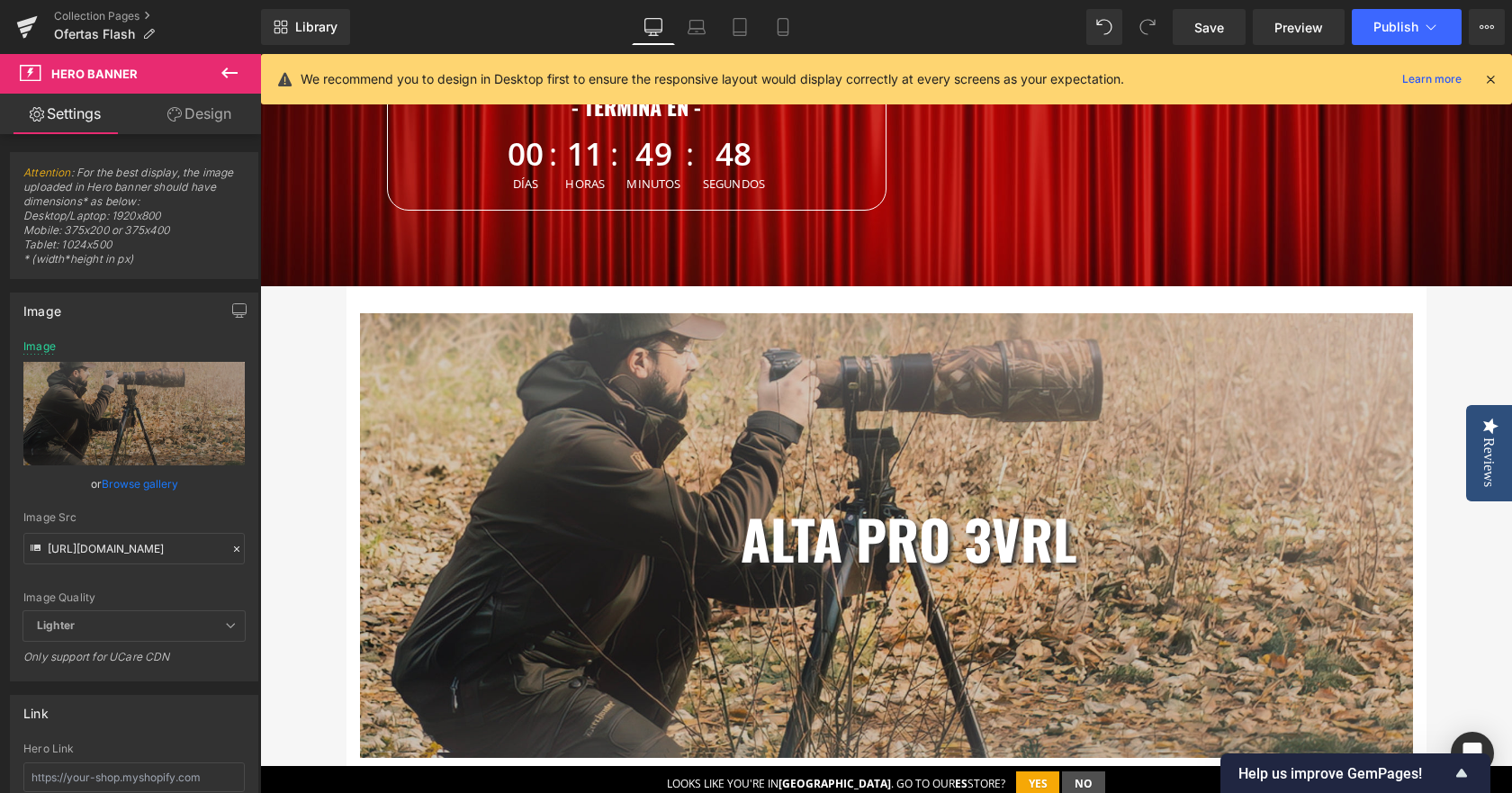
type input "[URL][DOMAIN_NAME]"
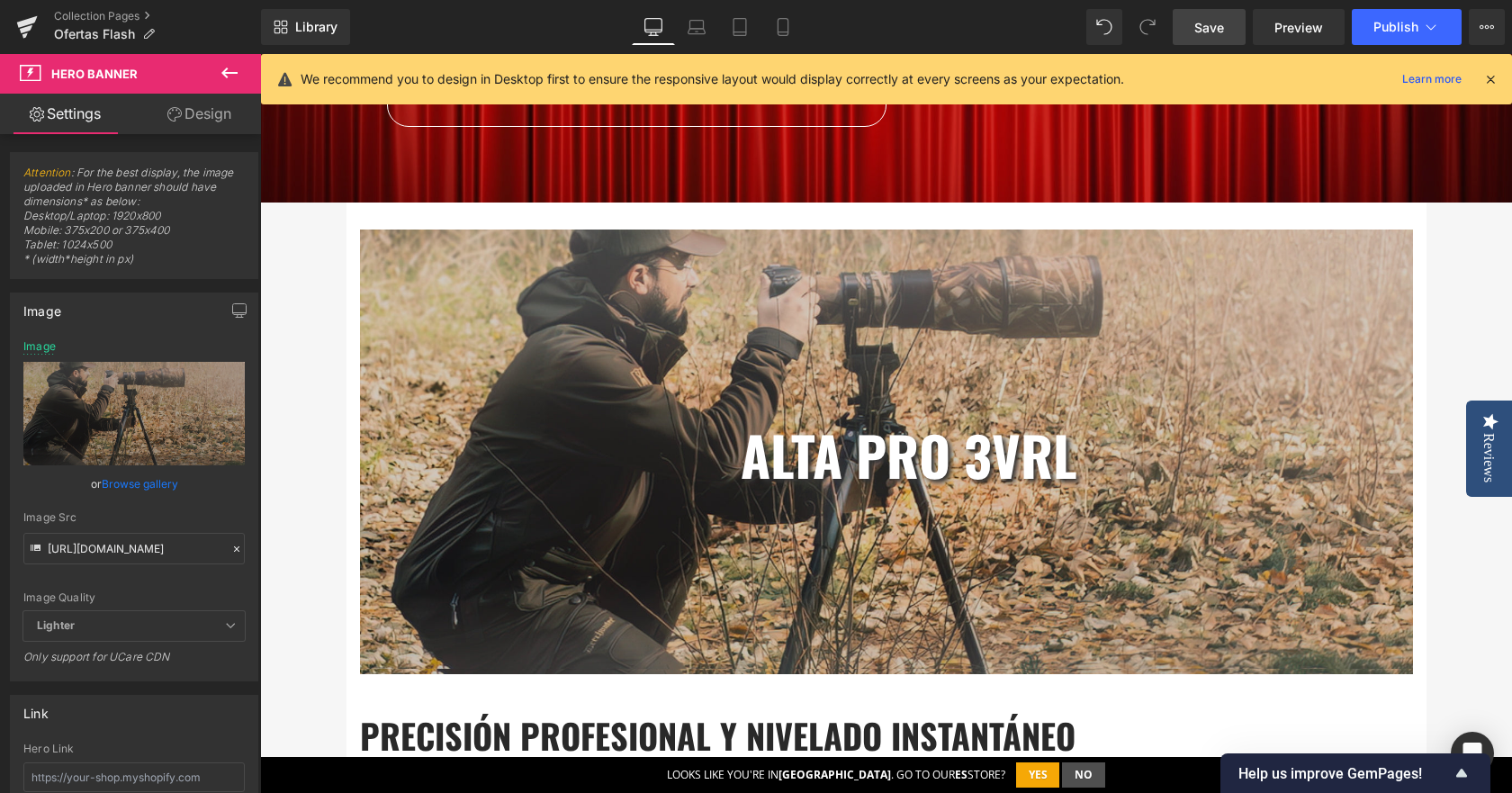
click at [1201, 35] on span "Save" at bounding box center [1210, 27] width 30 height 19
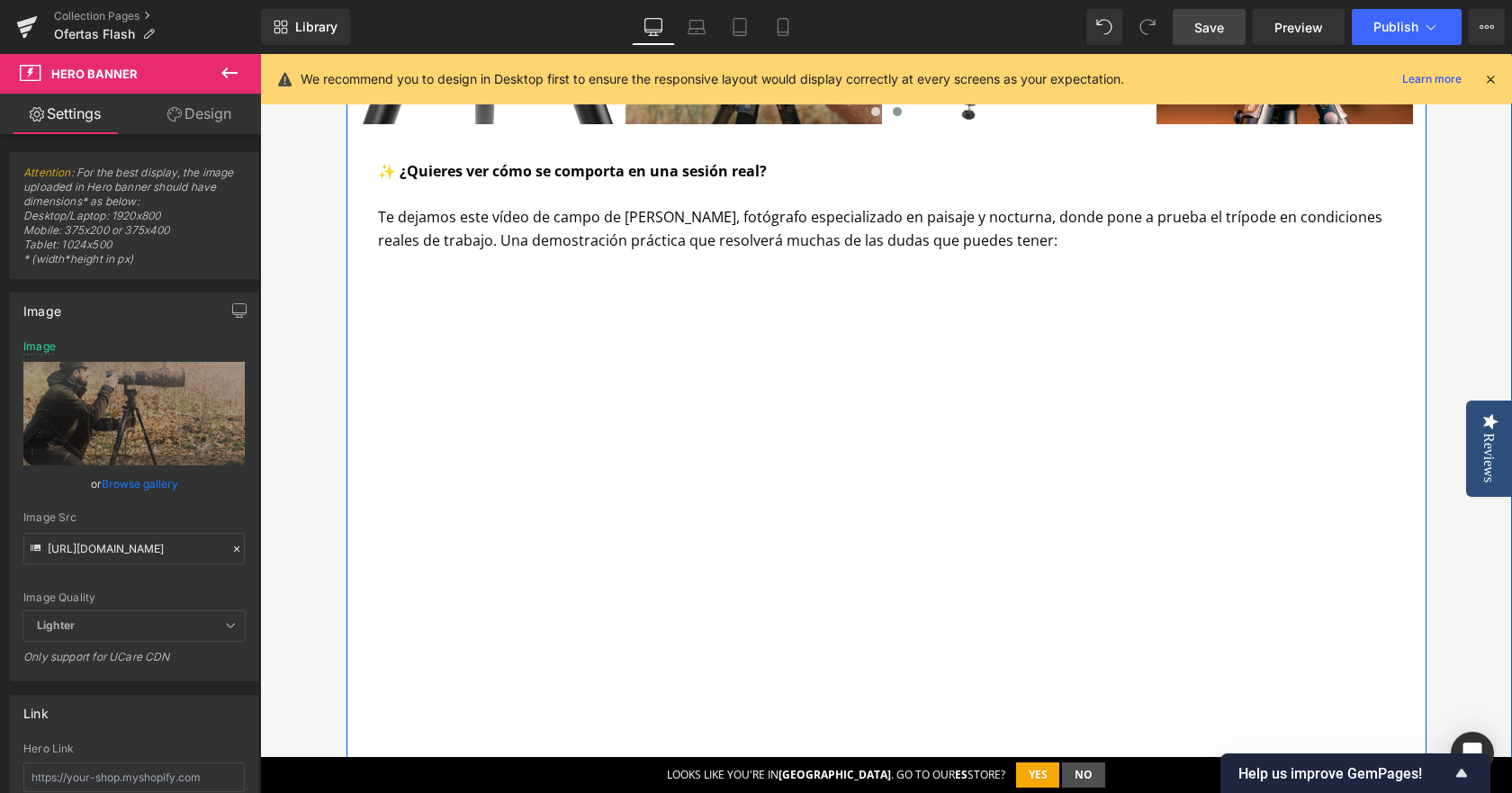
scroll to position [2155, 0]
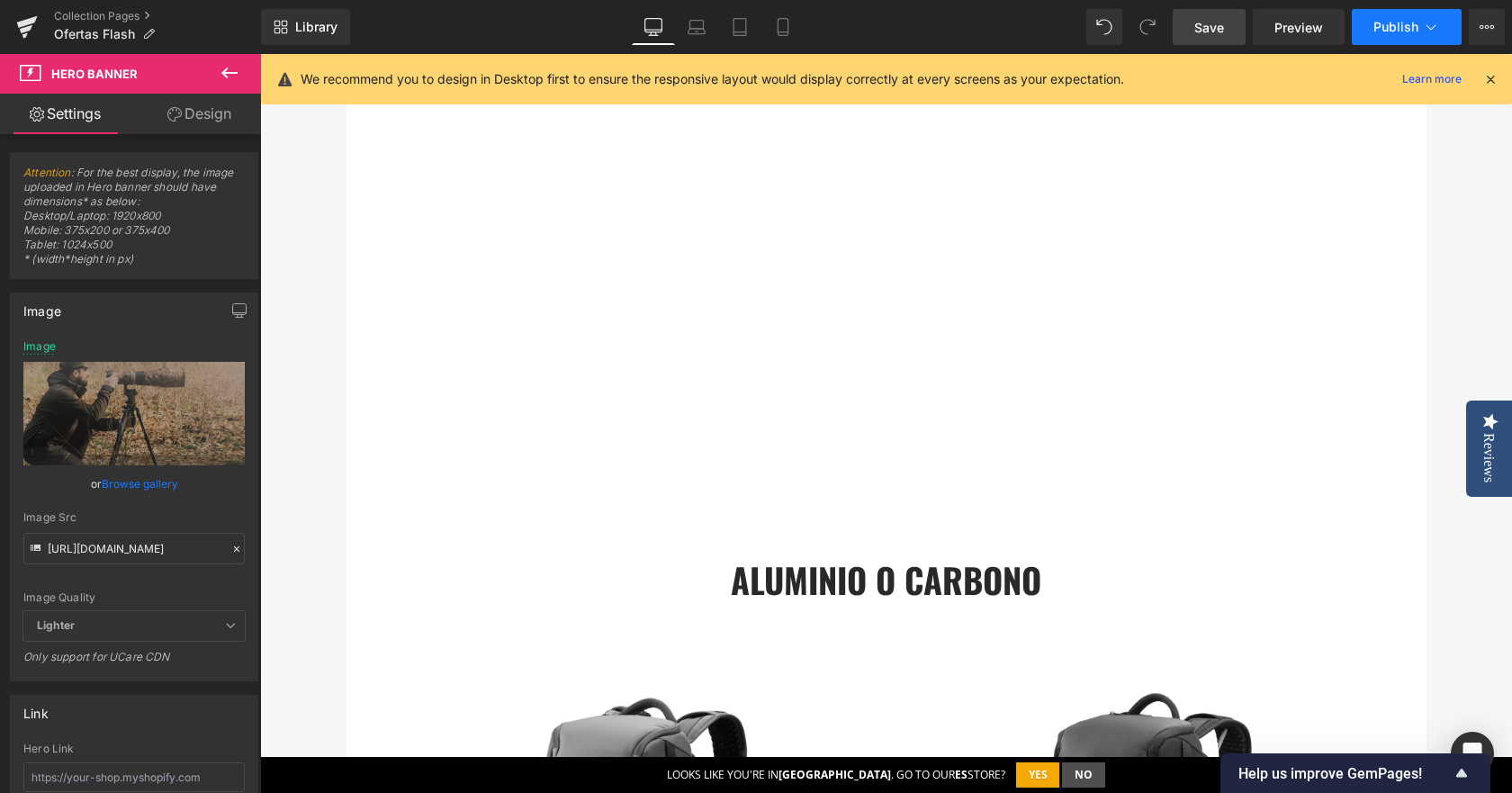
click at [1418, 16] on button "Publish" at bounding box center [1407, 27] width 110 height 36
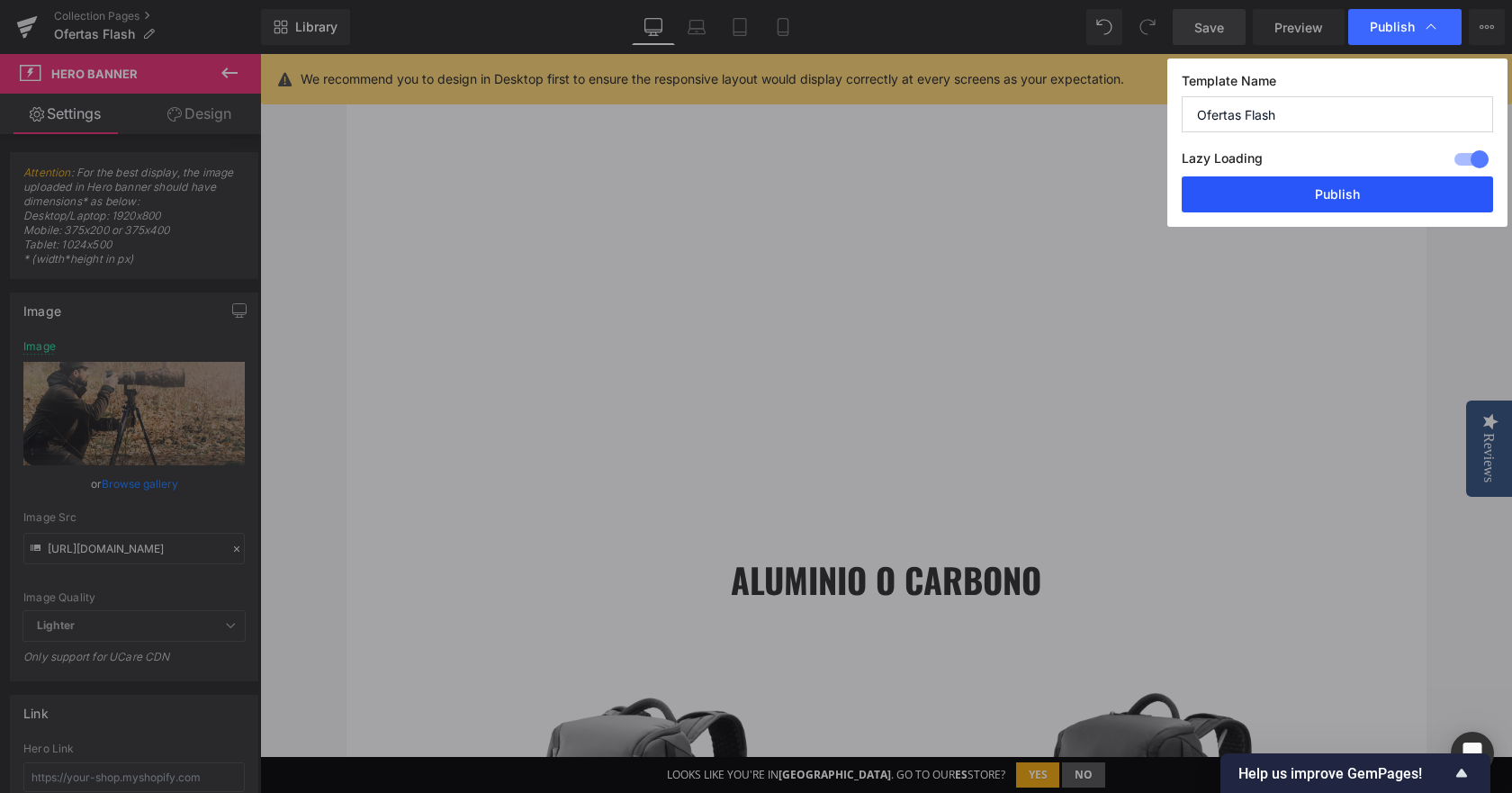
click at [1365, 197] on button "Publish" at bounding box center [1337, 194] width 312 height 36
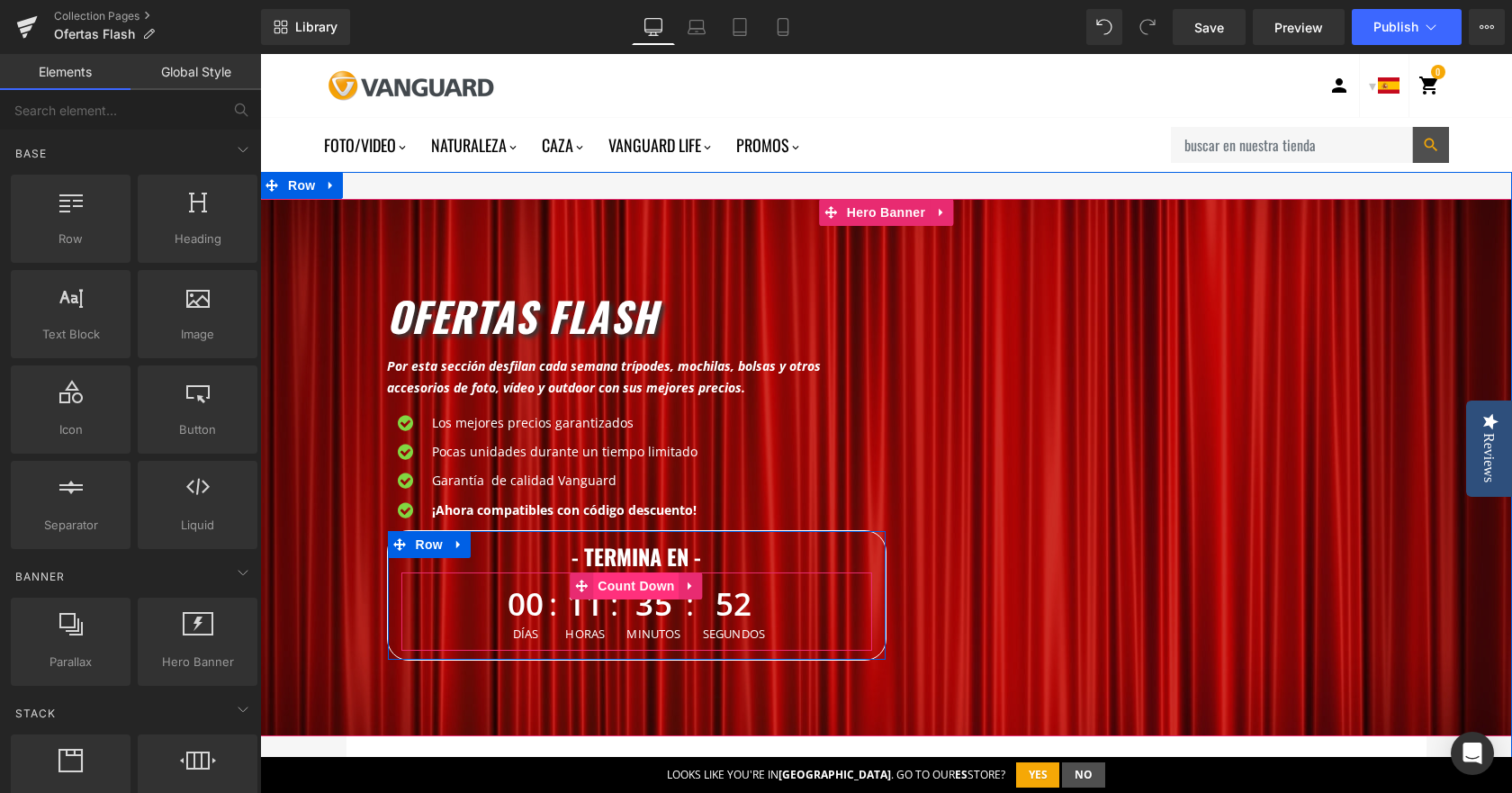
click at [644, 596] on span "Count Down" at bounding box center [636, 586] width 85 height 27
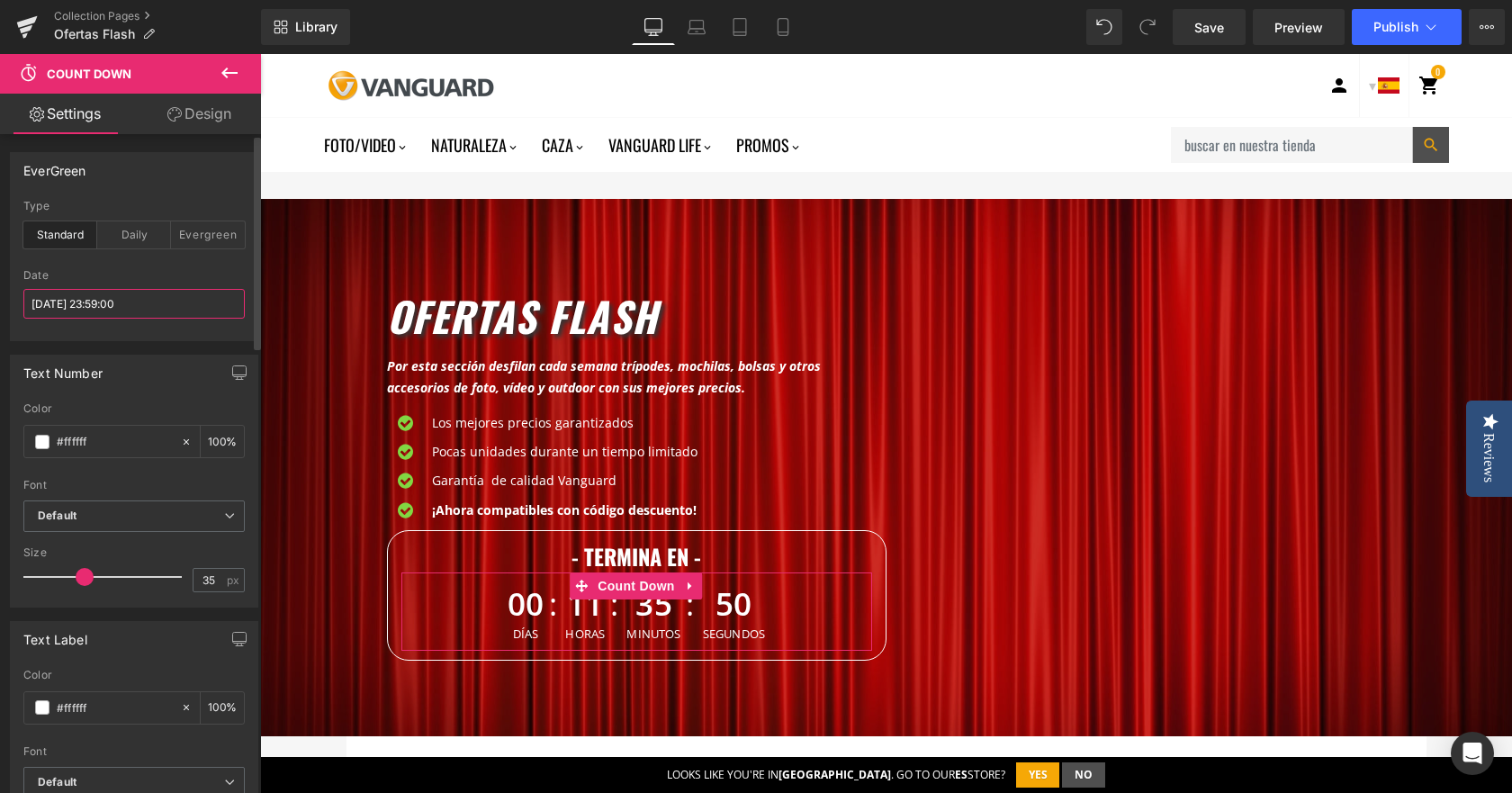
click at [61, 306] on input "2025/10/13 23:59:00" at bounding box center [134, 304] width 222 height 30
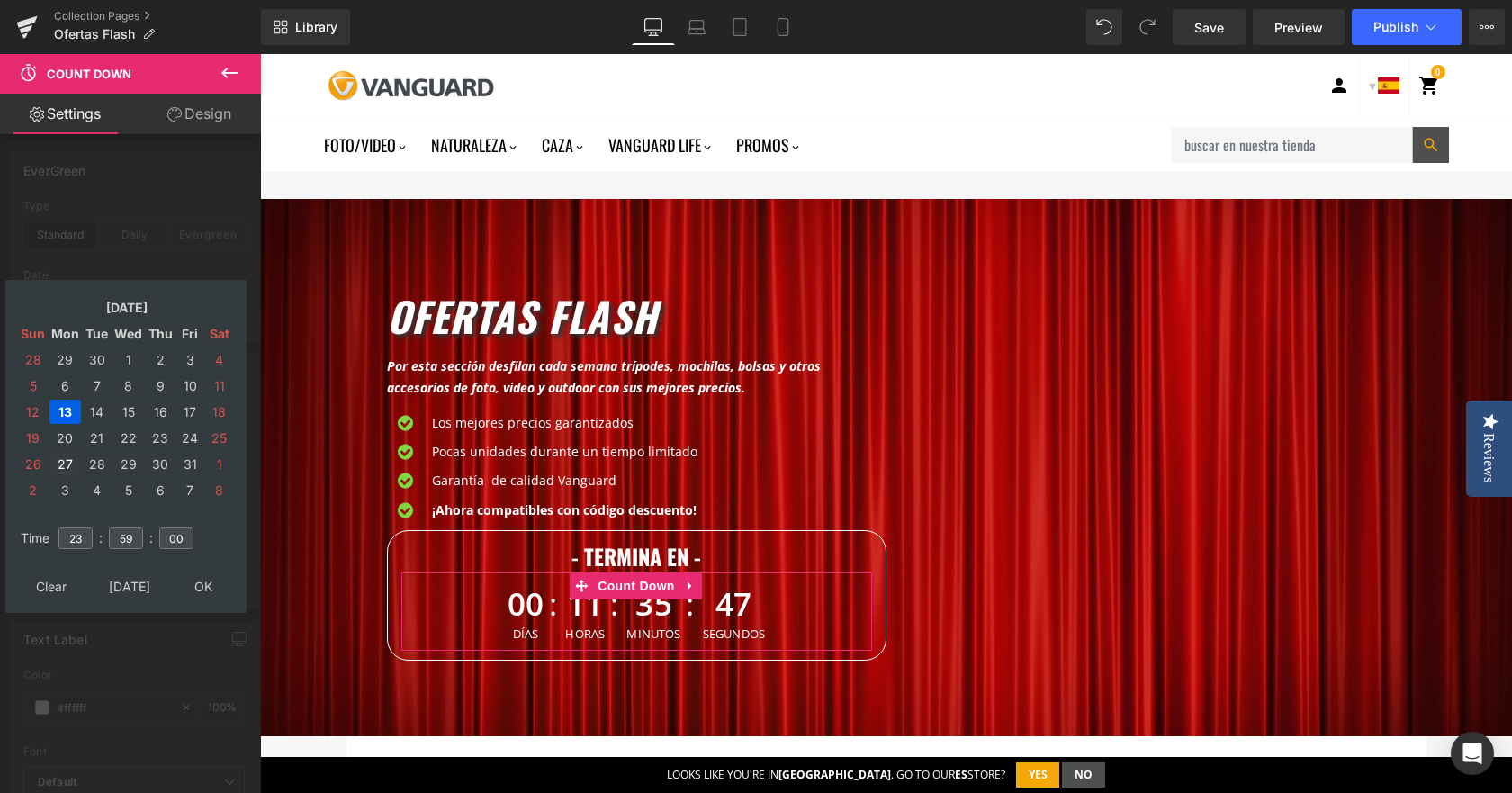
click at [64, 458] on td "27" at bounding box center [66, 464] width 32 height 24
type input "2025/10/27 23:59:00"
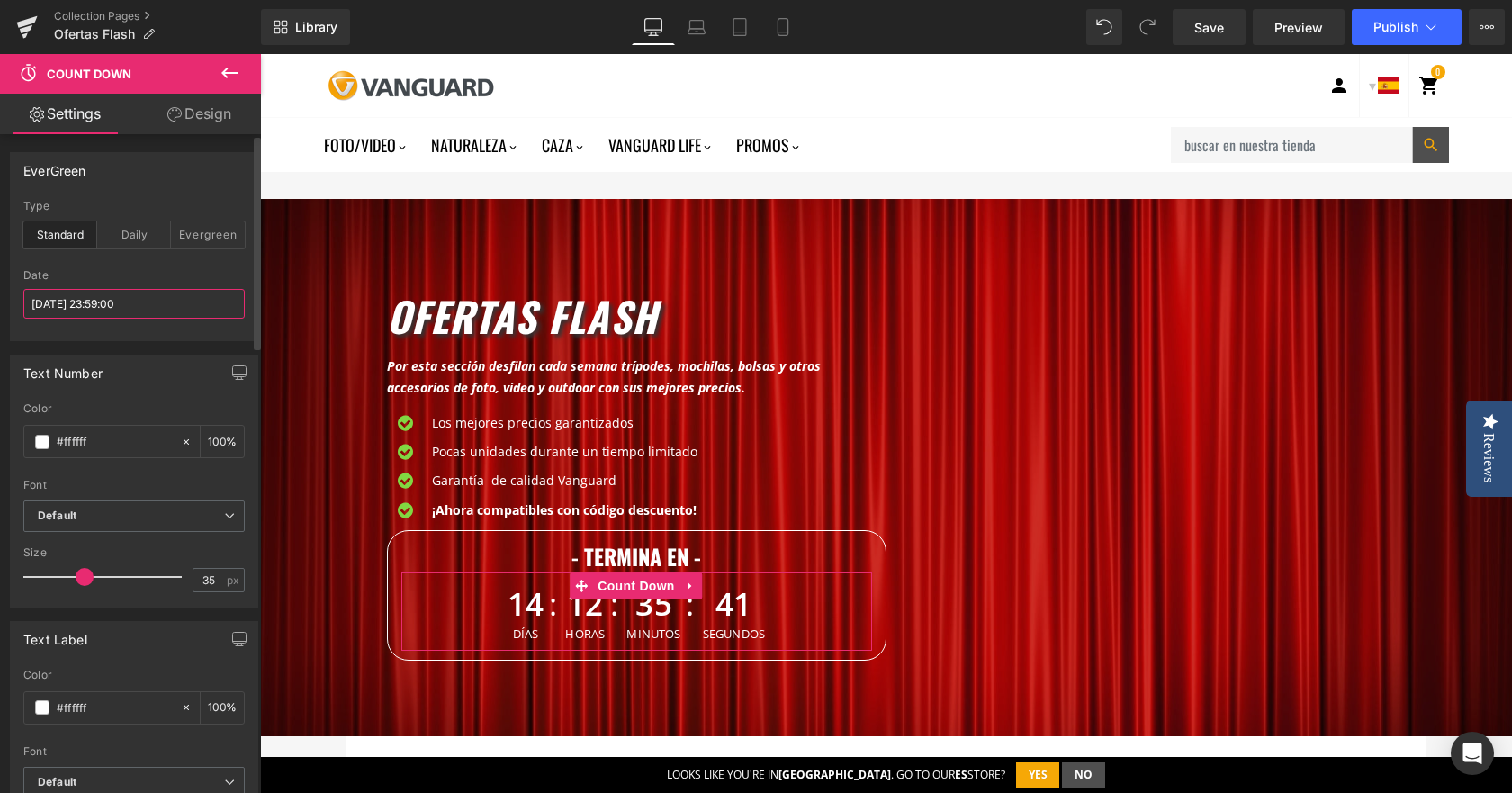
click at [95, 303] on input "2025/10/27 23:59:00" at bounding box center [134, 304] width 222 height 30
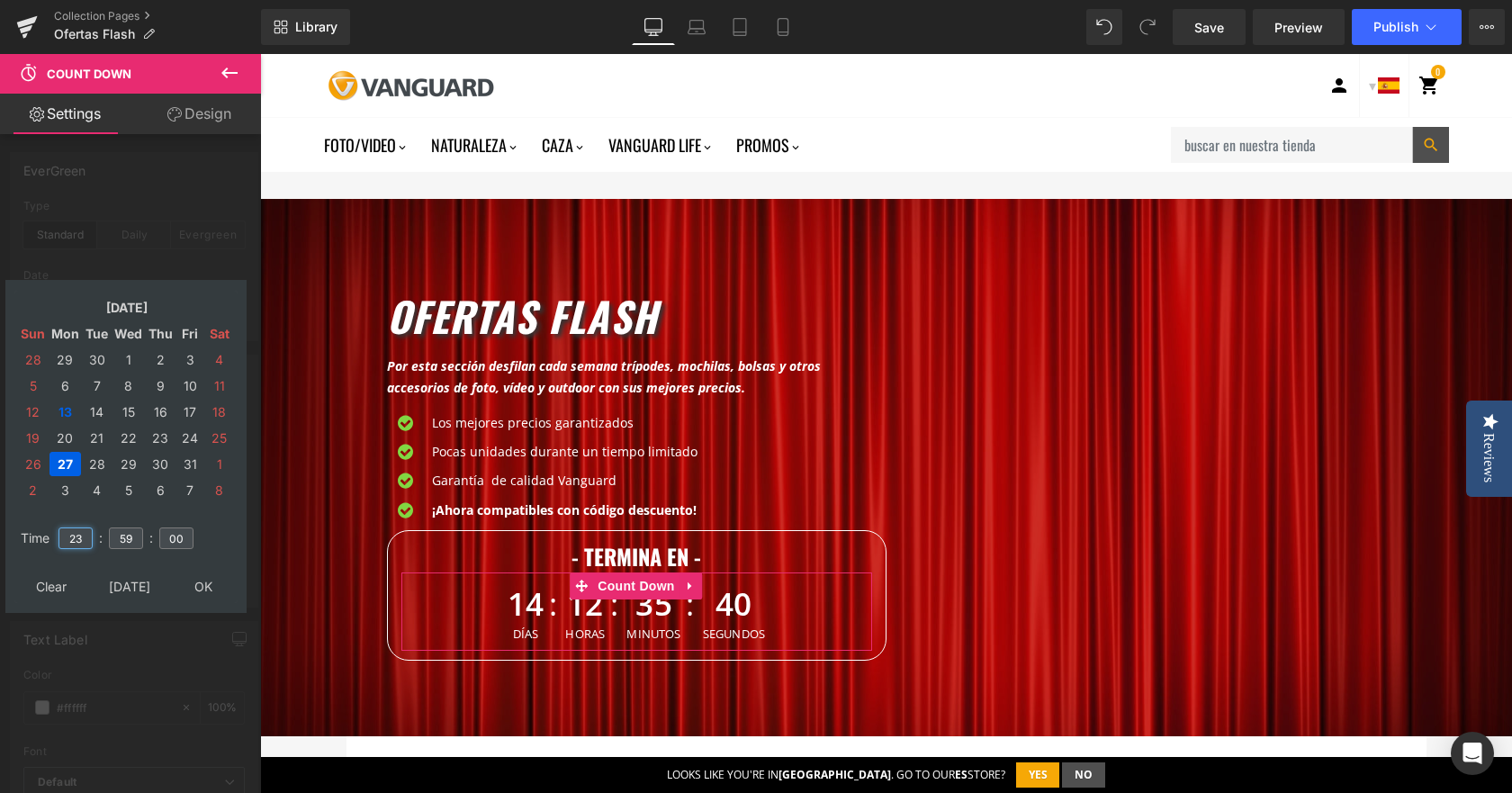
click at [79, 531] on input "23" at bounding box center [75, 538] width 34 height 22
click at [80, 531] on input "23" at bounding box center [75, 538] width 34 height 22
click at [74, 536] on input "11" at bounding box center [75, 538] width 34 height 22
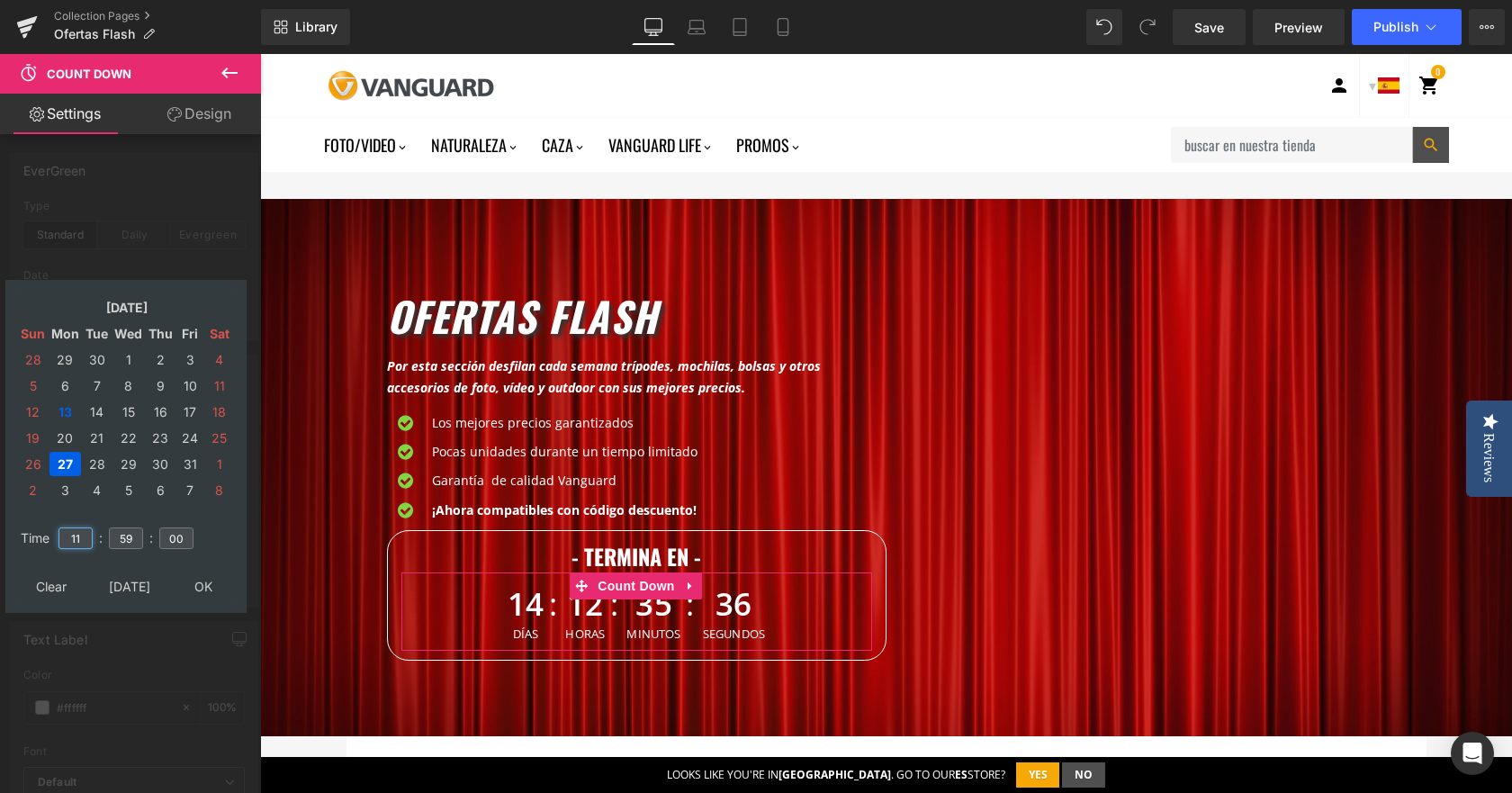
click at [74, 536] on input "11" at bounding box center [75, 538] width 34 height 22
click at [74, 536] on input "11" at bounding box center [75, 538] width 34 height 22
type input "10"
type input "2025/10/27 10:59:00"
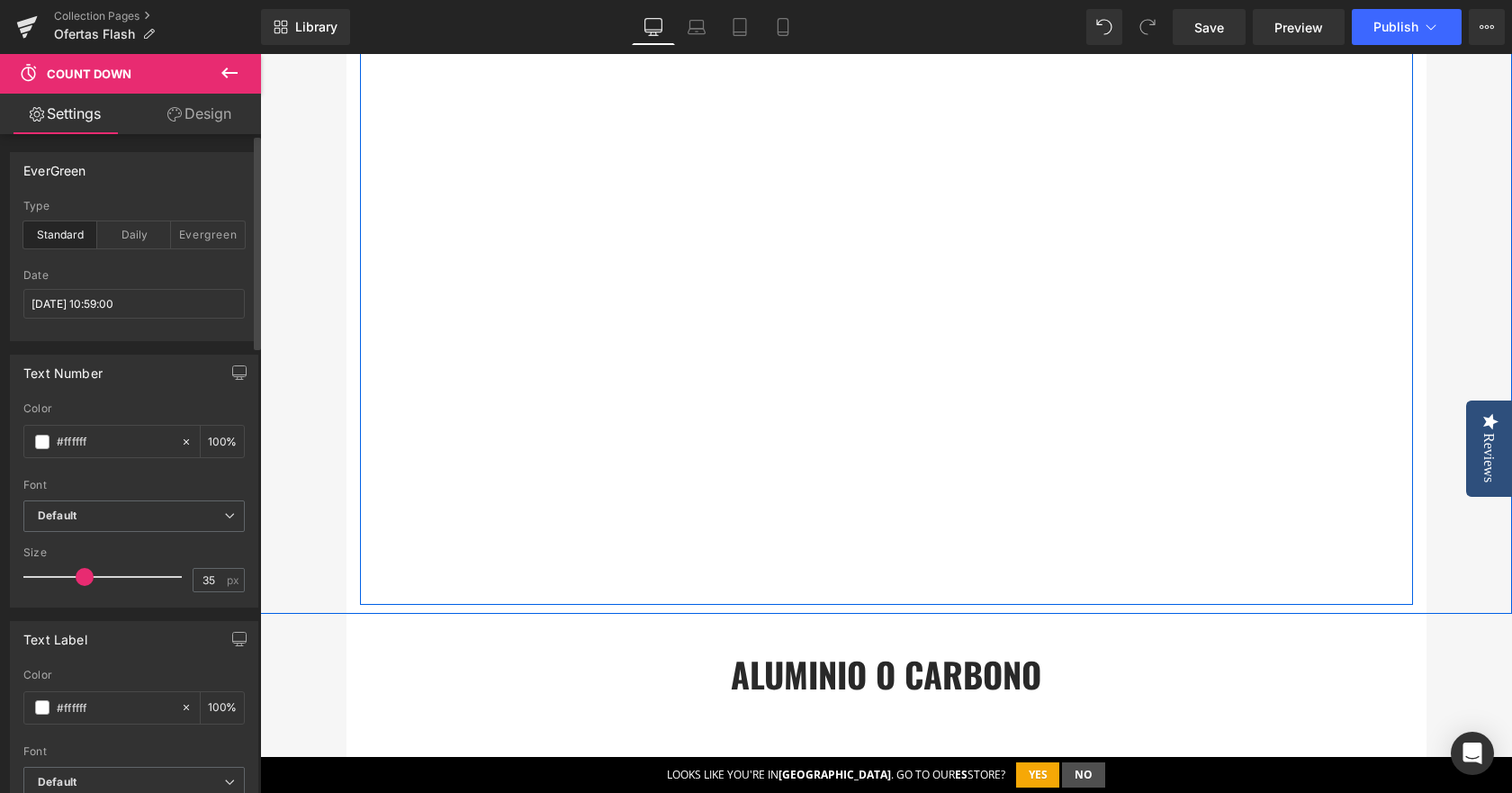
scroll to position [1982, 0]
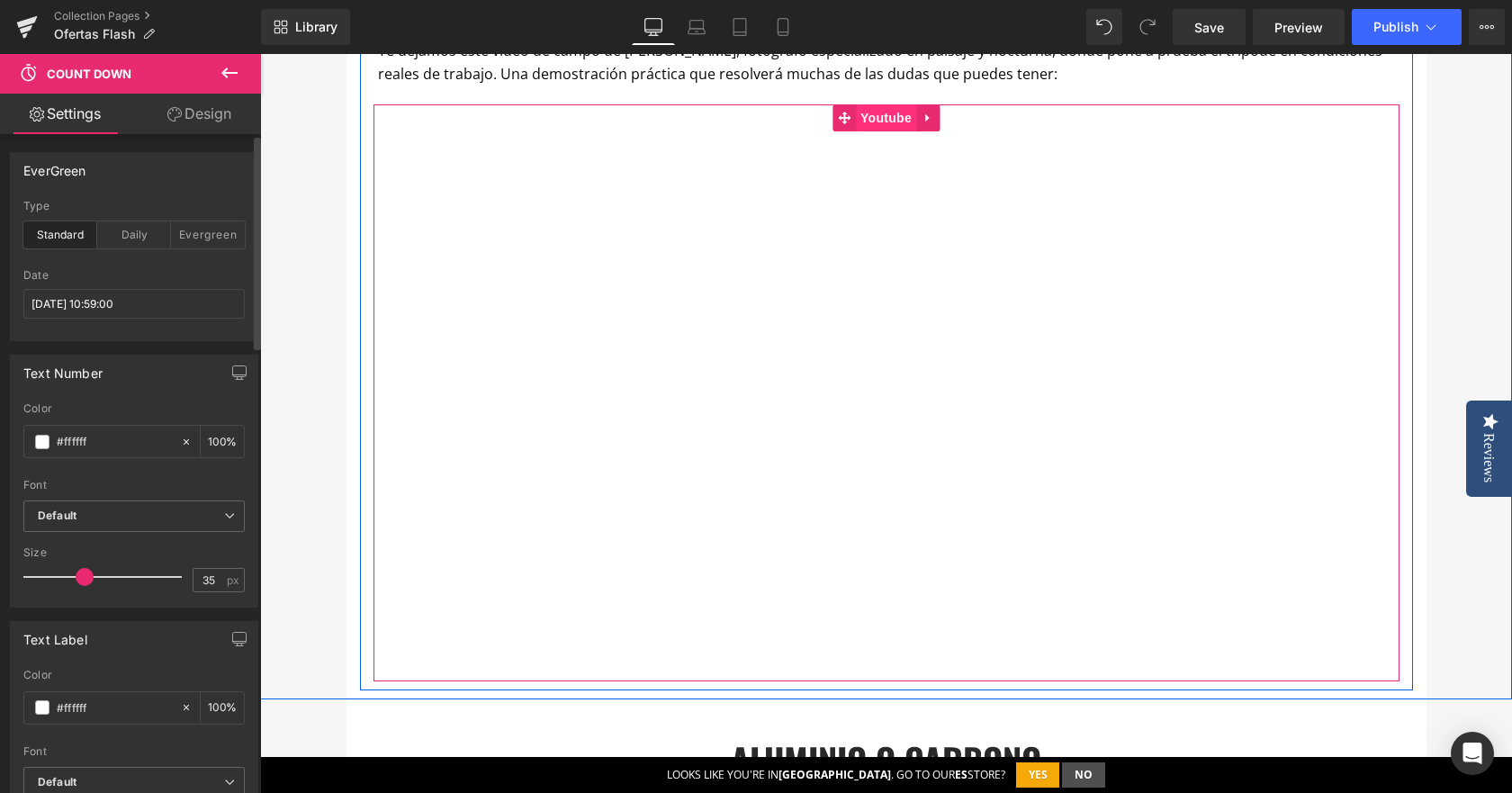
click at [856, 115] on span "Youtube" at bounding box center [886, 117] width 60 height 27
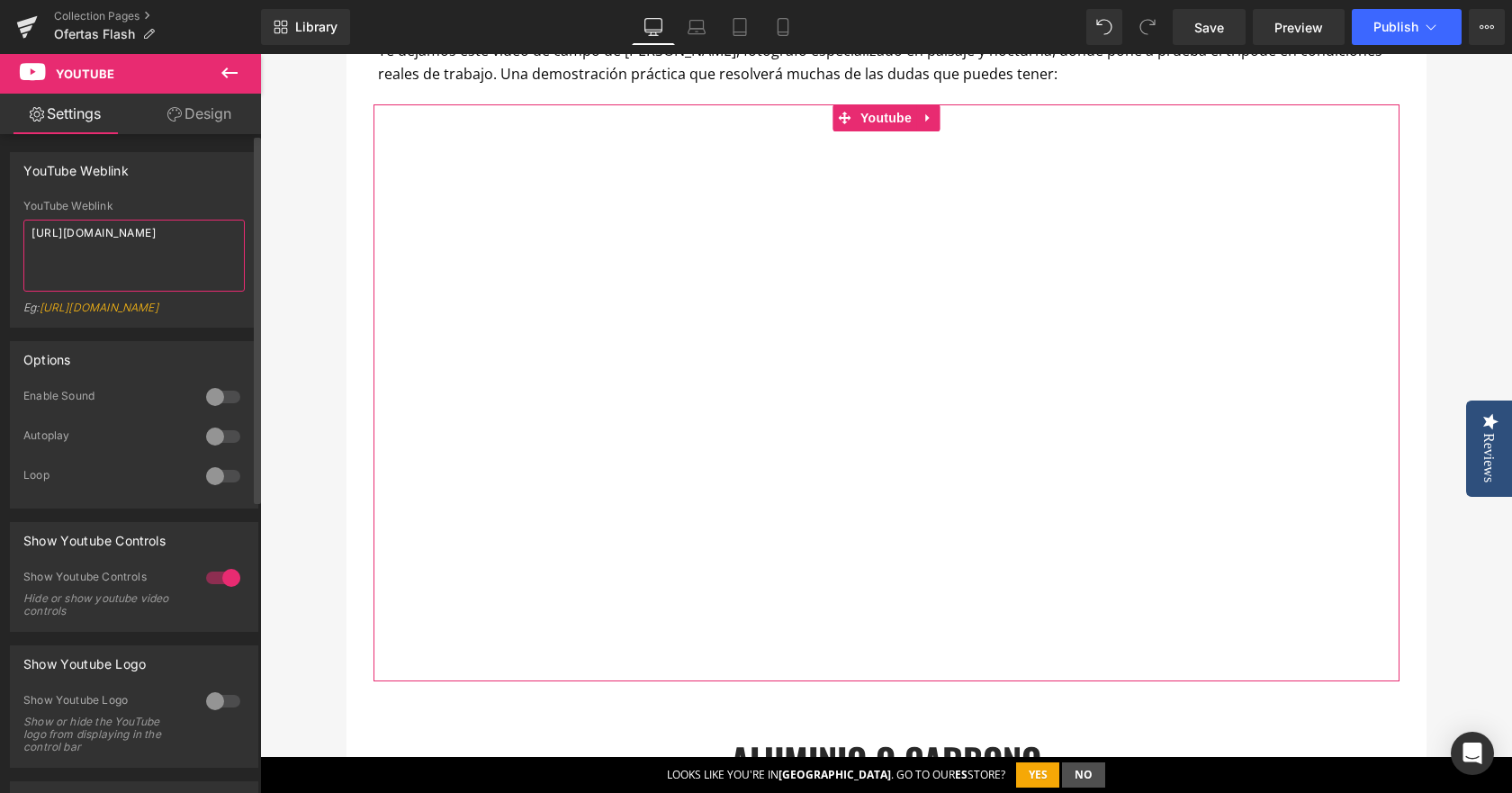
click at [192, 249] on textarea "[URL][DOMAIN_NAME]" at bounding box center [134, 256] width 222 height 72
drag, startPoint x: 44, startPoint y: 305, endPoint x: 233, endPoint y: 308, distance: 189.0
click at [233, 308] on div "Eg: https://www.youtube.com/watch?v=OQBlWco72c4" at bounding box center [134, 314] width 222 height 26
drag, startPoint x: 233, startPoint y: 309, endPoint x: 208, endPoint y: 304, distance: 25.5
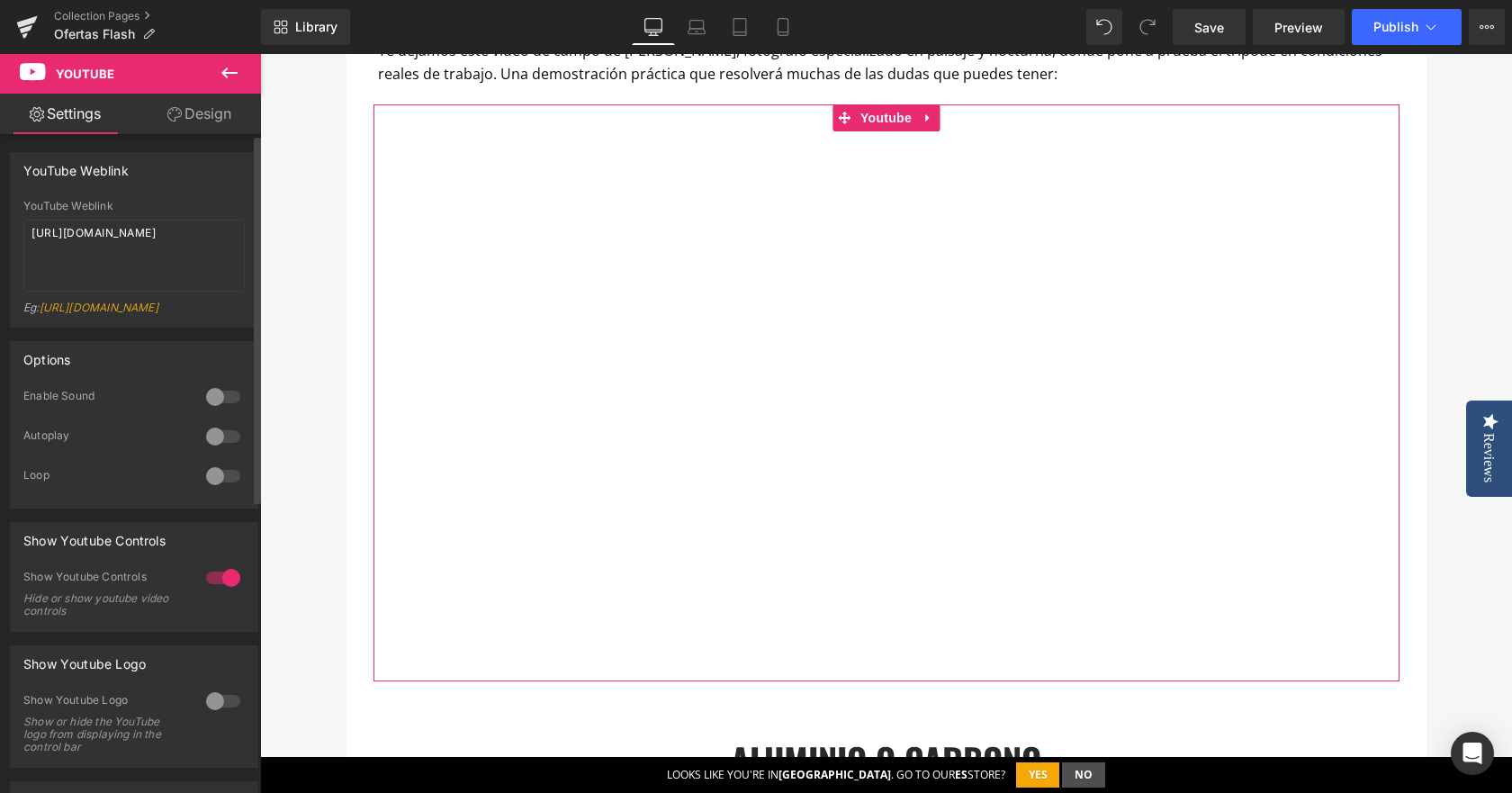
click at [208, 304] on div "Eg: https://www.youtube.com/watch?v=OQBlWco72c4" at bounding box center [134, 314] width 222 height 26
click at [159, 305] on link "[URL][DOMAIN_NAME]" at bounding box center [99, 307] width 119 height 13
drag, startPoint x: 222, startPoint y: 307, endPoint x: 45, endPoint y: 302, distance: 177.1
click at [45, 302] on div "Eg: https://www.youtube.com/watch?v=OQBlWco72c4" at bounding box center [134, 314] width 222 height 26
copy link "https://www.youtube.com/watch?"
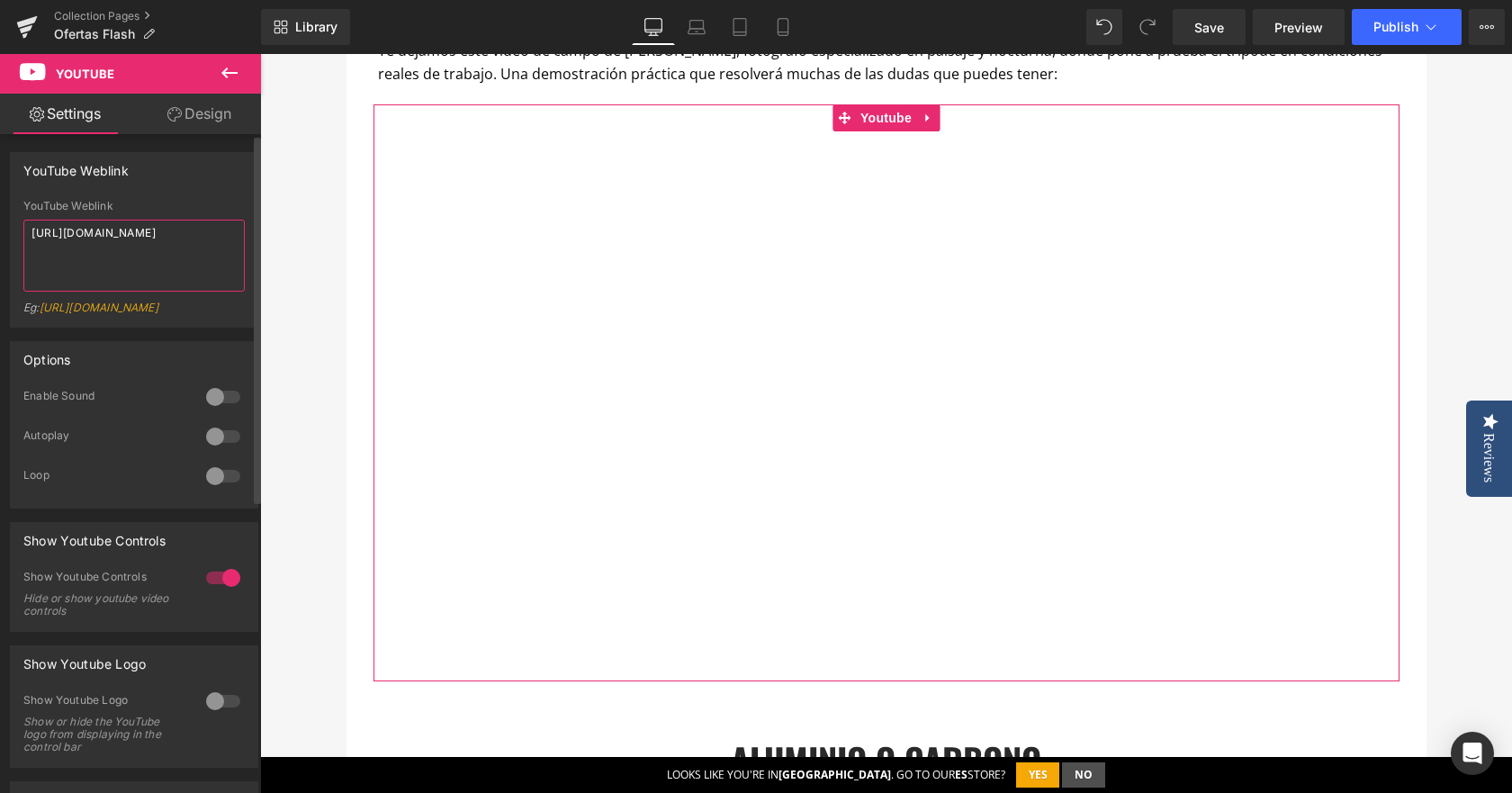
click at [0, 184] on div "YouTube Weblink YouTube Weblink https://youtu.be/pl4afk_cAa8?si=Non3LGkTTEdsgUM…" at bounding box center [134, 233] width 270 height 189
click at [81, 241] on textarea "[URL][DOMAIN_NAME]" at bounding box center [134, 256] width 222 height 72
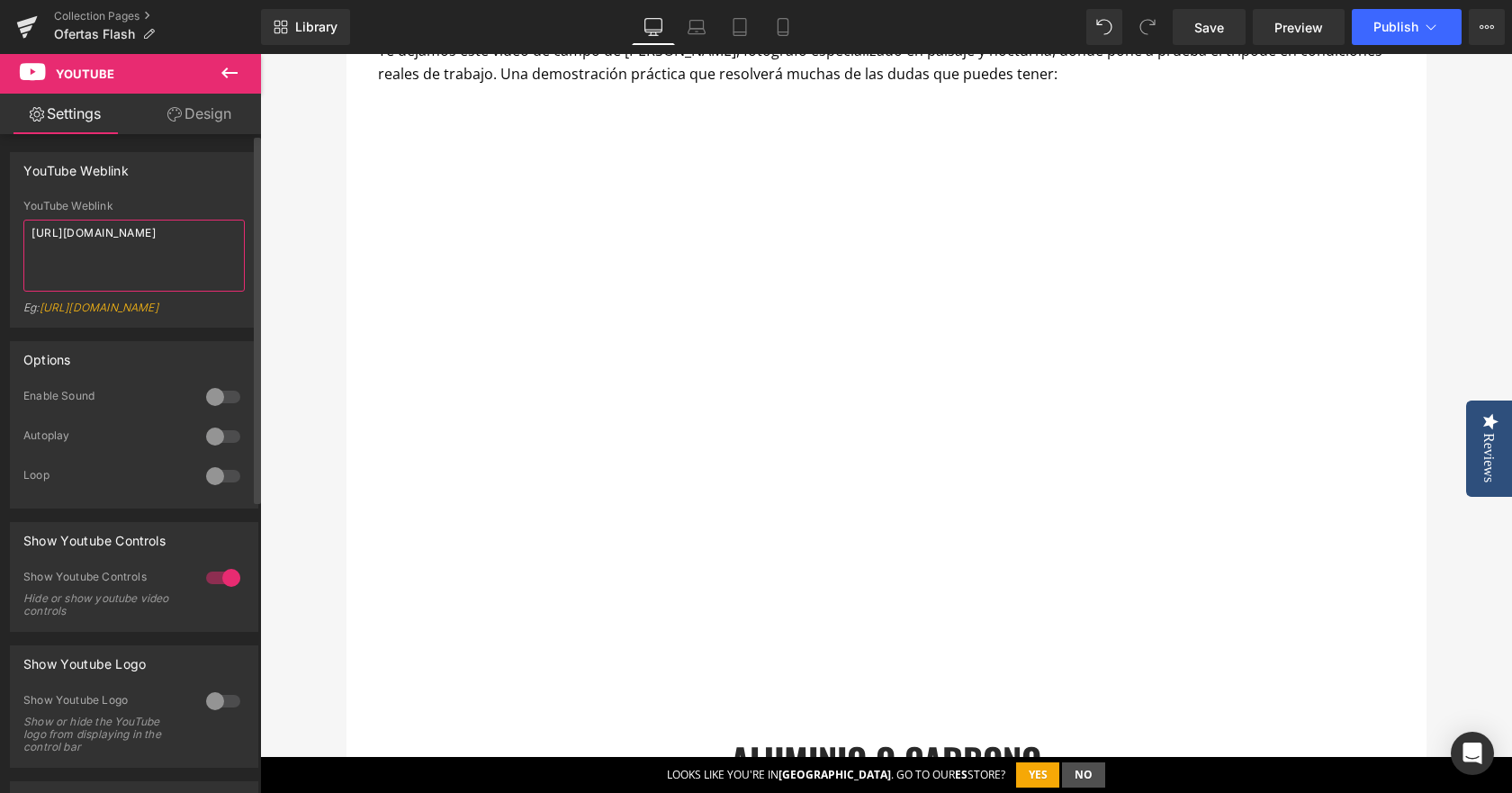
drag, startPoint x: 47, startPoint y: 250, endPoint x: 16, endPoint y: 229, distance: 37.4
click at [16, 229] on div "YouTube Weblink https://youtu.be/pl4afk_cAa8?si=Non3LGkTTEdsgUMk Eg: https://ww…" at bounding box center [134, 263] width 247 height 127
click at [37, 242] on textarea "[URL][DOMAIN_NAME]" at bounding box center [134, 256] width 222 height 72
drag, startPoint x: 38, startPoint y: 245, endPoint x: 17, endPoint y: 224, distance: 29.7
click at [17, 224] on div "YouTube Weblink https://youtu.be/pl4afk_cAa8?si=Non3LGkTTEdsgUMk Eg: https://ww…" at bounding box center [134, 263] width 247 height 127
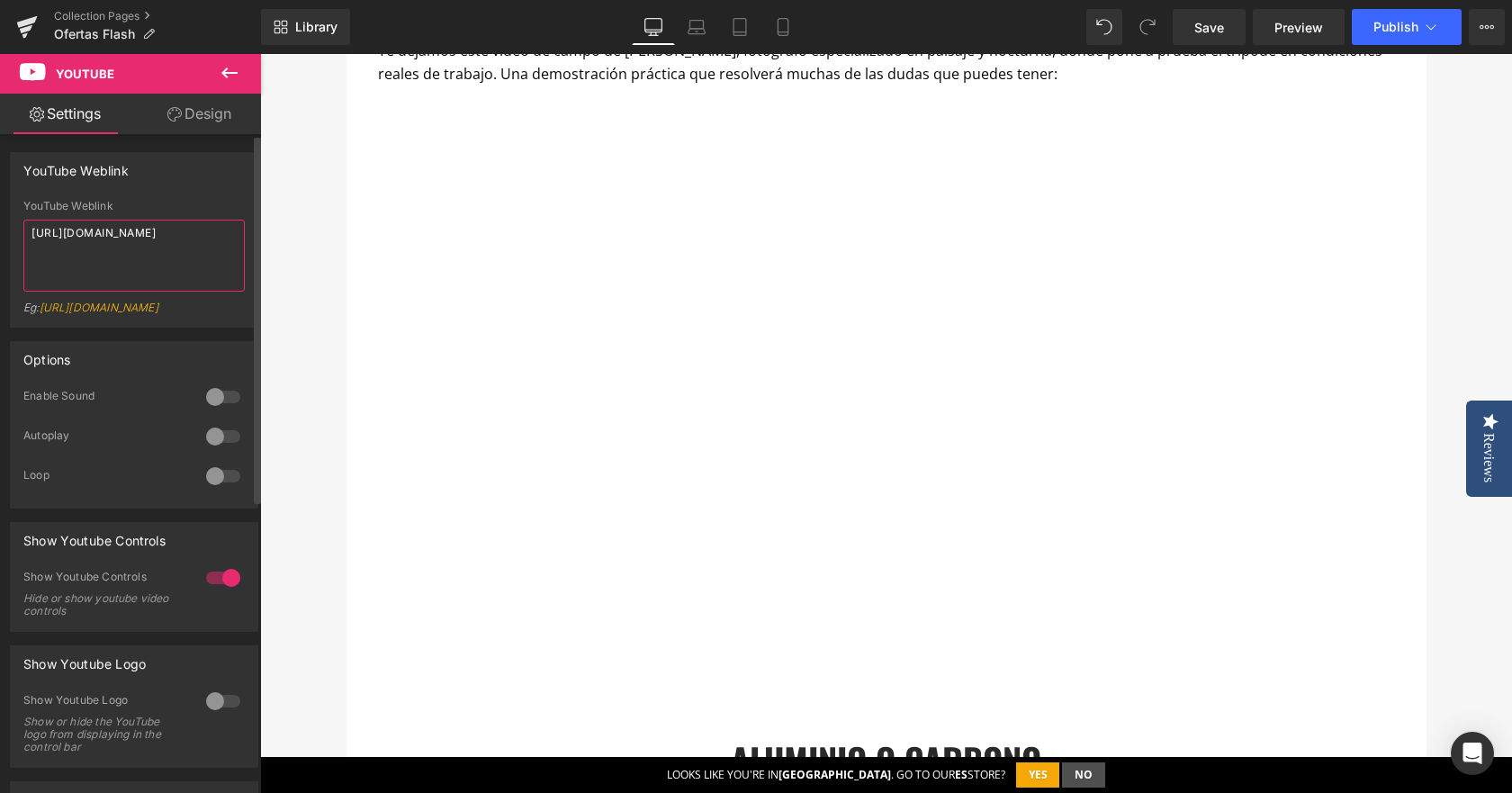
paste textarea "www.youtube.com/watch?"
drag, startPoint x: 168, startPoint y: 246, endPoint x: 228, endPoint y: 246, distance: 60.0
click at [170, 246] on textarea "https://www.youtube.com/watch?v=Non3LGkTTEdsgUMk" at bounding box center [134, 256] width 222 height 72
click at [228, 246] on textarea "https://www.youtube.com/watch?v=Non3LGkTTEdsgUMk" at bounding box center [134, 256] width 222 height 72
click at [29, 249] on textarea "https://www.youtube.com/watch?v=Non3LGkTTEdsgUMk" at bounding box center [134, 256] width 222 height 72
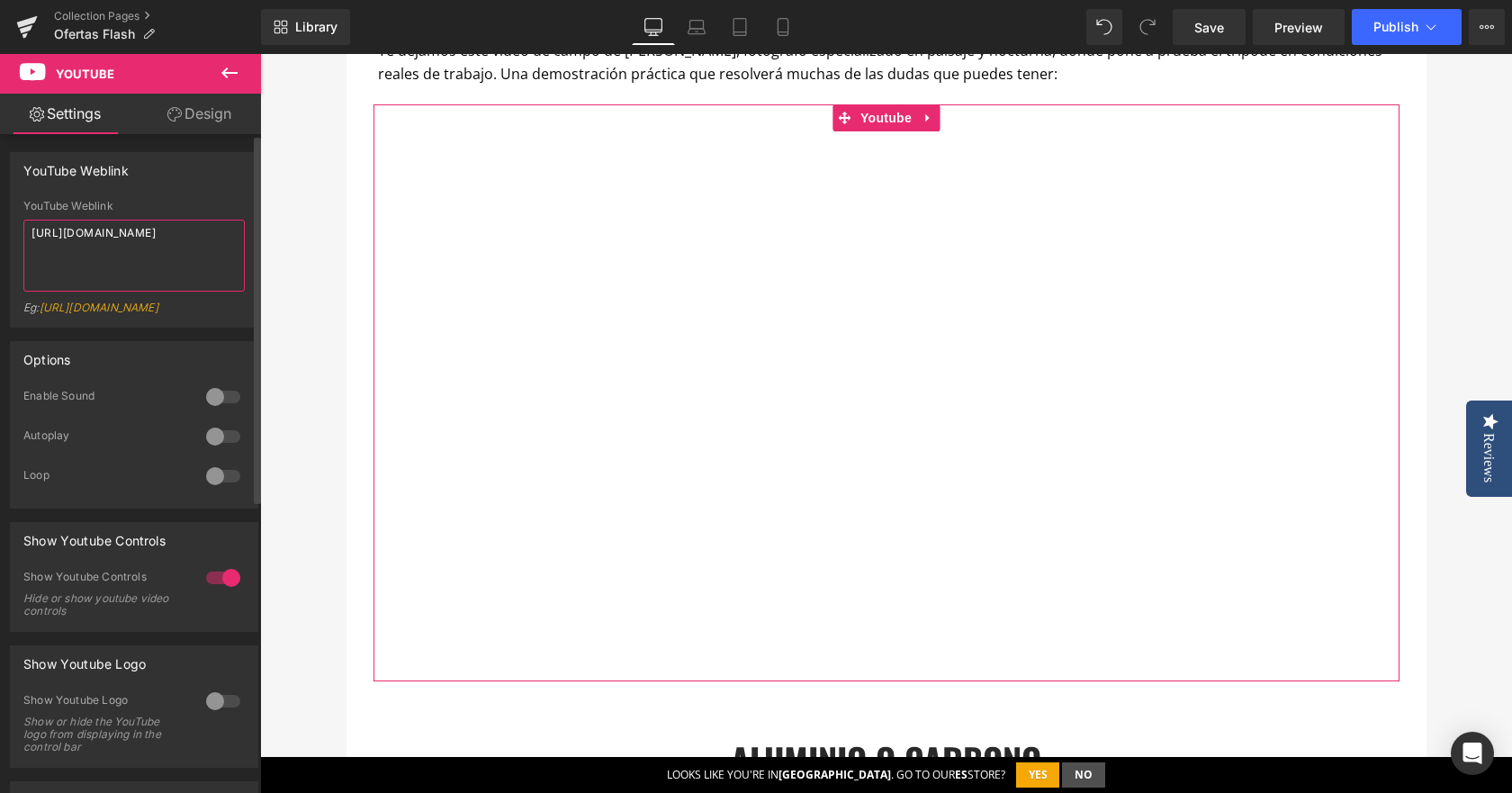
drag, startPoint x: 93, startPoint y: 228, endPoint x: 0, endPoint y: 159, distance: 115.8
click at [0, 159] on div "YouTube Weblink https://www.youtube.com/watch?v=Non3LGkTTEdsgUMk YouTube Weblin…" at bounding box center [134, 233] width 270 height 189
paste textarea "pl4afk_cAa8"
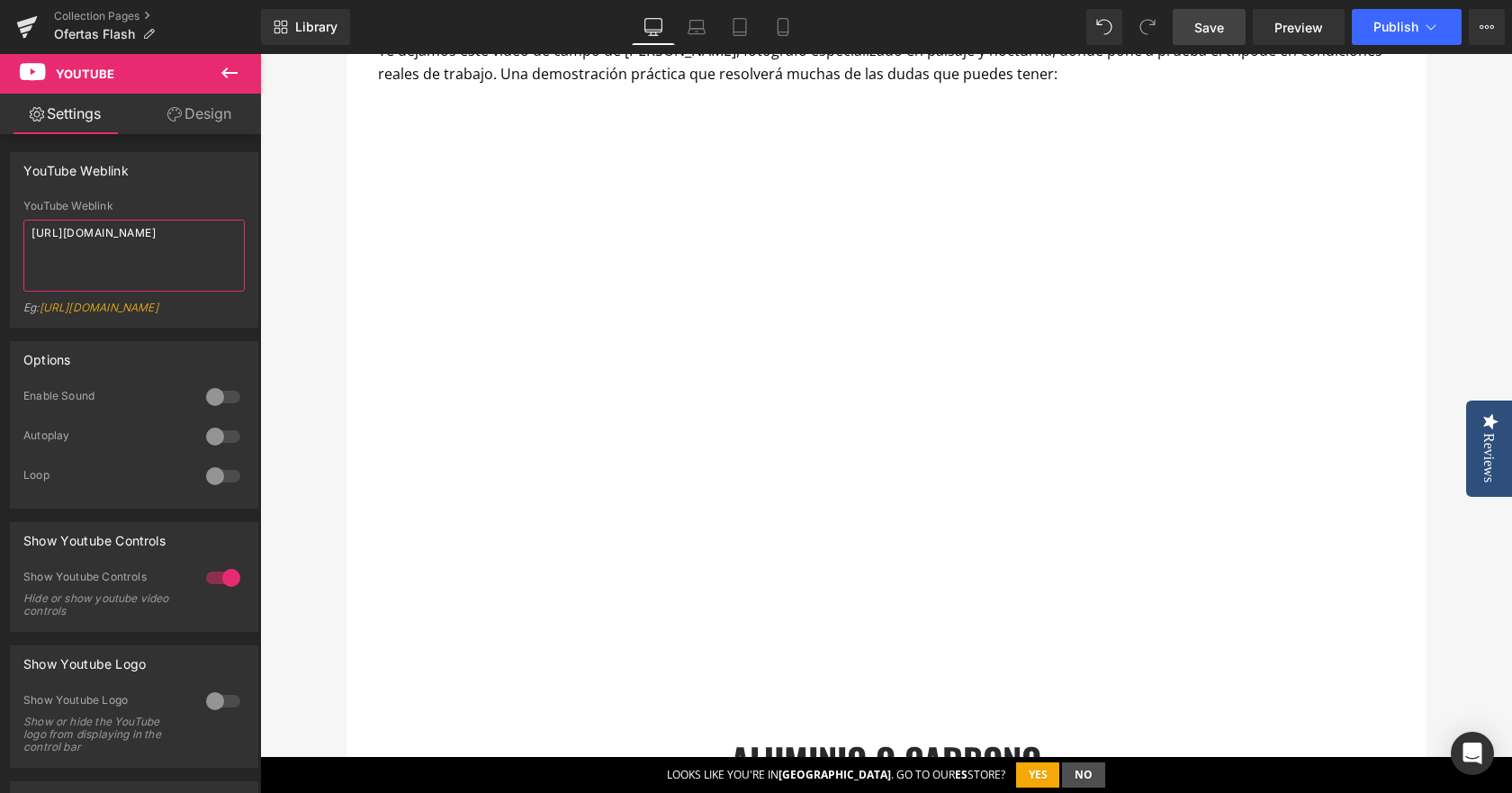
type textarea "https://www.youtube.com/watch?v=pl4afk_cAa8"
click at [1217, 33] on span "Save" at bounding box center [1210, 27] width 30 height 19
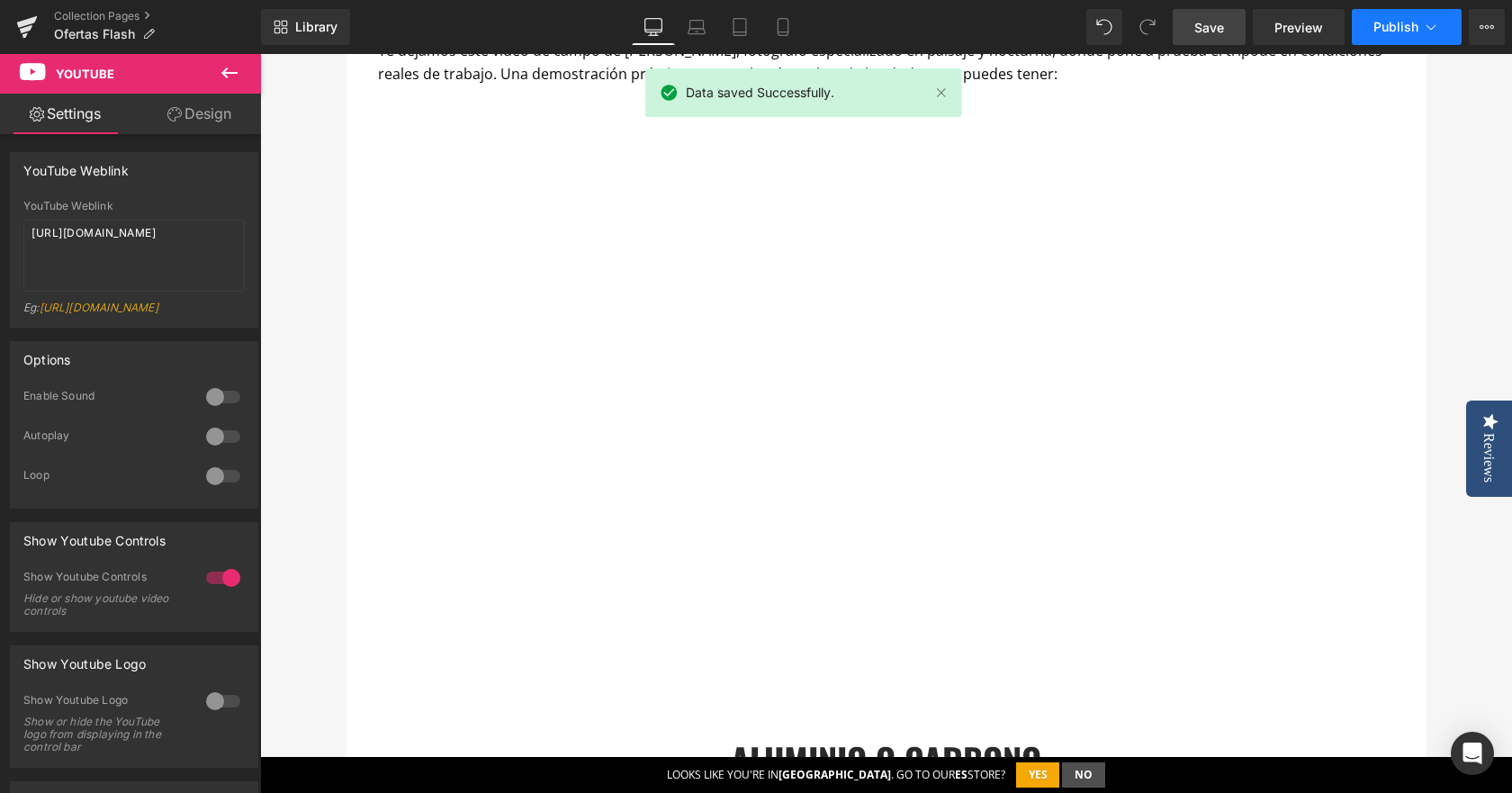
click at [1412, 22] on span "Publish" at bounding box center [1396, 26] width 45 height 14
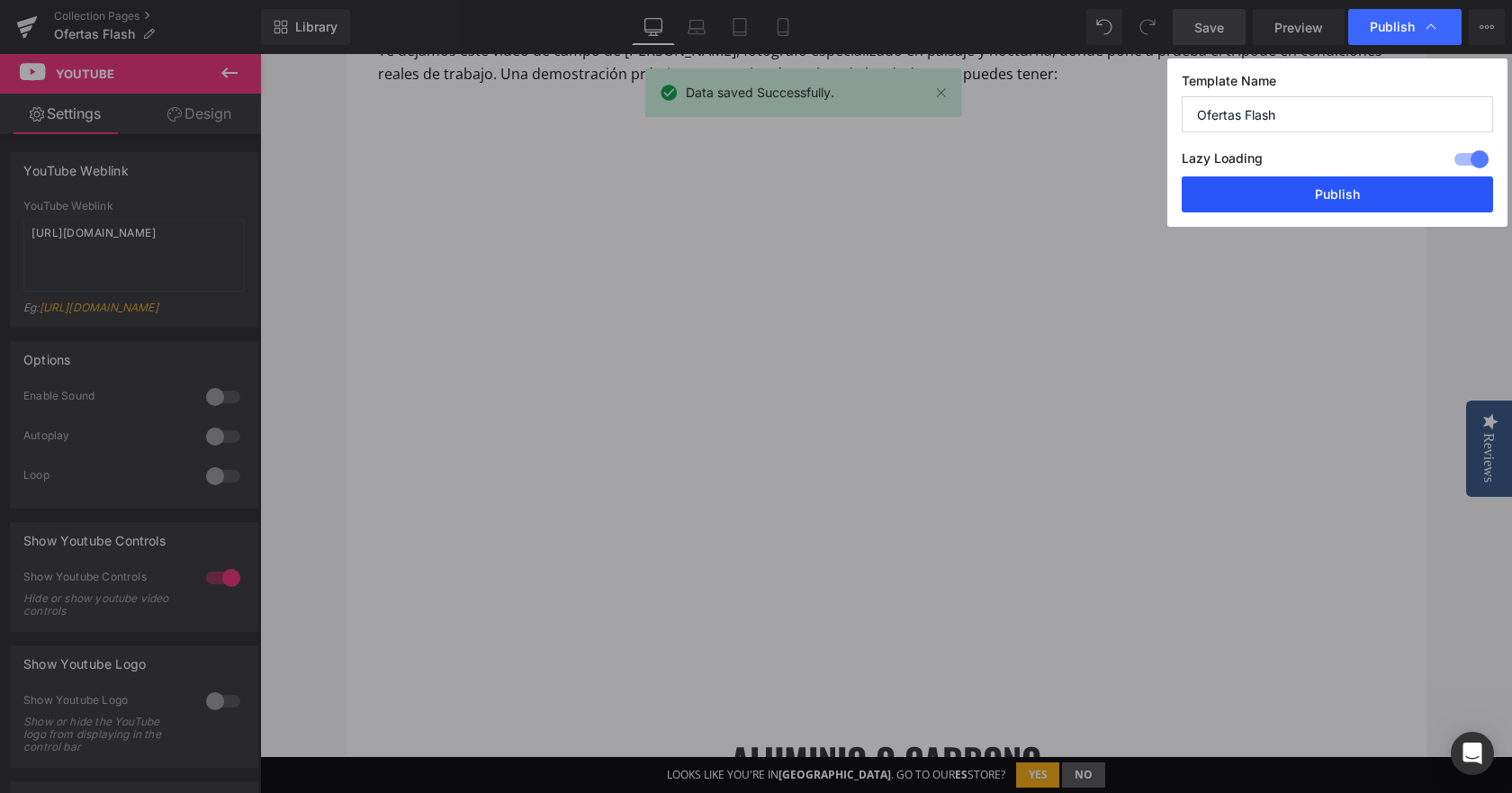
click at [1397, 194] on button "Publish" at bounding box center [1337, 194] width 312 height 36
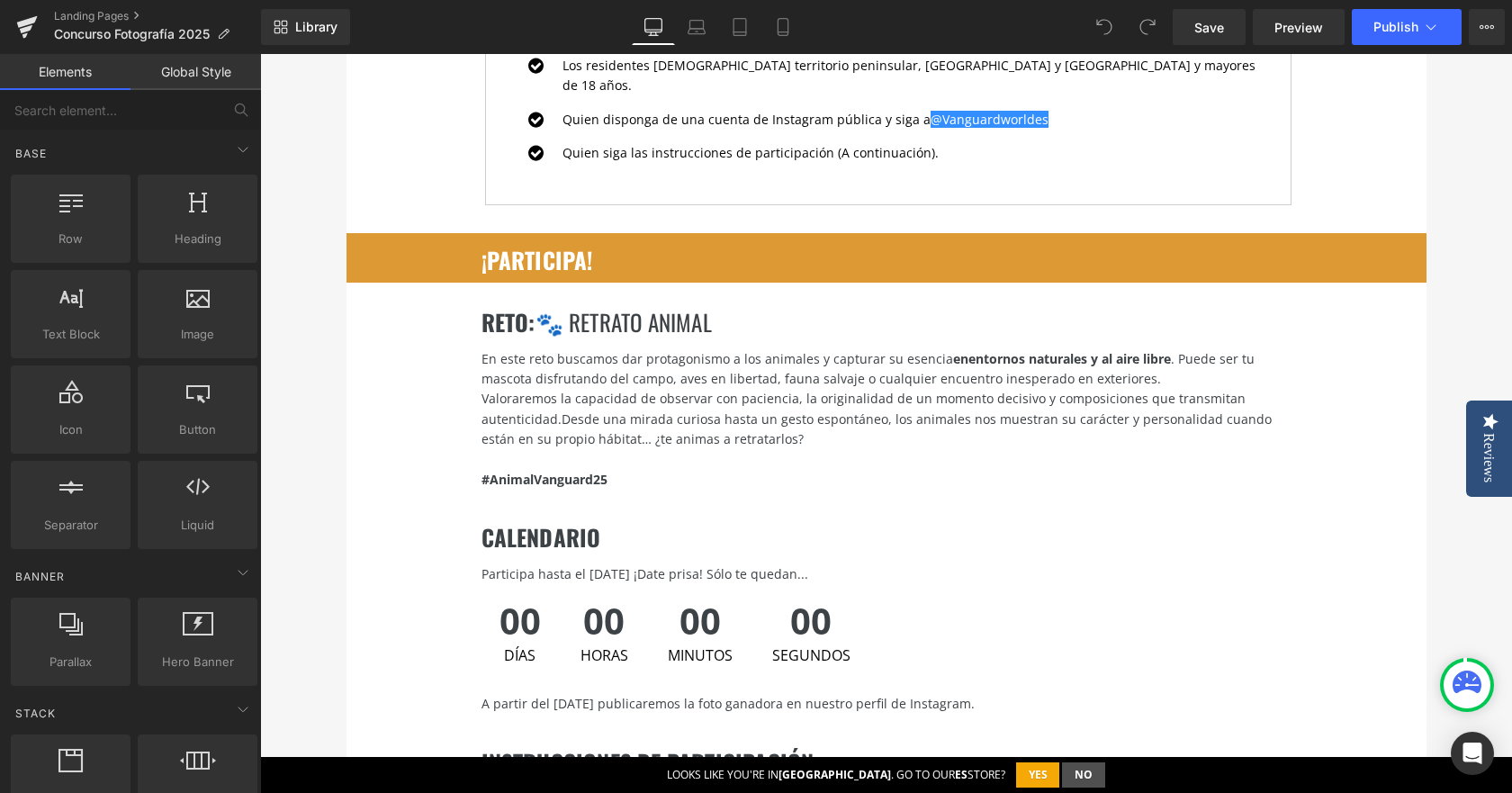
scroll to position [2432, 0]
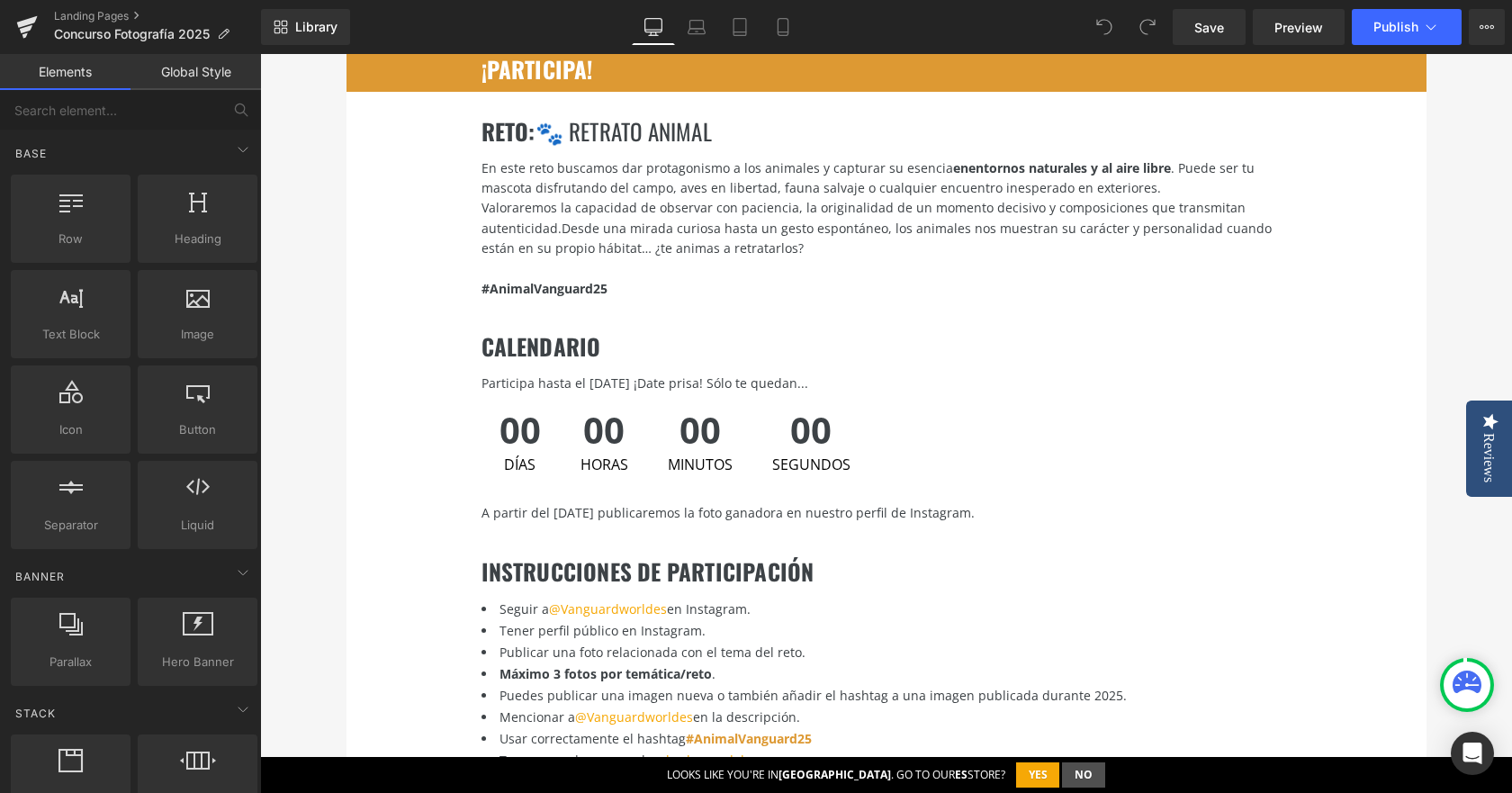
click at [729, 222] on span "os animales nos muestran su carácter y personalidad cuando están en su propio h…" at bounding box center [877, 238] width 791 height 37
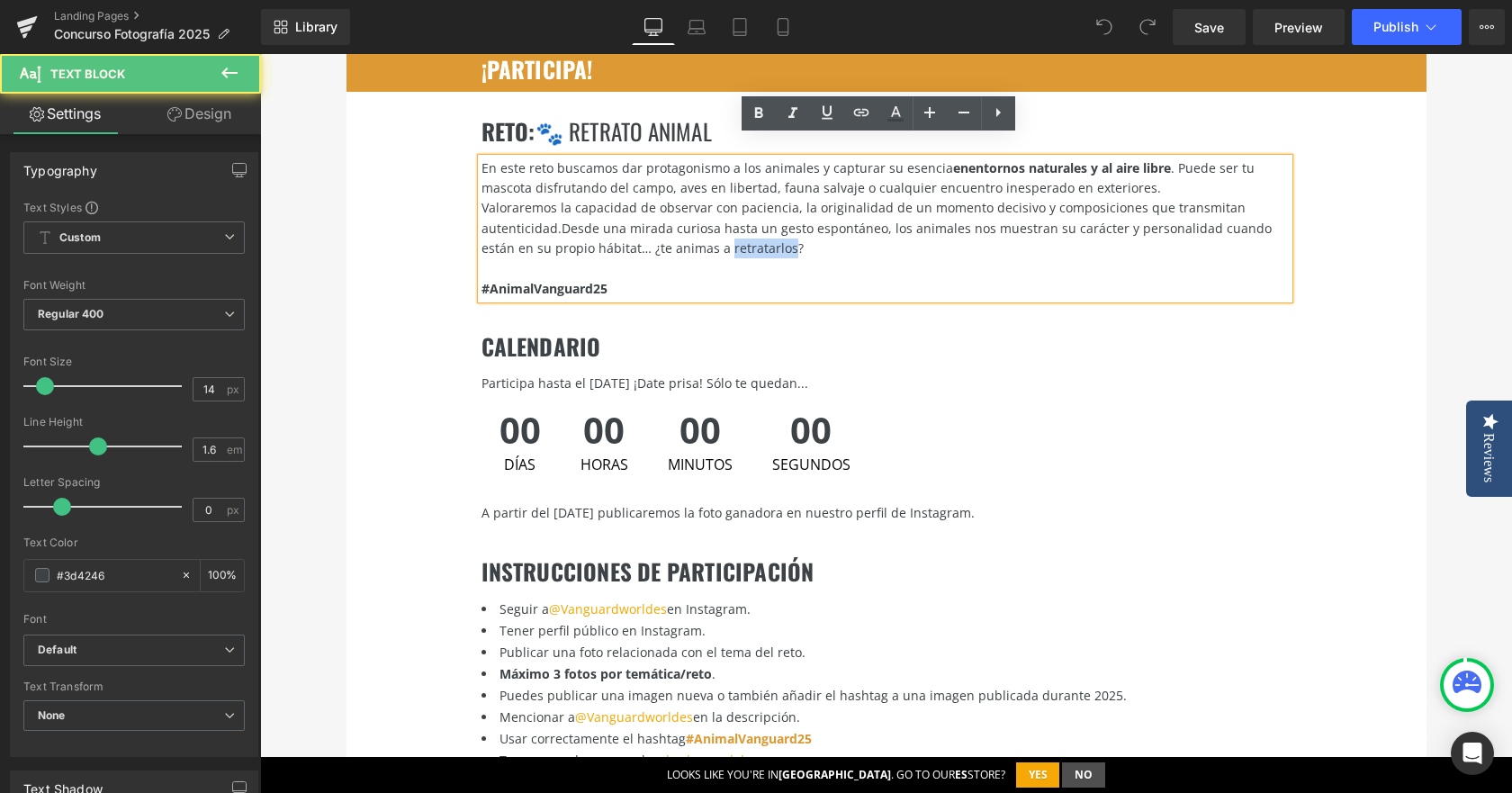
click at [729, 222] on span "os animales nos muestran su carácter y personalidad cuando están en su propio h…" at bounding box center [877, 238] width 791 height 37
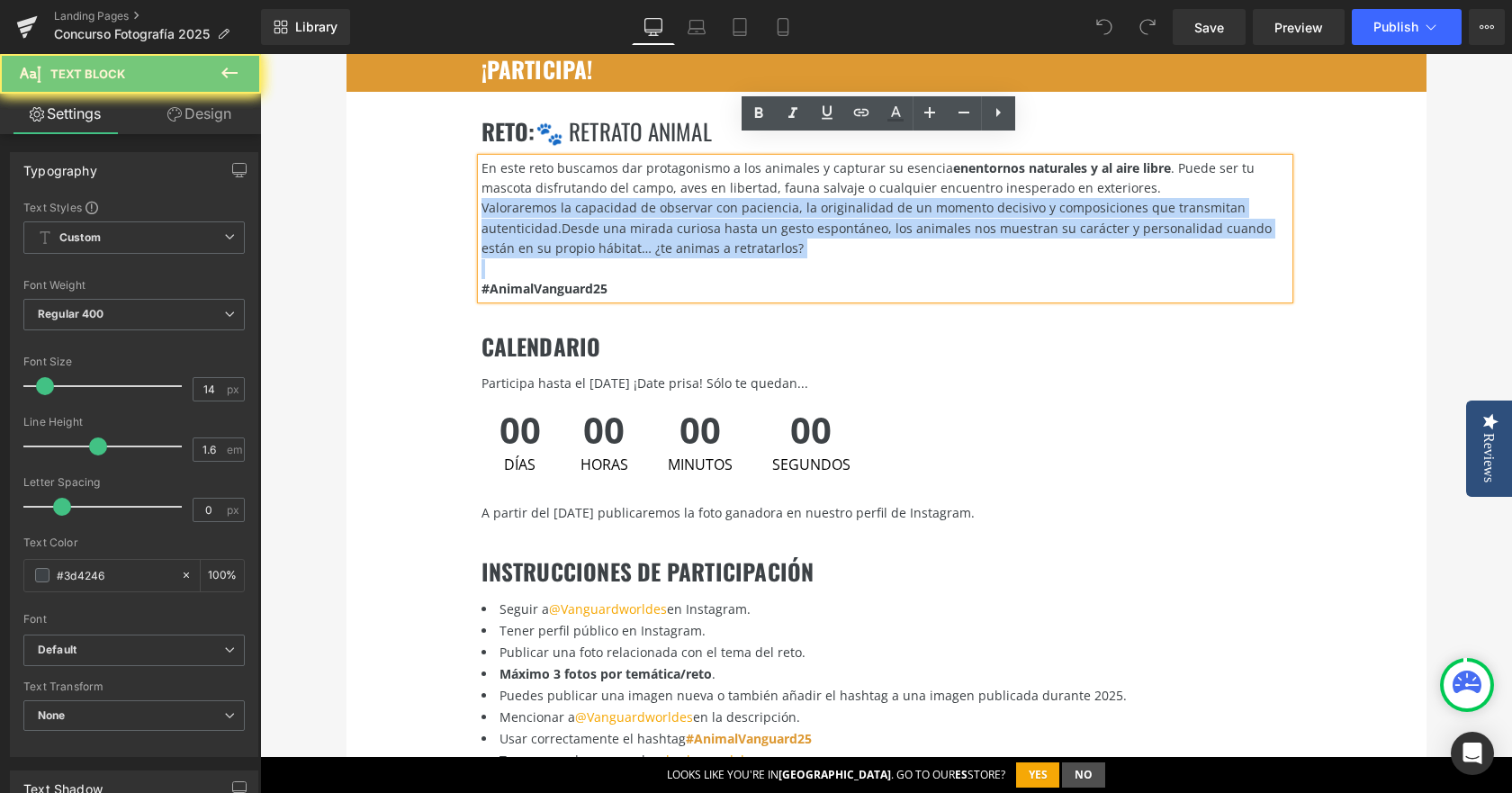
click at [729, 222] on span "os animales nos muestran su carácter y personalidad cuando están en su propio h…" at bounding box center [877, 238] width 791 height 37
click at [754, 220] on div "Valoraremos la capacidad de observar con paciencia, la originalidad de un momen…" at bounding box center [886, 228] width 808 height 60
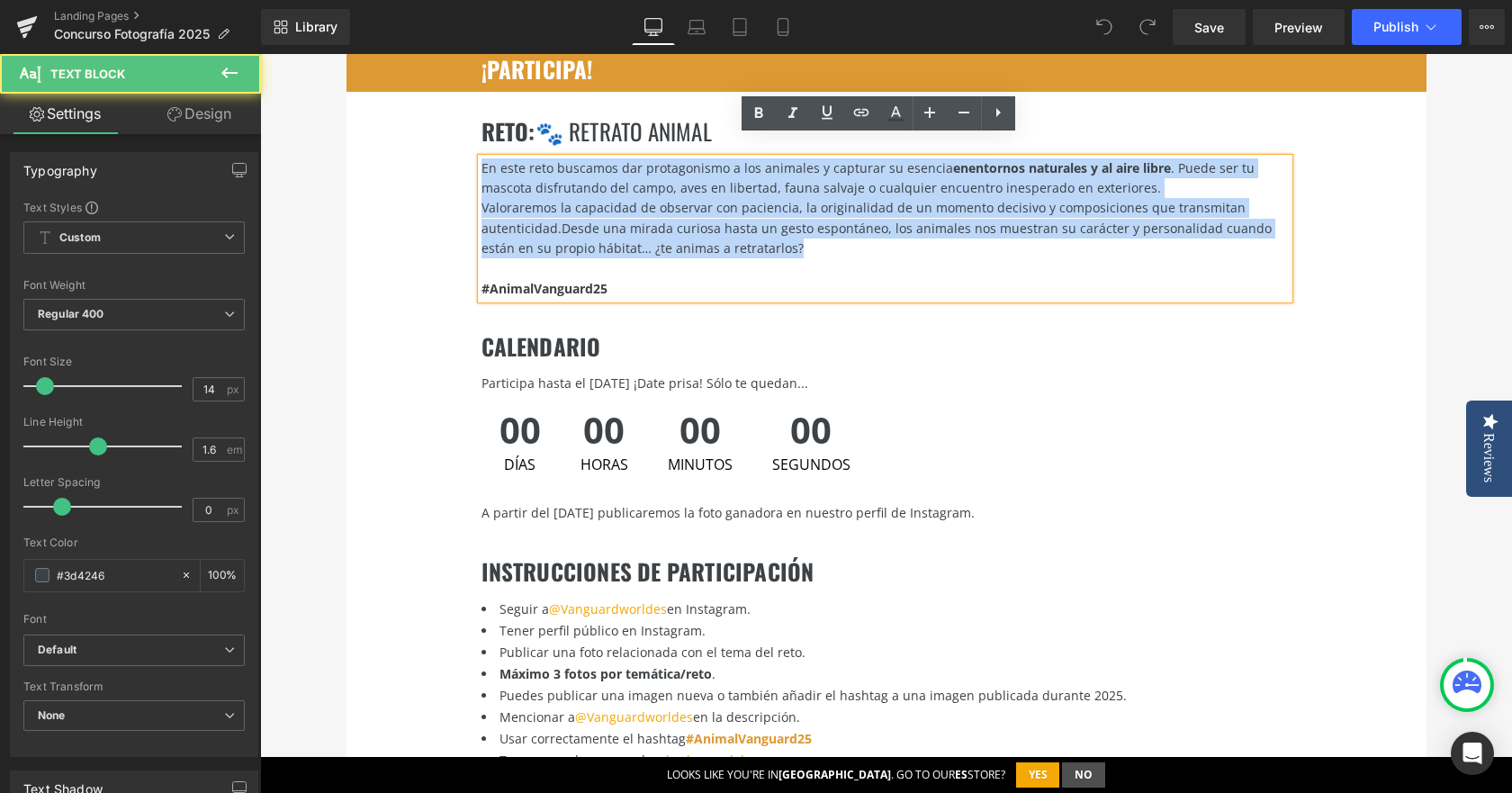
drag, startPoint x: 772, startPoint y: 227, endPoint x: 466, endPoint y: 141, distance: 317.9
click at [466, 141] on div "RETO : 🐾 retrato animal Heading En este reto buscamos dar protagonismo a los an…" at bounding box center [887, 200] width 1080 height 216
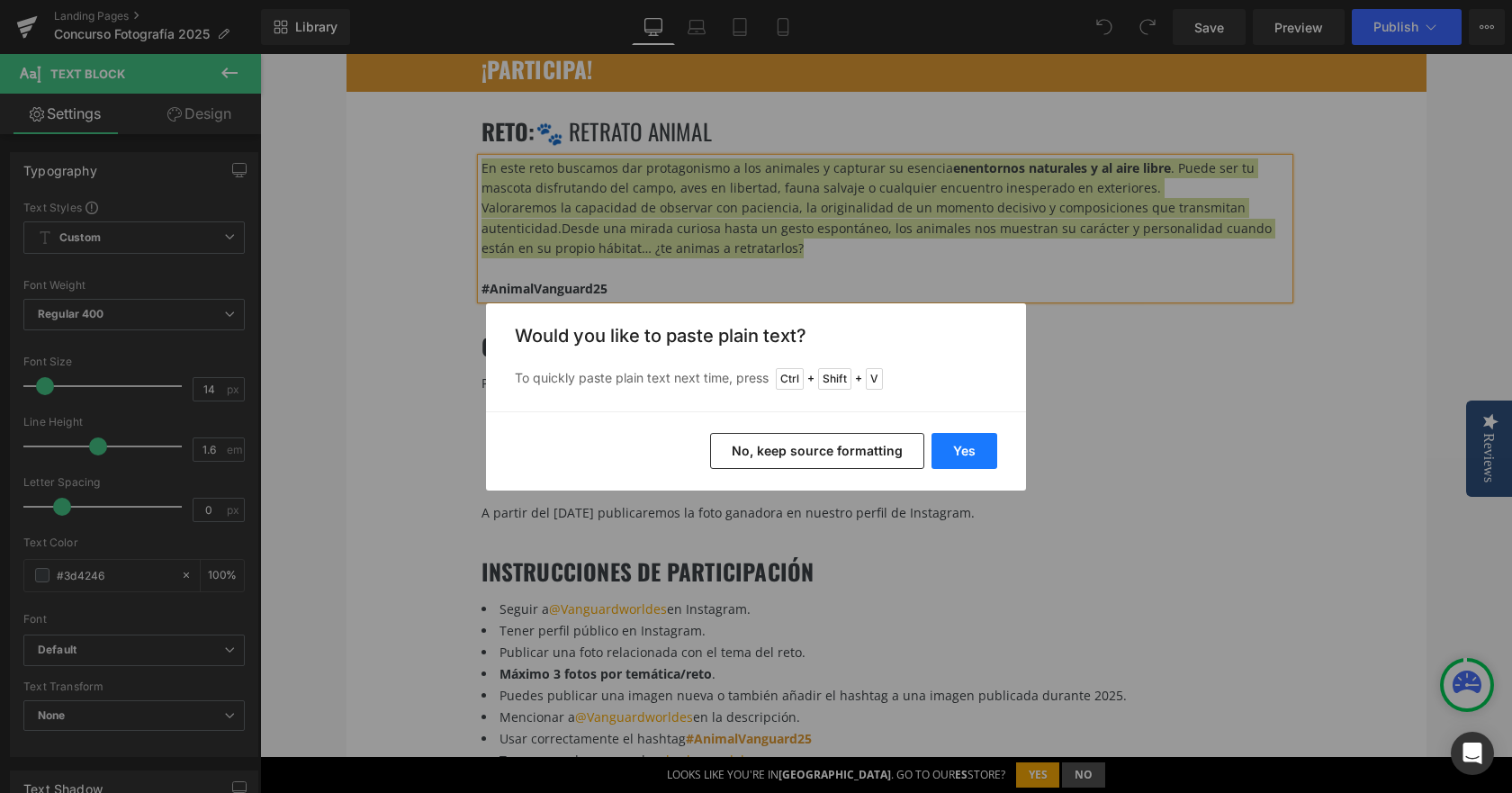
click at [949, 444] on button "Yes" at bounding box center [964, 451] width 66 height 36
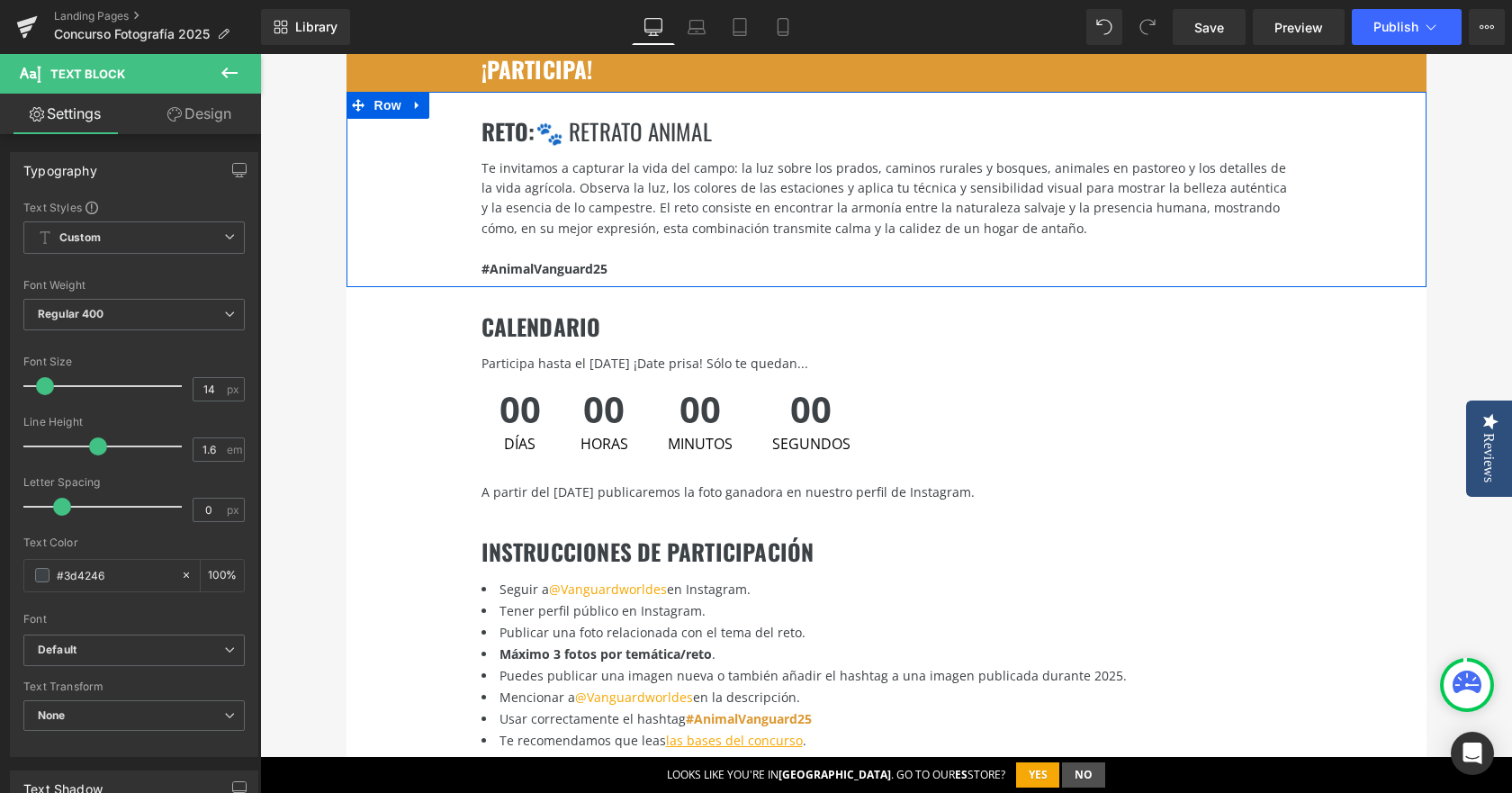
click at [574, 115] on span "🐾 retrato animal" at bounding box center [624, 131] width 177 height 33
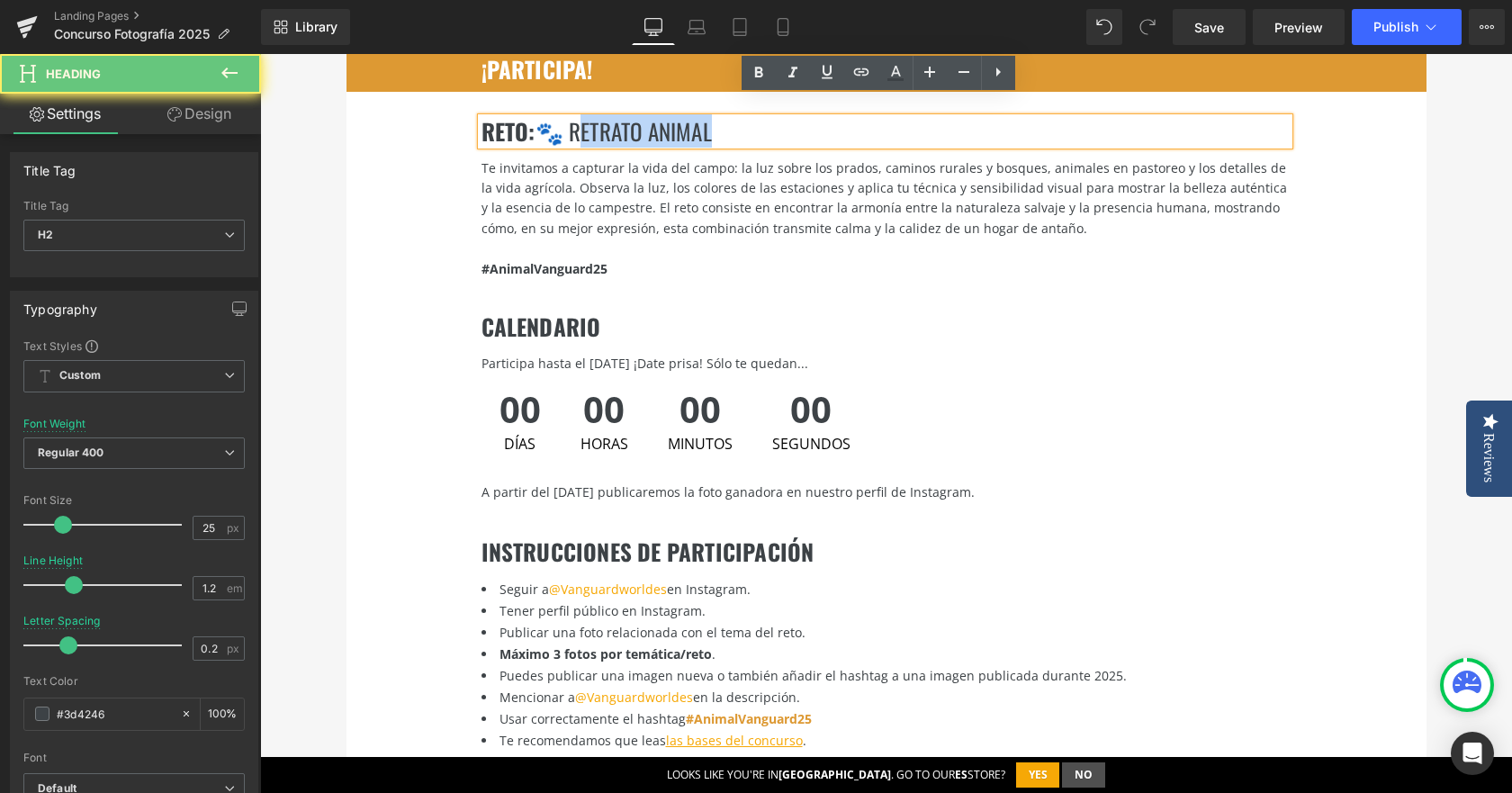
drag, startPoint x: 572, startPoint y: 114, endPoint x: 706, endPoint y: 115, distance: 134.0
click at [706, 115] on span "🐾 retrato animal" at bounding box center [624, 131] width 177 height 33
drag, startPoint x: 537, startPoint y: 108, endPoint x: 743, endPoint y: 108, distance: 206.0
click at [743, 118] on h2 "RETO : 🐾 retrato animal" at bounding box center [886, 132] width 808 height 27
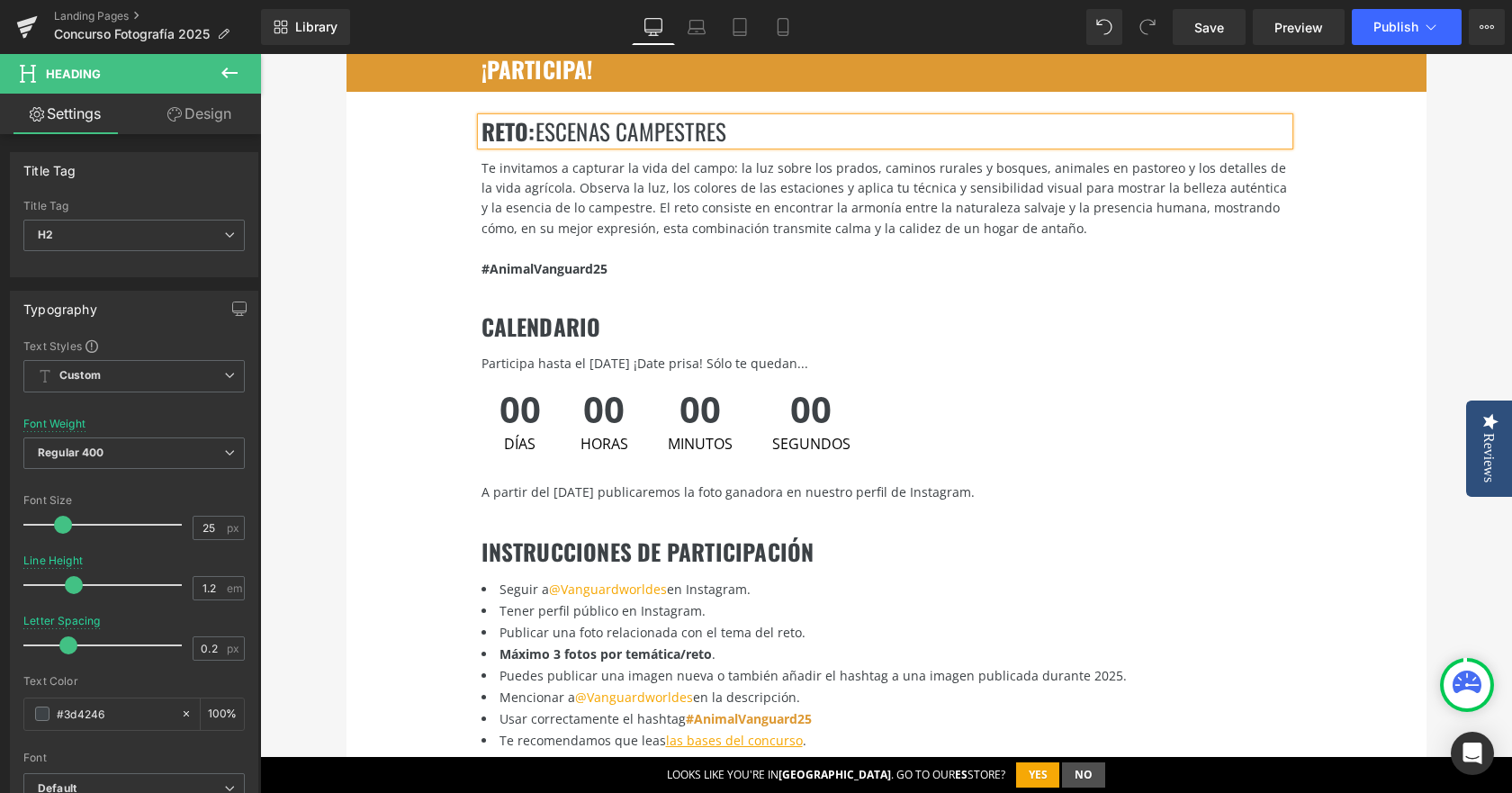
click at [535, 115] on span "escenas campestres" at bounding box center [631, 131] width 192 height 33
click at [535, 117] on span "escenas campestres" at bounding box center [631, 131] width 192 height 33
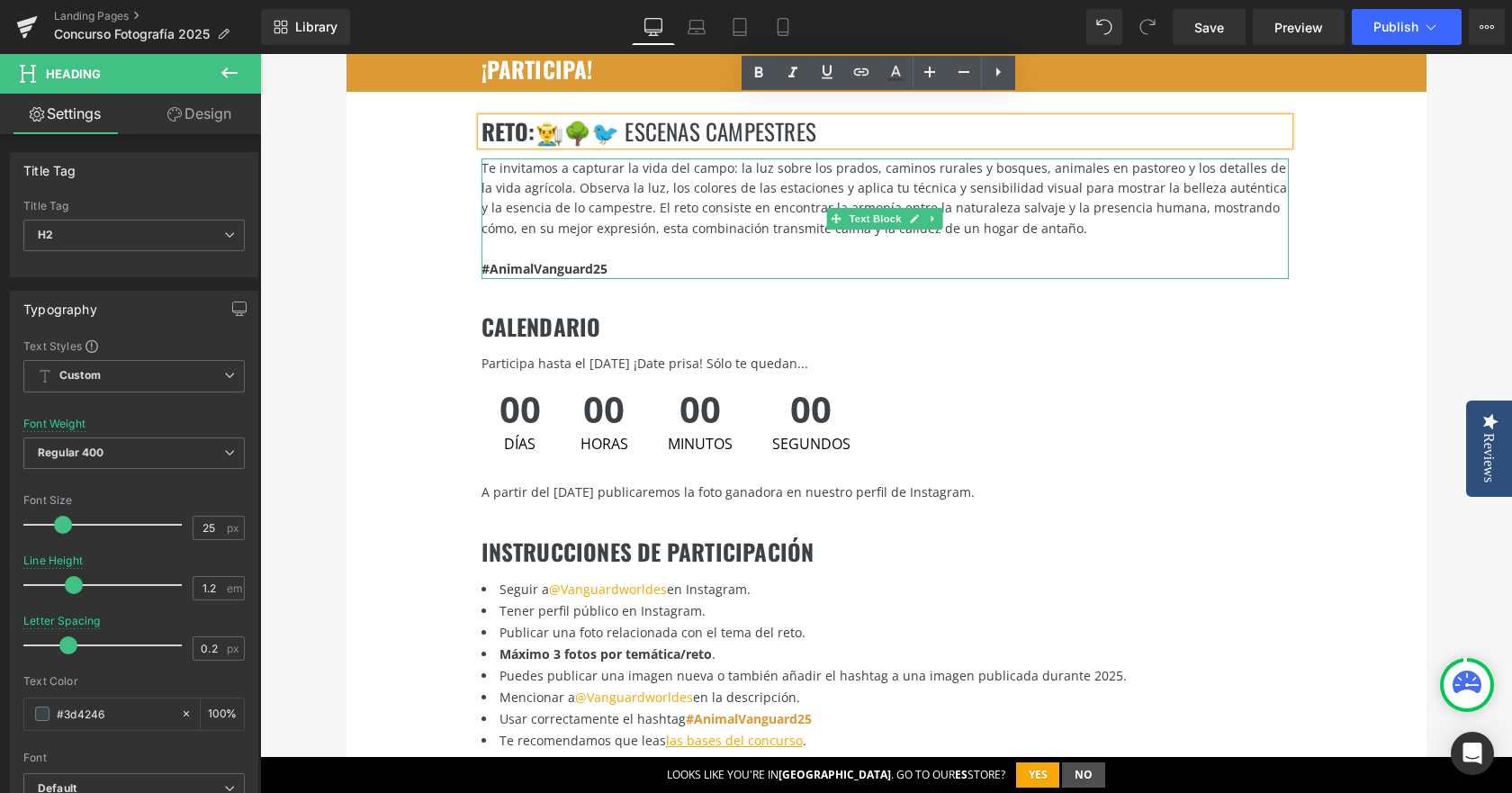
click at [694, 162] on div "Te invitamos a capturar la vida del campo: la luz sobre los prados, caminos rur…" at bounding box center [886, 199] width 808 height 81
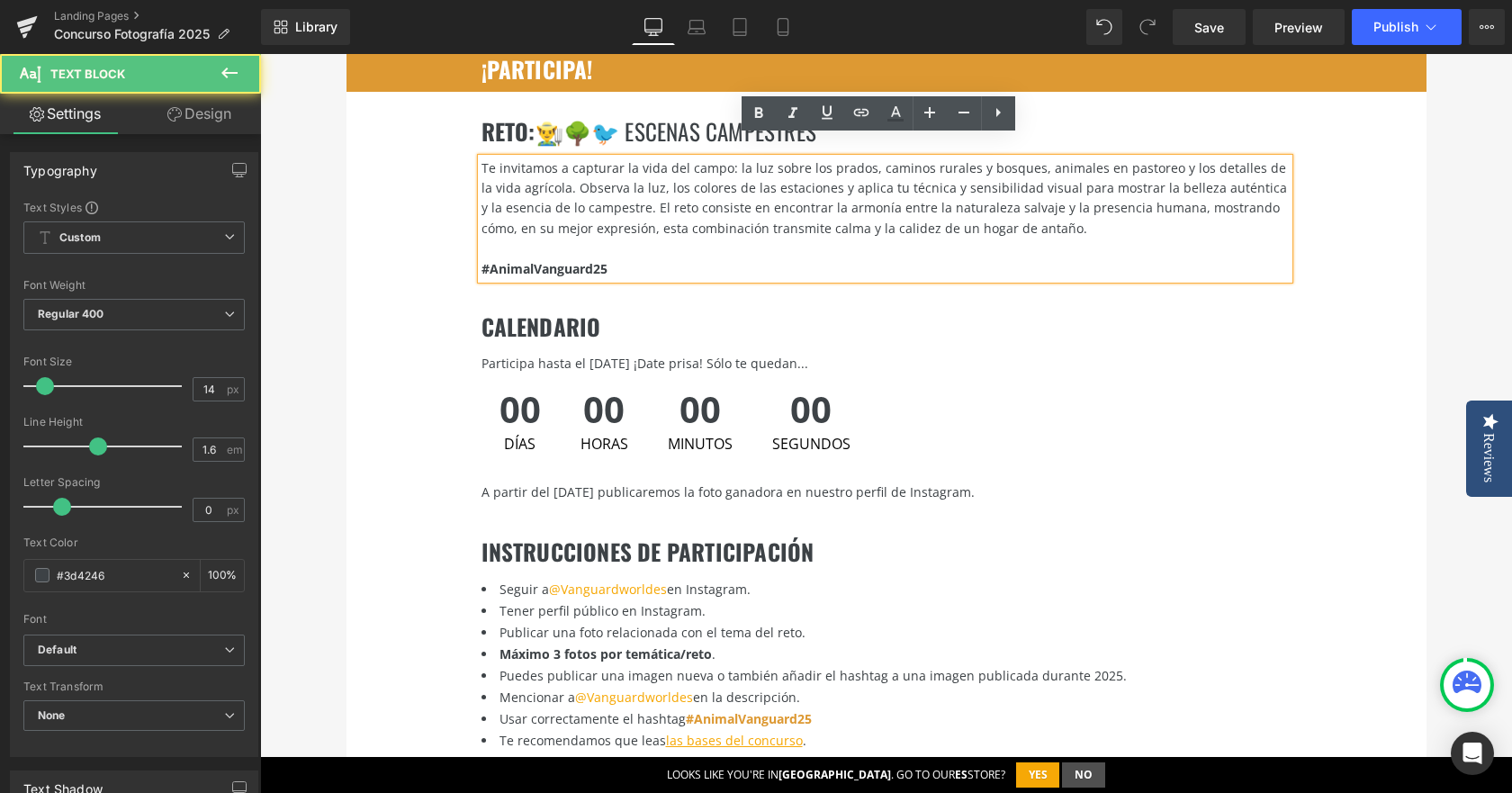
click at [640, 159] on div "Te invitamos a capturar la vida del campo: la luz sobre los prados, caminos rur…" at bounding box center [886, 199] width 808 height 81
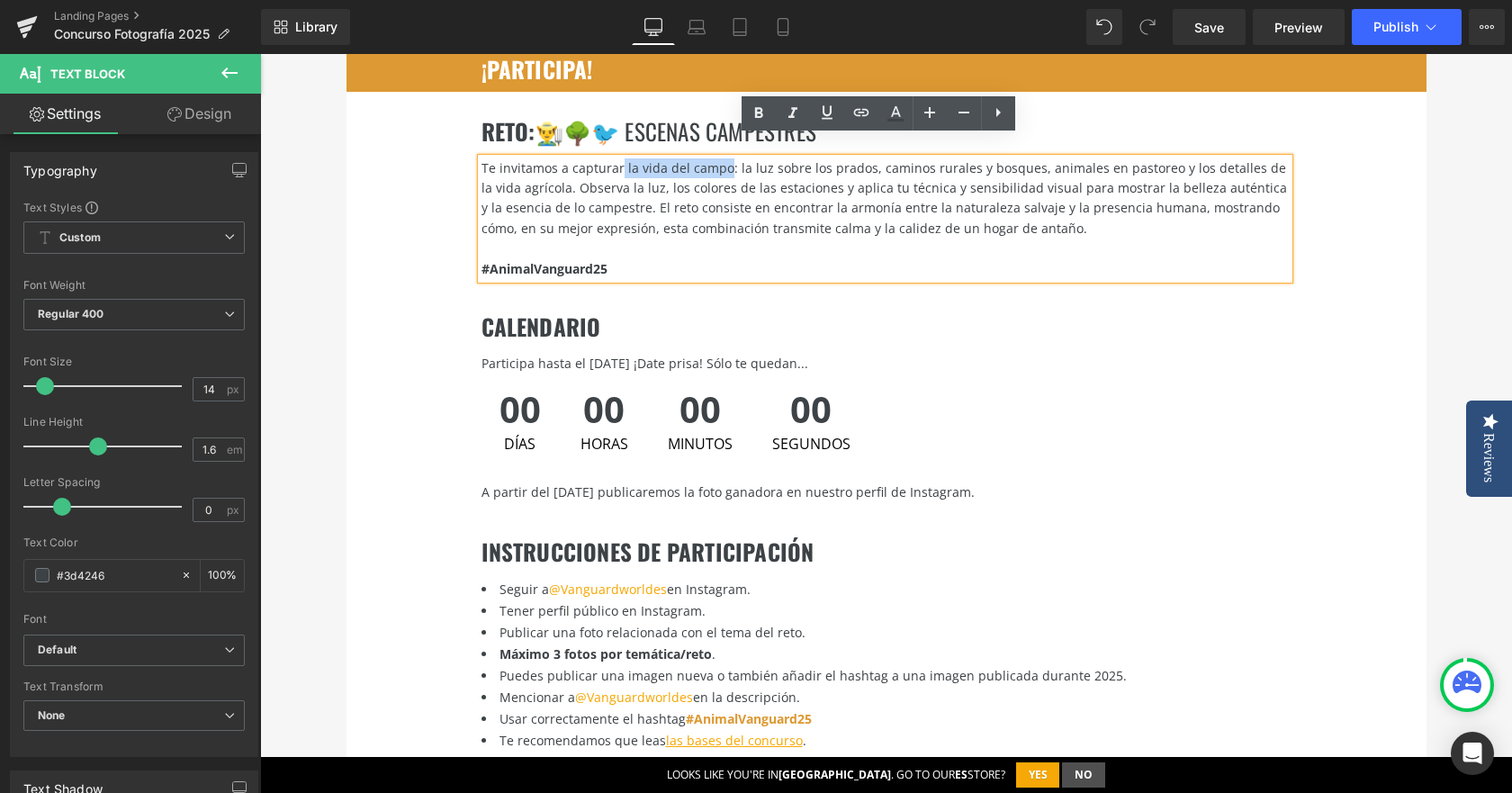
drag, startPoint x: 717, startPoint y: 146, endPoint x: 614, endPoint y: 144, distance: 103.0
click at [614, 159] on div "Te invitamos a capturar la vida del campo: la luz sobre los prados, caminos rur…" at bounding box center [886, 199] width 808 height 81
click at [765, 116] on icon at bounding box center [758, 113] width 22 height 22
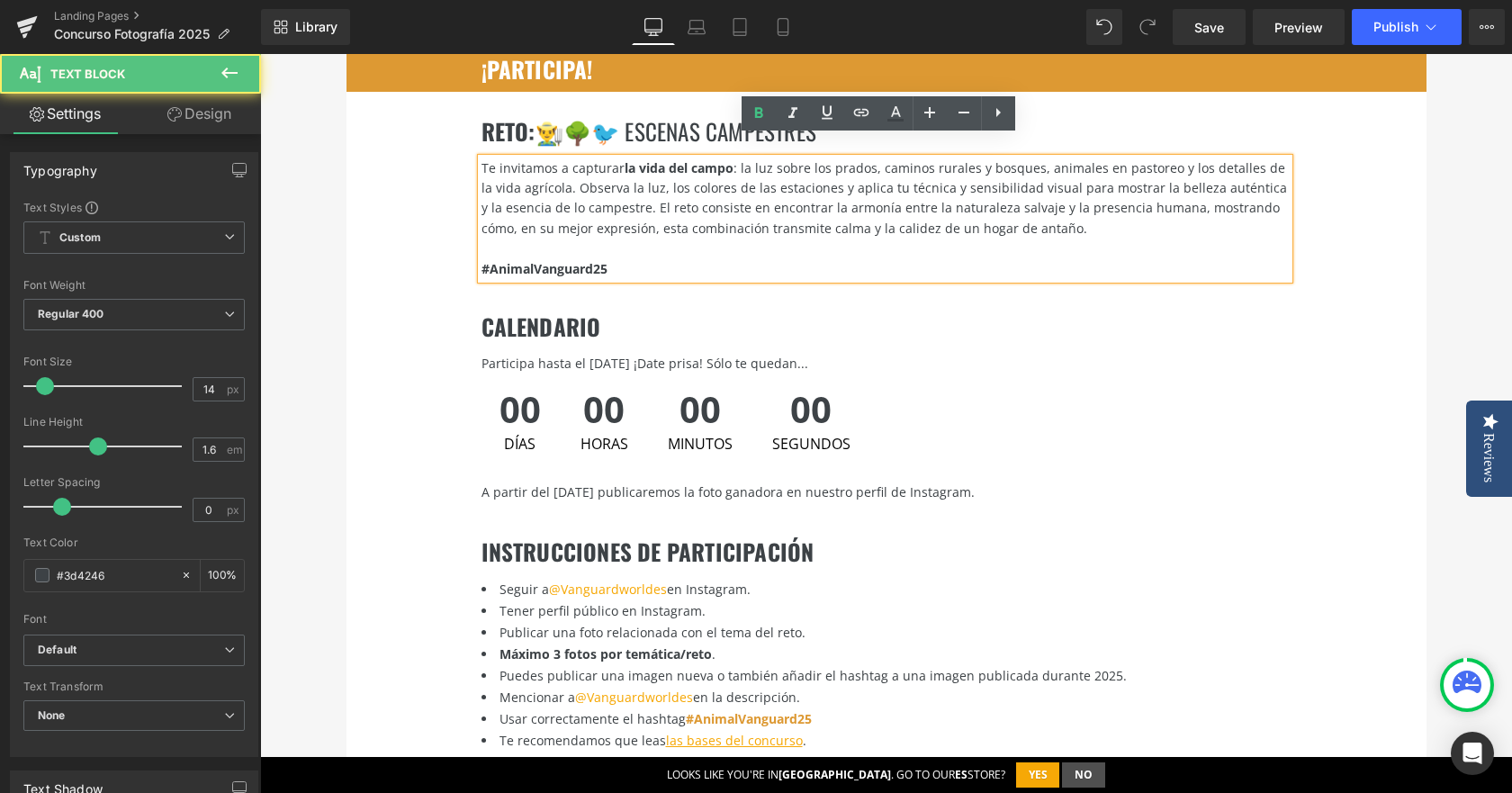
click at [888, 198] on div "Te invitamos a capturar la vida del campo : la luz sobre los prados, caminos ru…" at bounding box center [886, 199] width 808 height 81
click at [1051, 210] on div "Te invitamos a capturar la vida del campo : la luz sobre los prados, caminos ru…" at bounding box center [886, 199] width 808 height 81
click at [1167, 159] on div "Te invitamos a capturar la vida del campo : la luz sobre los prados, caminos ru…" at bounding box center [886, 199] width 808 height 81
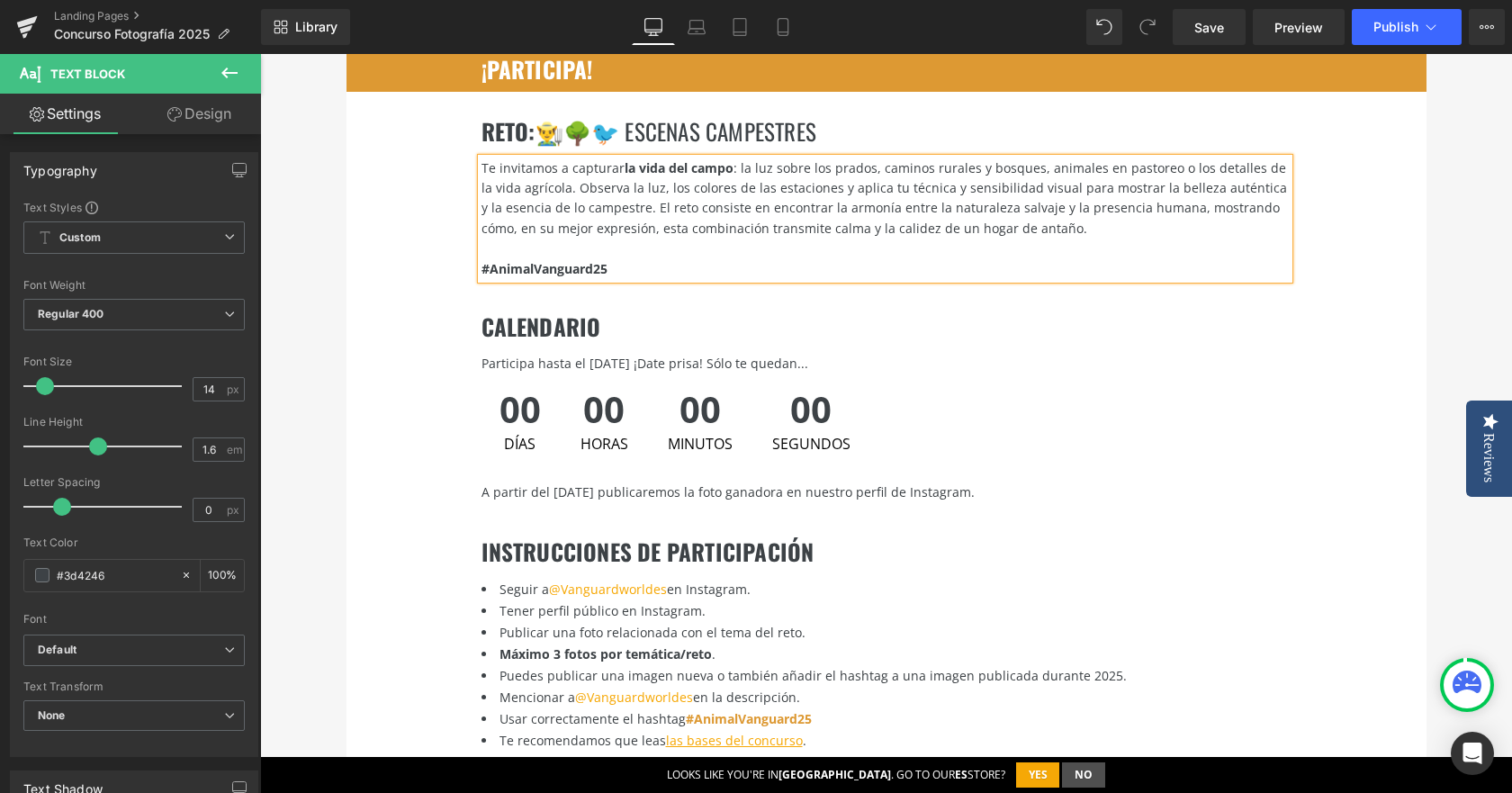
click at [626, 170] on div "Te invitamos a capturar la vida del campo : la luz sobre los prados, caminos ru…" at bounding box center [886, 199] width 808 height 81
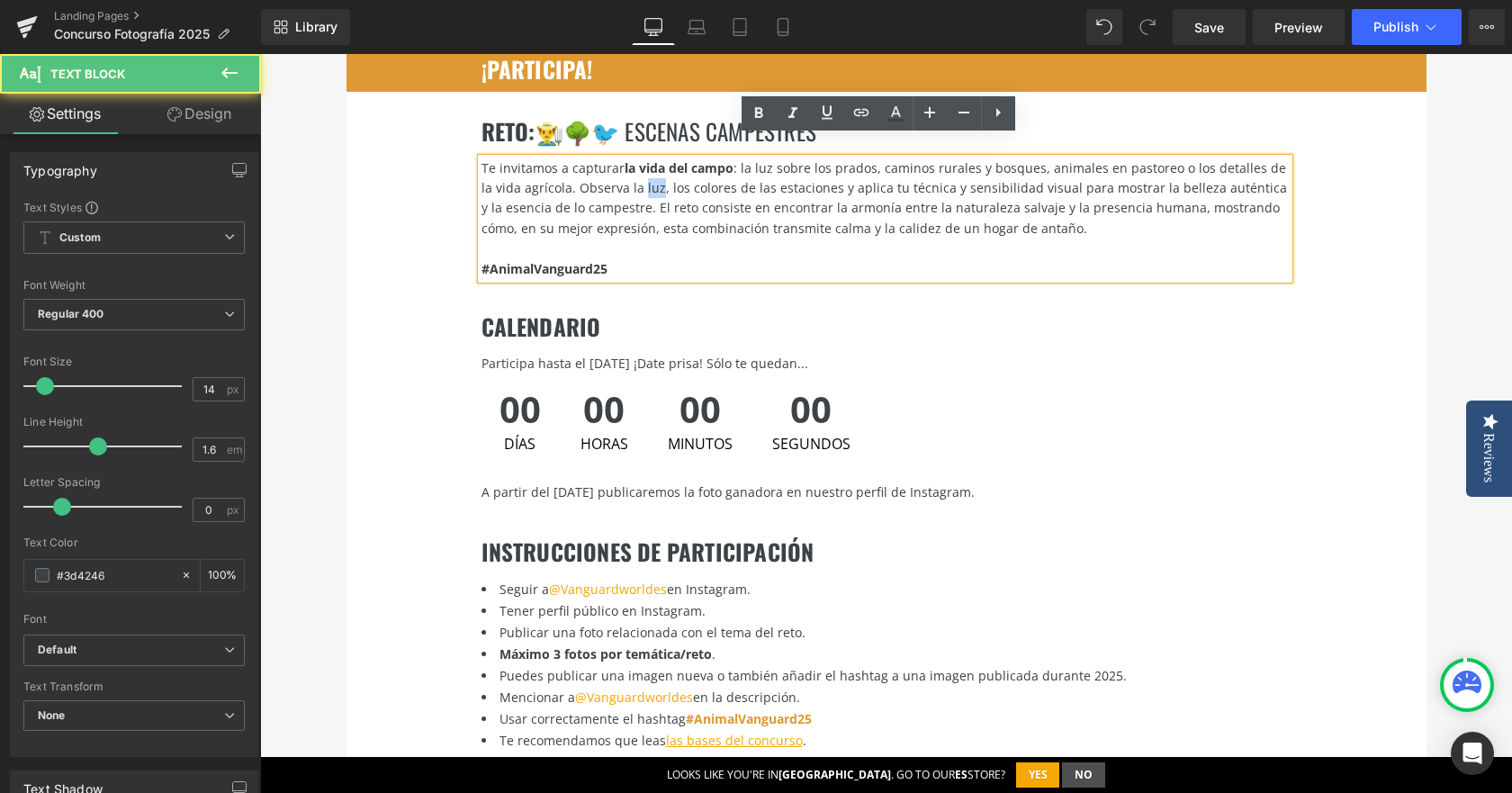
click at [626, 170] on div "Te invitamos a capturar la vida del campo : la luz sobre los prados, caminos ru…" at bounding box center [886, 199] width 808 height 81
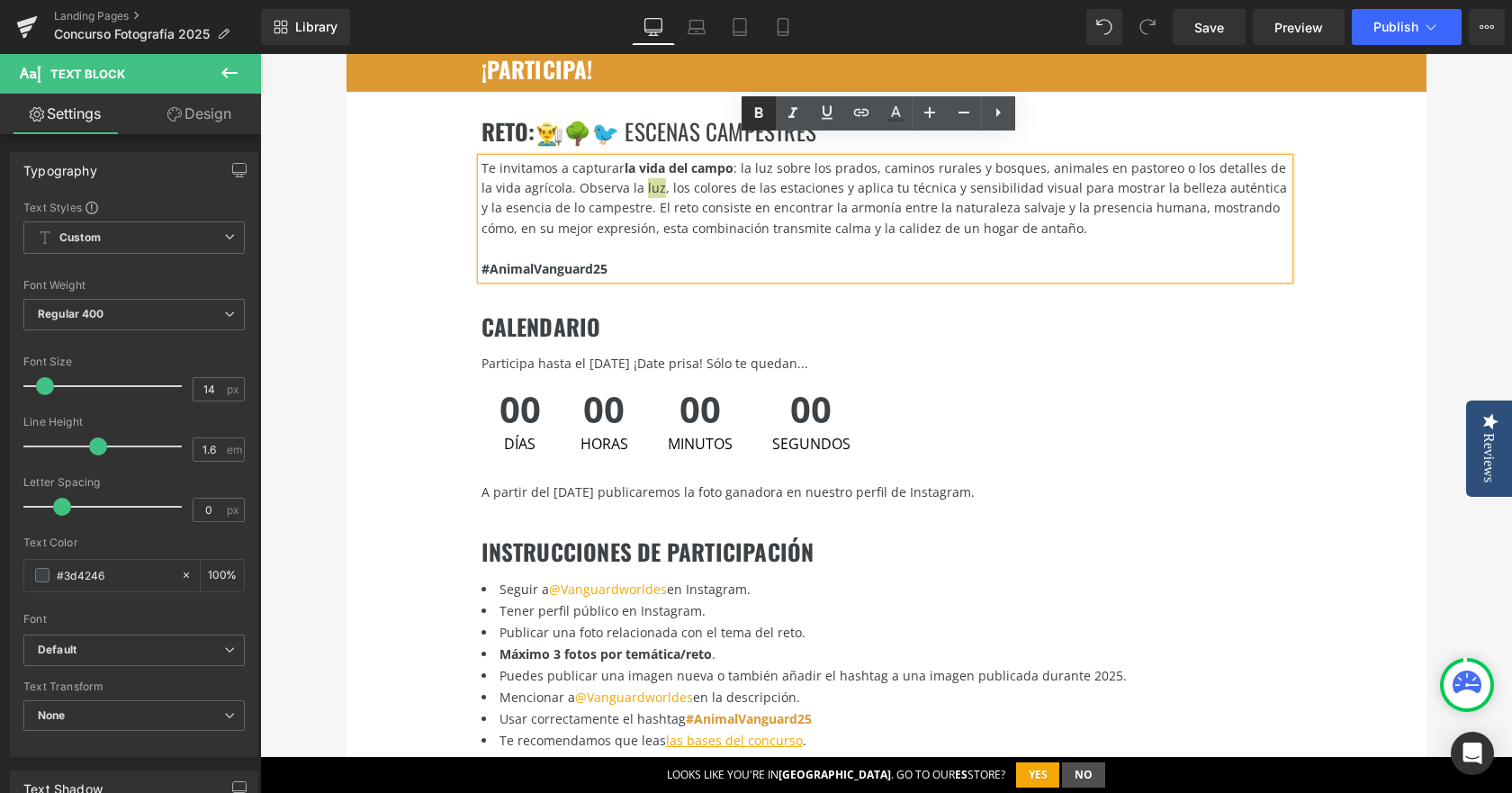
click at [759, 104] on icon at bounding box center [758, 113] width 22 height 22
click at [666, 170] on div "Te invitamos a capturar la vida del campo : la luz sobre los prados, caminos ru…" at bounding box center [886, 199] width 808 height 81
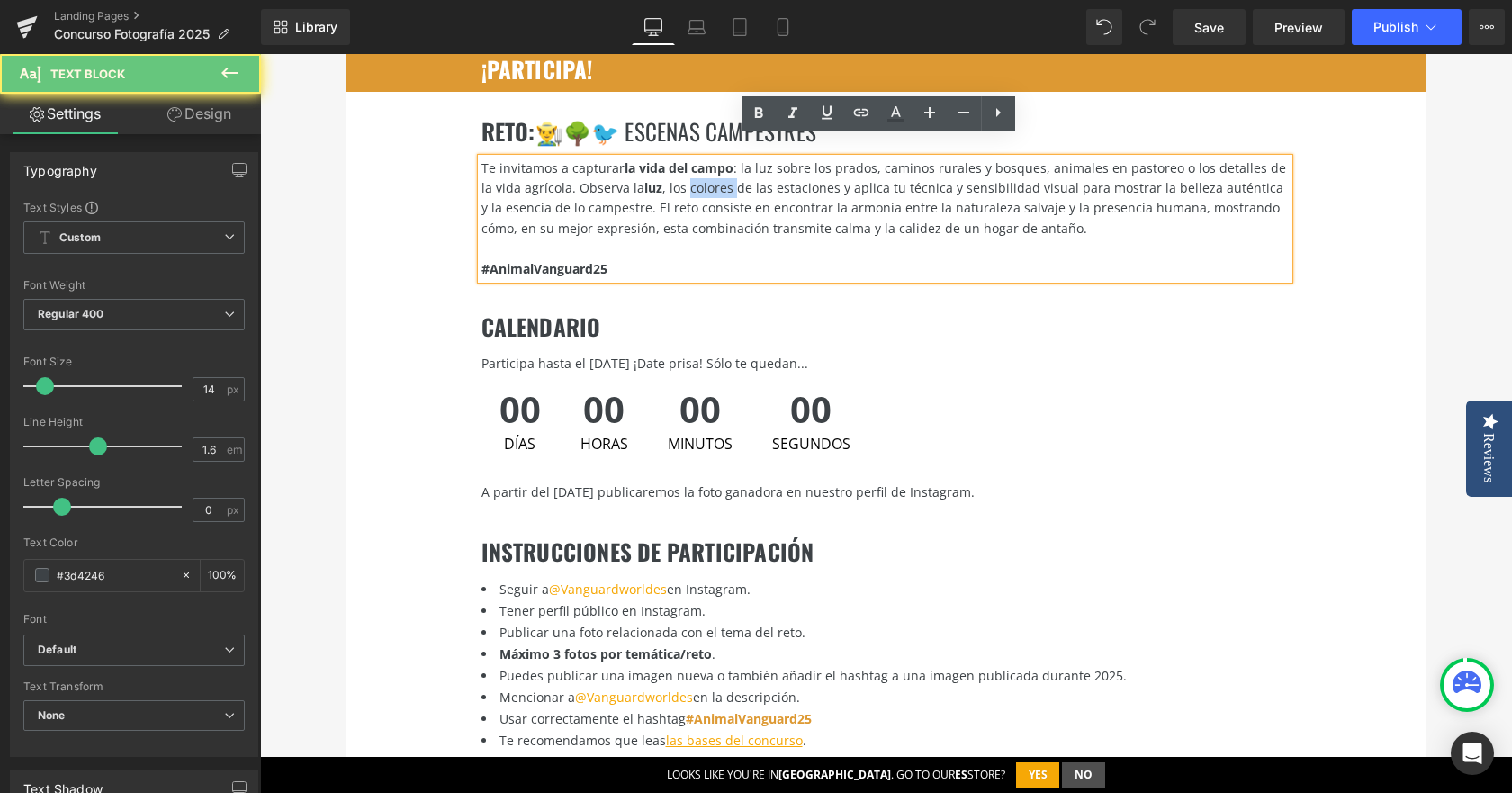
click at [666, 170] on div "Te invitamos a capturar la vida del campo : la luz sobre los prados, caminos ru…" at bounding box center [886, 199] width 808 height 81
drag, startPoint x: 666, startPoint y: 170, endPoint x: 790, endPoint y: 165, distance: 124.1
click at [790, 165] on div "Te invitamos a capturar la vida del campo : la luz sobre los prados, caminos ru…" at bounding box center [886, 199] width 808 height 81
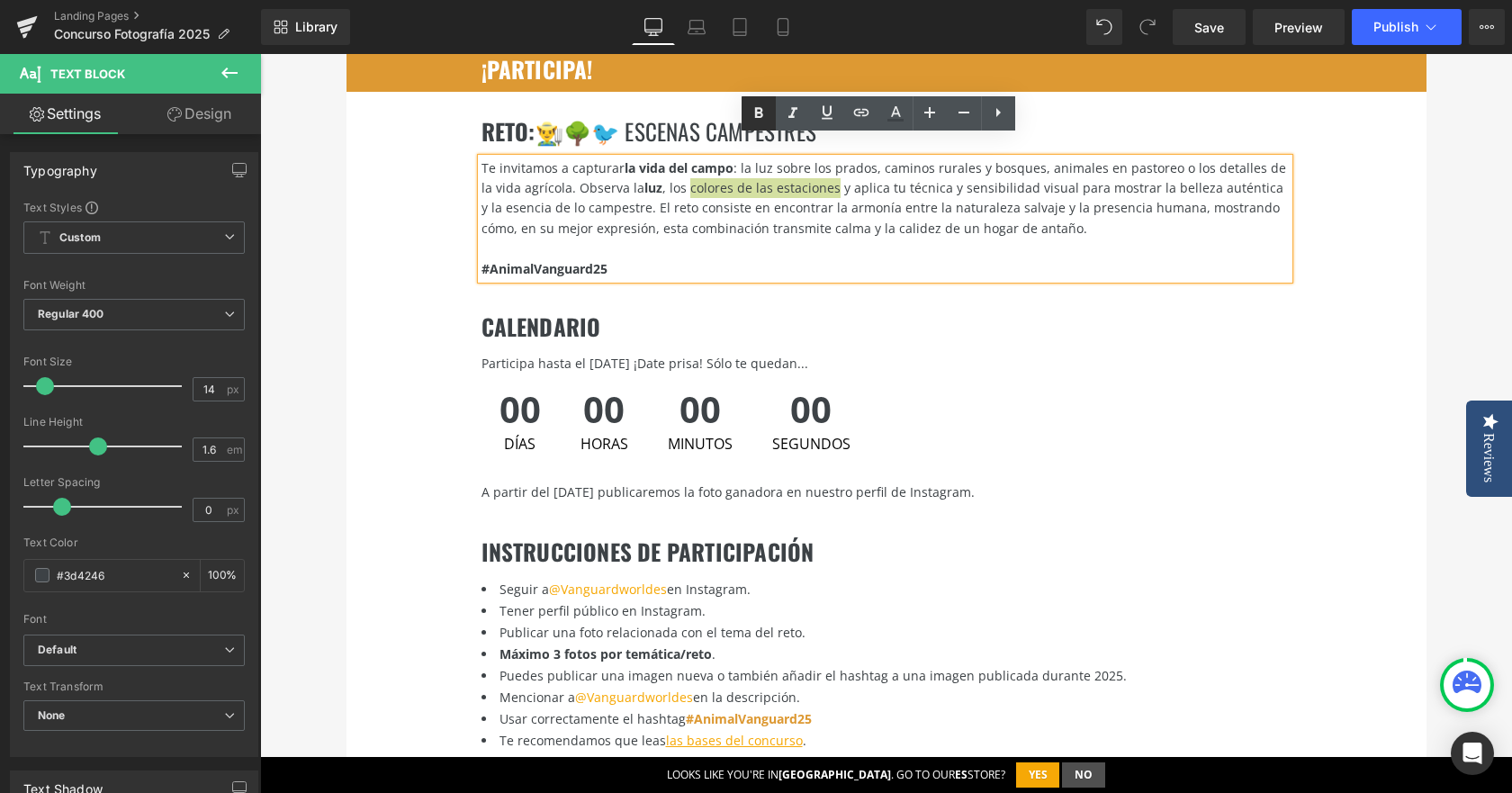
drag, startPoint x: 750, startPoint y: 110, endPoint x: 594, endPoint y: 109, distance: 156.0
click at [750, 110] on icon at bounding box center [758, 113] width 22 height 22
click at [913, 197] on div "Te invitamos a capturar la vida del campo : la luz sobre los prados, caminos ru…" at bounding box center [886, 199] width 808 height 81
drag, startPoint x: 940, startPoint y: 167, endPoint x: 978, endPoint y: 167, distance: 38.0
click at [978, 167] on div "Te invitamos a capturar la vida del campo : la luz sobre los prados, caminos ru…" at bounding box center [886, 199] width 808 height 81
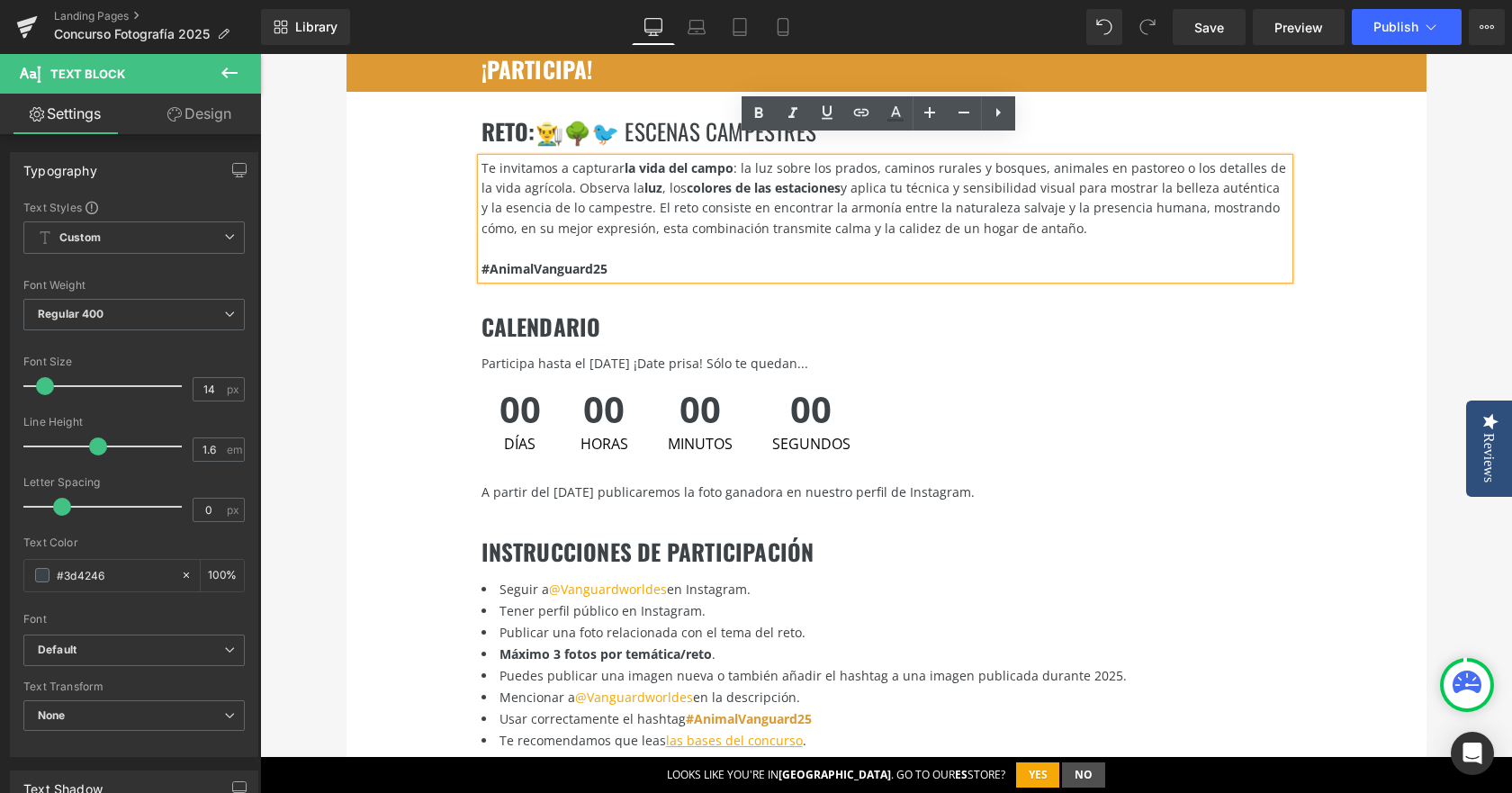
click at [1196, 185] on div "Te invitamos a capturar la vida del campo : la luz sobre los prados, caminos ru…" at bounding box center [886, 199] width 808 height 81
drag, startPoint x: 1132, startPoint y: 173, endPoint x: 1240, endPoint y: 169, distance: 108.1
click at [1240, 169] on div "Te invitamos a capturar la vida del campo : la luz sobre los prados, caminos ru…" at bounding box center [886, 199] width 808 height 81
click at [1072, 212] on div "Te invitamos a capturar la vida del campo : la luz sobre los prados, caminos ru…" at bounding box center [886, 199] width 808 height 81
click at [1147, 165] on div "Te invitamos a capturar la vida del campo : la luz sobre los prados, caminos ru…" at bounding box center [886, 199] width 808 height 81
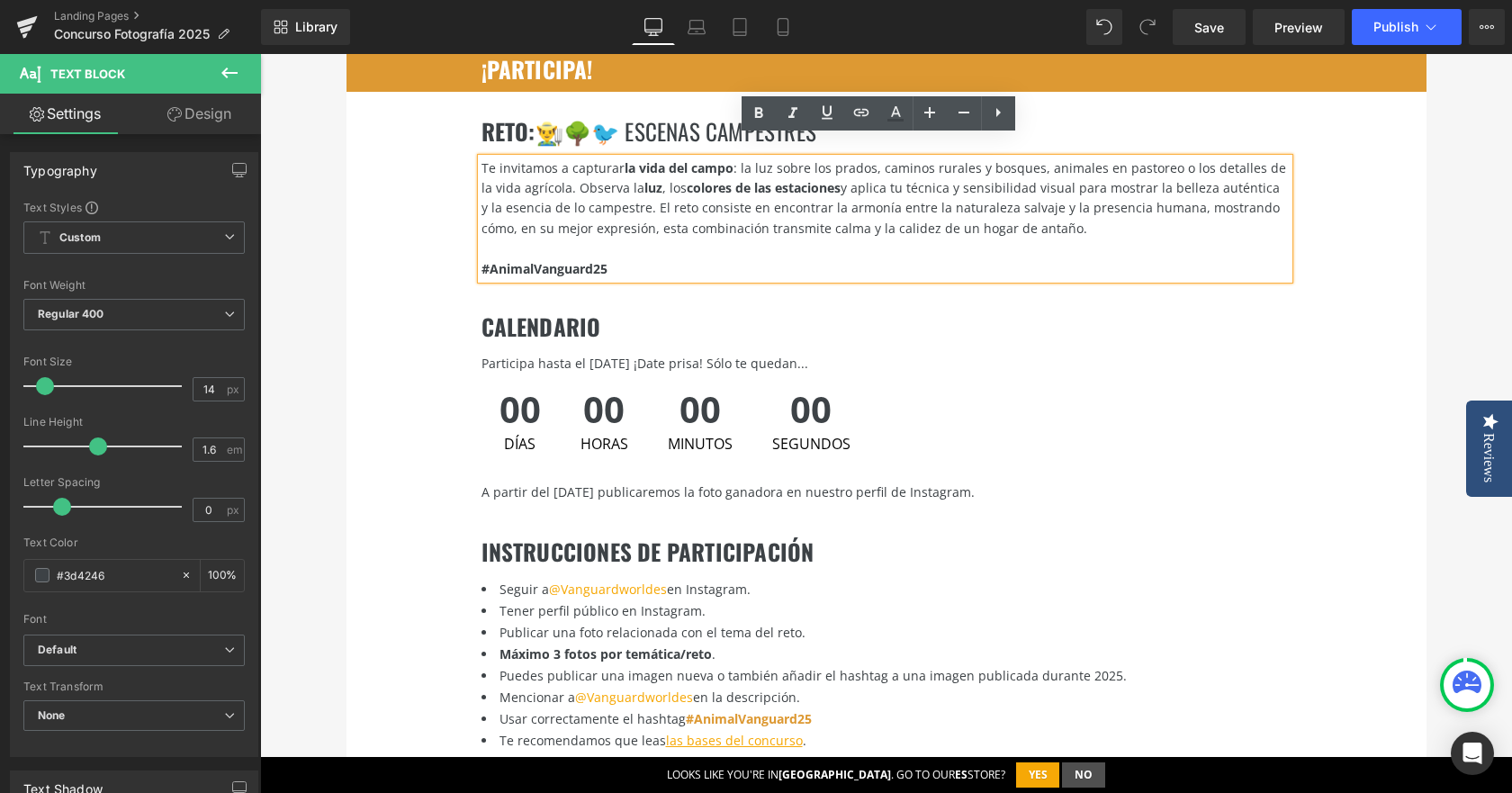
click at [1132, 165] on div "Te invitamos a capturar la vida del campo : la luz sobre los prados, caminos ru…" at bounding box center [886, 199] width 808 height 81
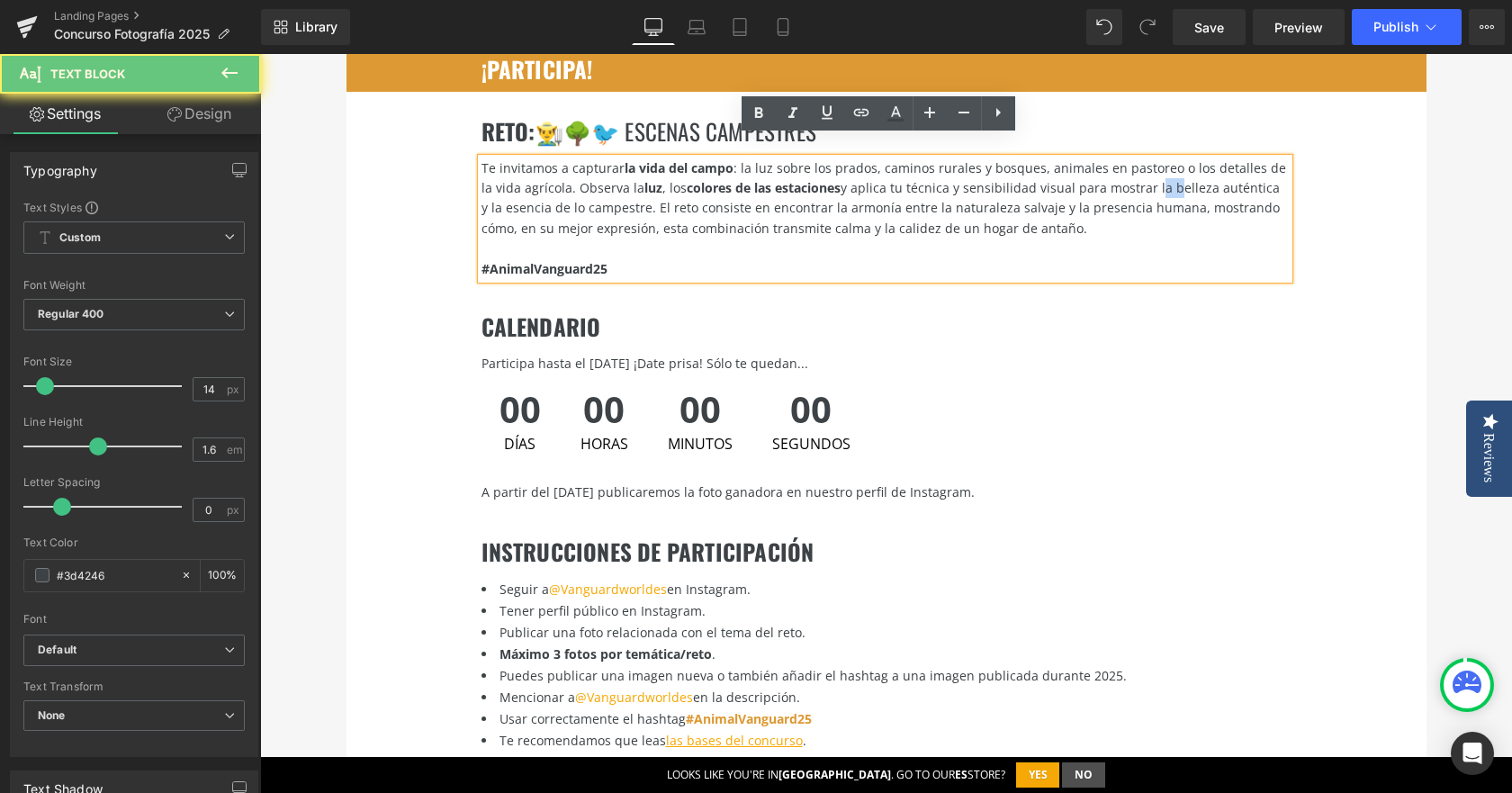
click at [1132, 165] on div "Te invitamos a capturar la vida del campo : la luz sobre los prados, caminos ru…" at bounding box center [886, 199] width 808 height 81
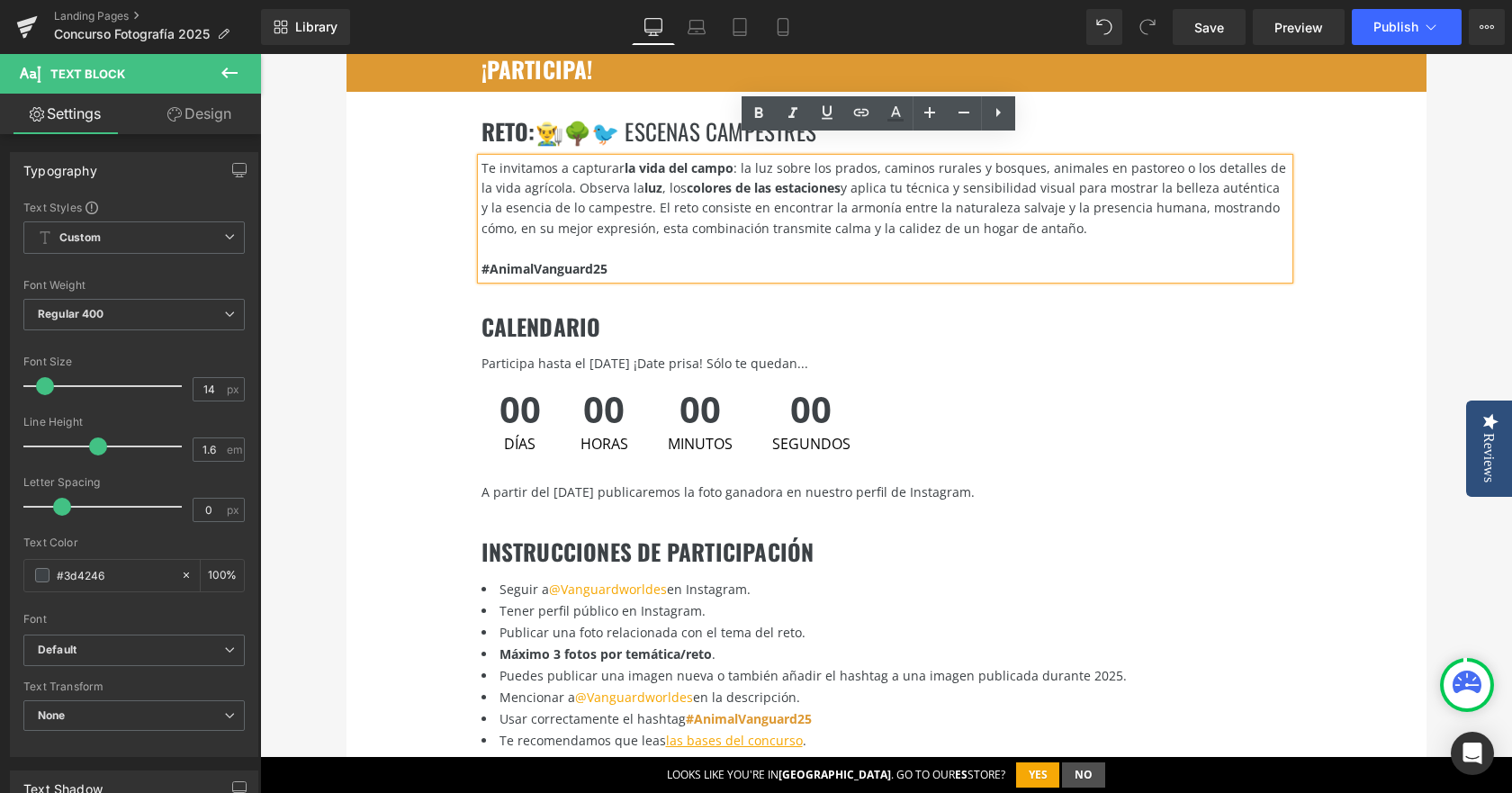
click at [1196, 165] on div "Te invitamos a capturar la vida del campo : la luz sobre los prados, caminos ru…" at bounding box center [886, 199] width 808 height 81
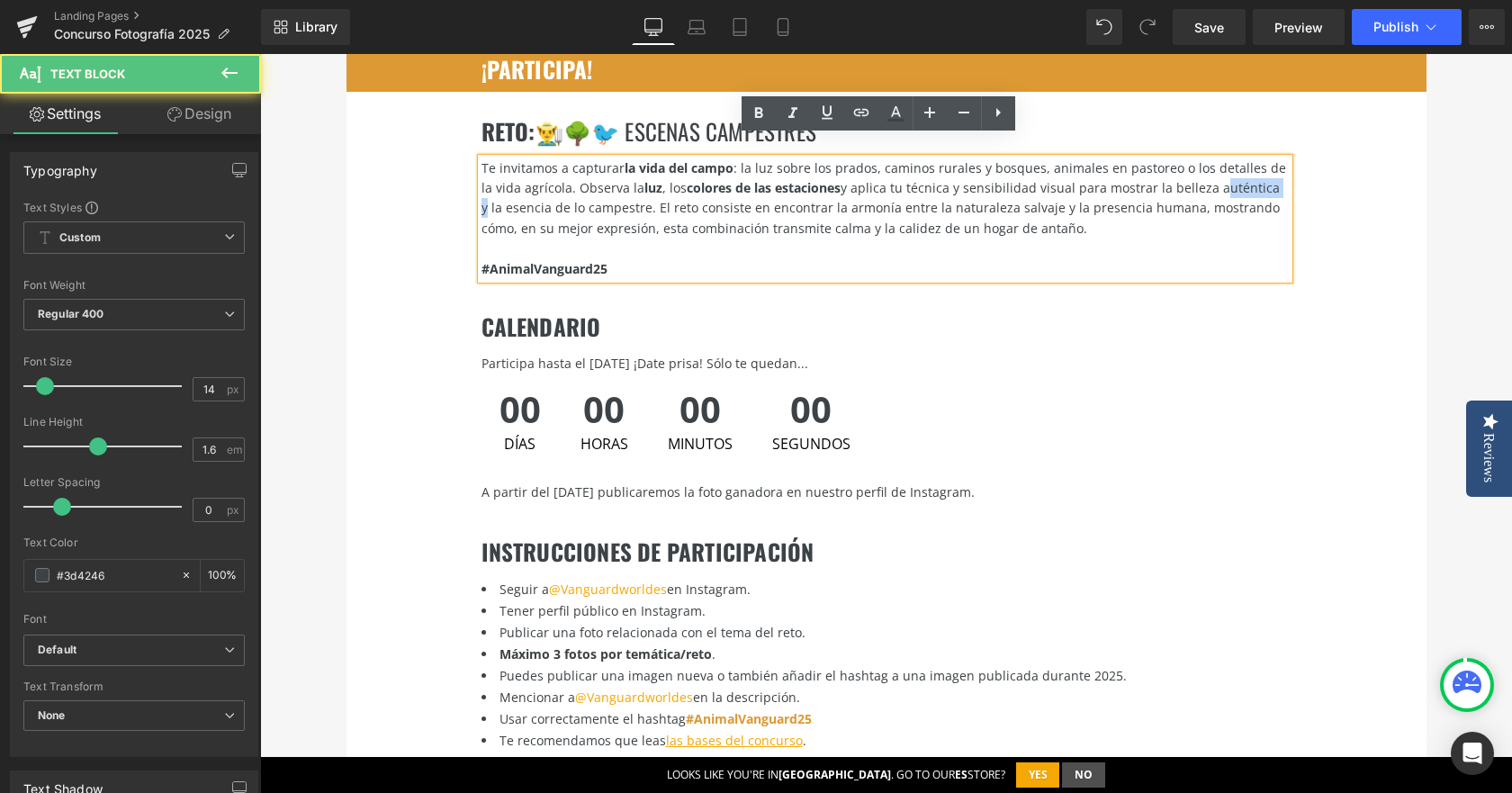
click at [1196, 165] on div "Te invitamos a capturar la vida del campo : la luz sobre los prados, caminos ru…" at bounding box center [886, 199] width 808 height 81
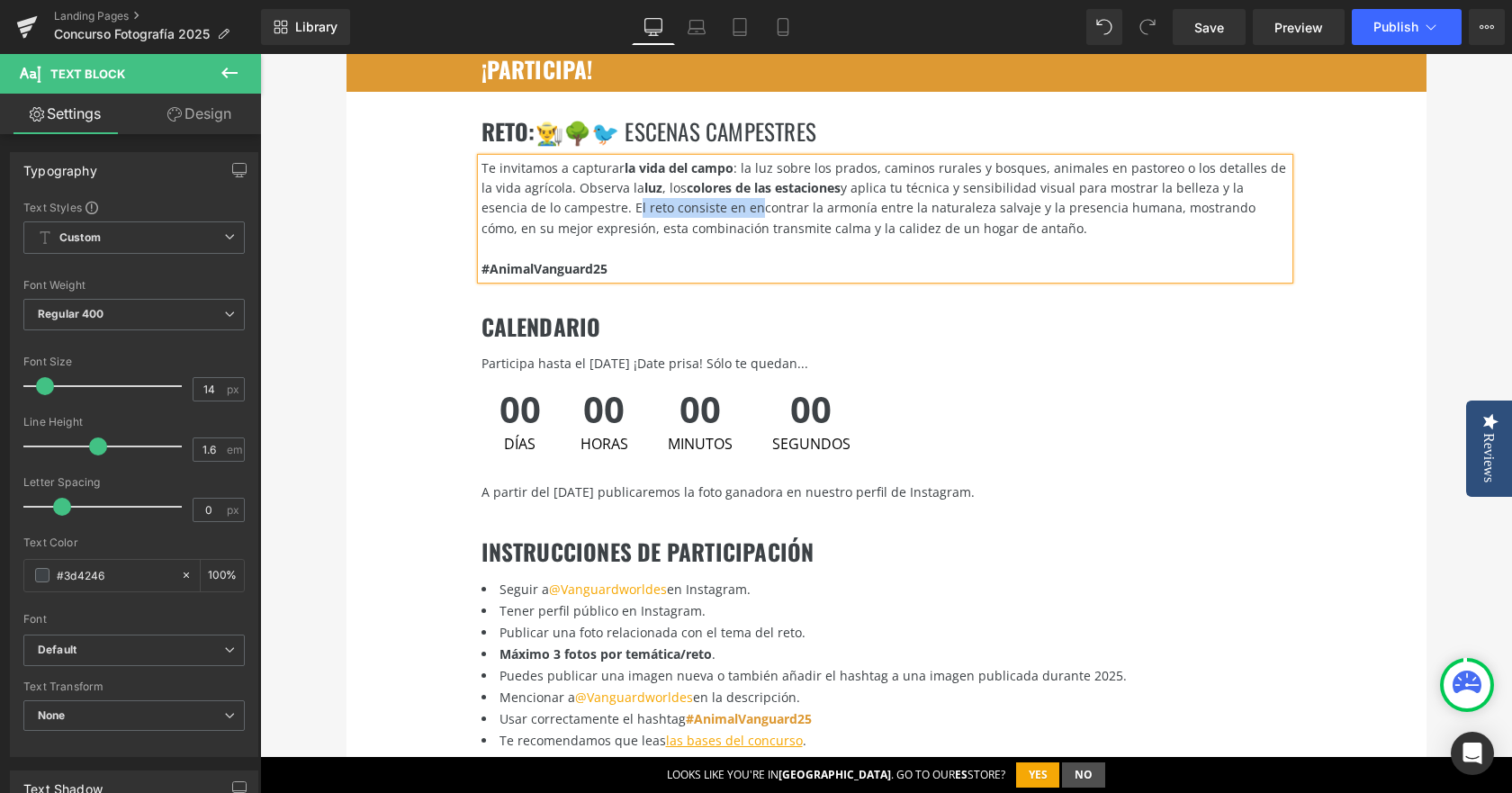
drag, startPoint x: 558, startPoint y: 184, endPoint x: 678, endPoint y: 190, distance: 120.1
click at [678, 190] on div "Te invitamos a capturar la vida del campo : la luz sobre los prados, caminos ru…" at bounding box center [886, 199] width 808 height 81
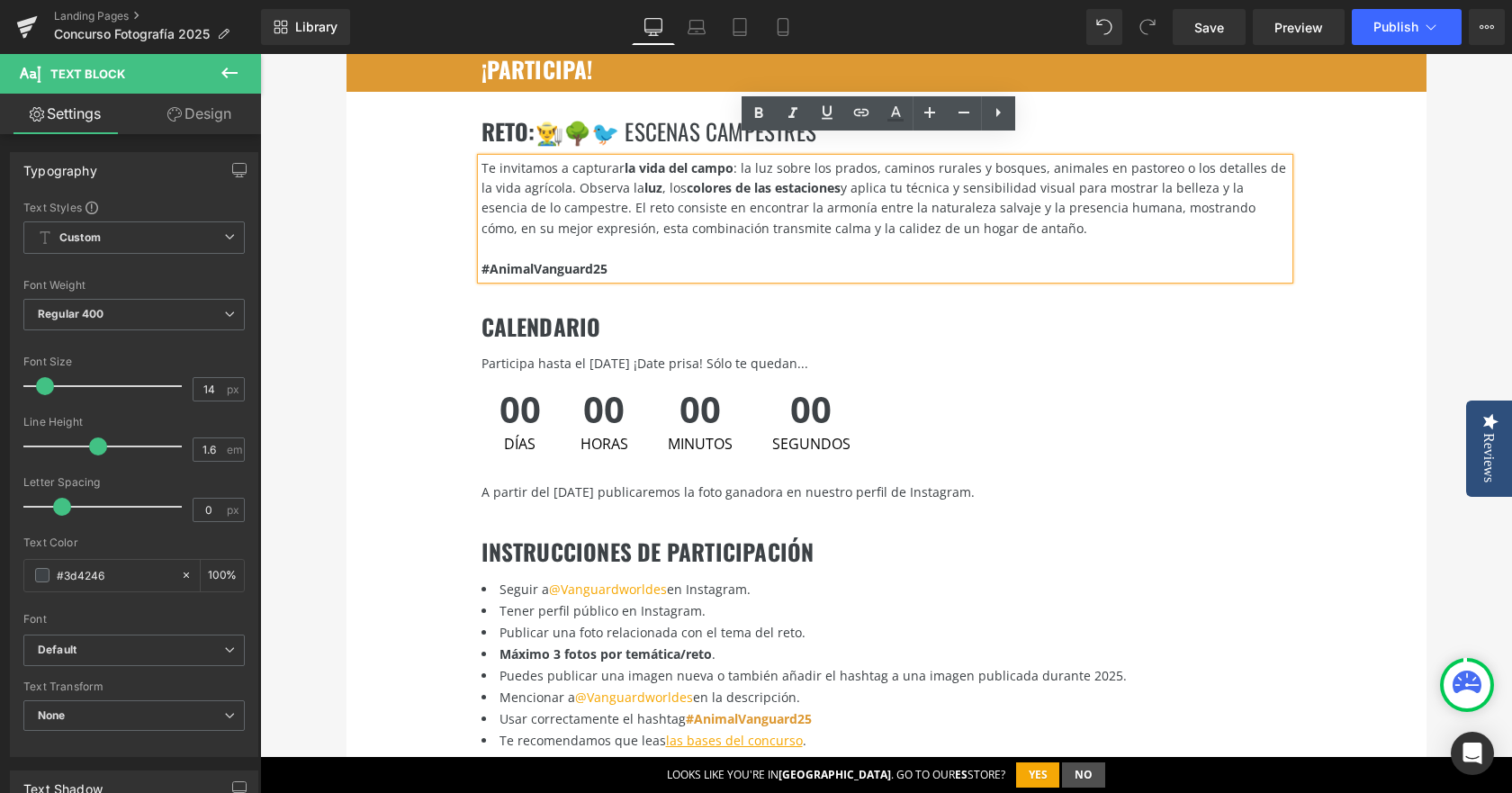
click at [690, 194] on div "Te invitamos a capturar la vida del campo : la luz sobre los prados, caminos ru…" at bounding box center [886, 199] width 808 height 81
drag, startPoint x: 741, startPoint y: 189, endPoint x: 1084, endPoint y: 187, distance: 343.0
click at [1084, 187] on div "Te invitamos a capturar la vida del campo : la luz sobre los prados, caminos ru…" at bounding box center [886, 199] width 808 height 81
click at [755, 117] on icon at bounding box center [758, 114] width 8 height 11
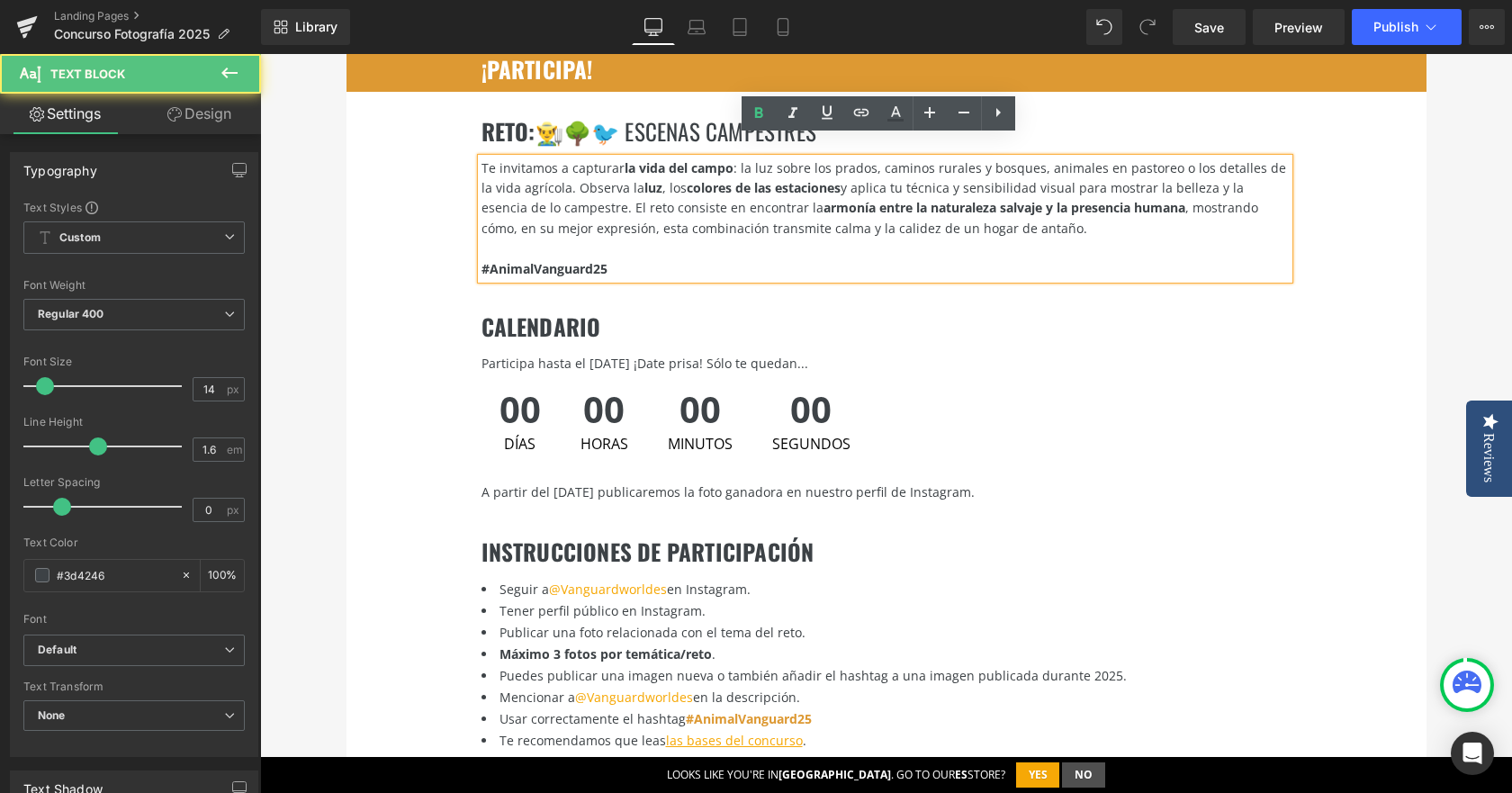
click at [1039, 199] on strong "armonía entre la naturaleza salvaje y la presencia humana" at bounding box center [1004, 208] width 362 height 17
drag, startPoint x: 994, startPoint y: 193, endPoint x: 1055, endPoint y: 186, distance: 61.4
click at [1055, 199] on strong "armonía entre la naturaleza salvaje y la presencia humana" at bounding box center [1004, 208] width 362 height 17
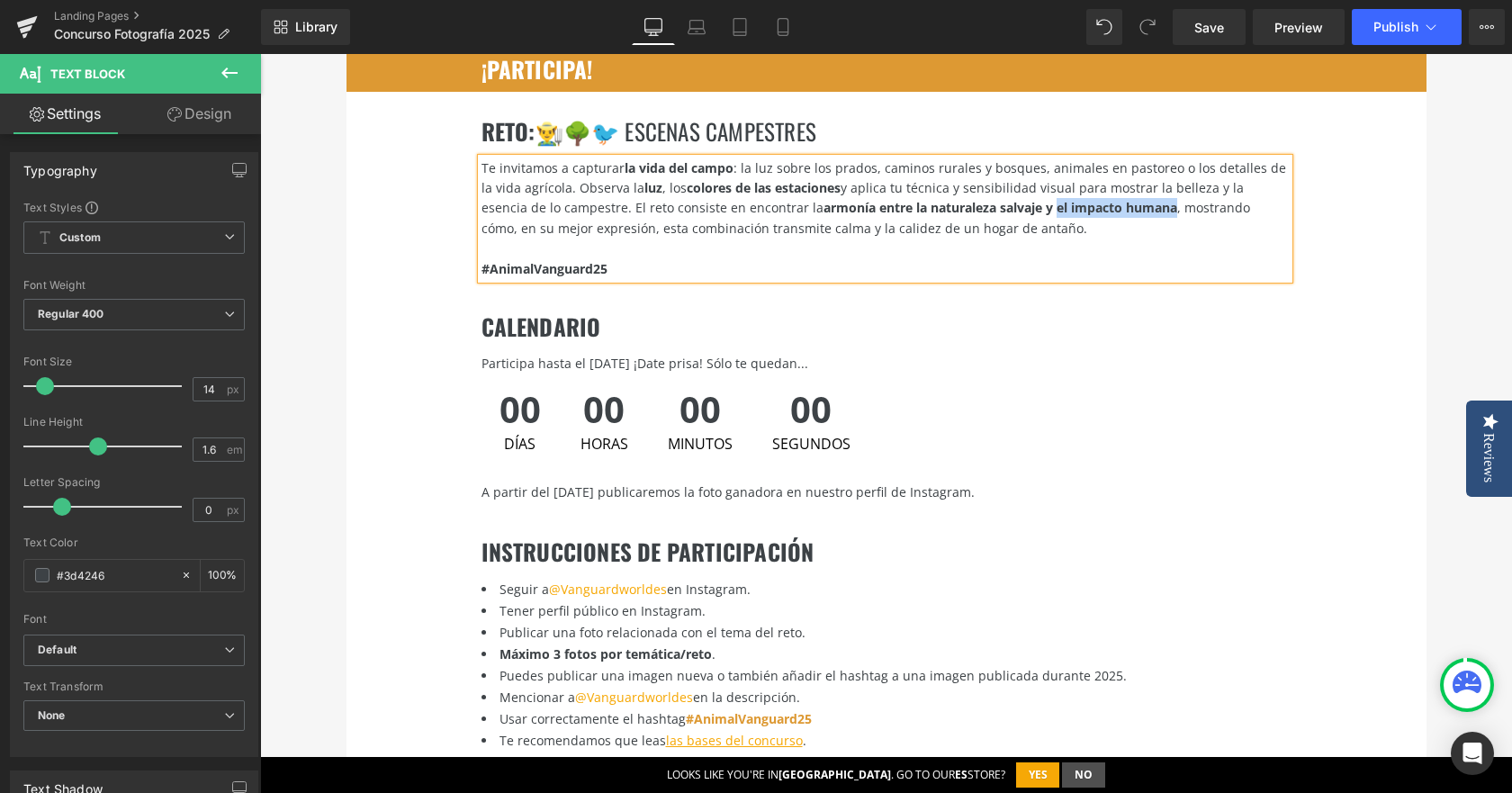
drag, startPoint x: 1100, startPoint y: 180, endPoint x: 981, endPoint y: 188, distance: 119.3
click at [981, 199] on strong "armonía entre la naturaleza salvaje y el impacto humana" at bounding box center [1000, 208] width 354 height 17
click at [1010, 203] on div "Te invitamos a capturar la vida del campo : la luz sobre los prados, caminos ru…" at bounding box center [886, 199] width 808 height 81
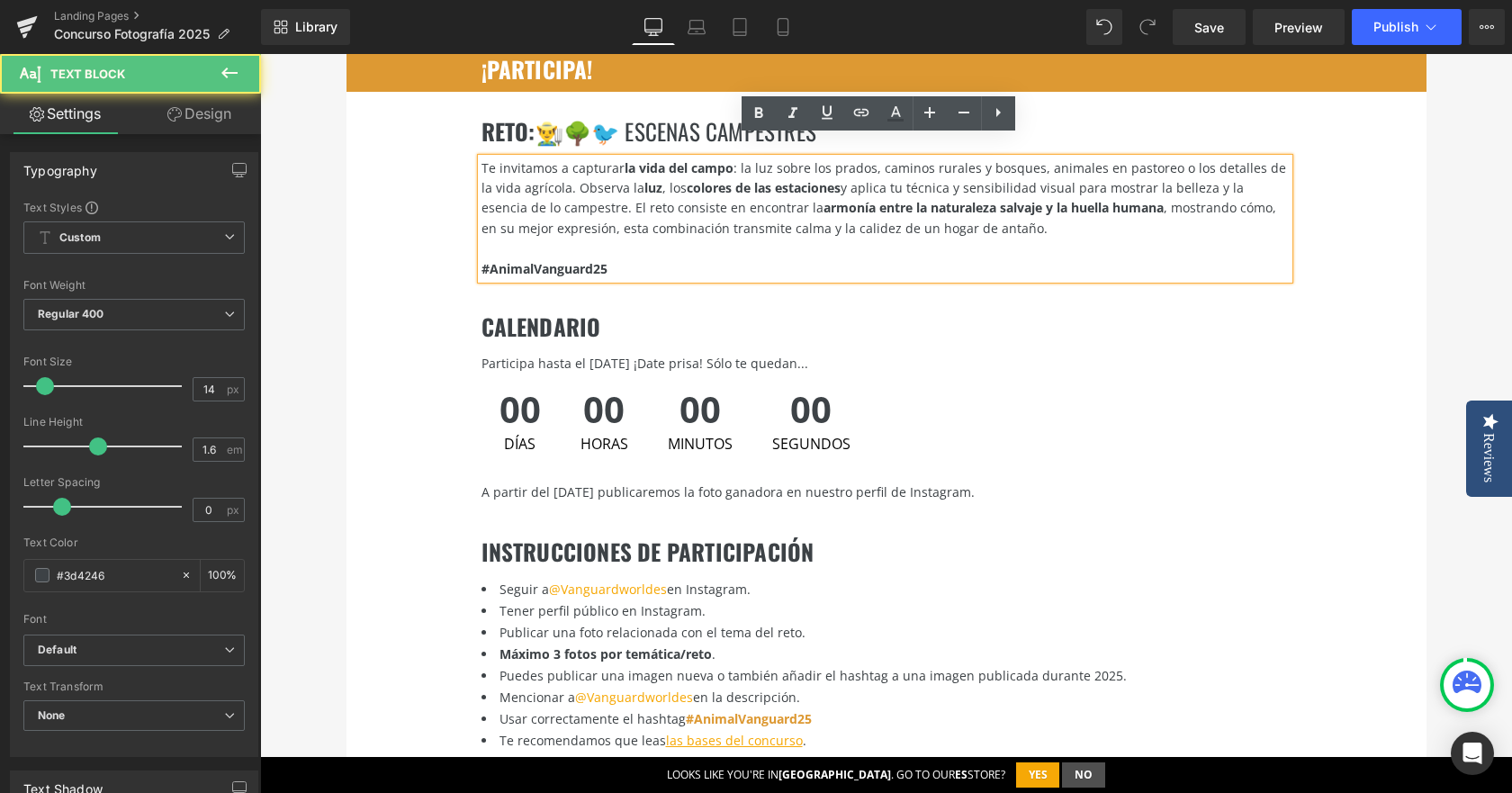
click at [524, 205] on div "Te invitamos a capturar la vida del campo : la luz sobre los prados, caminos ru…" at bounding box center [886, 199] width 808 height 81
click at [563, 216] on div "Te invitamos a capturar la vida del campo : la luz sobre los prados, caminos ru…" at bounding box center [886, 199] width 808 height 81
click at [645, 214] on div "Te invitamos a capturar la vida del campo : la luz sobre los prados, caminos ru…" at bounding box center [886, 199] width 808 height 81
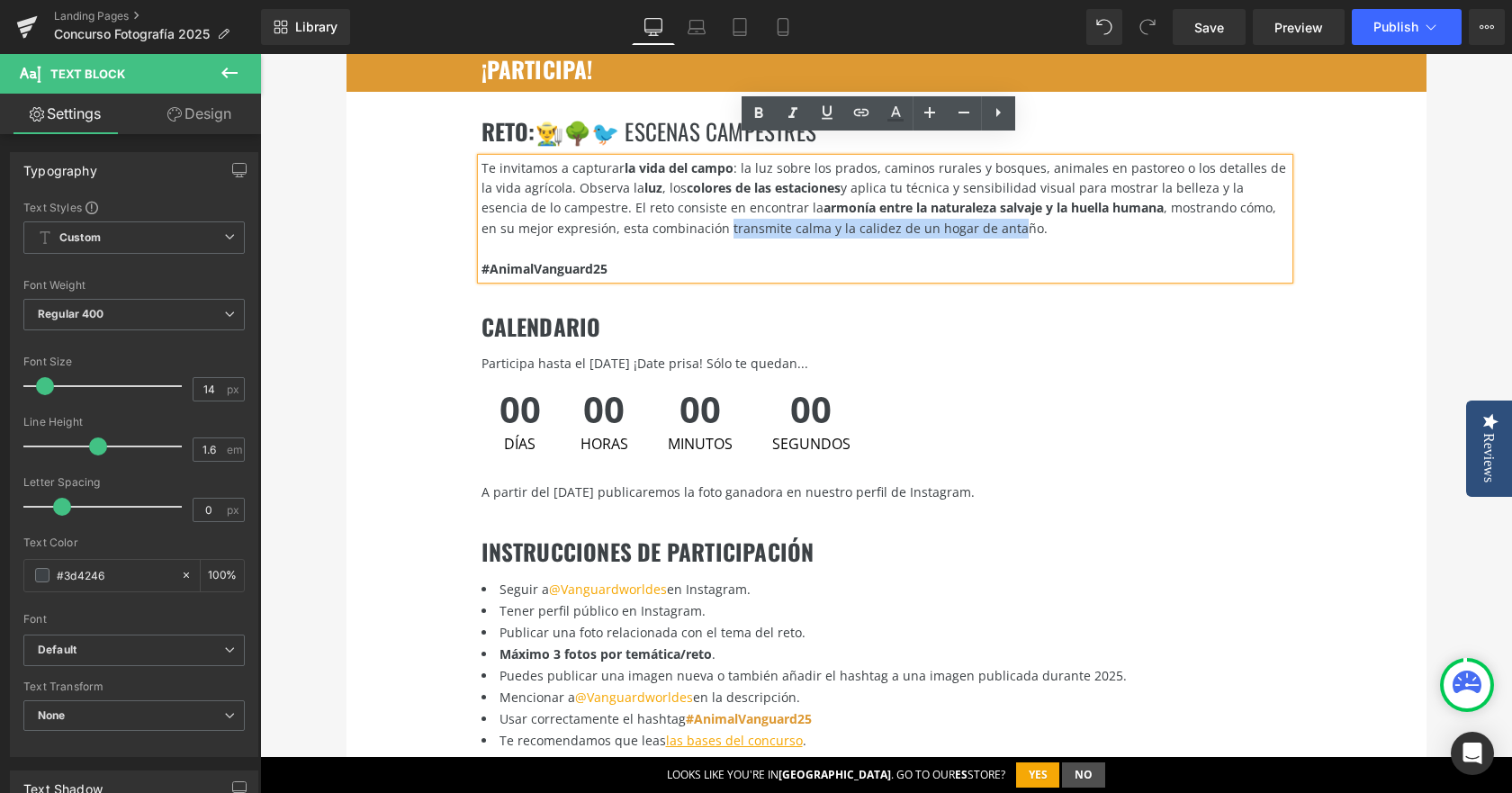
drag, startPoint x: 646, startPoint y: 210, endPoint x: 928, endPoint y: 205, distance: 282.0
click at [928, 205] on div "Te invitamos a capturar la vida del campo : la luz sobre los prados, caminos ru…" at bounding box center [886, 199] width 808 height 81
click at [889, 209] on div "Te invitamos a capturar la vida del campo : la luz sobre los prados, caminos ru…" at bounding box center [886, 199] width 808 height 81
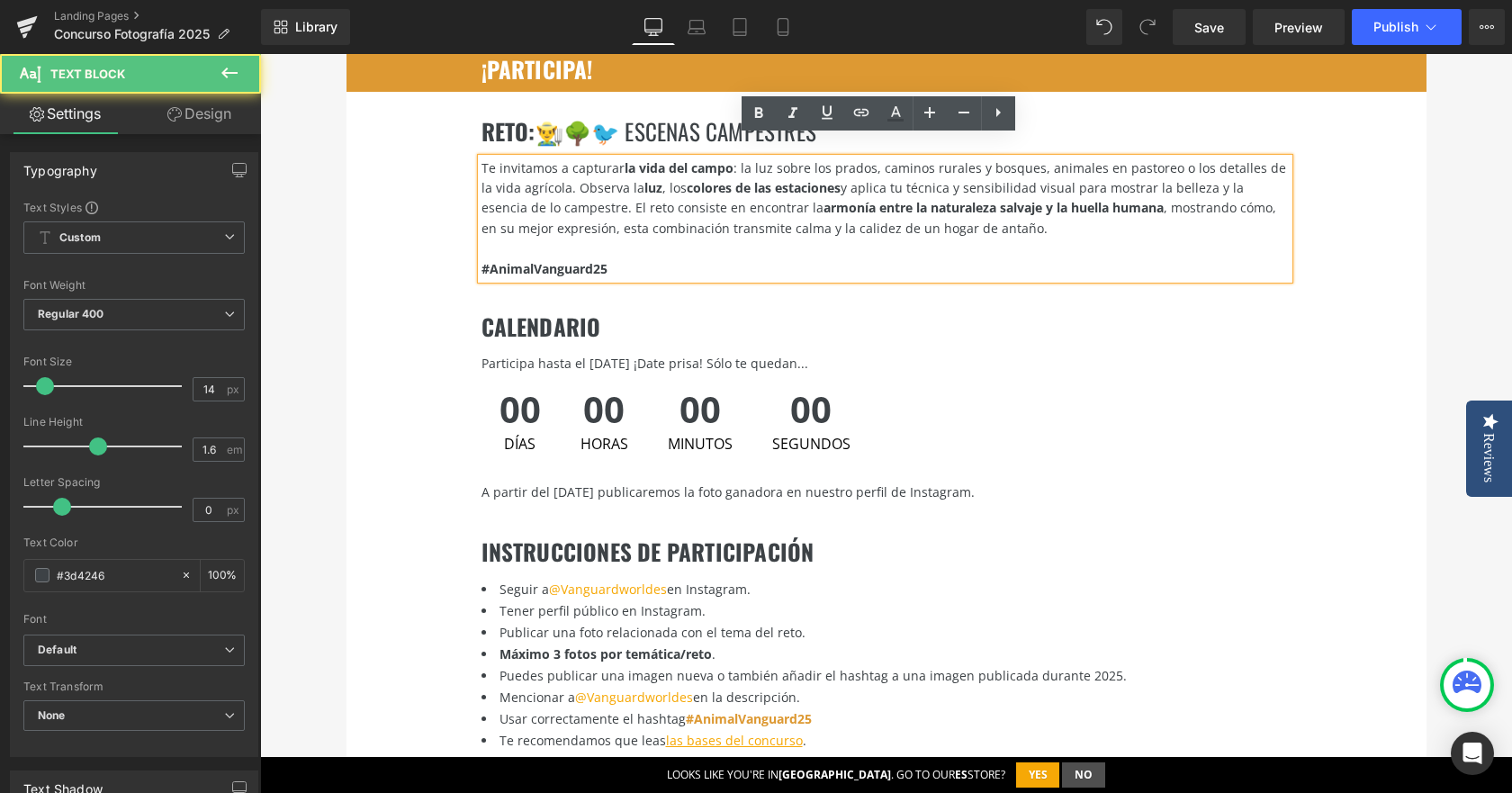
click at [813, 206] on div "Te invitamos a capturar la vida del campo : la luz sobre los prados, caminos ru…" at bounding box center [886, 199] width 808 height 81
click at [815, 206] on div "Te invitamos a capturar la vida del campo : la luz sobre los prados, caminos ru…" at bounding box center [886, 199] width 808 height 81
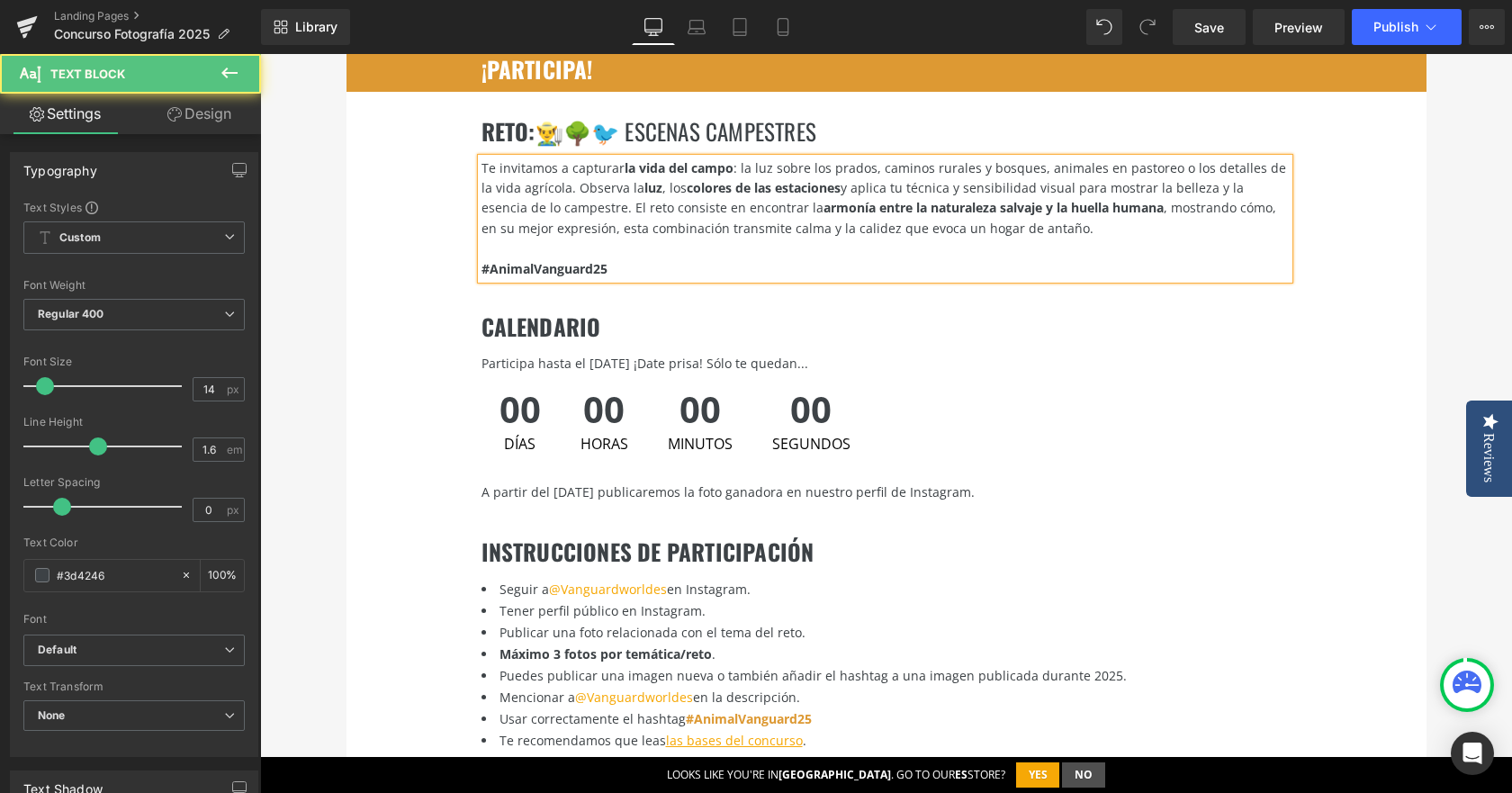
click at [1006, 213] on div "Te invitamos a capturar la vida del campo : la luz sobre los prados, caminos ru…" at bounding box center [886, 199] width 808 height 81
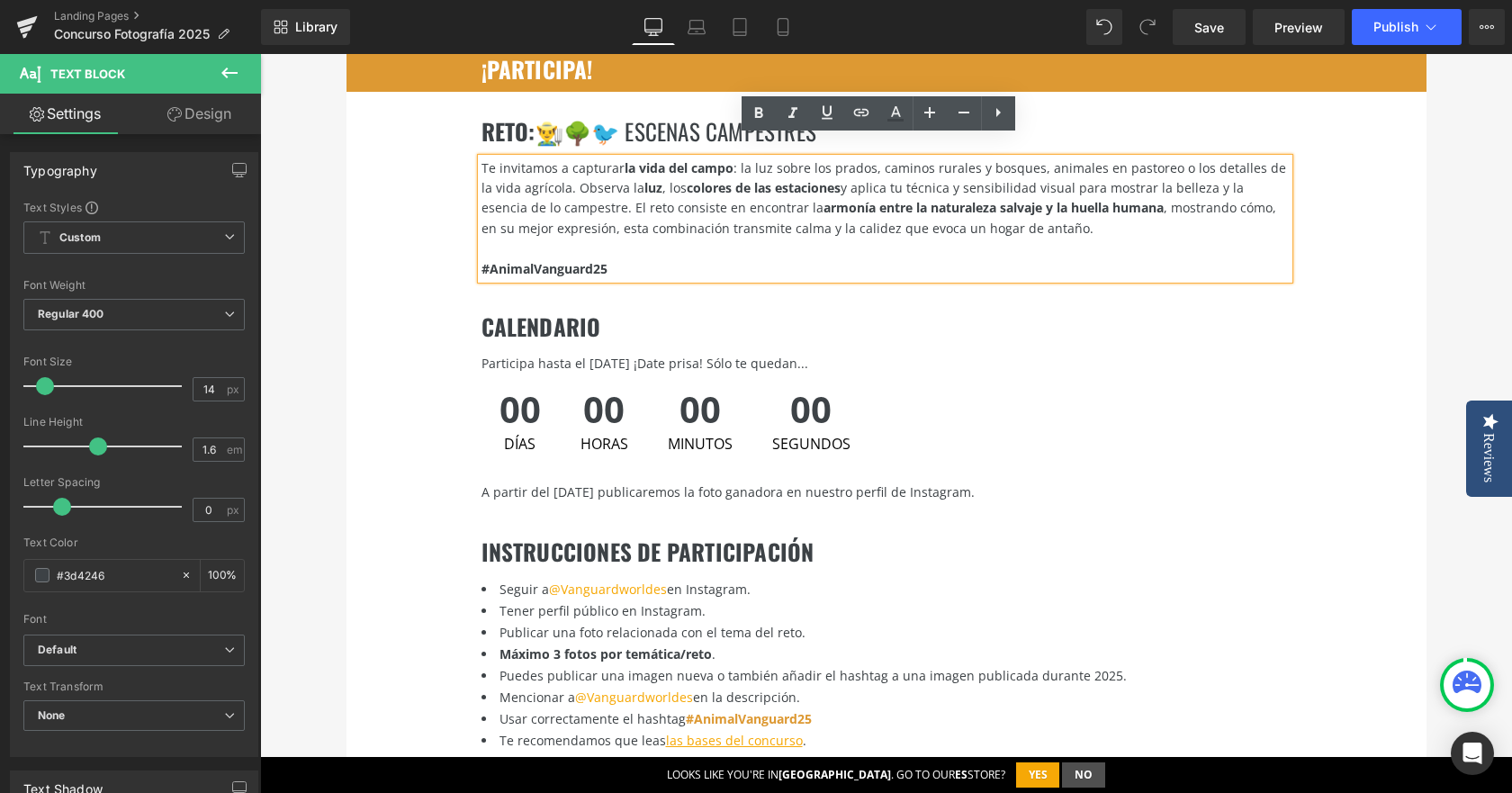
click at [750, 209] on div "Te invitamos a capturar la vida del campo : la luz sobre los prados, caminos ru…" at bounding box center [886, 199] width 808 height 81
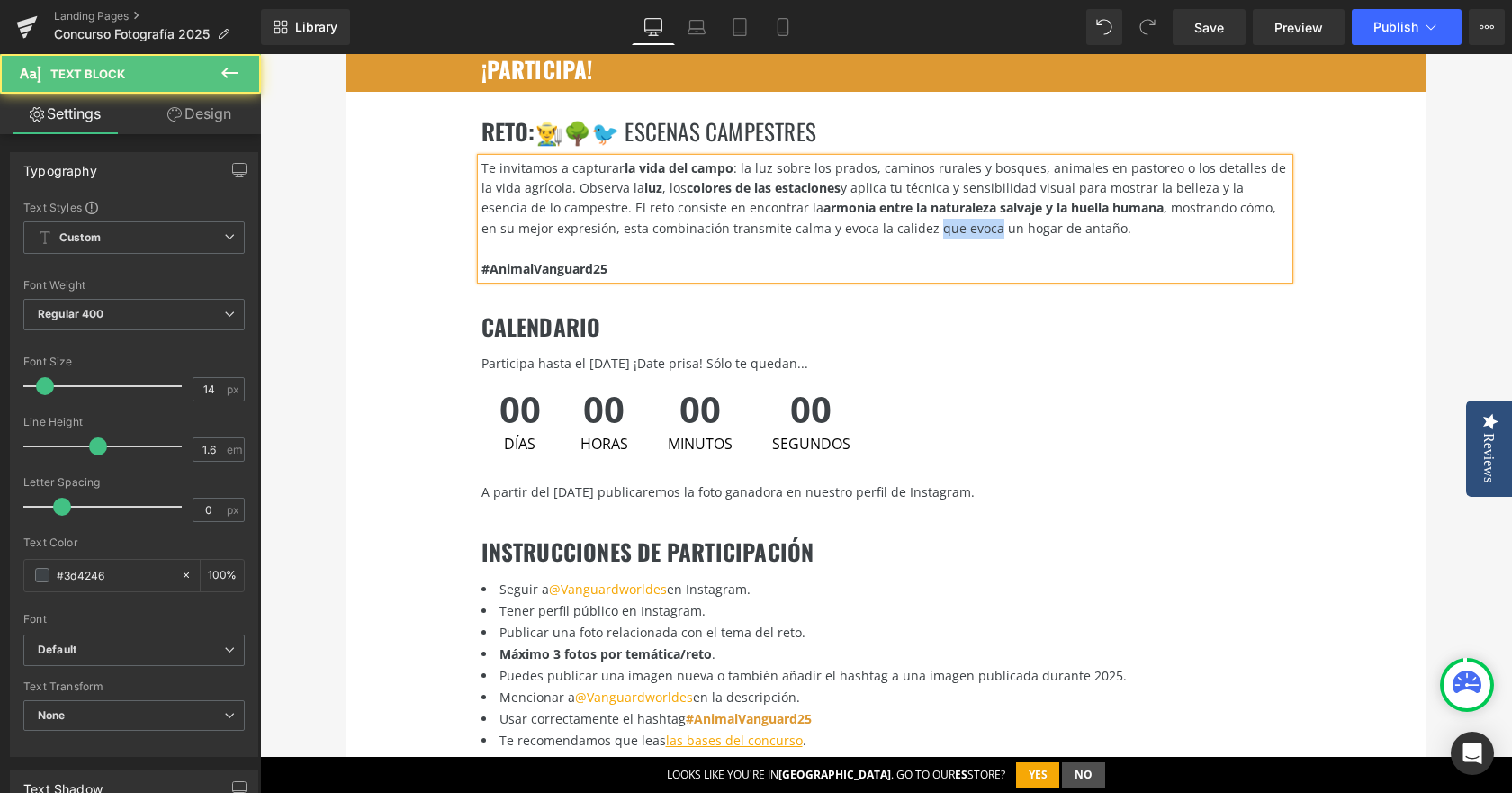
drag, startPoint x: 850, startPoint y: 206, endPoint x: 908, endPoint y: 203, distance: 58.1
click at [908, 203] on div "Te invitamos a capturar la vida del campo : la luz sobre los prados, caminos ru…" at bounding box center [886, 199] width 808 height 81
click at [856, 208] on div "Te invitamos a capturar la vida del campo : la luz sobre los prados, caminos ru…" at bounding box center [886, 199] width 808 height 81
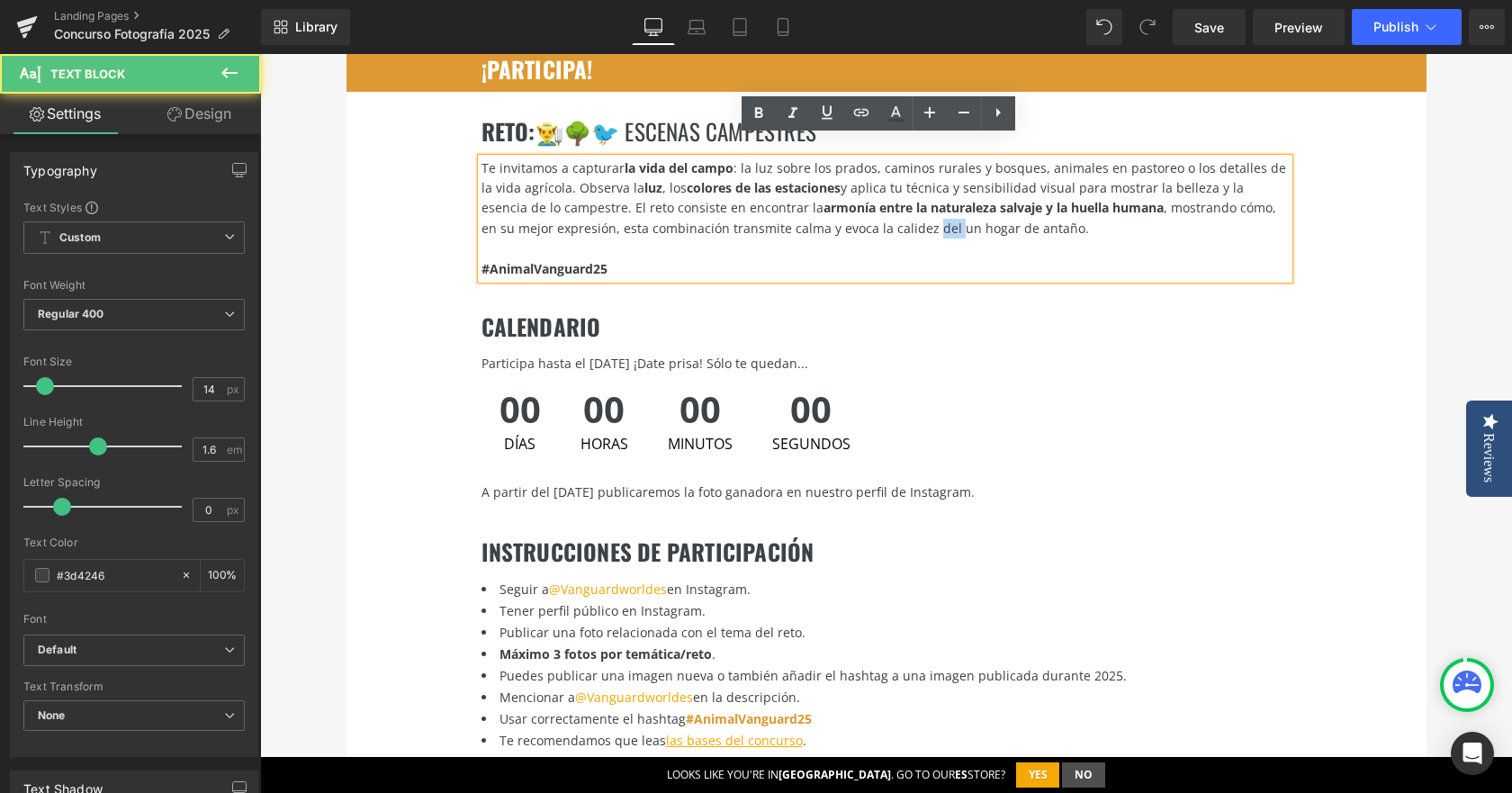
click at [856, 212] on div "Te invitamos a capturar la vida del campo : la luz sobre los prados, caminos ru…" at bounding box center [886, 199] width 808 height 81
drag, startPoint x: 804, startPoint y: 207, endPoint x: 981, endPoint y: 207, distance: 177.0
click at [981, 207] on div "Te invitamos a capturar la vida del campo : la luz sobre los prados, caminos ru…" at bounding box center [886, 199] width 808 height 81
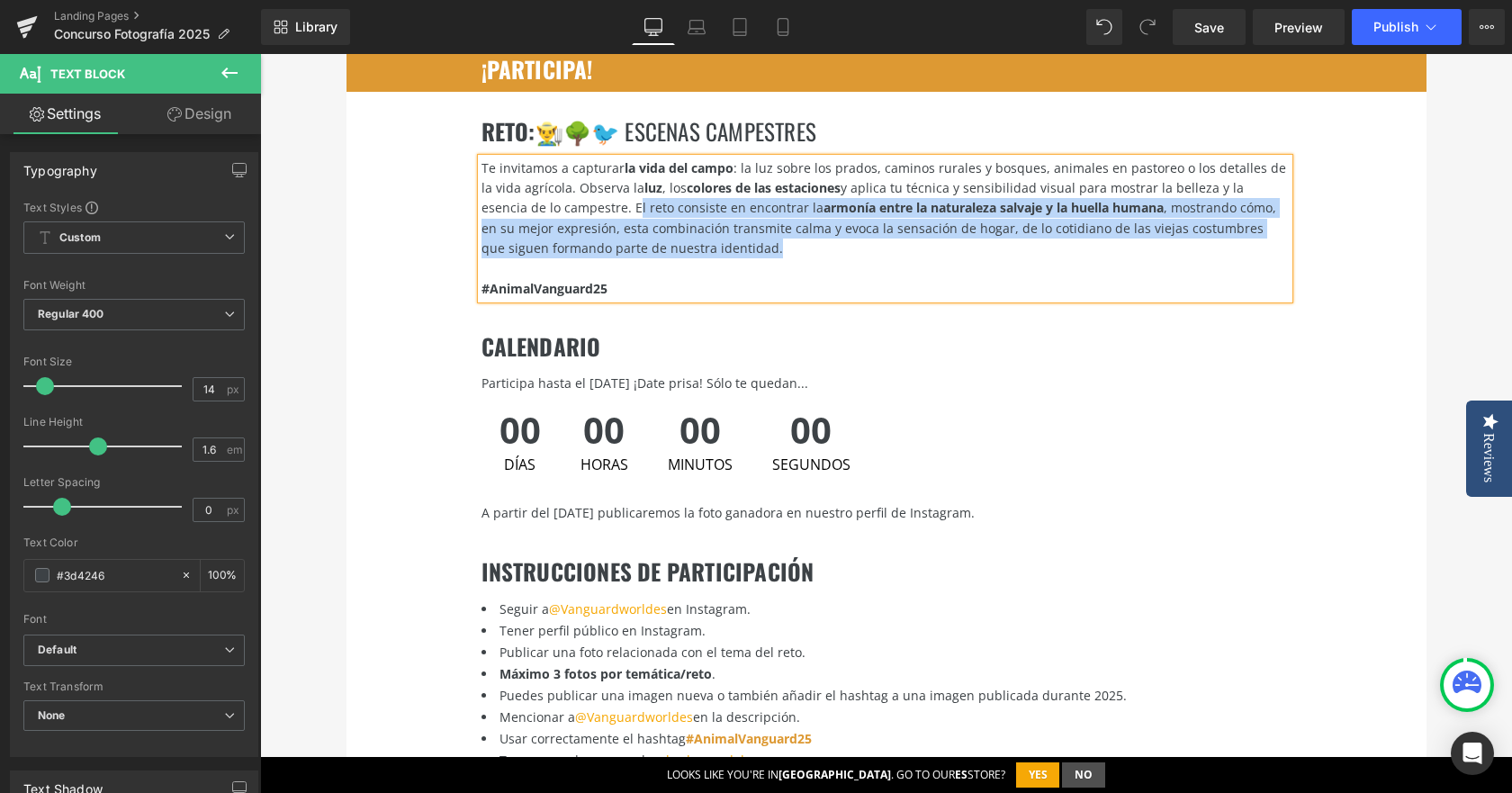
drag, startPoint x: 897, startPoint y: 225, endPoint x: 557, endPoint y: 189, distance: 341.9
click at [557, 189] on div "Te invitamos a capturar la vida del campo : la luz sobre los prados, caminos ru…" at bounding box center [886, 209] width 808 height 101
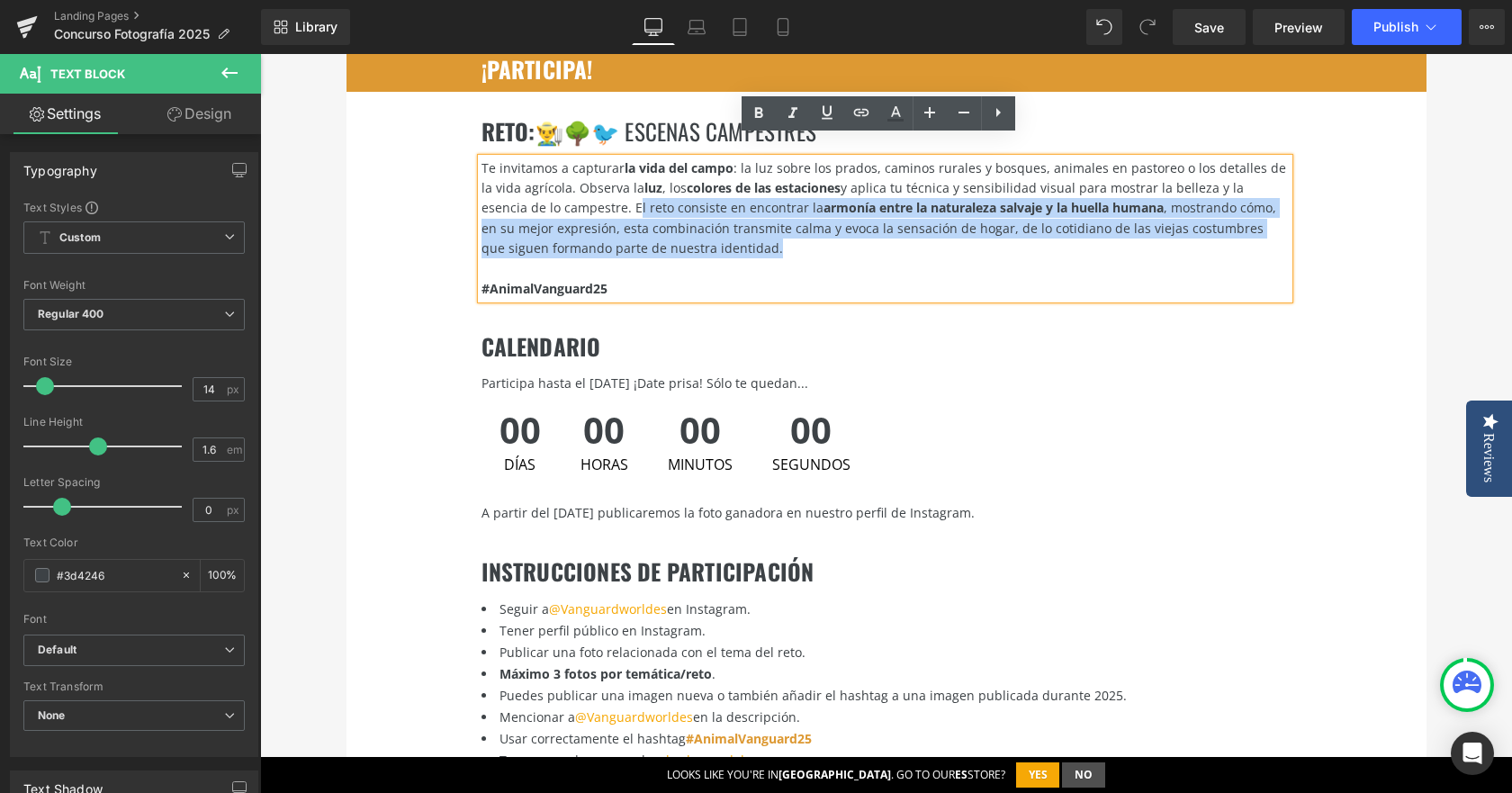
copy div "El reto consiste en encontrar la armonía entre la naturaleza salvaje y la huell…"
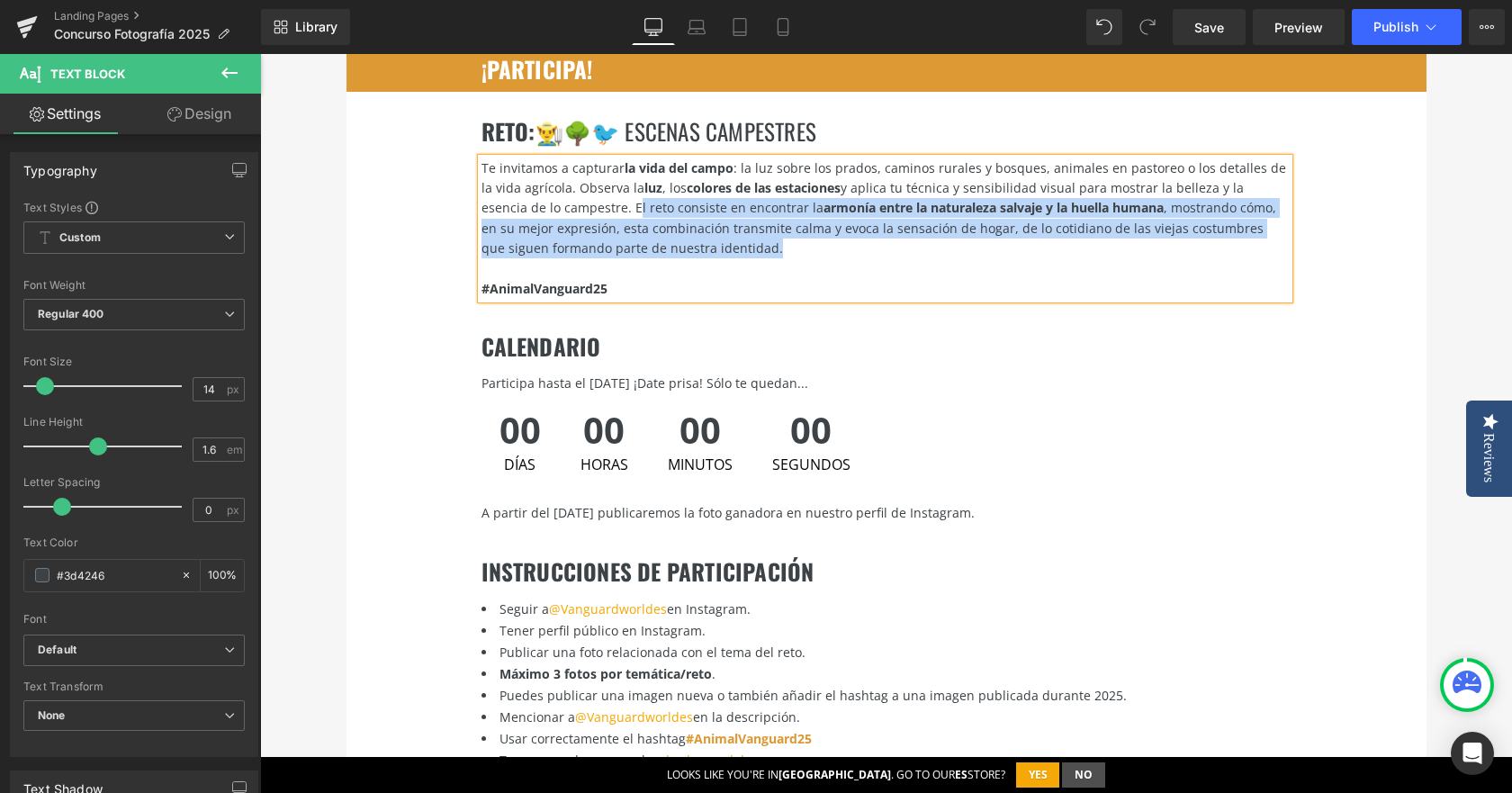
click at [966, 238] on div "Te invitamos a capturar la vida del campo : la luz sobre los prados, caminos ru…" at bounding box center [886, 209] width 808 height 101
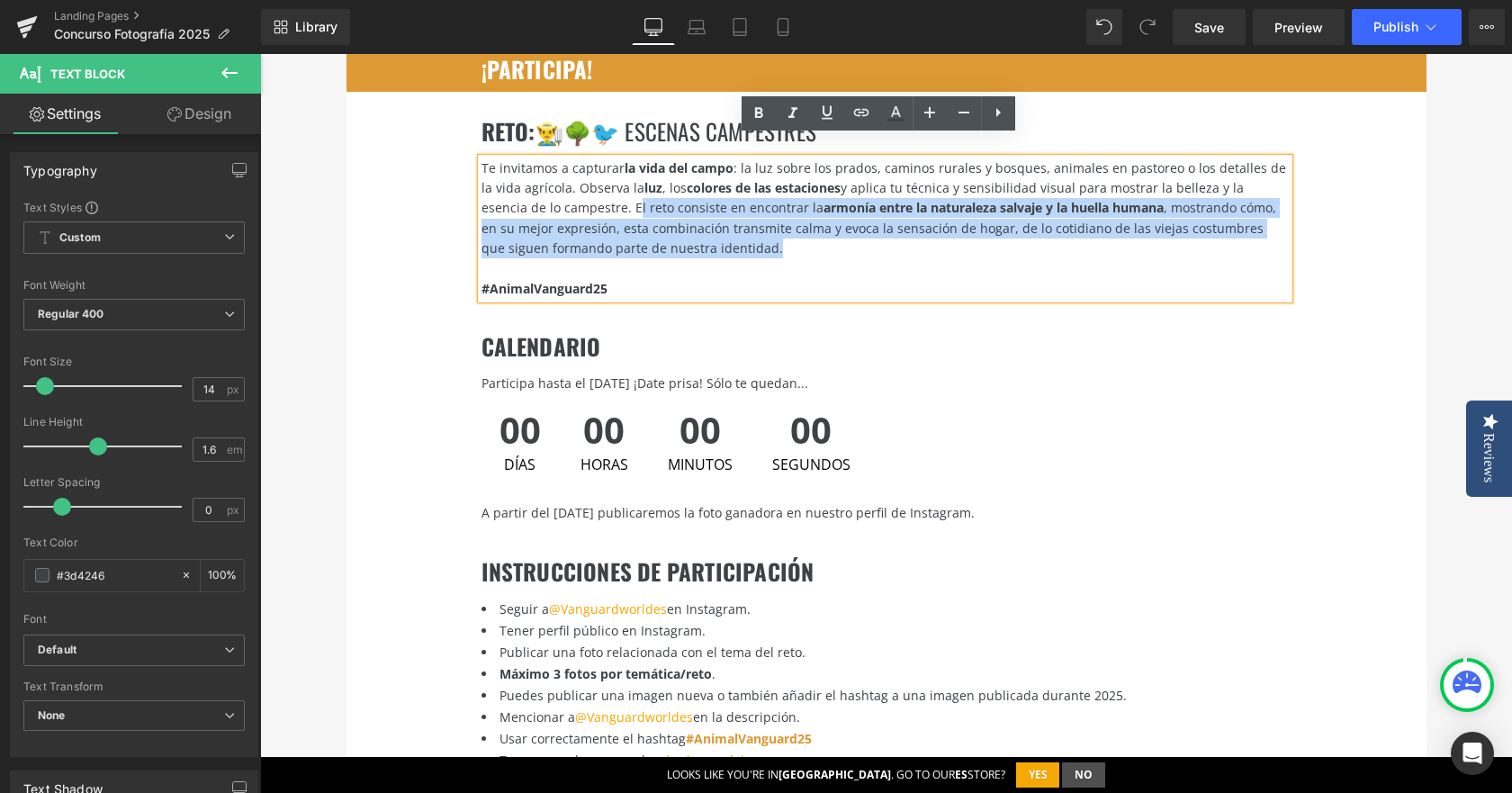
drag, startPoint x: 929, startPoint y: 236, endPoint x: 556, endPoint y: 188, distance: 376.1
click at [556, 188] on div "Te invitamos a capturar la vida del campo : la luz sobre los prados, caminos ru…" at bounding box center [886, 209] width 808 height 101
copy div "El reto consiste en encontrar la armonía entre la naturaleza salvaje y la huell…"
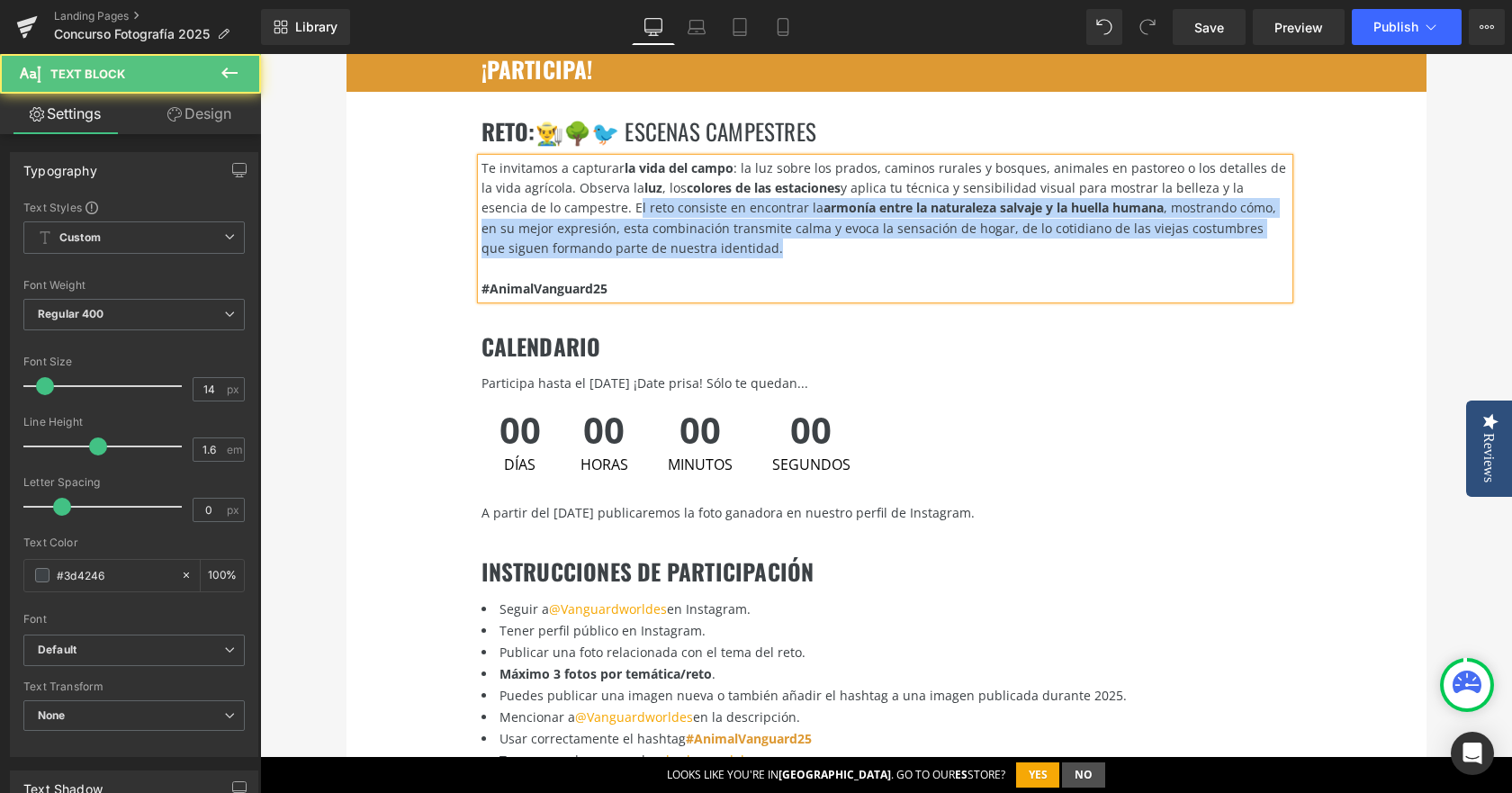
click at [1136, 228] on div "Te invitamos a capturar la vida del campo : la luz sobre los prados, caminos ru…" at bounding box center [886, 209] width 808 height 101
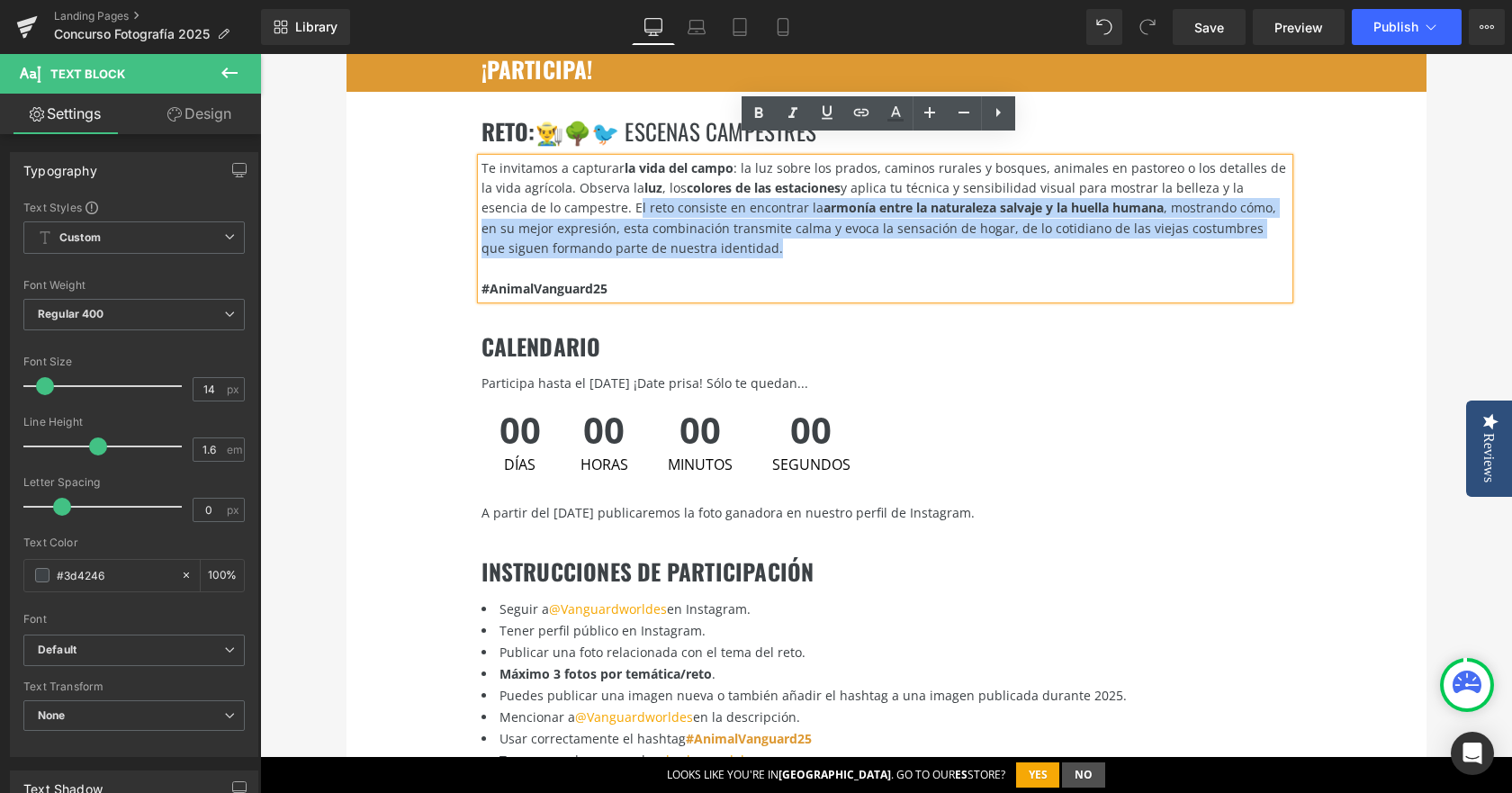
drag, startPoint x: 779, startPoint y: 225, endPoint x: 557, endPoint y: 191, distance: 224.6
click at [557, 191] on div "Te invitamos a capturar la vida del campo : la luz sobre los prados, caminos ru…" at bounding box center [886, 209] width 808 height 101
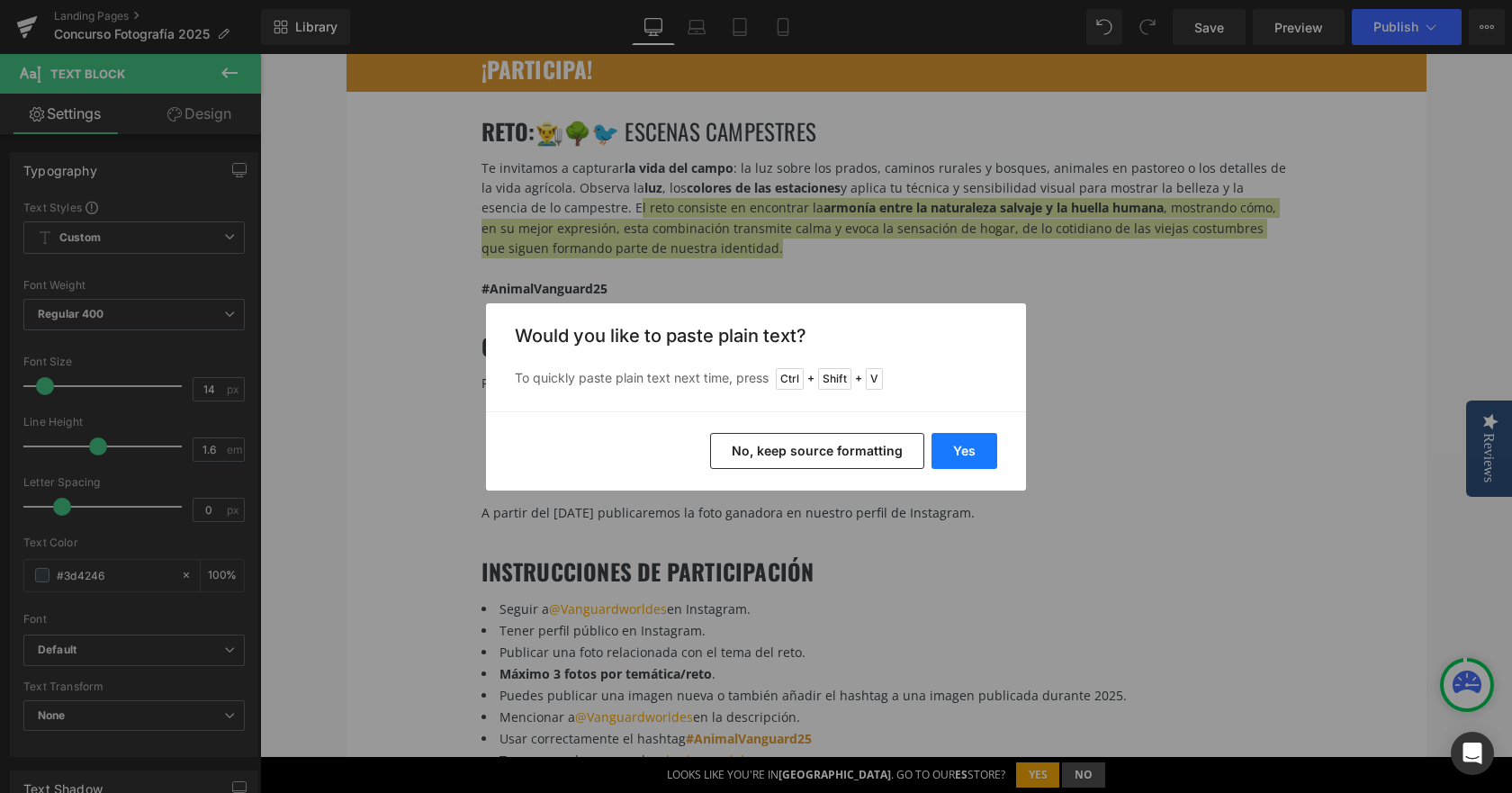
click at [953, 443] on button "Yes" at bounding box center [964, 451] width 66 height 36
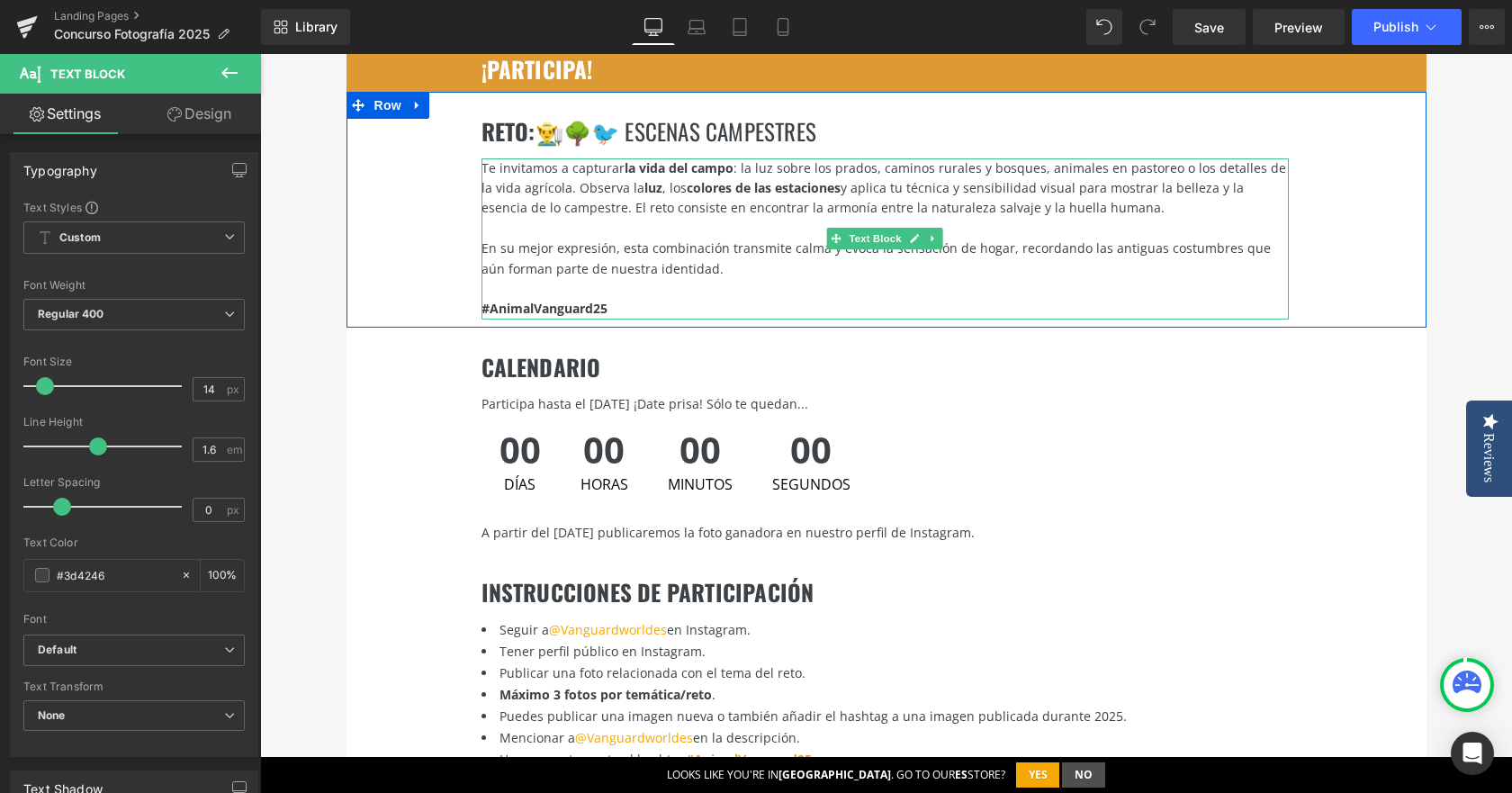
click at [768, 219] on div at bounding box center [886, 228] width 808 height 20
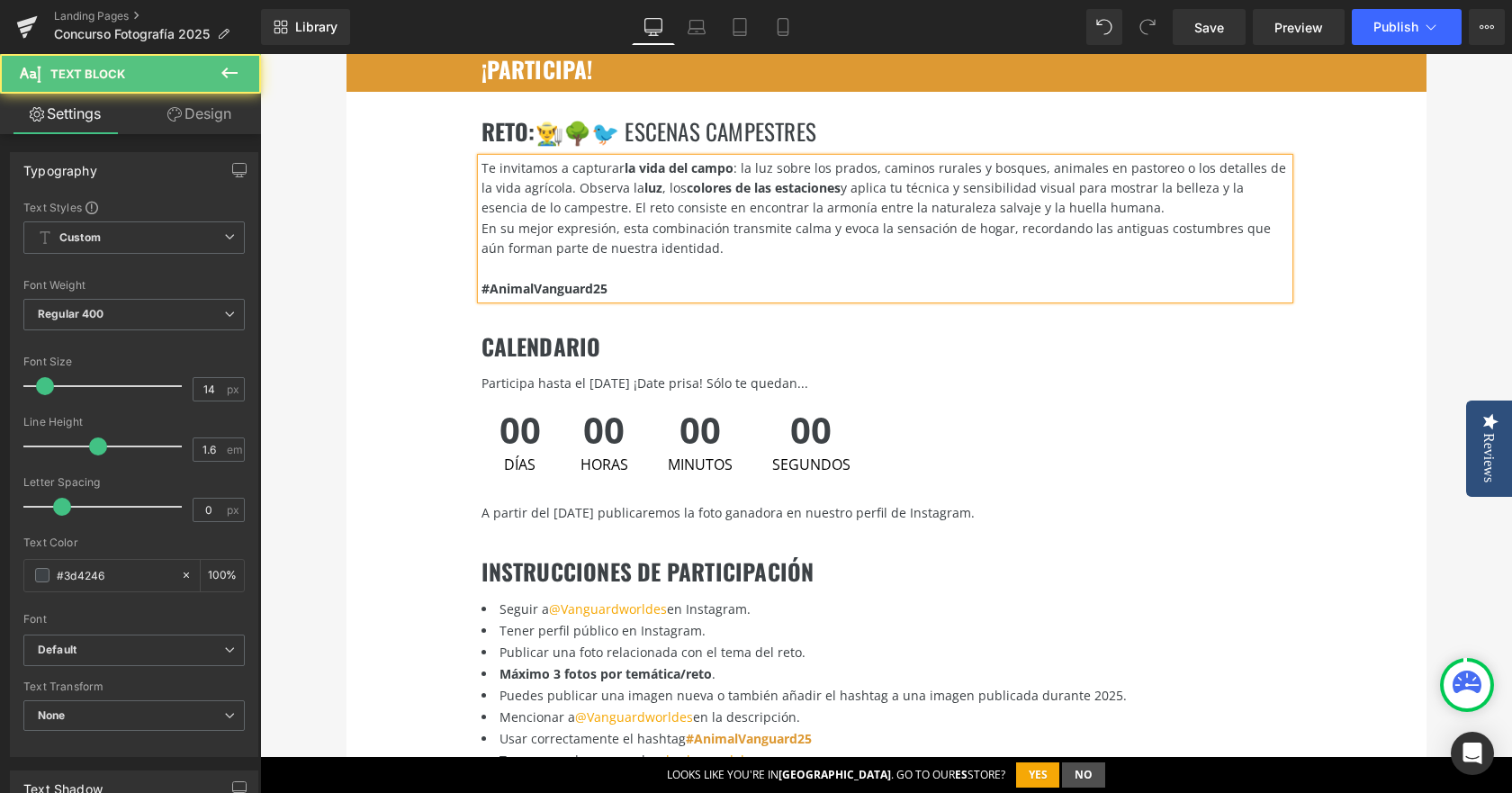
click at [562, 194] on div "Te invitamos a capturar la vida del campo : la luz sobre los prados, caminos ru…" at bounding box center [886, 189] width 808 height 60
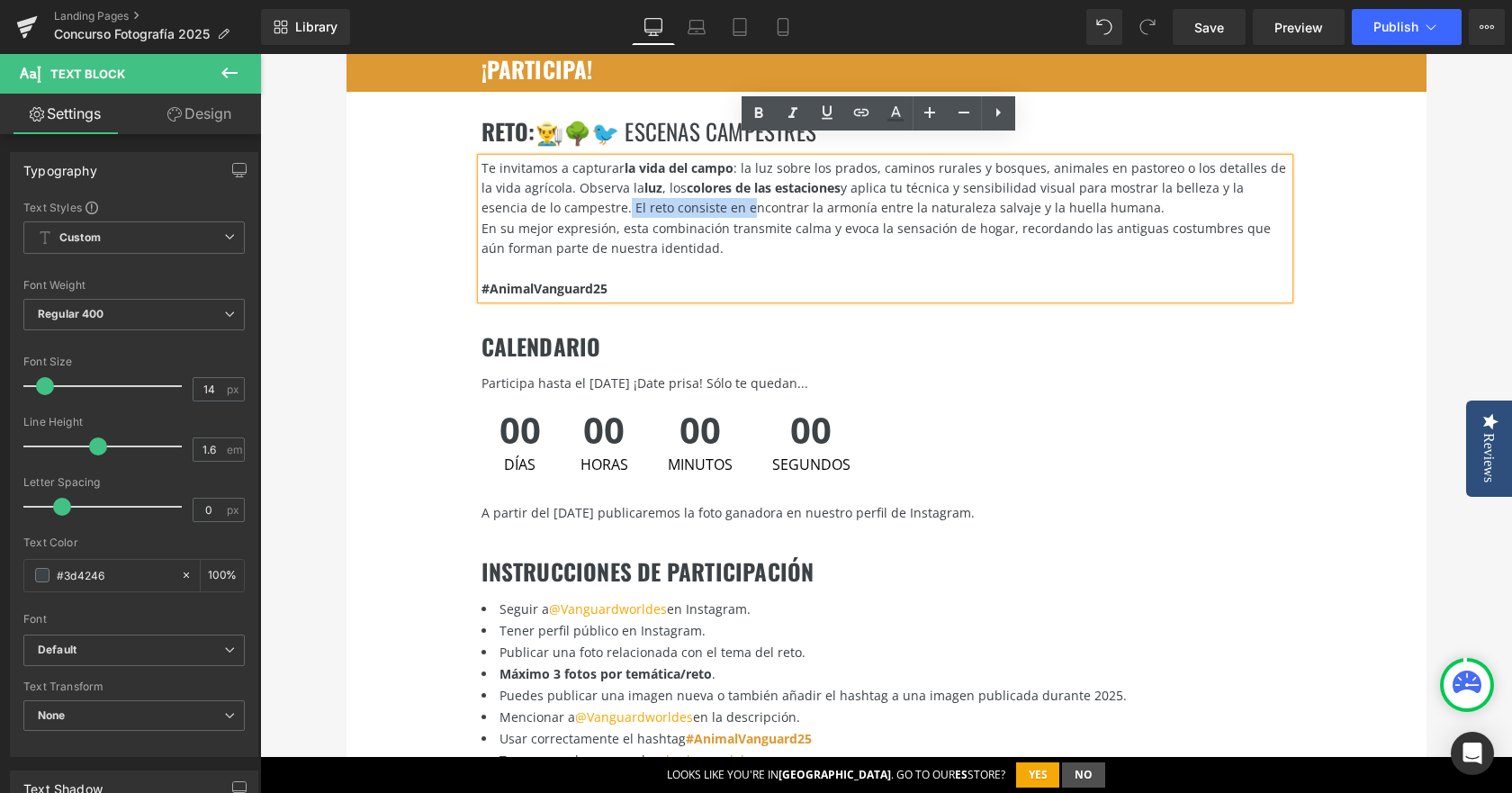
drag, startPoint x: 552, startPoint y: 187, endPoint x: 668, endPoint y: 179, distance: 116.3
click at [668, 179] on div "Te invitamos a capturar la vida del campo : la luz sobre los prados, caminos ru…" at bounding box center [886, 189] width 808 height 60
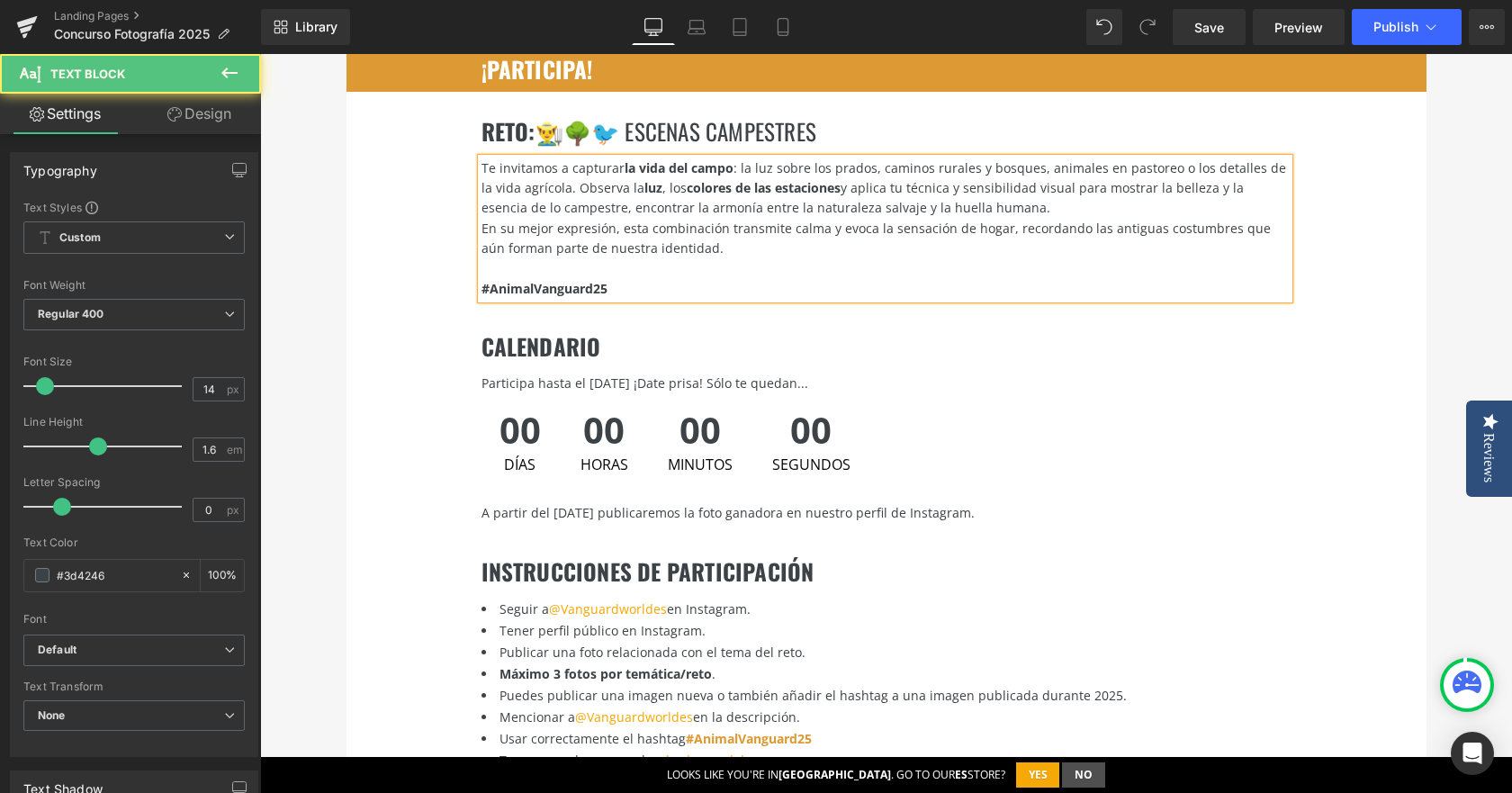
click at [577, 187] on div "Te invitamos a capturar la vida del campo : la luz sobre los prados, caminos ru…" at bounding box center [886, 189] width 808 height 60
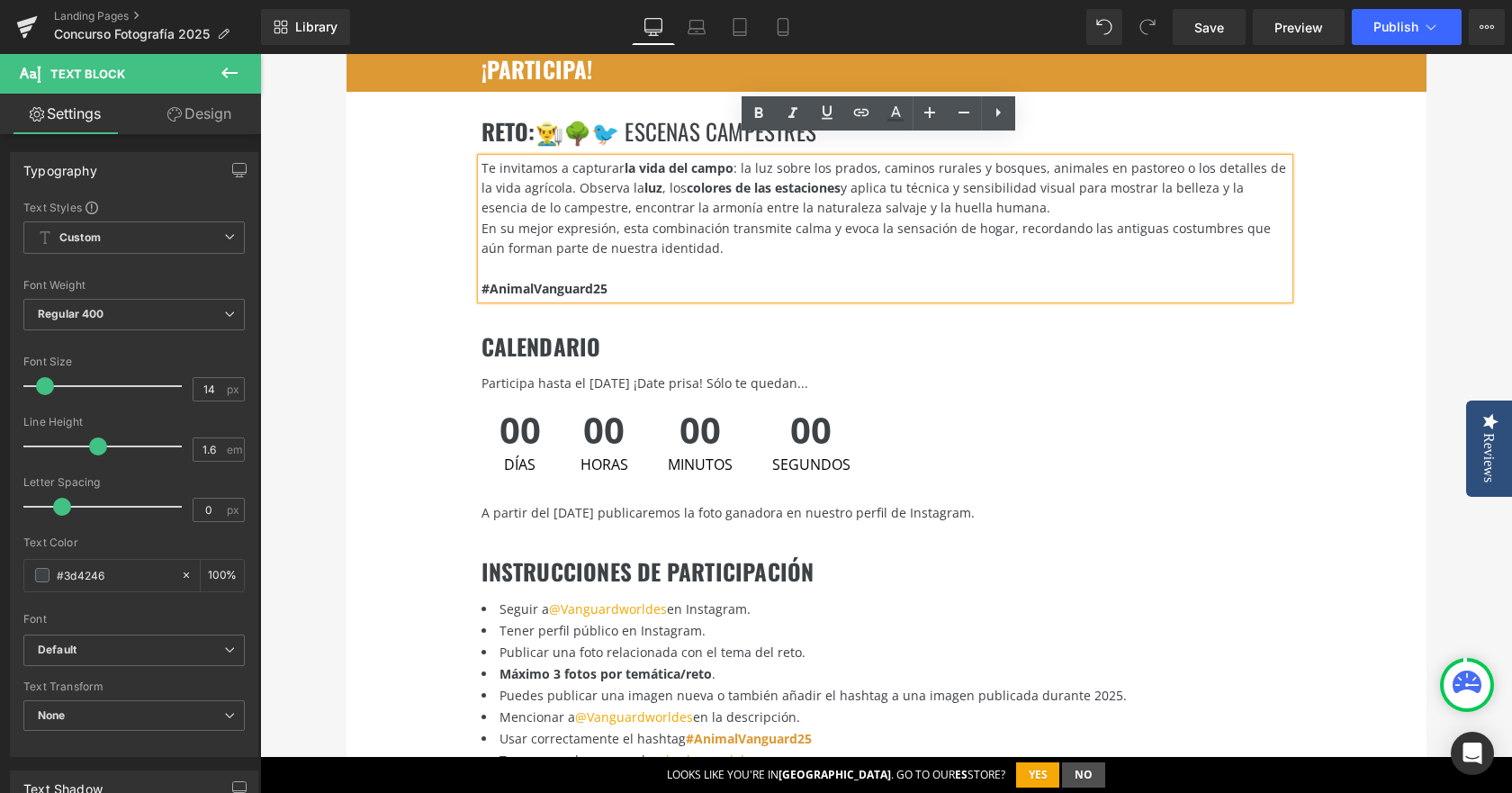
click at [561, 190] on div "Te invitamos a capturar la vida del campo : la luz sobre los prados, caminos ru…" at bounding box center [886, 189] width 808 height 60
click at [559, 190] on div "Te invitamos a capturar la vida del campo : la luz sobre los prados, caminos ru…" at bounding box center [886, 189] width 808 height 60
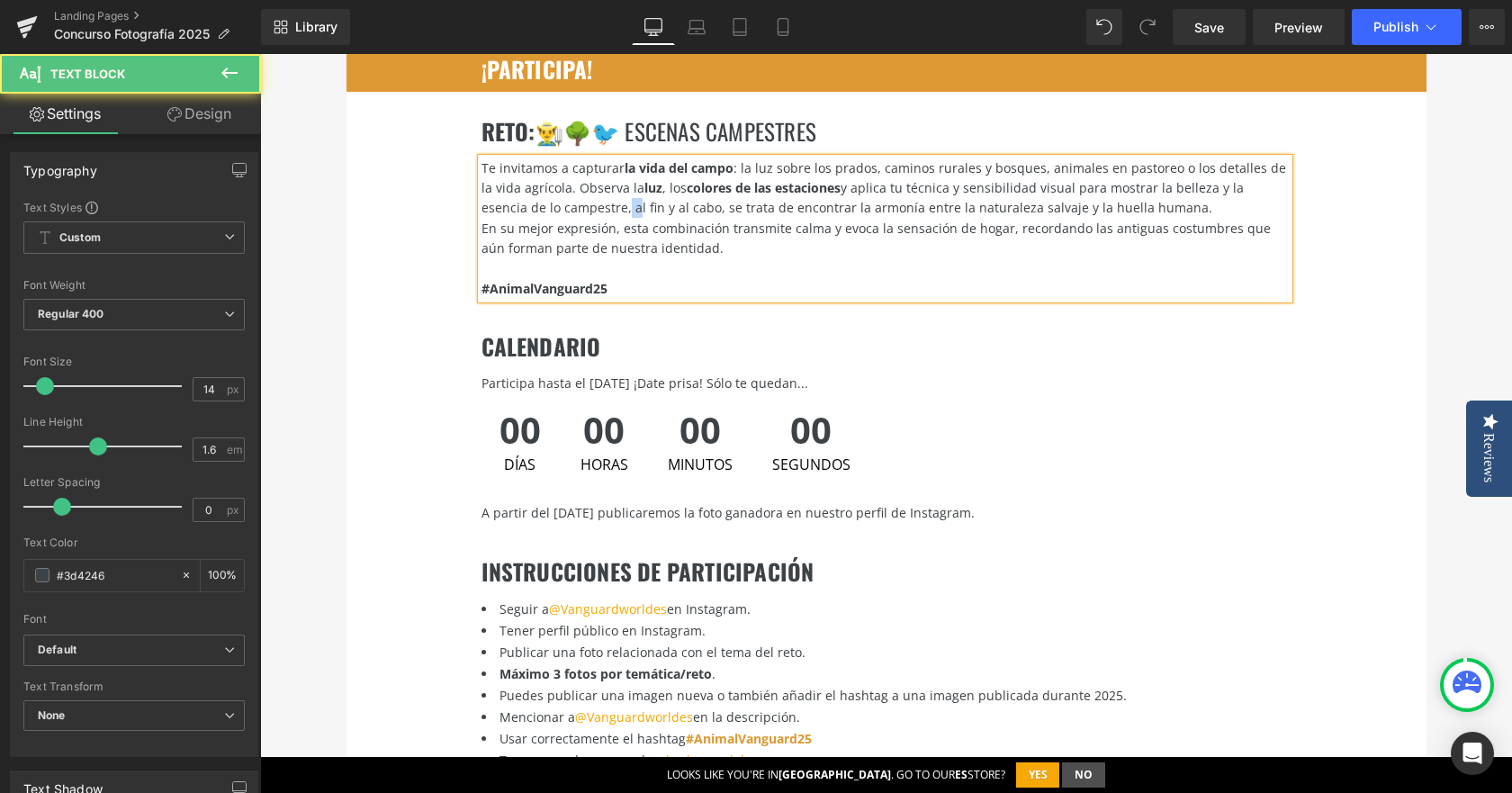
click at [550, 190] on div "Te invitamos a capturar la vida del campo : la luz sobre los prados, caminos ru…" at bounding box center [886, 189] width 808 height 60
click at [1133, 179] on div "Te invitamos a capturar la vida del campo : la luz sobre los prados, caminos ru…" at bounding box center [886, 189] width 808 height 60
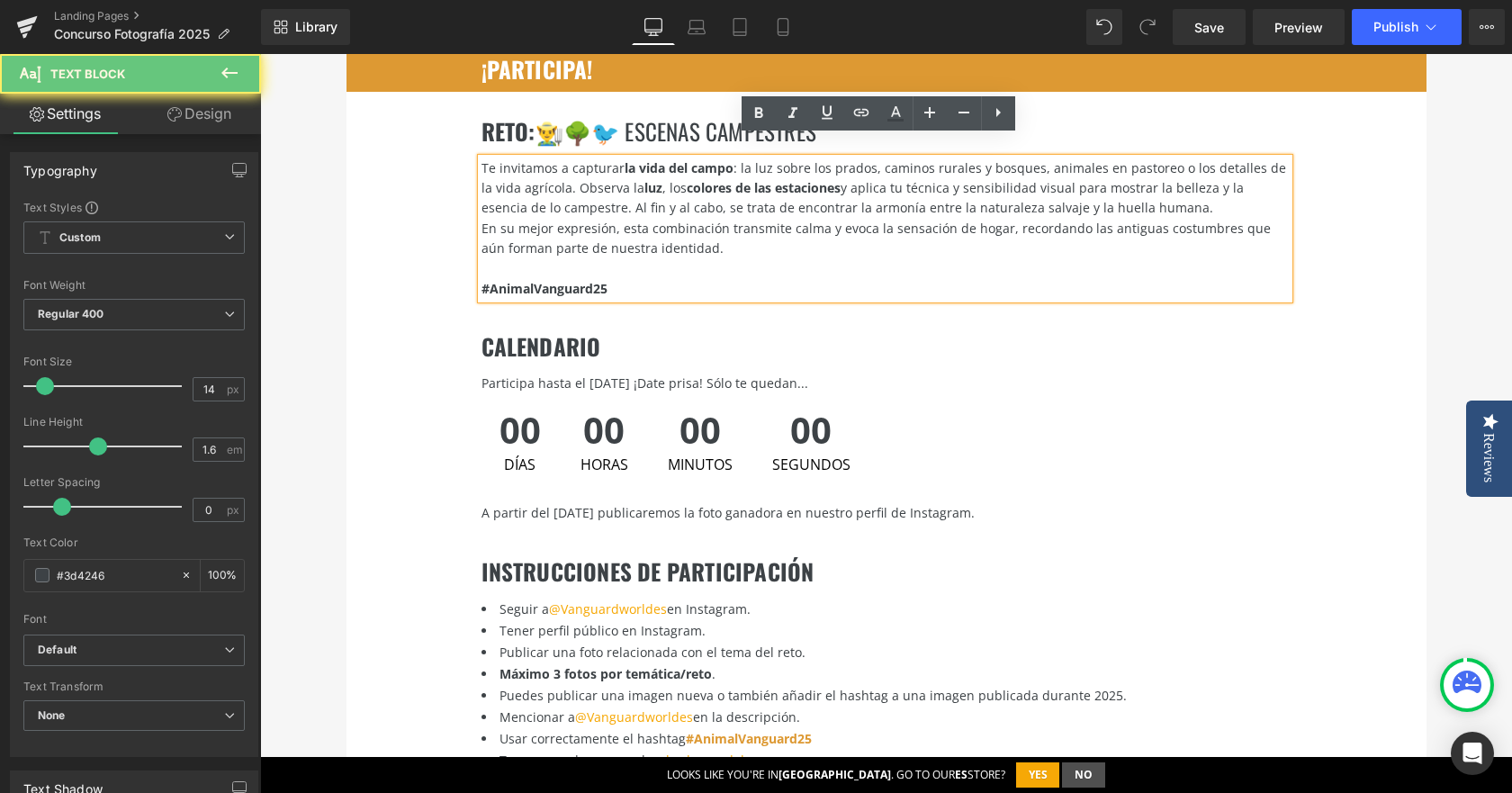
click at [1135, 187] on div "Te invitamos a capturar la vida del campo : la luz sobre los prados, caminos ru…" at bounding box center [886, 189] width 808 height 60
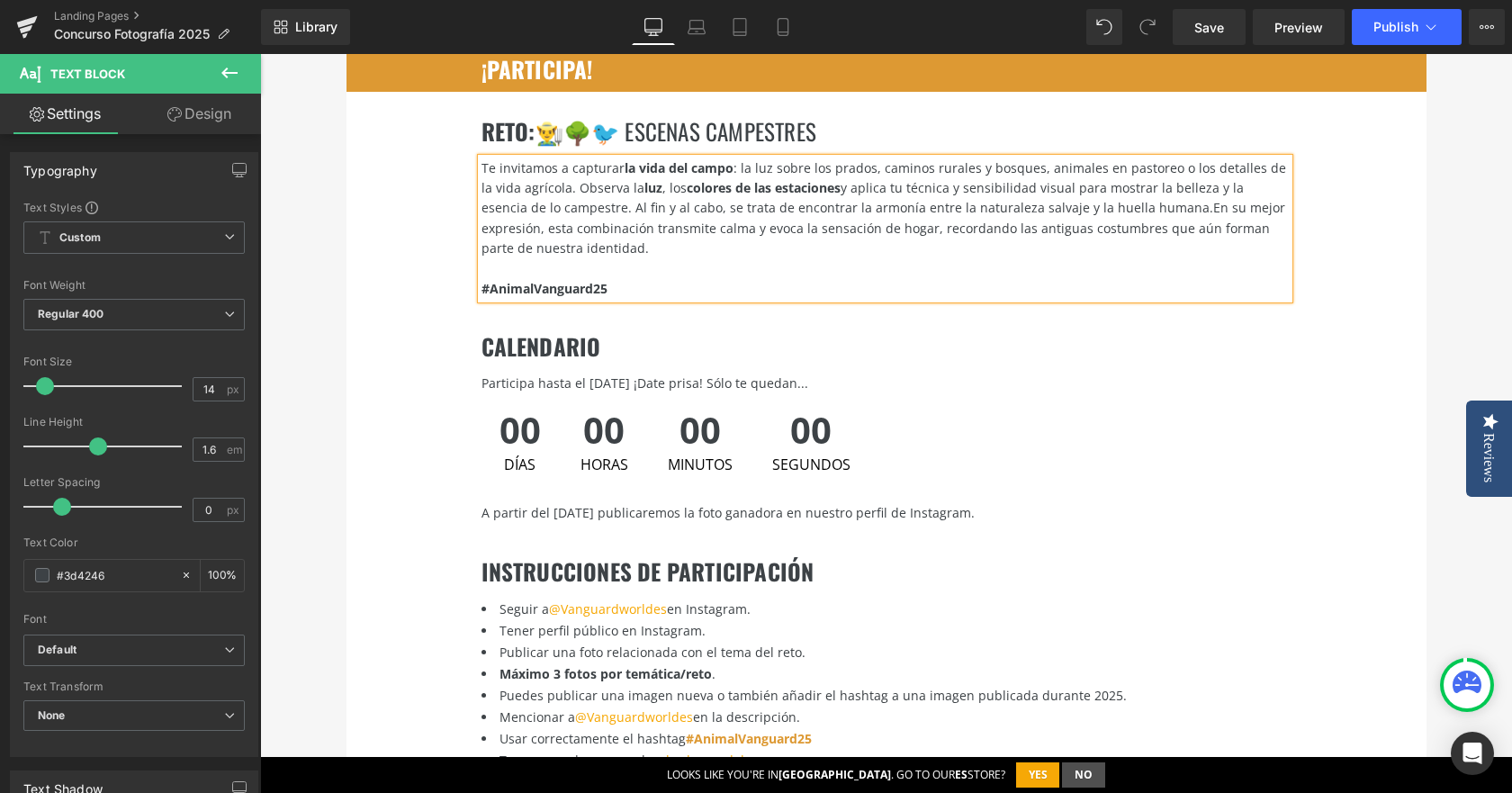
click at [559, 188] on div "Te invitamos a capturar la vida del campo : la luz sobre los prados, caminos ru…" at bounding box center [886, 209] width 808 height 101
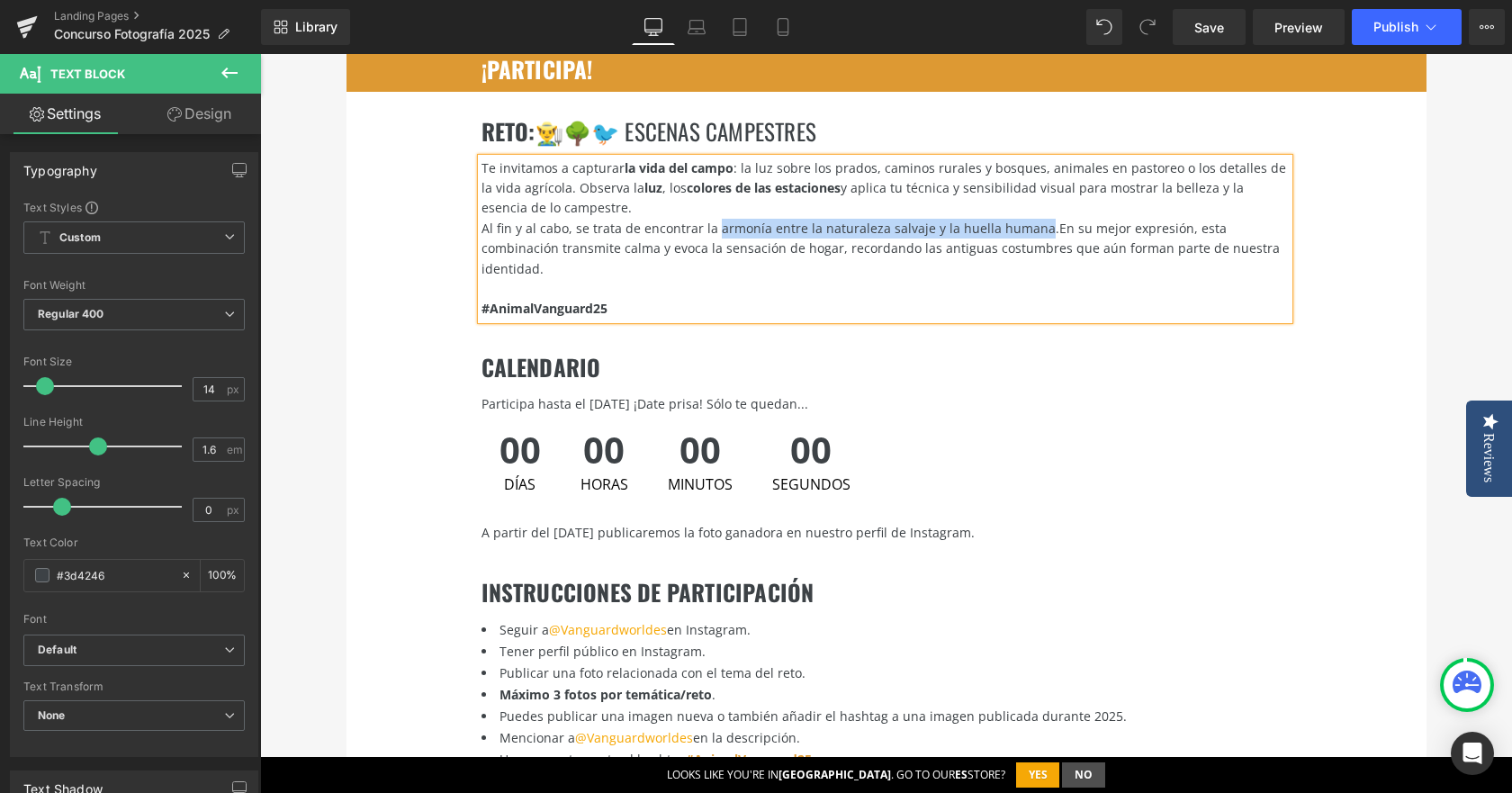
drag, startPoint x: 707, startPoint y: 207, endPoint x: 1026, endPoint y: 205, distance: 319.0
click at [1026, 219] on div "Al fin y al cabo, se trata de encontrar la armonía entre la naturaleza salvaje …" at bounding box center [886, 249] width 808 height 60
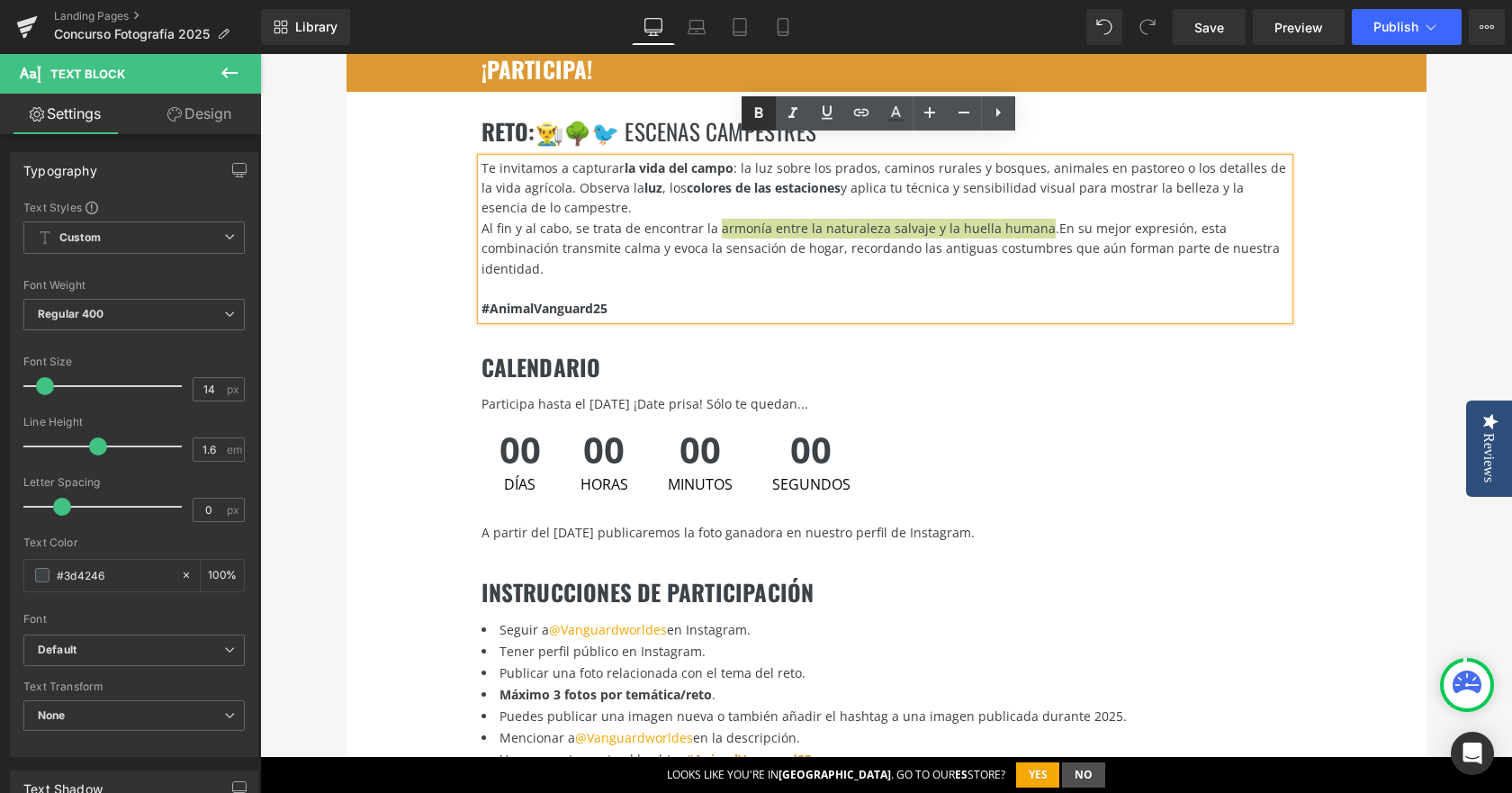
click at [755, 105] on icon at bounding box center [758, 113] width 22 height 22
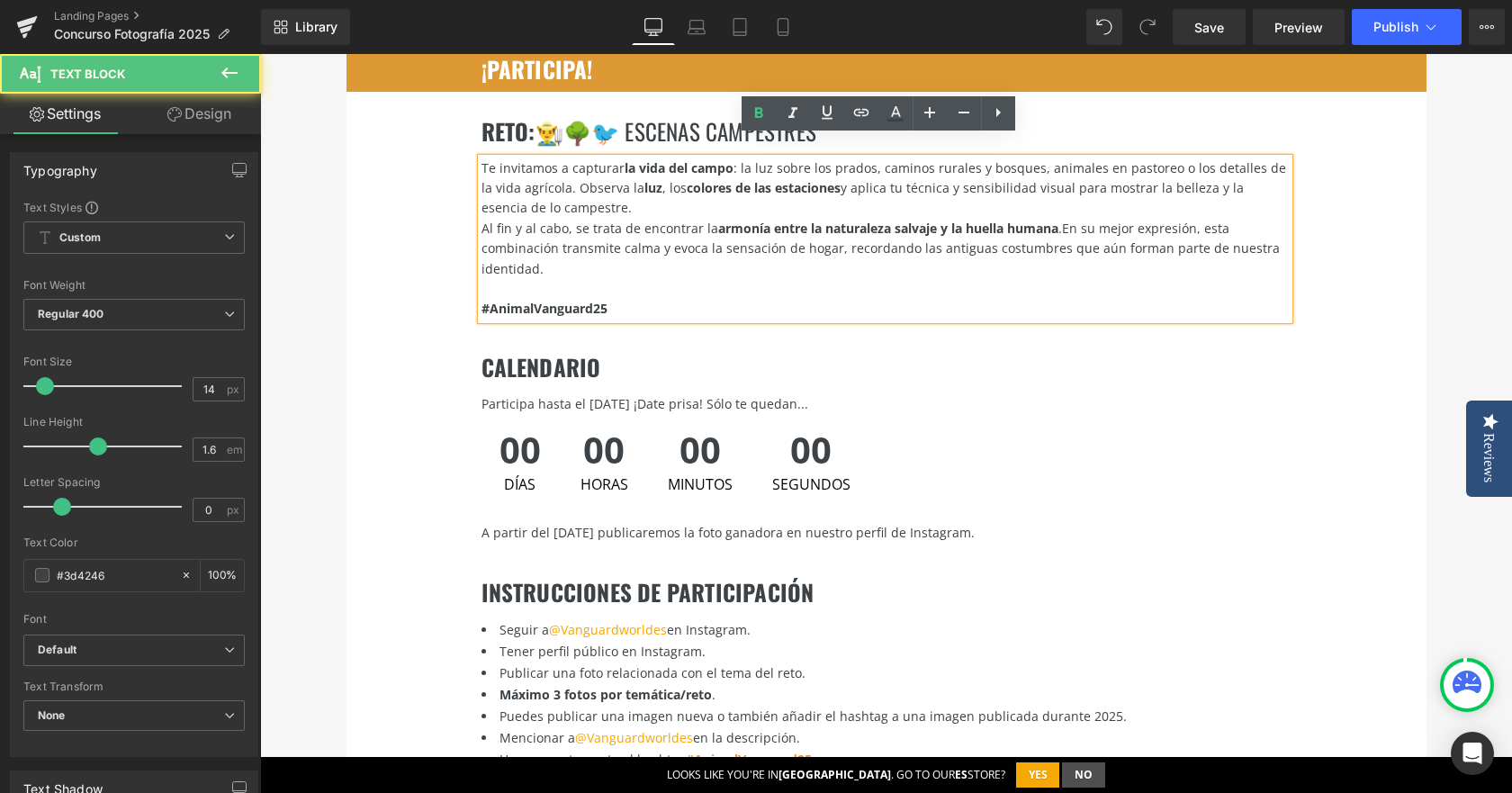
click at [631, 241] on div "Al fin y al cabo, se trata de encontrar la armonía entre la naturaleza salvaje …" at bounding box center [886, 249] width 808 height 60
click at [635, 229] on span "En su mejor expresión, esta combinación transmite calma y evoca la sensación de…" at bounding box center [881, 248] width 798 height 57
click at [760, 114] on icon at bounding box center [758, 114] width 8 height 11
click at [740, 241] on div "Al fin y al cabo, se trata de encontrar la armonía entre la naturaleza salvaje …" at bounding box center [886, 249] width 808 height 60
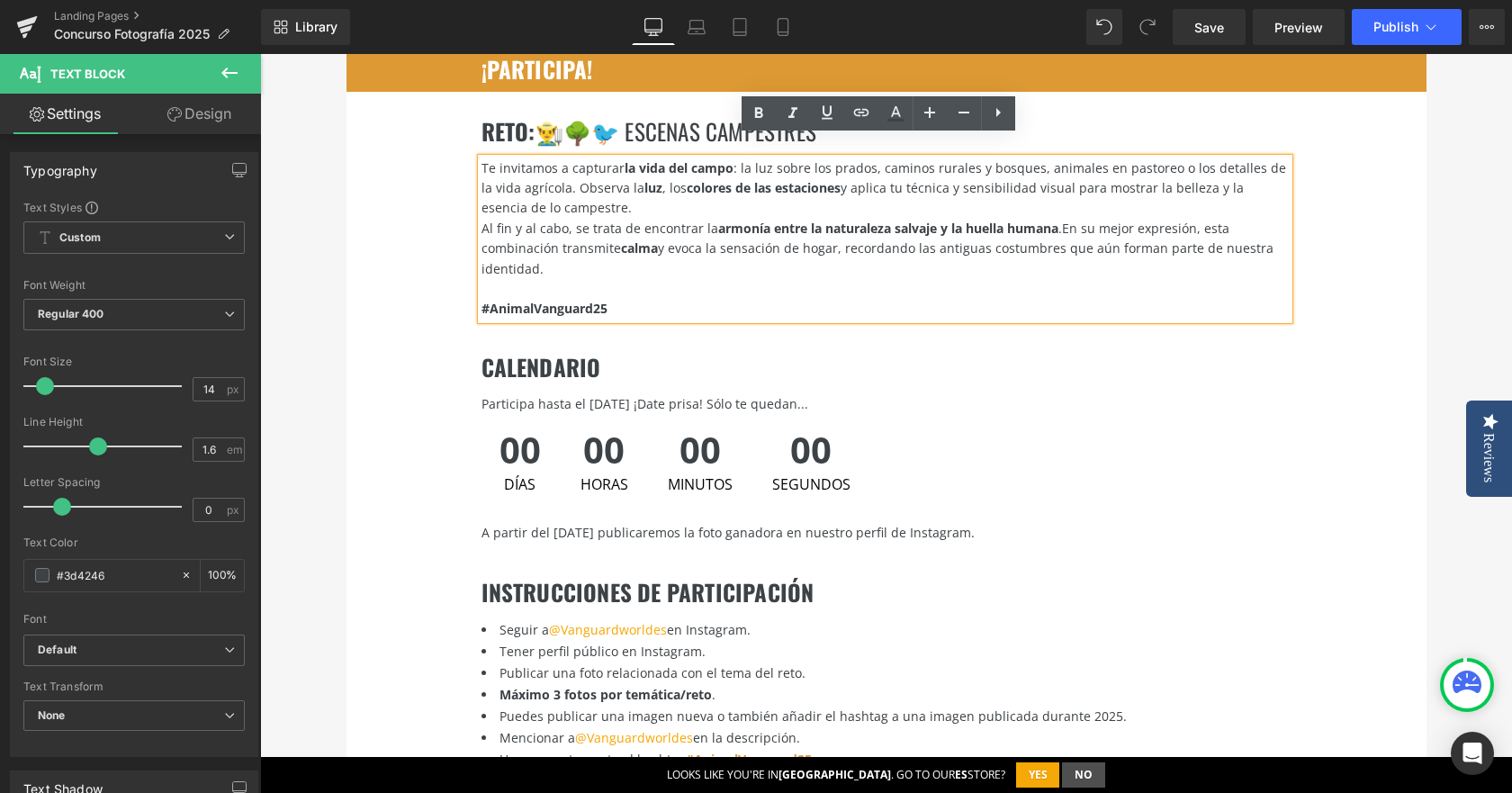
click at [841, 279] on div at bounding box center [886, 288] width 808 height 20
click at [788, 248] on div "Al fin y al cabo, se trata de encontrar la armonía entre la naturaleza salvaje …" at bounding box center [886, 249] width 808 height 60
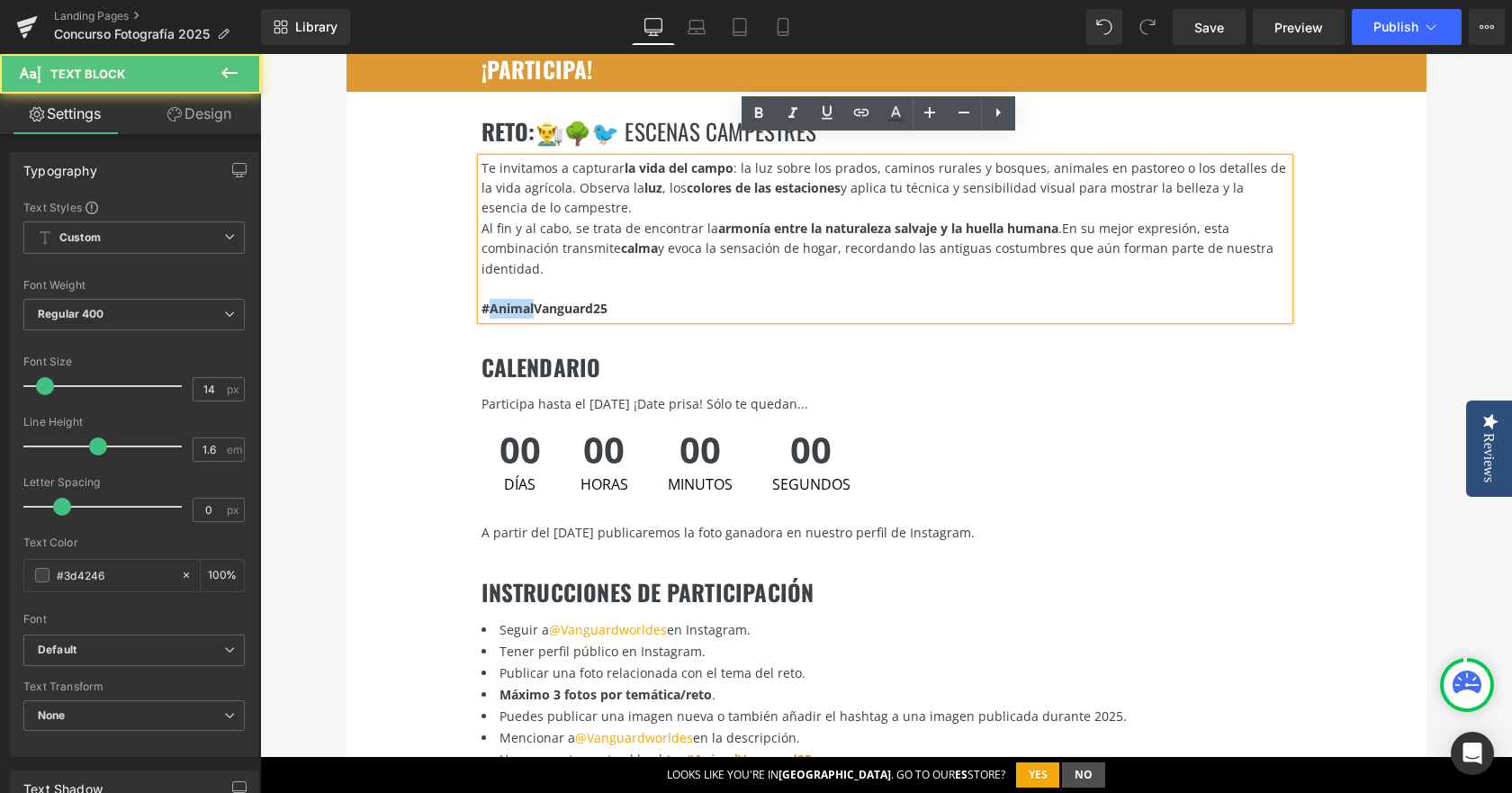
drag, startPoint x: 529, startPoint y: 290, endPoint x: 480, endPoint y: 289, distance: 49.0
click at [482, 300] on strong "#AnimalVanguard25" at bounding box center [545, 308] width 126 height 17
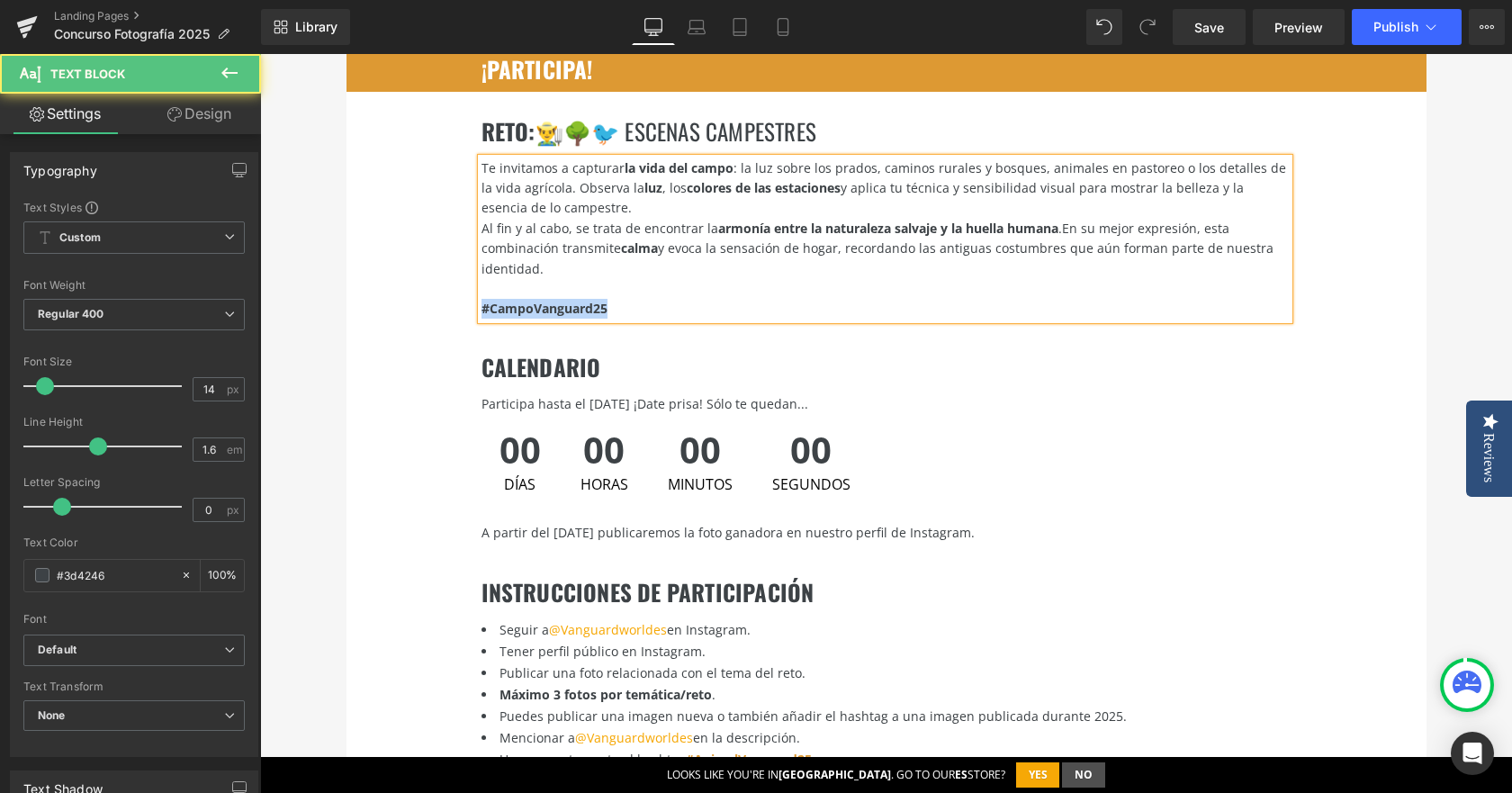
drag, startPoint x: 638, startPoint y: 291, endPoint x: 449, endPoint y: 290, distance: 189.0
click at [449, 290] on div "RETO : 👨‍🌾🌳🐦 escenas campestres Heading Te invitamos a capturar la vida del cam…" at bounding box center [887, 210] width 1080 height 236
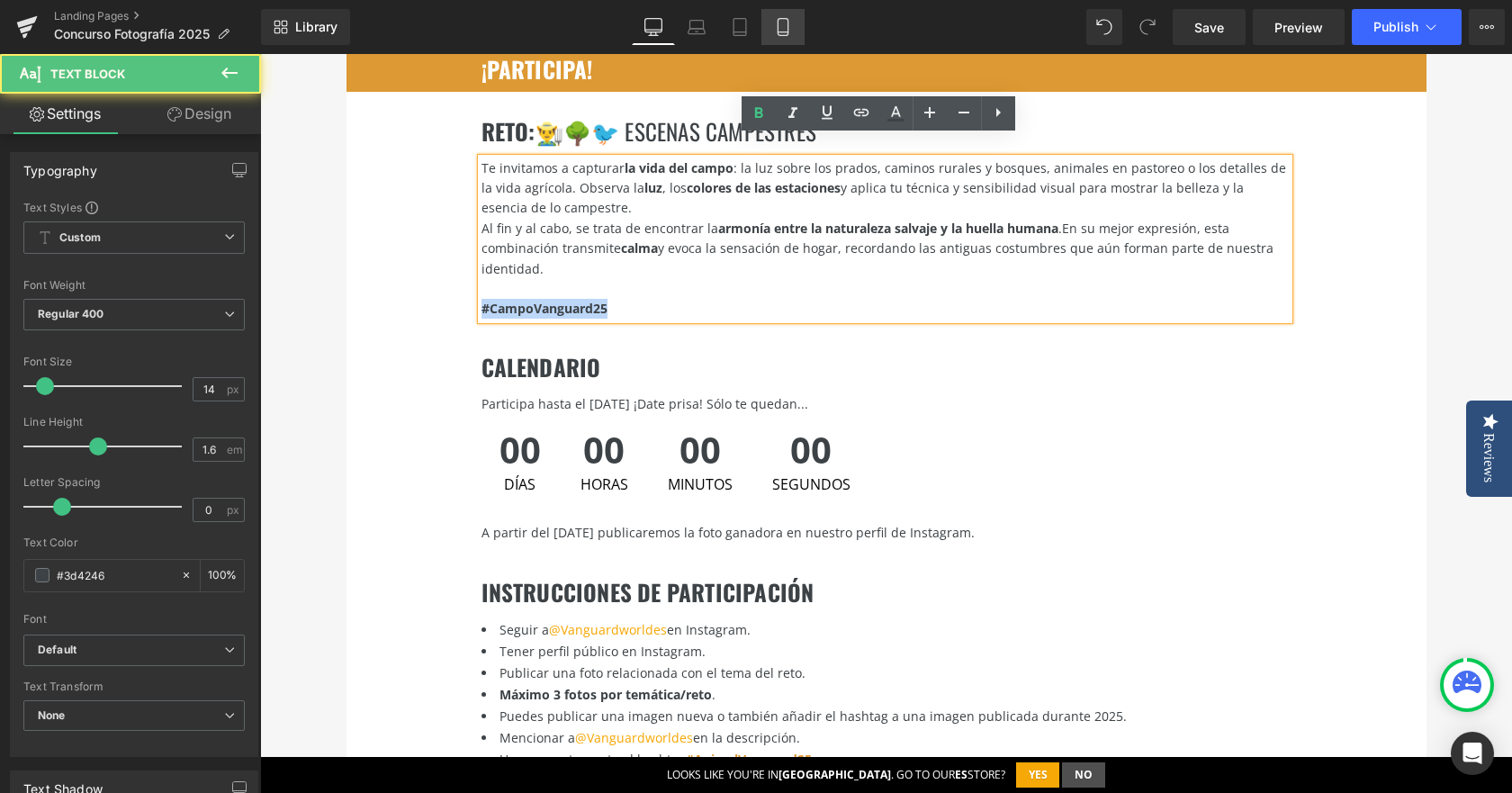
copy strong "#CampoVanguard25"
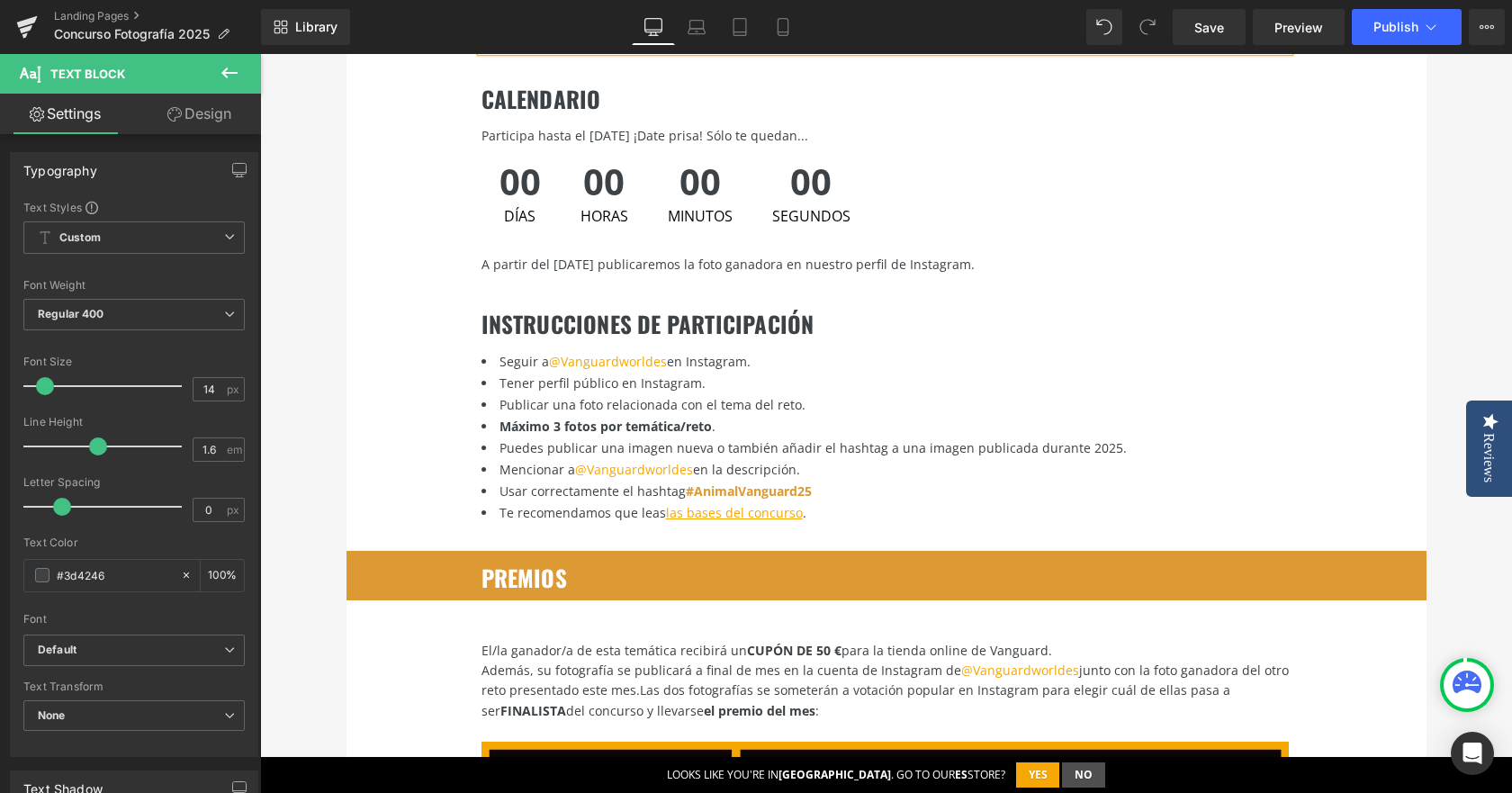
scroll to position [2701, 0]
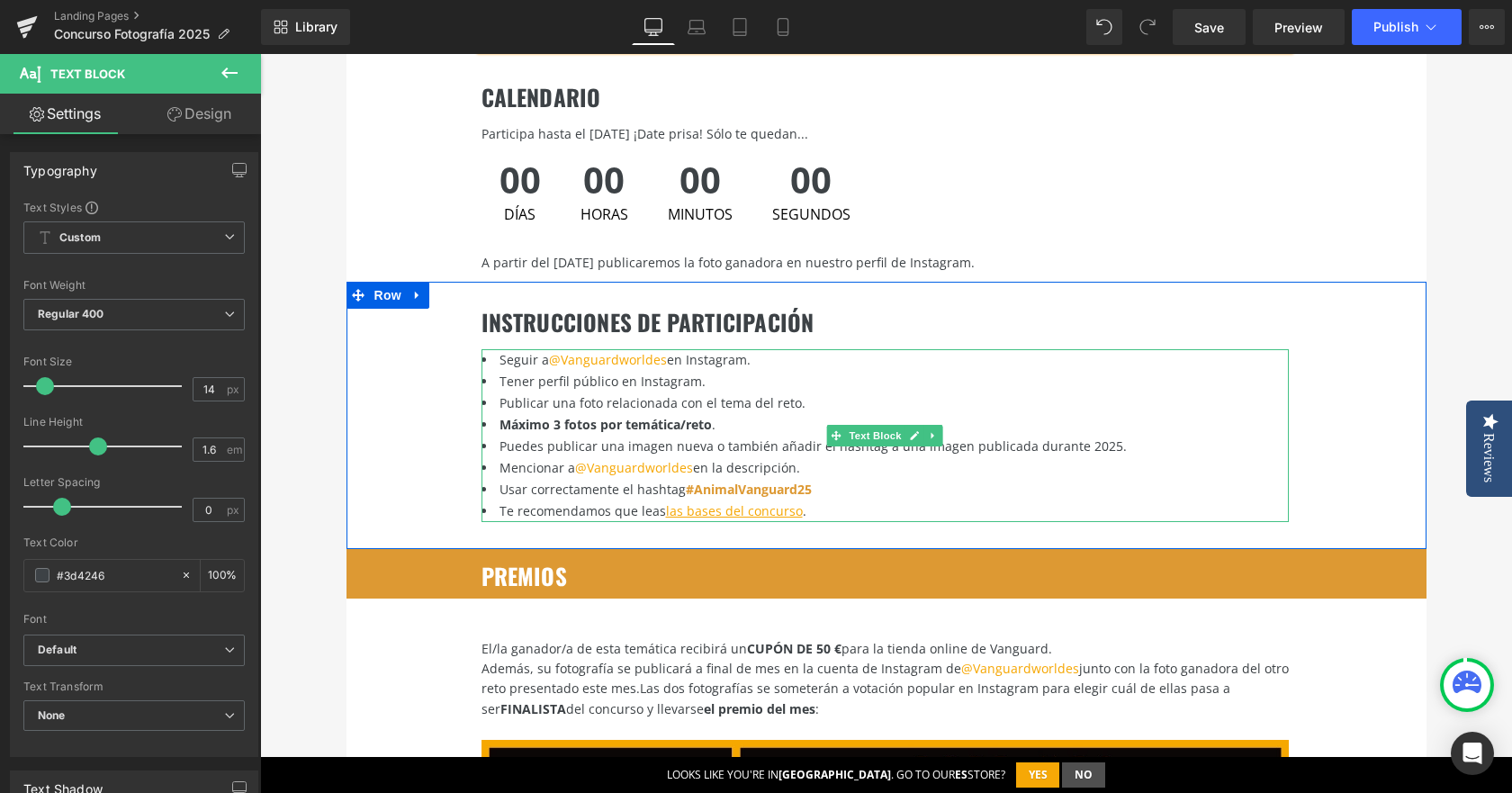
click at [722, 458] on li "Mencionar a @Vanguardworldes en la descripción." at bounding box center [886, 468] width 808 height 22
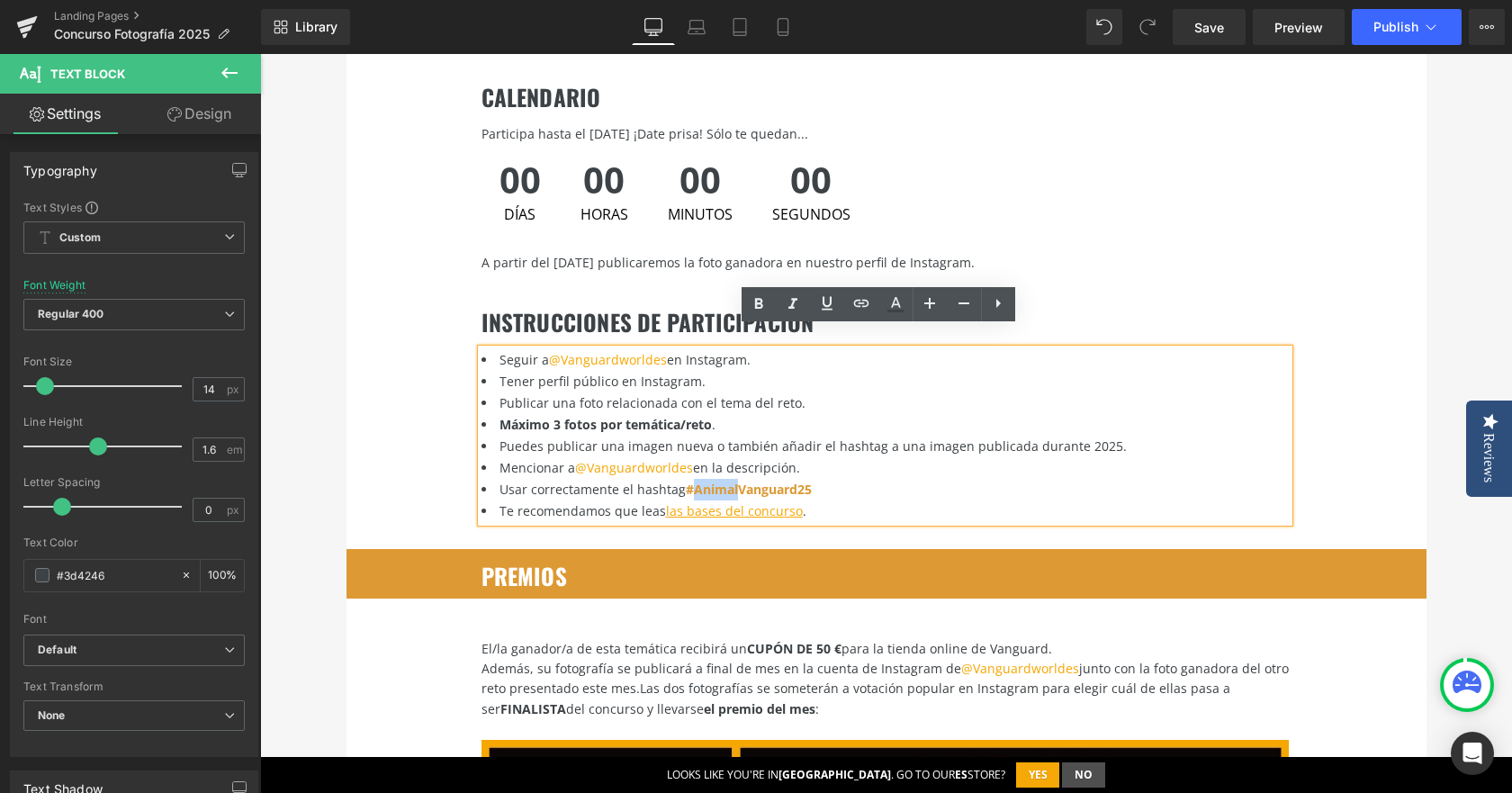
drag, startPoint x: 687, startPoint y: 468, endPoint x: 730, endPoint y: 469, distance: 43.0
click at [730, 481] on font "#AnimalVanguard25" at bounding box center [748, 490] width 126 height 17
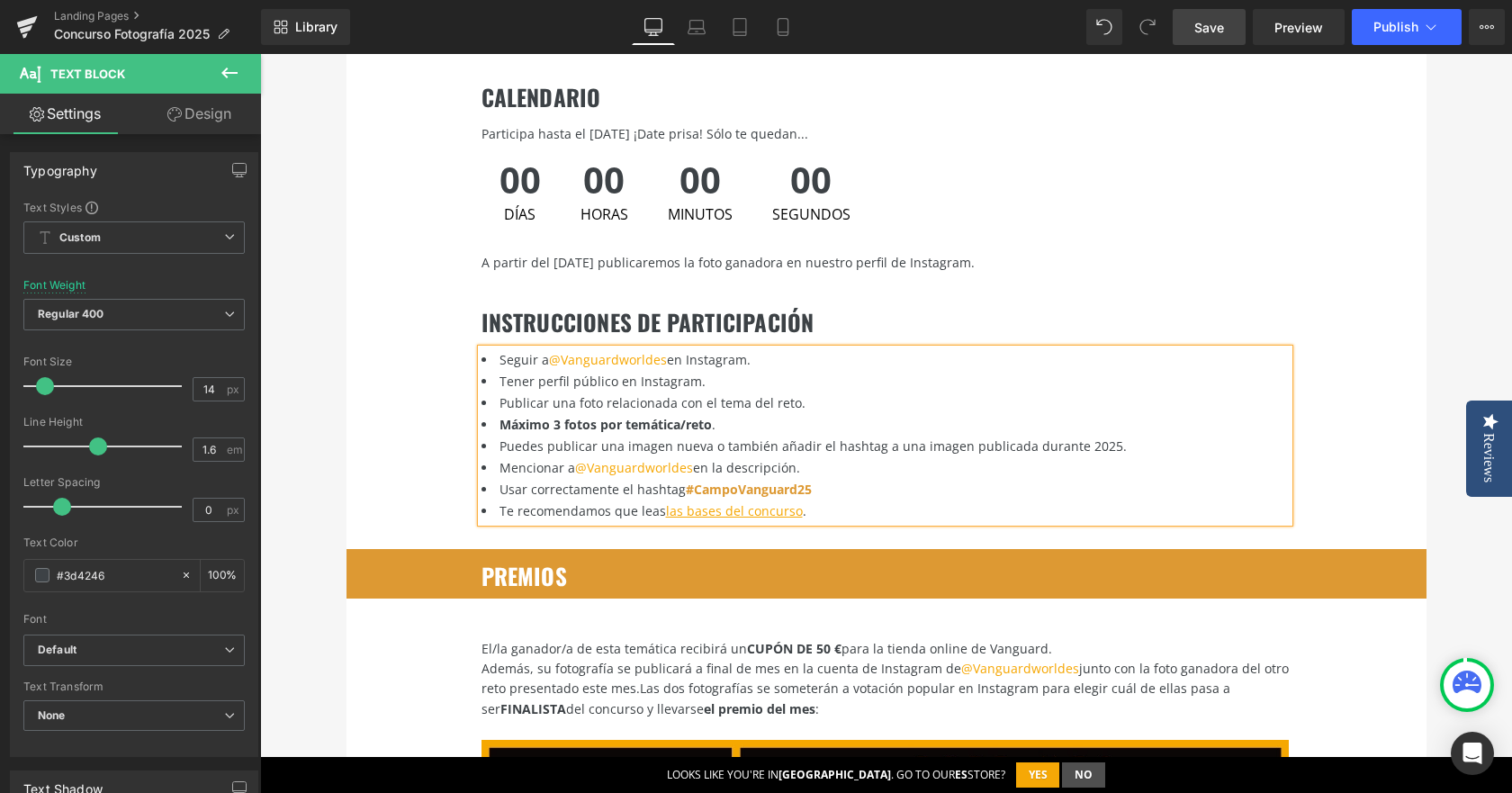
click at [1211, 38] on link "Save" at bounding box center [1210, 27] width 73 height 36
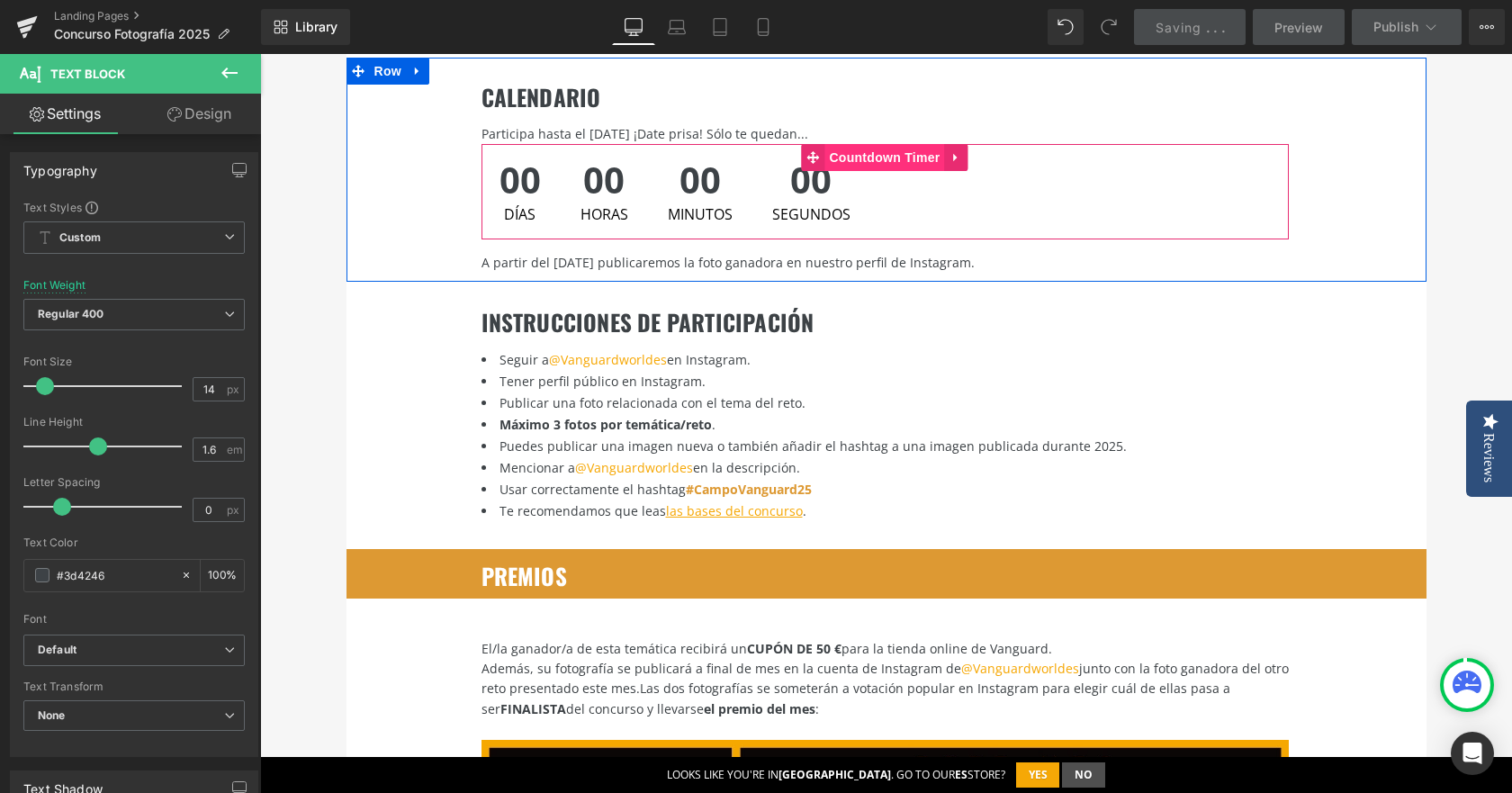
click at [850, 144] on span "Countdown Timer" at bounding box center [884, 157] width 119 height 27
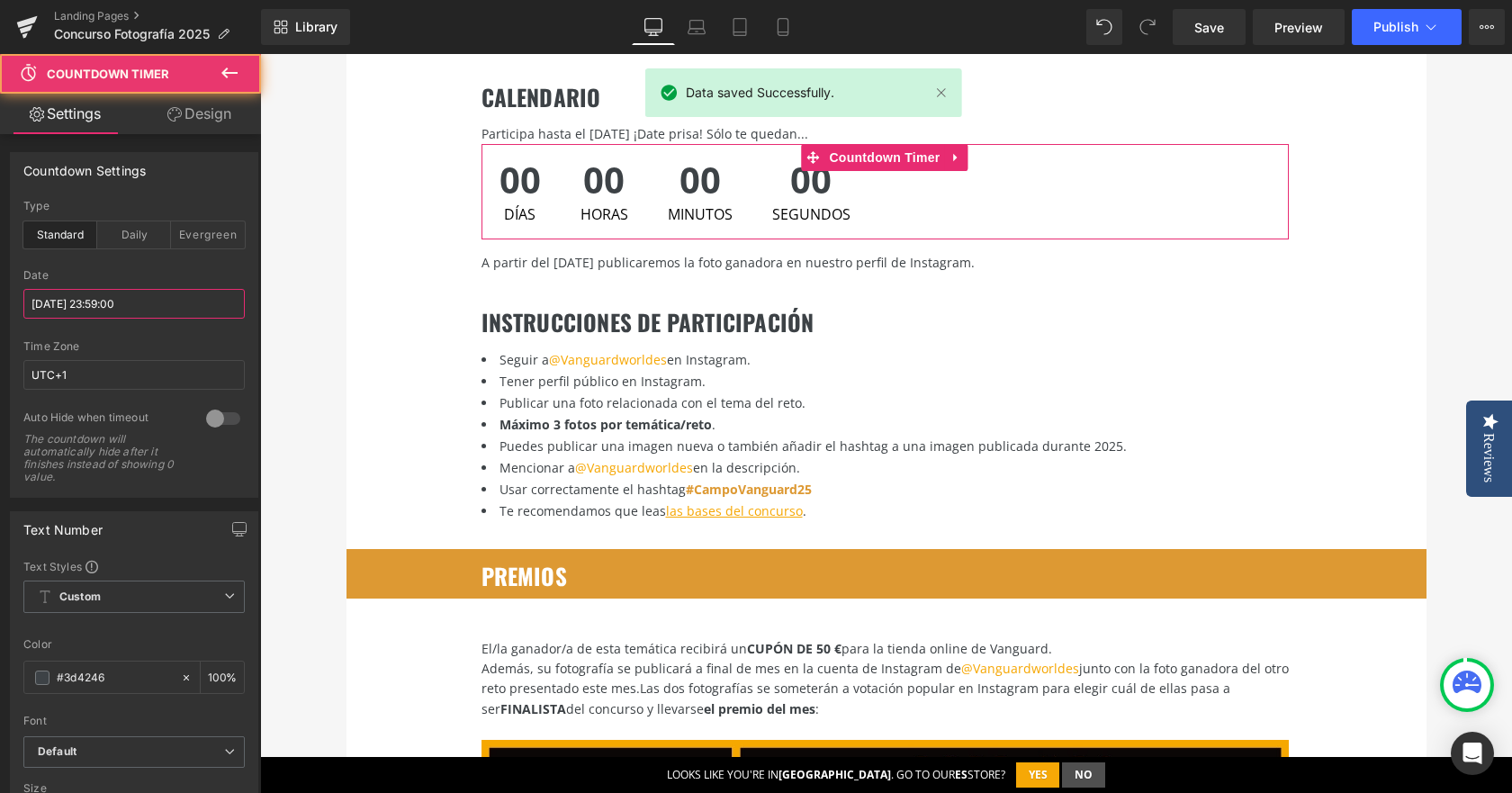
click at [101, 306] on input "2025/10/08 23:59:00" at bounding box center [134, 304] width 222 height 30
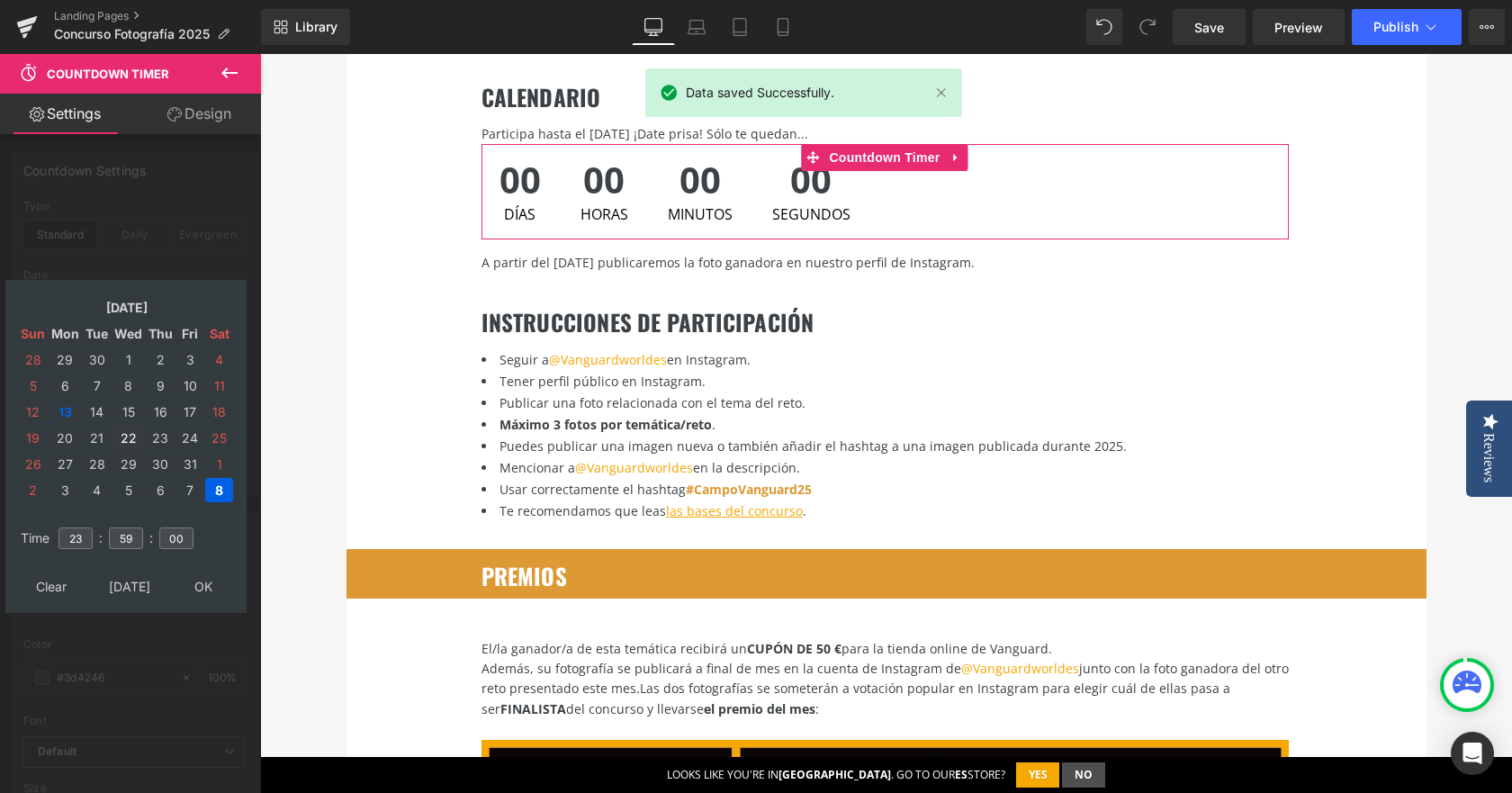
click at [122, 435] on td "22" at bounding box center [129, 438] width 32 height 24
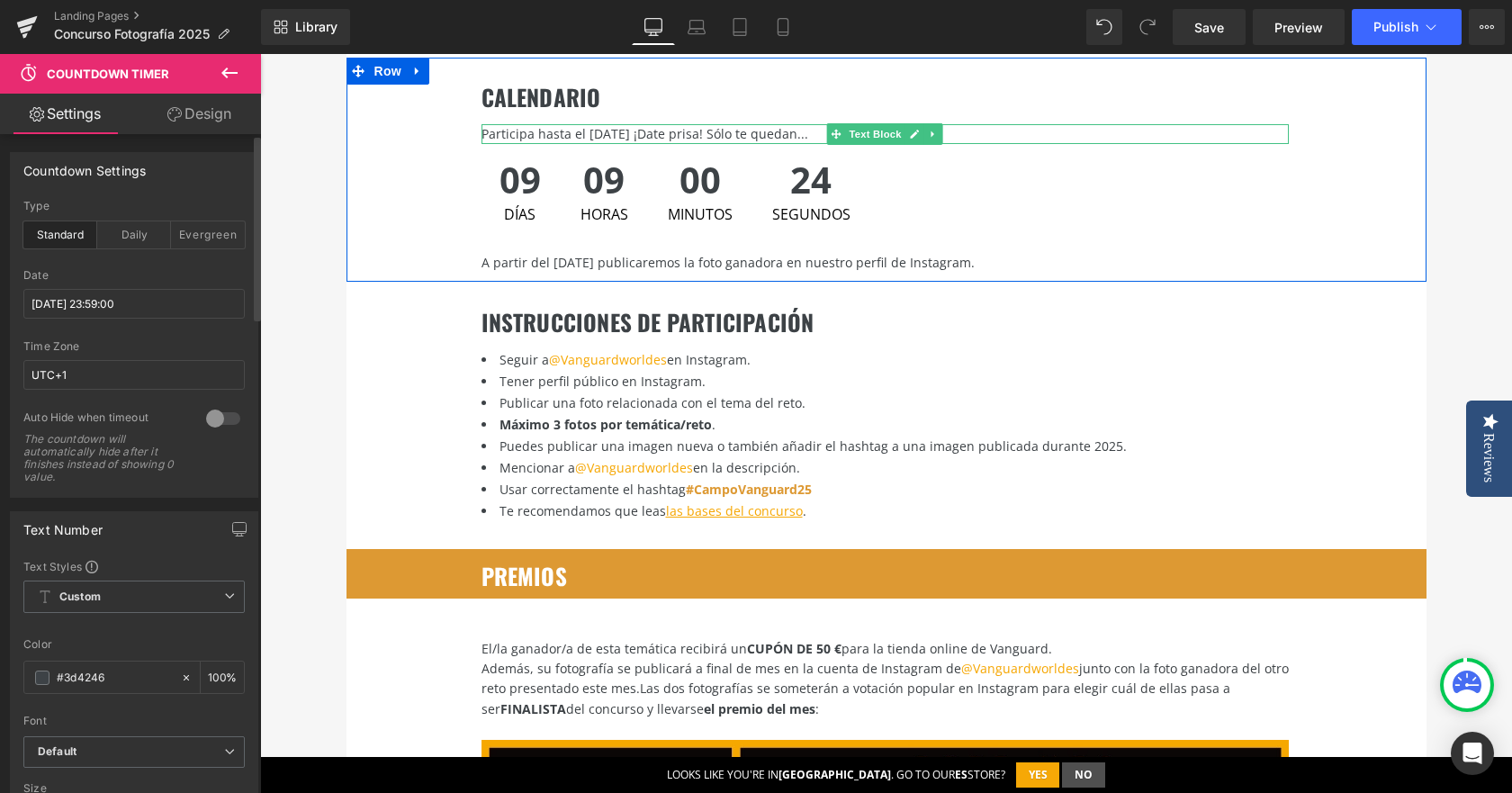
click at [582, 124] on div "Participa hasta el 8 de octubre ¡Date prisa! Sólo te quedan..." at bounding box center [886, 133] width 808 height 20
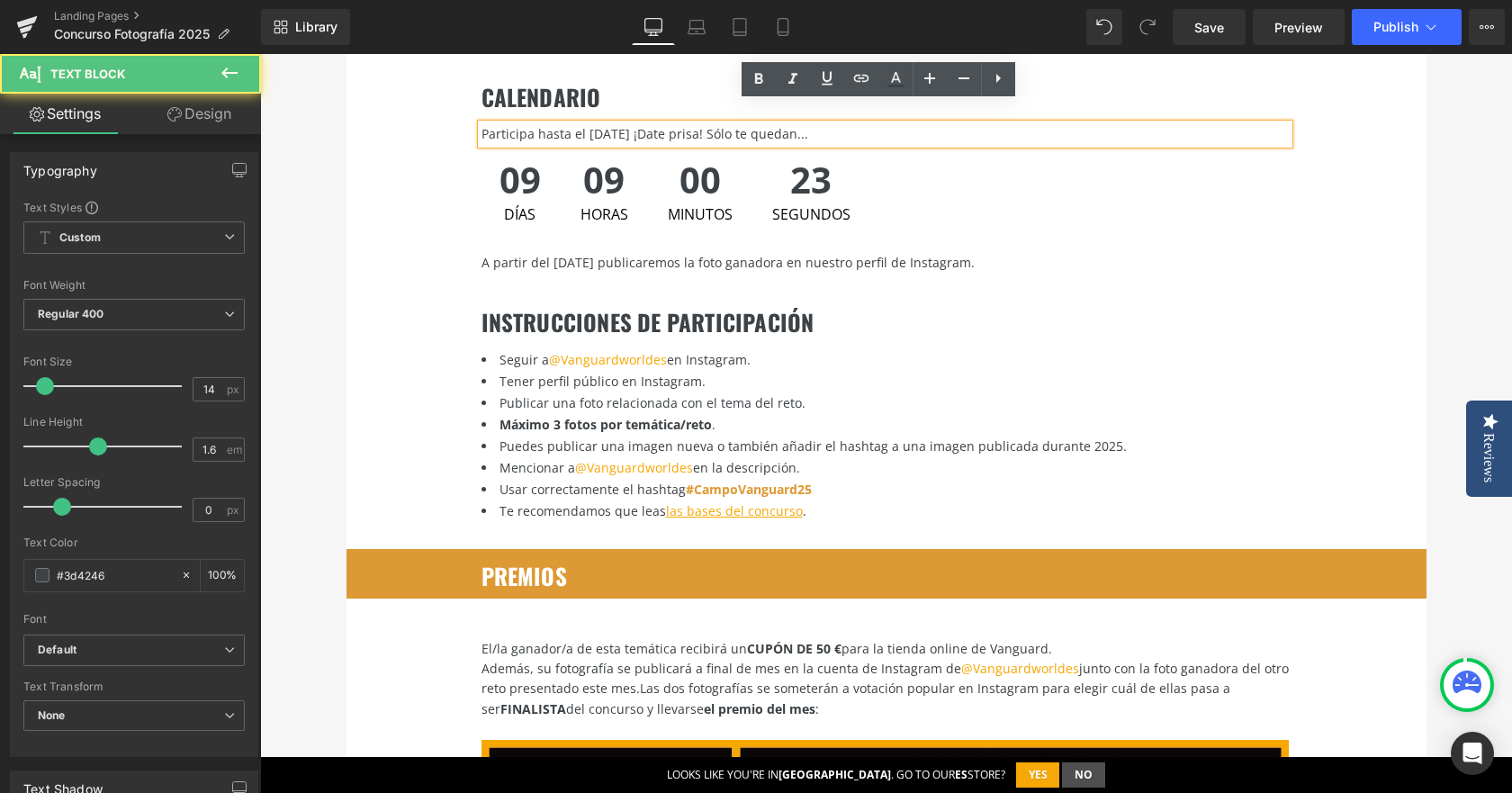
click at [582, 124] on div "Participa hasta el 8 de octubre ¡Date prisa! Sólo te quedan..." at bounding box center [886, 133] width 808 height 20
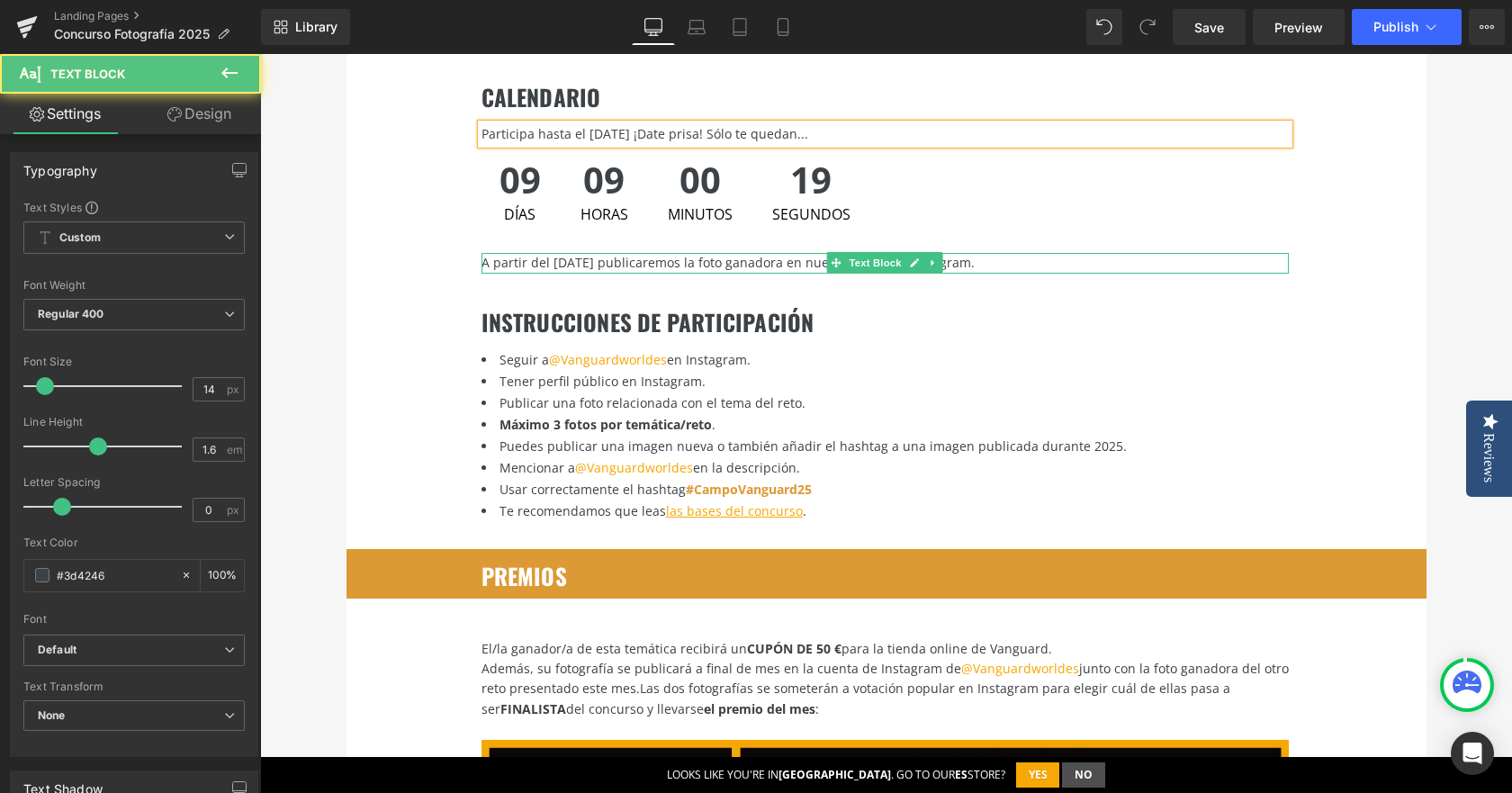
click at [544, 253] on div "A partir del 9 de octubre publicaremos la foto ganadora en nuestro perfil de In…" at bounding box center [886, 262] width 808 height 20
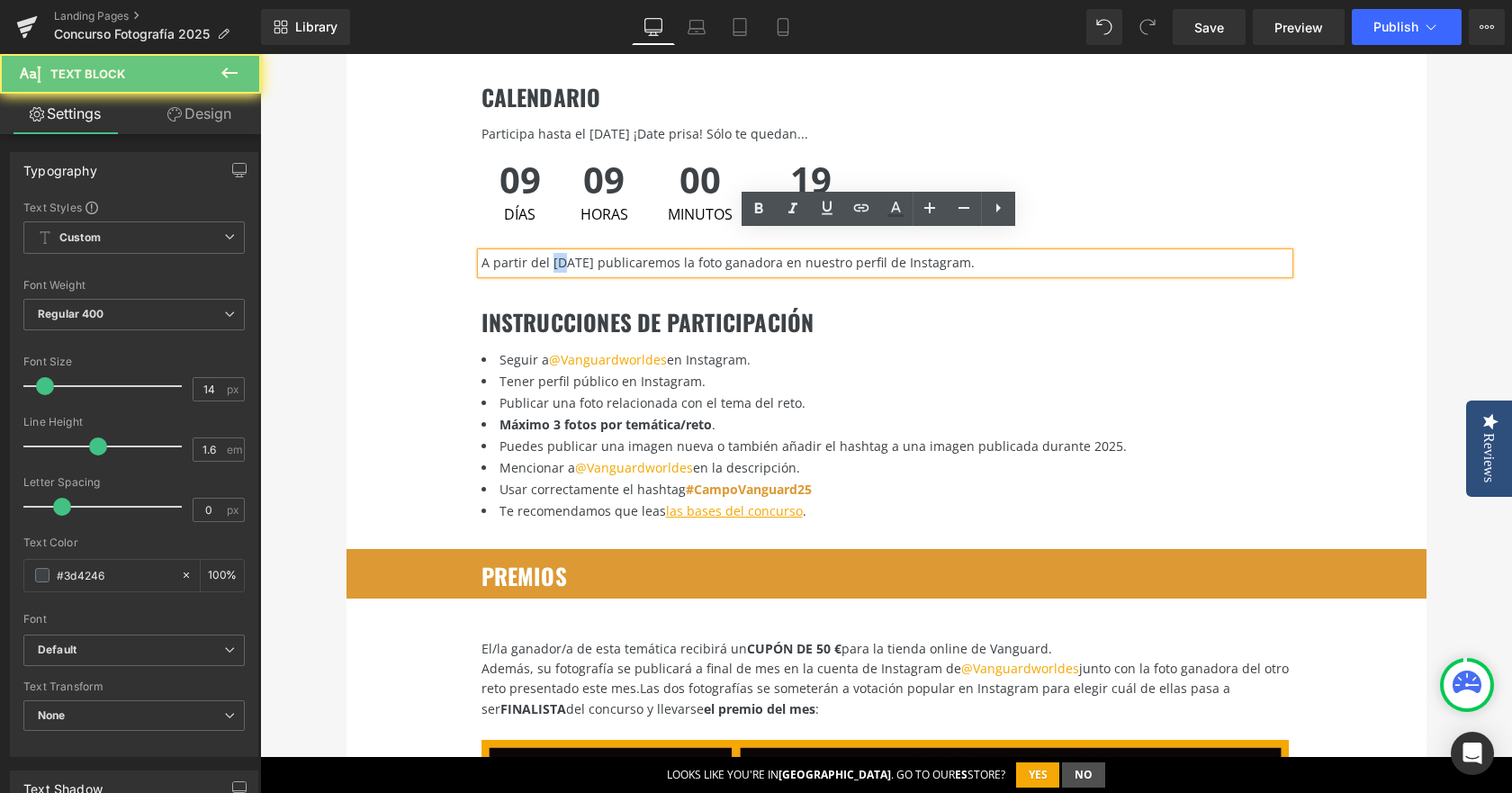
click at [551, 253] on div "A partir del 9 de octubre publicaremos la foto ganadora en nuestro perfil de In…" at bounding box center [886, 262] width 808 height 20
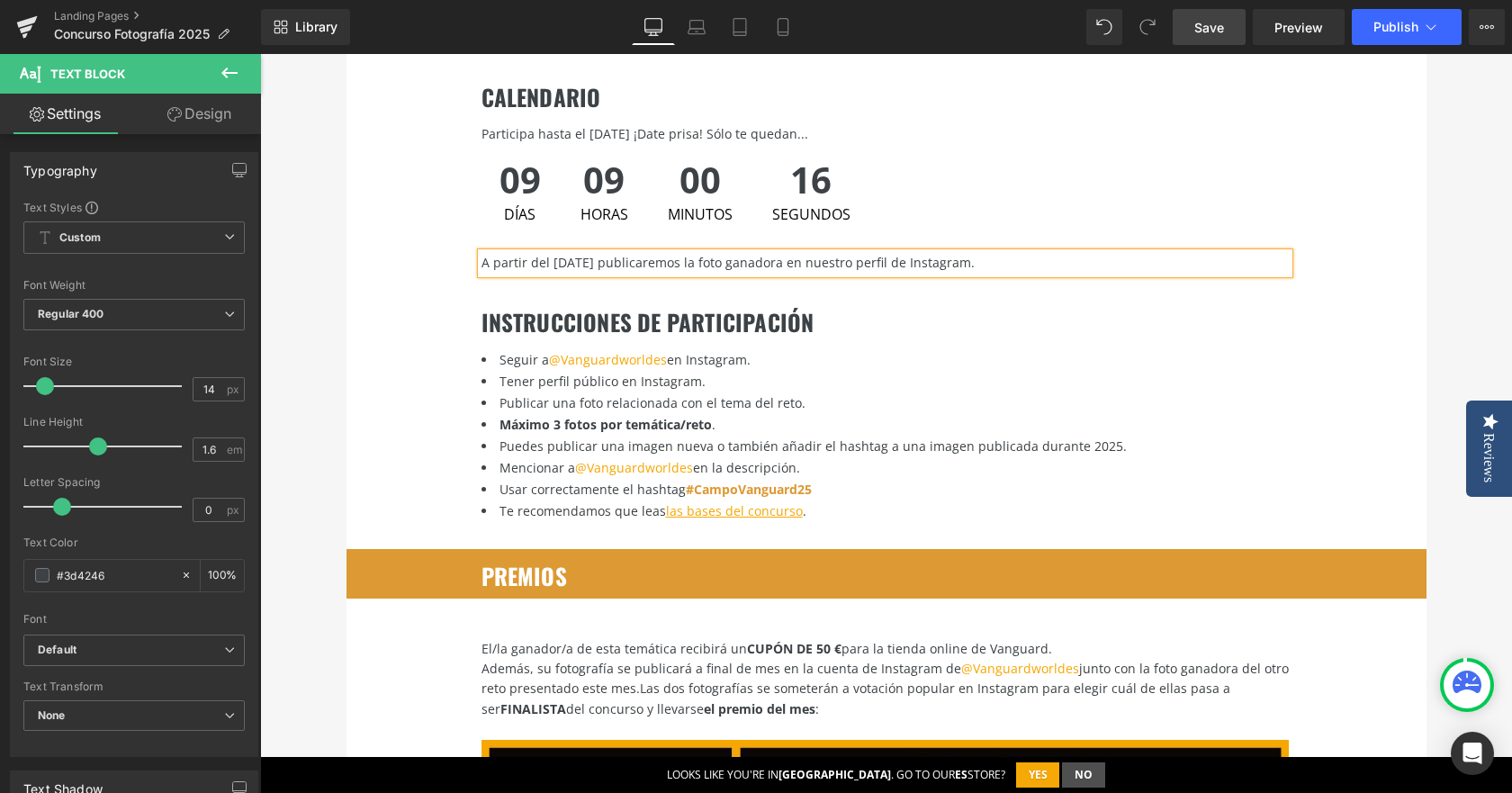
click at [1215, 25] on span "Save" at bounding box center [1210, 27] width 30 height 19
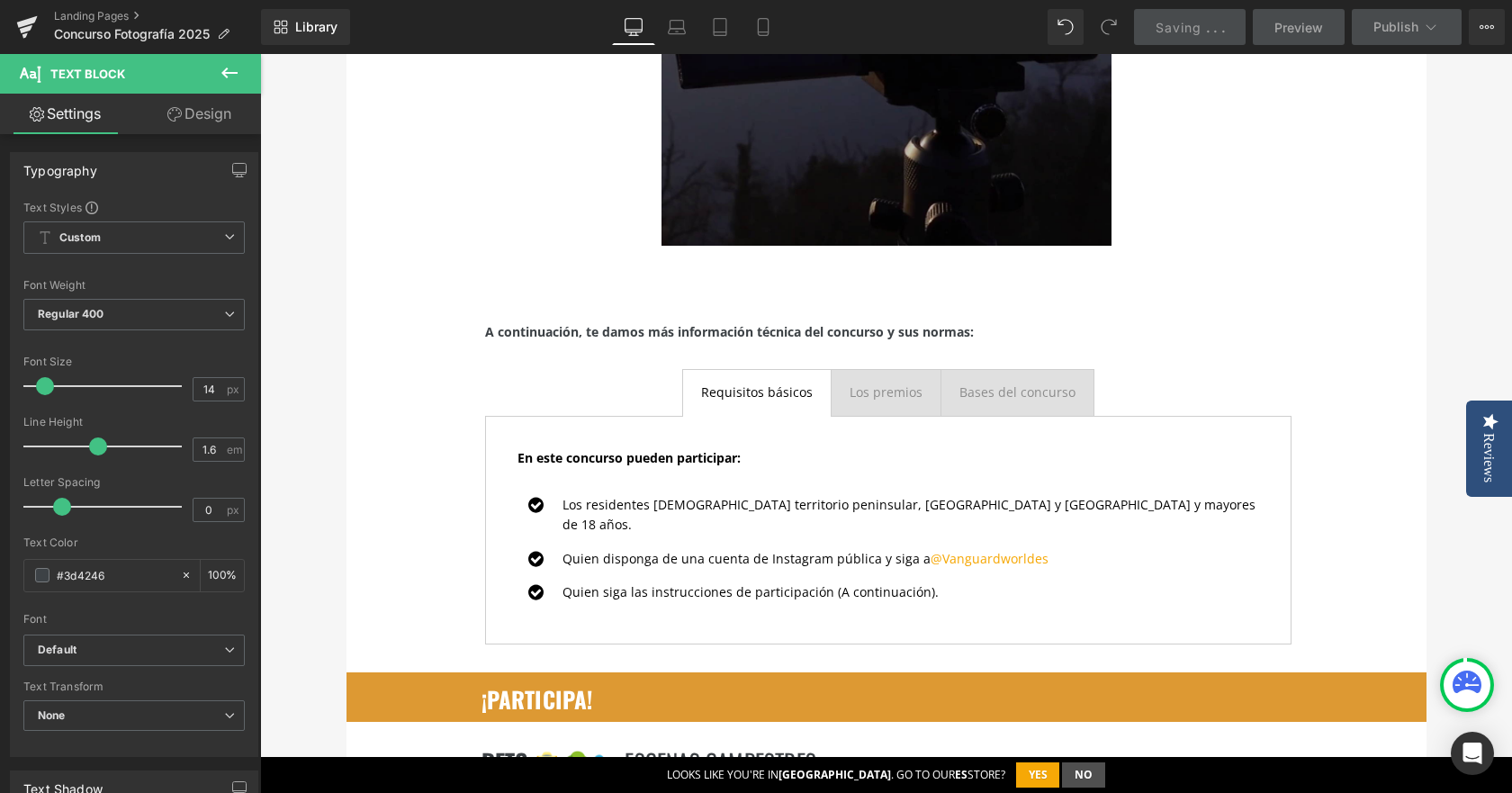
scroll to position [2341, 0]
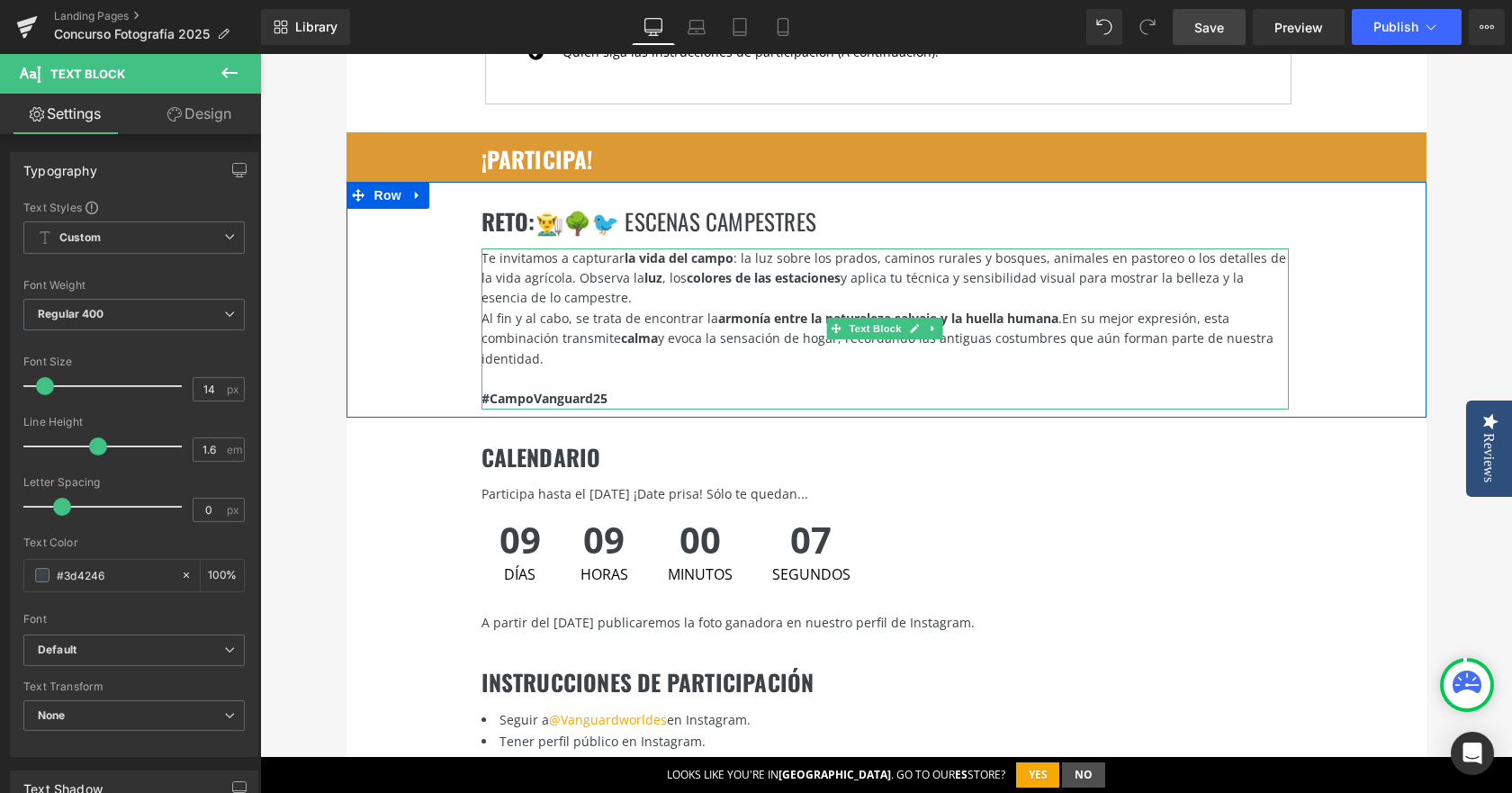
click at [556, 261] on div "Te invitamos a capturar la vida del campo : la luz sobre los prados, caminos ru…" at bounding box center [886, 279] width 808 height 60
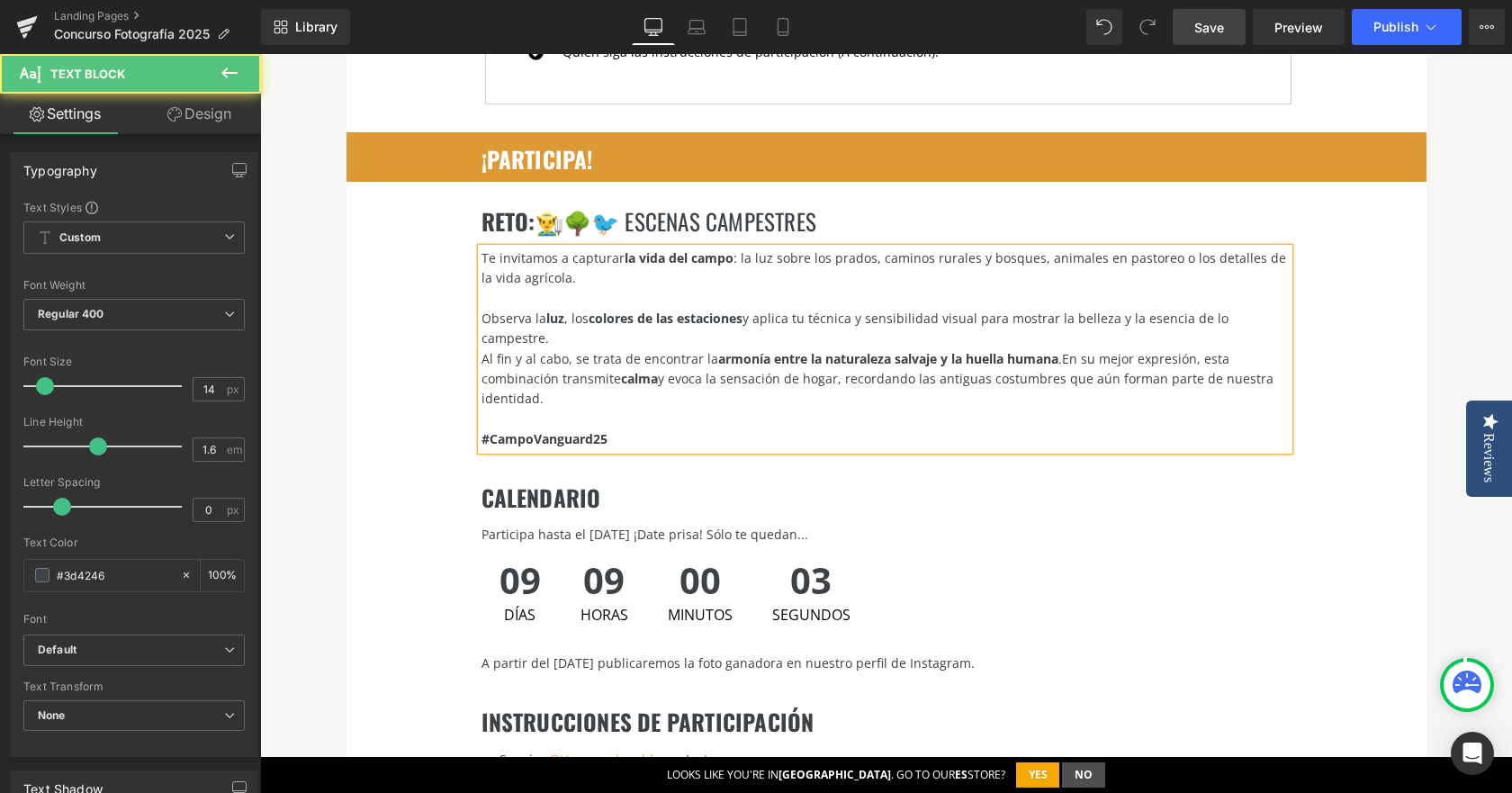
click at [482, 350] on div "Al fin y al cabo, se trata de encontrar la armonía entre la naturaleza salvaje …" at bounding box center [886, 380] width 808 height 60
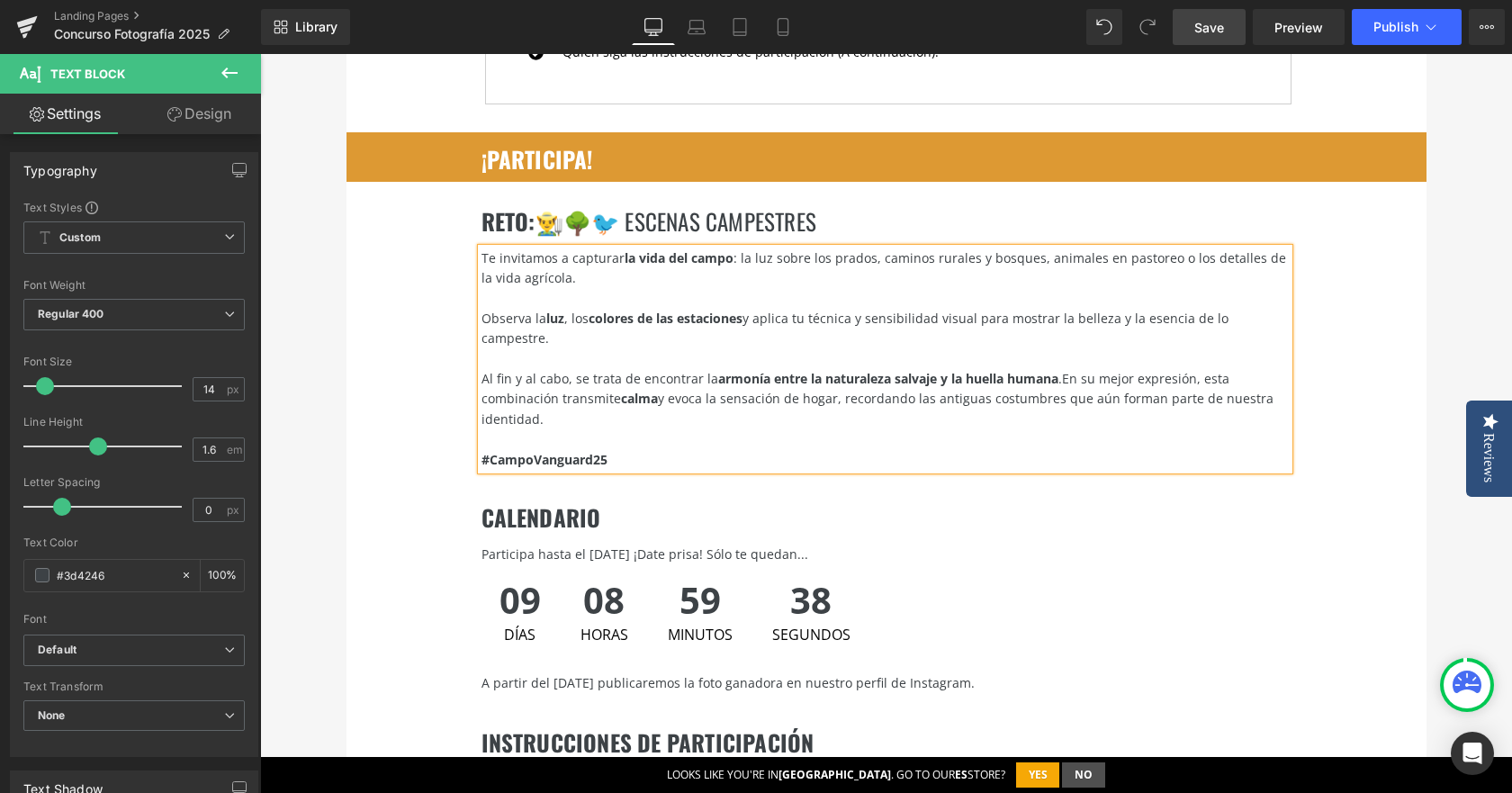
click at [894, 370] on span "En su mejor expresión, esta combinación transmite calma y evoca la sensación de…" at bounding box center [877, 398] width 792 height 57
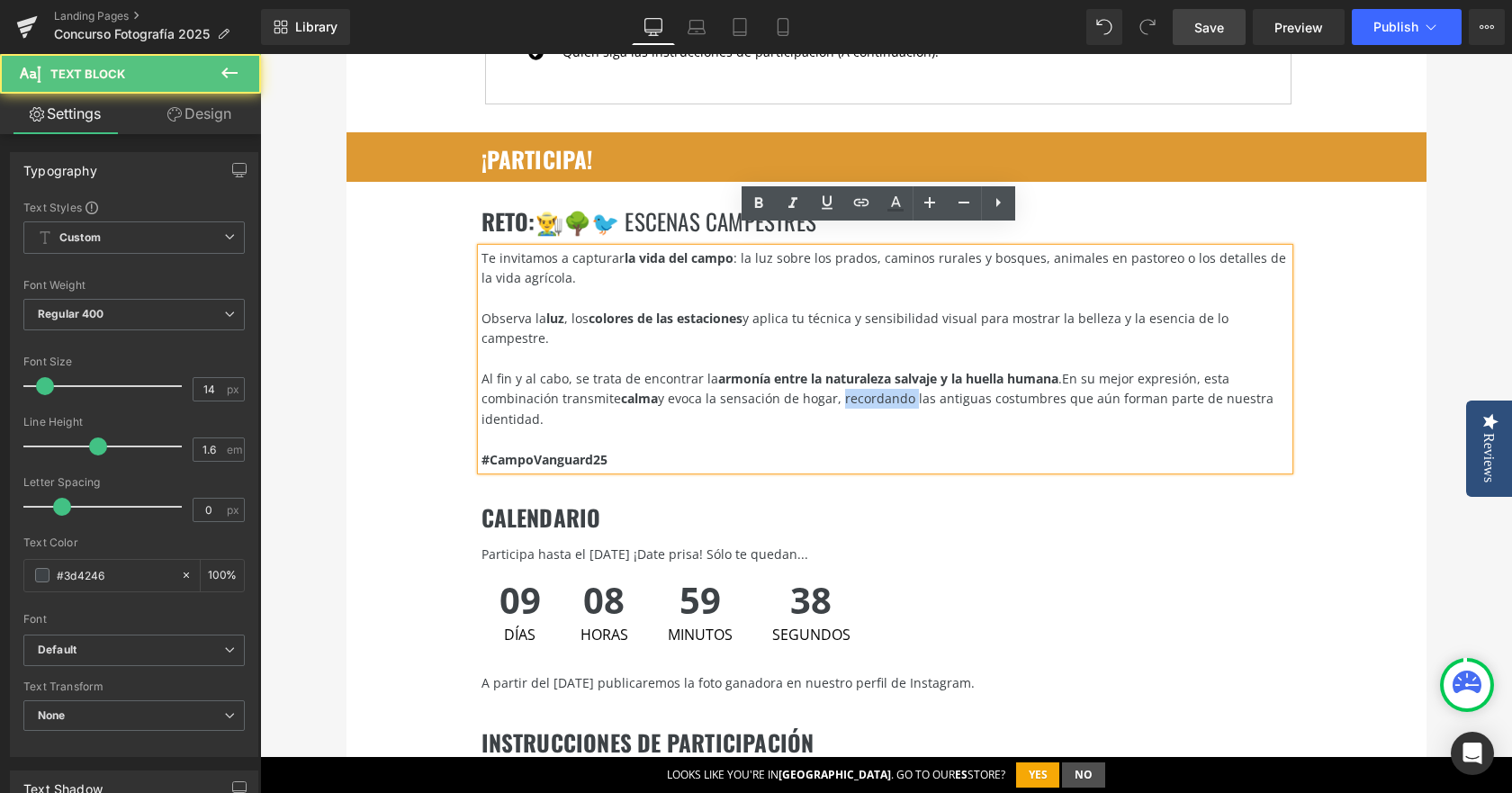
click at [894, 370] on span "En su mejor expresión, esta combinación transmite calma y evoca la sensación de…" at bounding box center [877, 398] width 792 height 57
click at [970, 380] on div "Al fin y al cabo, se trata de encontrar la armonía entre la naturaleza salvaje …" at bounding box center [886, 399] width 808 height 60
click at [953, 370] on span "En su mejor expresión, esta combinación transmite calma y evoca la sensación de…" at bounding box center [877, 398] width 792 height 57
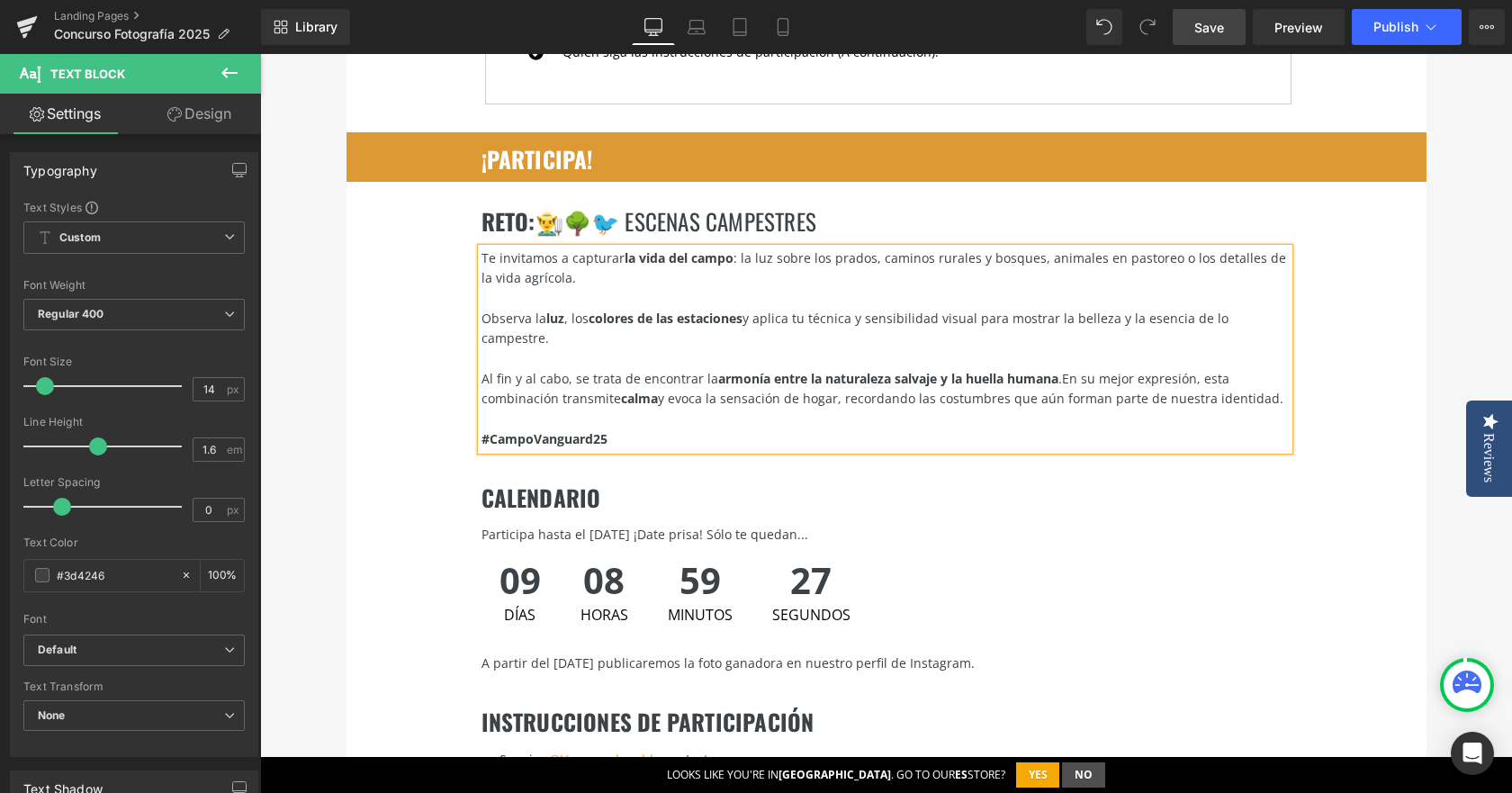
click at [1002, 370] on span "En su mejor expresión, esta combinación transmite calma y evoca la sensación de…" at bounding box center [883, 388] width 802 height 37
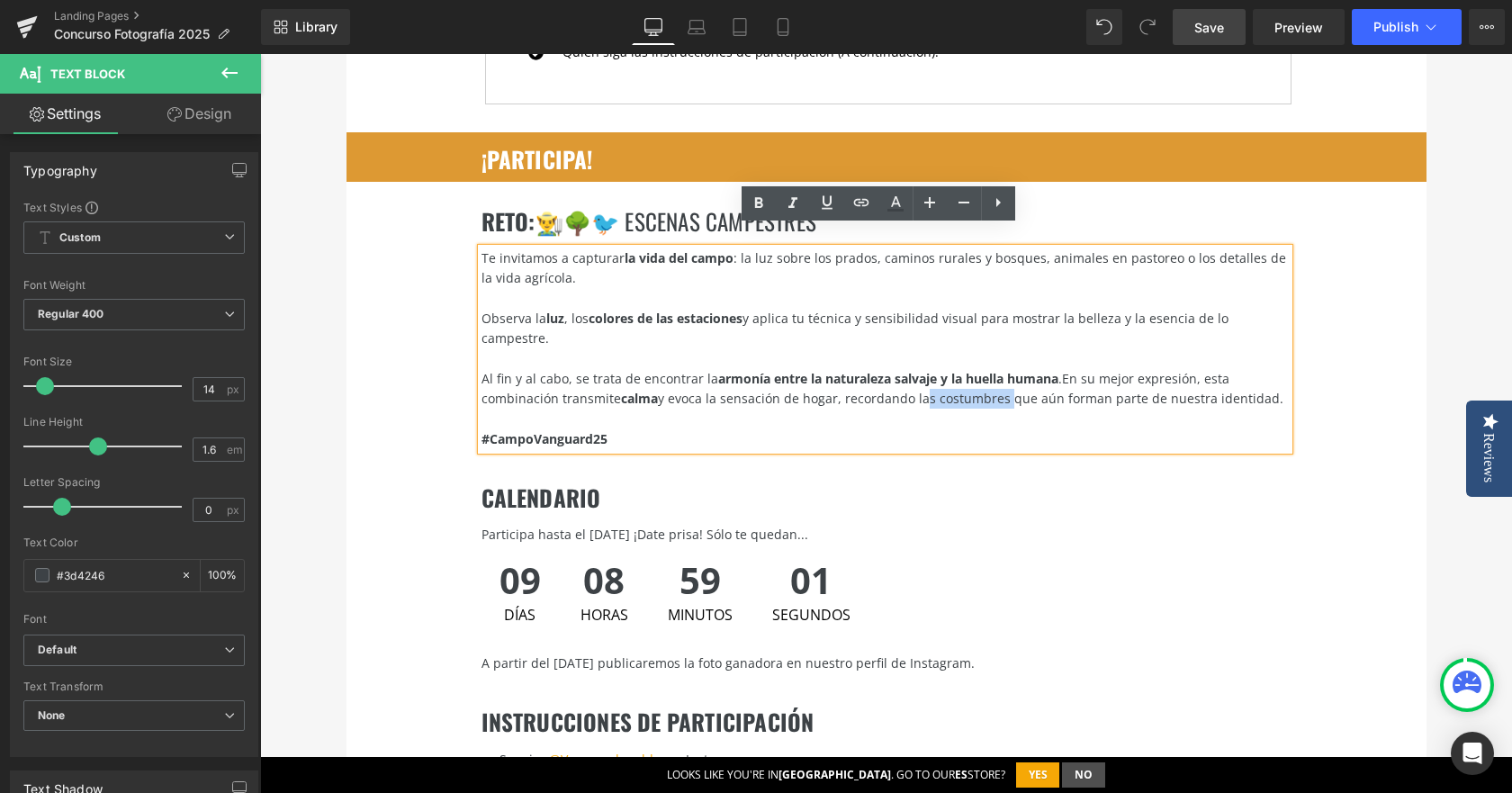
drag, startPoint x: 918, startPoint y: 361, endPoint x: 999, endPoint y: 361, distance: 81.0
click at [999, 370] on span "En su mejor expresión, esta combinación transmite calma y evoca la sensación de…" at bounding box center [883, 388] width 802 height 37
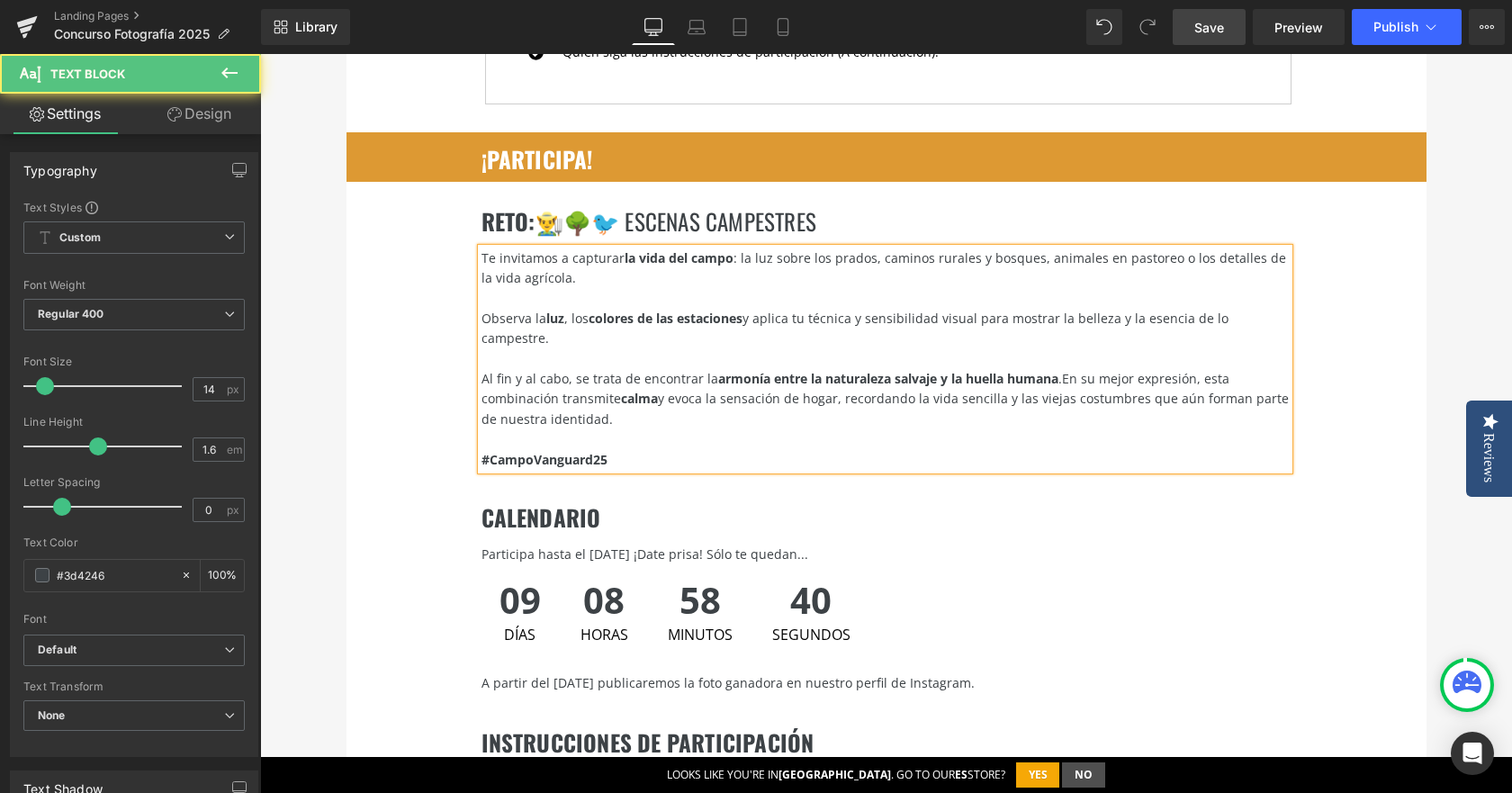
click at [703, 370] on span "En su mejor expresión, esta combinación transmite calma y evoca la sensación de…" at bounding box center [886, 398] width 808 height 57
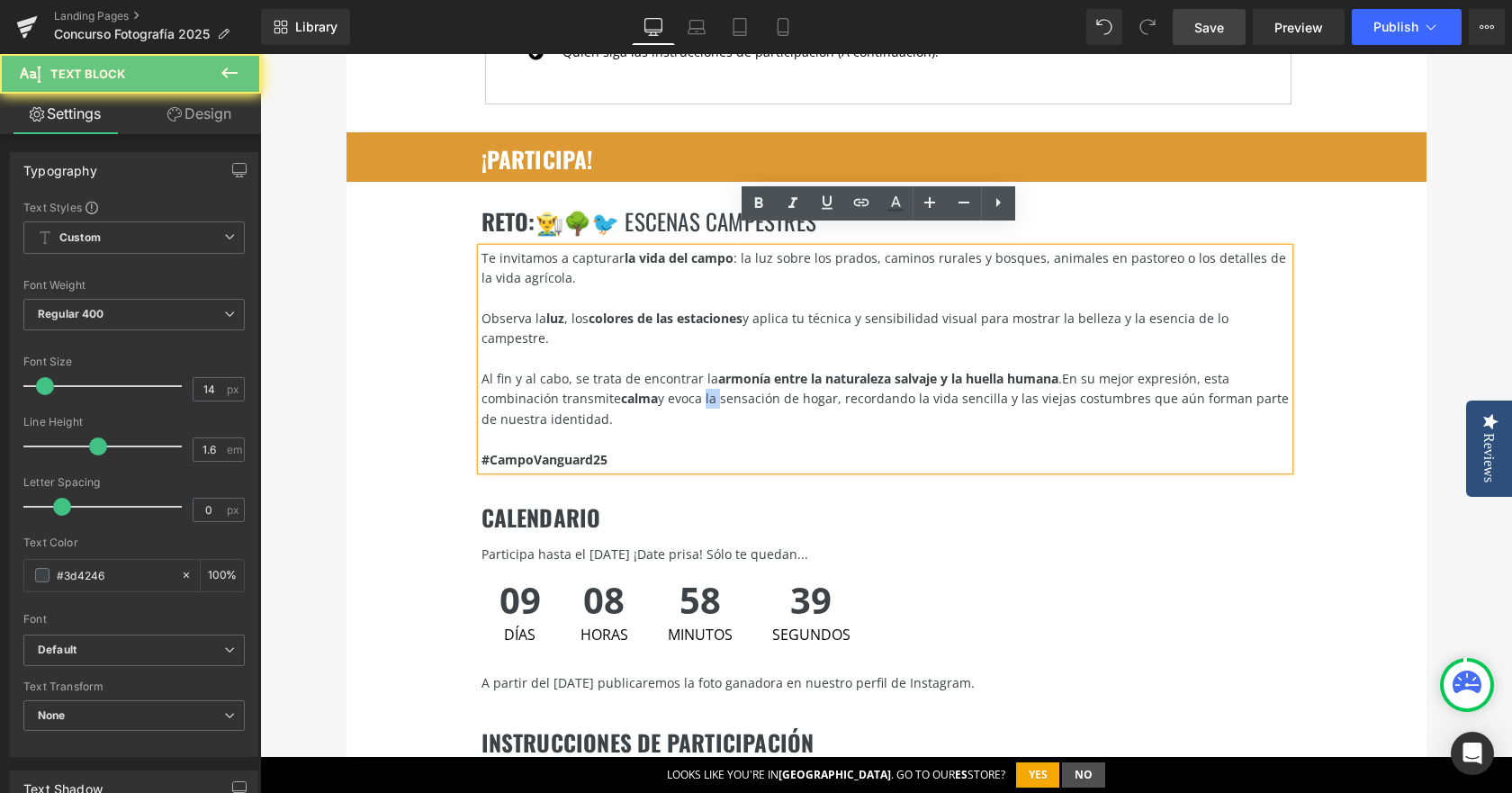
click at [703, 370] on span "En su mejor expresión, esta combinación transmite calma y evoca la sensación de…" at bounding box center [886, 398] width 808 height 57
click at [804, 370] on span "En su mejor expresión, esta combinación transmite calma y evoca la sensación de…" at bounding box center [886, 398] width 808 height 57
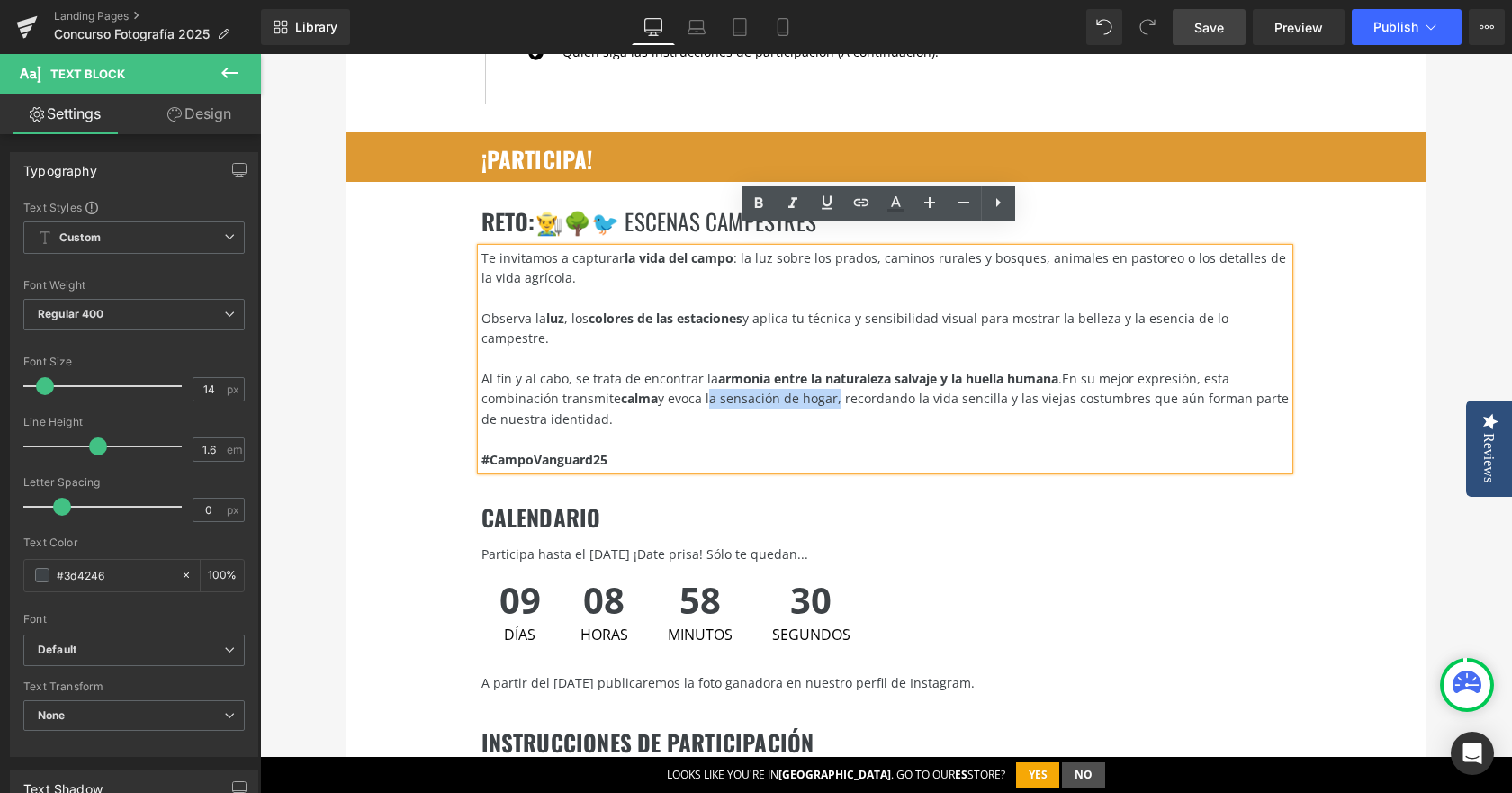
drag, startPoint x: 703, startPoint y: 362, endPoint x: 832, endPoint y: 360, distance: 129.0
click at [832, 370] on span "En su mejor expresión, esta combinación transmite calma y evoca la sensación de…" at bounding box center [886, 398] width 808 height 57
click at [876, 386] on div "Al fin y al cabo, se trata de encontrar la armonía entre la naturaleza salvaje …" at bounding box center [886, 399] width 808 height 60
click at [1224, 29] on span "Save" at bounding box center [1210, 27] width 30 height 19
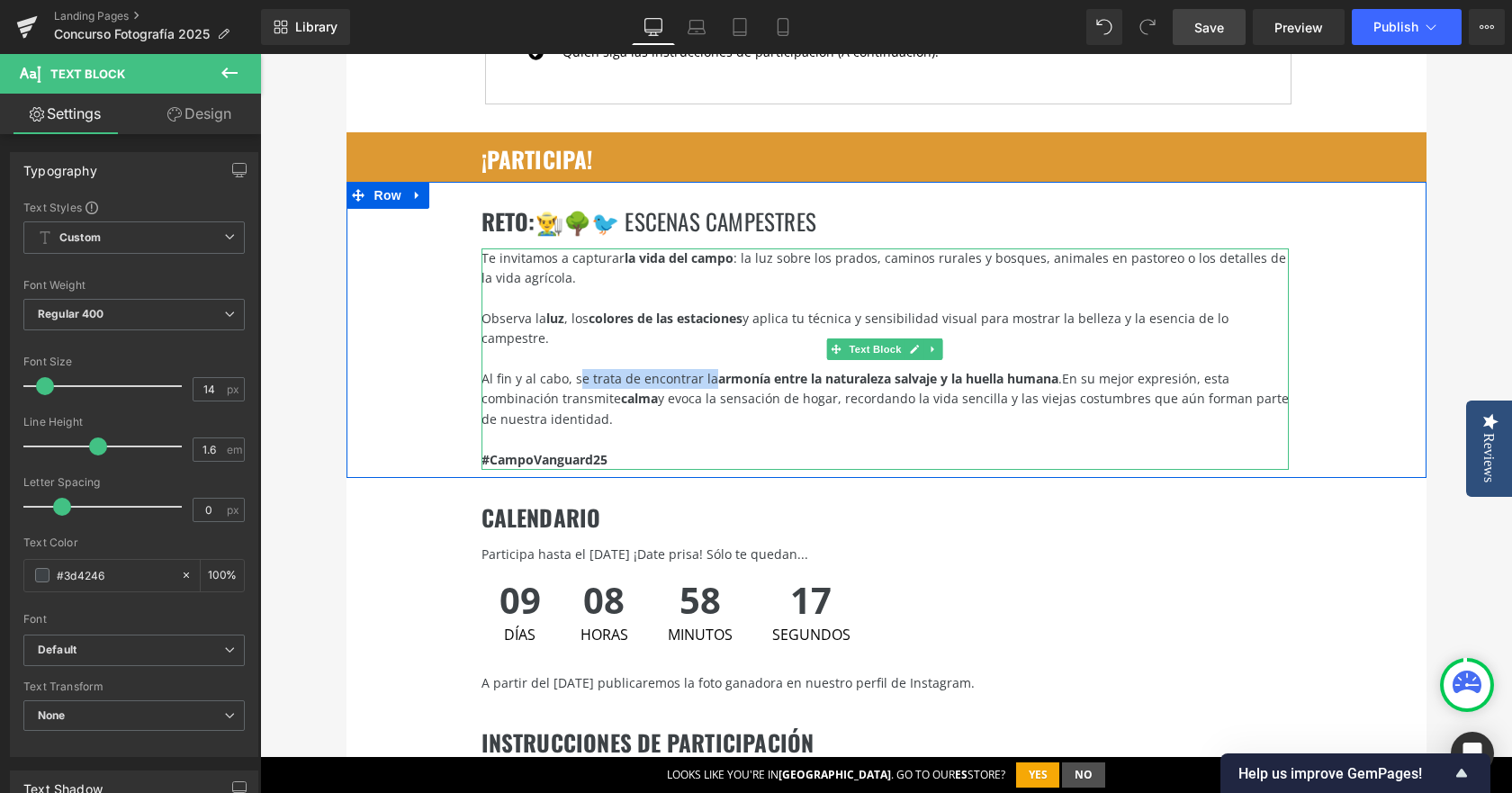
drag, startPoint x: 569, startPoint y: 337, endPoint x: 702, endPoint y: 336, distance: 133.0
click at [702, 369] on div "Al fin y al cabo, se trata de encontrar la armonía entre la naturaleza salvaje …" at bounding box center [886, 399] width 808 height 60
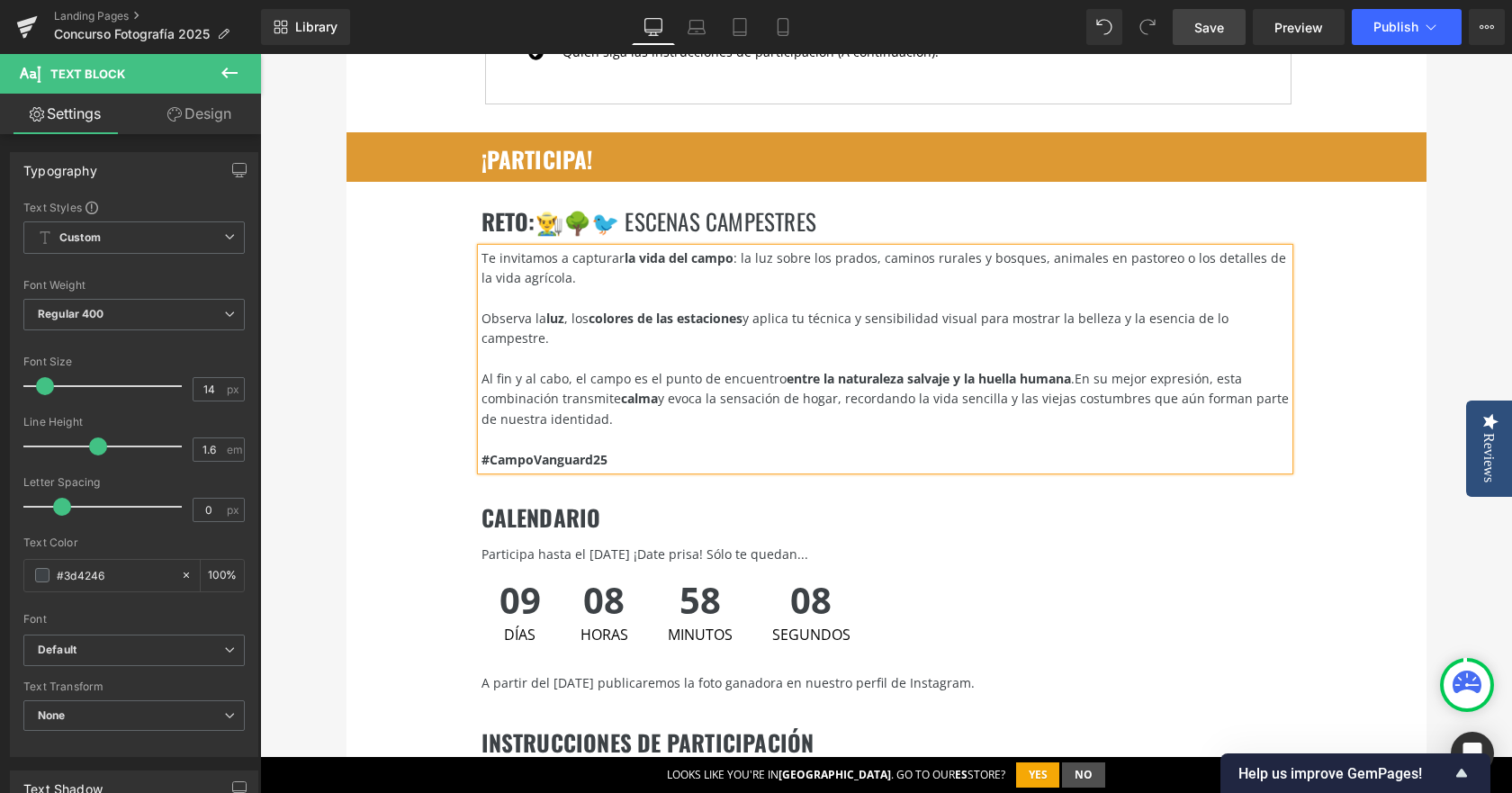
click at [825, 376] on div "Al fin y al cabo, el campo es el punto de encuentro entre la naturaleza salvaje…" at bounding box center [886, 399] width 808 height 60
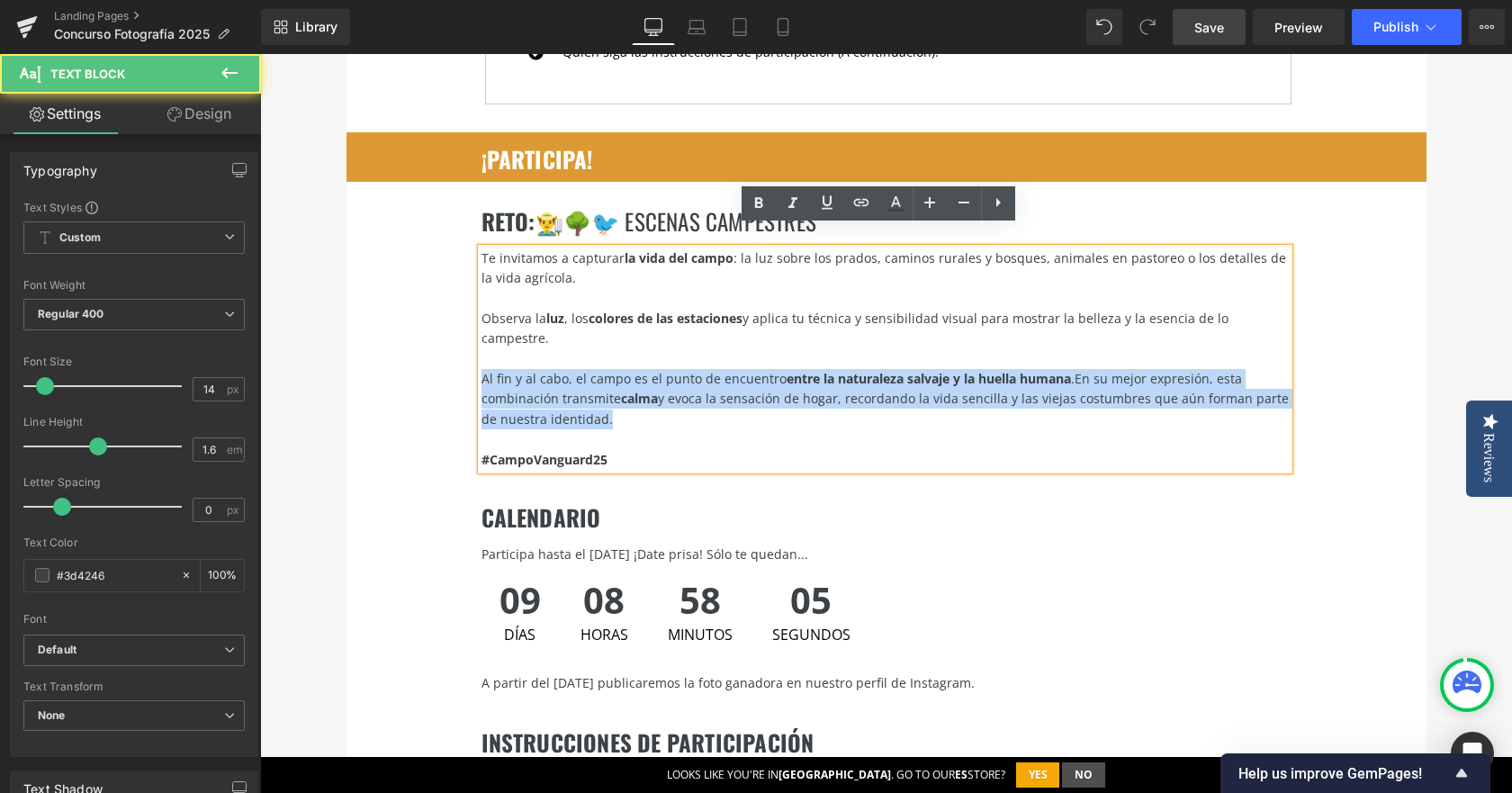
drag, startPoint x: 820, startPoint y: 380, endPoint x: 464, endPoint y: 330, distance: 359.5
click at [464, 330] on div "RETO : 👨‍🌾🌳🐦 escenas campestres Heading Te invitamos a capturar la vida del cam…" at bounding box center [887, 330] width 1080 height 296
copy div "Al fin y al cabo, el campo es el punto de encuentro entre la naturaleza salvaje…"
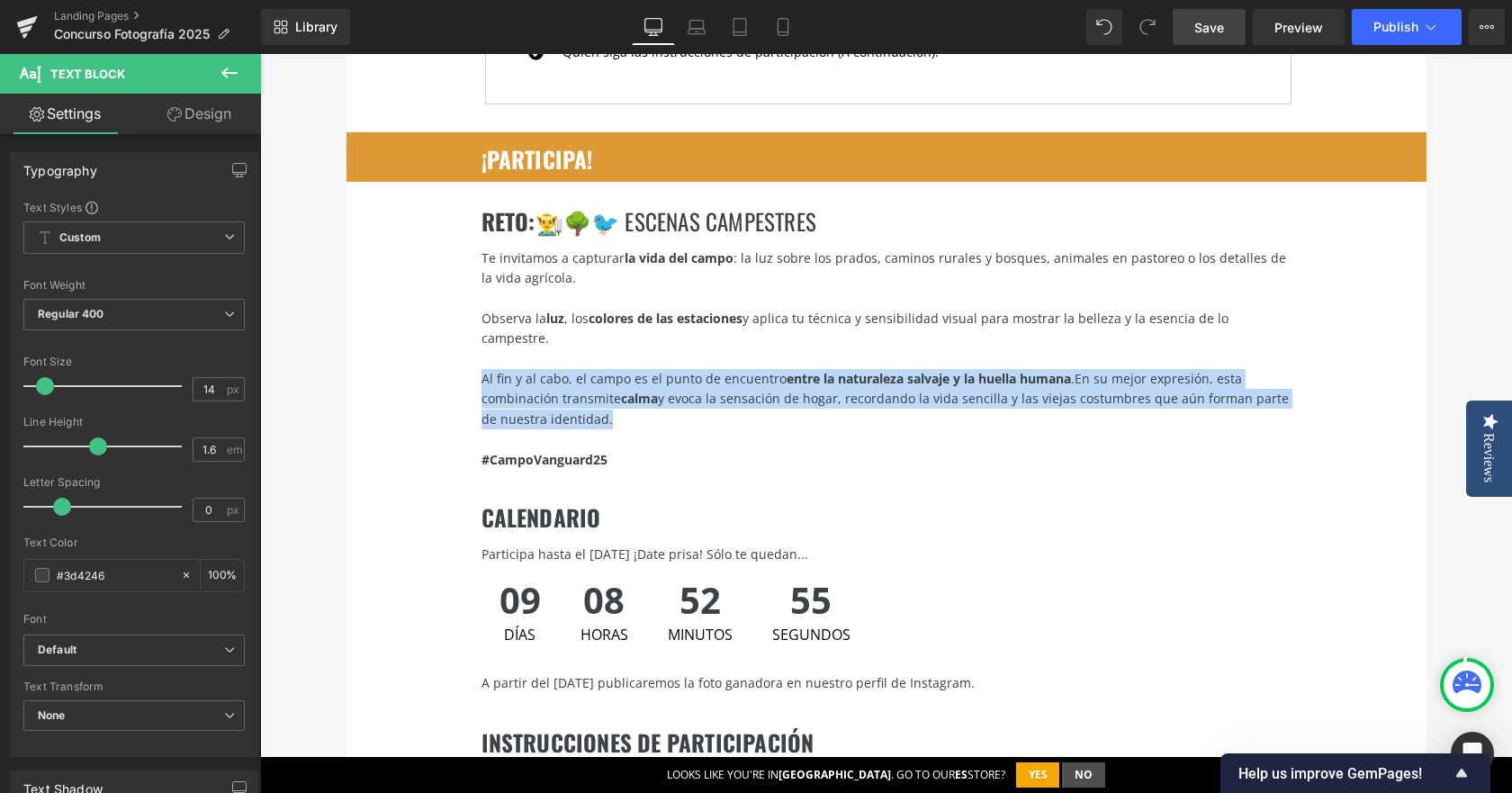
click at [583, 370] on span "En su mejor expresión, esta combinación transmite calma y evoca la sensación de…" at bounding box center [886, 398] width 808 height 57
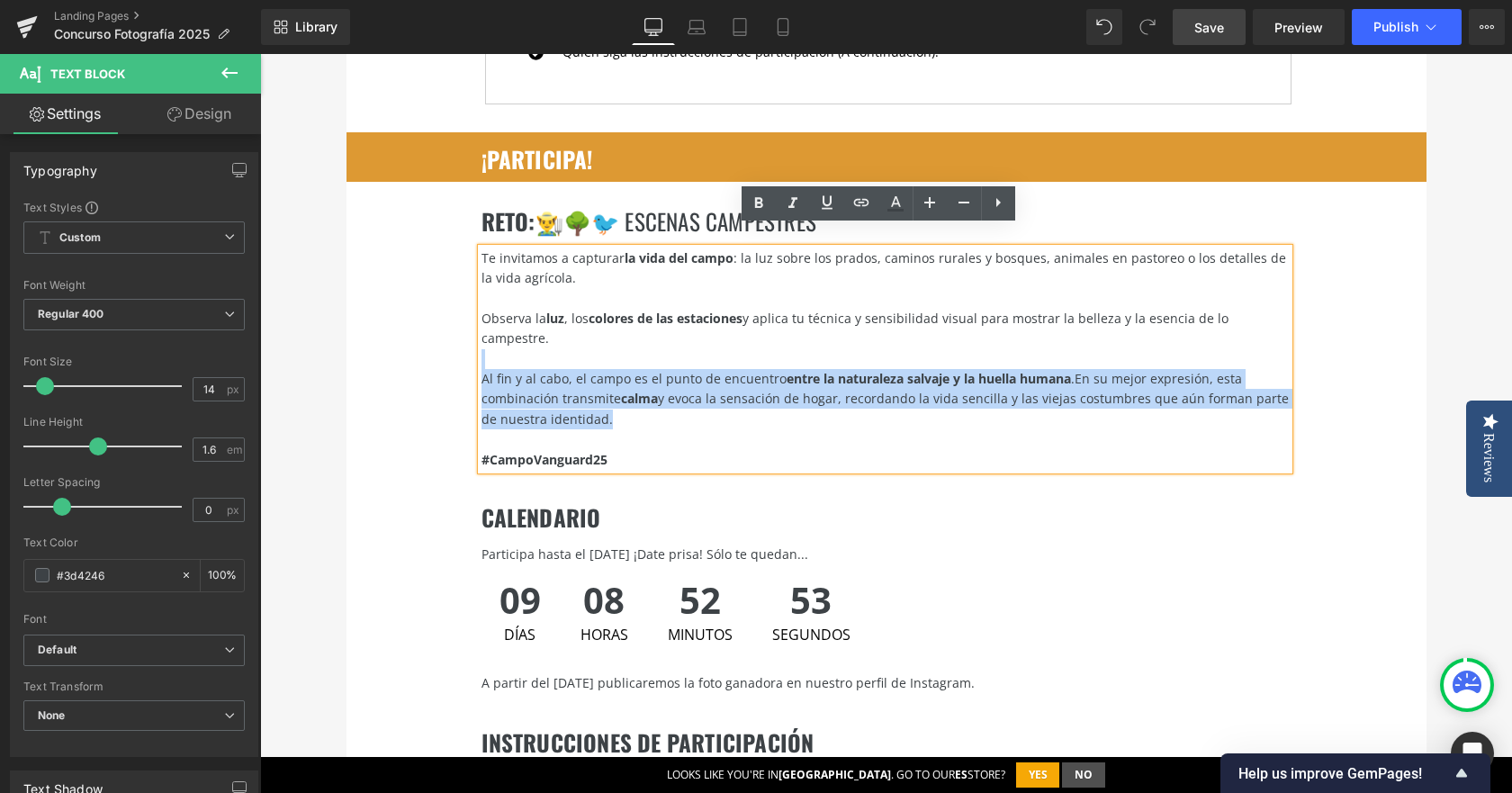
drag, startPoint x: 581, startPoint y: 372, endPoint x: 468, endPoint y: 316, distance: 126.1
click at [468, 316] on div "RETO : 👨‍🌾🌳🐦 escenas campestres Heading Te invitamos a capturar la vida del cam…" at bounding box center [887, 330] width 1080 height 296
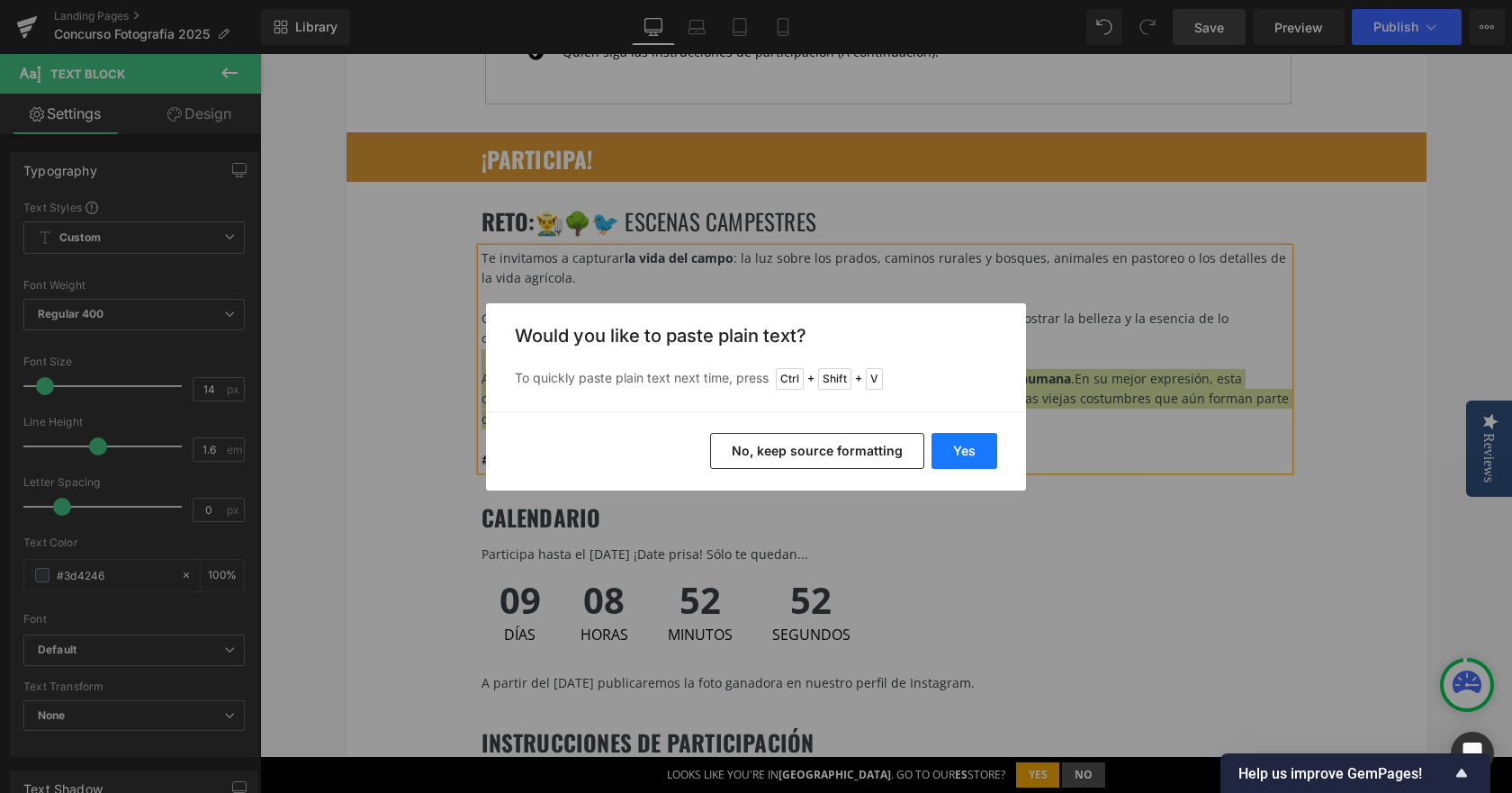
click at [981, 454] on button "Yes" at bounding box center [964, 451] width 66 height 36
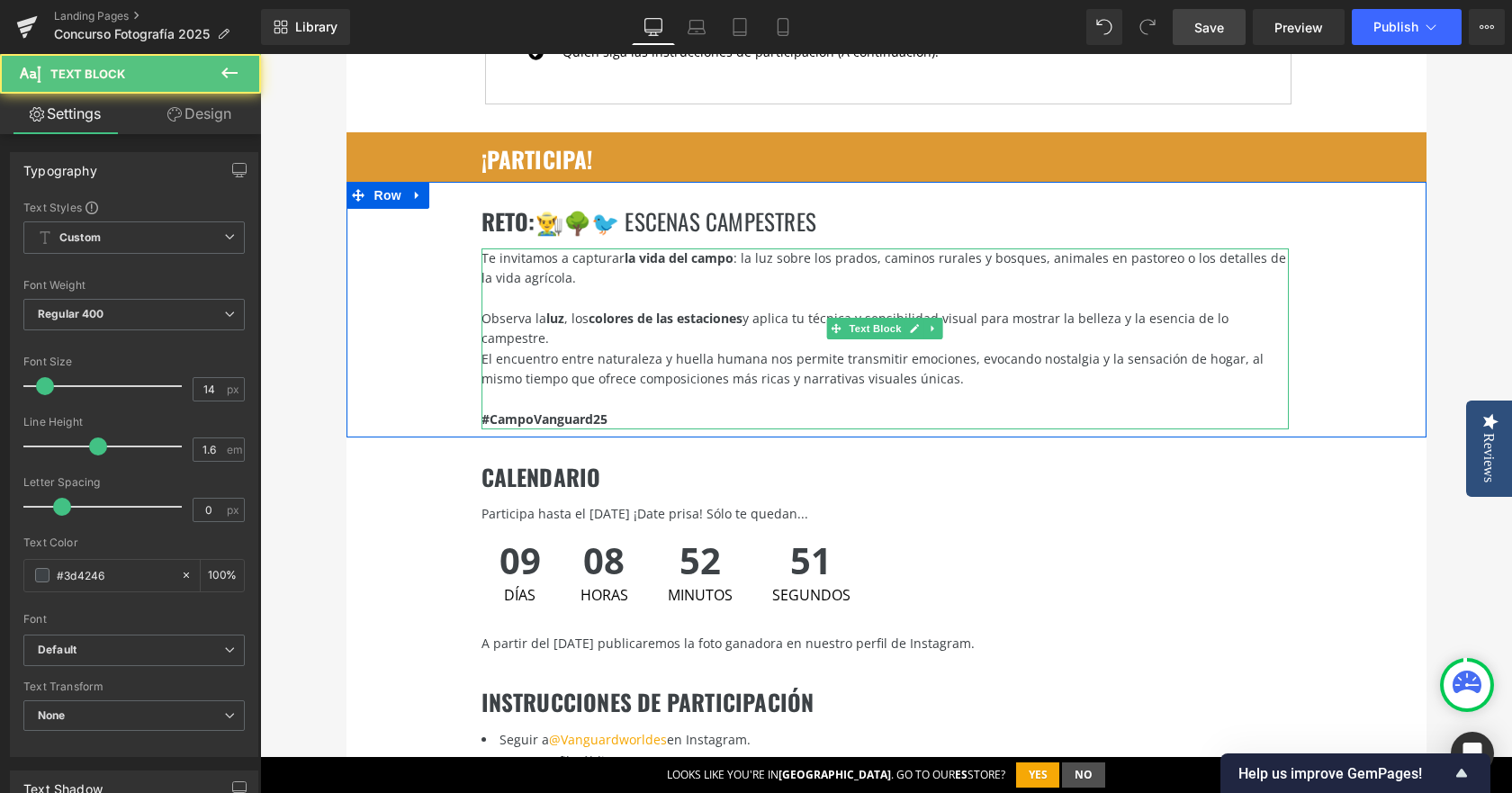
click at [655, 288] on div at bounding box center [886, 298] width 808 height 20
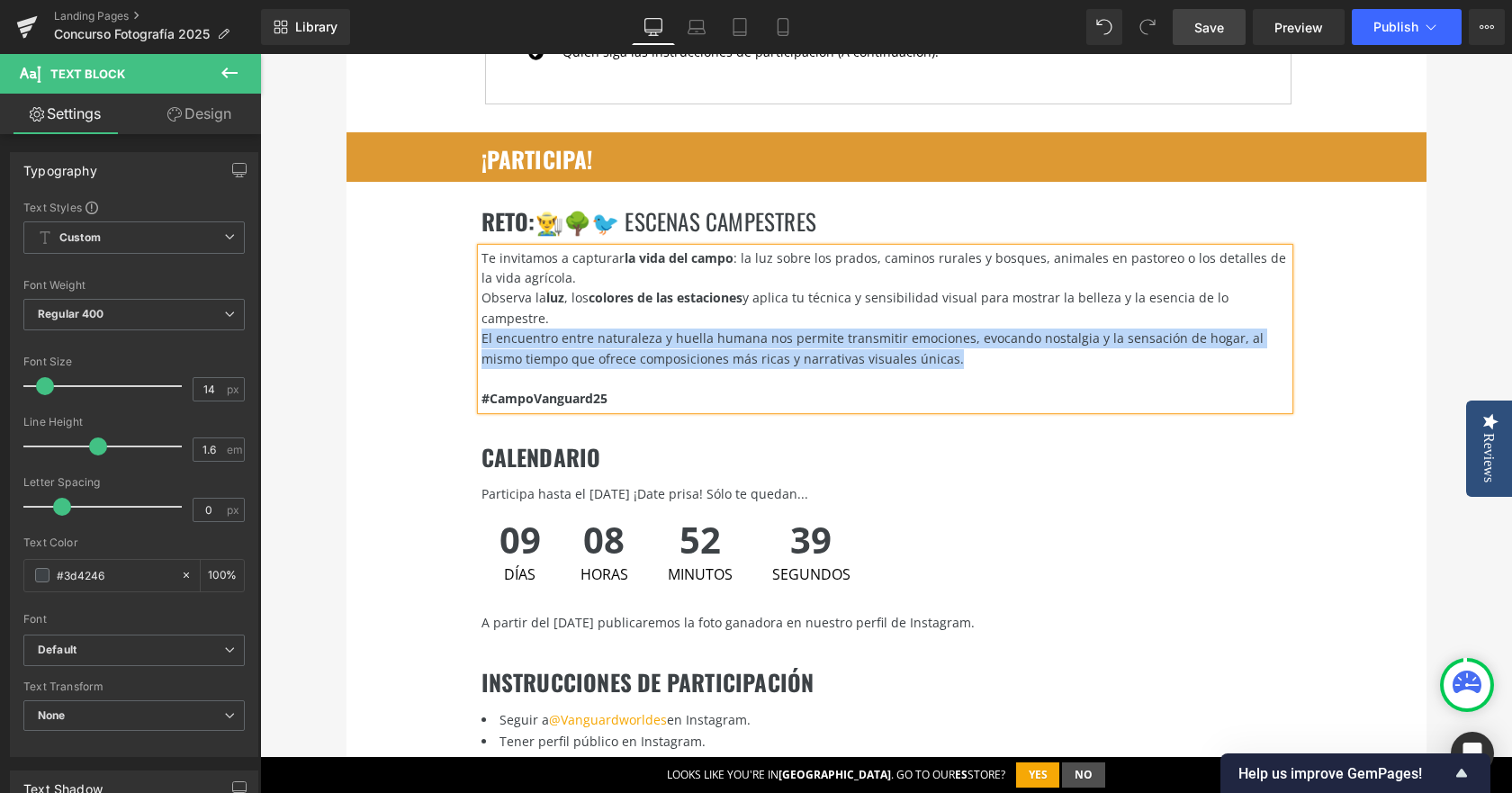
drag, startPoint x: 903, startPoint y: 319, endPoint x: 461, endPoint y: 289, distance: 443.0
click at [461, 289] on div "RETO : 👨‍🌾🌳🐦 escenas campestres Heading Te invitamos a capturar la vida del cam…" at bounding box center [887, 300] width 1080 height 236
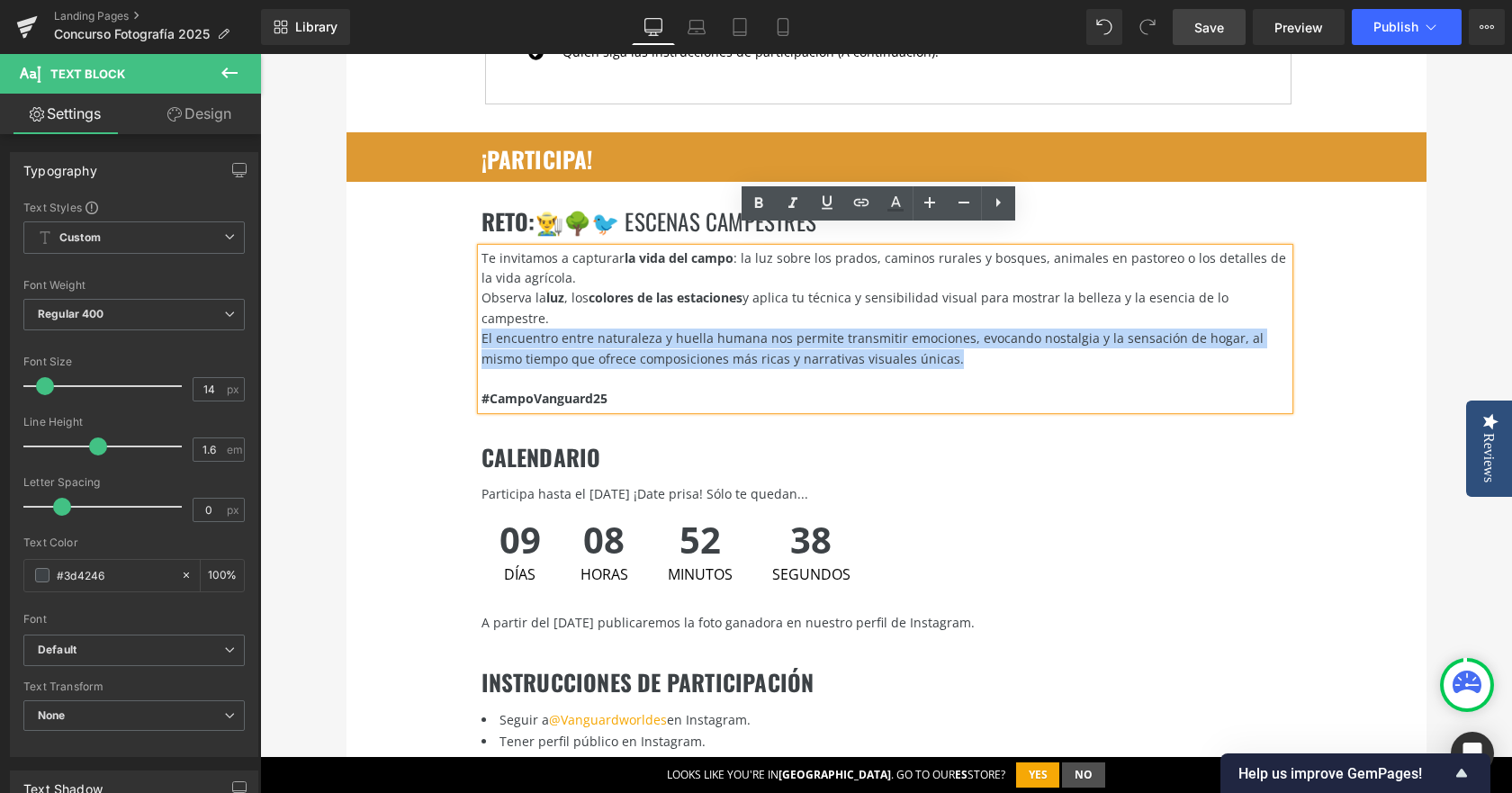
copy div "El encuentro entre naturaleza y huella humana nos permite transmitir emociones,…"
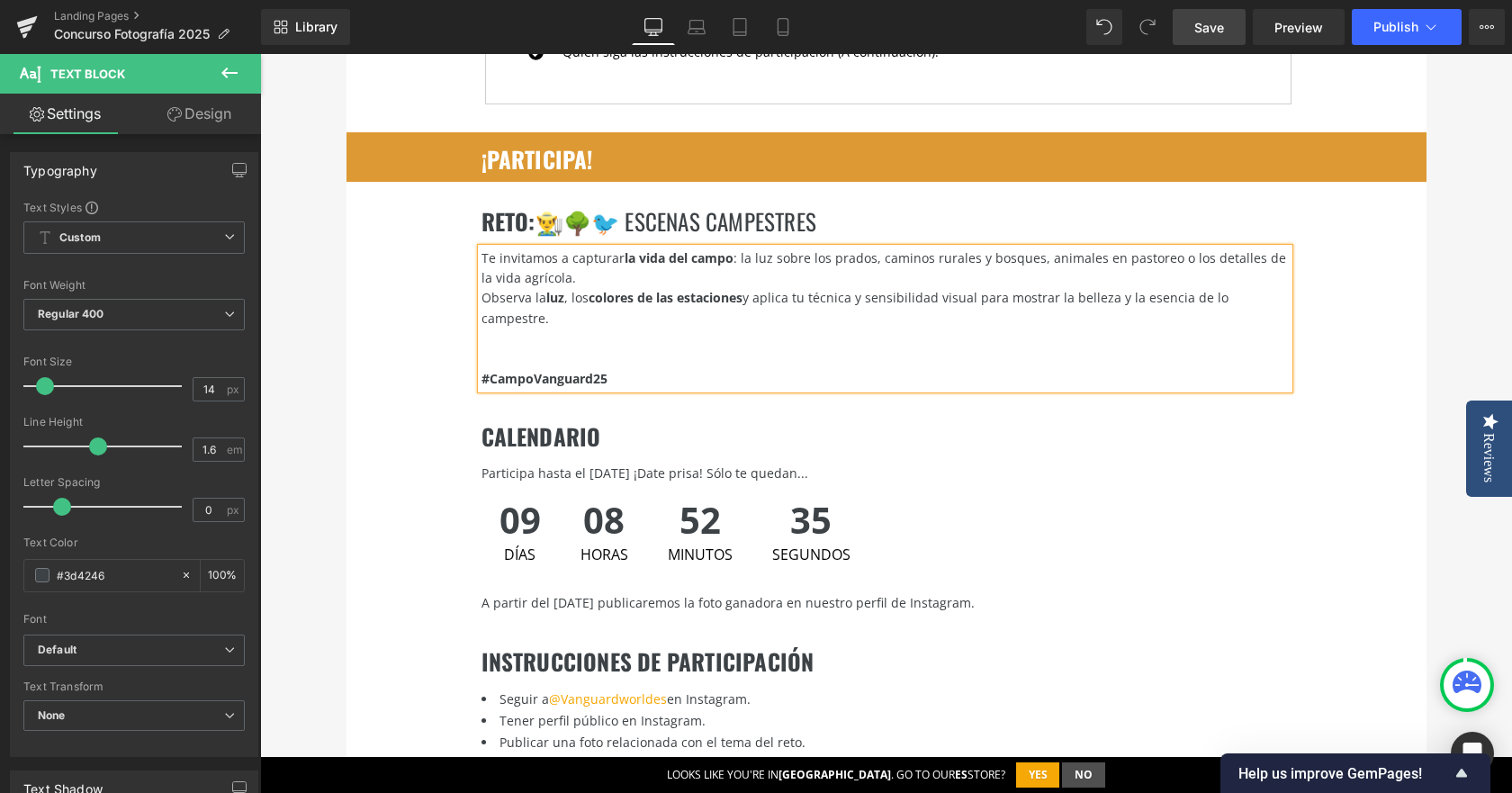
click at [632, 259] on div "Te invitamos a capturar la vida del campo : la luz sobre los prados, caminos ru…" at bounding box center [886, 269] width 808 height 40
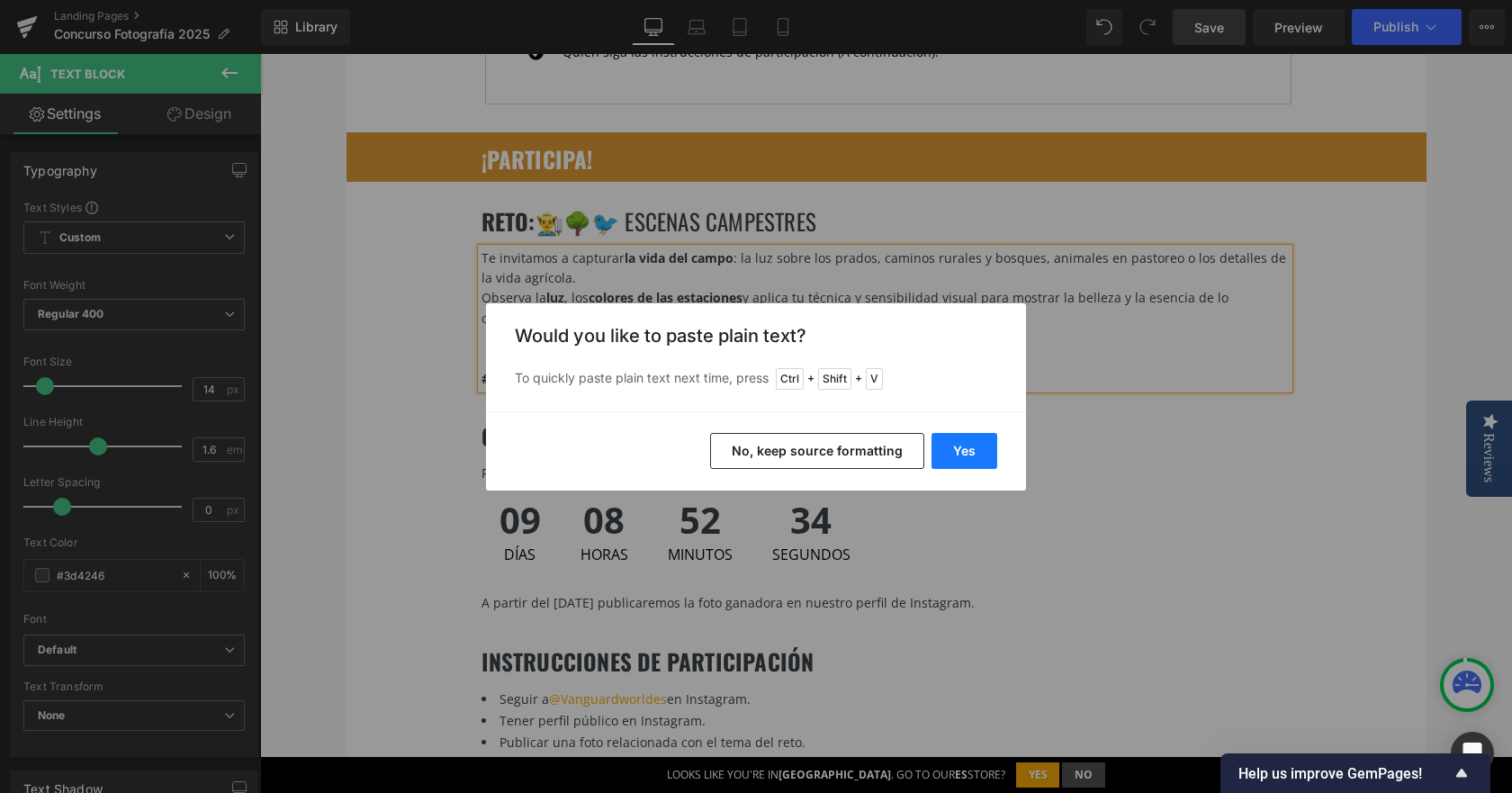
click at [963, 459] on button "Yes" at bounding box center [964, 451] width 66 height 36
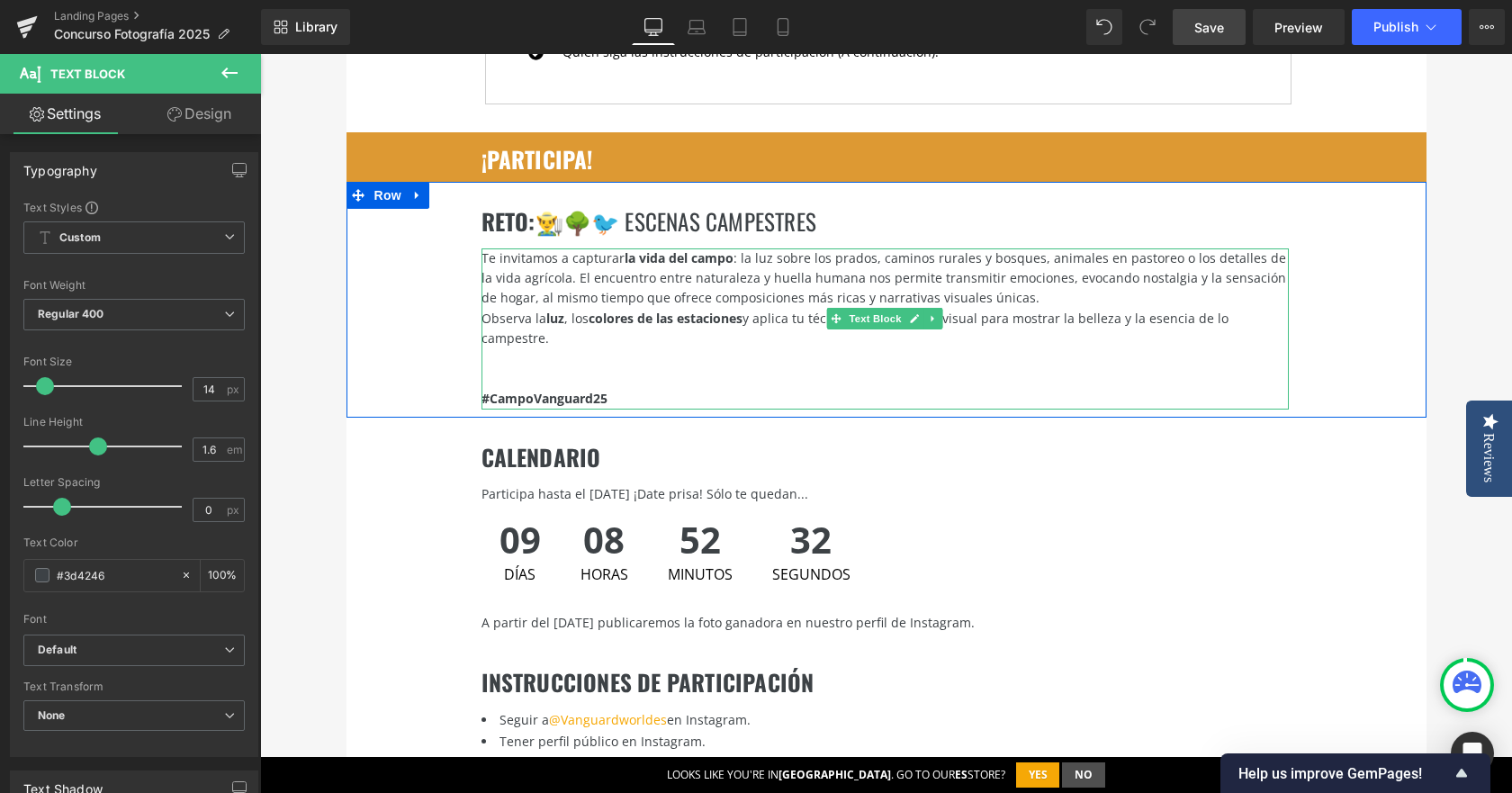
click at [864, 271] on div "Te invitamos a capturar la vida del campo : la luz sobre los prados, caminos ru…" at bounding box center [886, 279] width 808 height 60
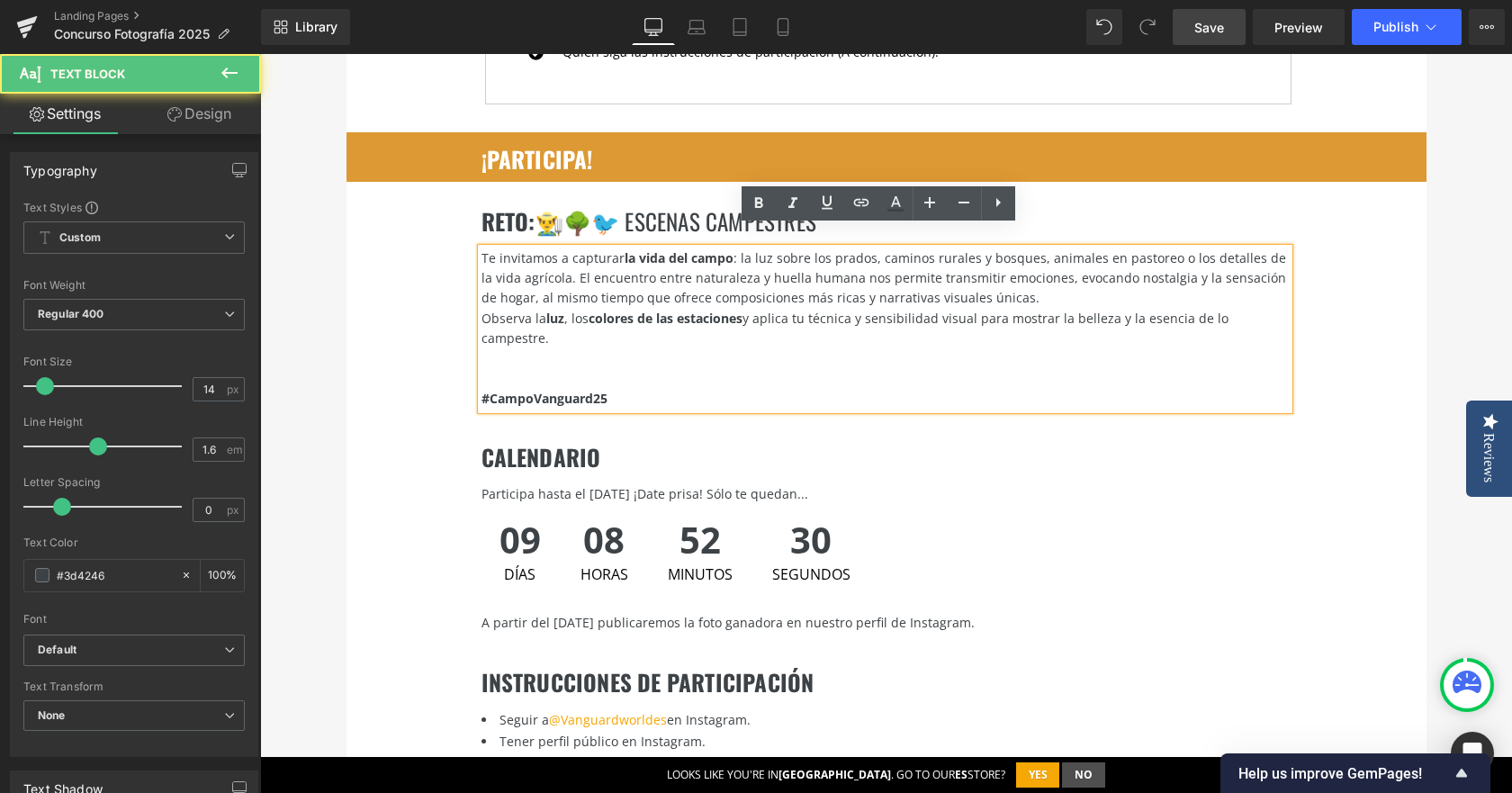
click at [1072, 275] on div "Te invitamos a capturar la vida del campo : la luz sobre los prados, caminos ru…" at bounding box center [886, 279] width 808 height 60
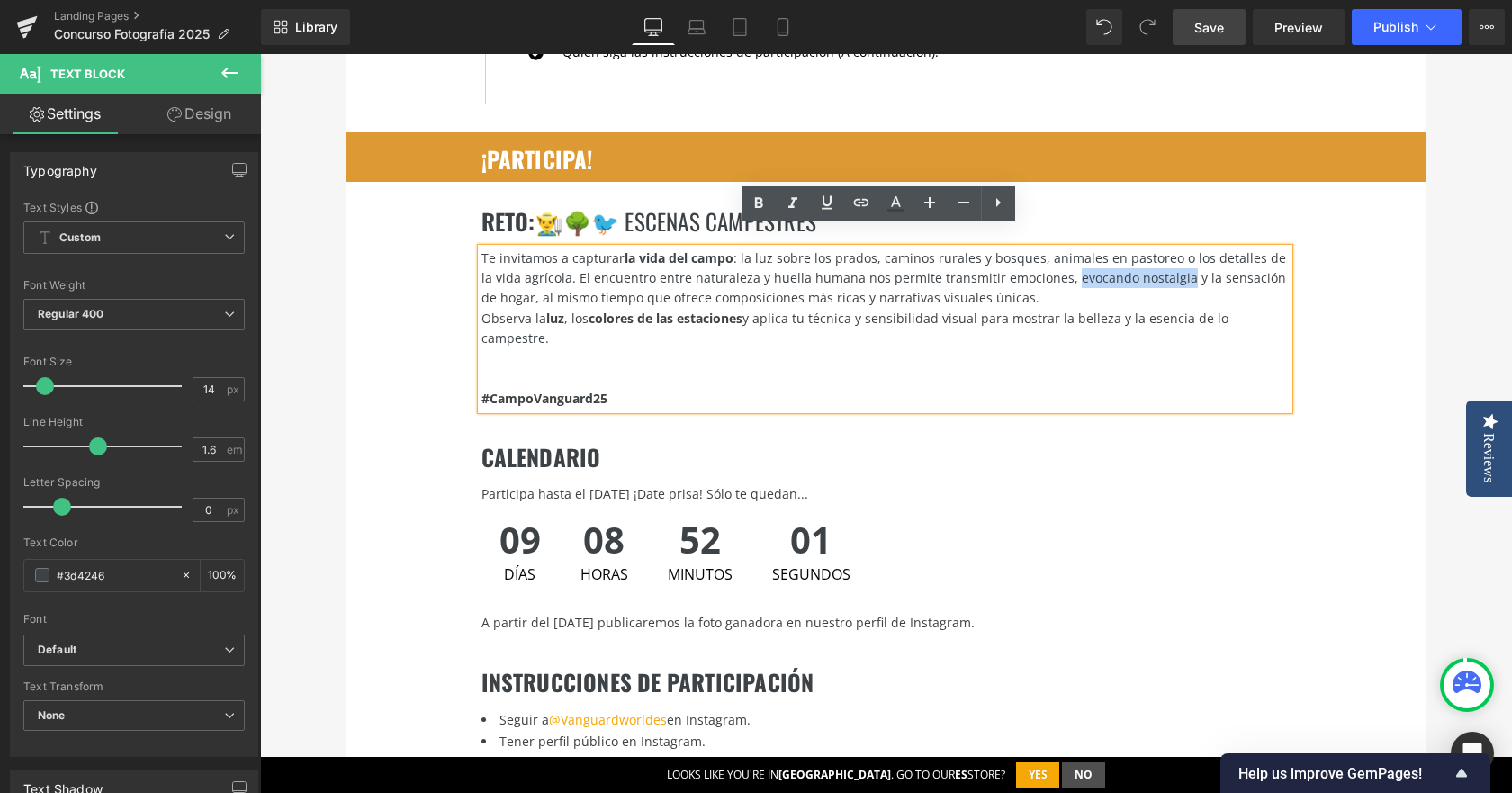
drag, startPoint x: 1040, startPoint y: 260, endPoint x: 1152, endPoint y: 260, distance: 112.0
click at [1152, 260] on div "Te invitamos a capturar la vida del campo : la luz sobre los prados, caminos ru…" at bounding box center [886, 279] width 808 height 60
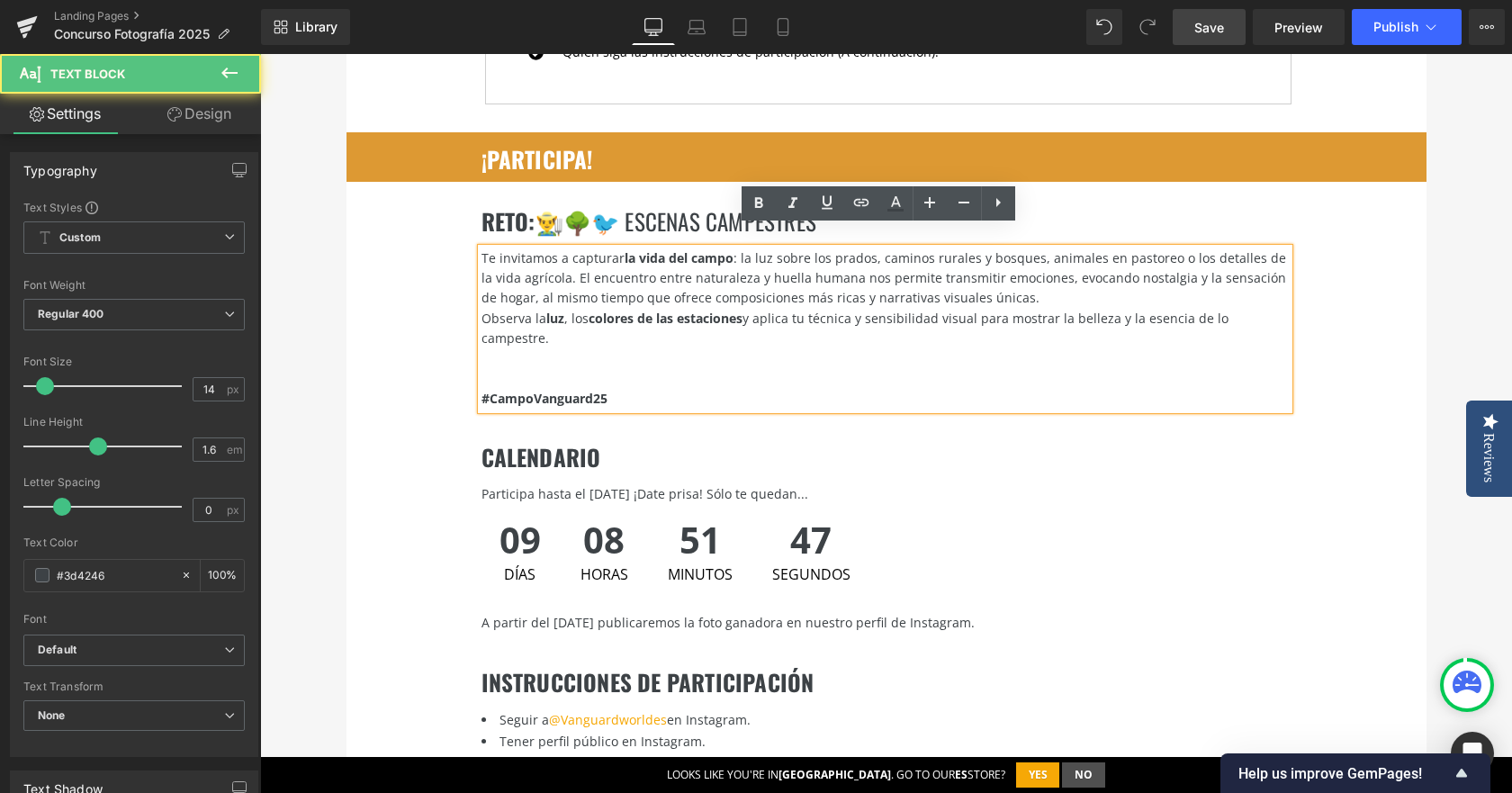
click at [565, 256] on div "Te invitamos a capturar la vida del campo : la luz sobre los prados, caminos ru…" at bounding box center [886, 279] width 808 height 60
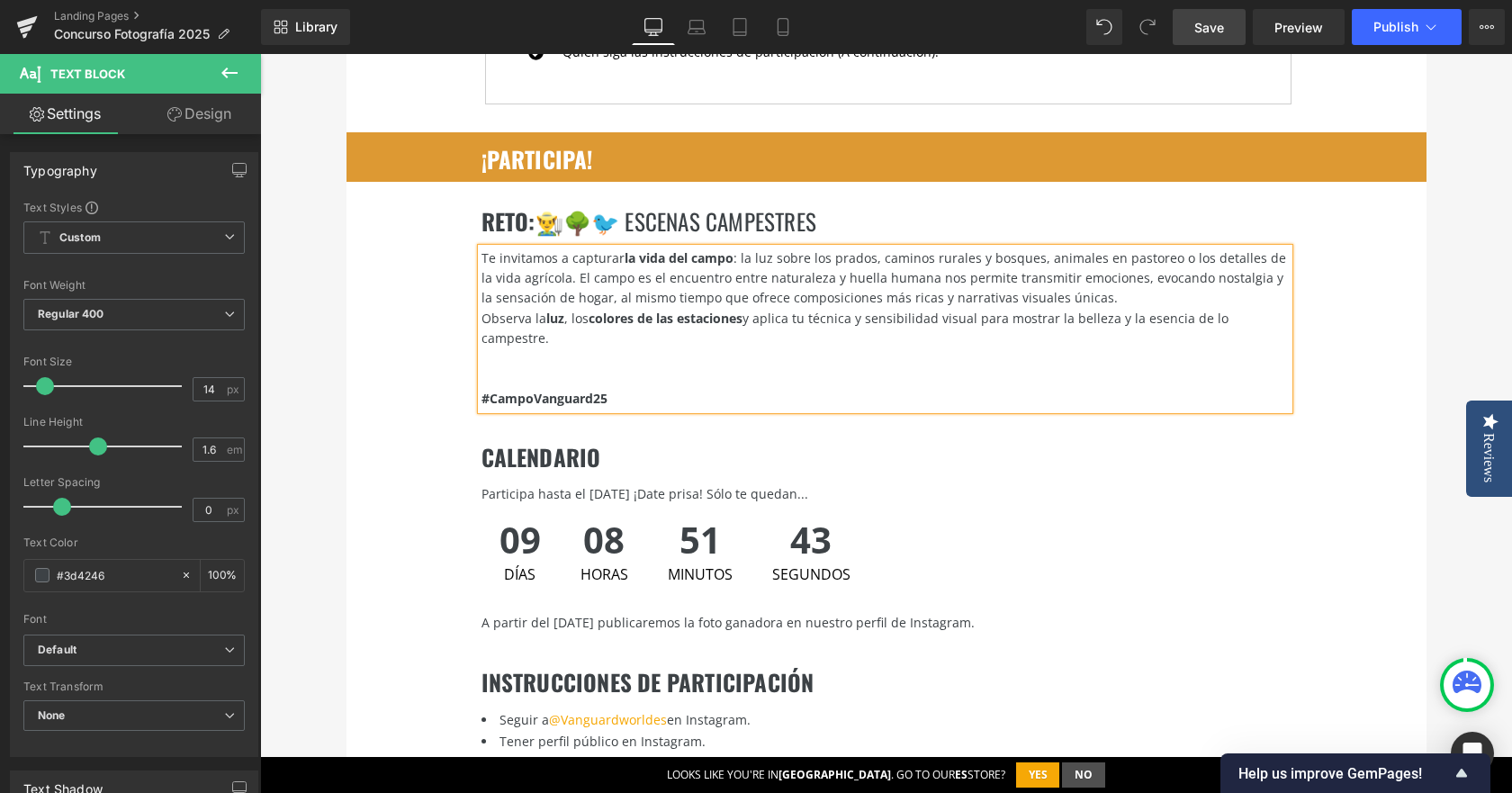
click at [906, 253] on div "Te invitamos a capturar la vida del campo : la luz sobre los prados, caminos ru…" at bounding box center [886, 279] width 808 height 60
click at [1149, 257] on div "Te invitamos a capturar la vida del campo : la luz sobre los prados, caminos ru…" at bounding box center [886, 279] width 808 height 60
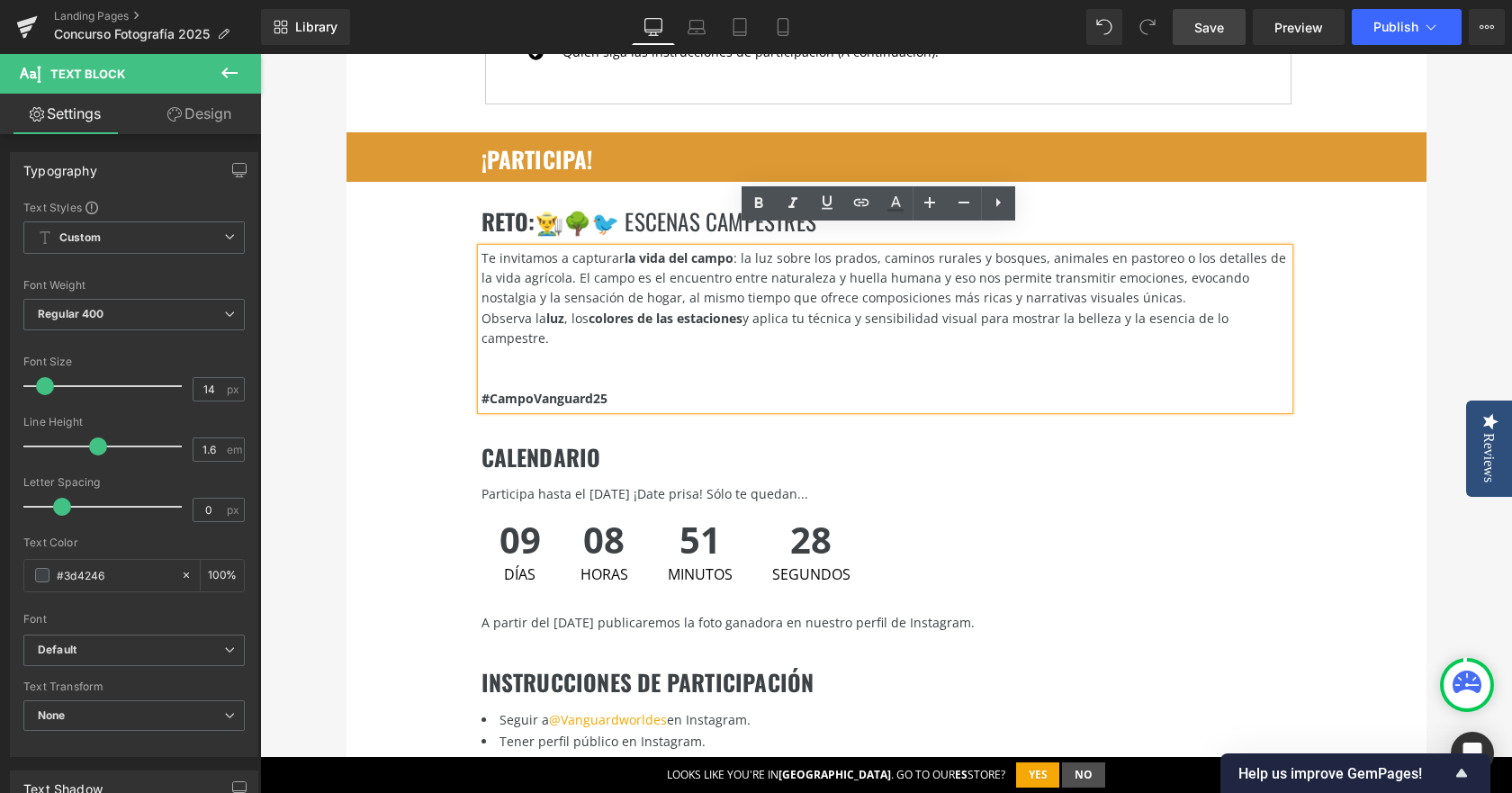
click at [1143, 258] on div "Te invitamos a capturar la vida del campo : la luz sobre los prados, caminos ru…" at bounding box center [886, 279] width 808 height 60
drag, startPoint x: 1149, startPoint y: 258, endPoint x: 599, endPoint y: 270, distance: 550.1
click at [599, 270] on div "Te invitamos a capturar la vida del campo : la luz sobre los prados, caminos ru…" at bounding box center [886, 279] width 808 height 60
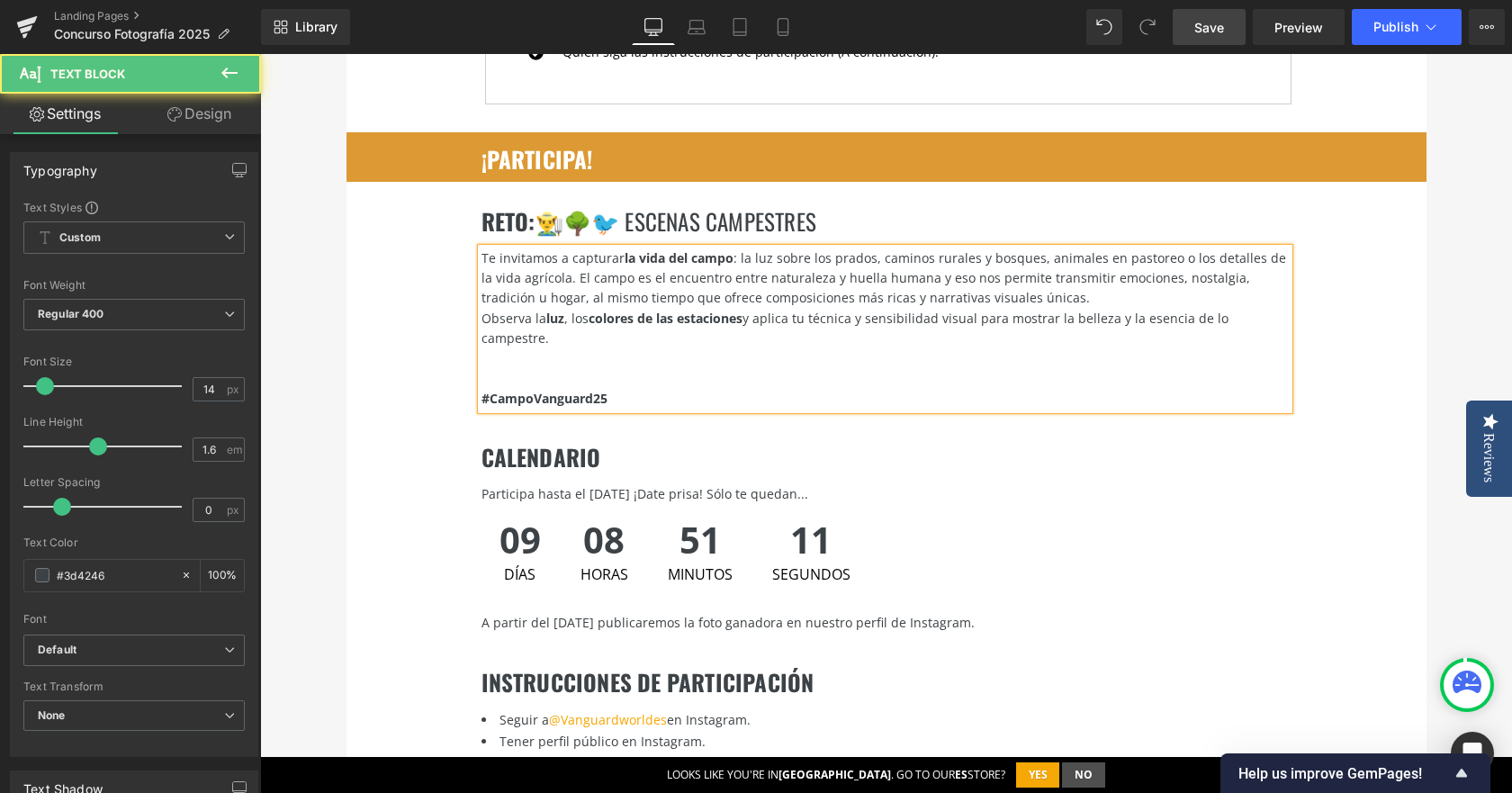
click at [1013, 276] on div "Te invitamos a capturar la vida del campo : la luz sobre los prados, caminos ru…" at bounding box center [886, 279] width 808 height 60
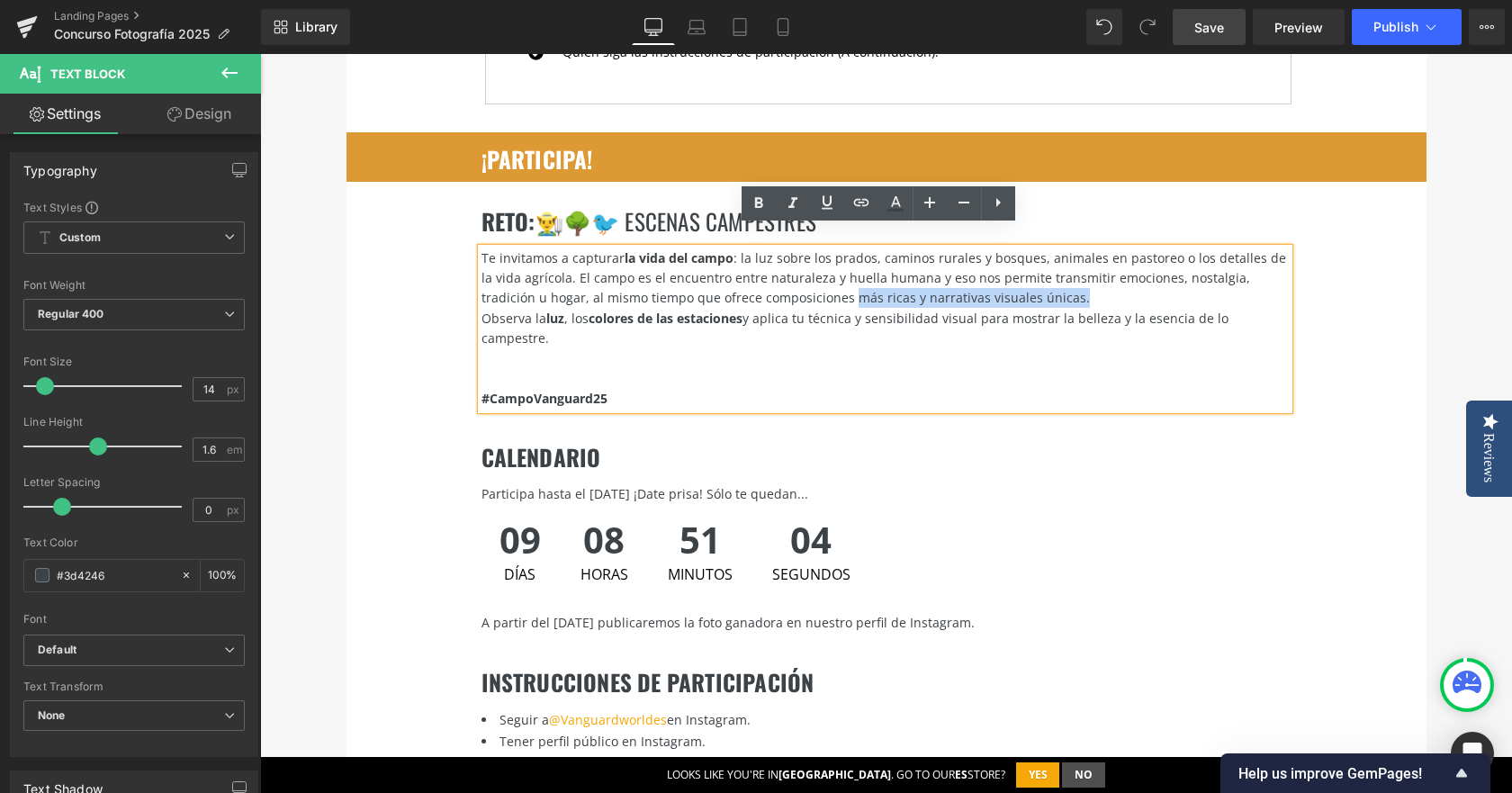
drag, startPoint x: 1011, startPoint y: 277, endPoint x: 775, endPoint y: 283, distance: 236.1
click at [775, 283] on div "Te invitamos a capturar la vida del campo : la luz sobre los prados, caminos ru…" at bounding box center [886, 279] width 808 height 60
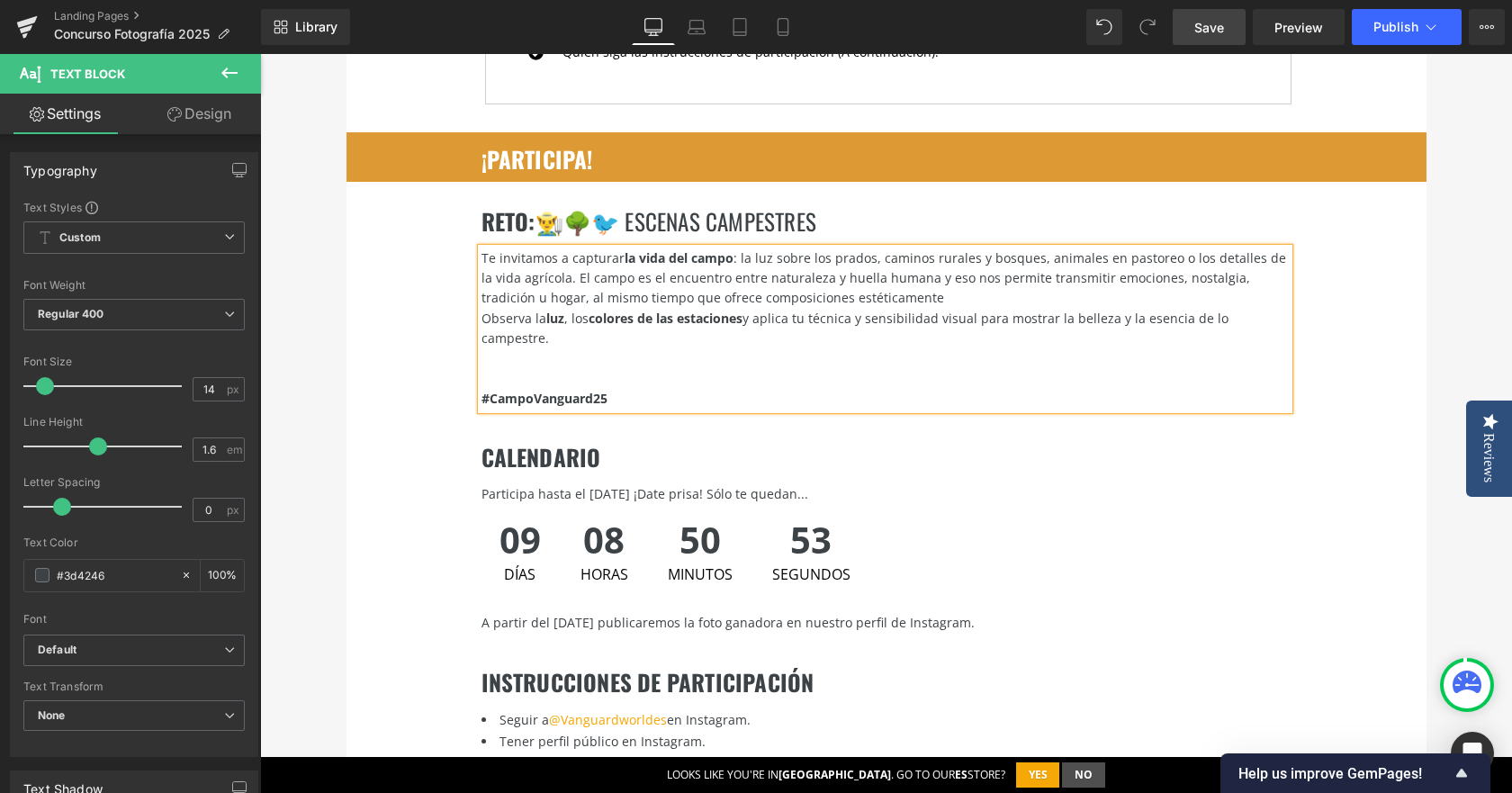
click at [776, 283] on div "Te invitamos a capturar la vida del campo : la luz sobre los prados, caminos ru…" at bounding box center [886, 279] width 808 height 60
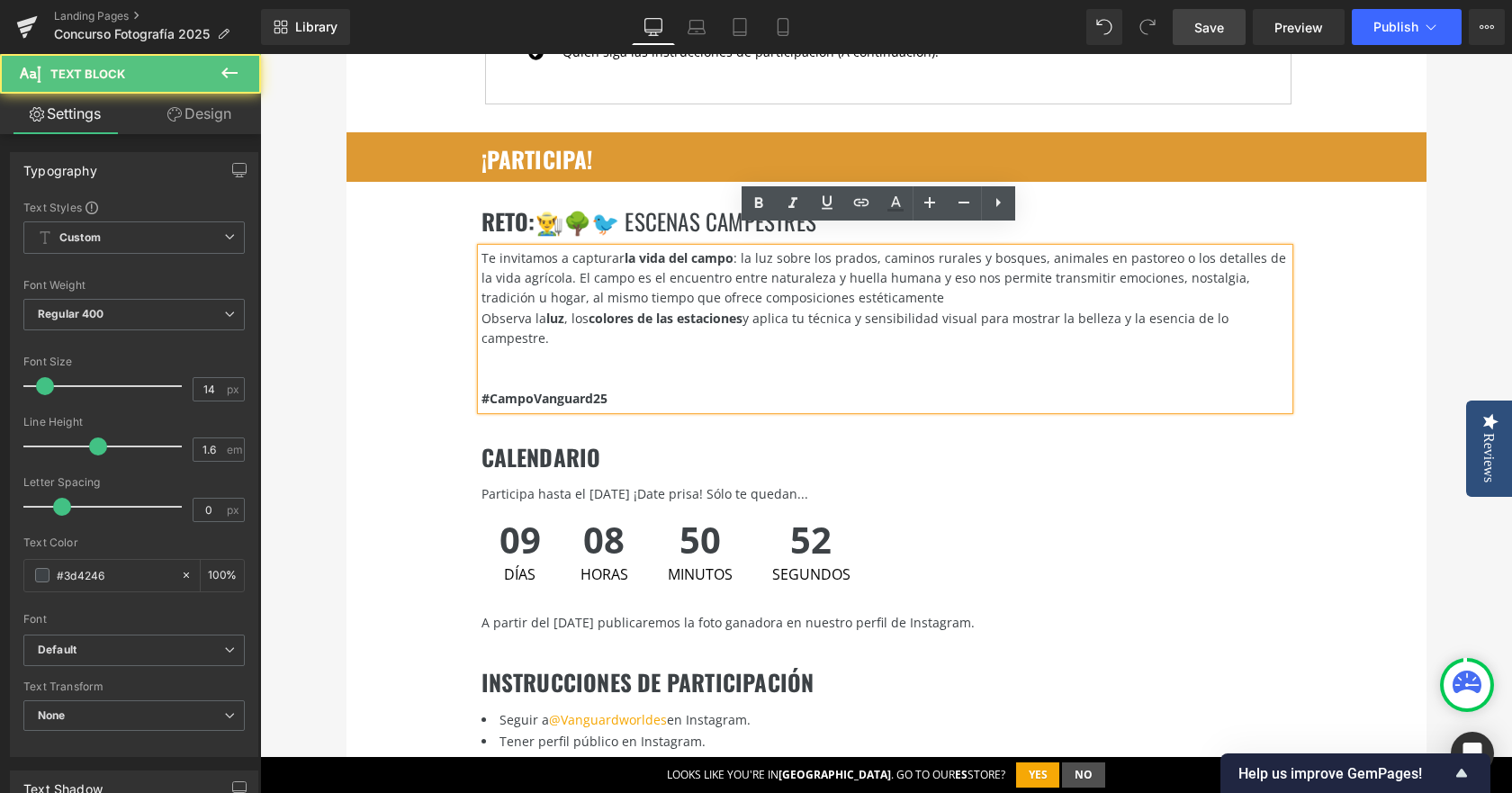
click at [864, 274] on div "Te invitamos a capturar la vida del campo : la luz sobre los prados, caminos ru…" at bounding box center [886, 279] width 808 height 60
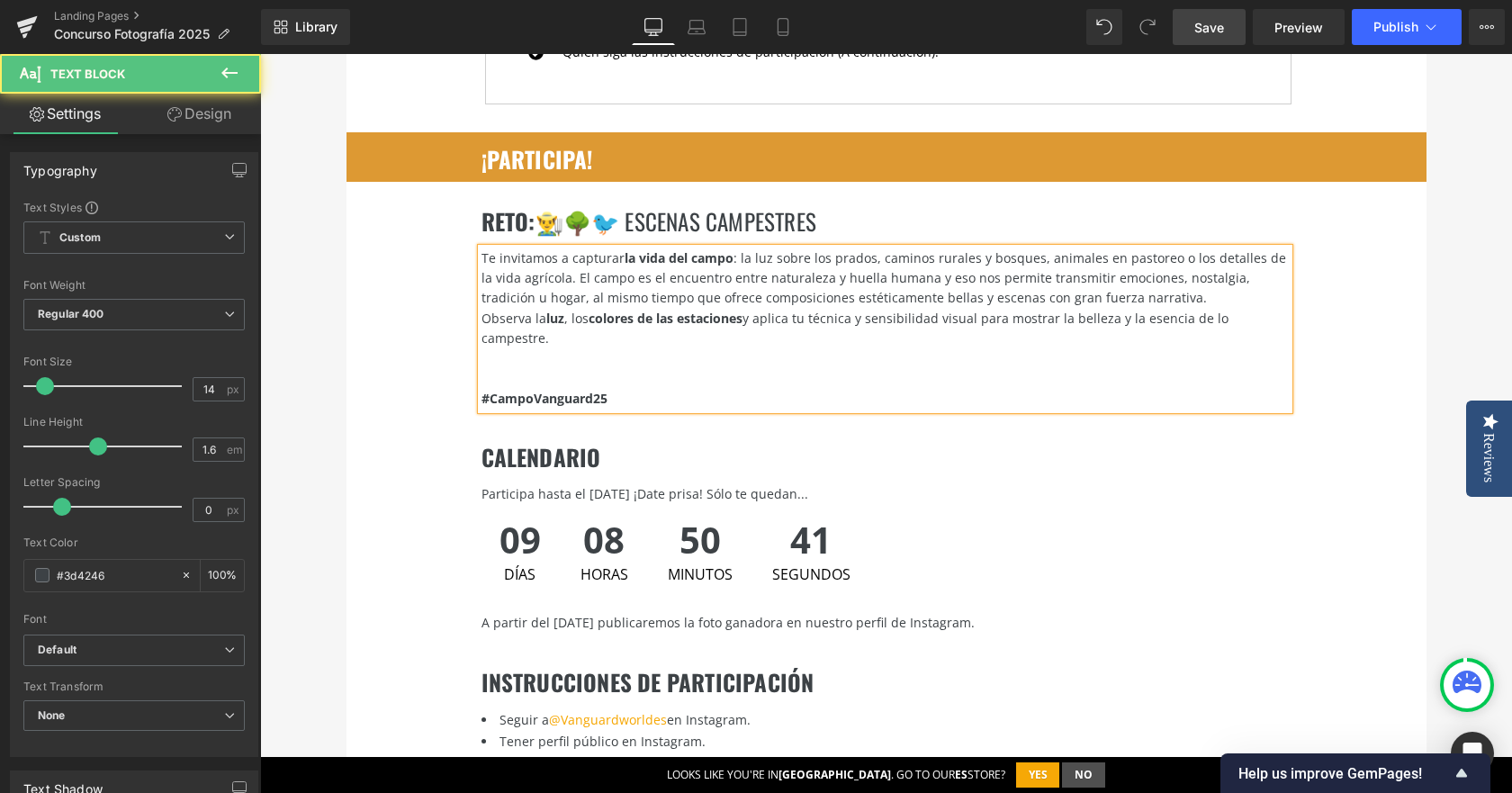
drag, startPoint x: 1275, startPoint y: 296, endPoint x: 383, endPoint y: 233, distance: 894.2
click at [383, 233] on div "RETO : 👨‍🌾🌳🐦 escenas campestres Heading Te invitamos a capturar la vida del cam…" at bounding box center [887, 300] width 1080 height 236
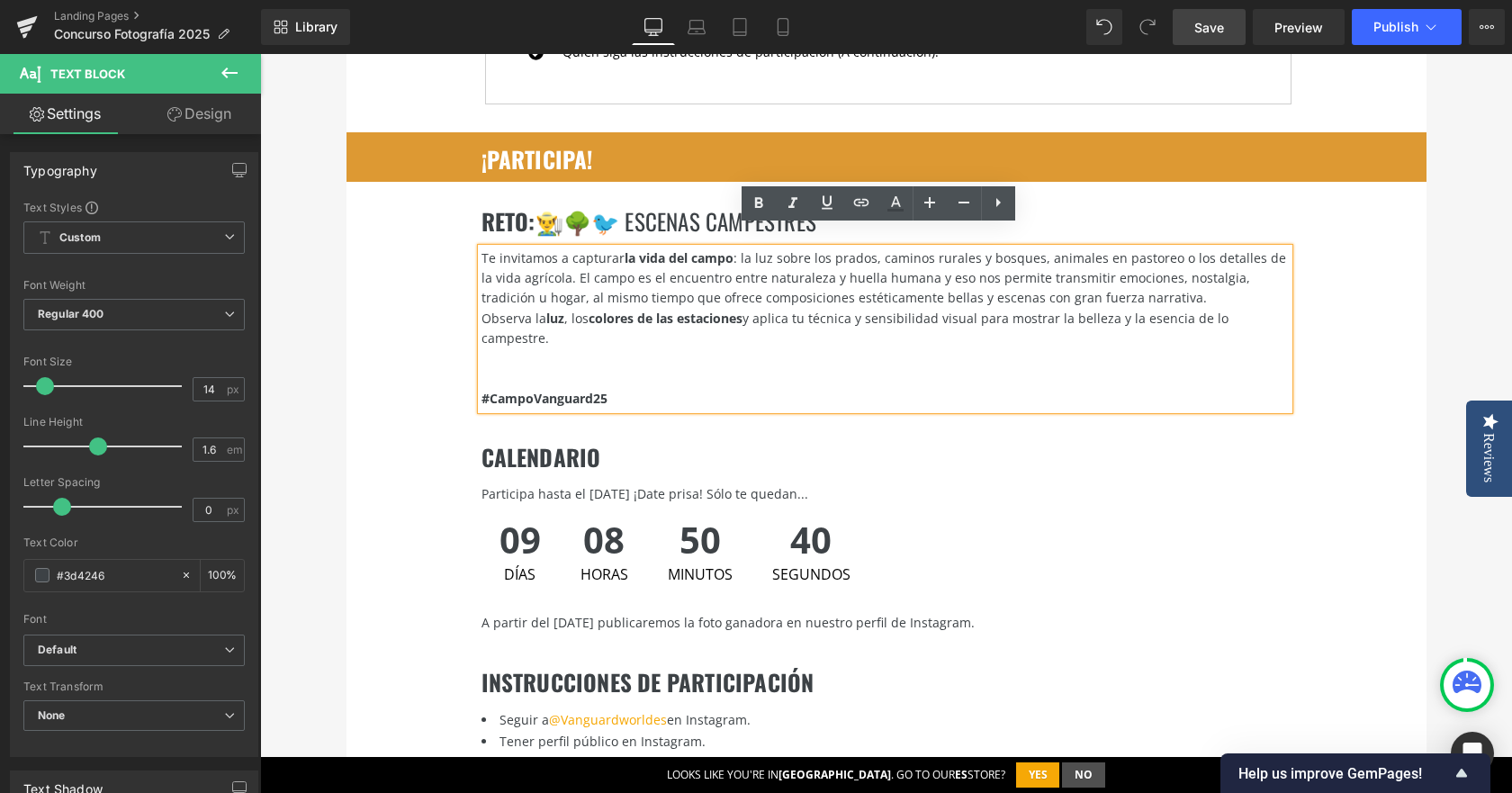
copy div "Te invitamos a capturar la vida del campo : la luz sobre los prados, caminos ru…"
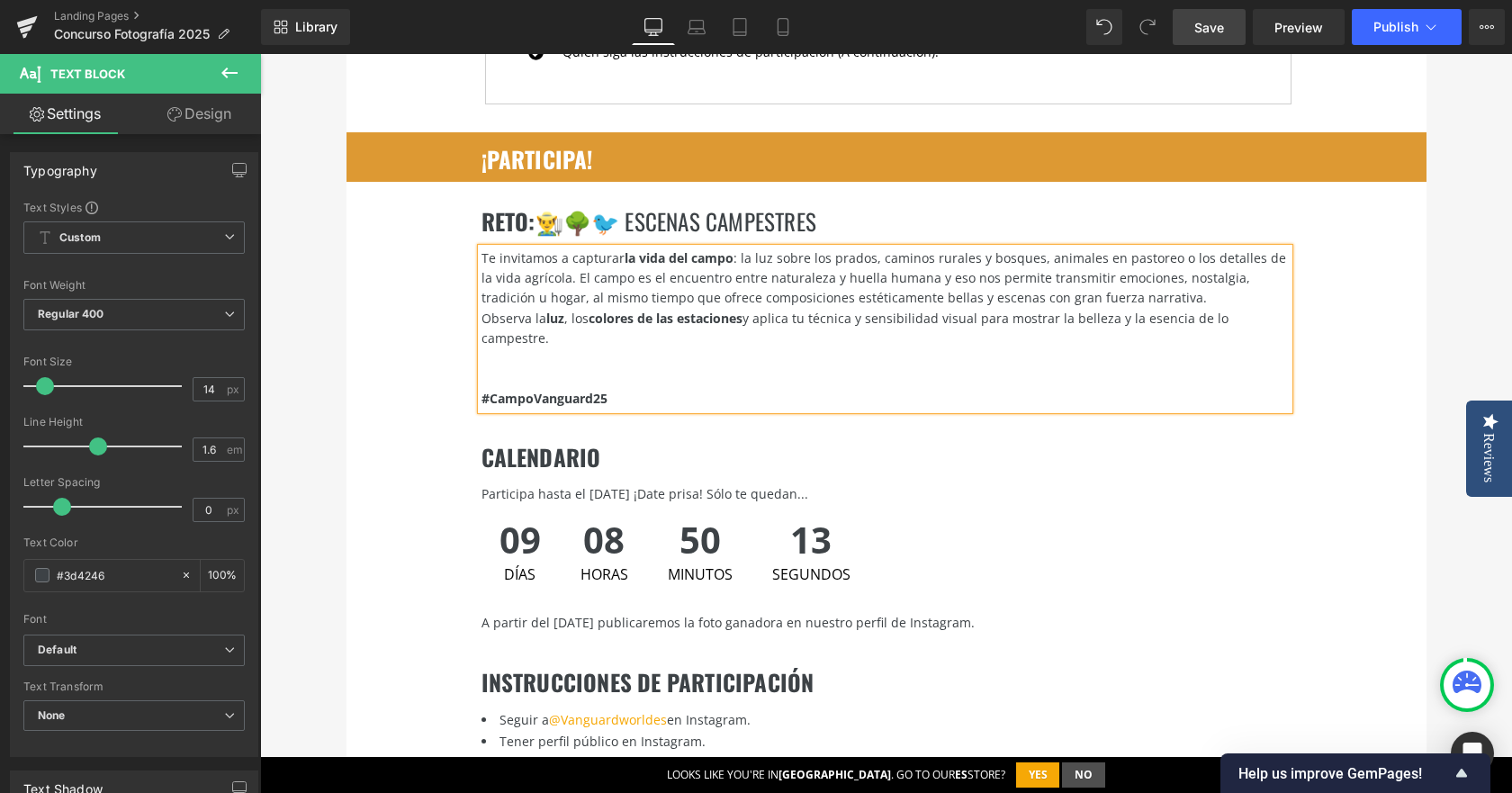
click at [784, 350] on div at bounding box center [886, 359] width 808 height 20
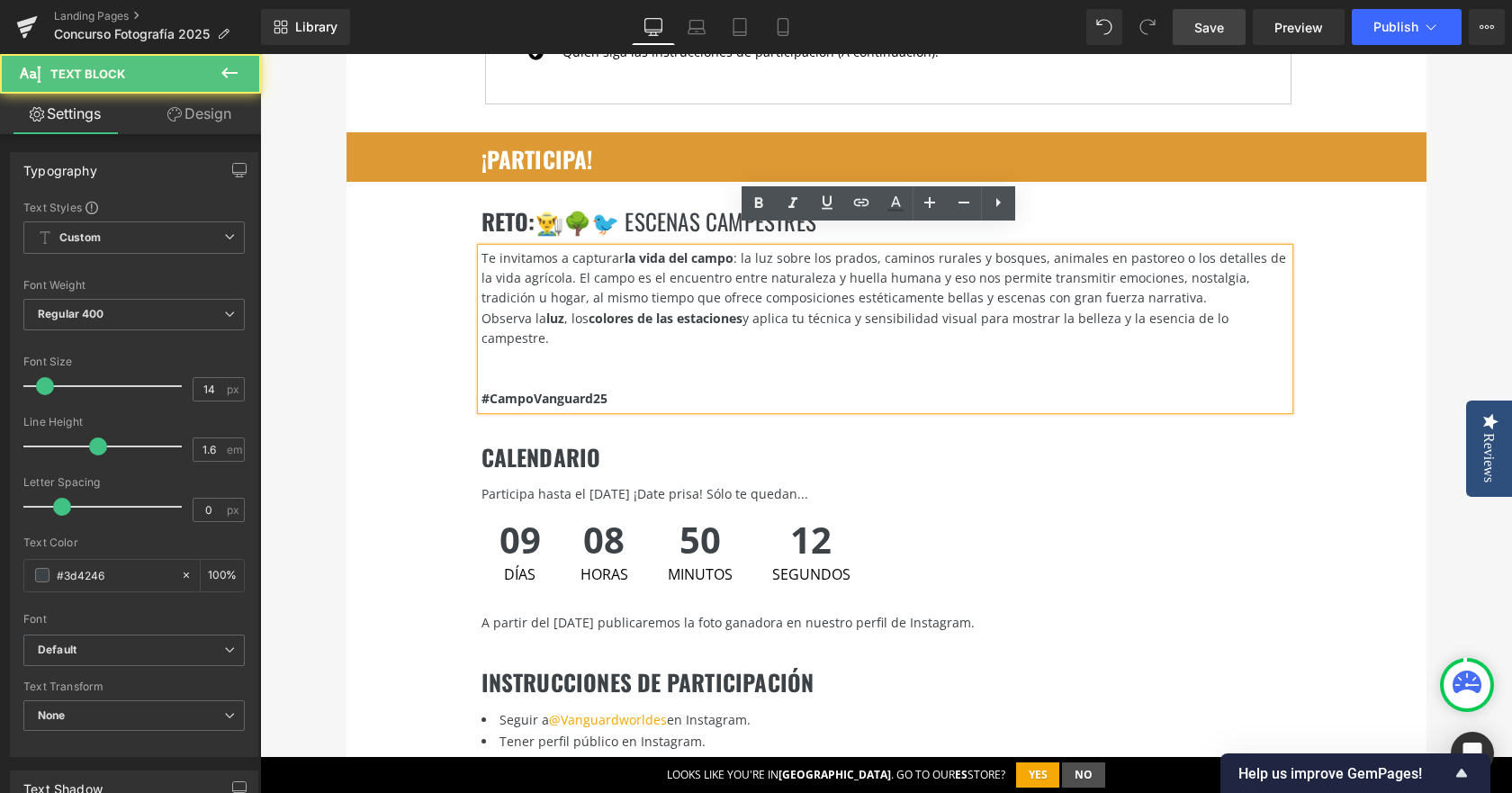
drag, startPoint x: 1277, startPoint y: 304, endPoint x: 336, endPoint y: 243, distance: 943.0
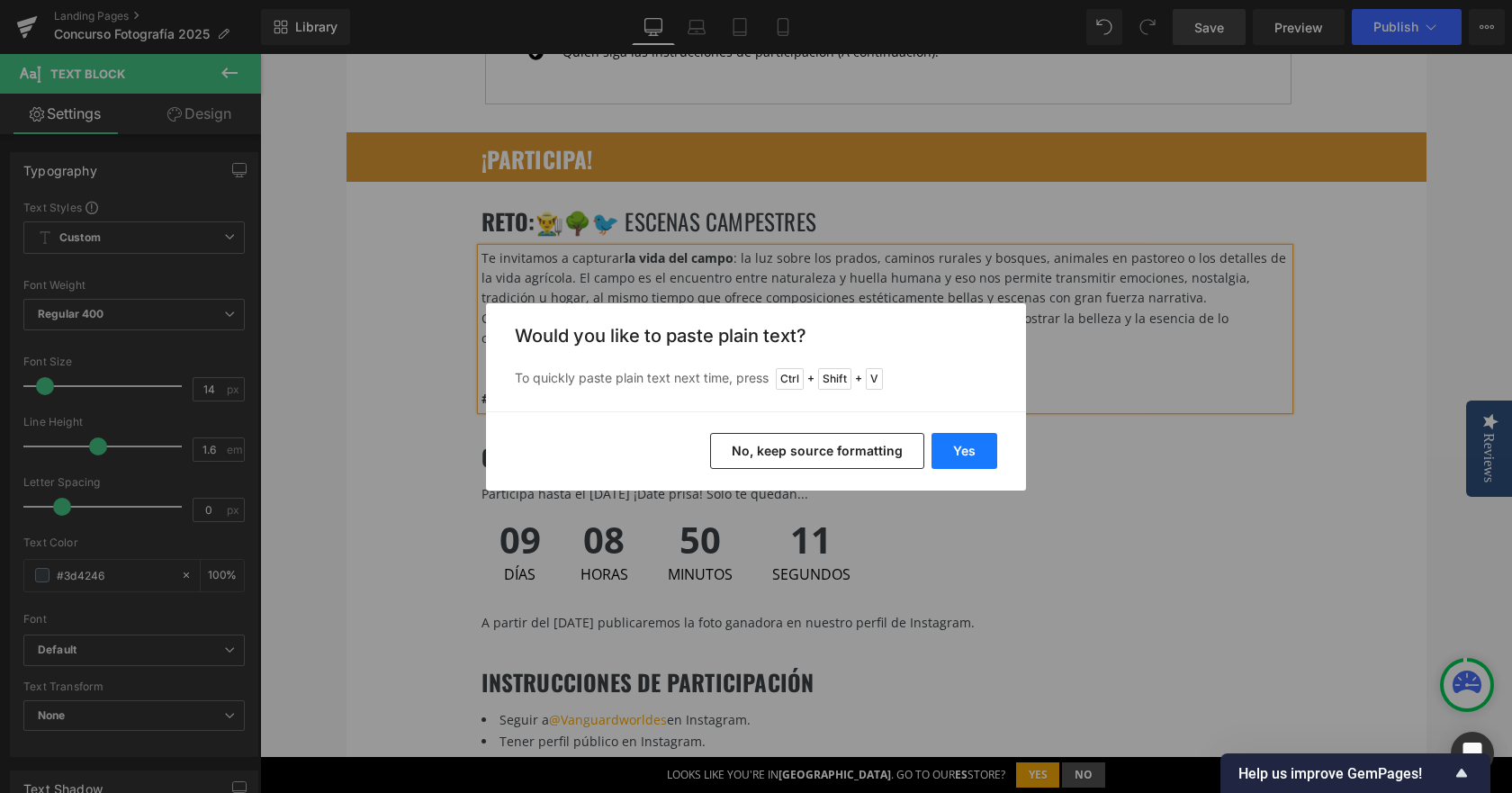
click at [978, 455] on button "Yes" at bounding box center [964, 451] width 66 height 36
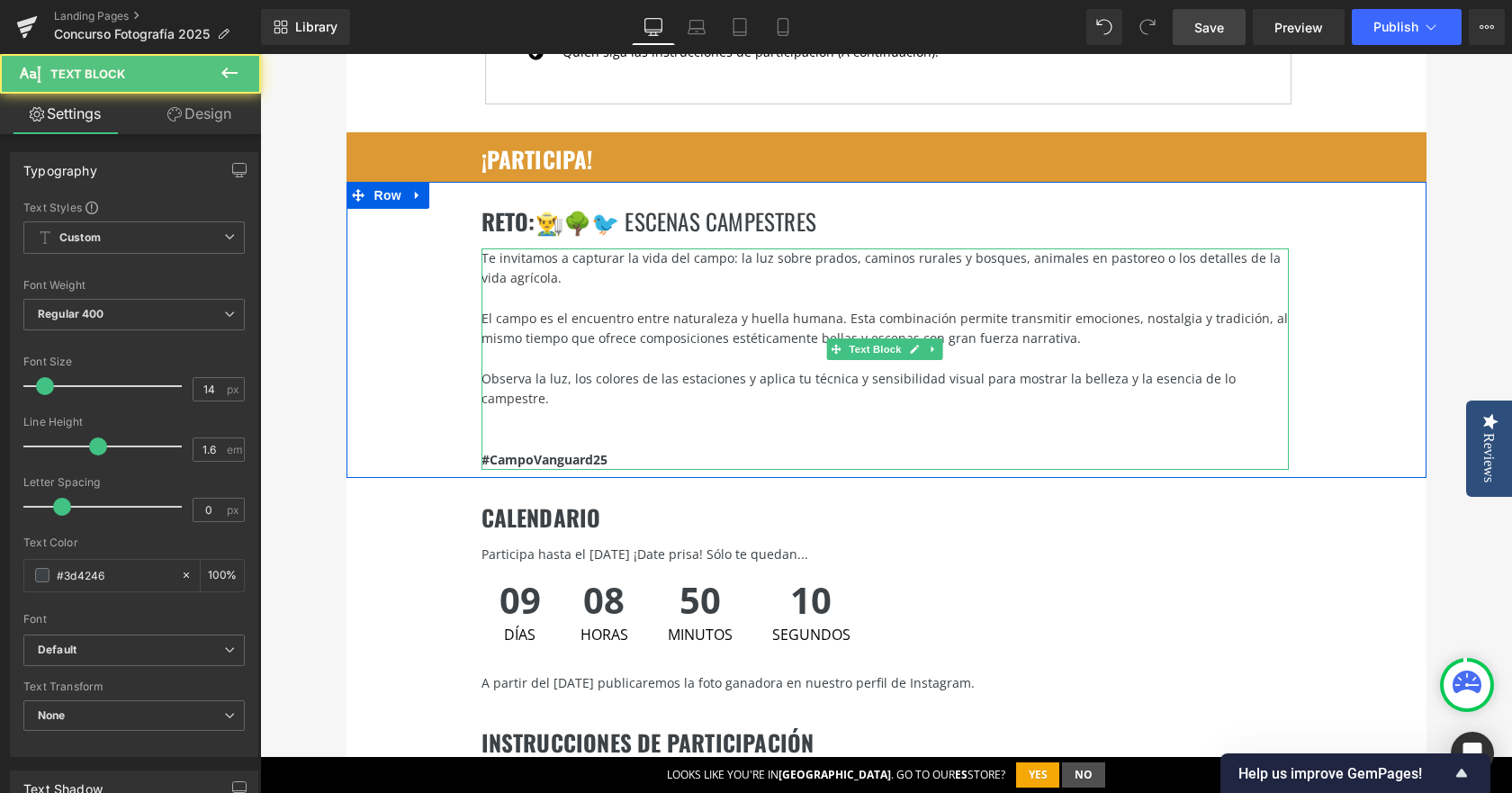
click at [847, 288] on div at bounding box center [886, 298] width 808 height 20
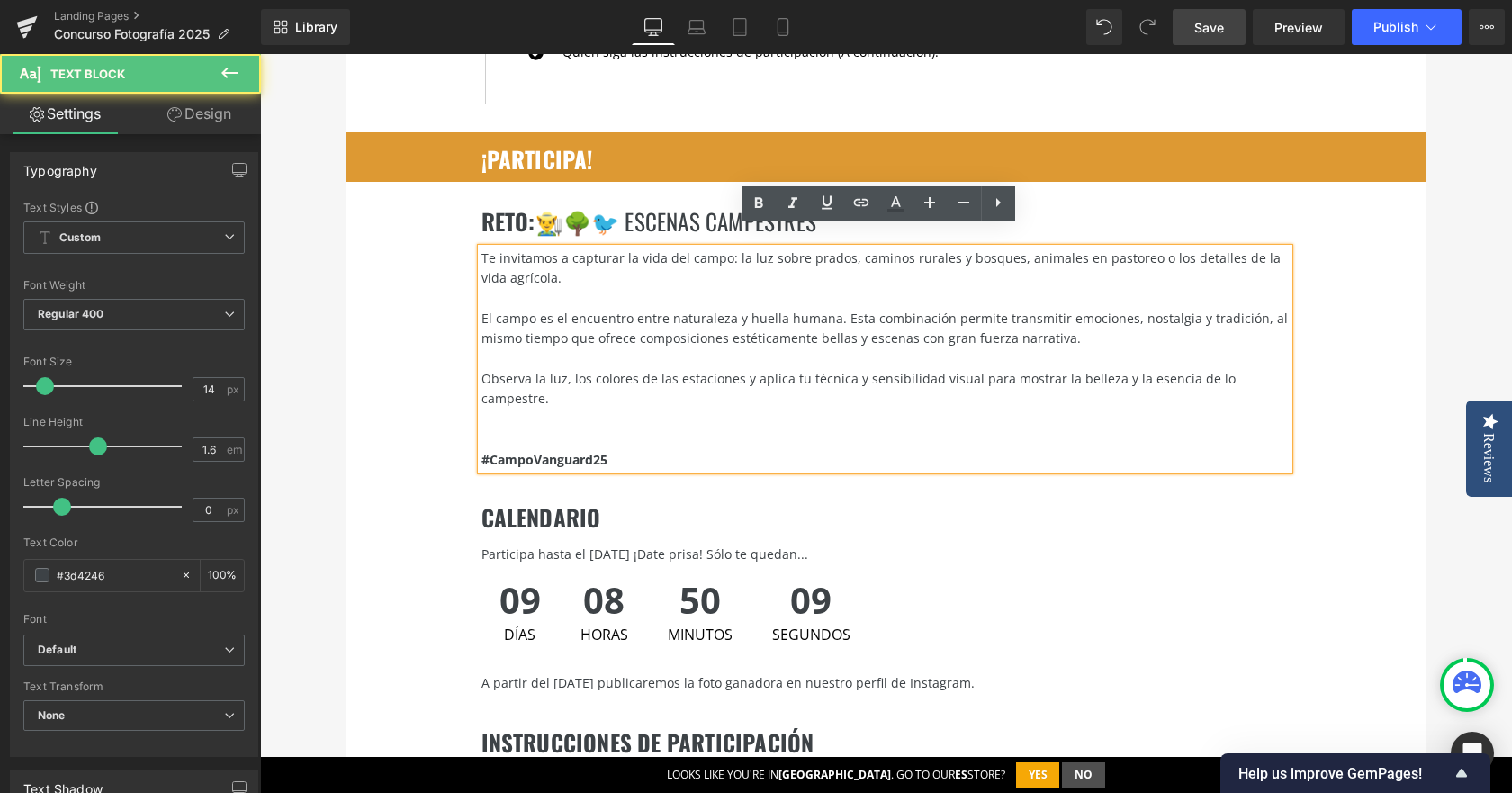
click at [821, 249] on span "Te invitamos a capturar la vida del campo: la luz sobre prados, caminos rurales…" at bounding box center [881, 267] width 799 height 37
click at [779, 257] on div "Te invitamos a capturar la vida del campo: la luz sobre prados, caminos rurales…" at bounding box center [886, 269] width 808 height 40
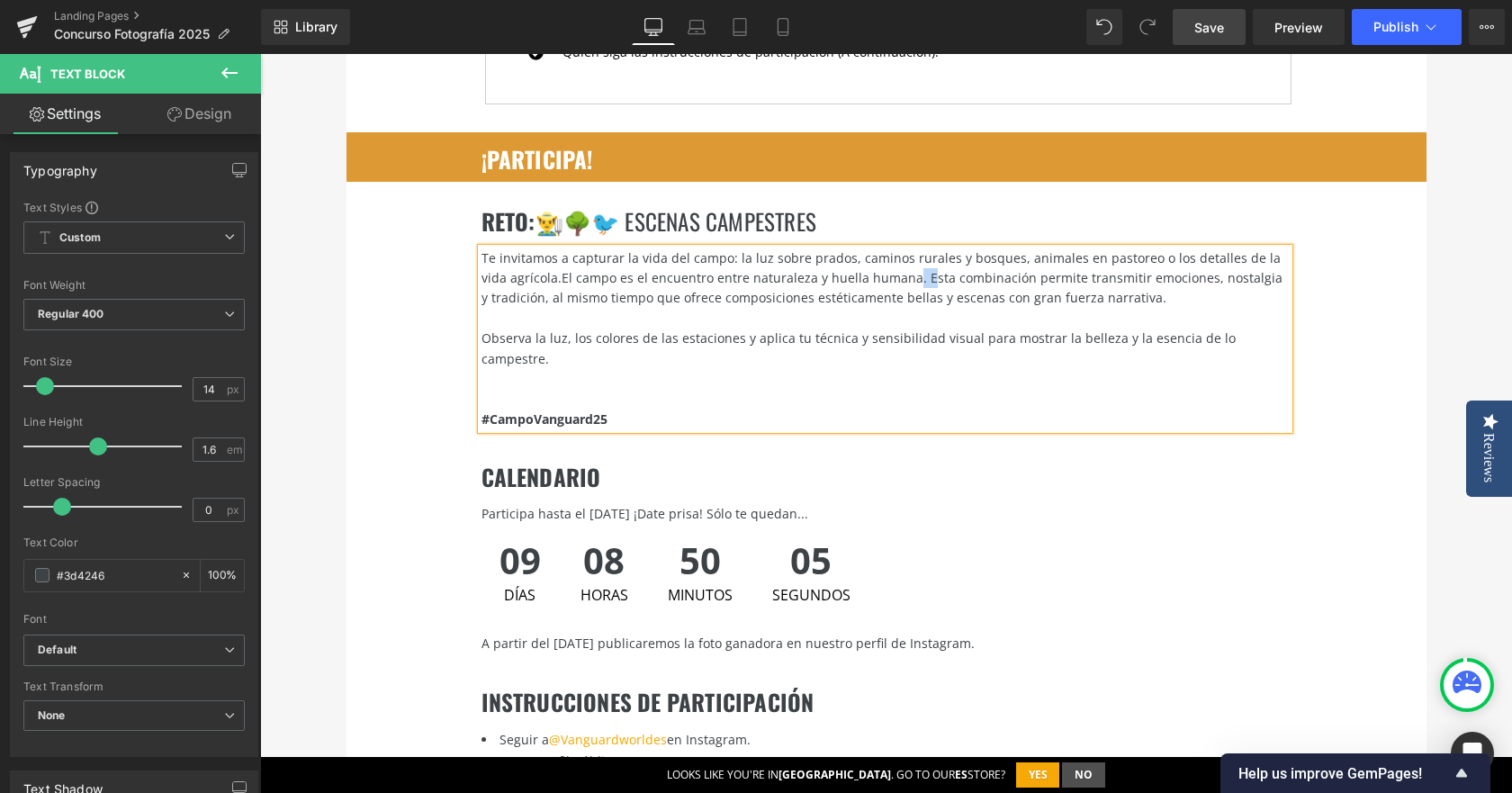
drag, startPoint x: 873, startPoint y: 258, endPoint x: 891, endPoint y: 262, distance: 18.4
click at [891, 270] on span "El campo es el encuentro entre naturaleza y huella humana. Esta combinación per…" at bounding box center [882, 288] width 801 height 37
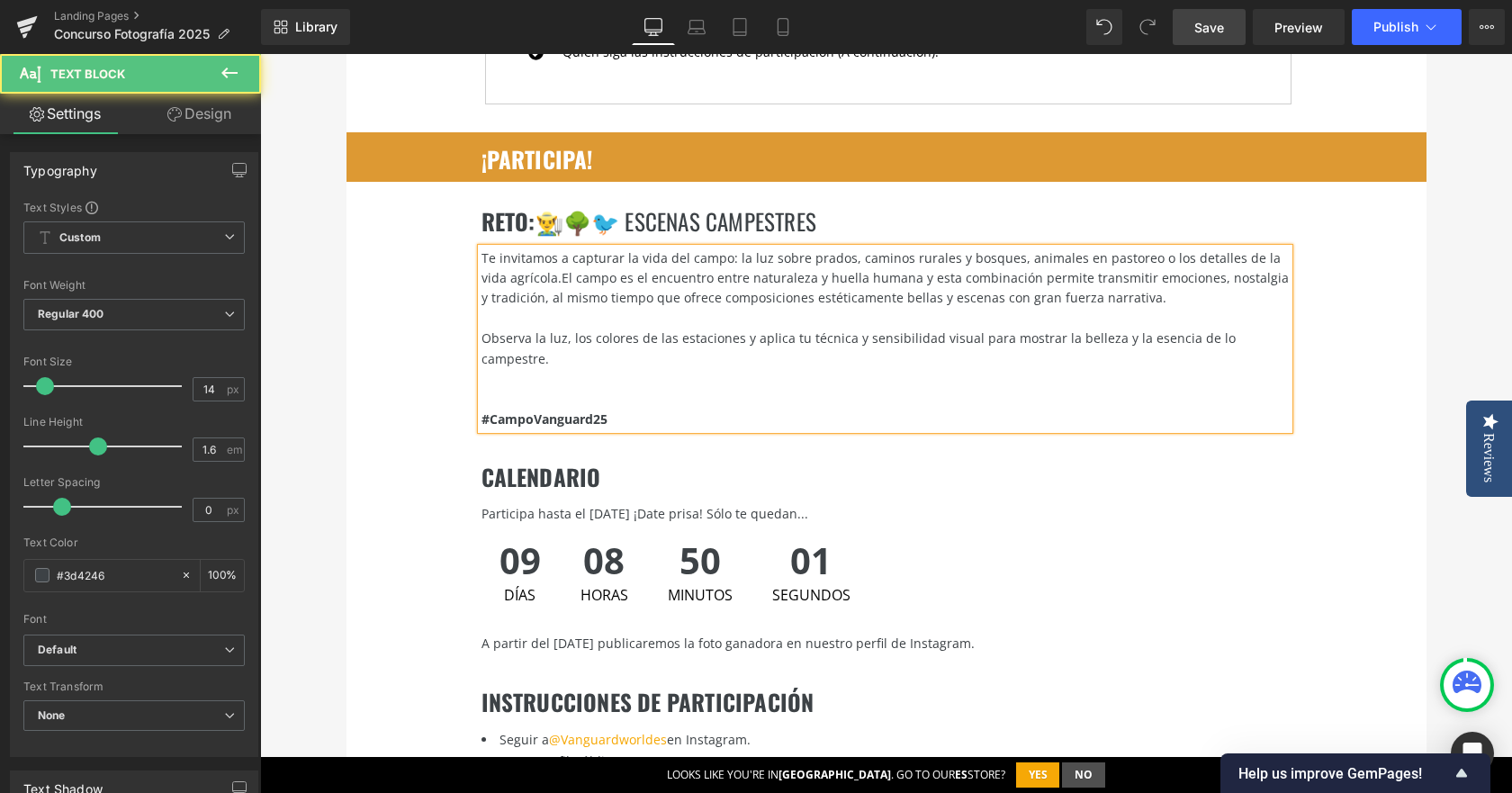
click at [1176, 279] on div "Te invitamos a capturar la vida del campo: la luz sobre prados, caminos rurales…" at bounding box center [886, 279] width 808 height 60
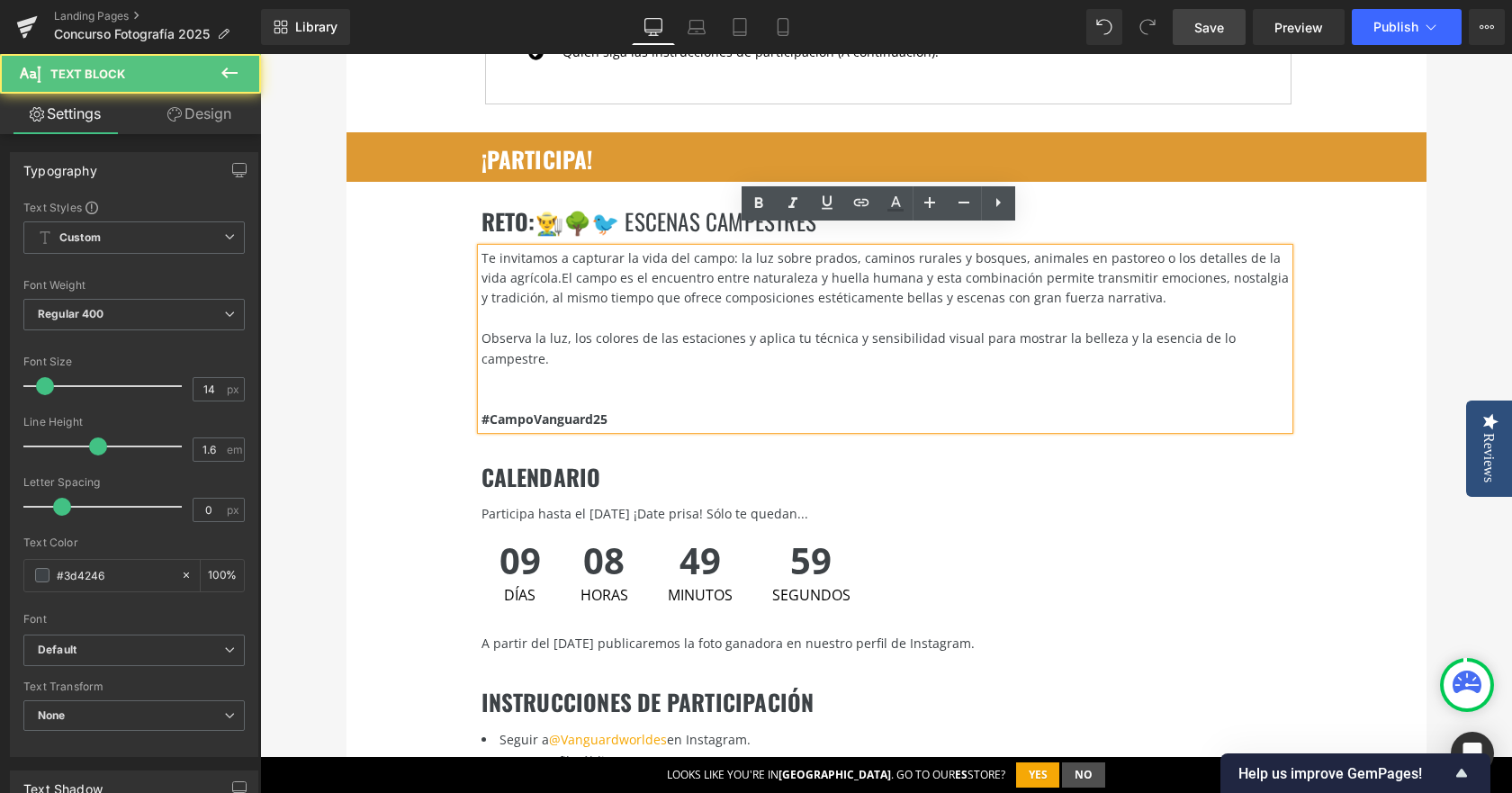
click at [1169, 270] on span "El campo es el encuentro entre naturaleza y huella humana y esta combinación pe…" at bounding box center [886, 288] width 808 height 37
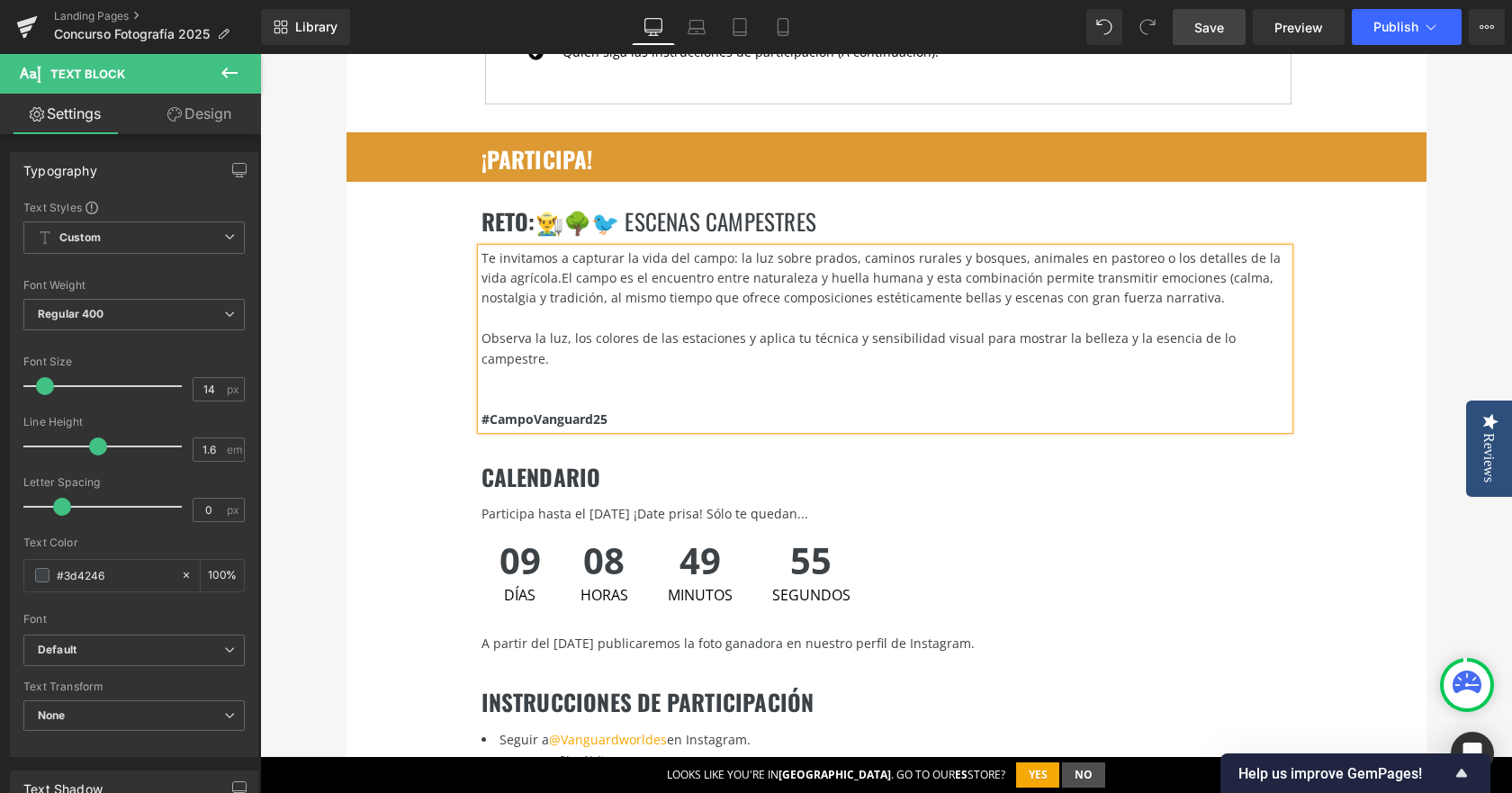
click at [535, 280] on span "El campo es el encuentro entre naturaleza y huella humana y esta combinación pe…" at bounding box center [877, 288] width 792 height 37
click at [926, 274] on span "El campo es el encuentro entre naturaleza y huella humana y esta combinación pe…" at bounding box center [877, 288] width 792 height 37
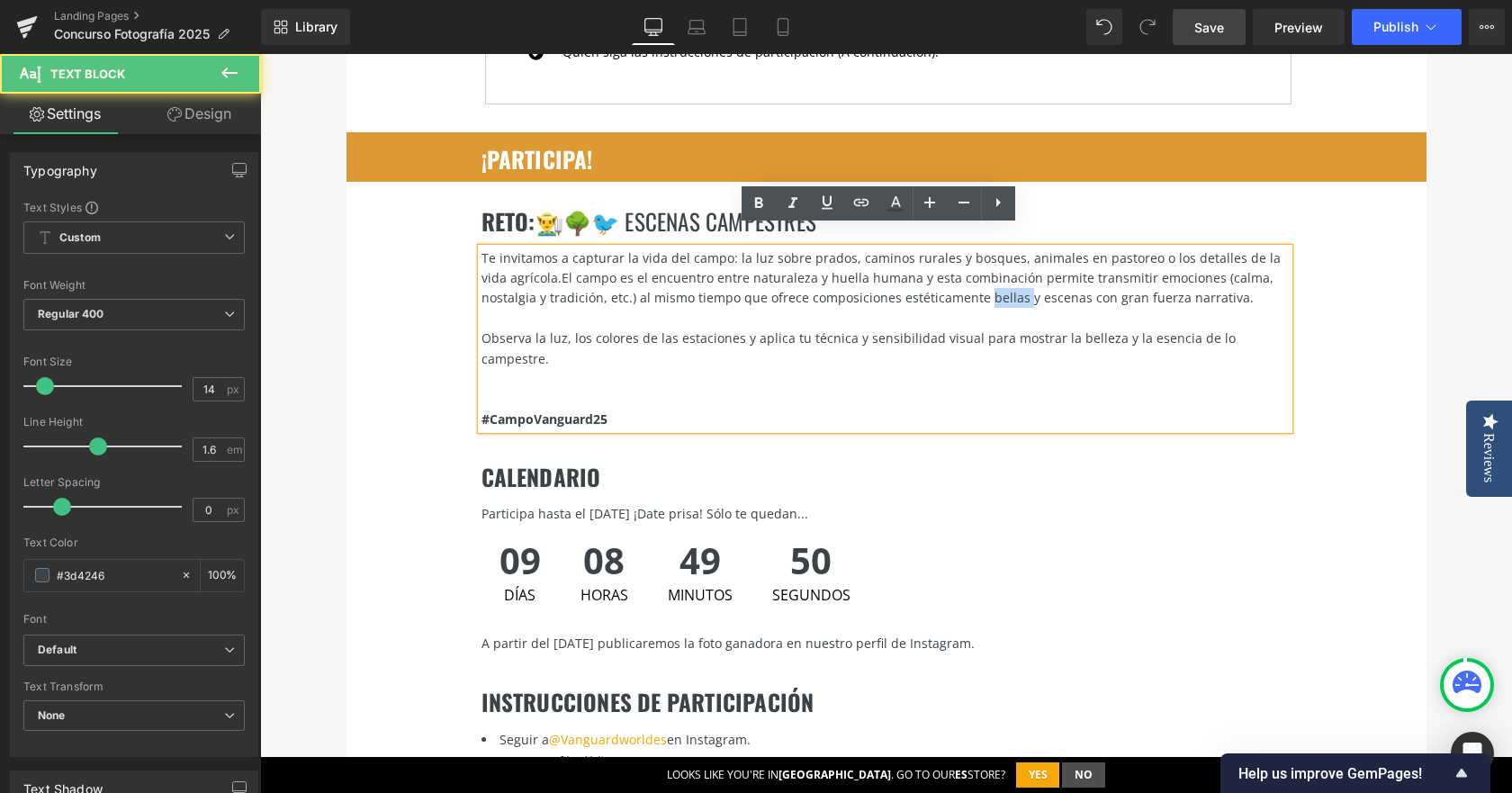
click at [926, 274] on span "El campo es el encuentro entre naturaleza y huella humana y esta combinación pe…" at bounding box center [877, 288] width 792 height 37
click at [933, 283] on span "El campo es el encuentro entre naturaleza y huella humana y esta combinación pe…" at bounding box center [877, 288] width 792 height 37
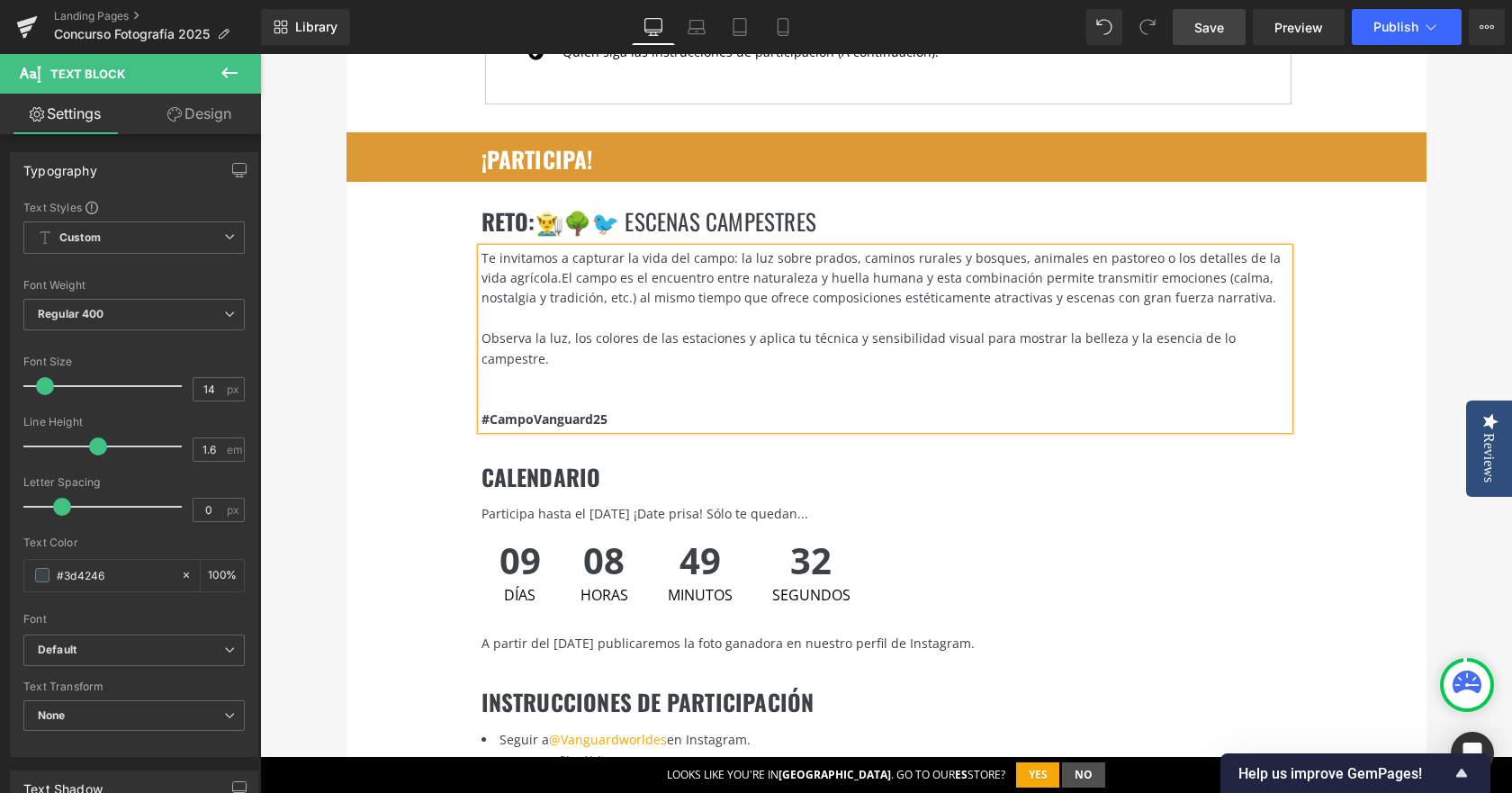
click at [992, 272] on span "El campo es el encuentro entre naturaleza y huella humana y esta combinación pe…" at bounding box center [879, 288] width 795 height 37
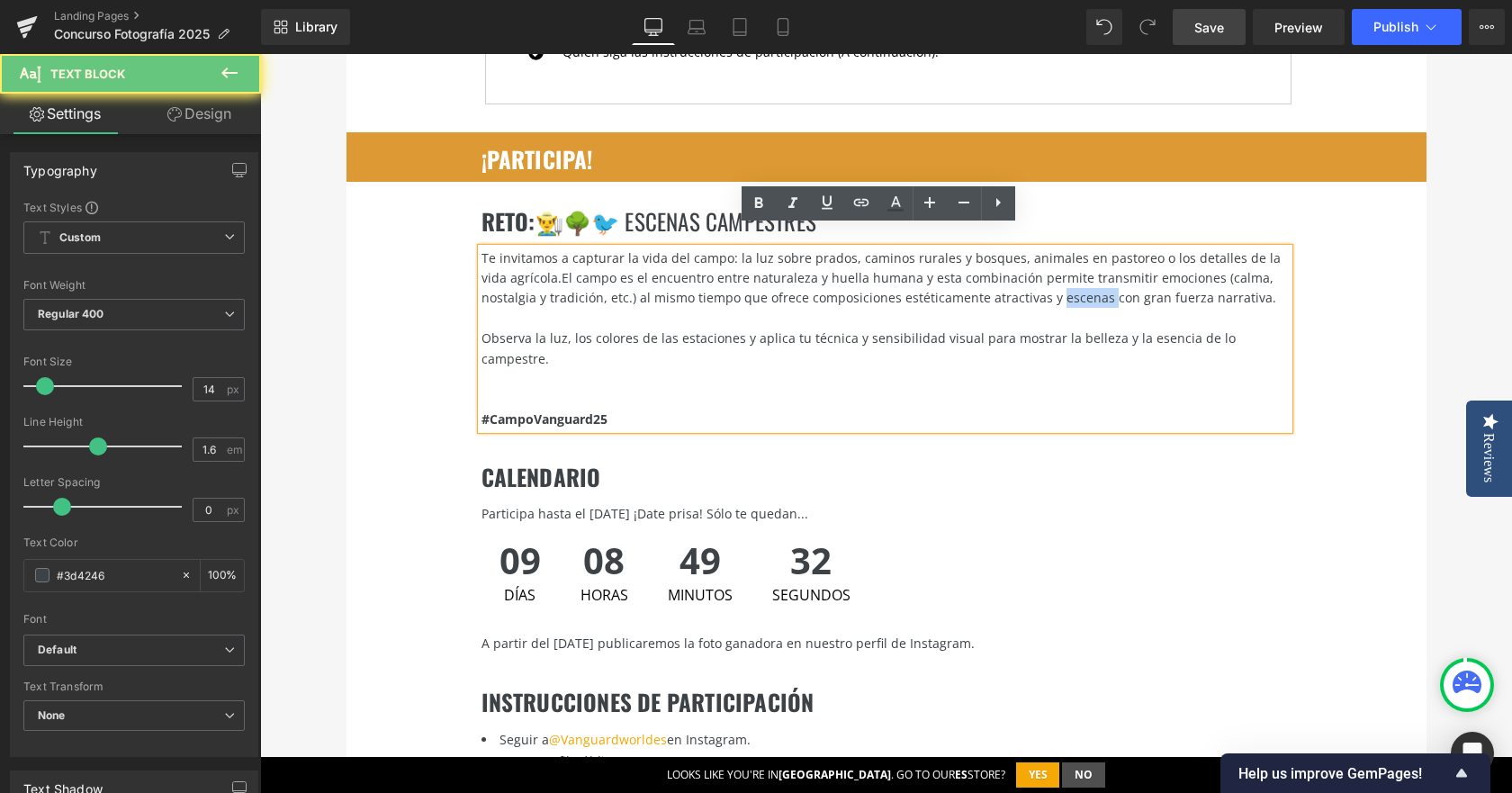
click at [992, 272] on span "El campo es el encuentro entre naturaleza y huella humana y esta combinación pe…" at bounding box center [879, 288] width 795 height 37
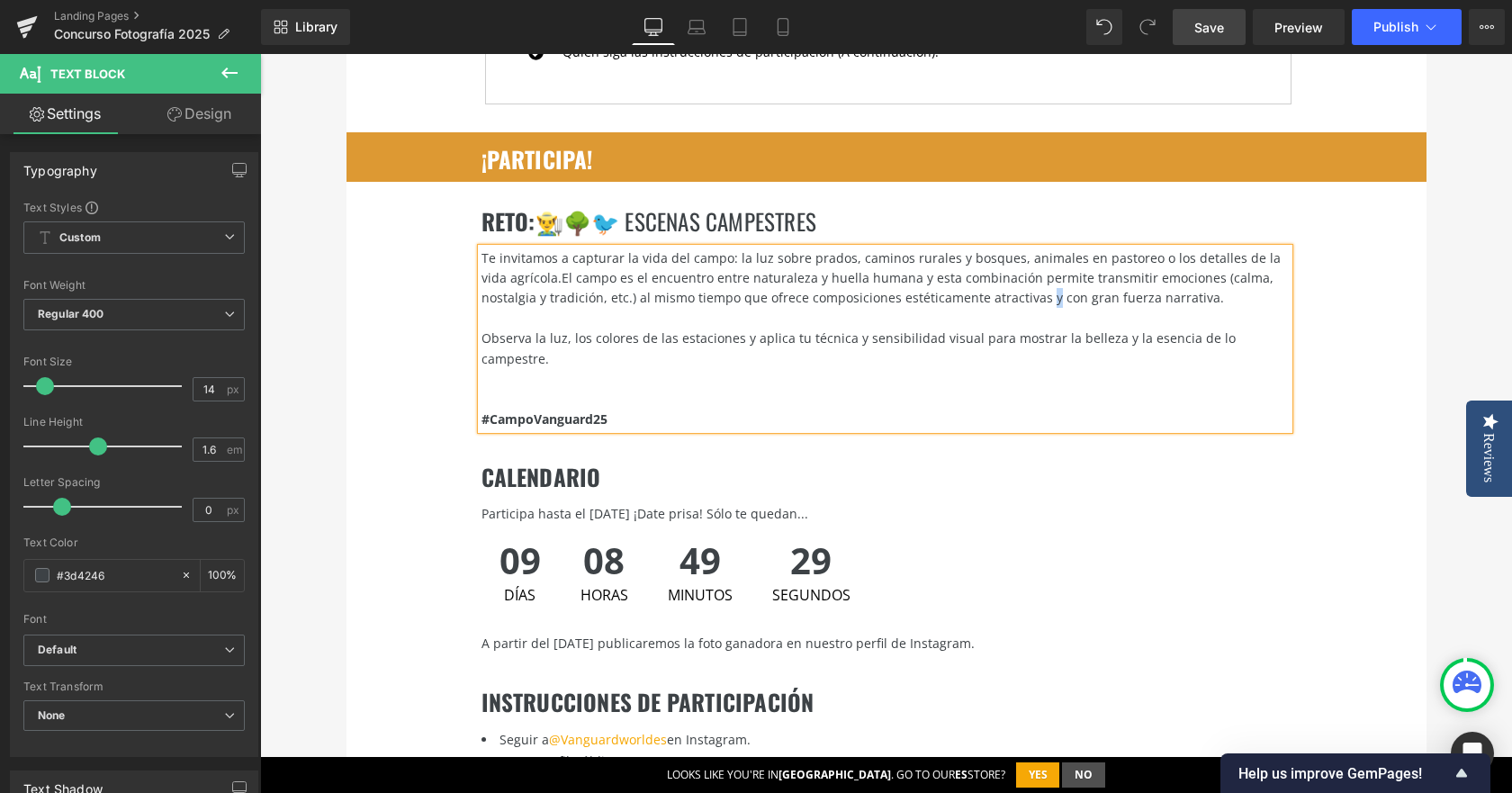
click at [964, 280] on span "El campo es el encuentro entre naturaleza y huella humana y esta combinación pe…" at bounding box center [877, 288] width 792 height 37
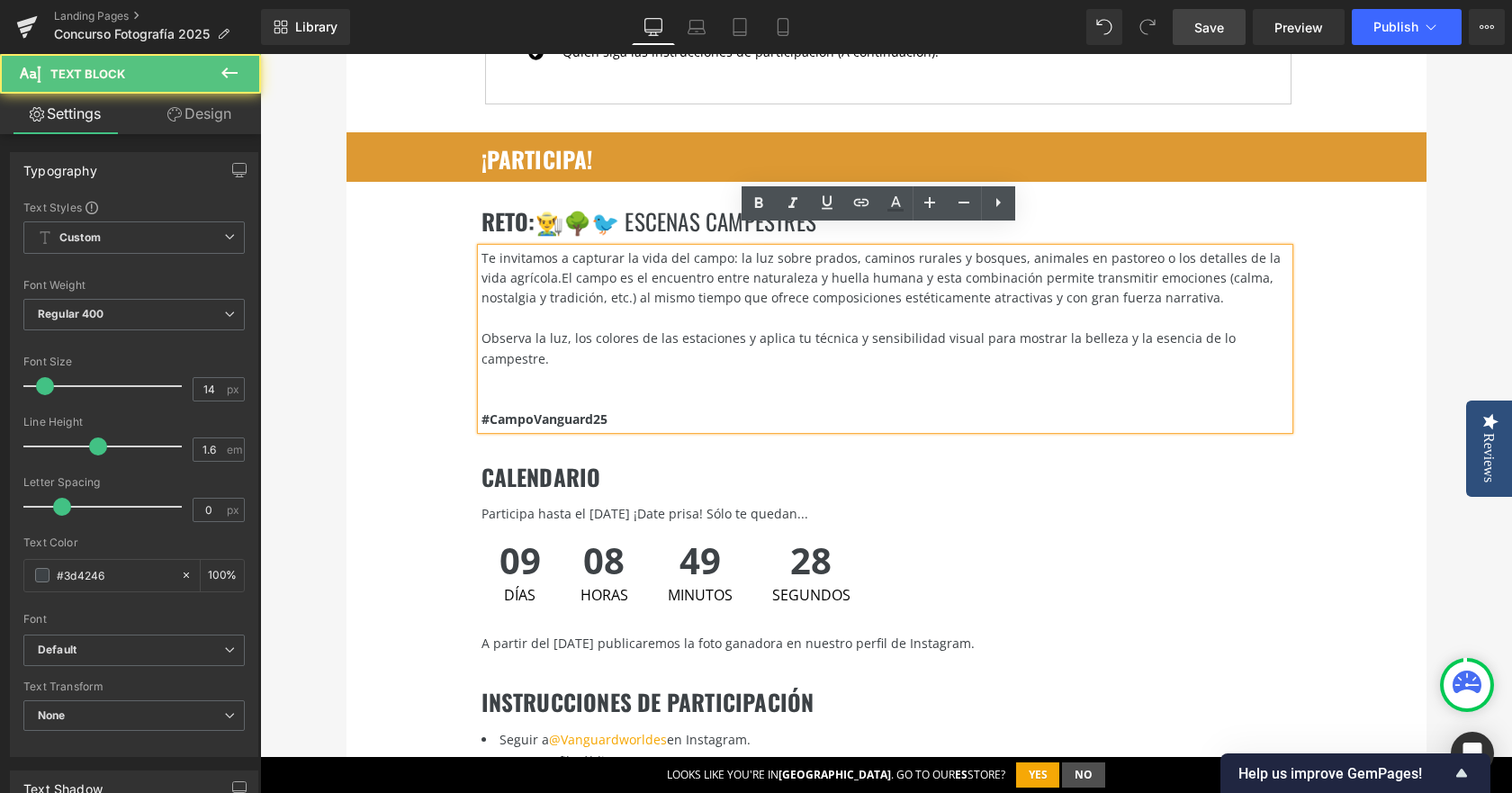
click at [980, 281] on span "El campo es el encuentro entre naturaleza y huella humana y esta combinación pe…" at bounding box center [877, 288] width 792 height 37
click at [979, 281] on span "El campo es el encuentro entre naturaleza y huella humana y esta combinación pe…" at bounding box center [877, 288] width 792 height 37
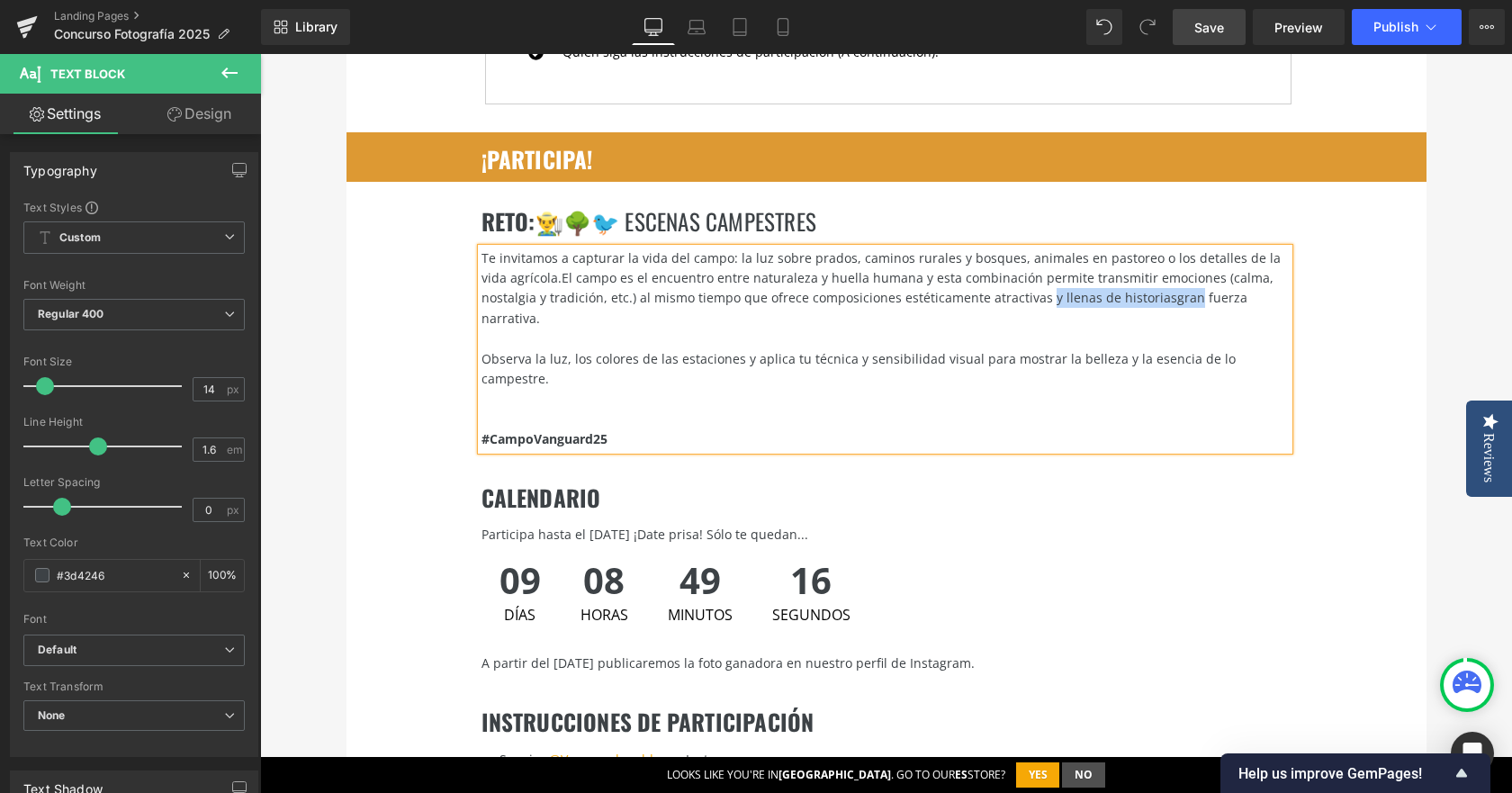
drag, startPoint x: 965, startPoint y: 284, endPoint x: 1106, endPoint y: 284, distance: 141.0
click at [1106, 284] on span "El campo es el encuentro entre naturaleza y huella humana y esta combinación pe…" at bounding box center [877, 298] width 792 height 57
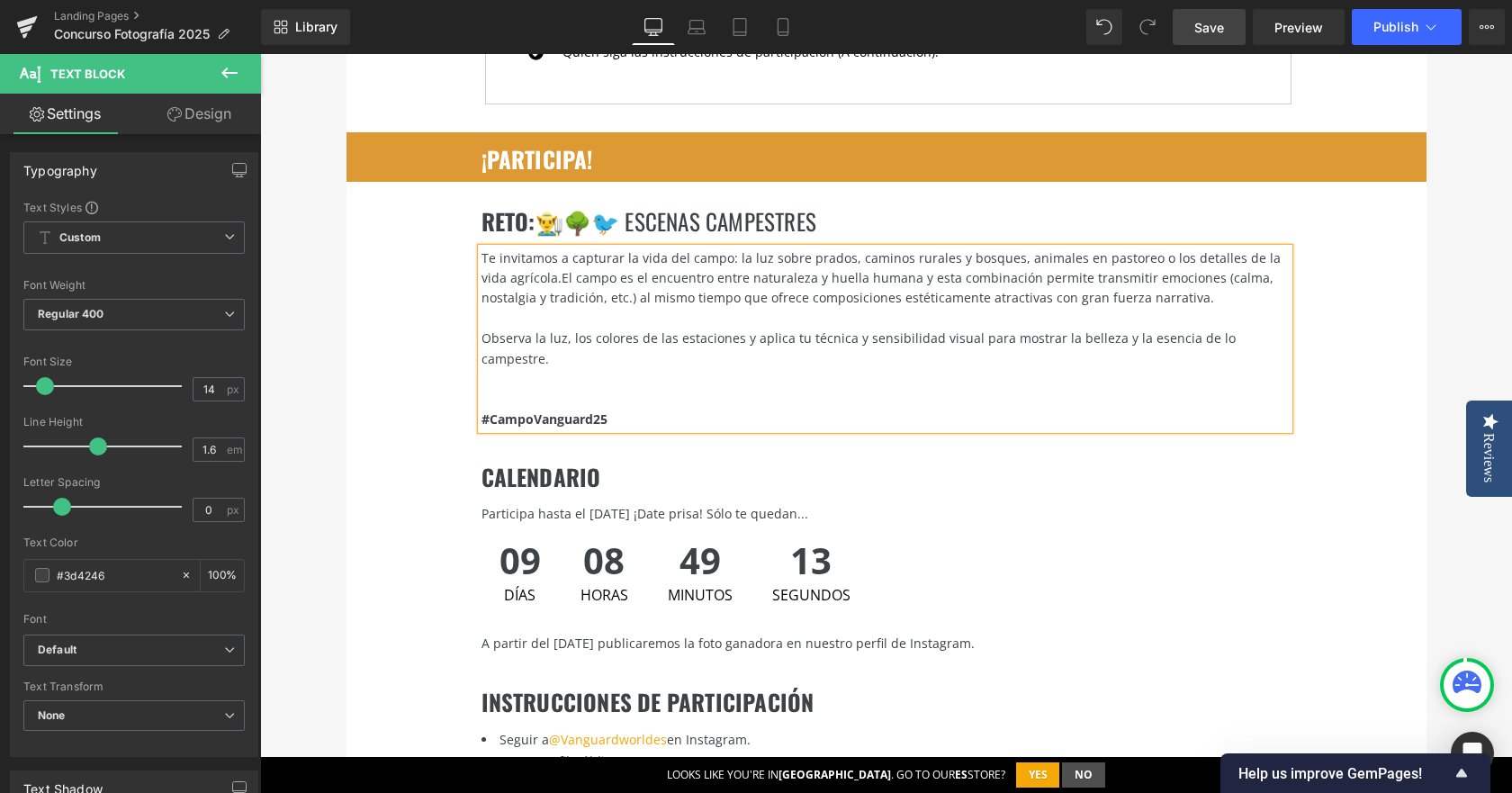
click at [1130, 281] on div "Te invitamos a capturar la vida del campo: la luz sobre prados, caminos rurales…" at bounding box center [886, 279] width 808 height 60
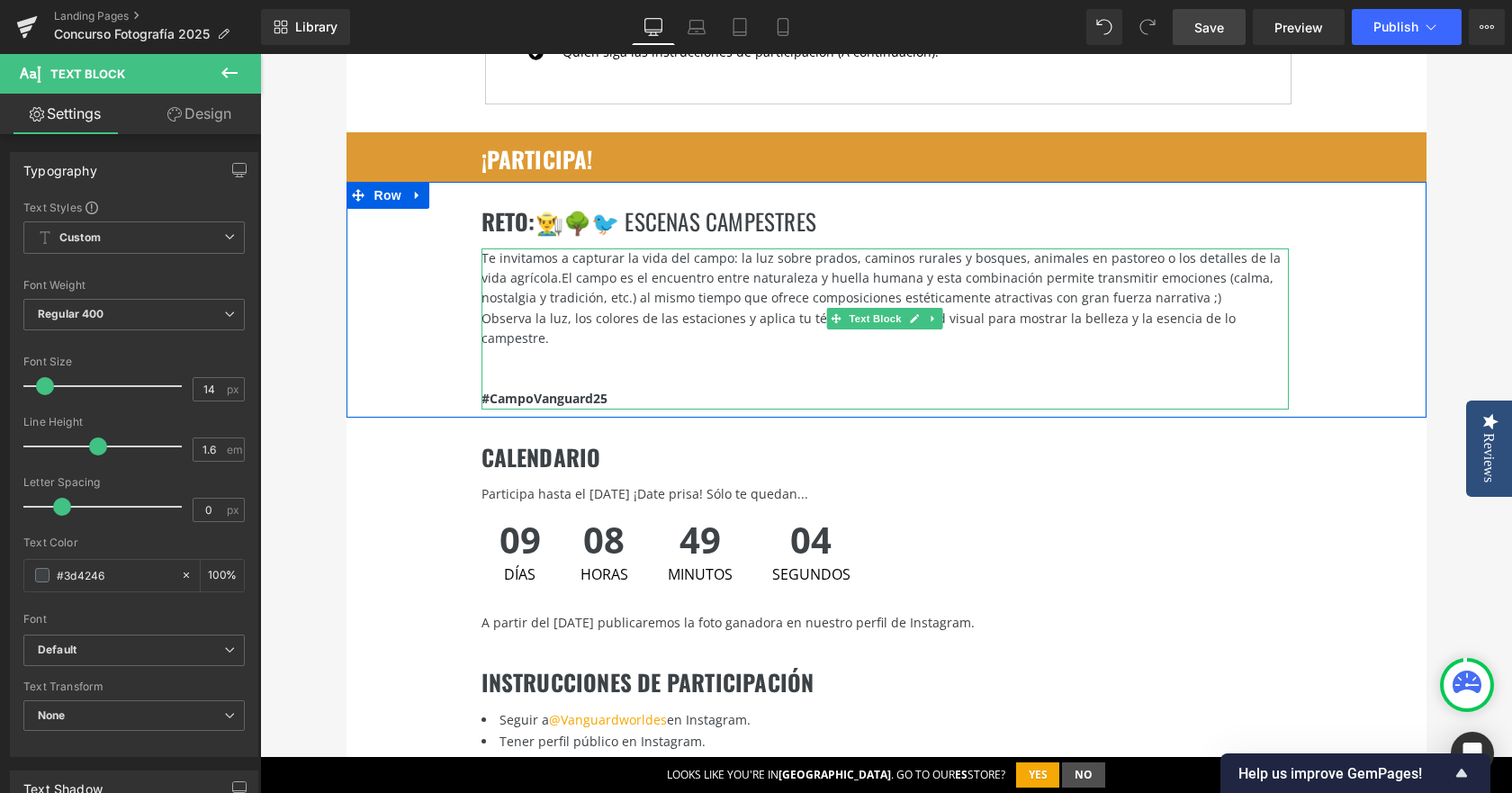
click at [482, 310] on span "Observa la luz, los colores de las estaciones y aplica tu técnica y sensibilida…" at bounding box center [858, 328] width 754 height 37
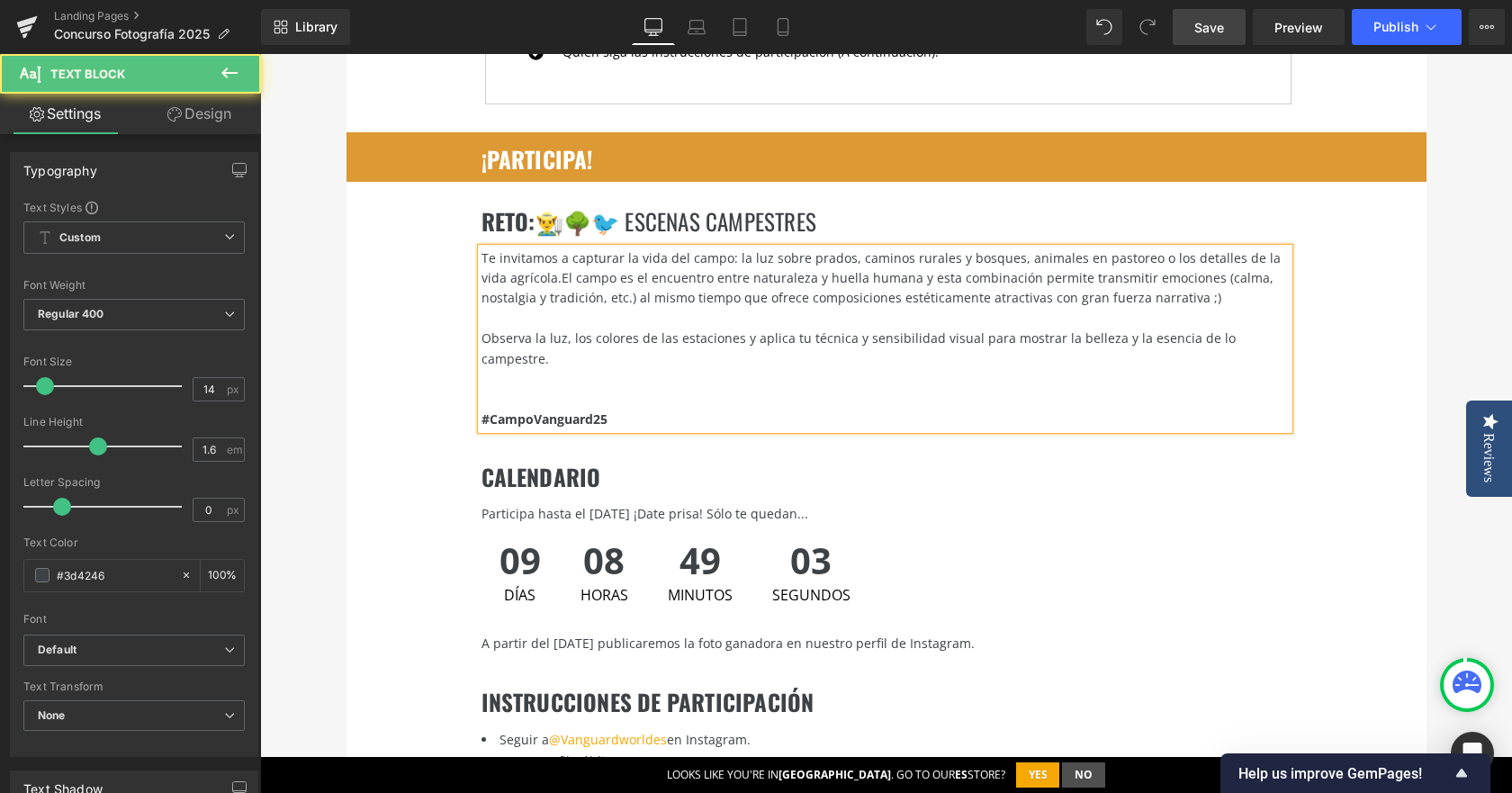
click at [511, 369] on div at bounding box center [886, 379] width 808 height 20
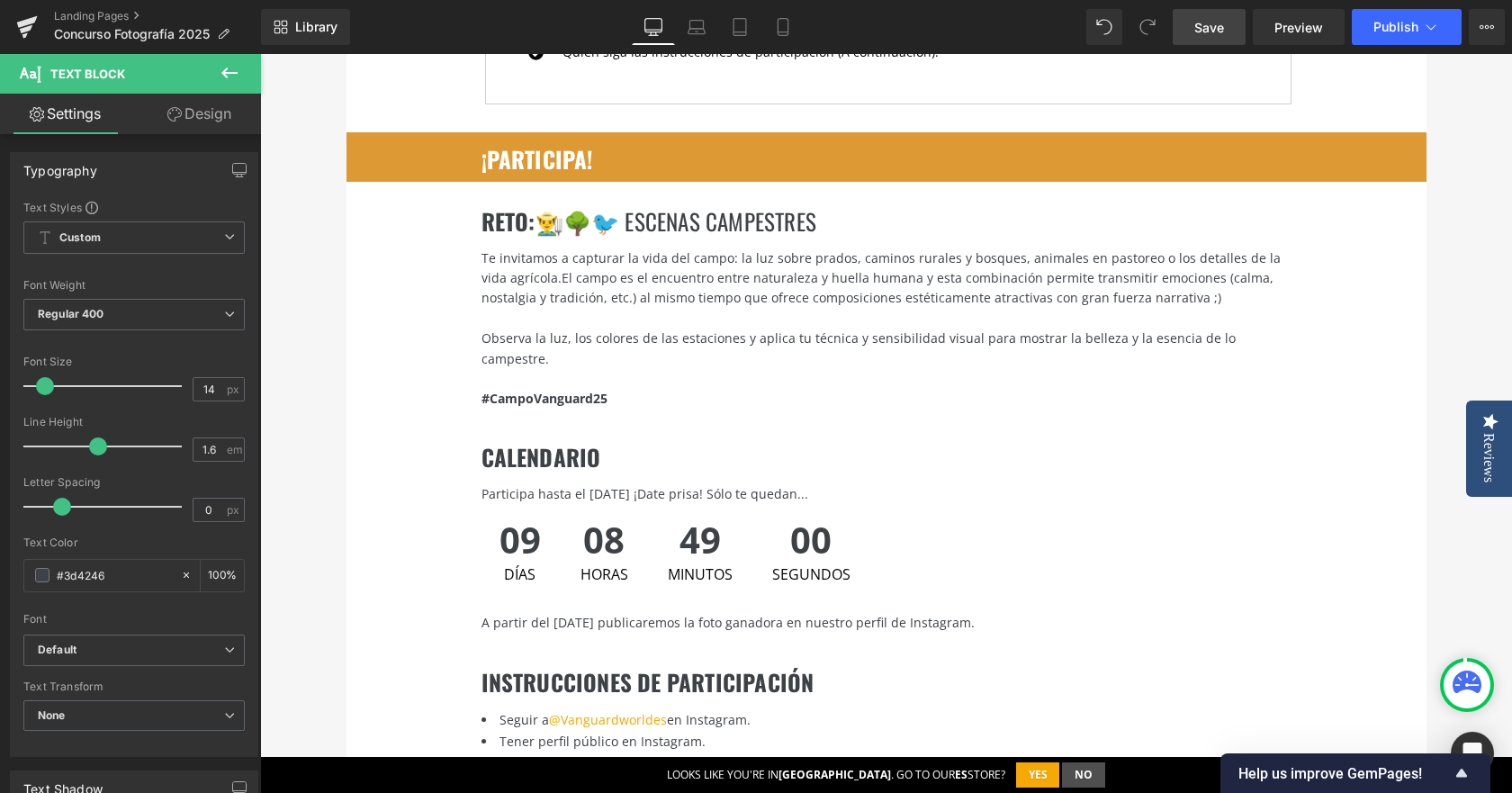
click at [1227, 30] on link "Save" at bounding box center [1210, 27] width 73 height 36
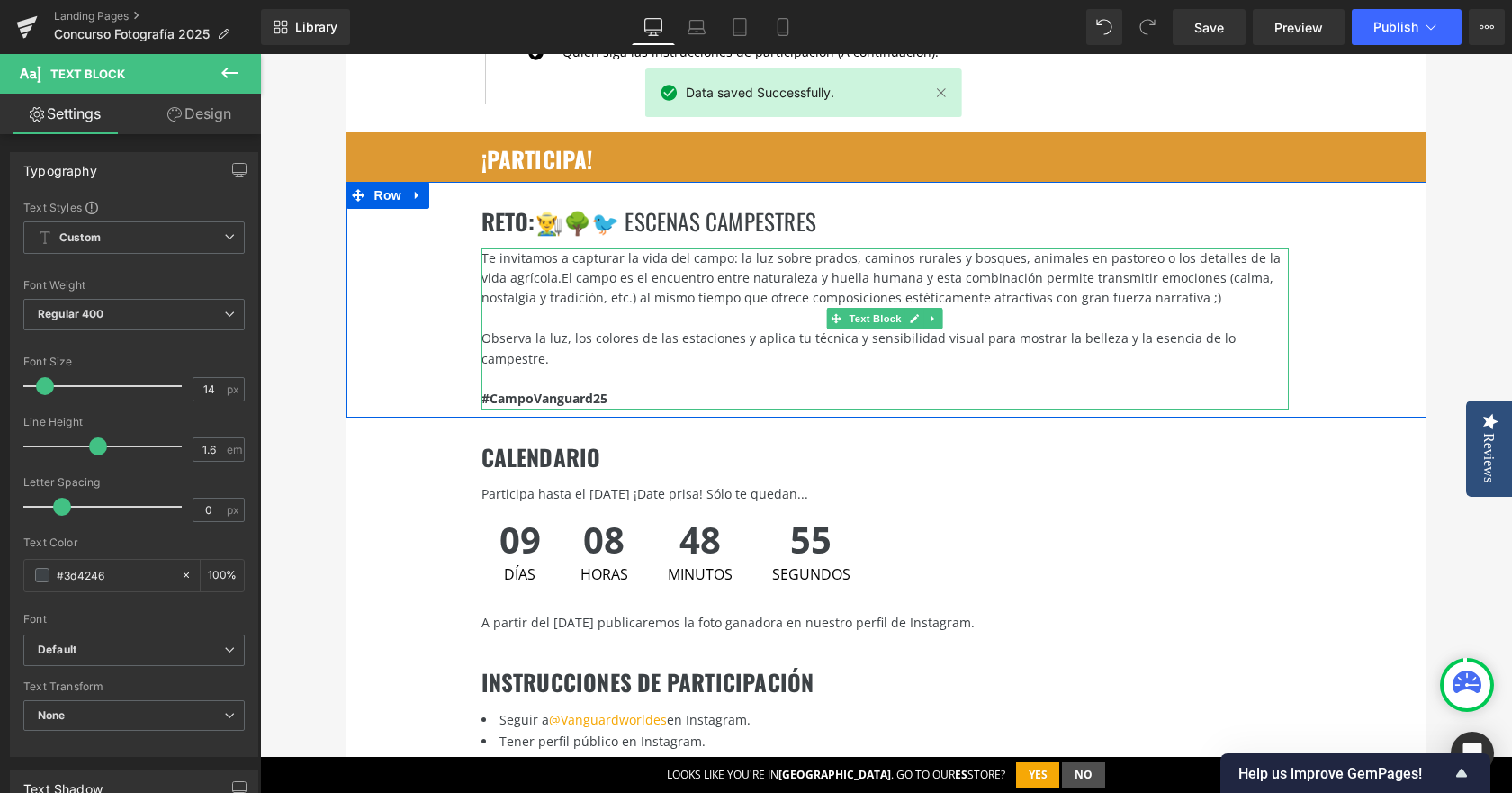
click at [744, 270] on span "El campo es el encuentro entre naturaleza y huella humana y esta combinación pe…" at bounding box center [877, 288] width 792 height 37
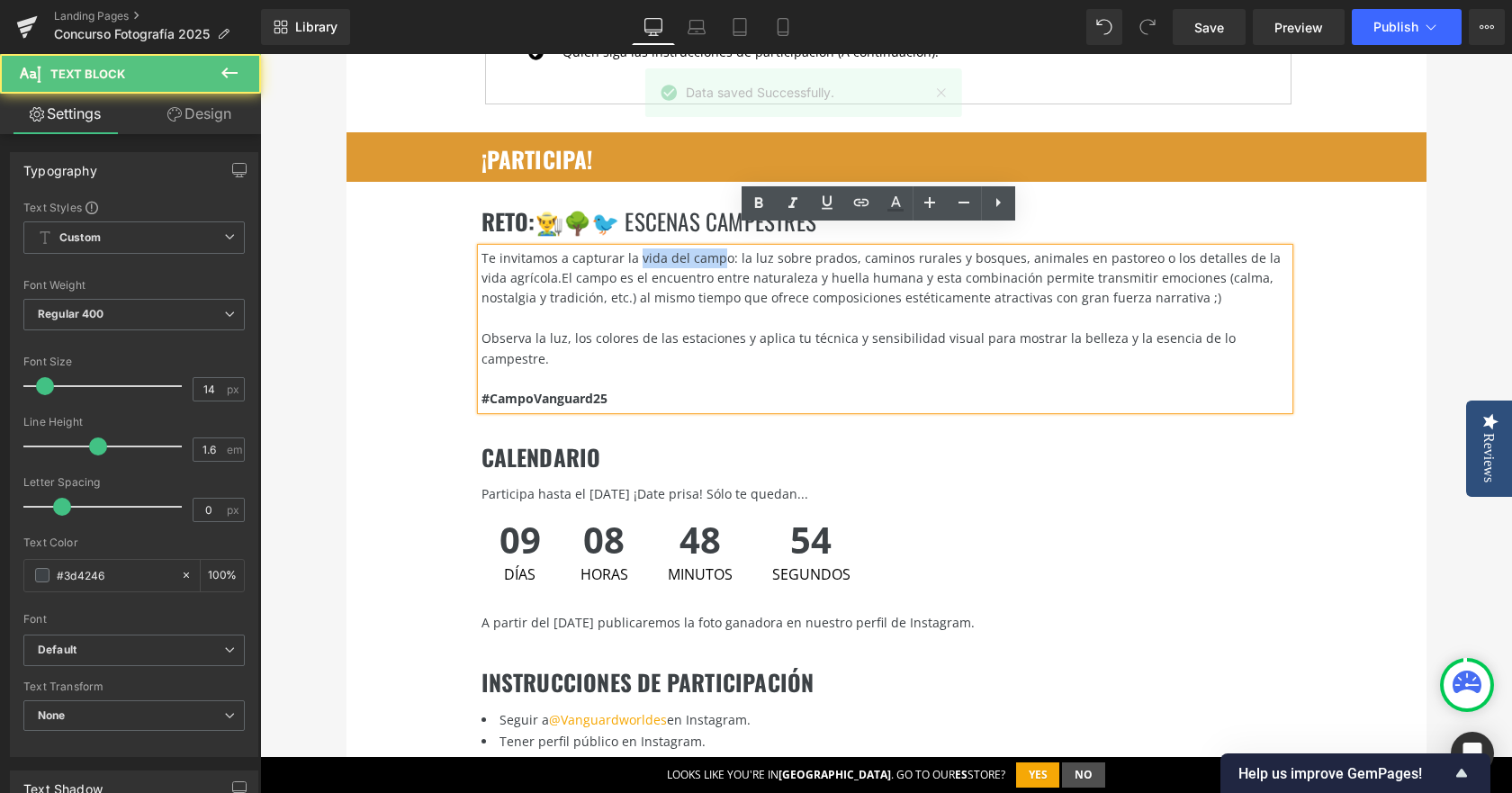
drag, startPoint x: 629, startPoint y: 237, endPoint x: 662, endPoint y: 240, distance: 33.1
click at [707, 249] on span "Te invitamos a capturar la vida del campo: la luz sobre prados, caminos rurales…" at bounding box center [881, 267] width 799 height 37
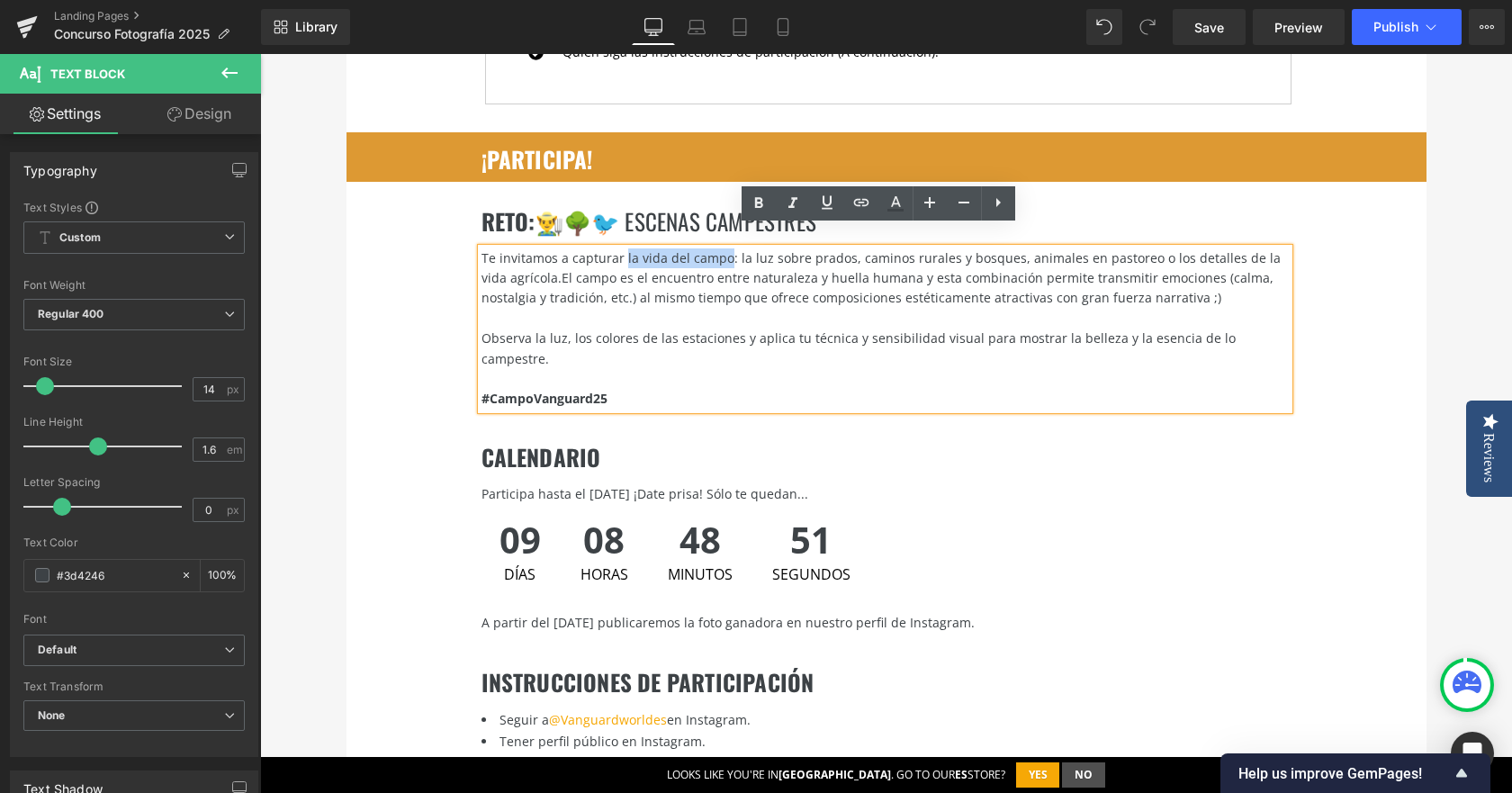
drag, startPoint x: 616, startPoint y: 238, endPoint x: 717, endPoint y: 240, distance: 101.0
click at [717, 249] on span "Te invitamos a capturar la vida del campo: la luz sobre prados, caminos rurales…" at bounding box center [881, 267] width 799 height 37
click at [764, 203] on icon at bounding box center [758, 203] width 22 height 22
click at [819, 249] on span "Te invitamos a capturar la vida del campo : la luz sobre prados, caminos rurale…" at bounding box center [881, 267] width 798 height 37
drag, startPoint x: 601, startPoint y: 259, endPoint x: 875, endPoint y: 250, distance: 274.1
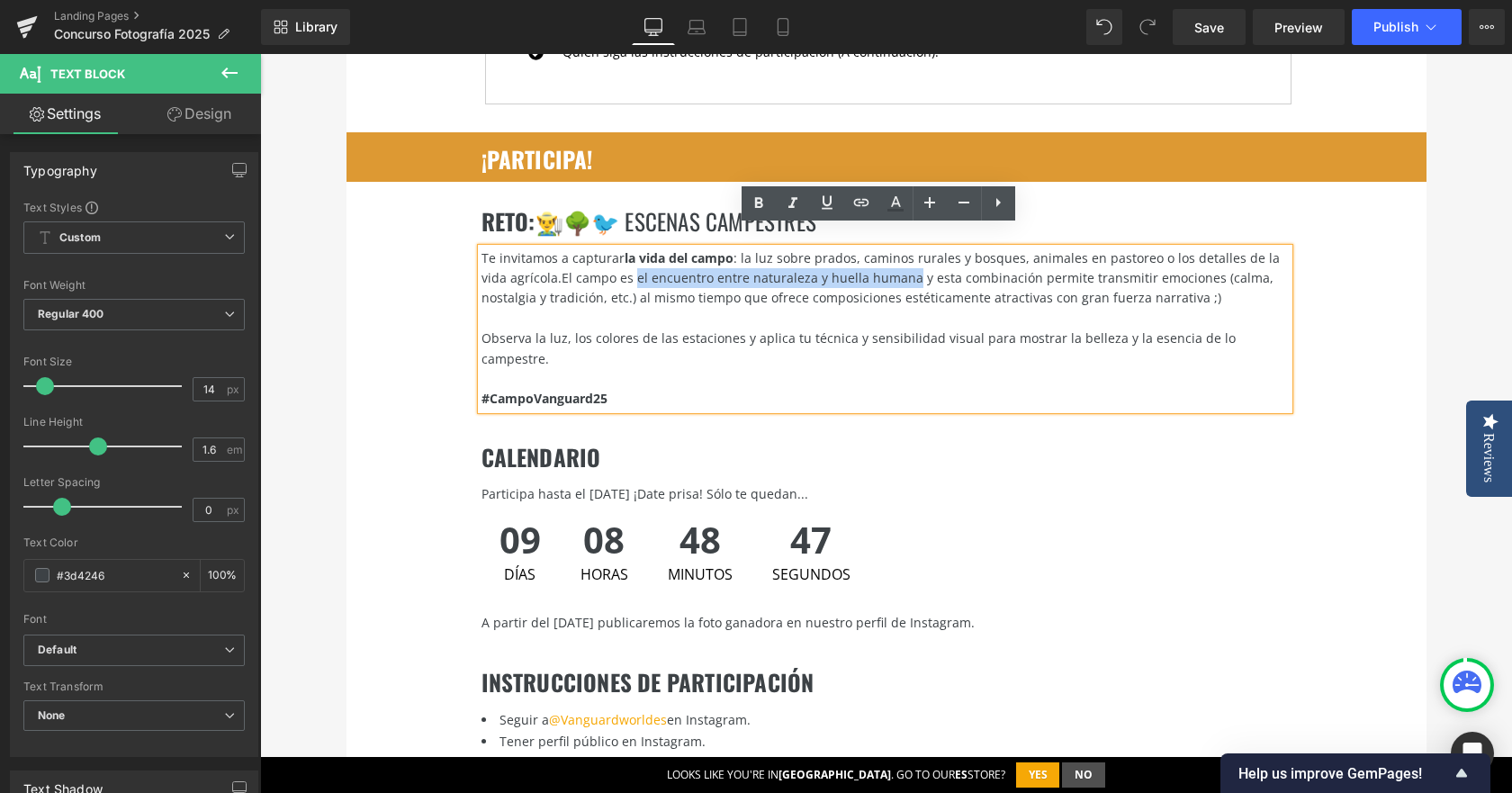
click at [875, 270] on span "El campo es el encuentro entre naturaleza y huella humana y esta combinación pe…" at bounding box center [877, 288] width 792 height 37
click at [762, 204] on icon at bounding box center [758, 204] width 8 height 11
click at [1032, 281] on span "El campo es el encuentro entre naturaleza y huella humana y esta combinación pe…" at bounding box center [877, 288] width 791 height 37
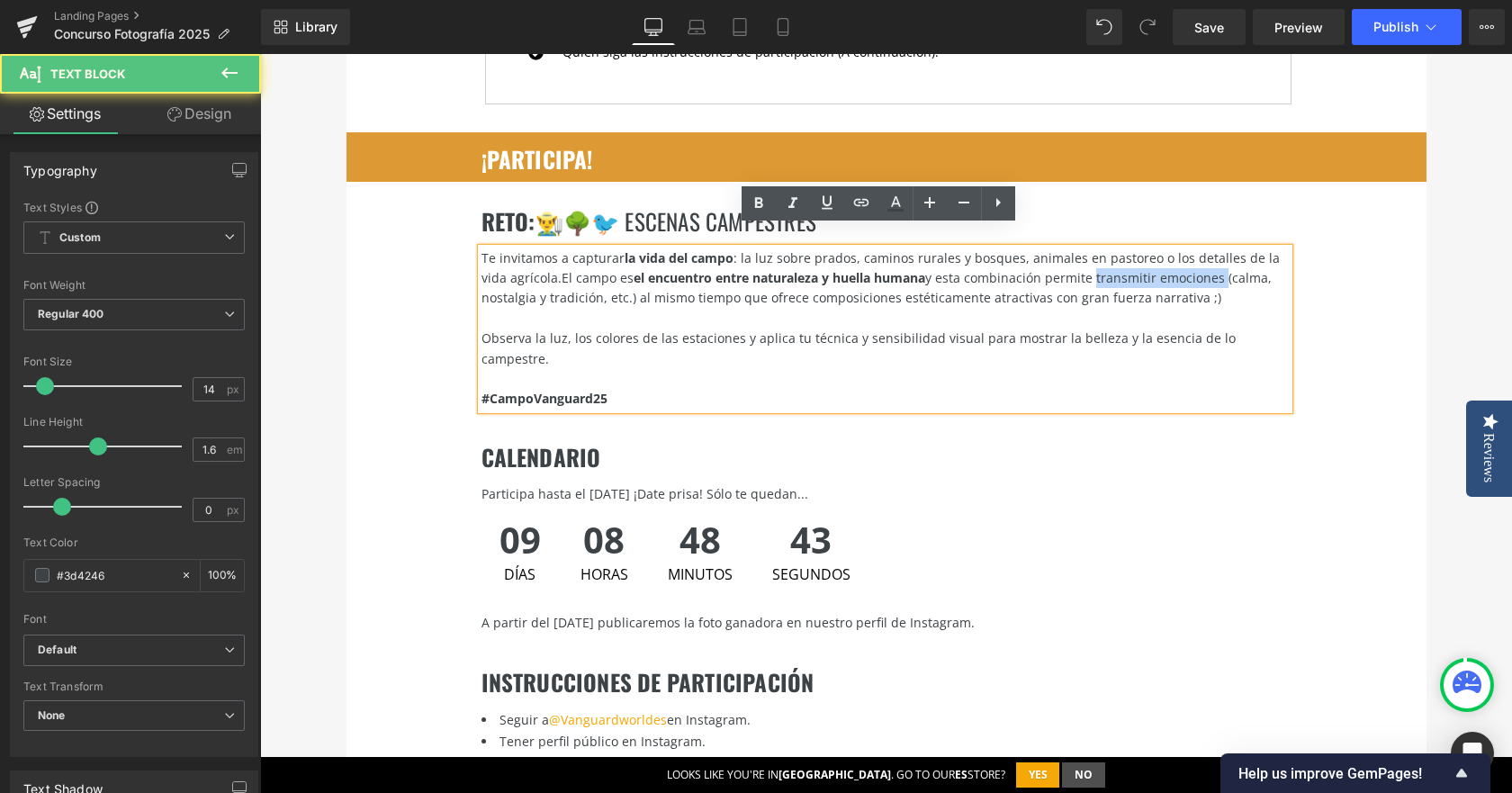
drag, startPoint x: 1065, startPoint y: 258, endPoint x: 1189, endPoint y: 253, distance: 124.1
click at [1189, 270] on span "El campo es el encuentro entre naturaleza y huella humana y esta combinación pe…" at bounding box center [877, 288] width 791 height 37
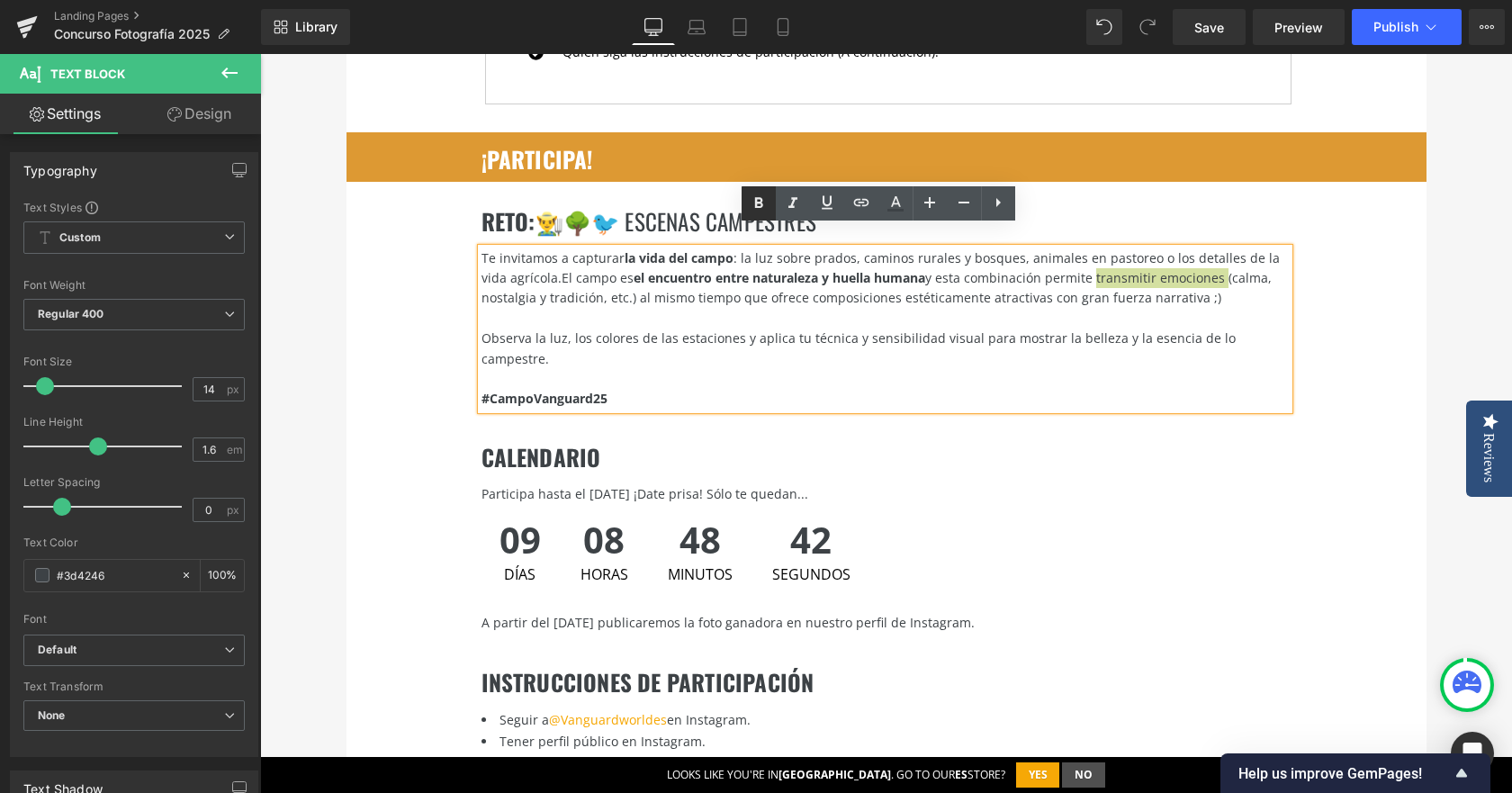
drag, startPoint x: 764, startPoint y: 199, endPoint x: 451, endPoint y: 206, distance: 313.1
click at [764, 199] on icon at bounding box center [758, 203] width 22 height 22
click at [838, 282] on span "El campo es el encuentro entre naturaleza y huella humana y esta combinación pe…" at bounding box center [876, 288] width 789 height 37
drag, startPoint x: 795, startPoint y: 277, endPoint x: 1028, endPoint y: 277, distance: 233.0
click at [1028, 277] on span "El campo es el encuentro entre naturaleza y huella humana y esta combinación pe…" at bounding box center [876, 288] width 789 height 37
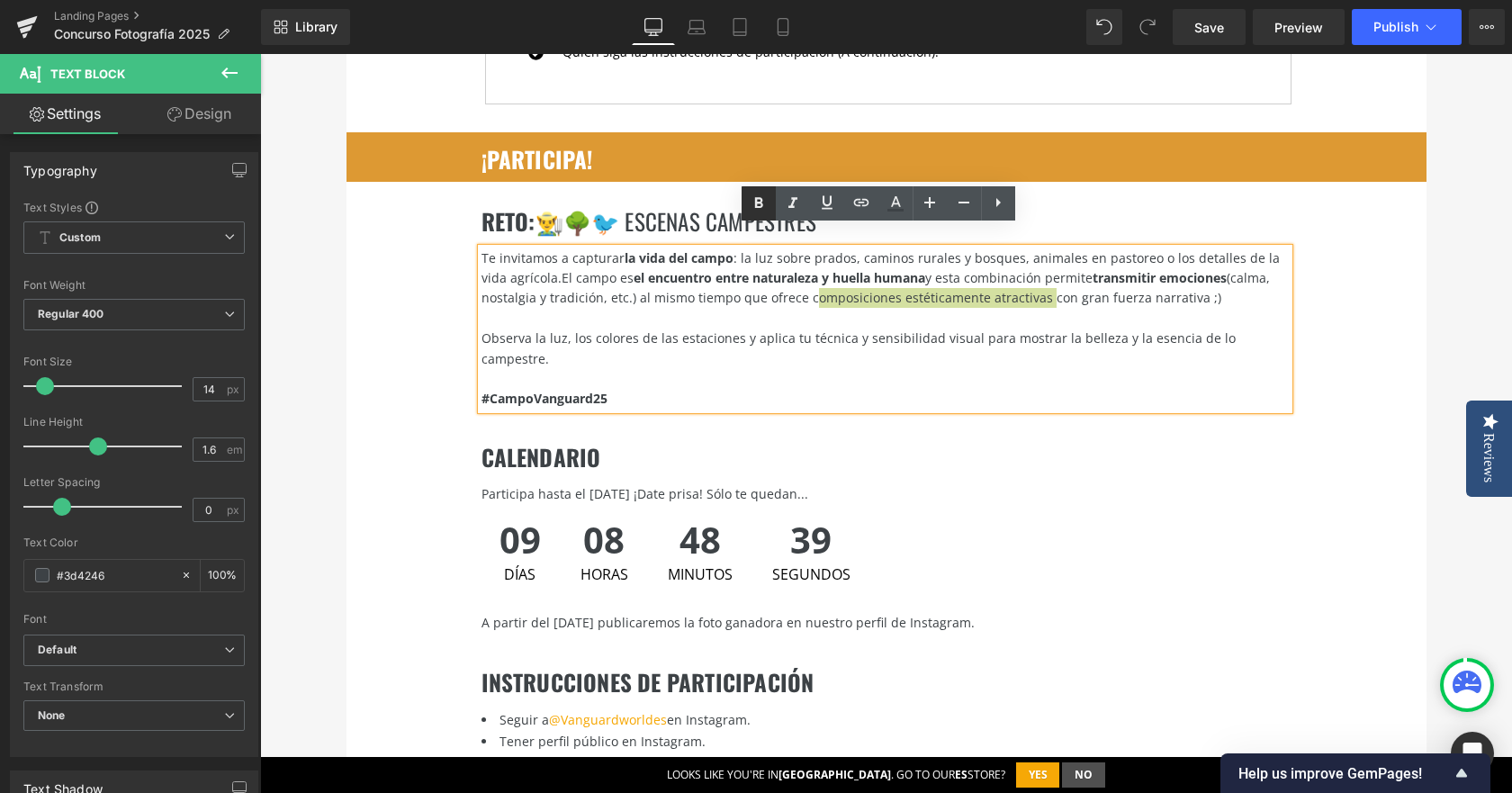
click at [757, 203] on icon at bounding box center [758, 204] width 8 height 11
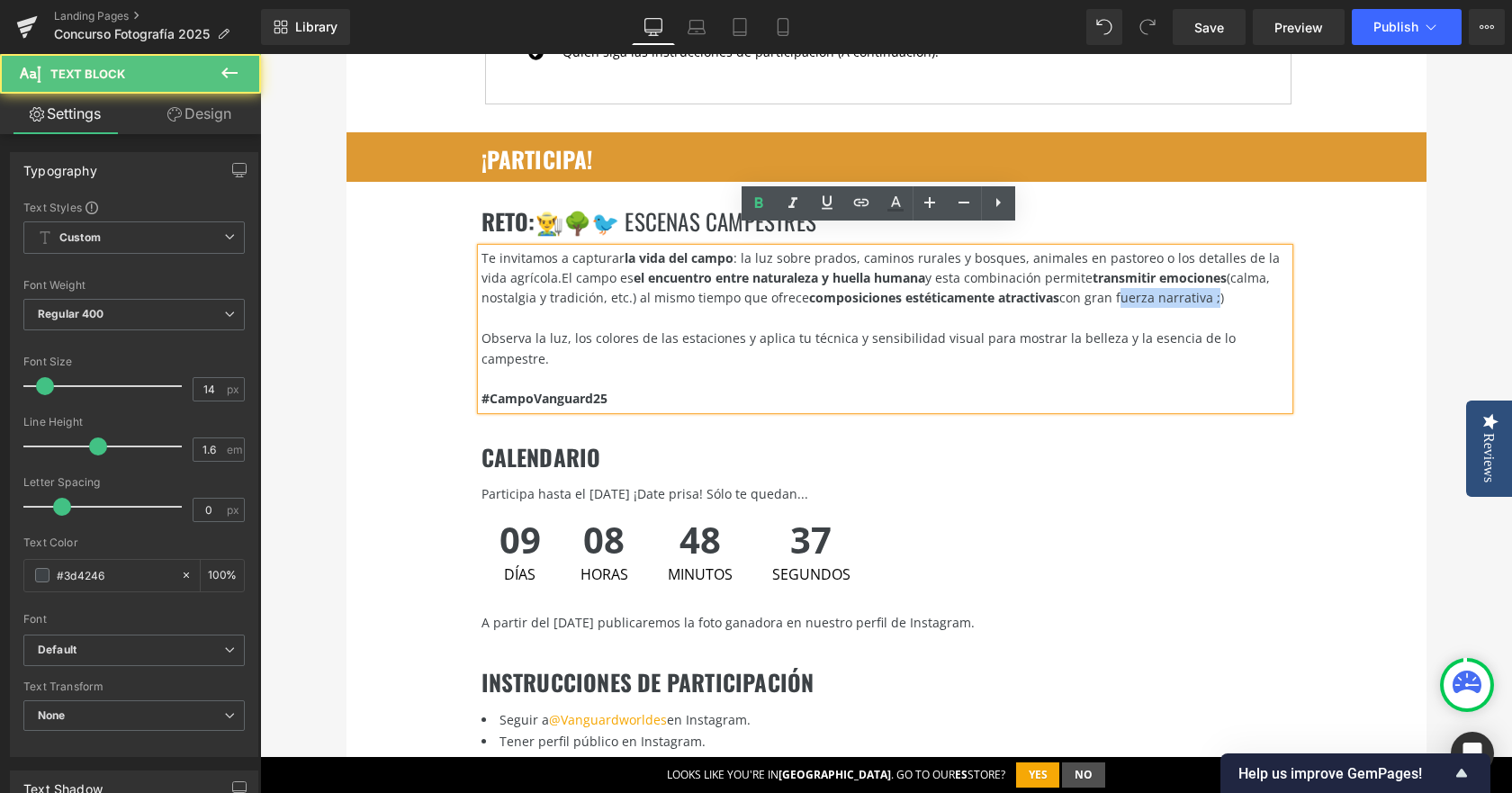
drag, startPoint x: 1106, startPoint y: 280, endPoint x: 1202, endPoint y: 280, distance: 96.0
click at [1202, 280] on span "El campo es el encuentro entre naturaleza y huella humana y esta combinación pe…" at bounding box center [876, 288] width 789 height 37
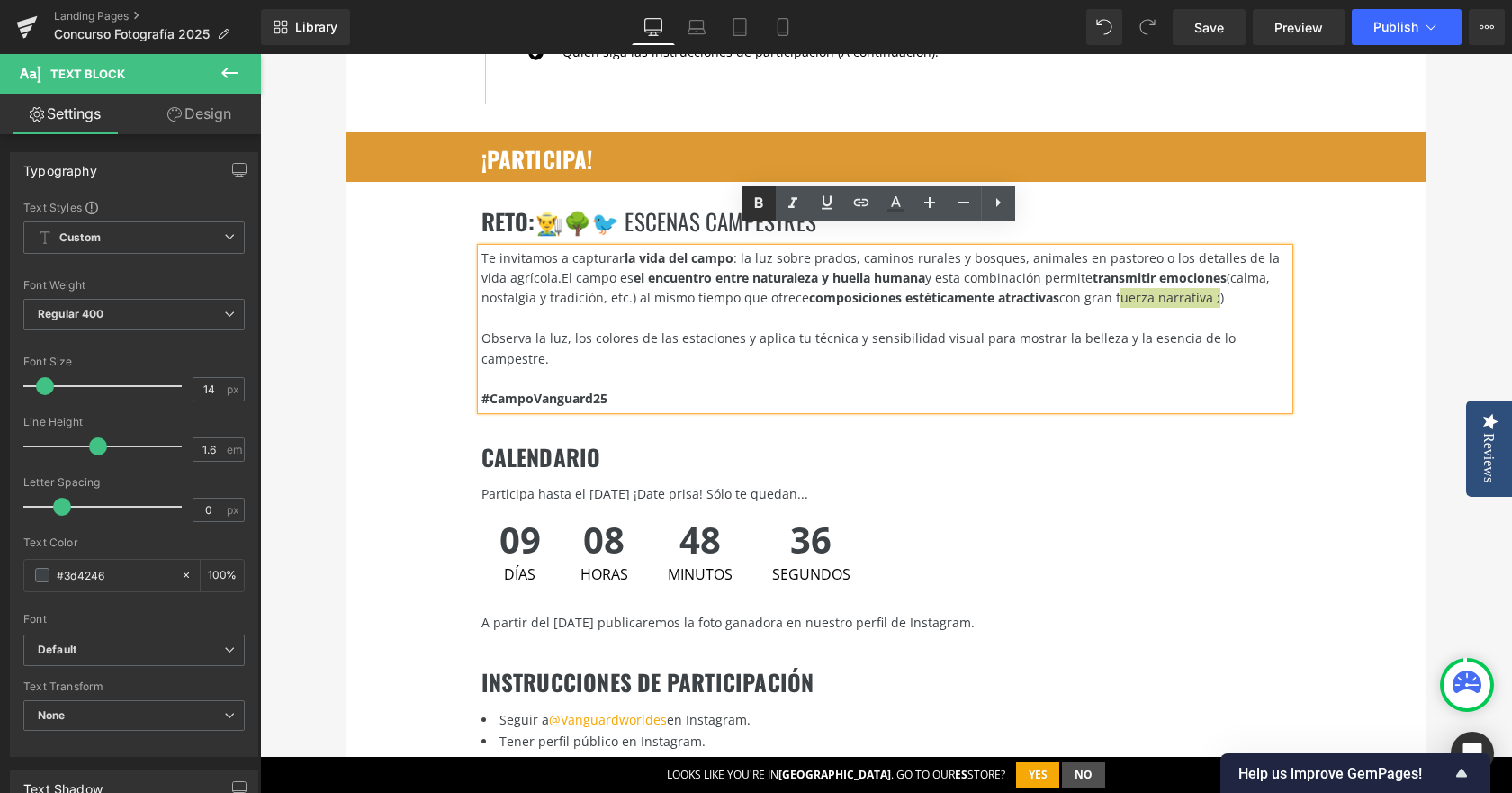
drag, startPoint x: 765, startPoint y: 205, endPoint x: 621, endPoint y: 179, distance: 146.3
click at [765, 205] on icon at bounding box center [758, 203] width 22 height 22
click at [1003, 309] on div at bounding box center [886, 319] width 808 height 20
click at [552, 330] on span "Observa la luz, los colores de las estaciones y aplica tu técnica y sensibilida…" at bounding box center [858, 348] width 754 height 37
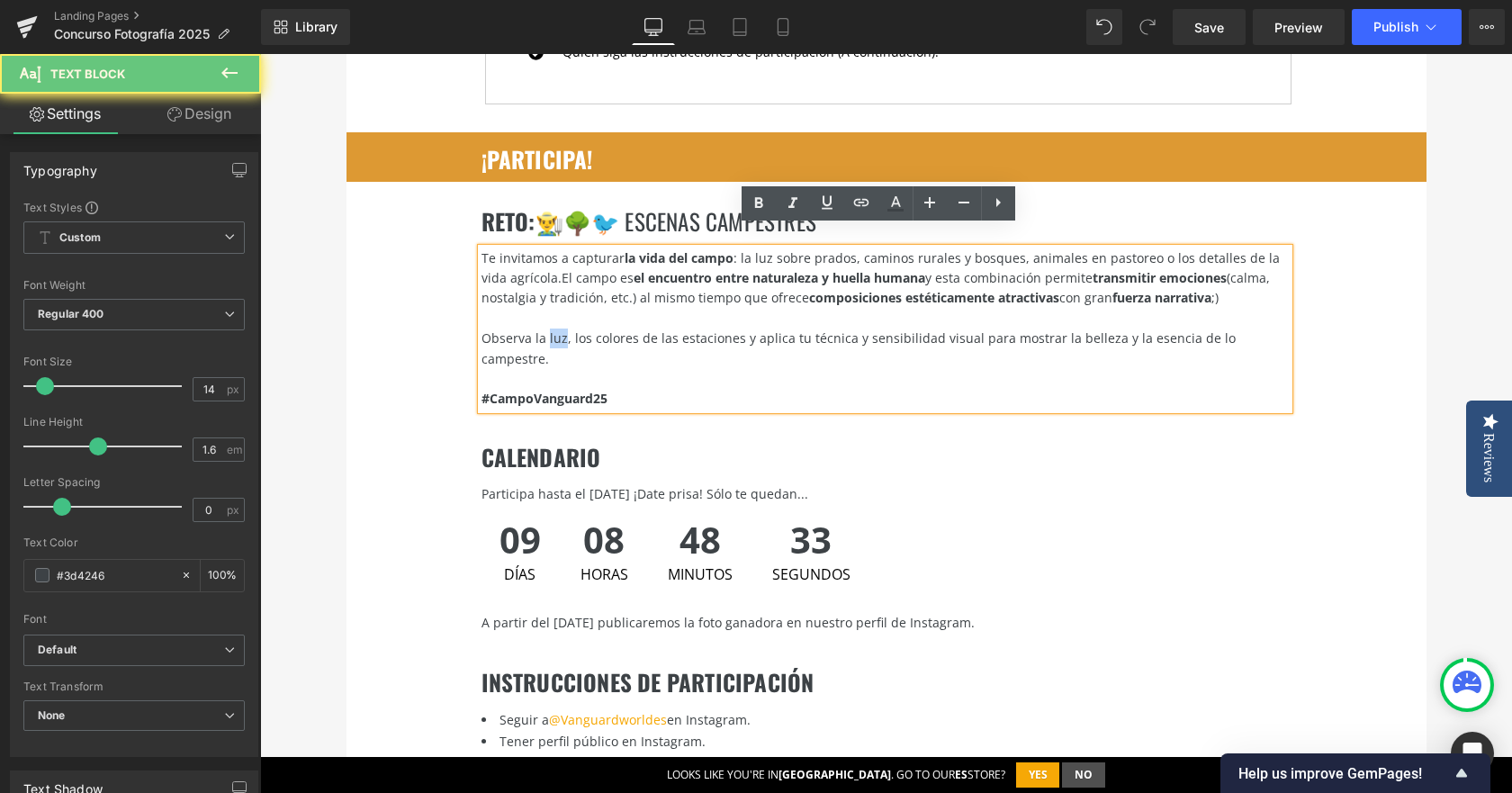
click at [552, 330] on span "Observa la luz, los colores de las estaciones y aplica tu técnica y sensibilida…" at bounding box center [858, 348] width 754 height 37
click at [769, 196] on link at bounding box center [759, 203] width 34 height 34
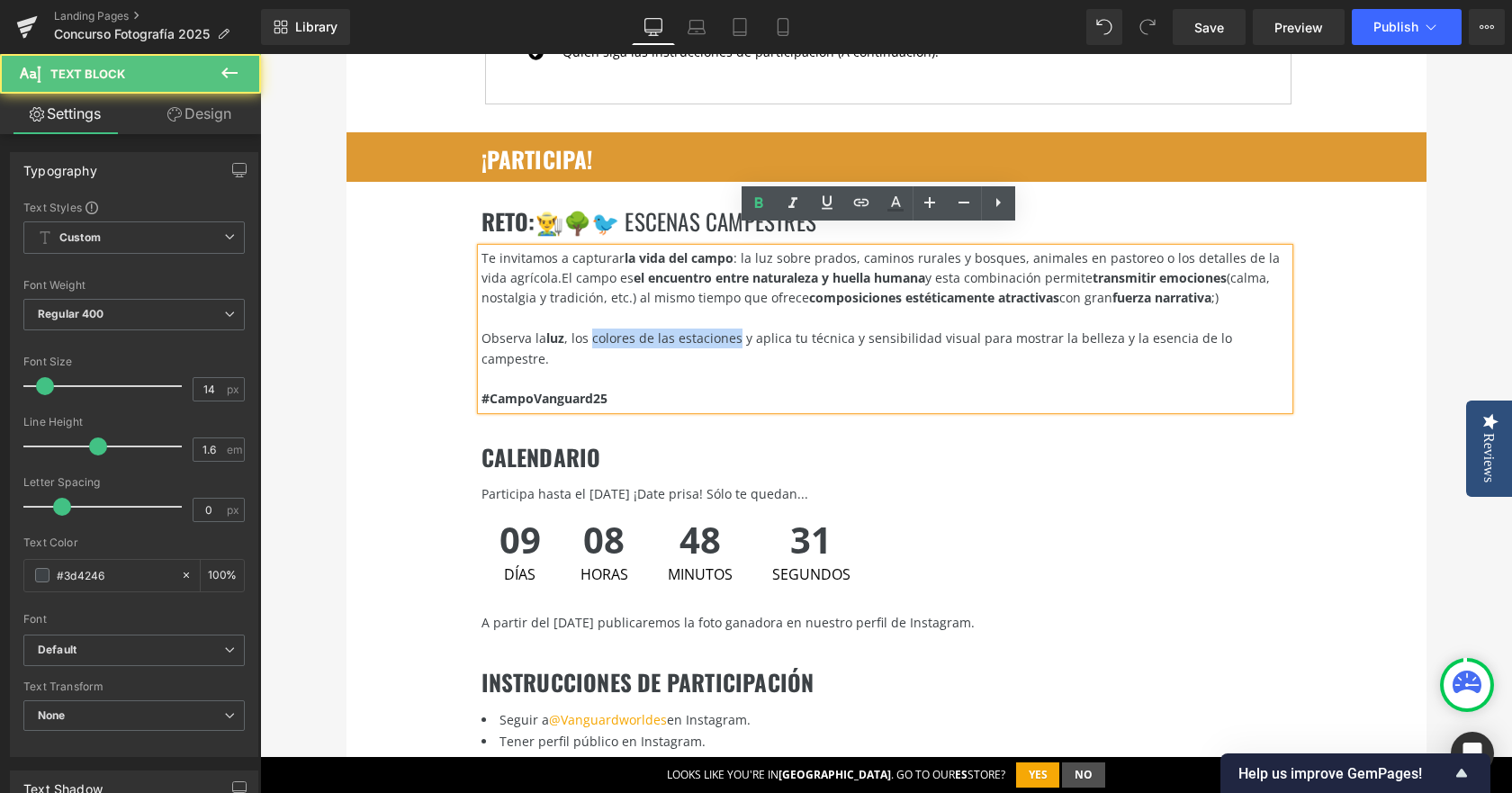
drag, startPoint x: 588, startPoint y: 317, endPoint x: 730, endPoint y: 314, distance: 142.0
click at [730, 330] on span "Observa la luz , los colores de las estaciones y aplica tu técnica y sensibilid…" at bounding box center [856, 348] width 750 height 37
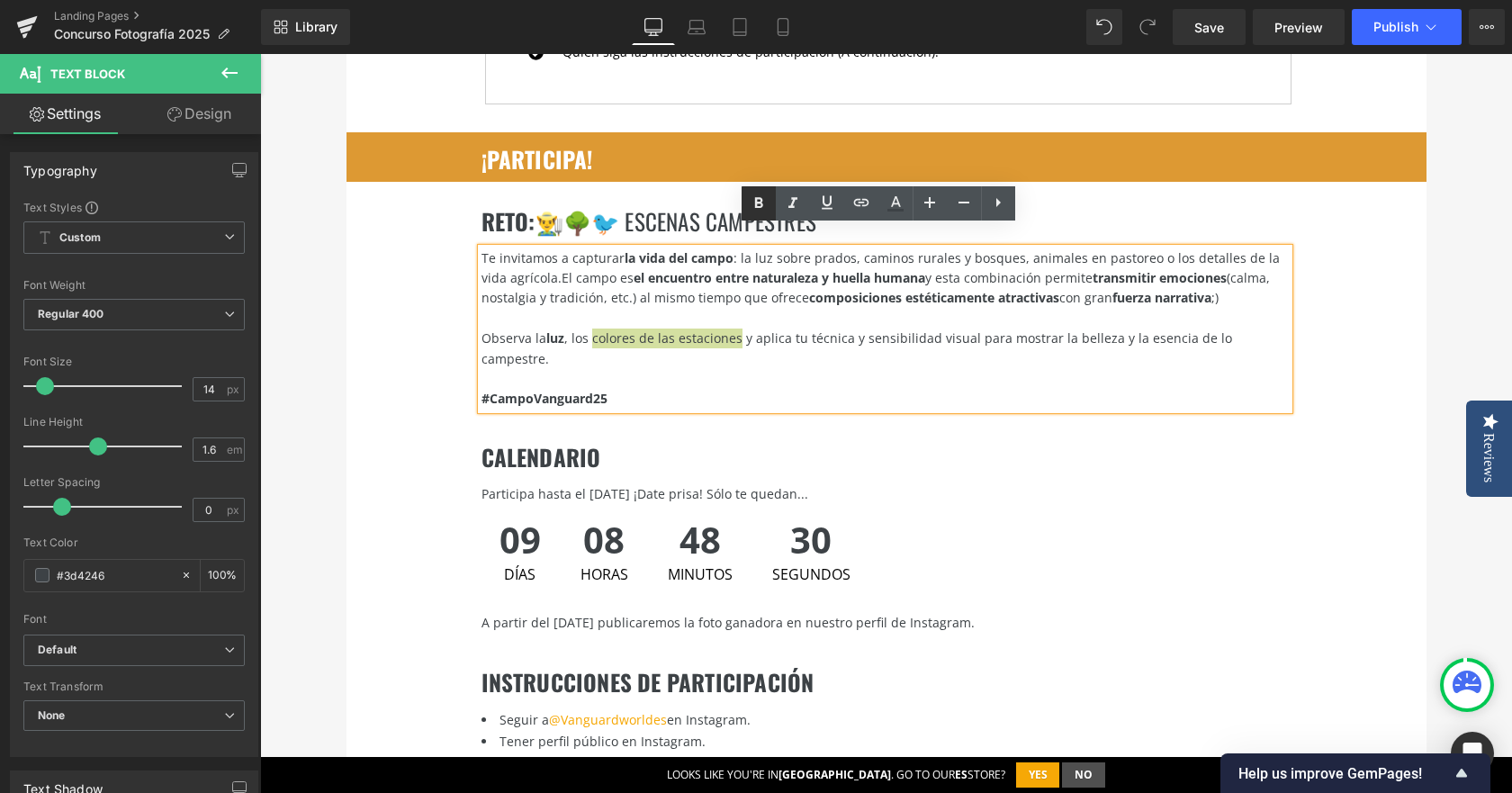
click at [754, 198] on icon at bounding box center [758, 203] width 22 height 22
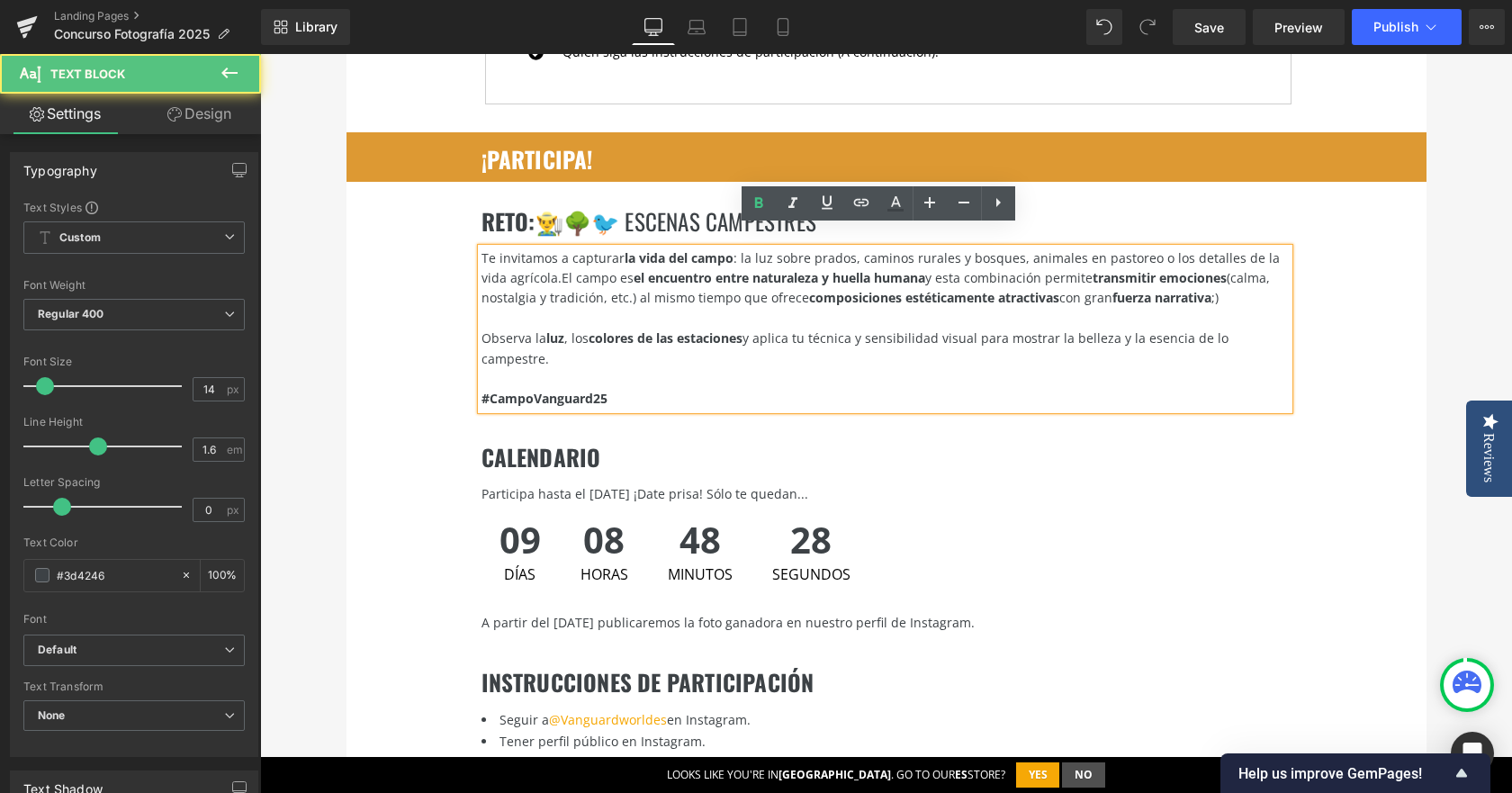
click at [1061, 330] on span "Observa la luz , los colores de las estaciones y aplica tu técnica y sensibilid…" at bounding box center [856, 348] width 748 height 37
drag, startPoint x: 1133, startPoint y: 320, endPoint x: 1271, endPoint y: 316, distance: 138.1
click at [1228, 330] on span "Observa la luz , los colores de las estaciones y aplica tu técnica y sensibilid…" at bounding box center [856, 348] width 748 height 37
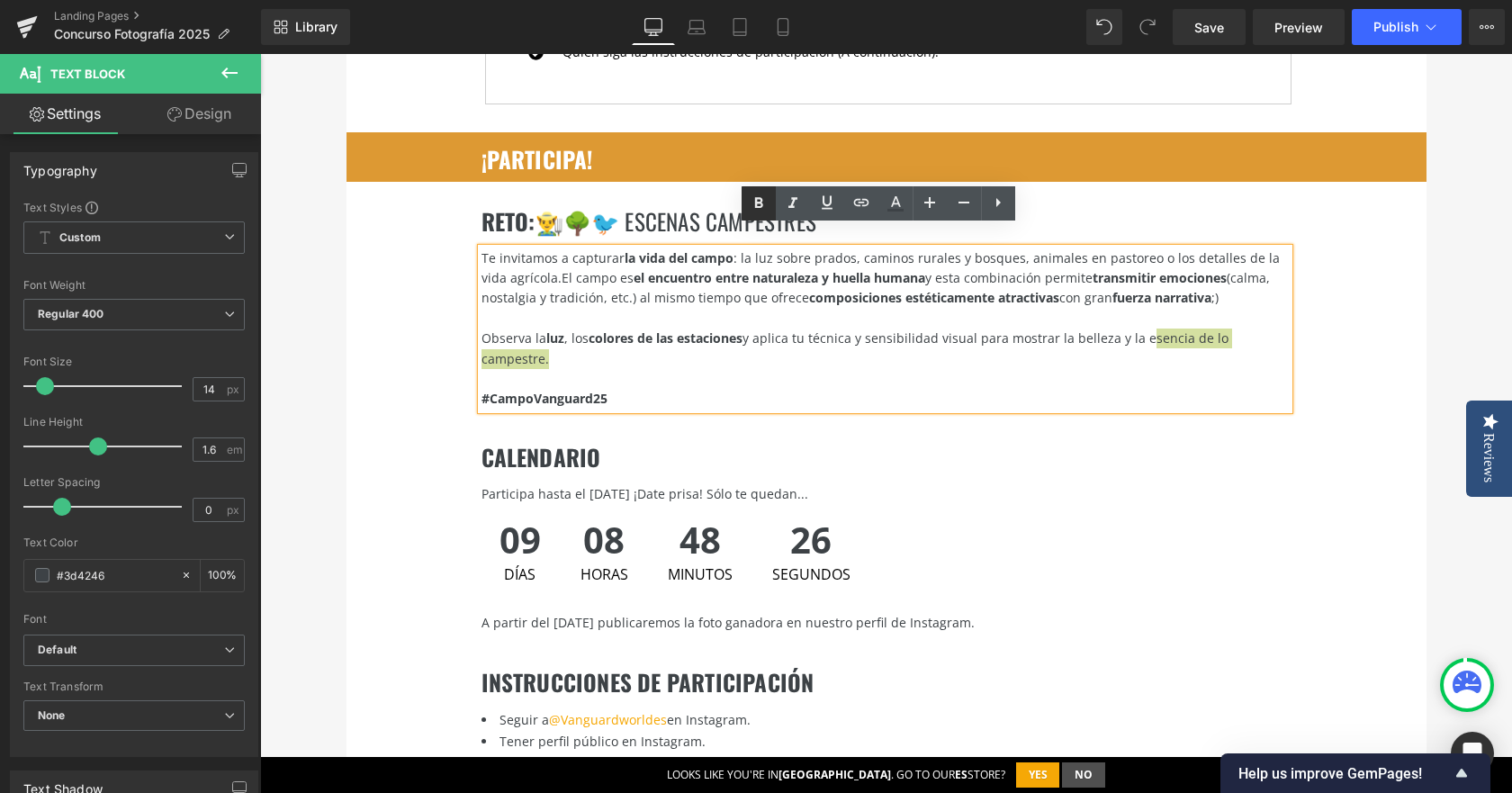
click at [749, 209] on icon at bounding box center [758, 203] width 22 height 22
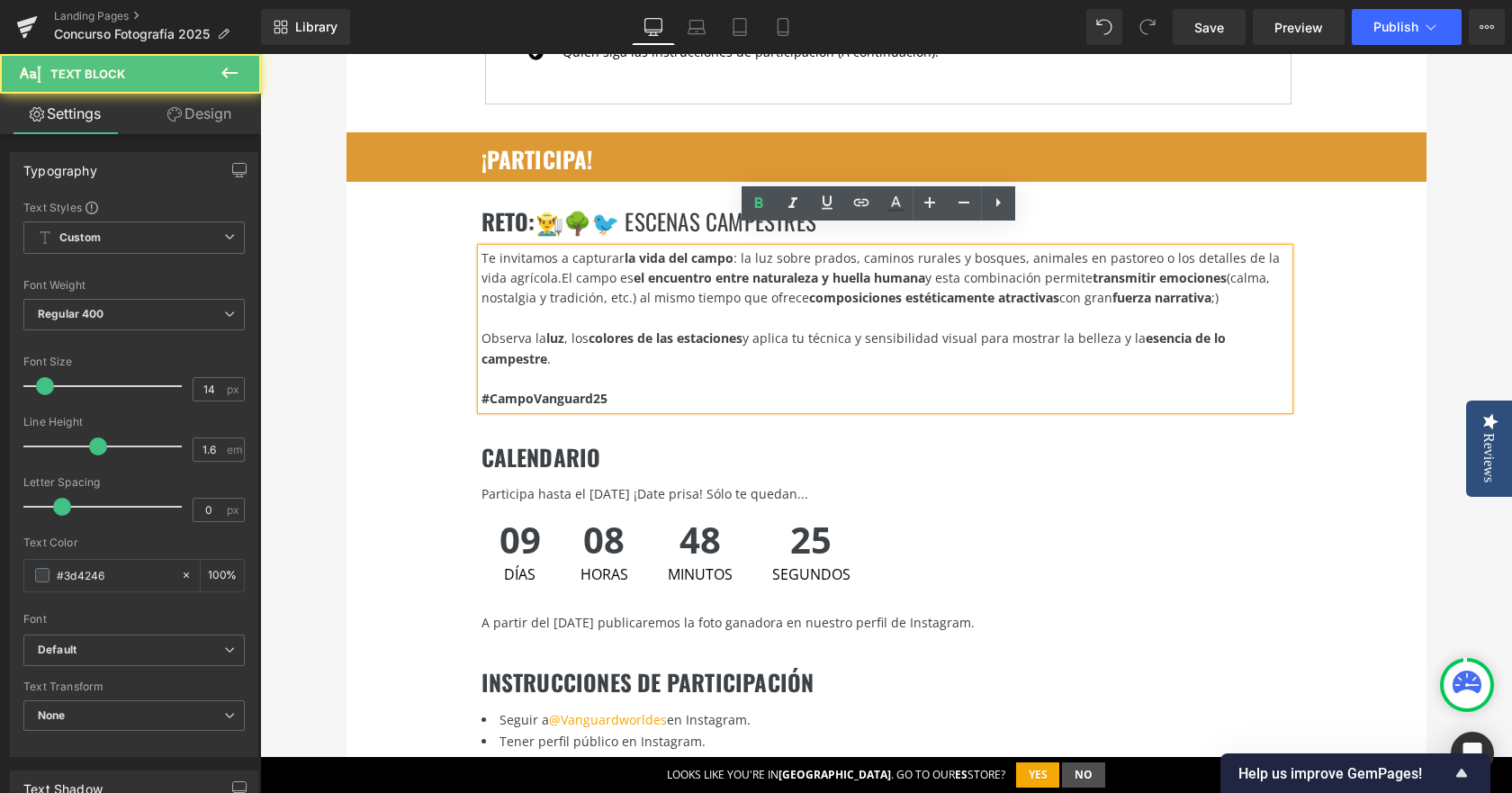
click at [952, 348] on div "Observa la luz , los colores de las estaciones y aplica tu técnica y sensibilid…" at bounding box center [886, 349] width 808 height 40
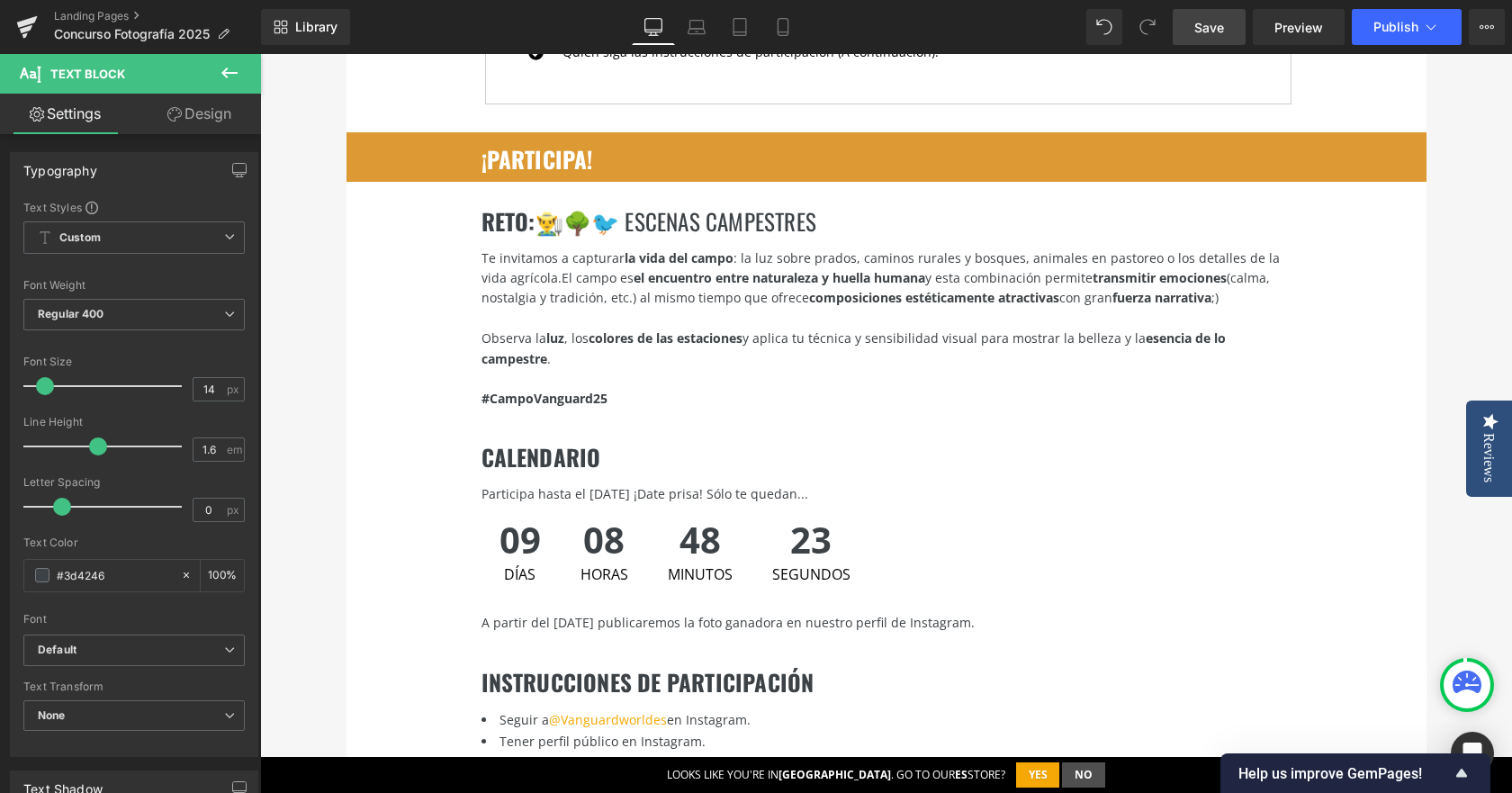
click at [1204, 20] on span "Save" at bounding box center [1210, 27] width 30 height 19
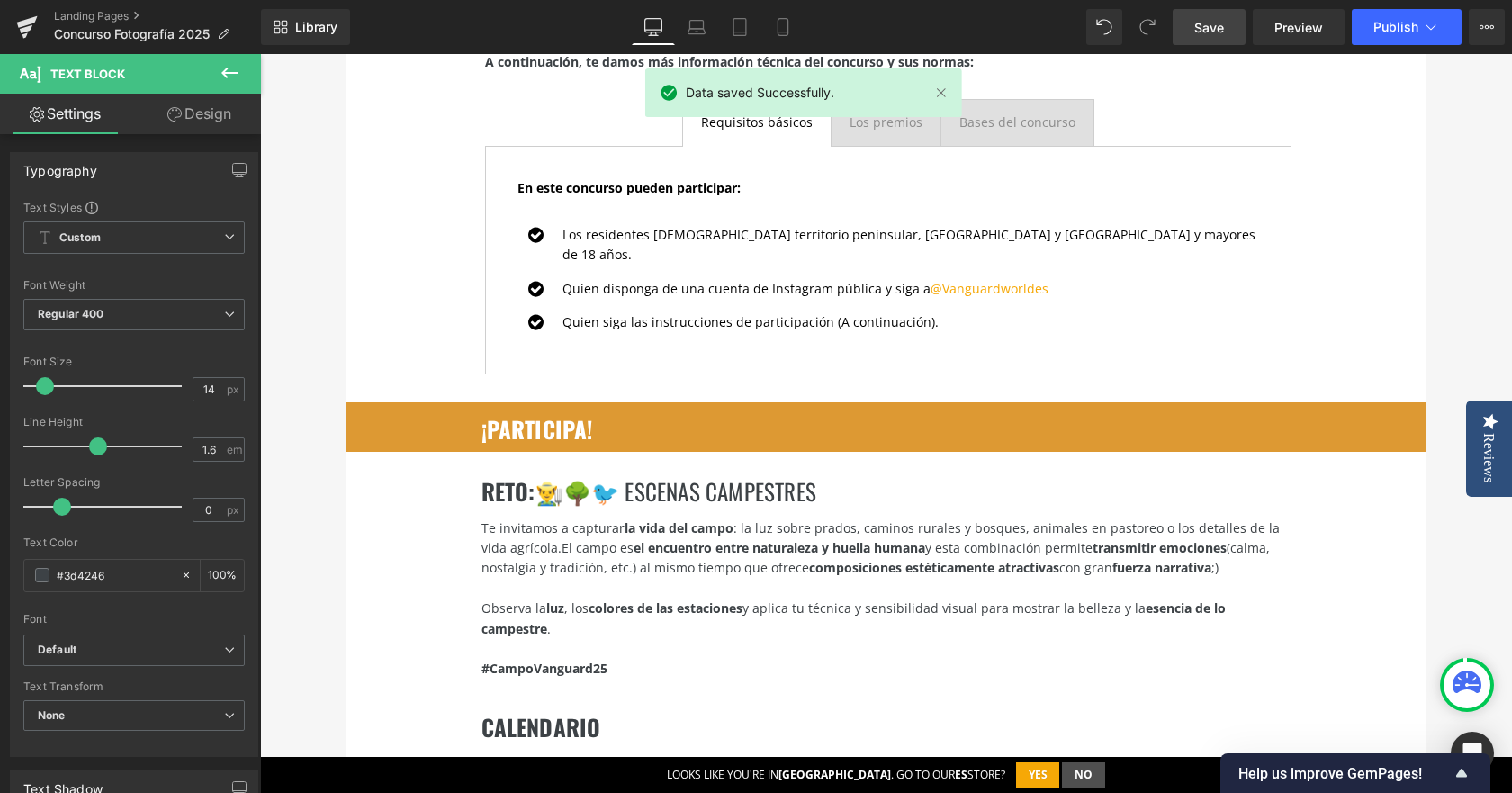
scroll to position [1891, 0]
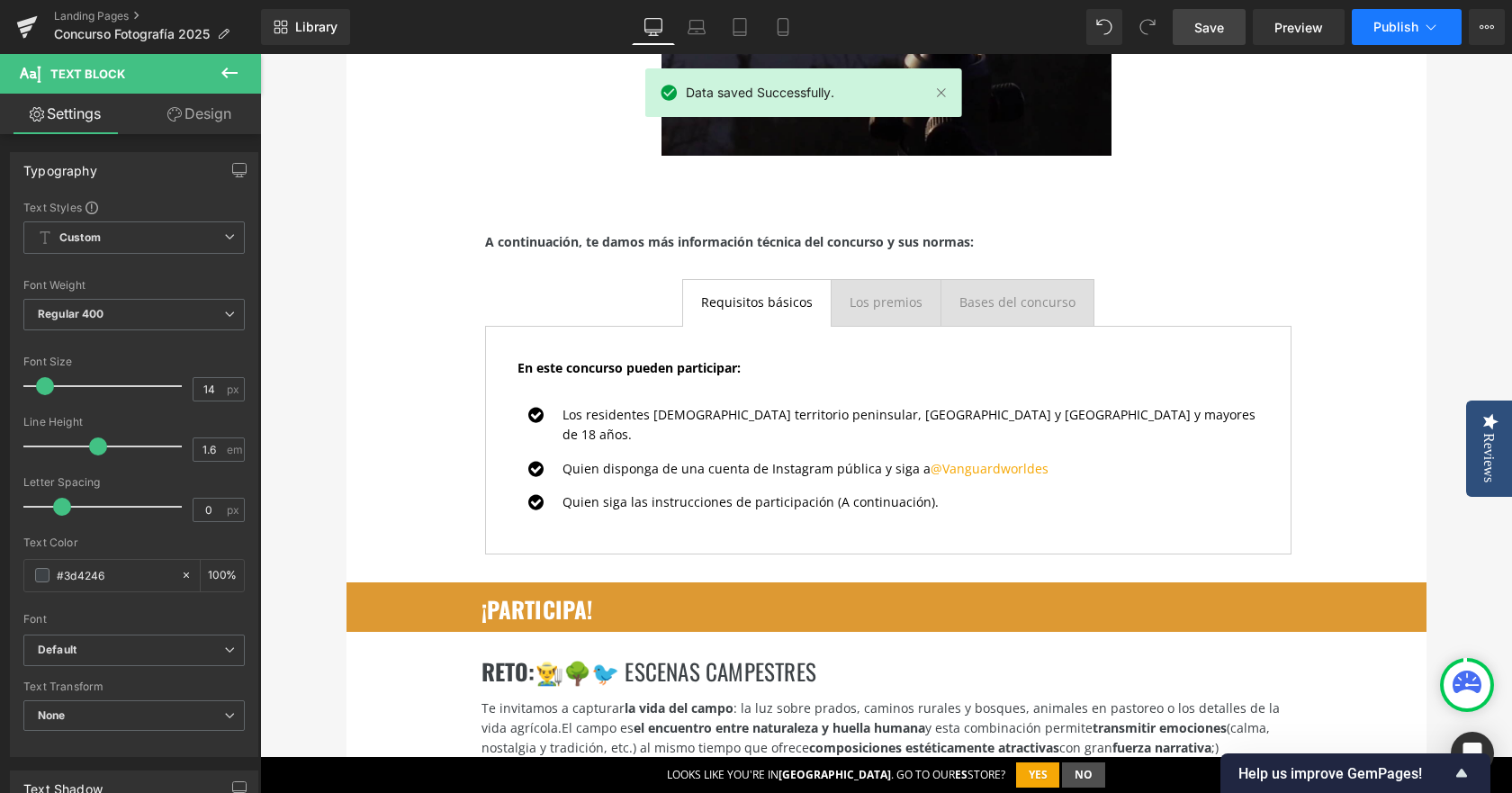
click at [1404, 33] on span "Publish" at bounding box center [1396, 26] width 45 height 14
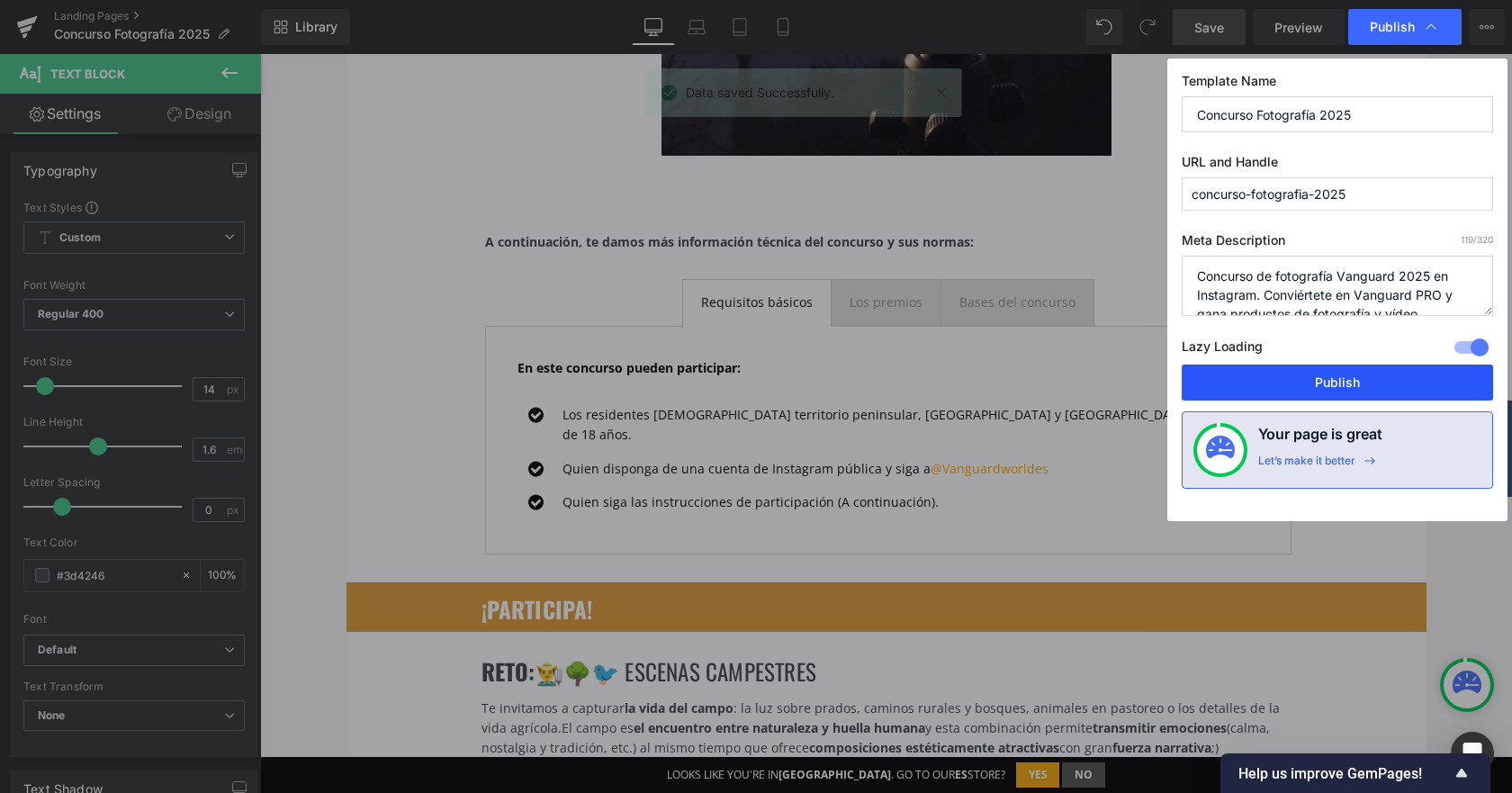
click at [1314, 369] on button "Publish" at bounding box center [1337, 382] width 312 height 36
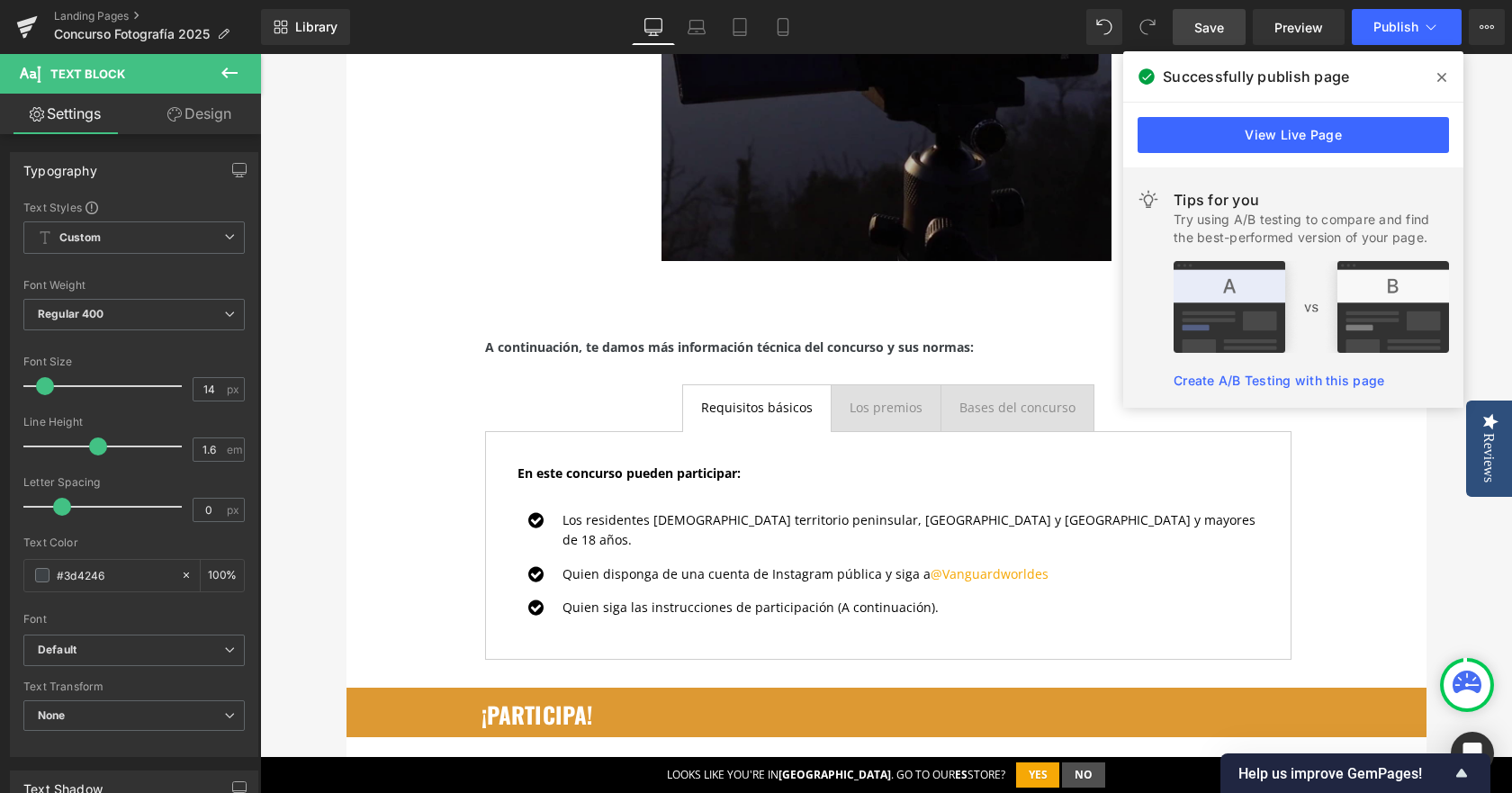
scroll to position [1982, 0]
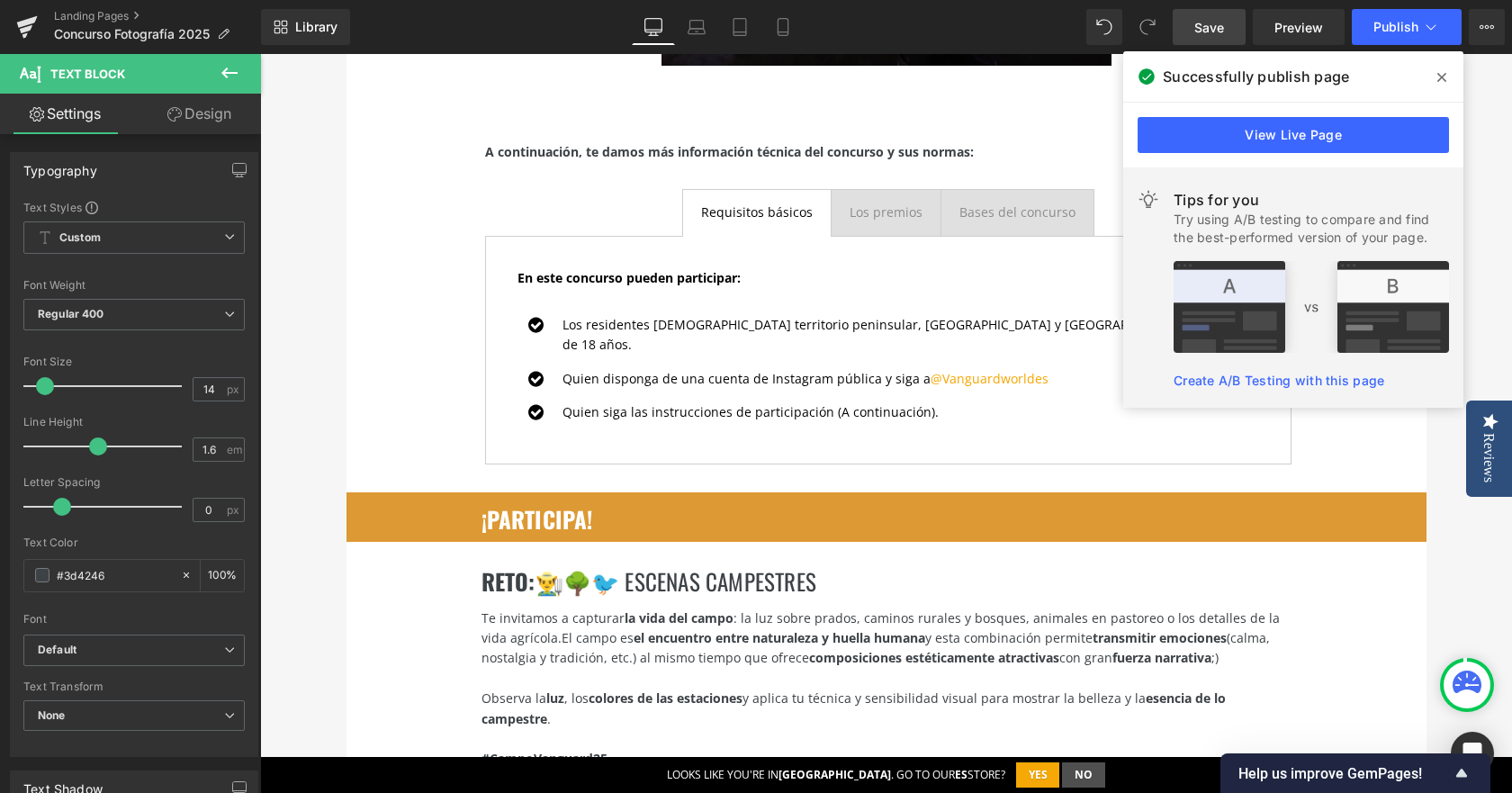
click at [602, 565] on span "👨‍🌾🌳🐦 escenas campestres" at bounding box center [675, 581] width 281 height 33
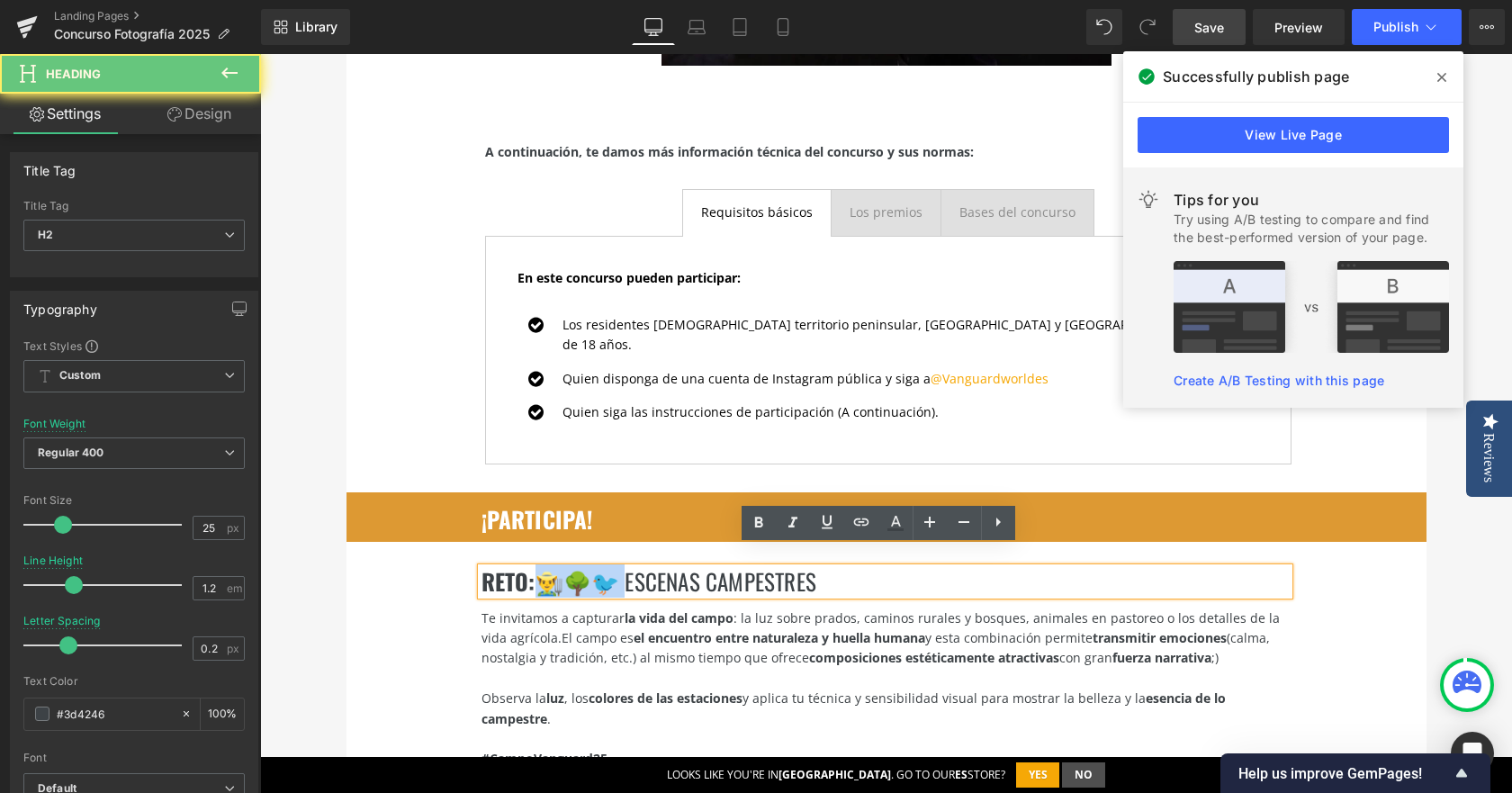
drag, startPoint x: 617, startPoint y: 558, endPoint x: 540, endPoint y: 558, distance: 77.0
click at [540, 565] on span "👨‍🌾🌳🐦 escenas campestres" at bounding box center [675, 581] width 281 height 33
copy span "👨‍🌾🌳🐦 esc"
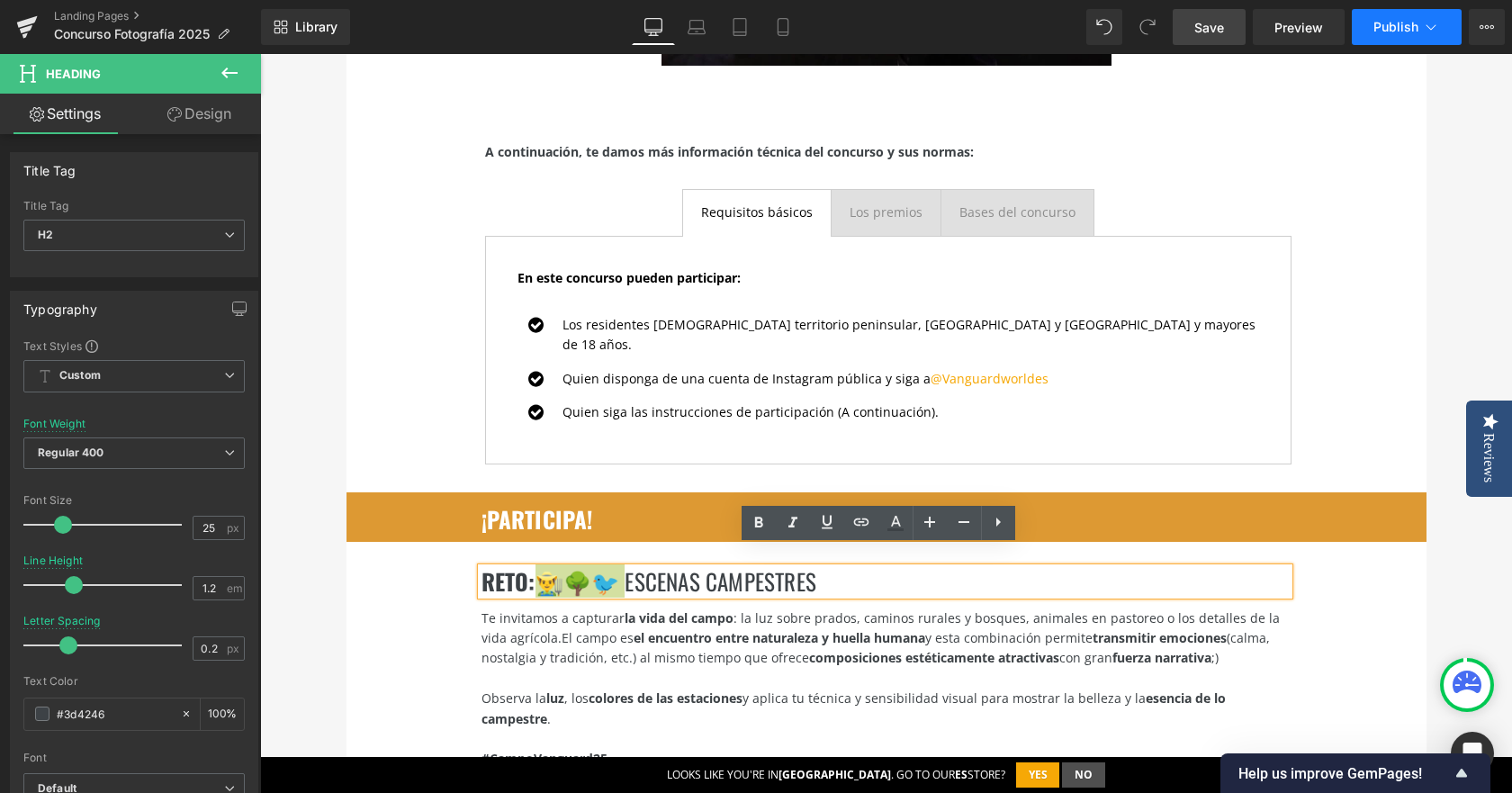
click at [1397, 33] on span "Publish" at bounding box center [1396, 26] width 45 height 14
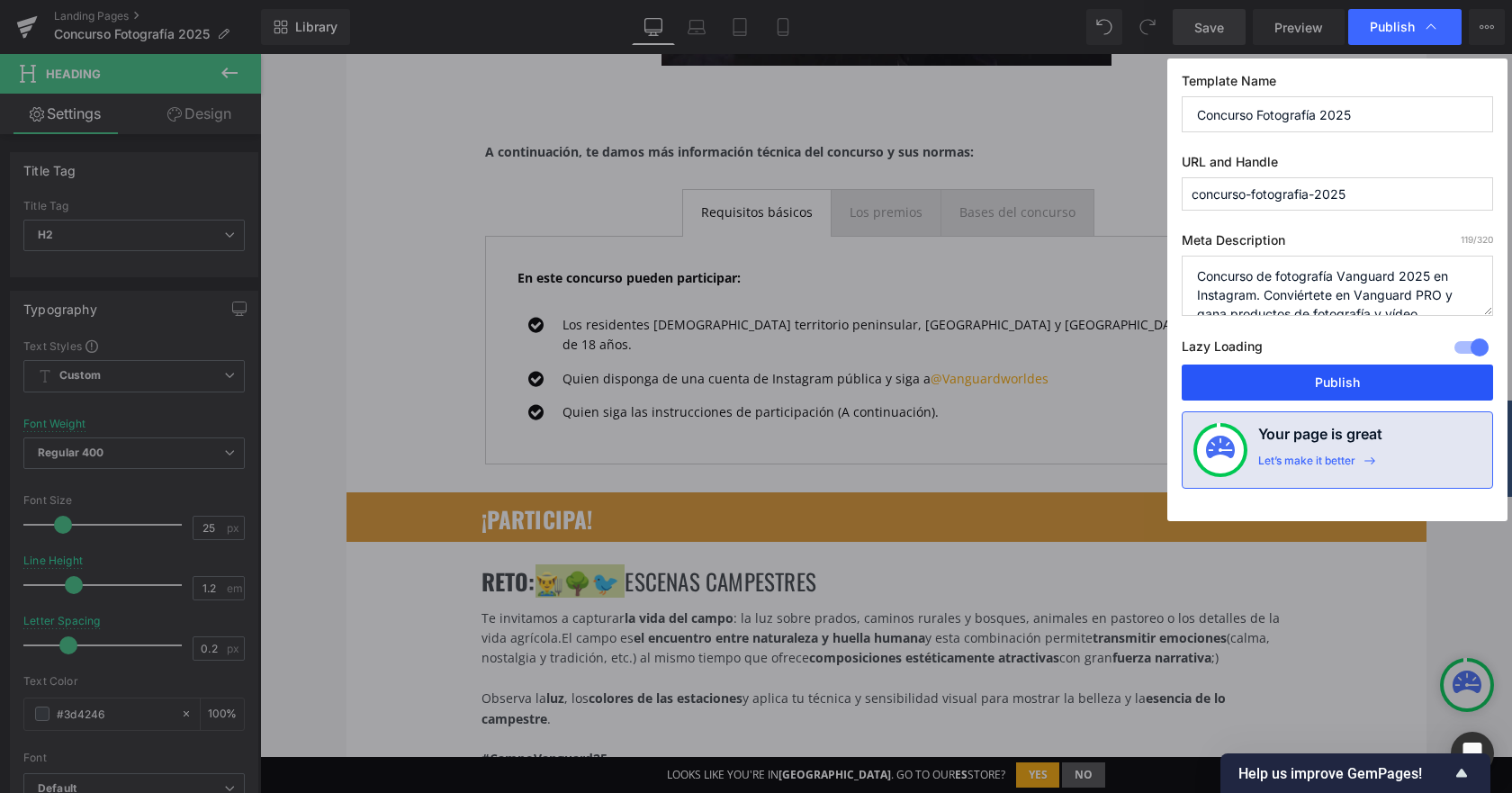
click at [1315, 377] on button "Publish" at bounding box center [1337, 382] width 312 height 36
